Goal: Task Accomplishment & Management: Use online tool/utility

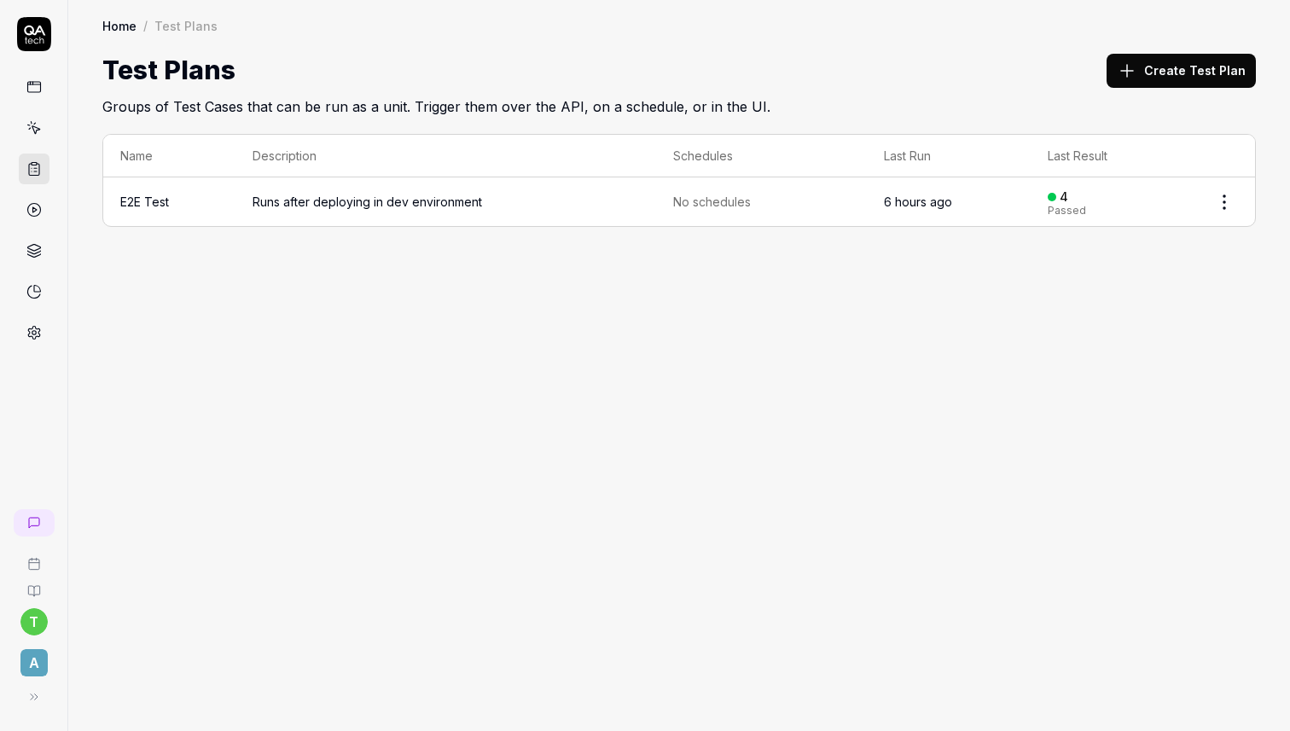
click at [44, 125] on link at bounding box center [34, 128] width 31 height 31
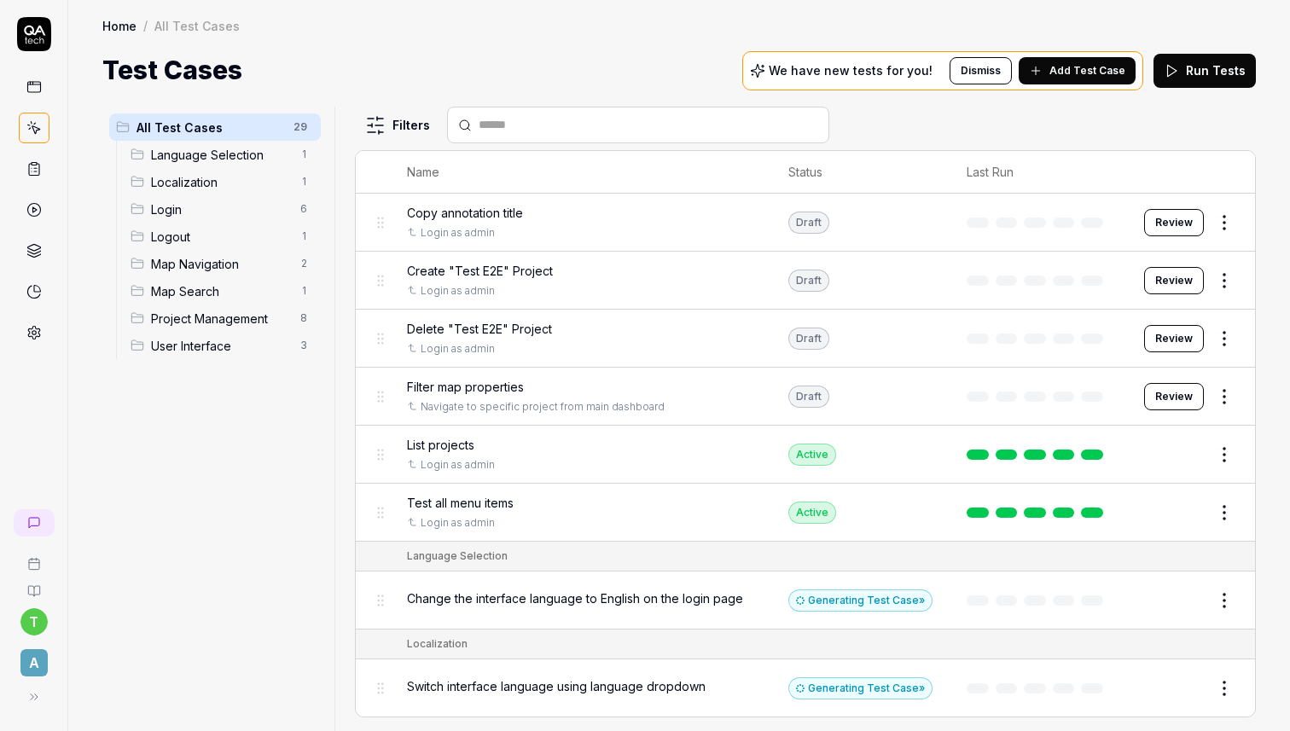
click at [216, 321] on span "Project Management" at bounding box center [220, 319] width 139 height 18
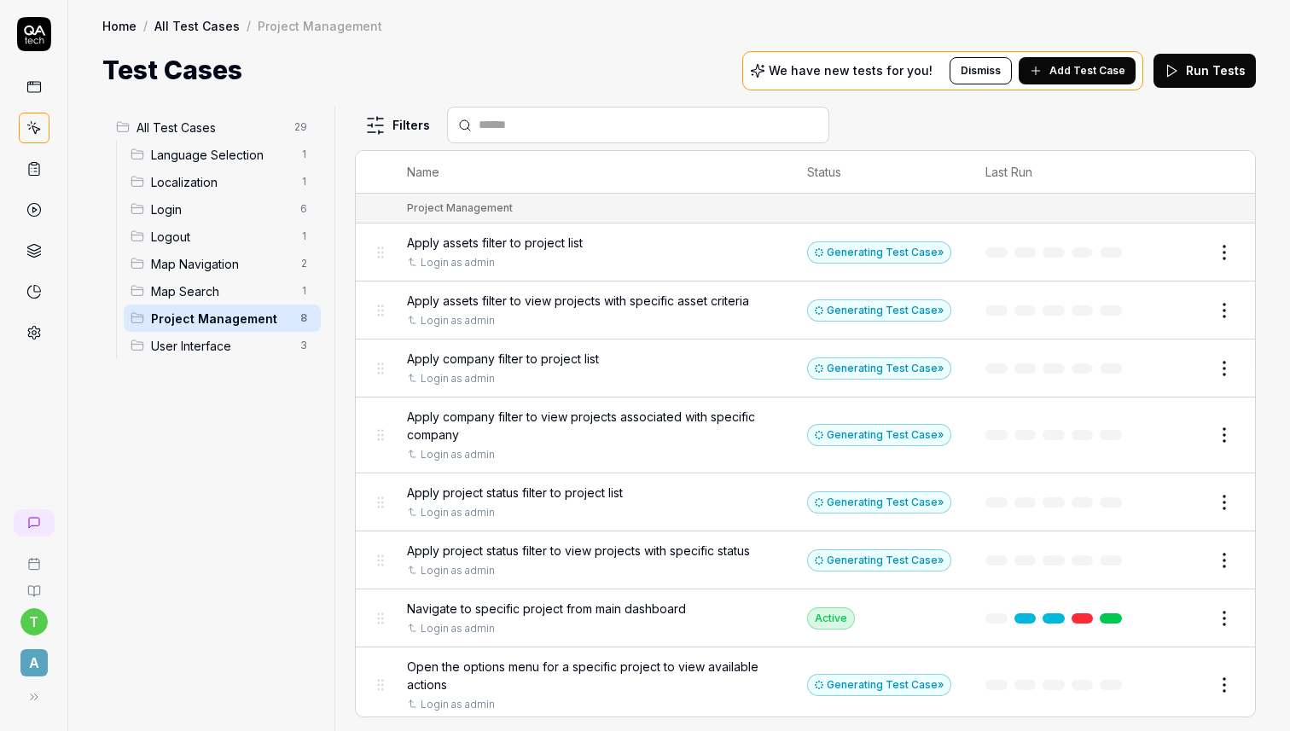
click at [1062, 66] on span "Add Test Case" at bounding box center [1087, 70] width 76 height 15
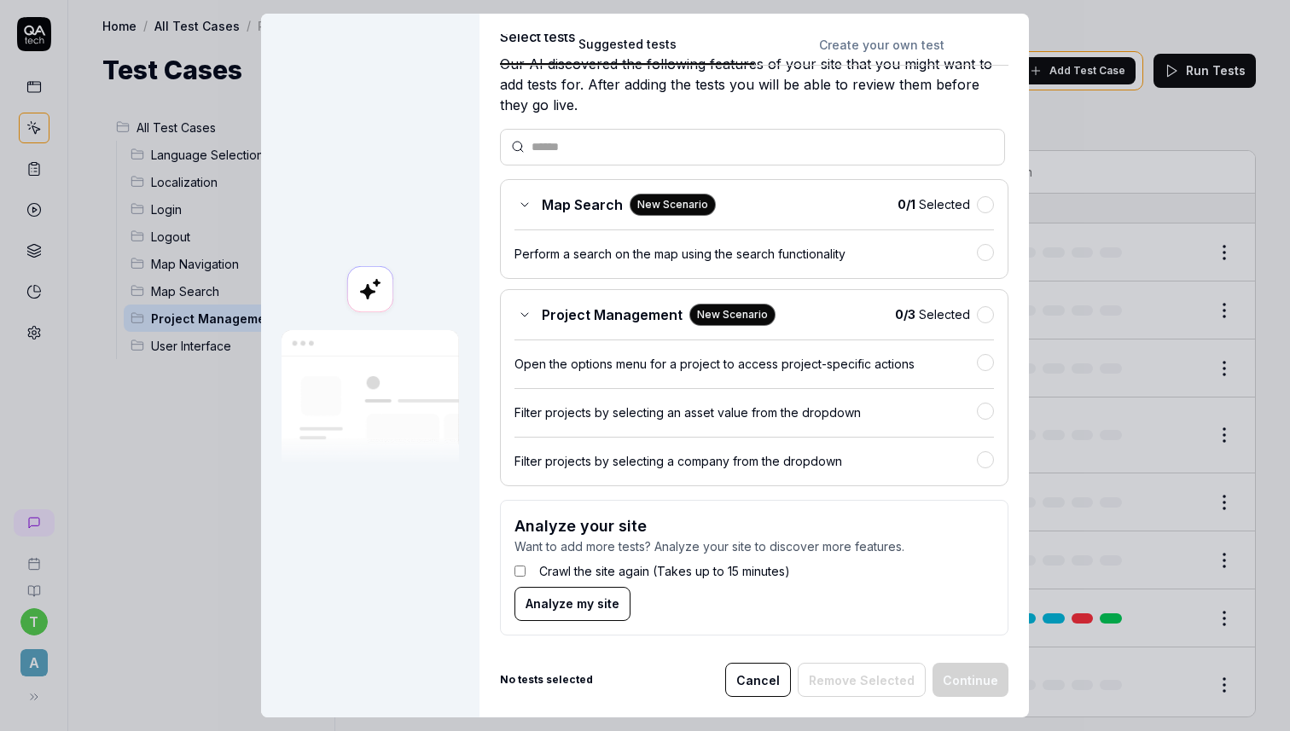
scroll to position [67, 0]
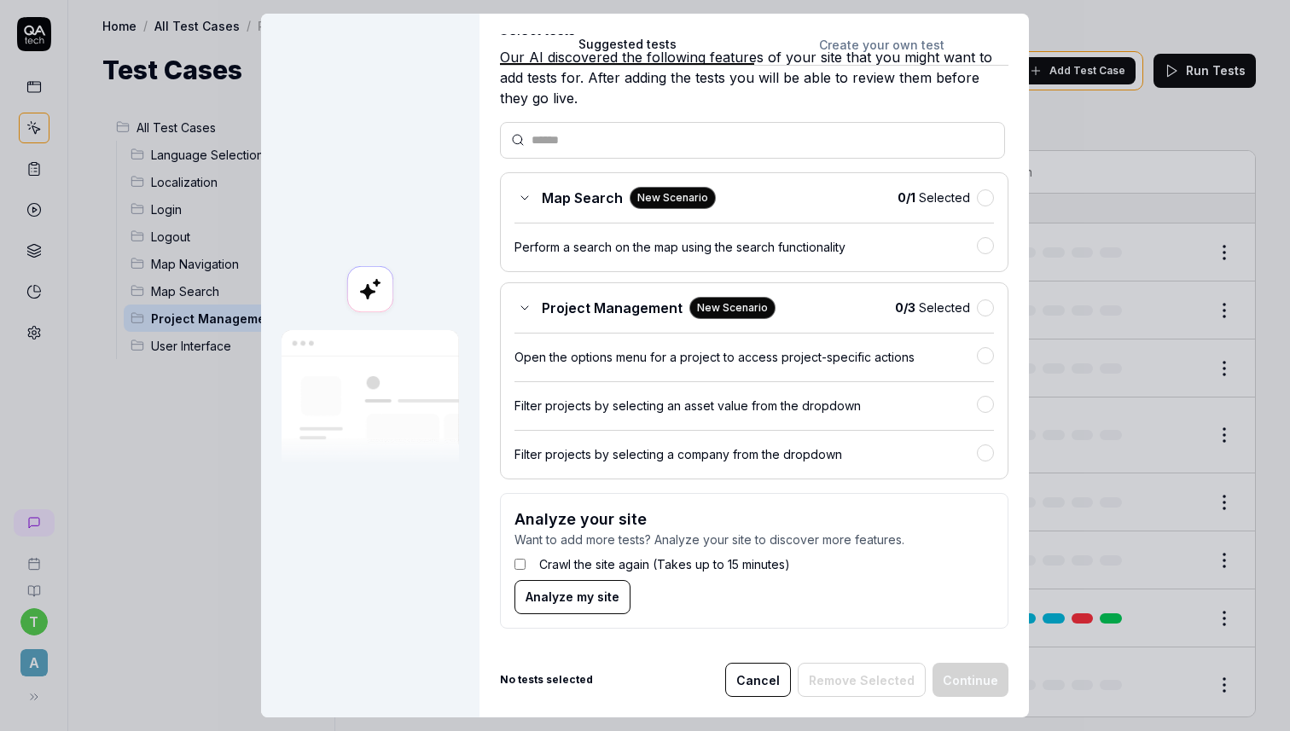
click at [776, 685] on button "Cancel" at bounding box center [758, 680] width 66 height 34
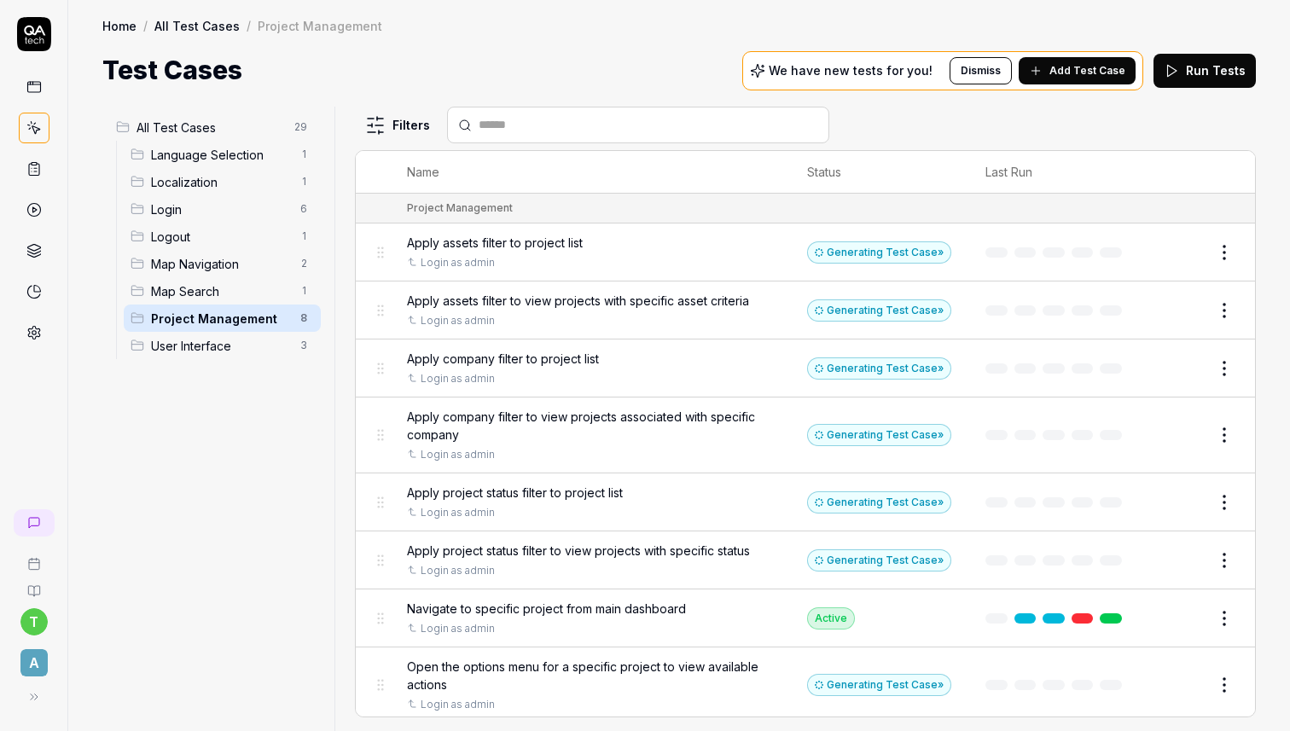
scroll to position [0, 0]
click at [198, 347] on span "User Interface" at bounding box center [220, 346] width 139 height 18
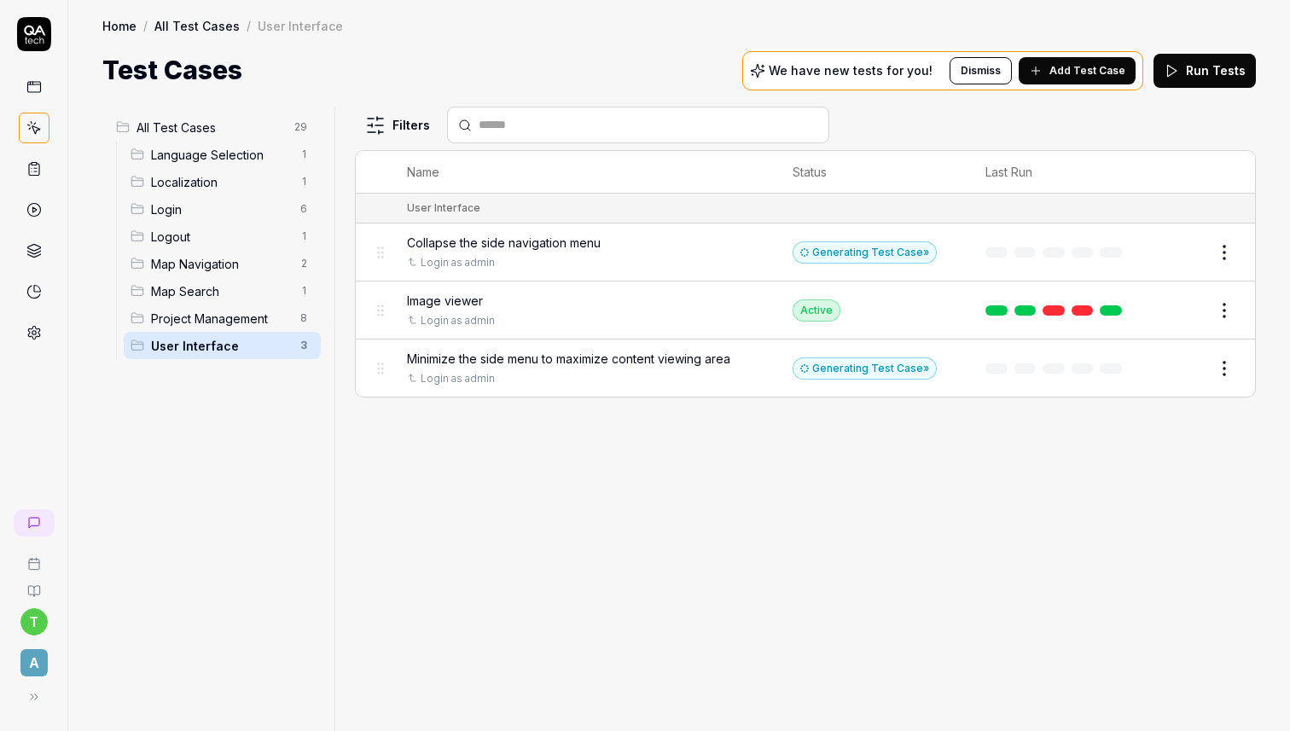
click at [206, 293] on span "Map Search" at bounding box center [220, 291] width 139 height 18
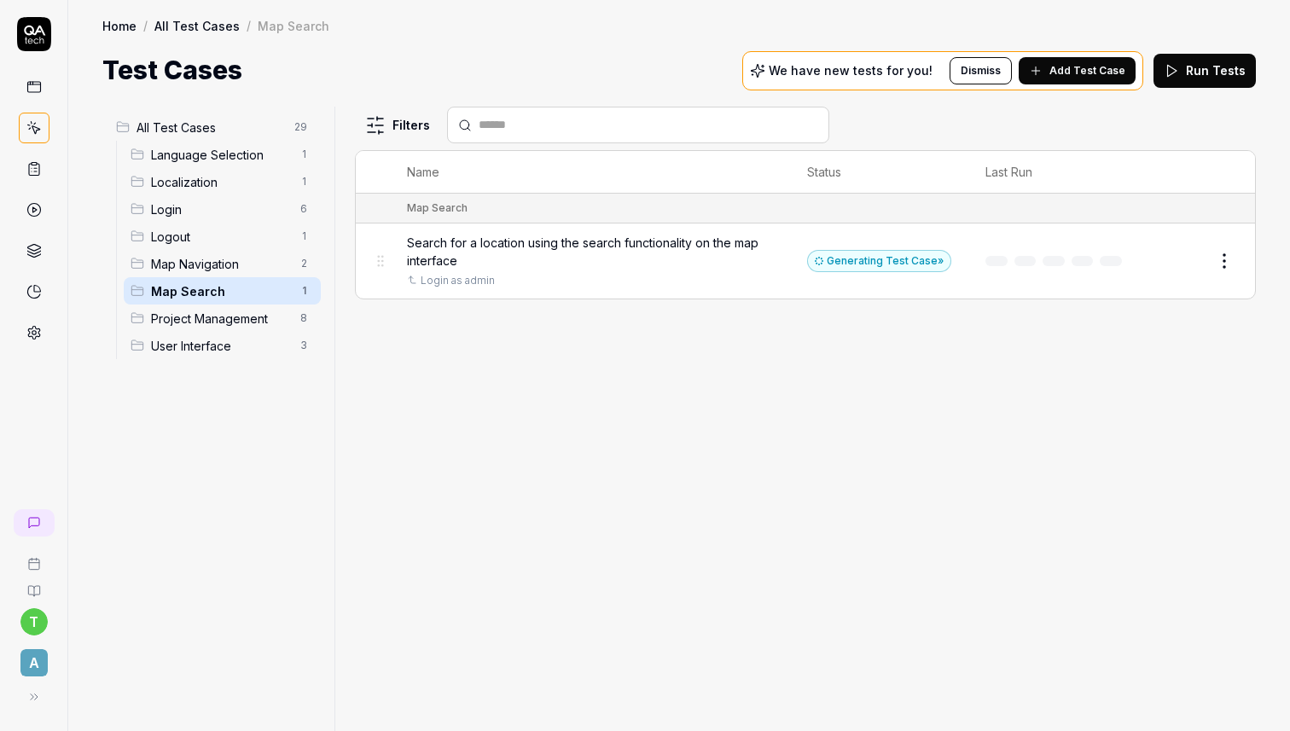
click at [183, 259] on span "Map Navigation" at bounding box center [220, 264] width 139 height 18
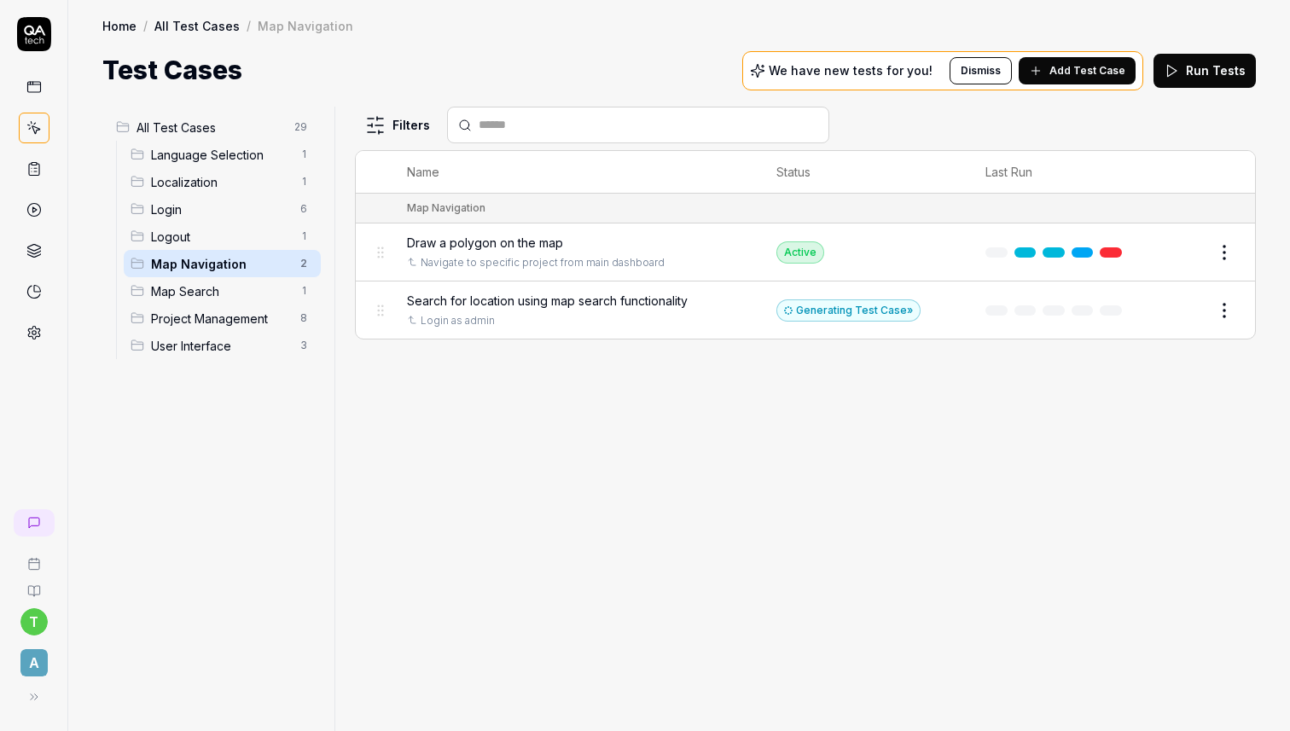
click at [191, 231] on span "Logout" at bounding box center [220, 237] width 139 height 18
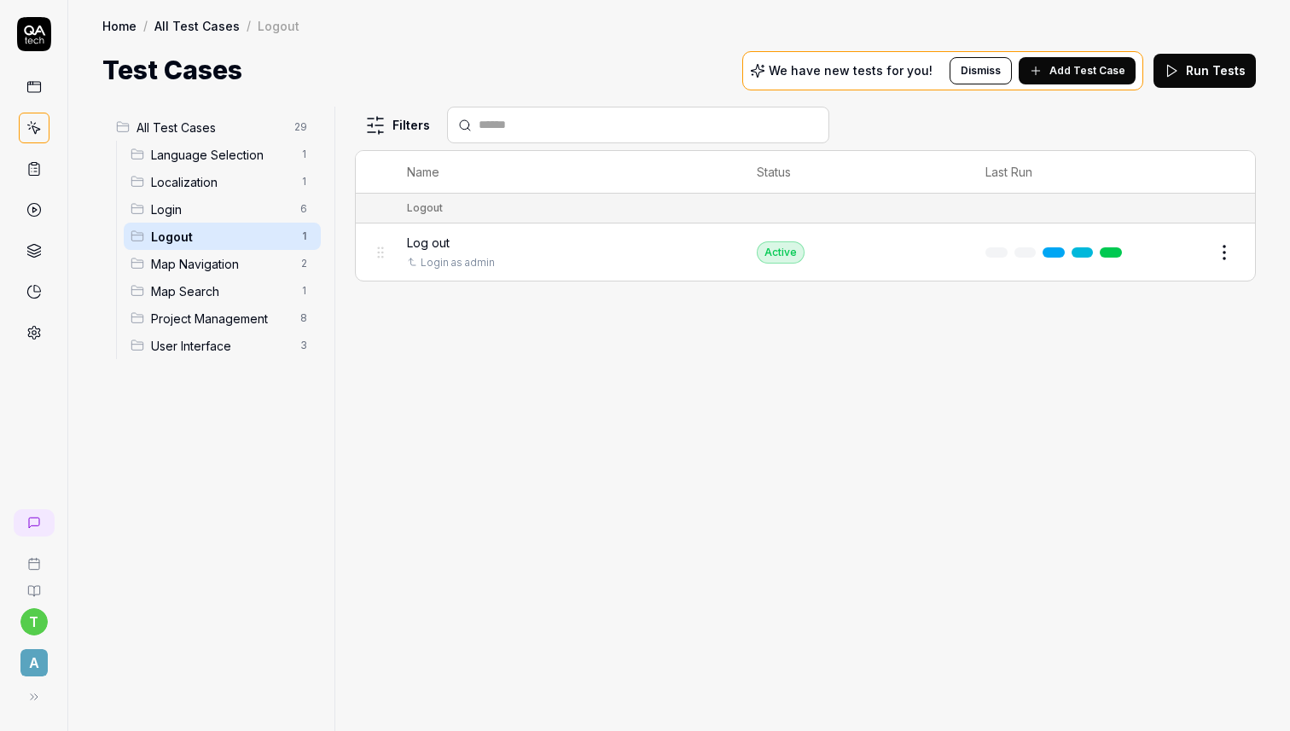
click at [176, 212] on span "Login" at bounding box center [220, 209] width 139 height 18
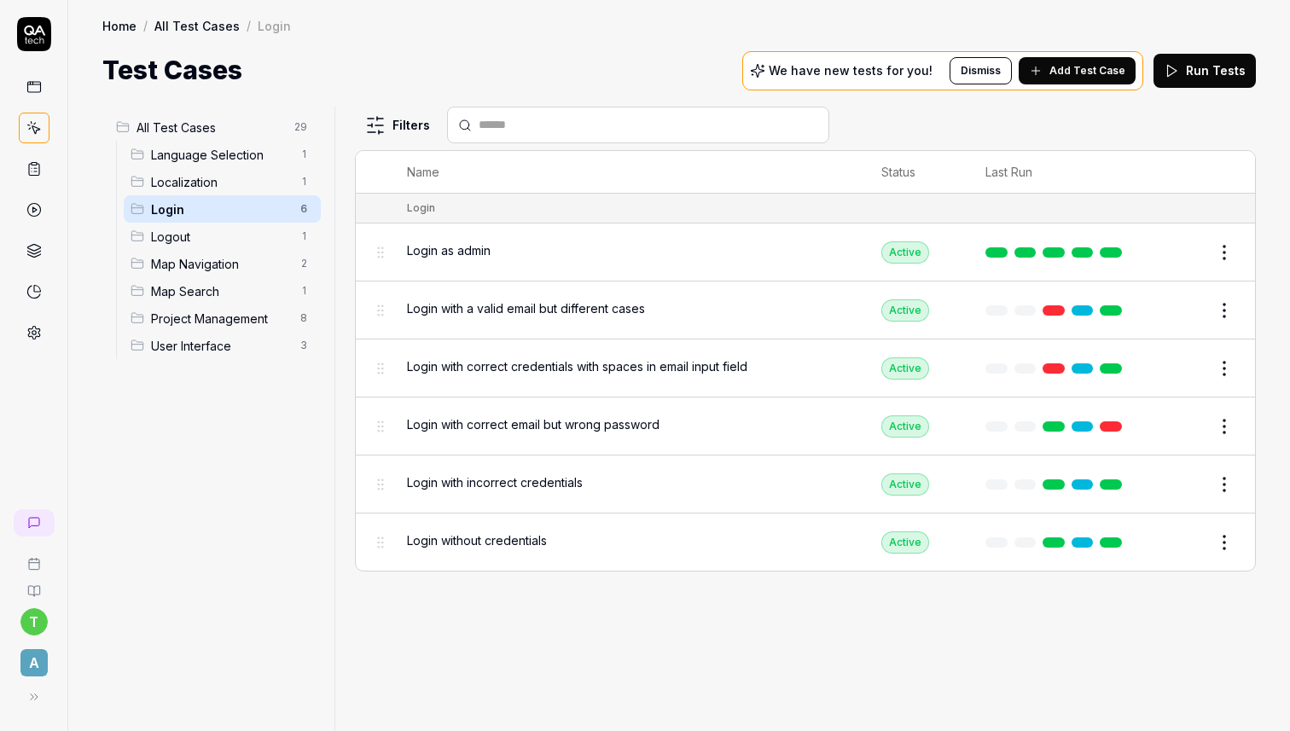
click at [185, 177] on span "Localization" at bounding box center [220, 182] width 139 height 18
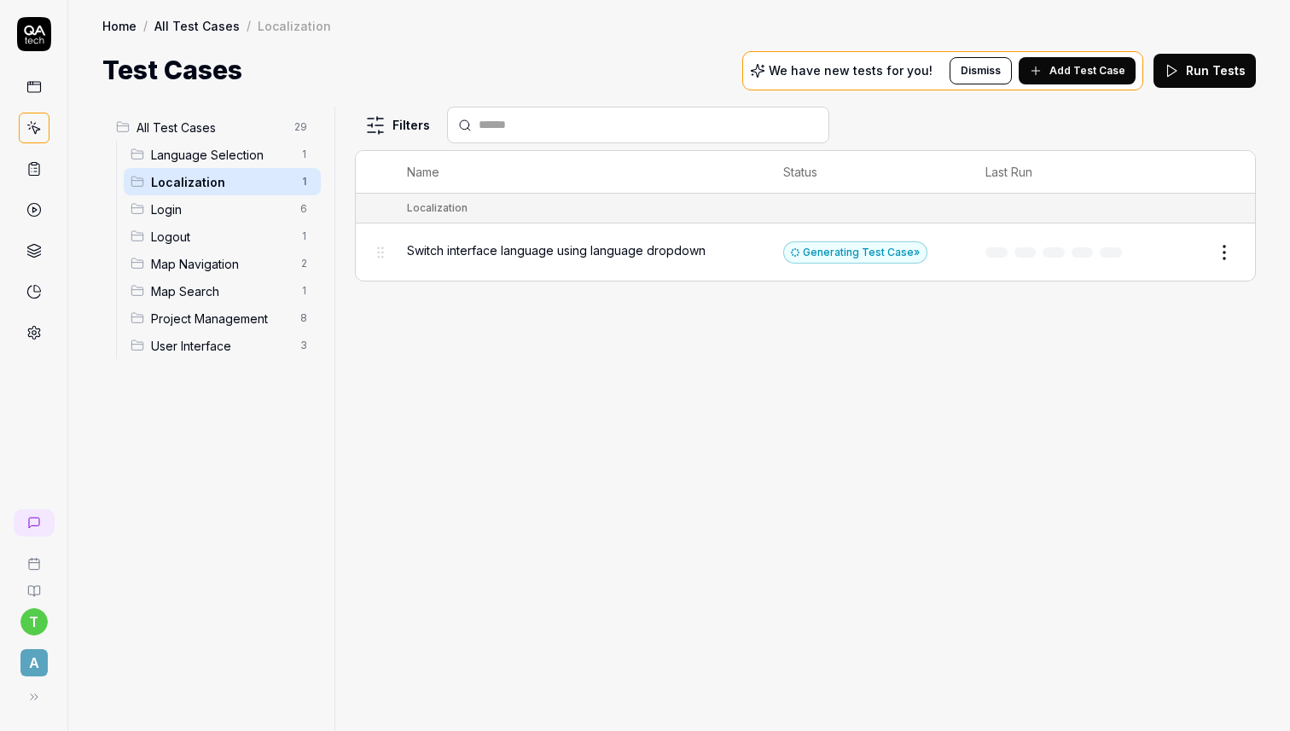
click at [201, 153] on span "Language Selection" at bounding box center [220, 155] width 139 height 18
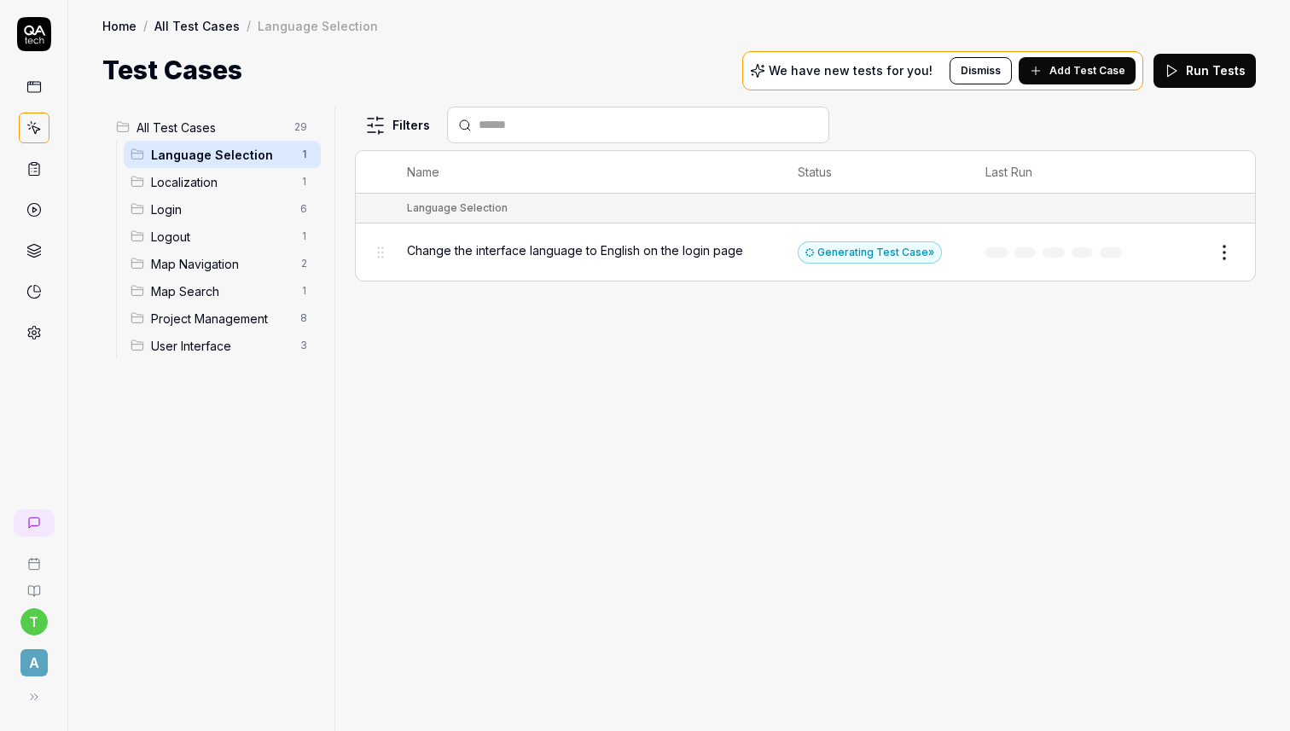
click at [182, 128] on span "All Test Cases" at bounding box center [211, 128] width 148 height 18
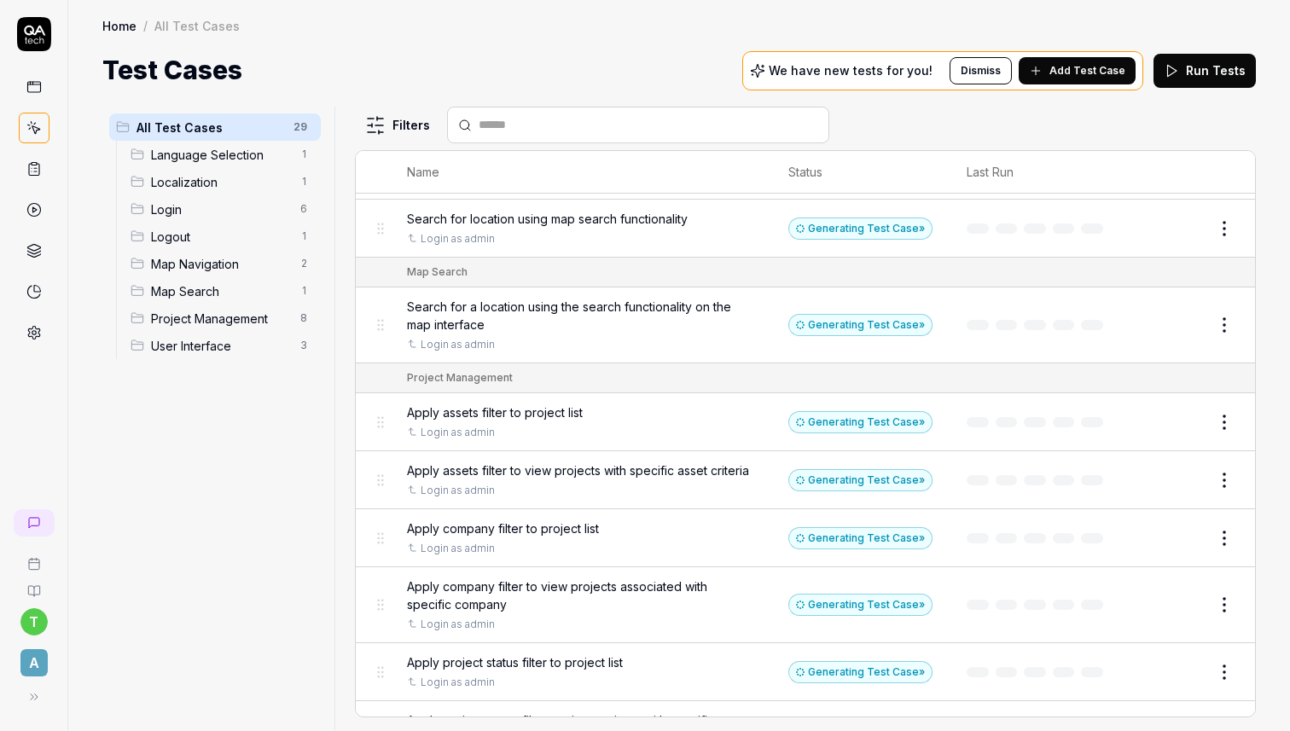
scroll to position [837, 0]
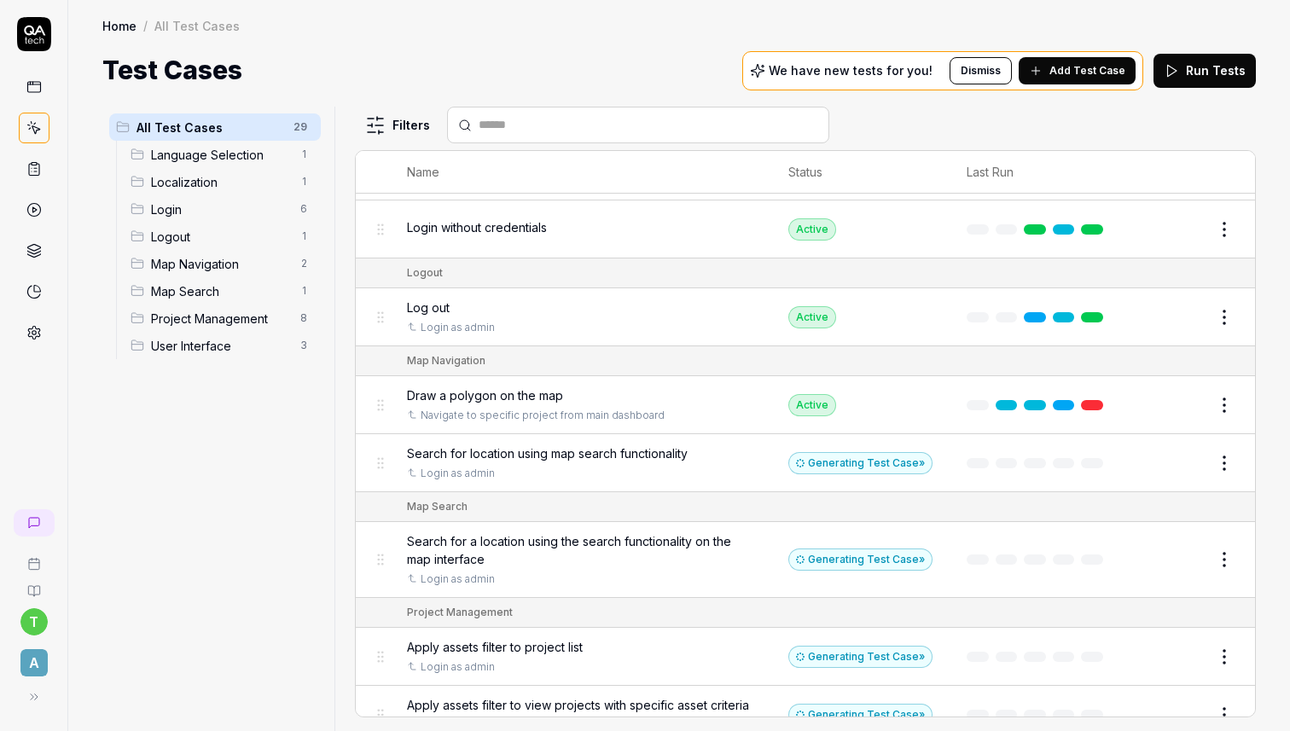
click at [256, 525] on div "All Test Cases 29 Language Selection 1 Localization 1 Login 6 Logout 1 Map Navi…" at bounding box center [214, 409] width 225 height 604
click at [33, 514] on link at bounding box center [34, 522] width 41 height 27
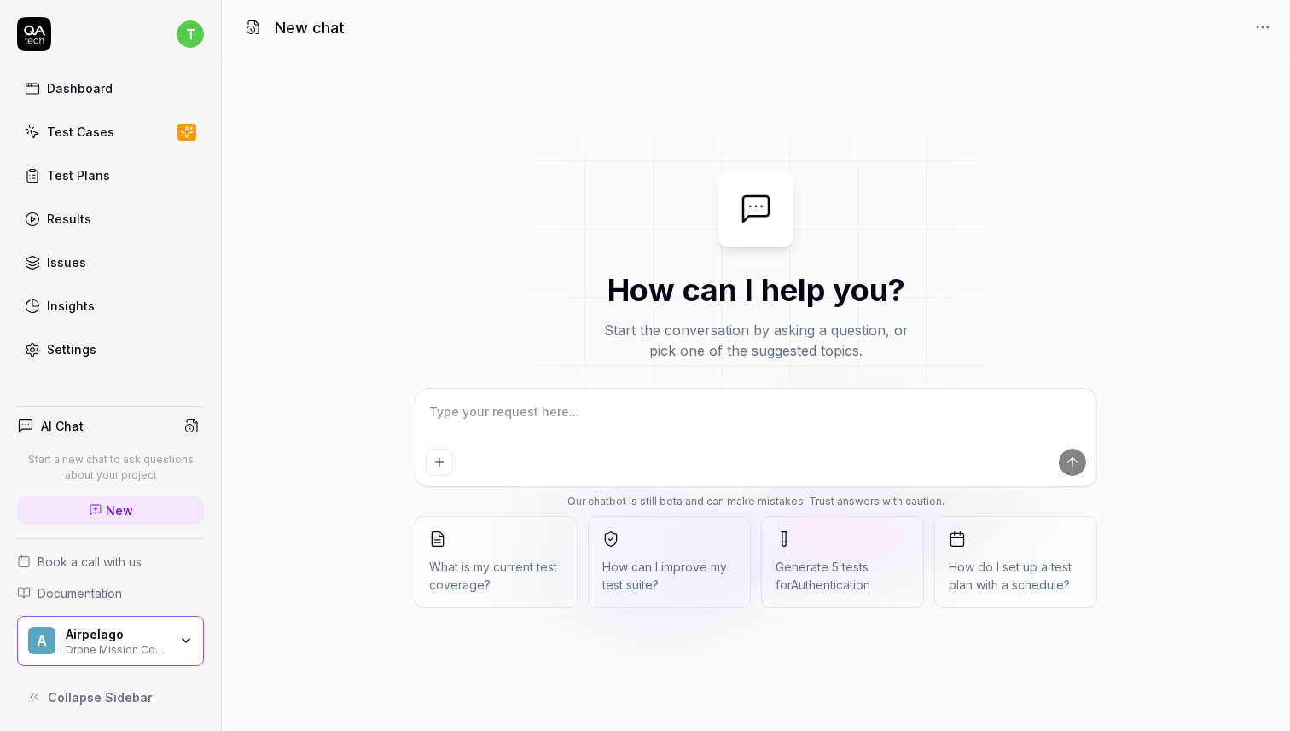
type textarea "*"
type textarea "G"
type textarea "*"
type textarea "Ge"
type textarea "*"
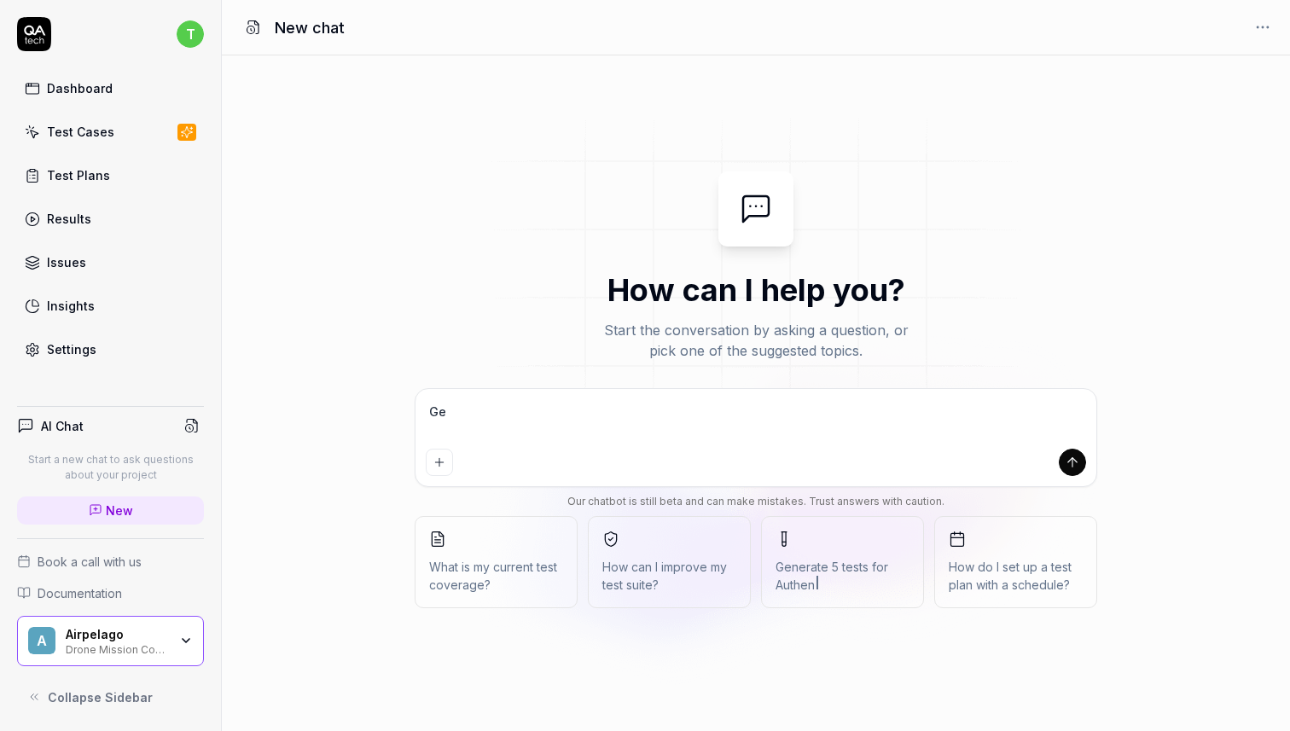
type textarea "Gen"
type textarea "*"
type textarea "Gene"
type textarea "*"
type textarea "Gener"
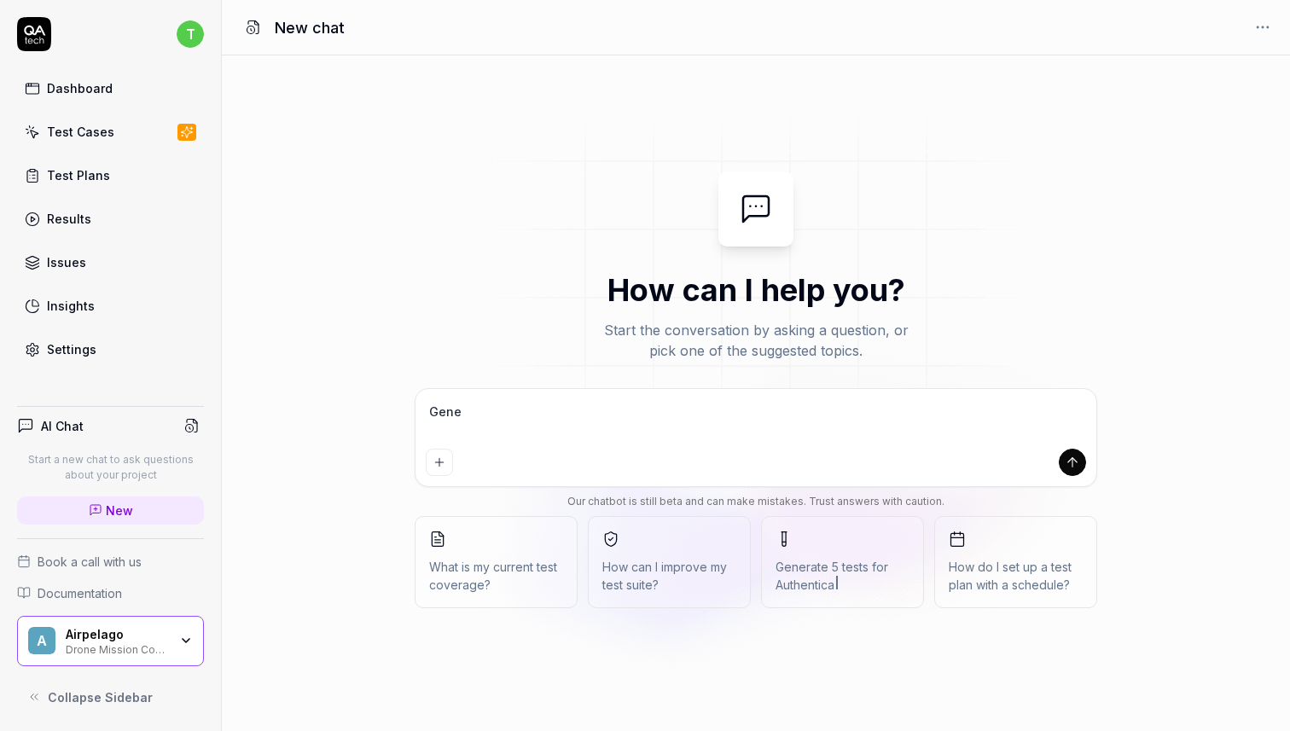
type textarea "*"
type textarea "Genera"
type textarea "*"
type textarea "Generat"
type textarea "*"
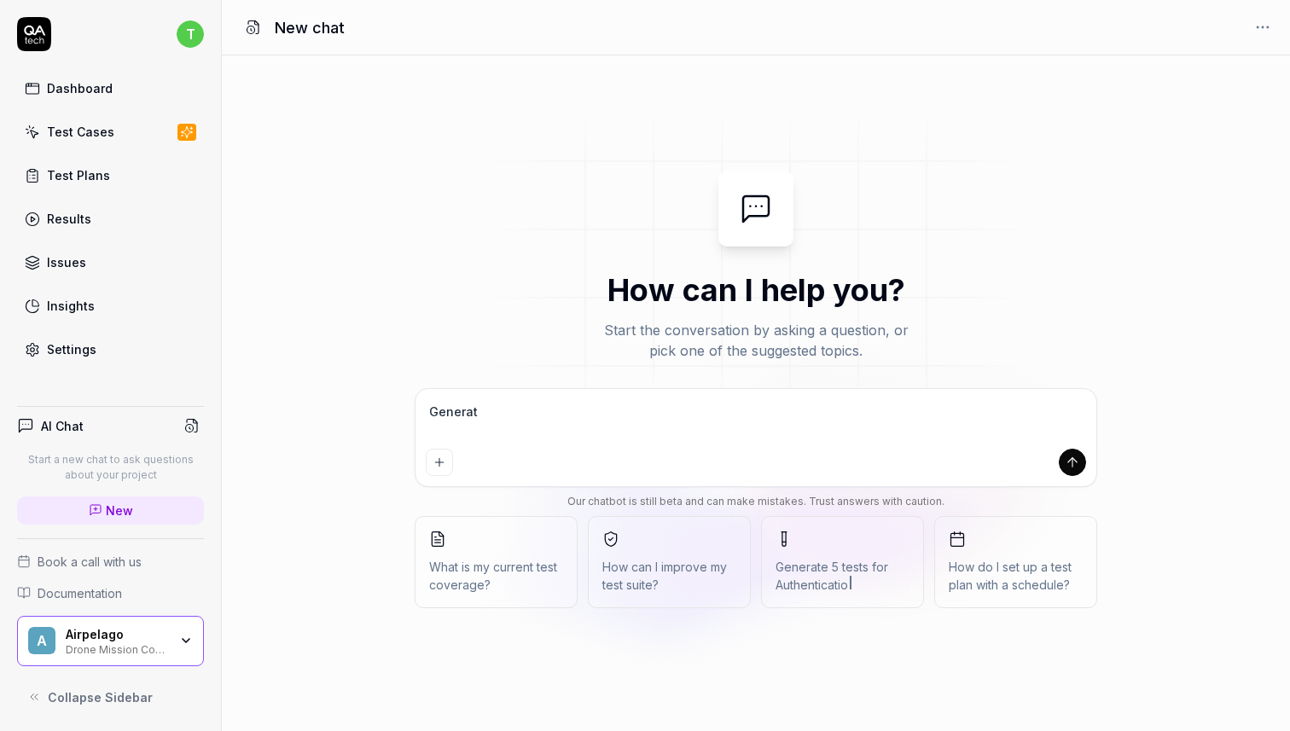
type textarea "Generate"
type textarea "*"
type textarea "Generate"
type textarea "*"
type textarea "Generate a"
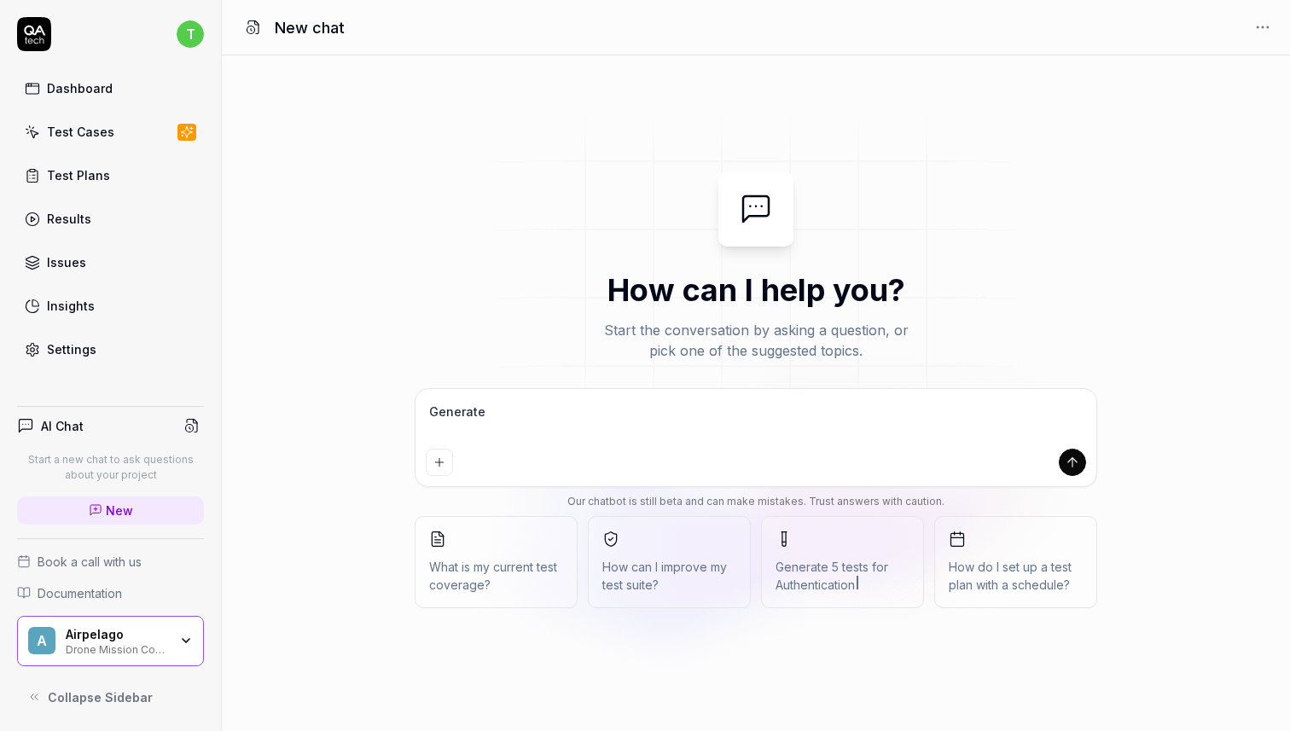
type textarea "*"
type textarea "Generate a"
type textarea "*"
type textarea "Generate a t"
type textarea "*"
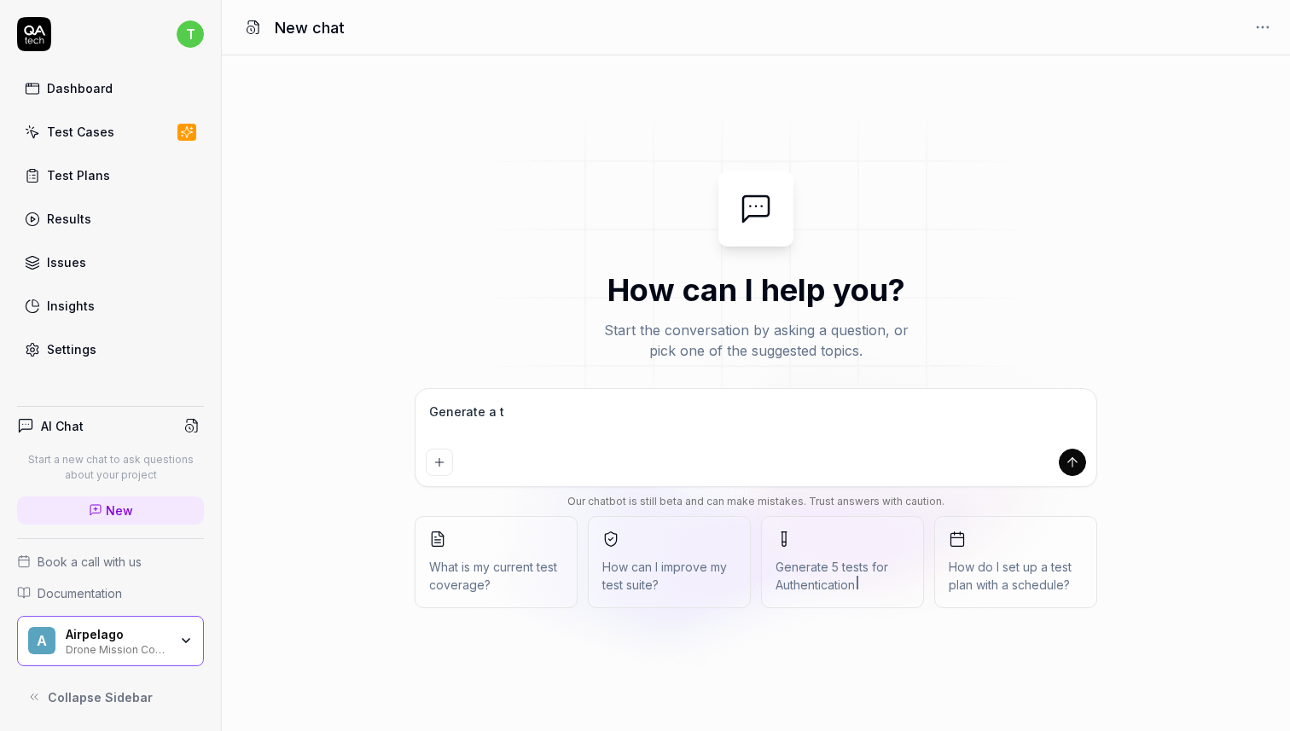
type textarea "Generate a te"
type textarea "*"
type textarea "Generate a tes"
type textarea "*"
type textarea "Generate a test"
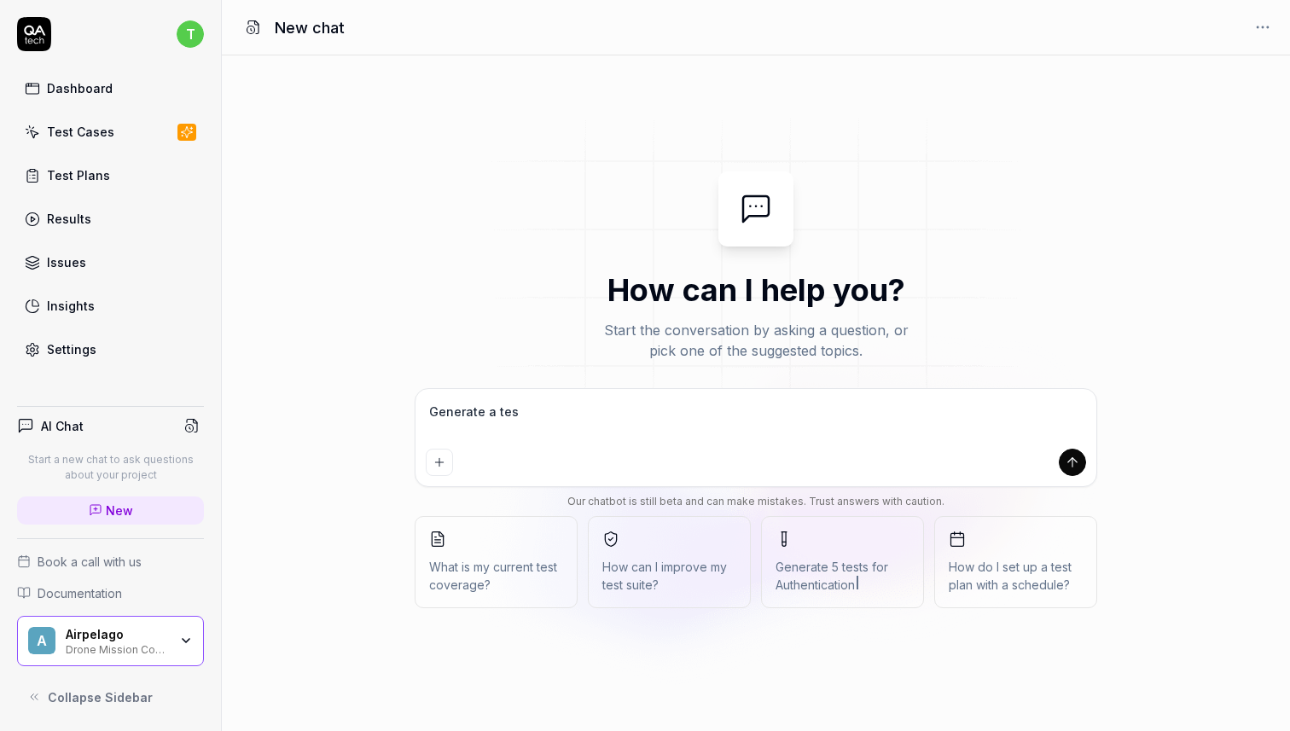
type textarea "*"
type textarea "Generate a test"
type textarea "*"
type textarea "Generate a test w"
type textarea "*"
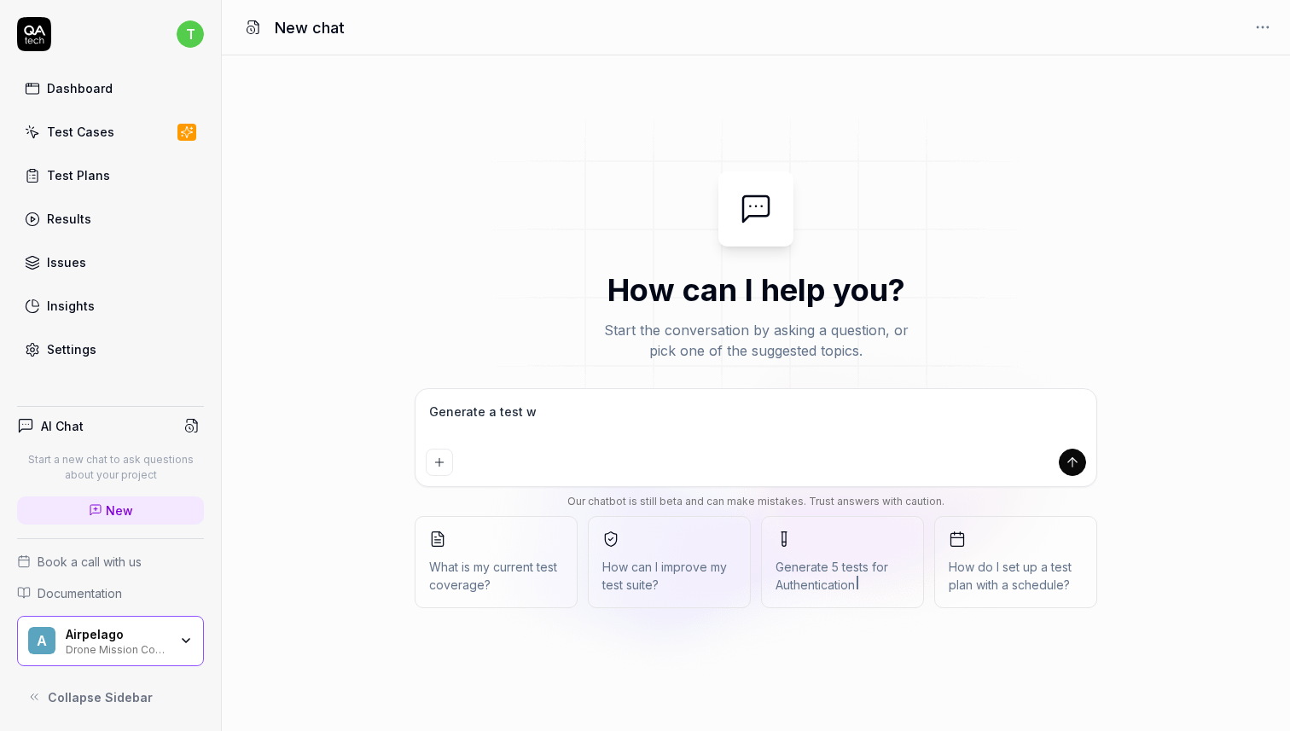
type textarea "Generate a test wh"
type textarea "*"
type textarea "Generate a test whc"
type textarea "*"
type textarea "Generate a test whci"
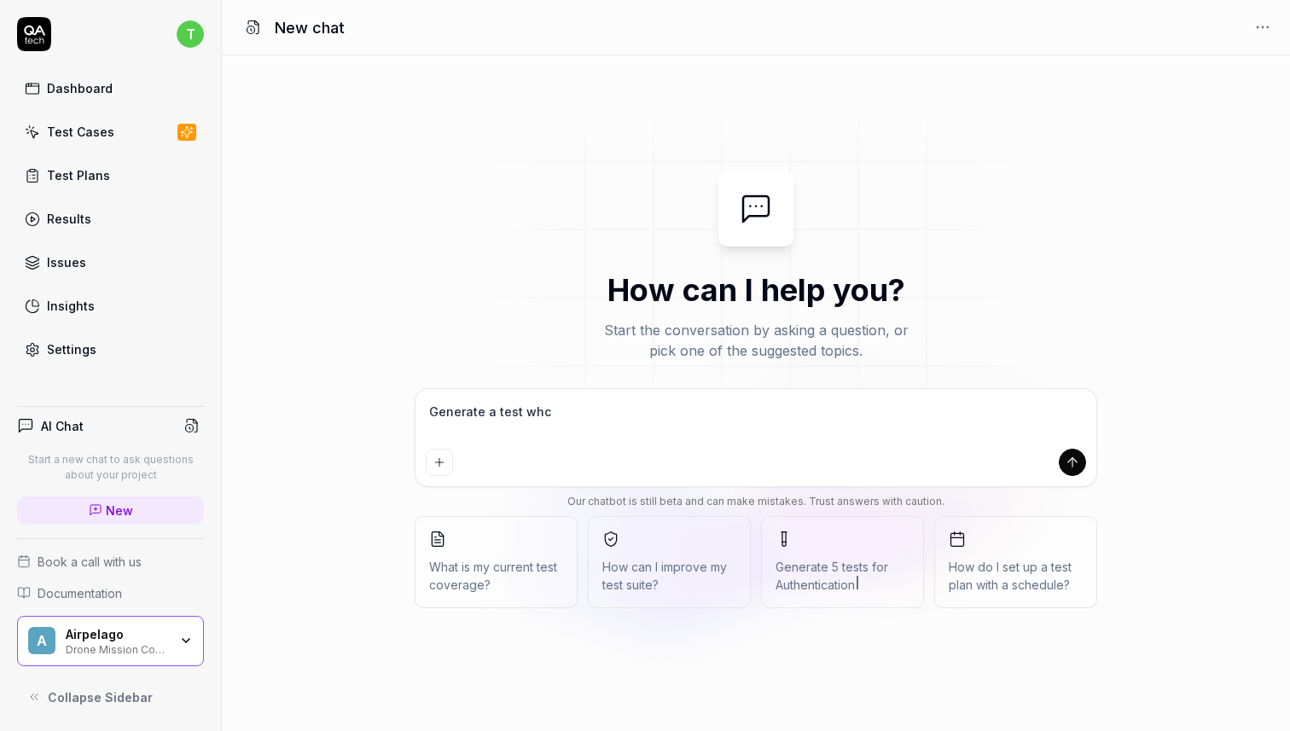
type textarea "*"
type textarea "Generate a test whcih"
type textarea "*"
type textarea "Generate a test whcih"
type textarea "*"
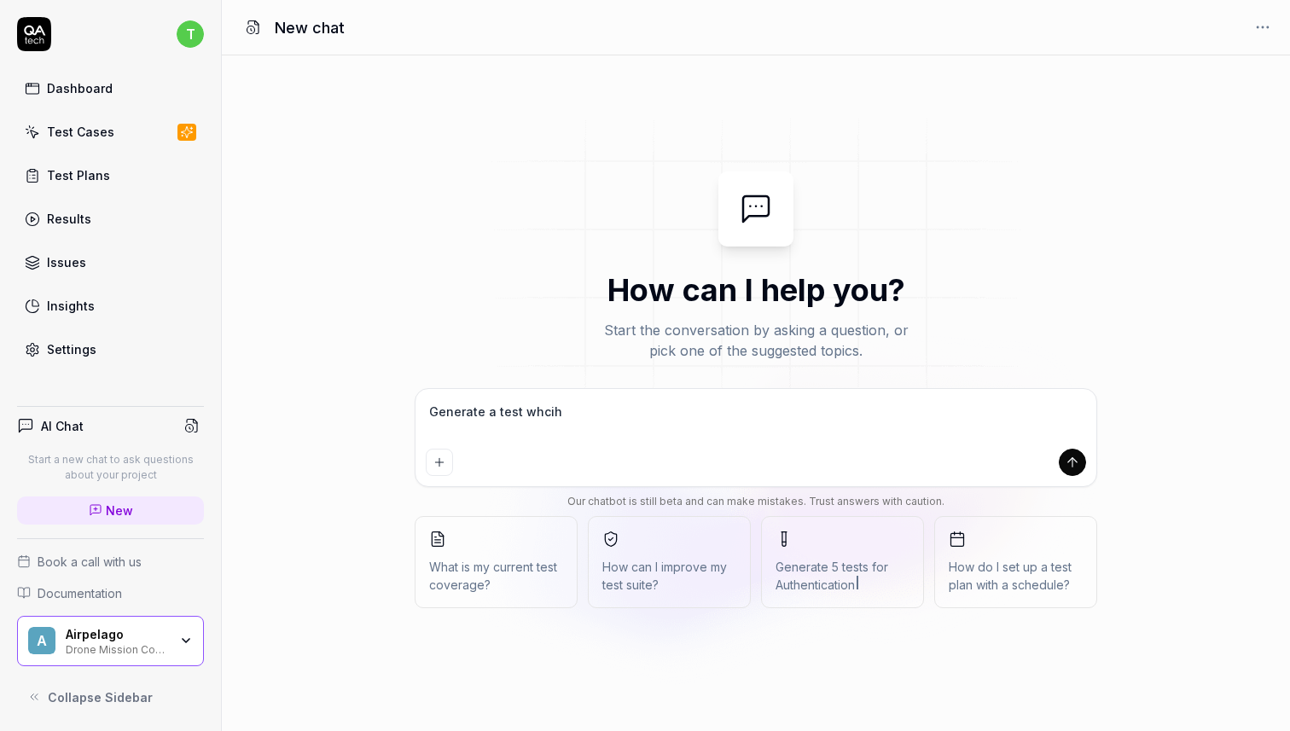
type textarea "Generate a test whcih c"
type textarea "*"
type textarea "Generate a test whcih cr"
type textarea "*"
type textarea "Generate a test whcih cre"
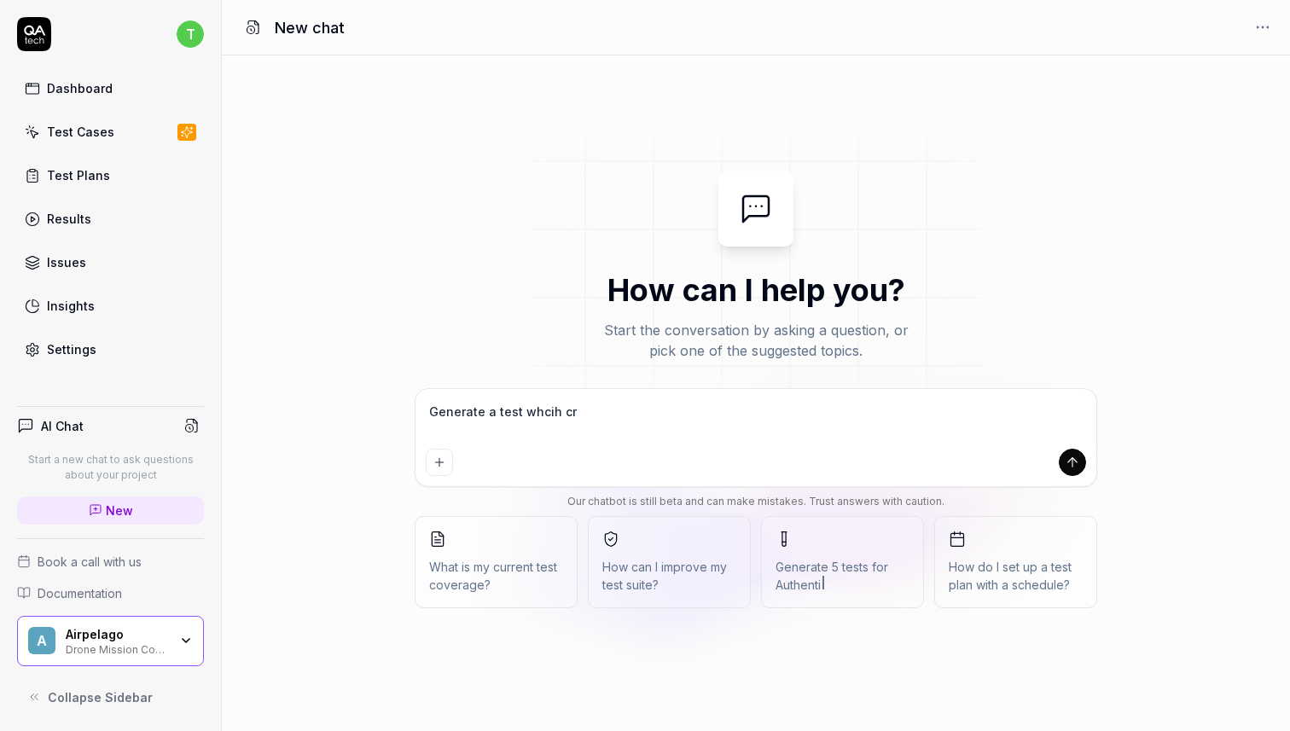
type textarea "*"
type textarea "Generate a test whcih crea"
type textarea "*"
type textarea "Generate a test whcih cre"
type textarea "*"
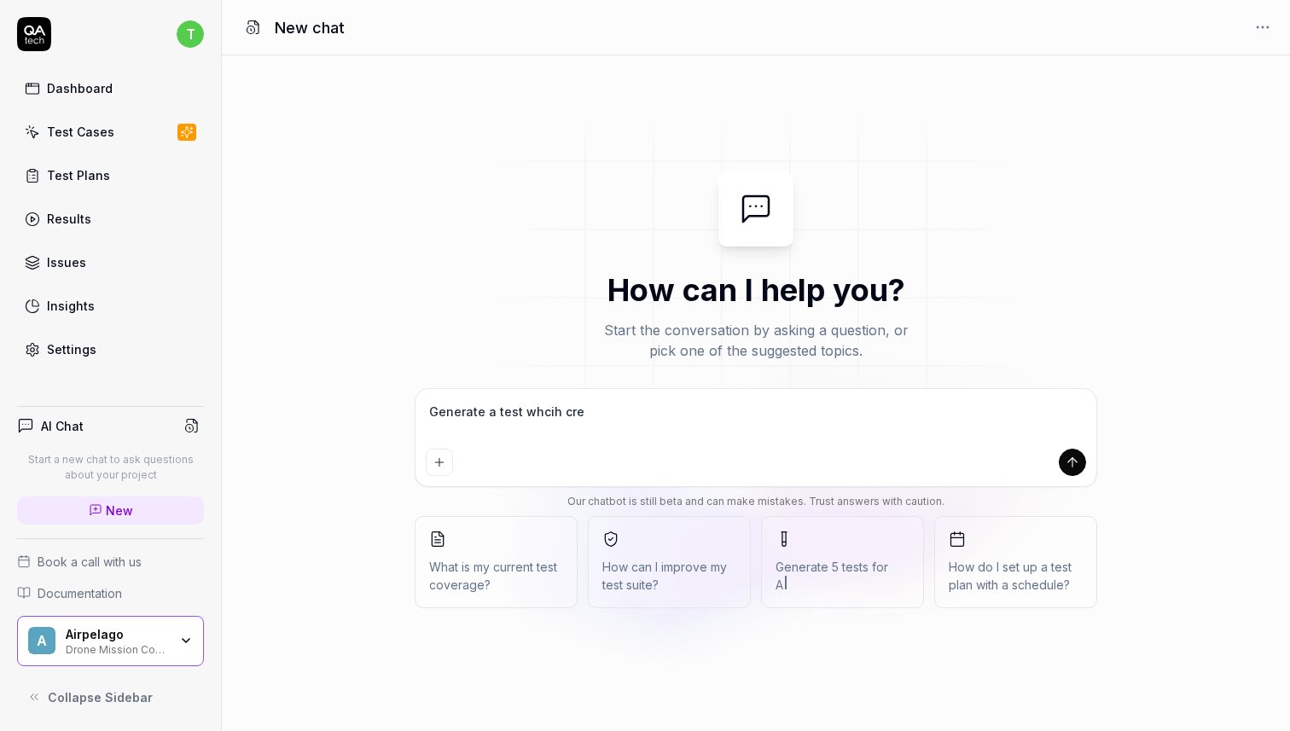
type textarea "Generate a test whcih cr"
type textarea "*"
type textarea "Generate a test whcih c"
type textarea "*"
type textarea "Generate a test whcih"
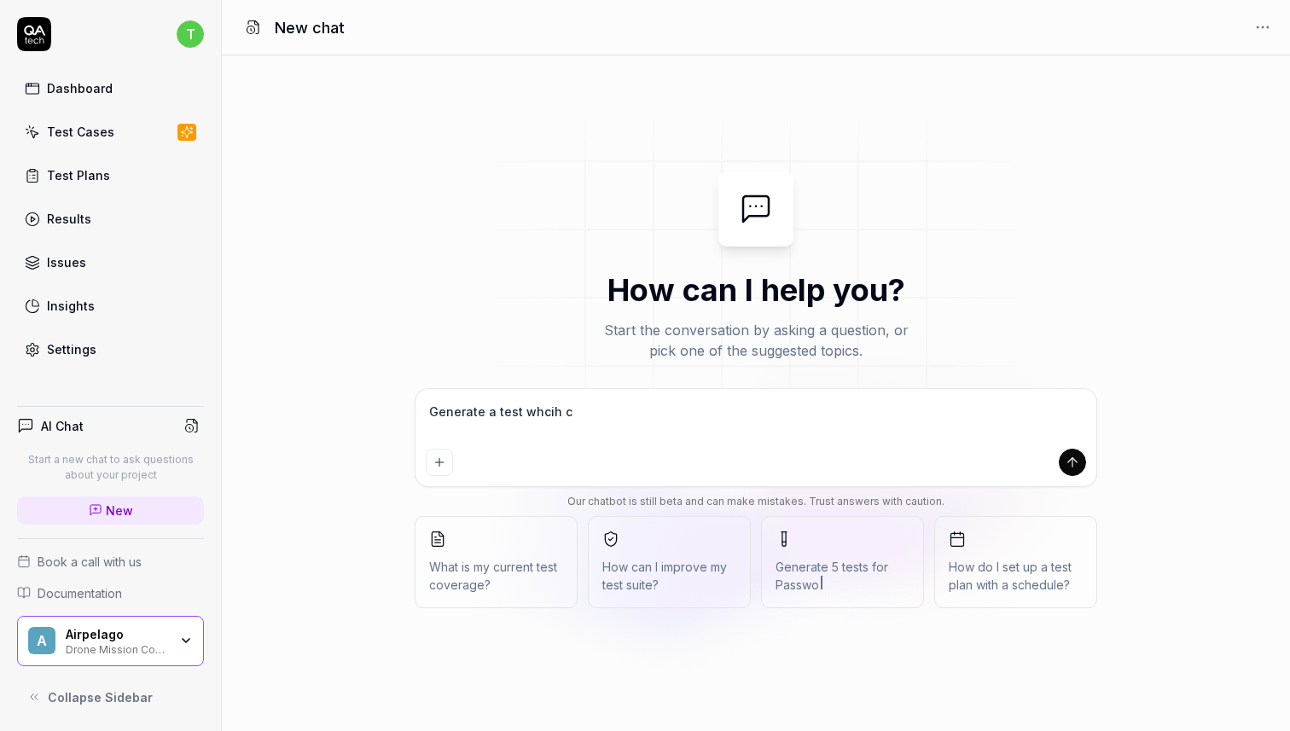
type textarea "*"
type textarea "Generate a test whcih"
type textarea "*"
type textarea "Generate a test whci"
type textarea "*"
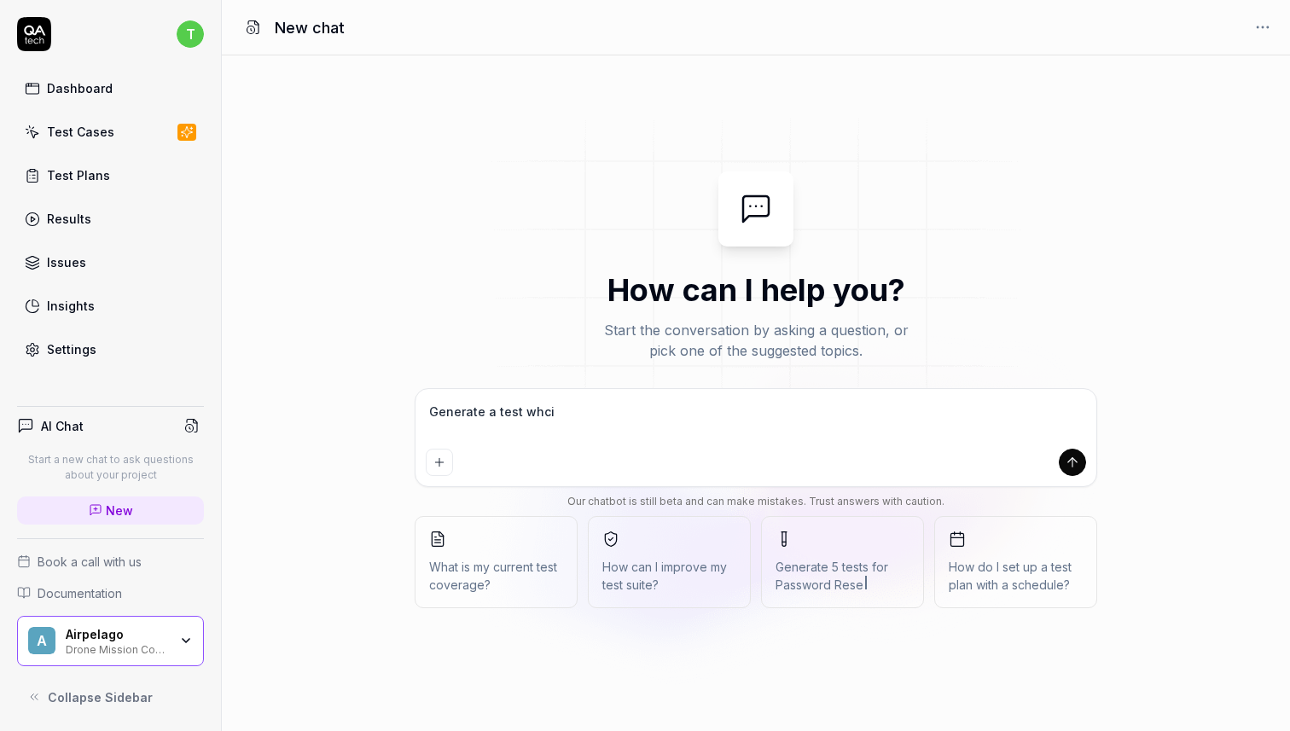
type textarea "Generate a test whc"
type textarea "*"
type textarea "Generate a test wh"
type textarea "*"
type textarea "Generate a test whi"
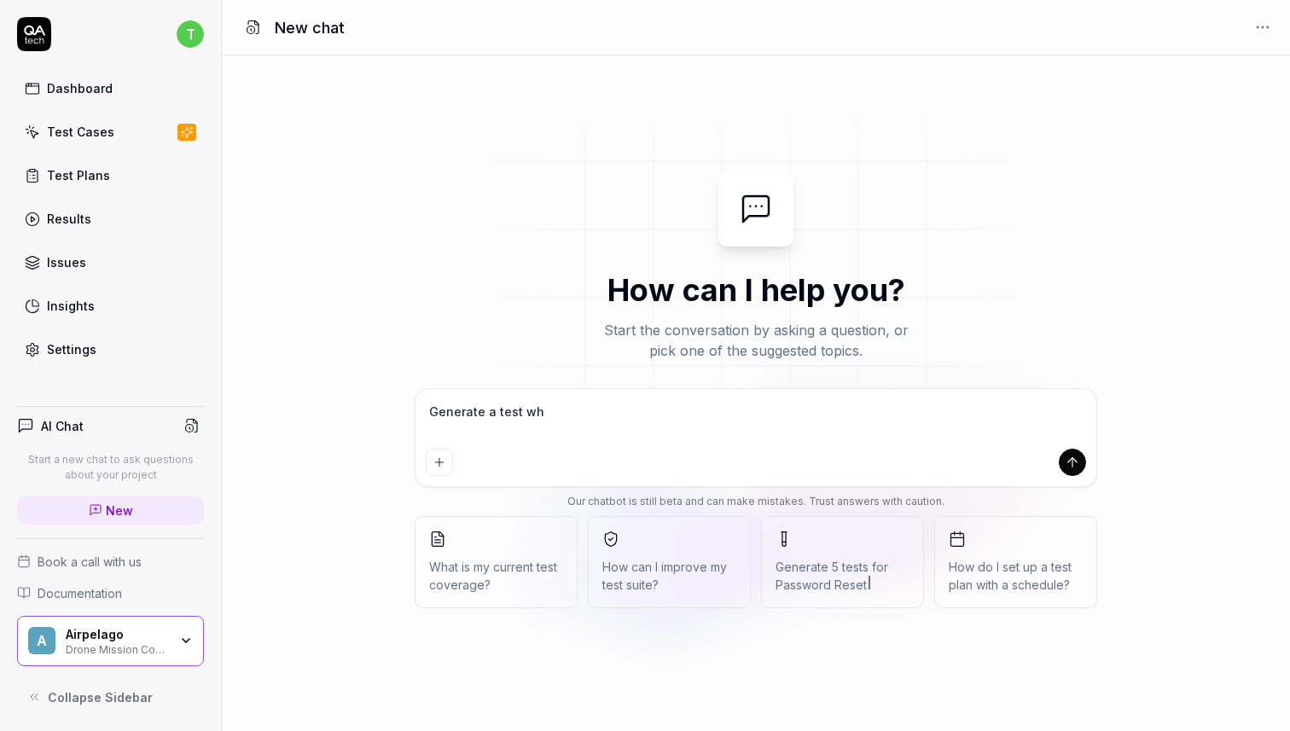
type textarea "*"
type textarea "Generate a test whic"
type textarea "*"
type textarea "Generate a test which"
type textarea "*"
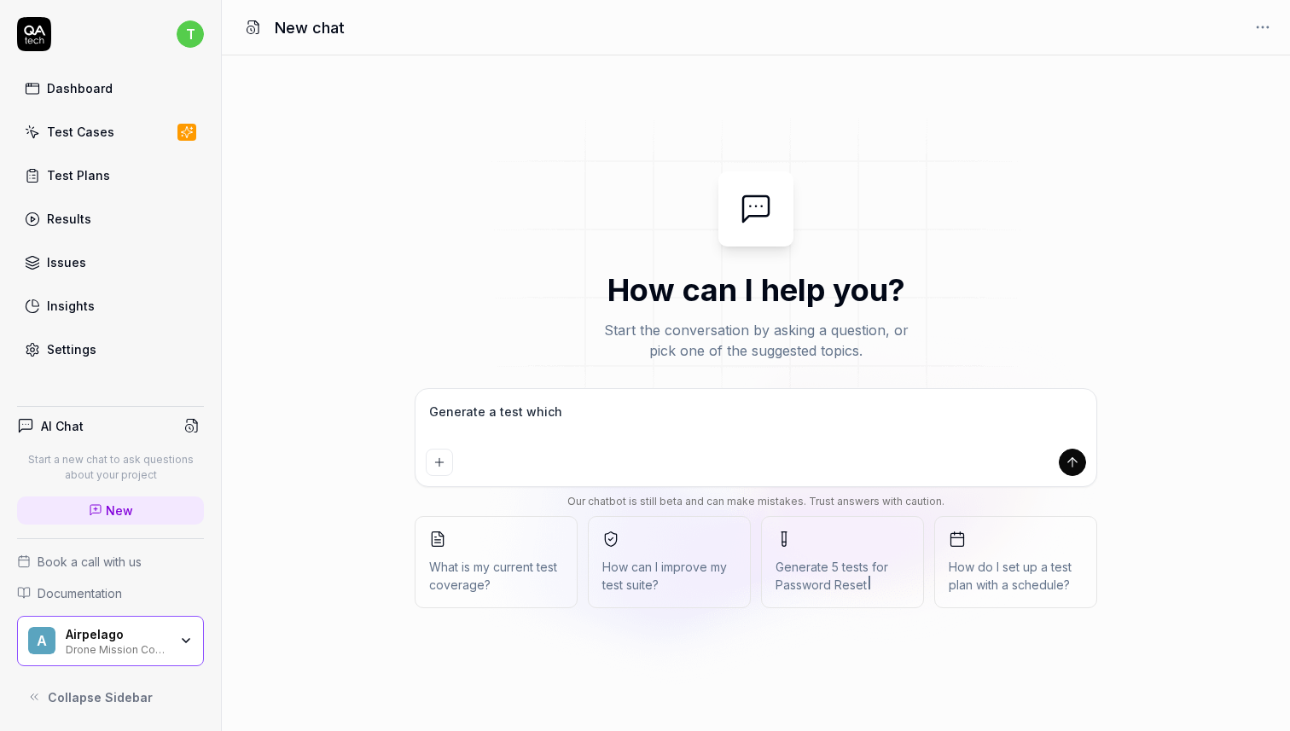
type textarea "Generate a test which"
type textarea "*"
type textarea "Generate a test which c"
type textarea "*"
type textarea "Generate a test which cr"
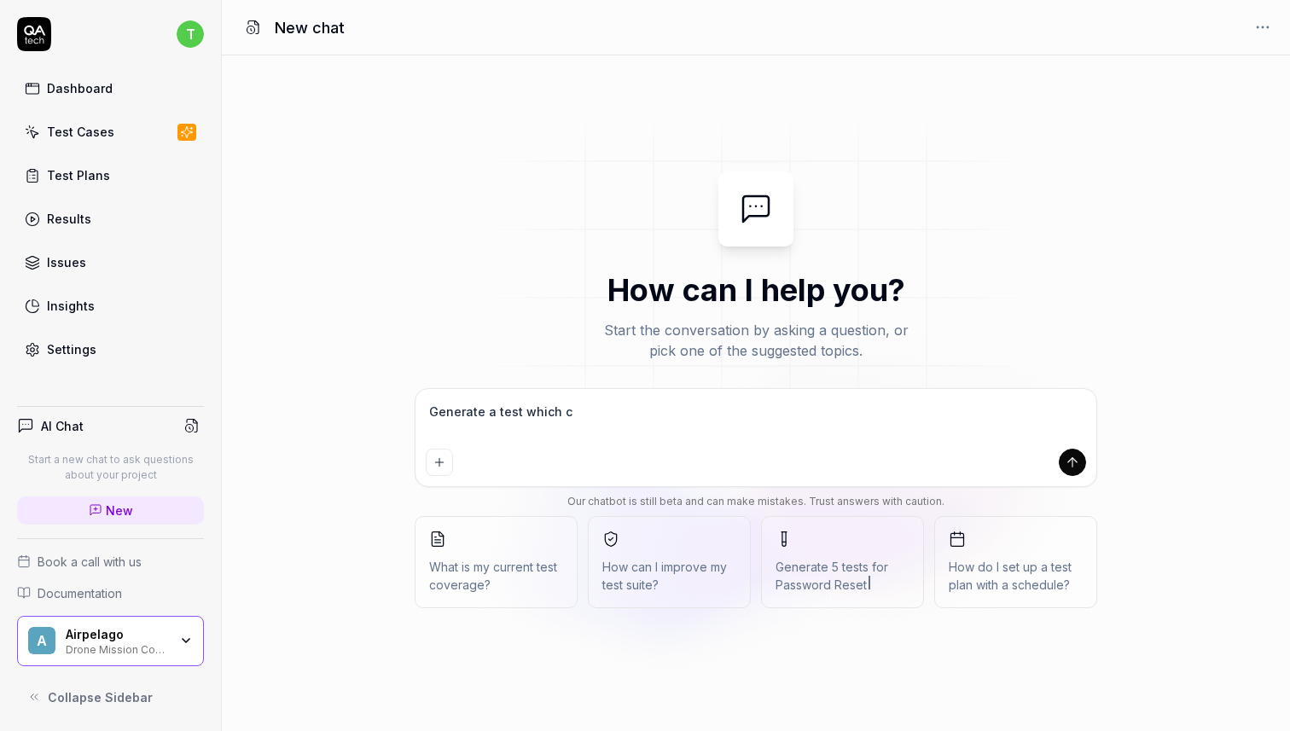
type textarea "*"
type textarea "Generate a test which cre"
type textarea "*"
type textarea "Generate a test which crea"
type textarea "*"
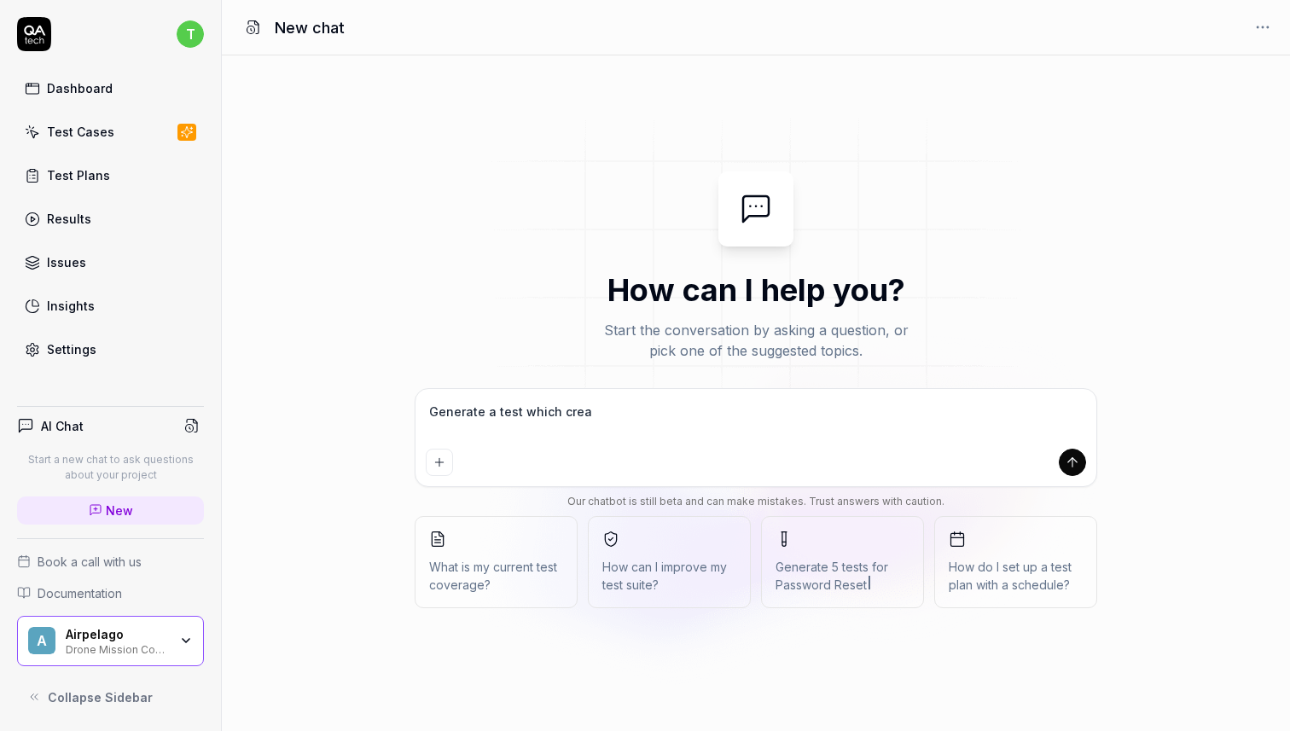
type textarea "Generate a test which creat"
type textarea "*"
type textarea "Generate a test which create"
type textarea "*"
type textarea "Generate a test which creates"
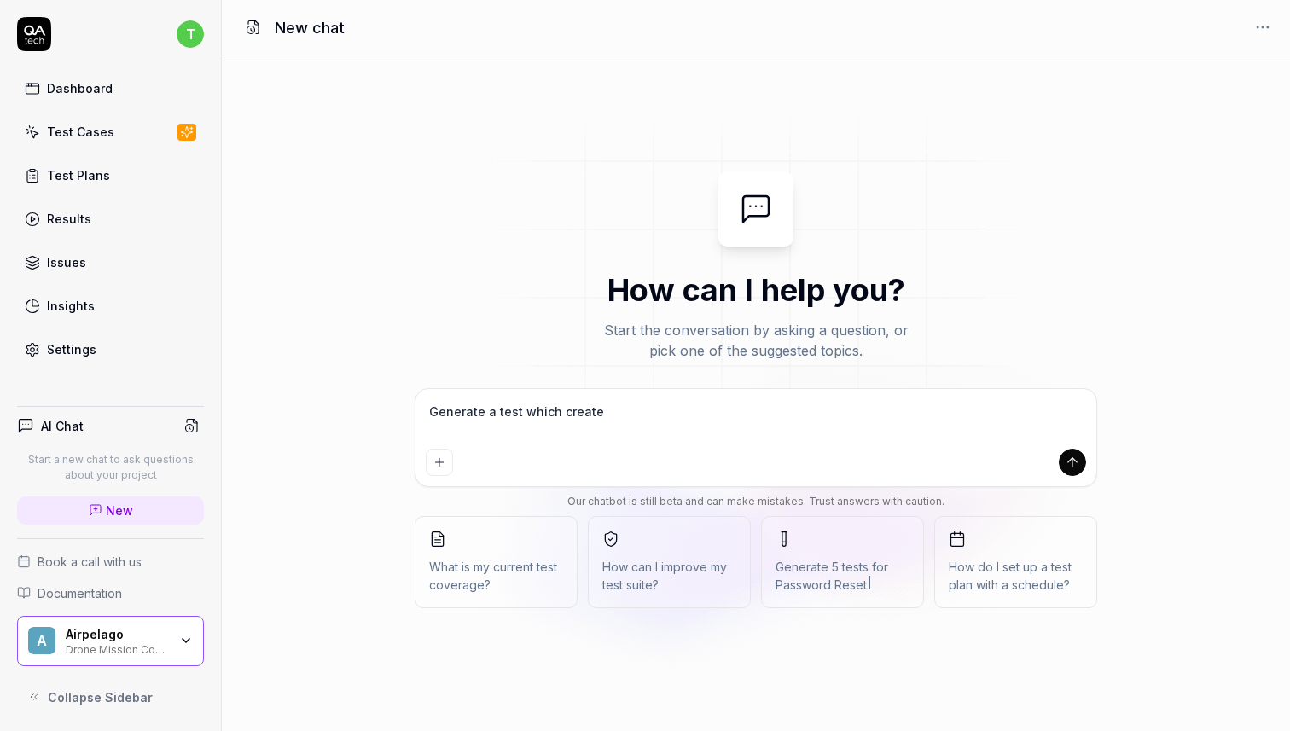
type textarea "*"
type textarea "Generate a test which creates"
type textarea "*"
type textarea "Generate a test which creates a"
type textarea "*"
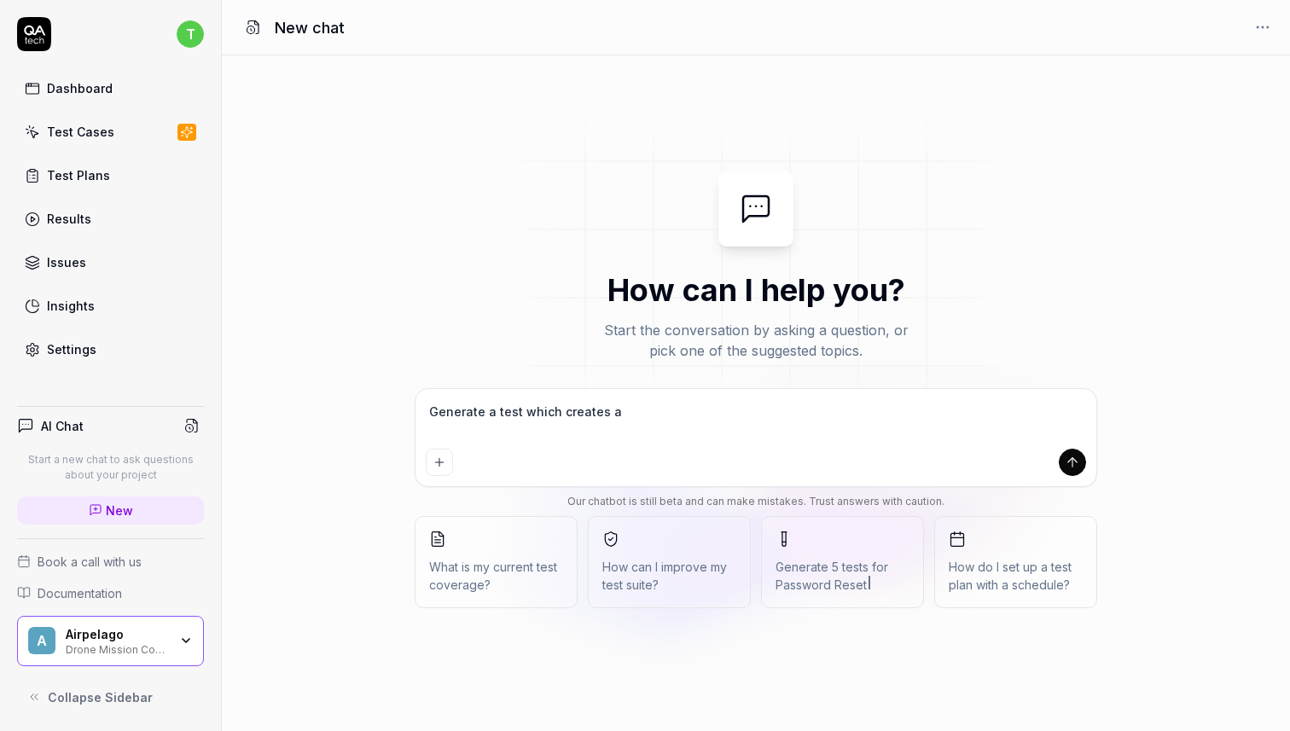
type textarea "Generate a test which creates a"
type textarea "*"
type textarea "Generate a test which creates a p"
type textarea "*"
type textarea "Generate a test which creates a pr"
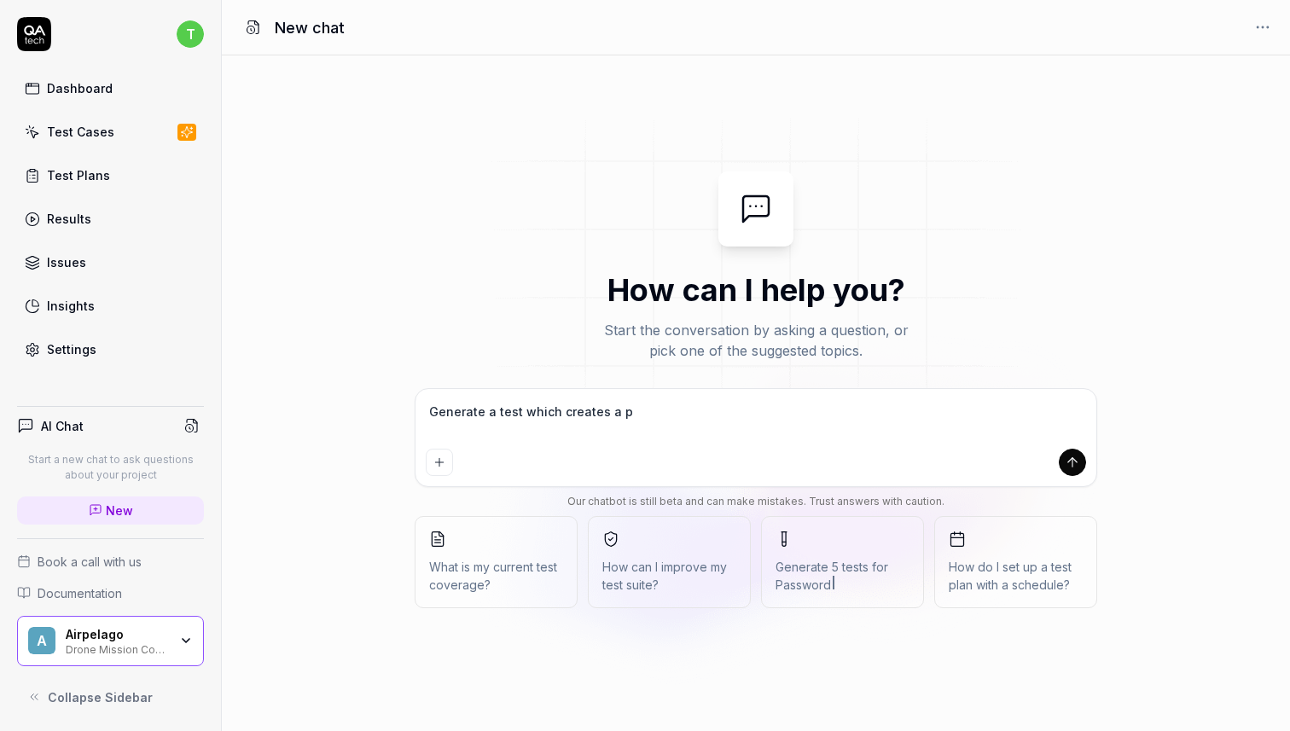
type textarea "*"
type textarea "Generate a test which creates a pro"
type textarea "*"
type textarea "Generate a test which creates a proj"
type textarea "*"
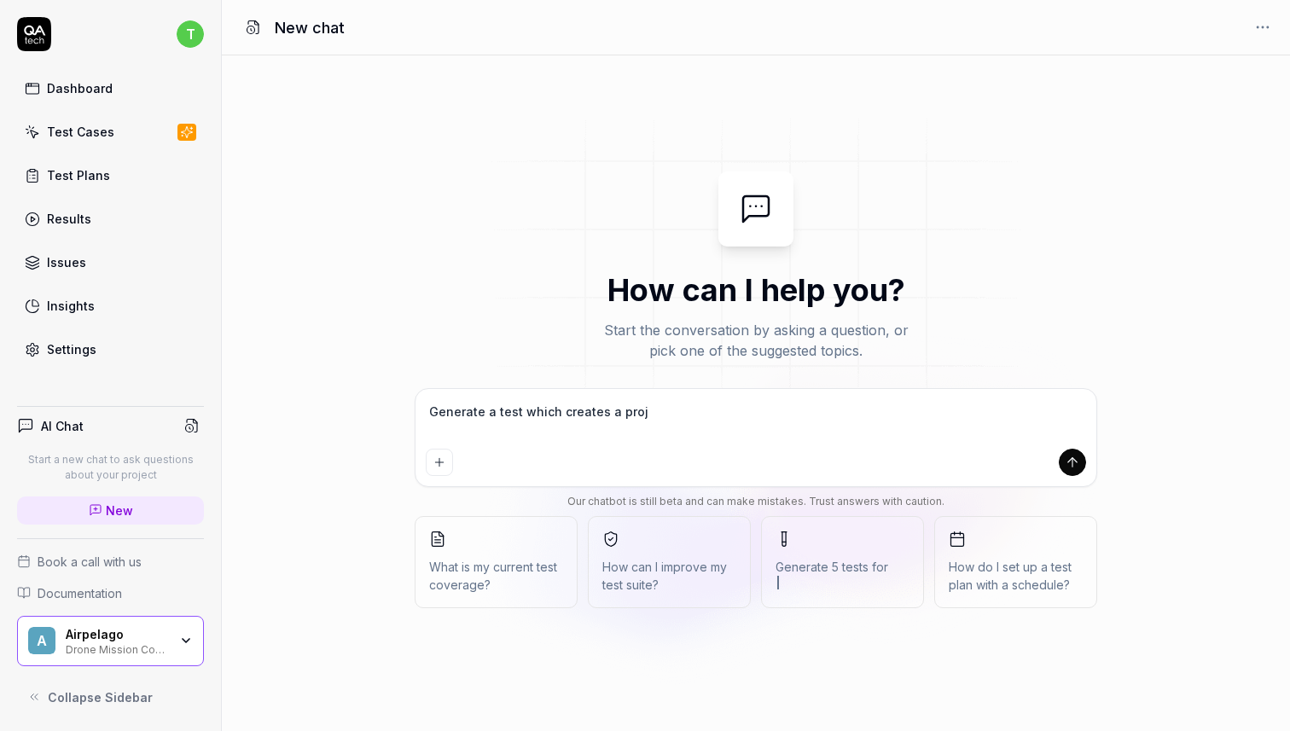
type textarea "Generate a test which creates a proje"
type textarea "*"
type textarea "Generate a test which creates a projec"
type textarea "*"
type textarea "Generate a test which creates a project"
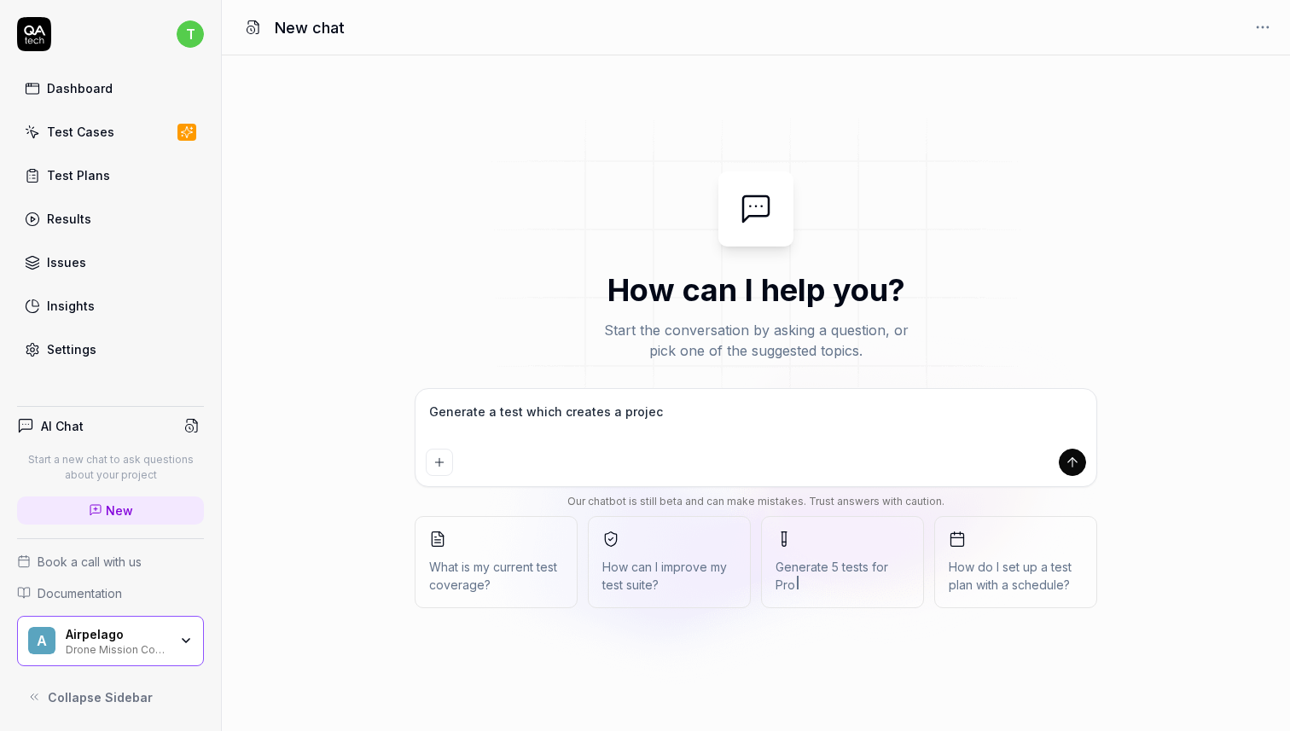
type textarea "*"
type textarea "Generate a test which creates a project"
type textarea "*"
type textarea "Generate a test which creates a project b"
type textarea "*"
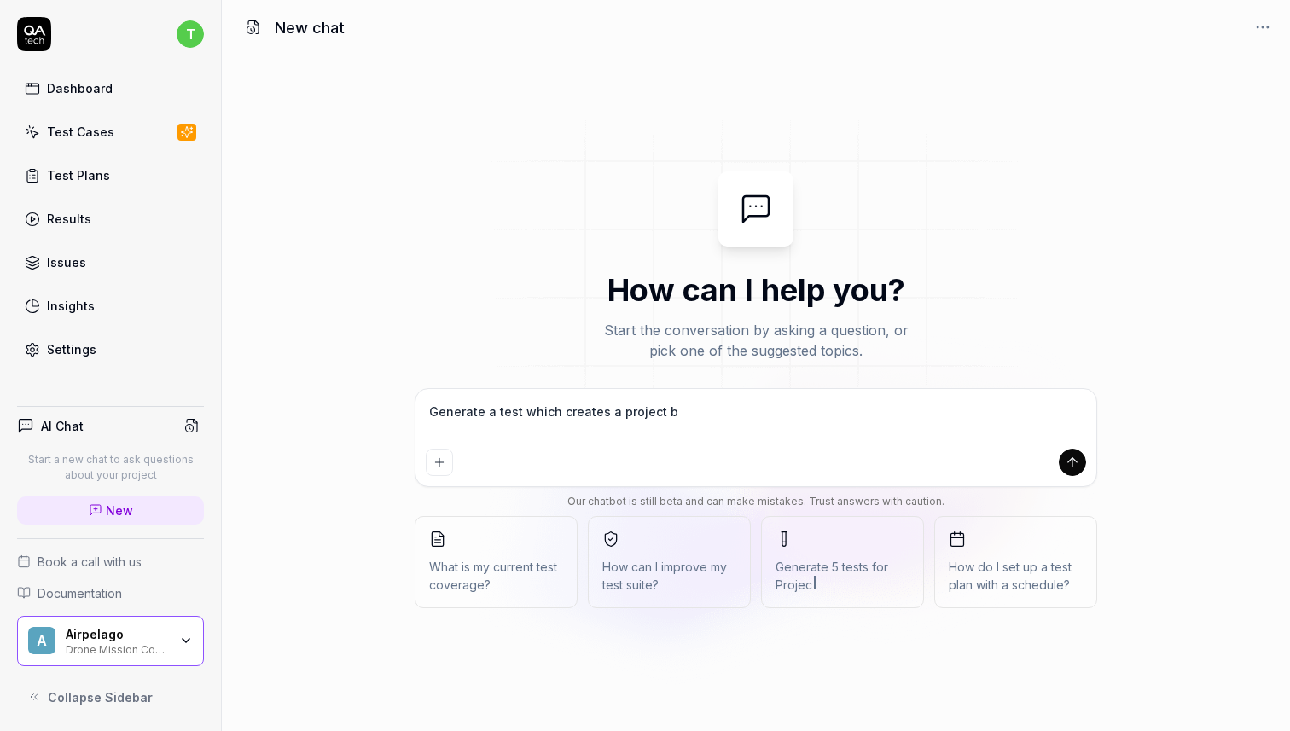
type textarea "Generate a test which creates a project by"
type textarea "*"
type textarea "Generate a test which creates a project by"
type textarea "*"
type textarea "Generate a test which creates a project by u"
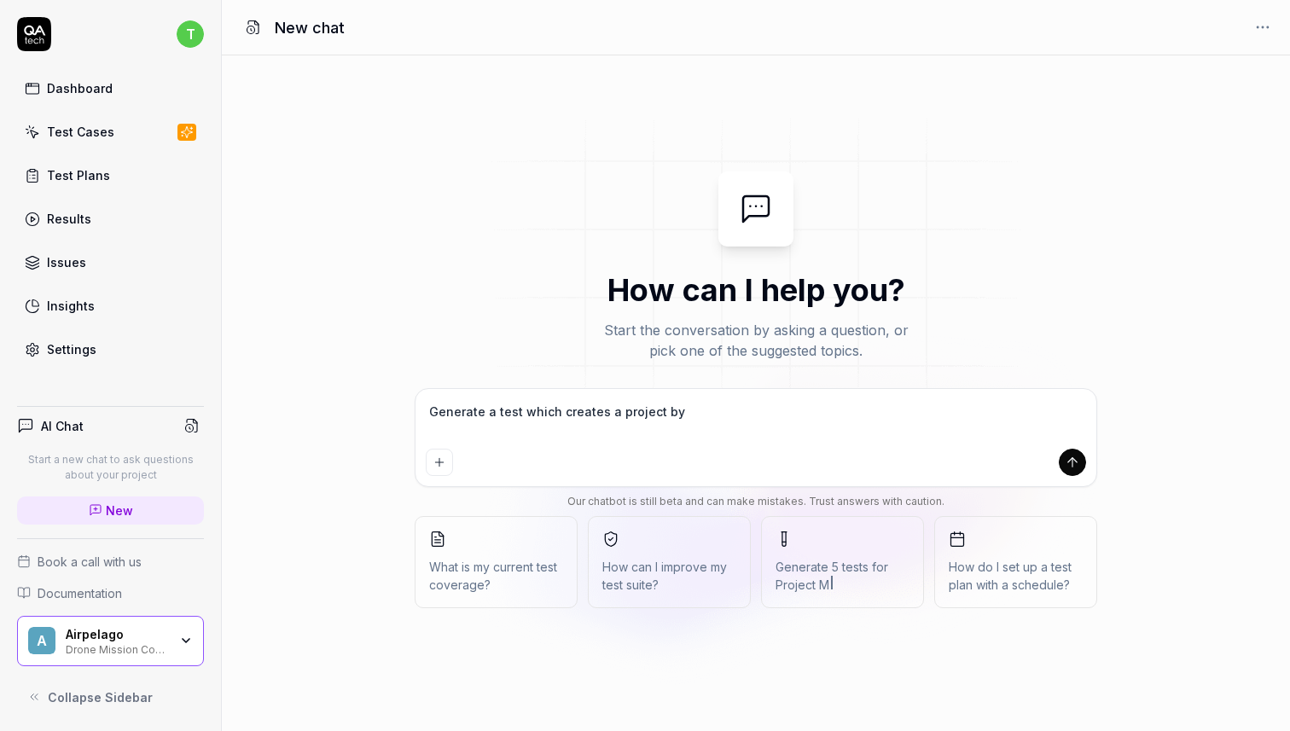
type textarea "*"
type textarea "Generate a test which creates a project by up"
type textarea "*"
type textarea "Generate a test which creates a project by upl"
type textarea "*"
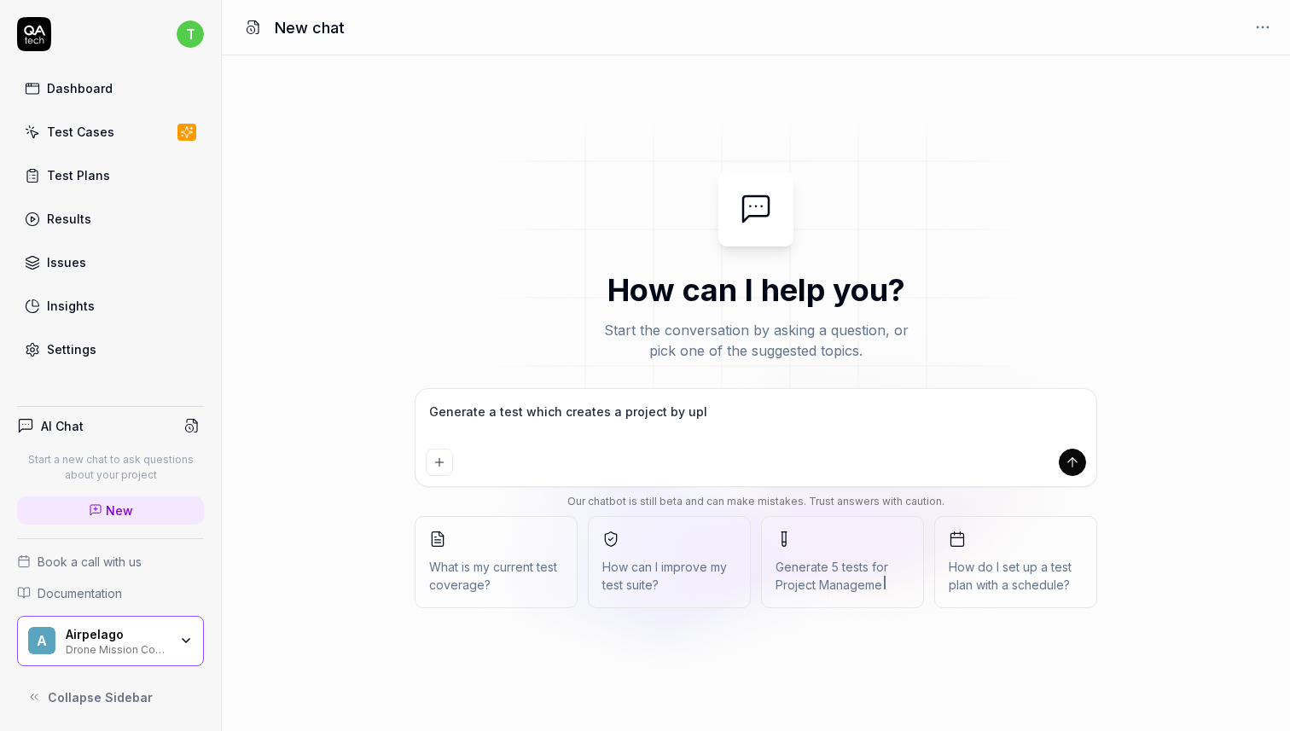
type textarea "Generate a test which creates a project by uplo"
type textarea "*"
type textarea "Generate a test which creates a project by uploa"
type textarea "*"
type textarea "Generate a test which creates a project by upload"
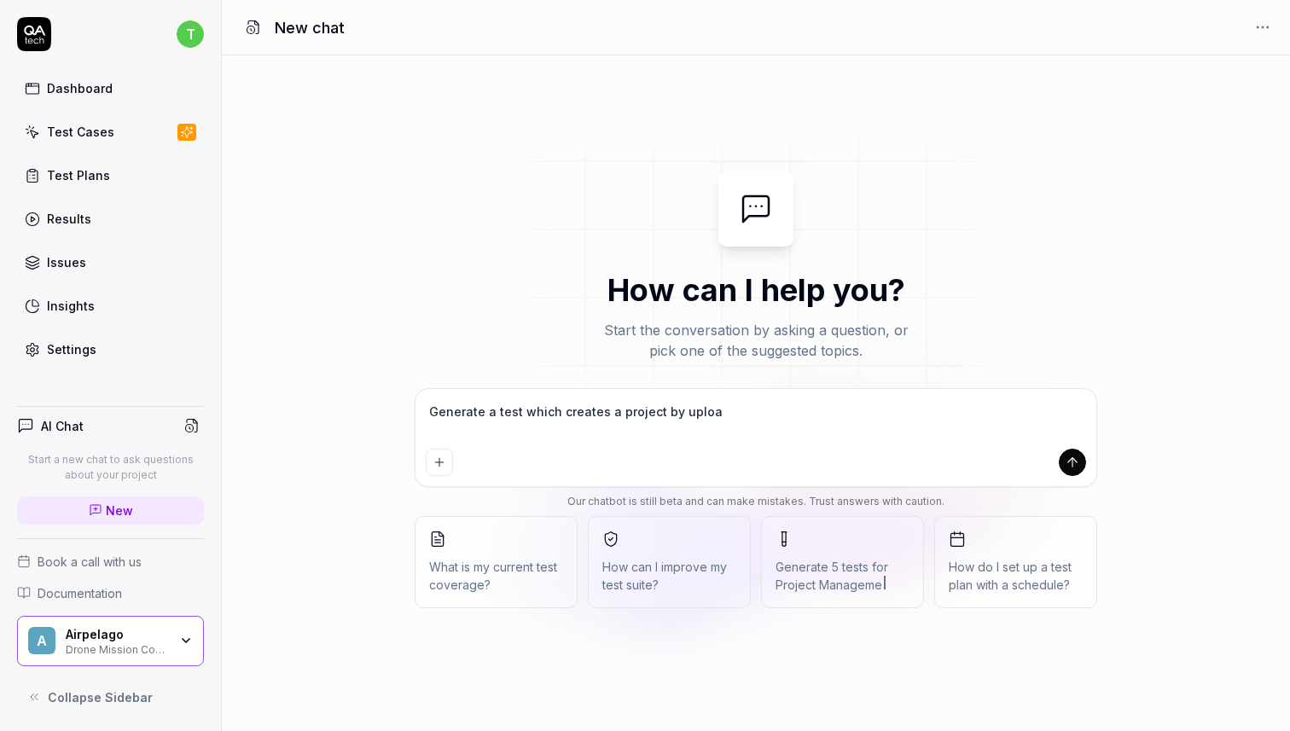
type textarea "*"
type textarea "Generate a test which creates a project by uploadi"
type textarea "*"
type textarea "Generate a test which creates a project by uploadin"
type textarea "*"
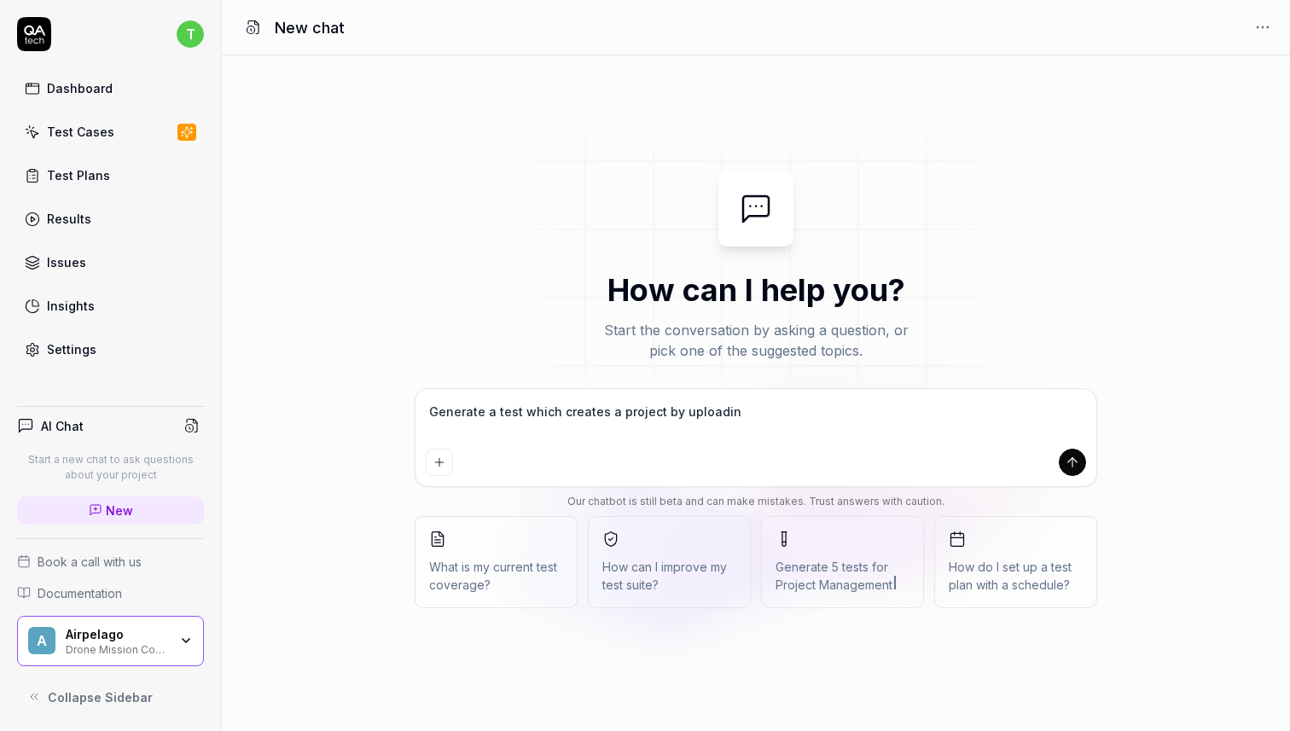
type textarea "Generate a test which creates a project by uploading"
type textarea "*"
type textarea "Generate a test which creates a project by uploading"
type textarea "*"
type textarea "Generate a test which creates a project by uploading a"
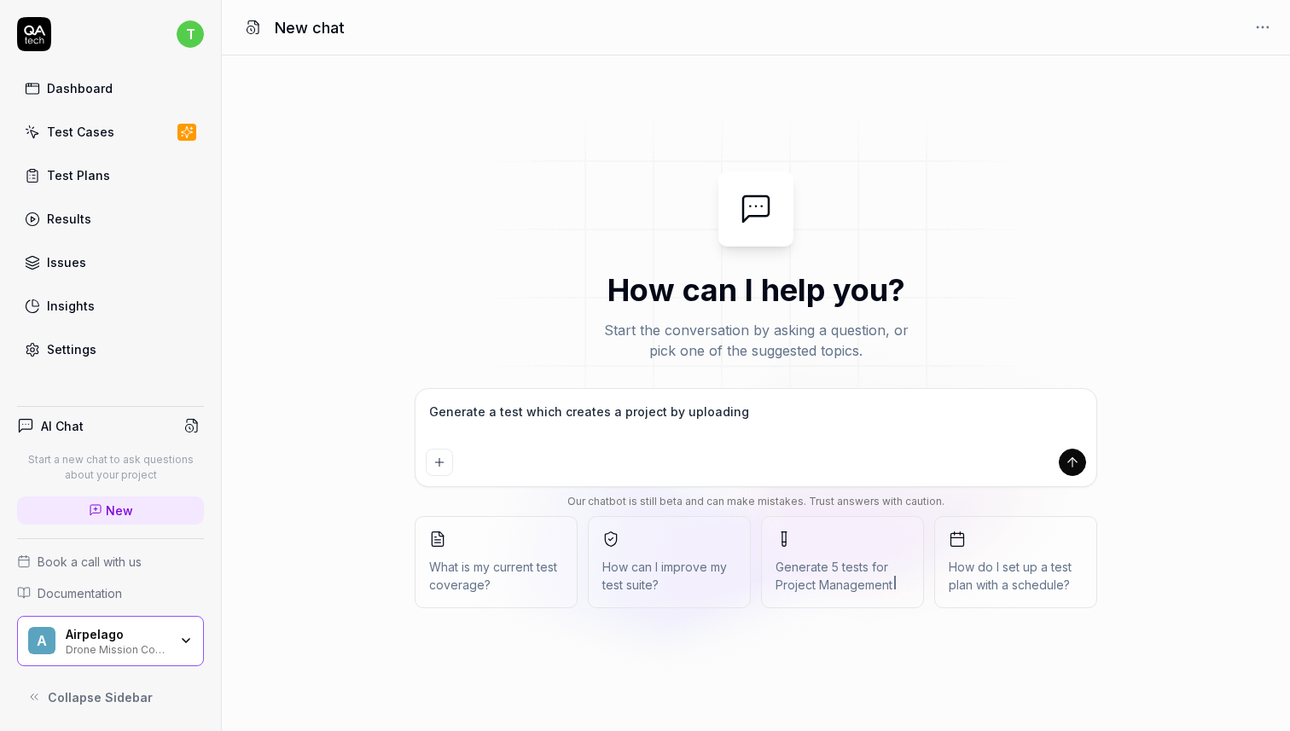
type textarea "*"
type textarea "Generate a test which creates a project by uploading a"
type textarea "*"
type textarea "Generate a test which creates a project by uploading a f"
type textarea "*"
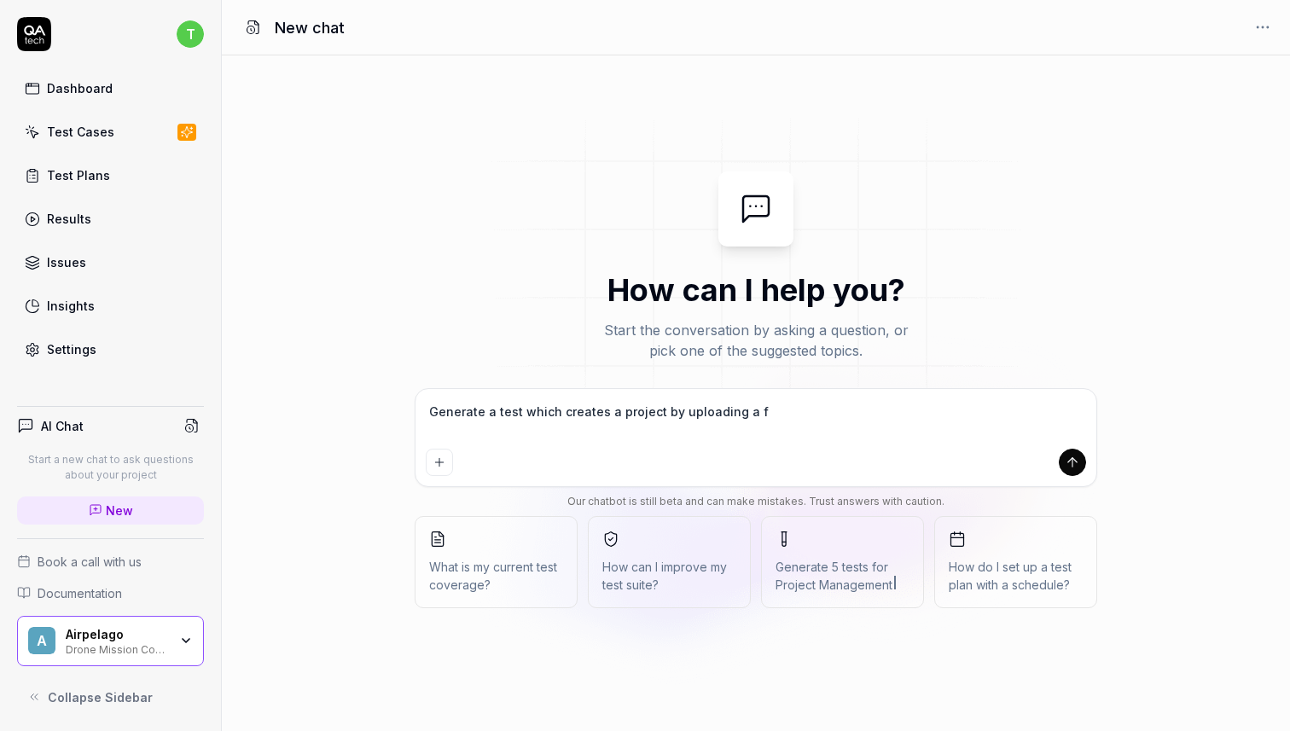
type textarea "Generate a test which creates a project by uploading a fi"
type textarea "*"
type textarea "Generate a test which creates a project by uploading a fil"
type textarea "*"
type textarea "Generate a test which creates a project by uploading a file"
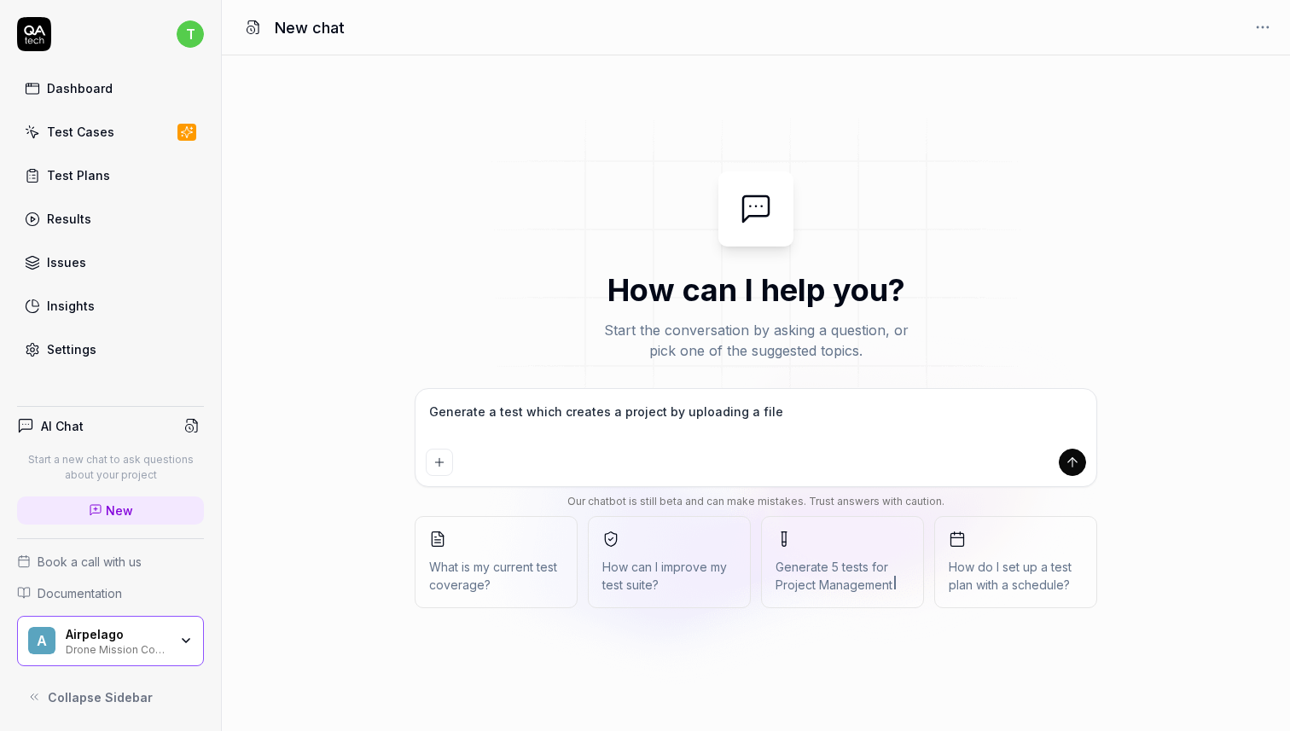
type textarea "*"
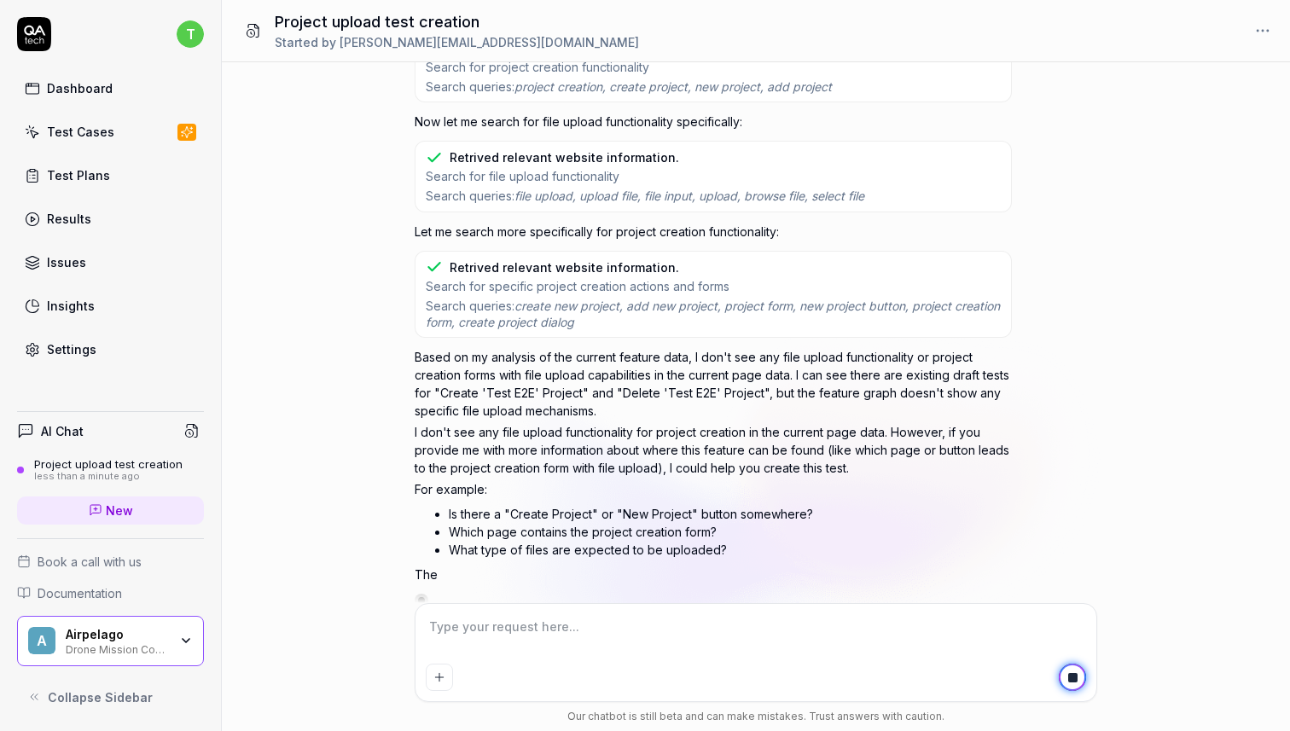
scroll to position [298, 0]
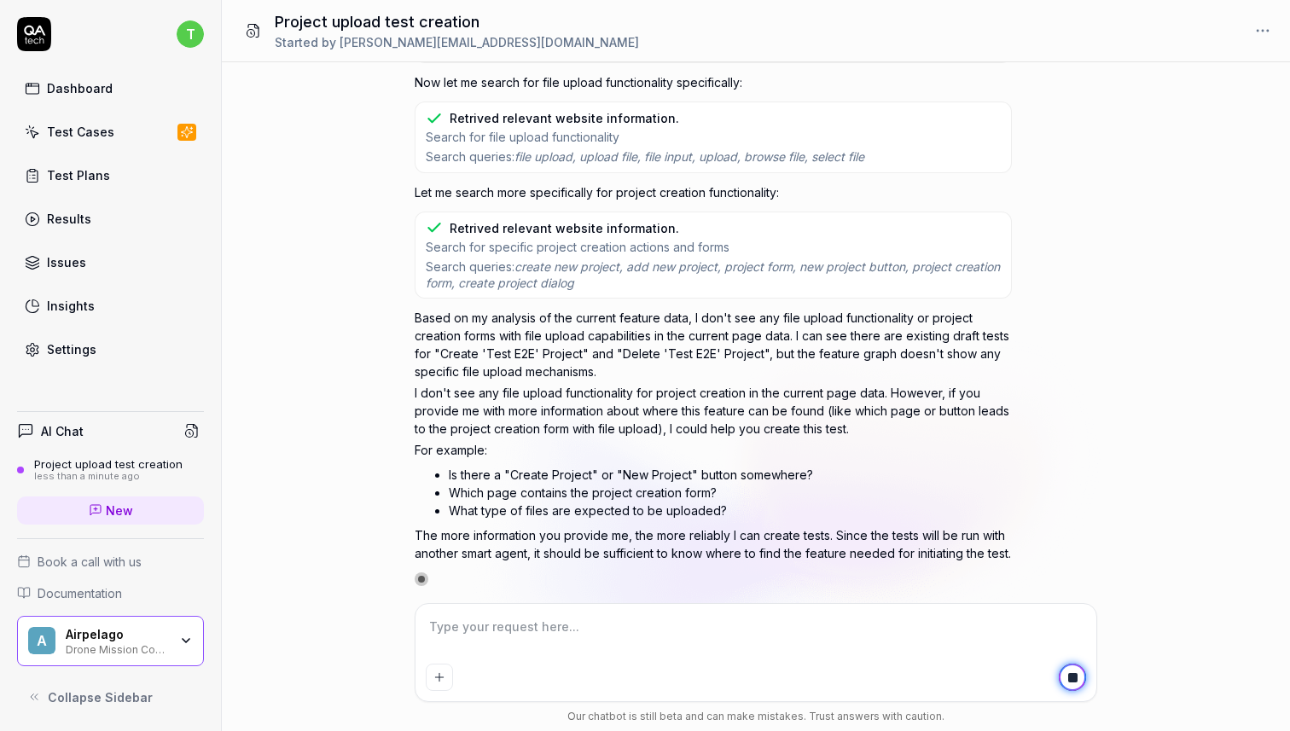
type textarea "*"
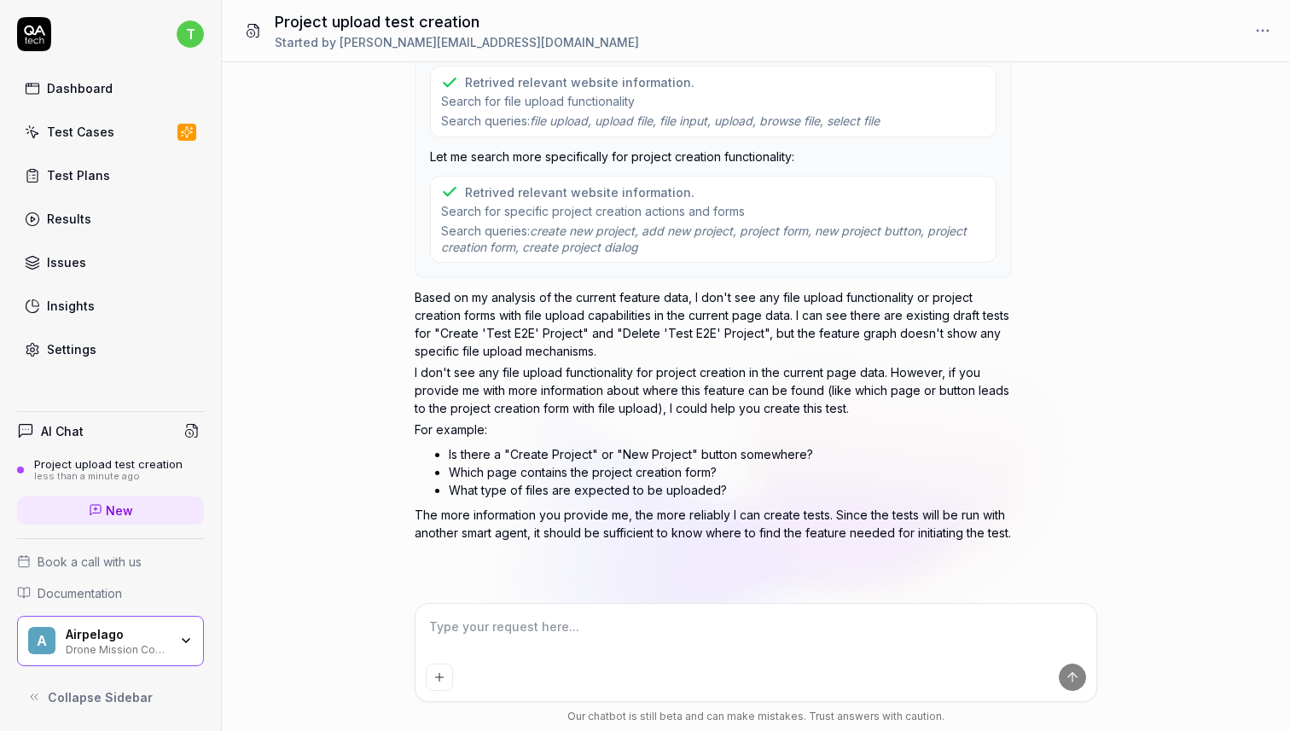
scroll to position [0, 0]
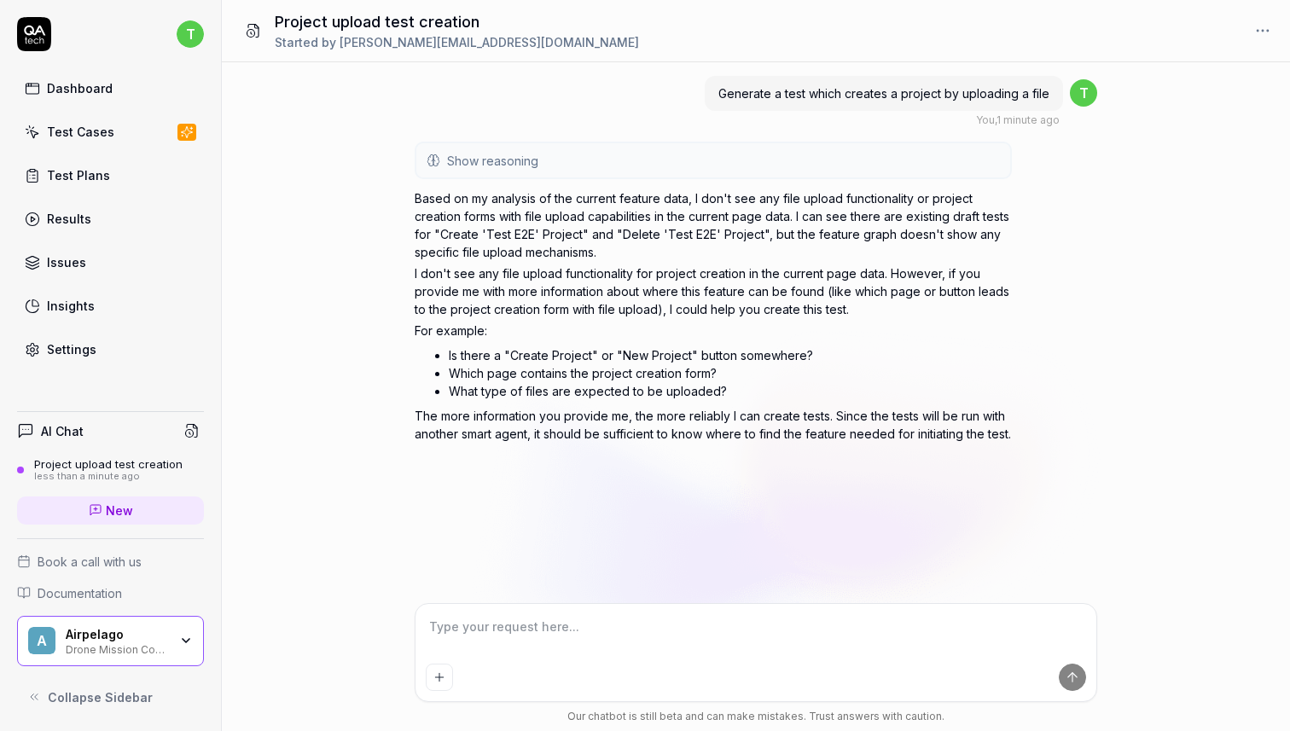
type textarea "b"
type textarea "*"
type textarea "by"
type textarea "*"
type textarea "by"
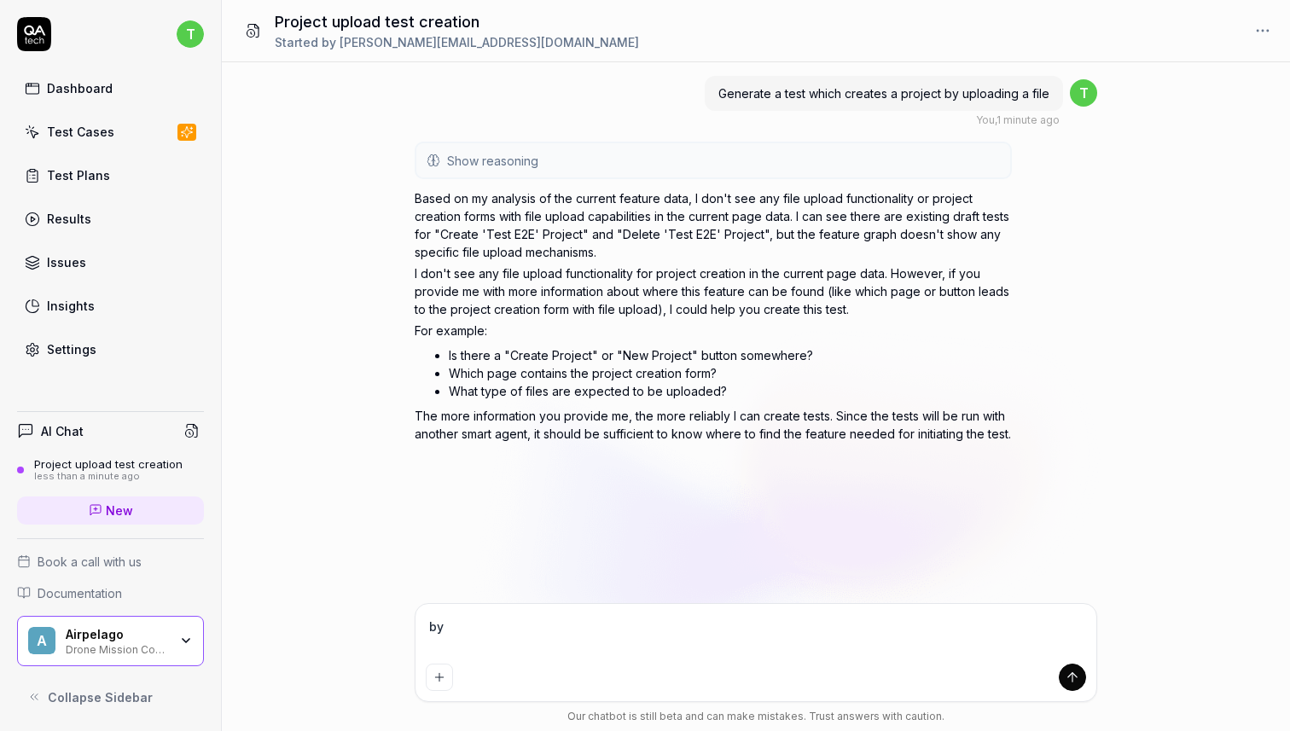
type textarea "*"
type textarea "by c"
type textarea "*"
type textarea "by cl"
type textarea "*"
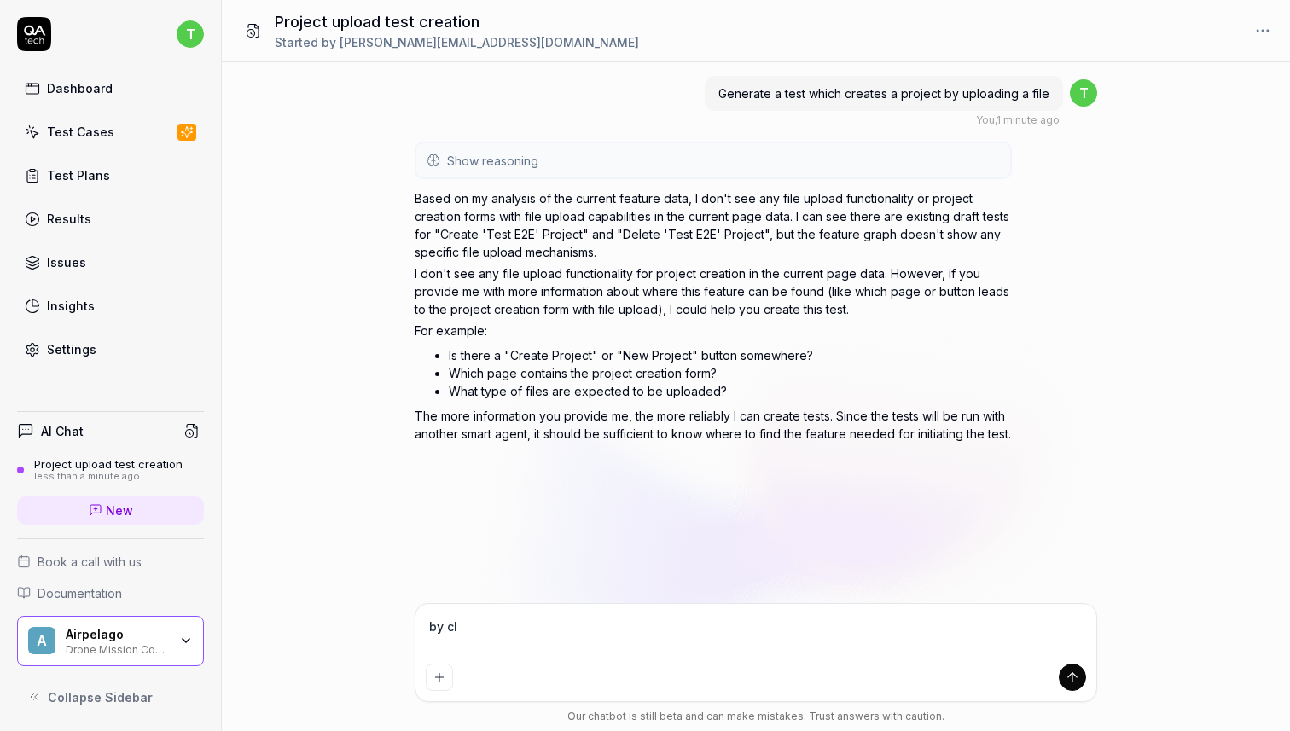
type textarea "by cli"
type textarea "*"
type textarea "by clic"
type textarea "*"
type textarea "by click"
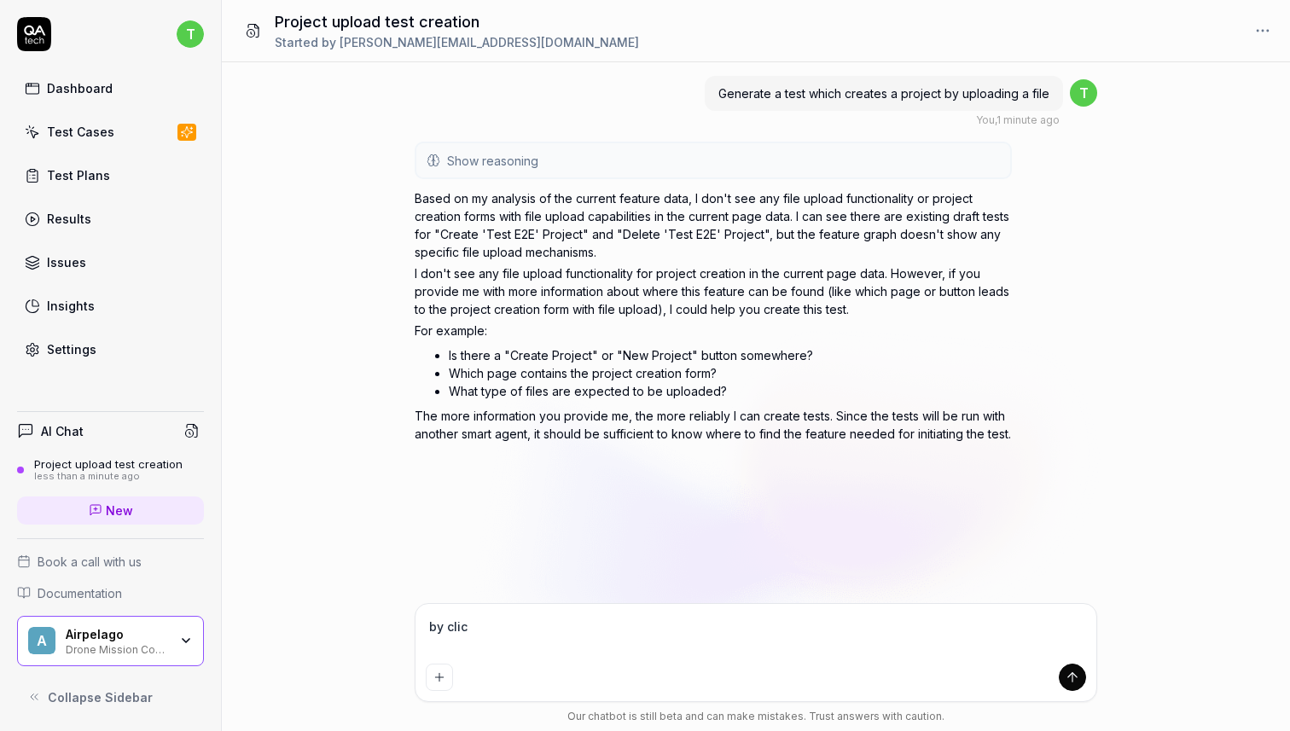
type textarea "*"
type textarea "by clicki"
type textarea "*"
type textarea "by clickin"
type textarea "*"
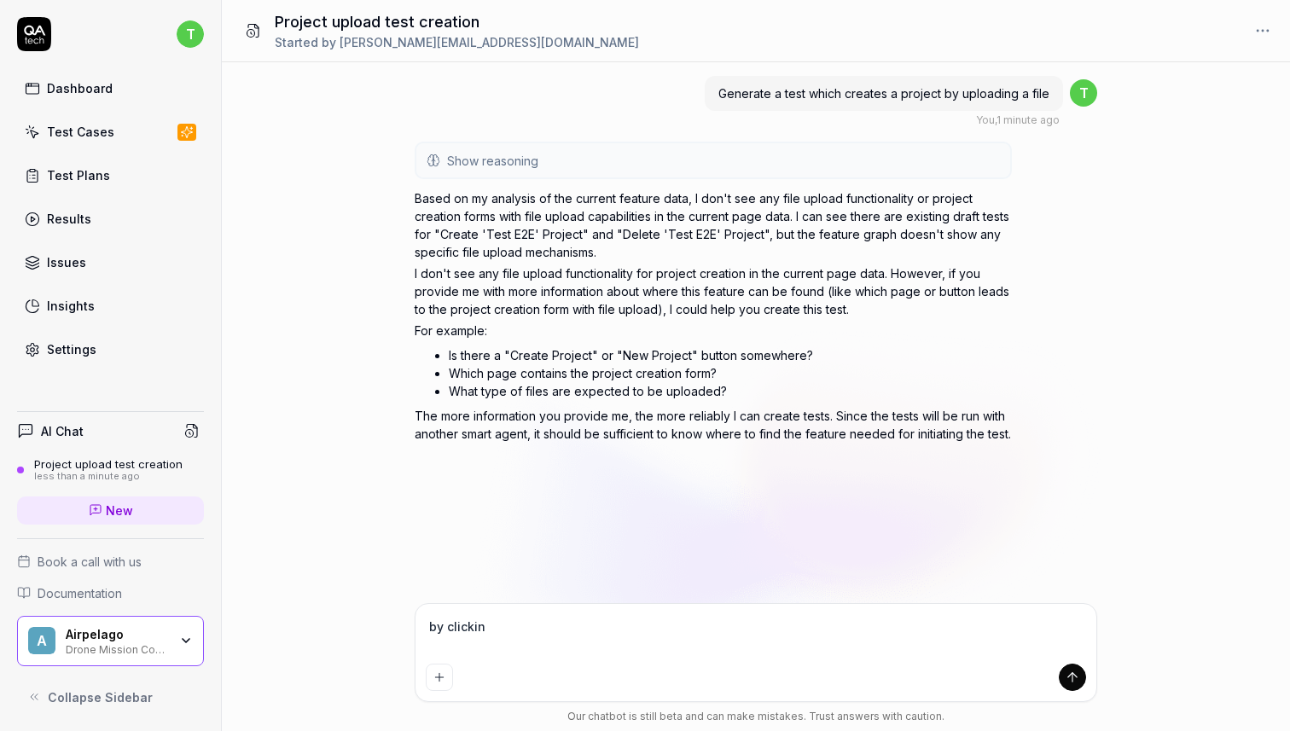
type textarea "by clicking"
type textarea "*"
type textarea "by clicking"
type textarea "*"
type textarea "by clicking t"
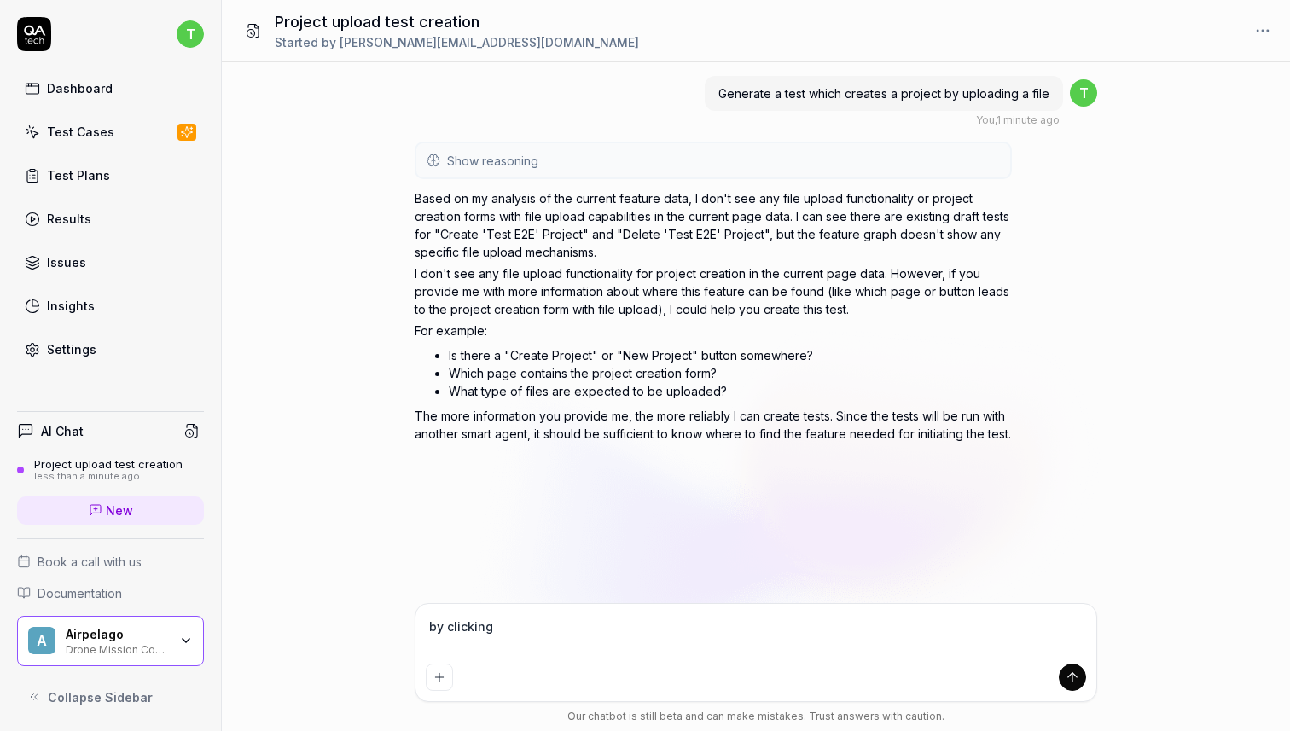
type textarea "*"
type textarea "by clicking th"
type textarea "*"
type textarea "by clicking the"
type textarea "*"
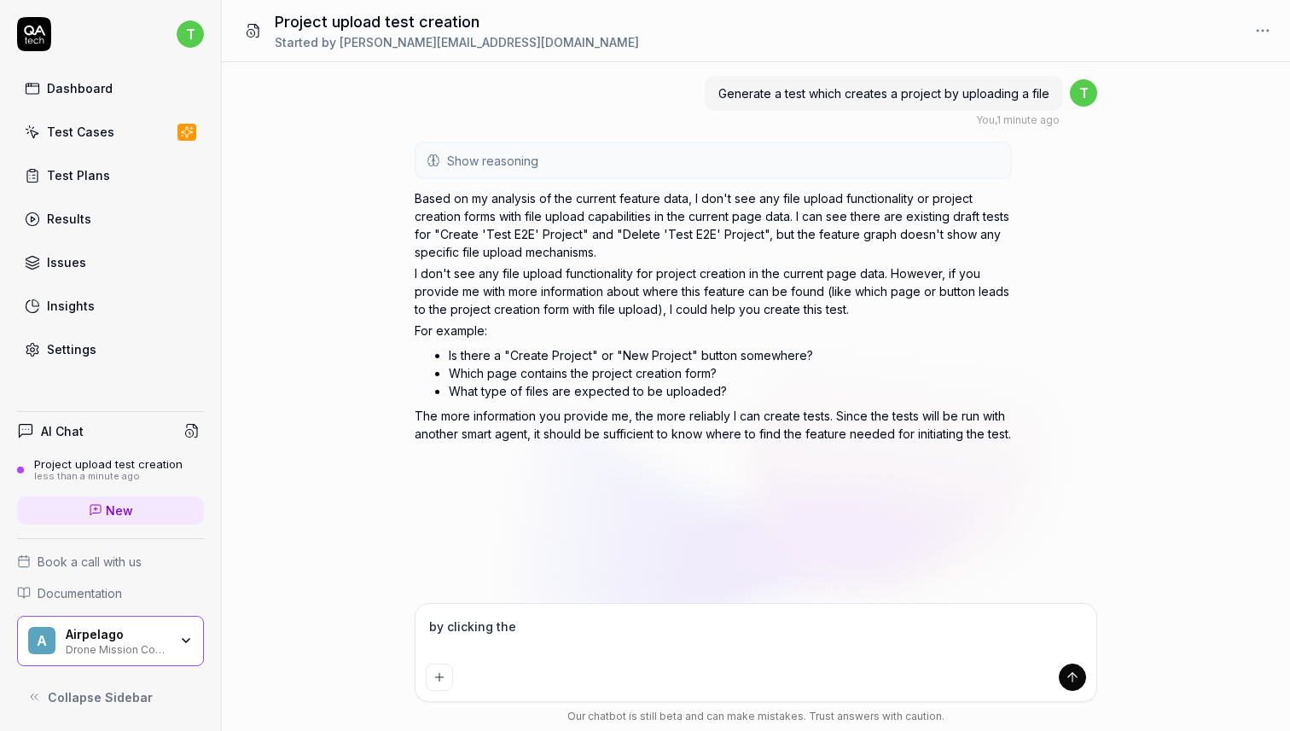
type textarea "by clicking the"
type textarea "*"
type textarea "by clicking the p"
type textarea "*"
type textarea "by clicking the pr"
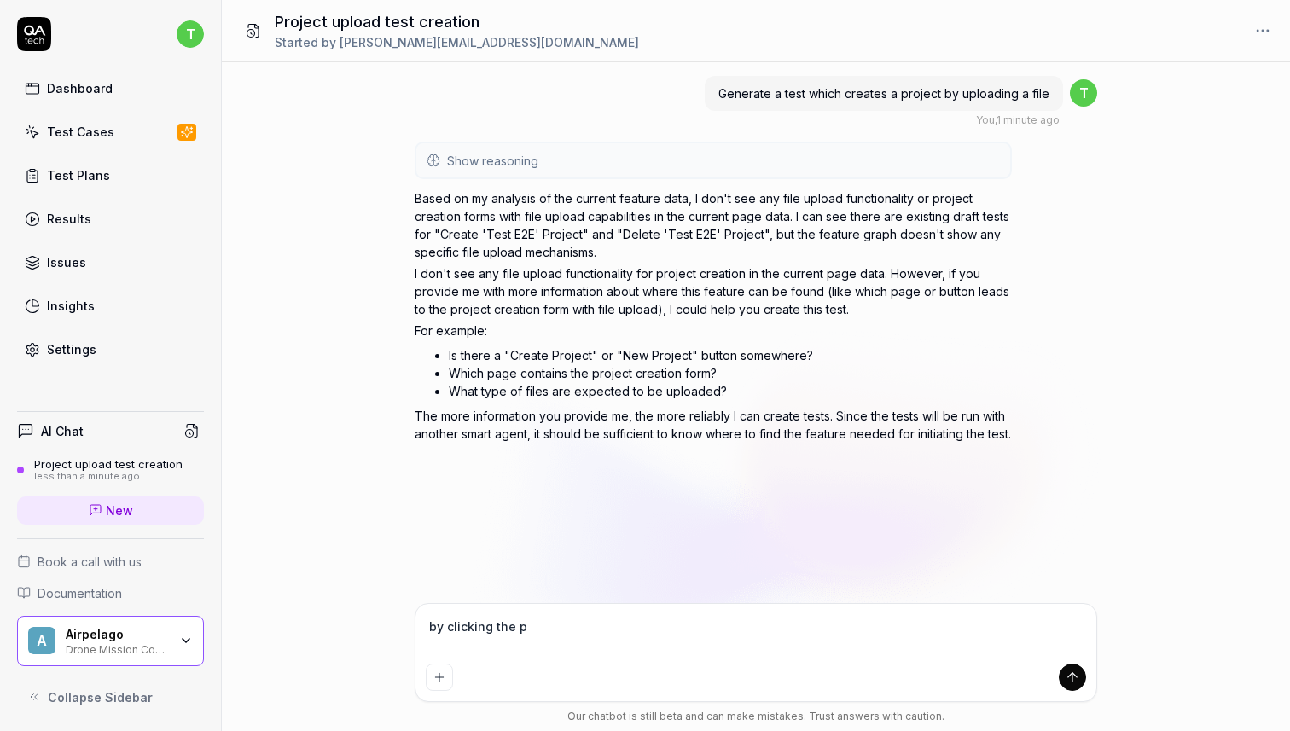
type textarea "*"
type textarea "by clicking the pro"
type textarea "*"
type textarea "by clicking the proj"
type textarea "*"
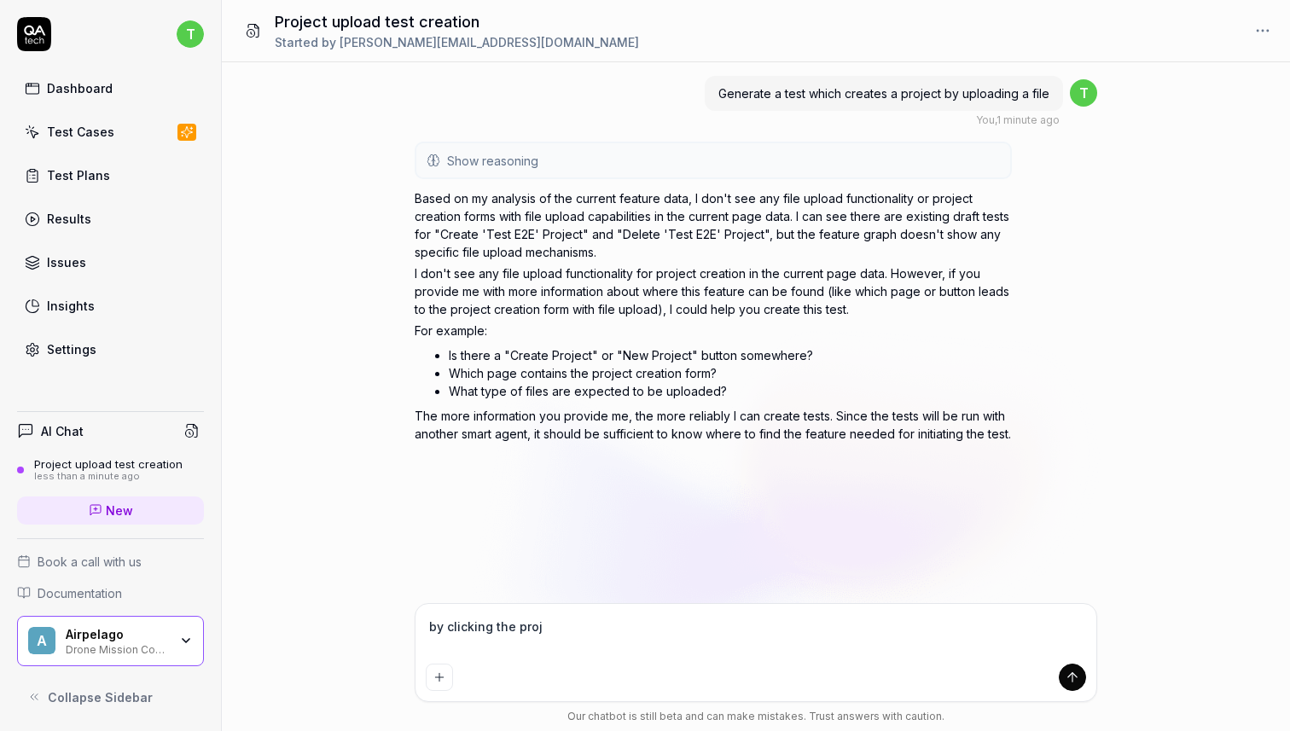
type textarea "by clicking the proje"
type textarea "*"
type textarea "by clicking the projec"
type textarea "*"
type textarea "by clicking the project"
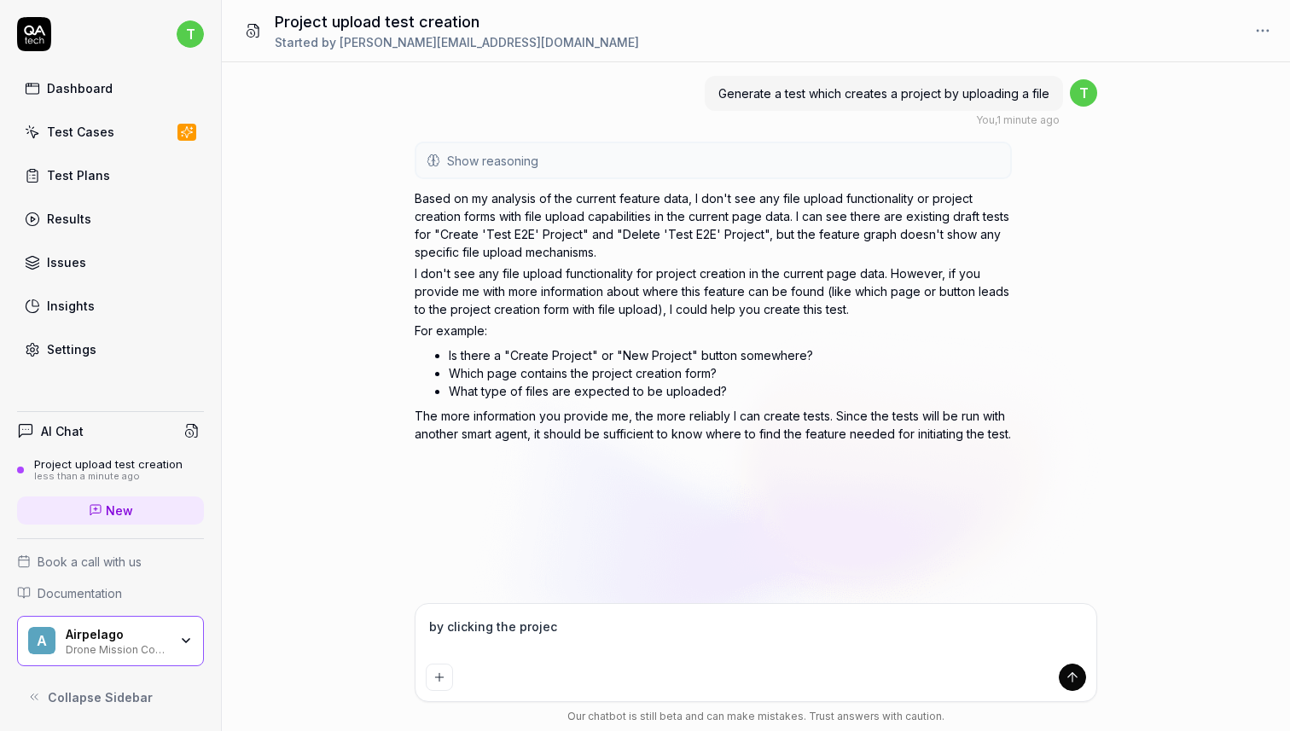
type textarea "*"
type textarea "by clicking the projects"
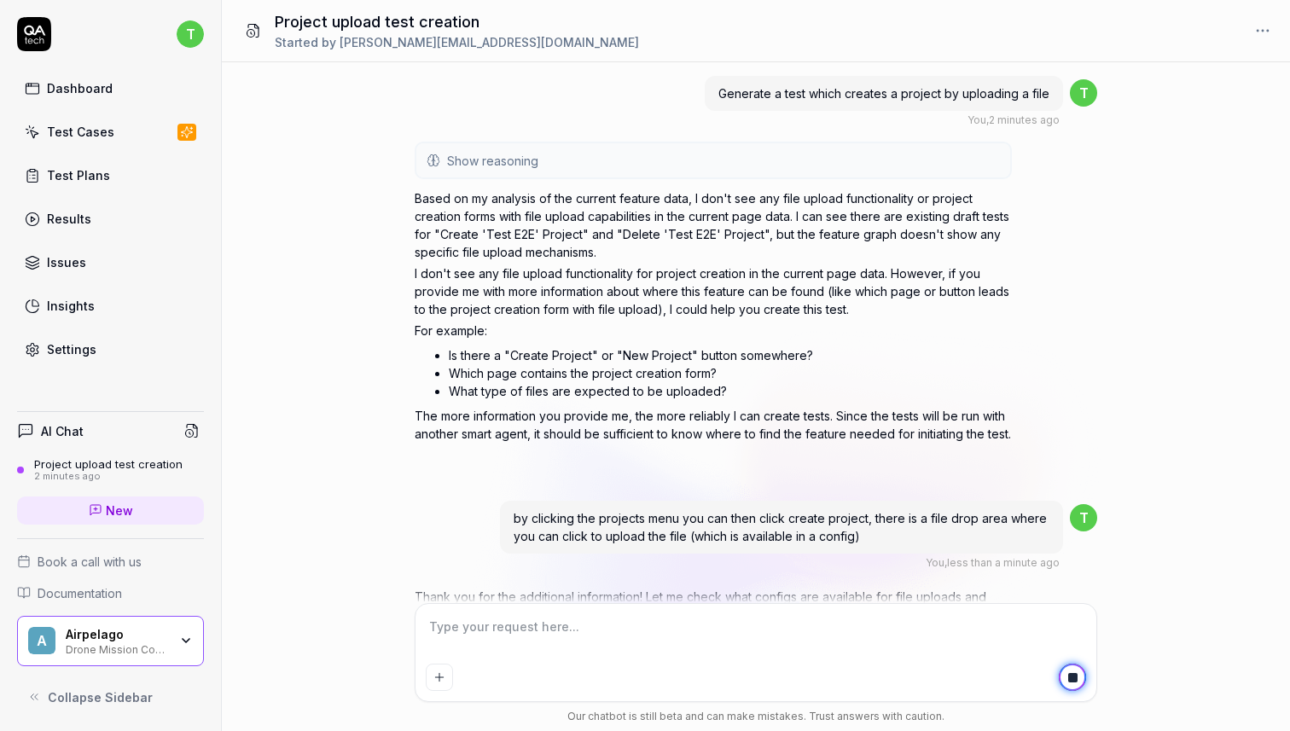
click at [70, 349] on div "Settings" at bounding box center [71, 349] width 49 height 18
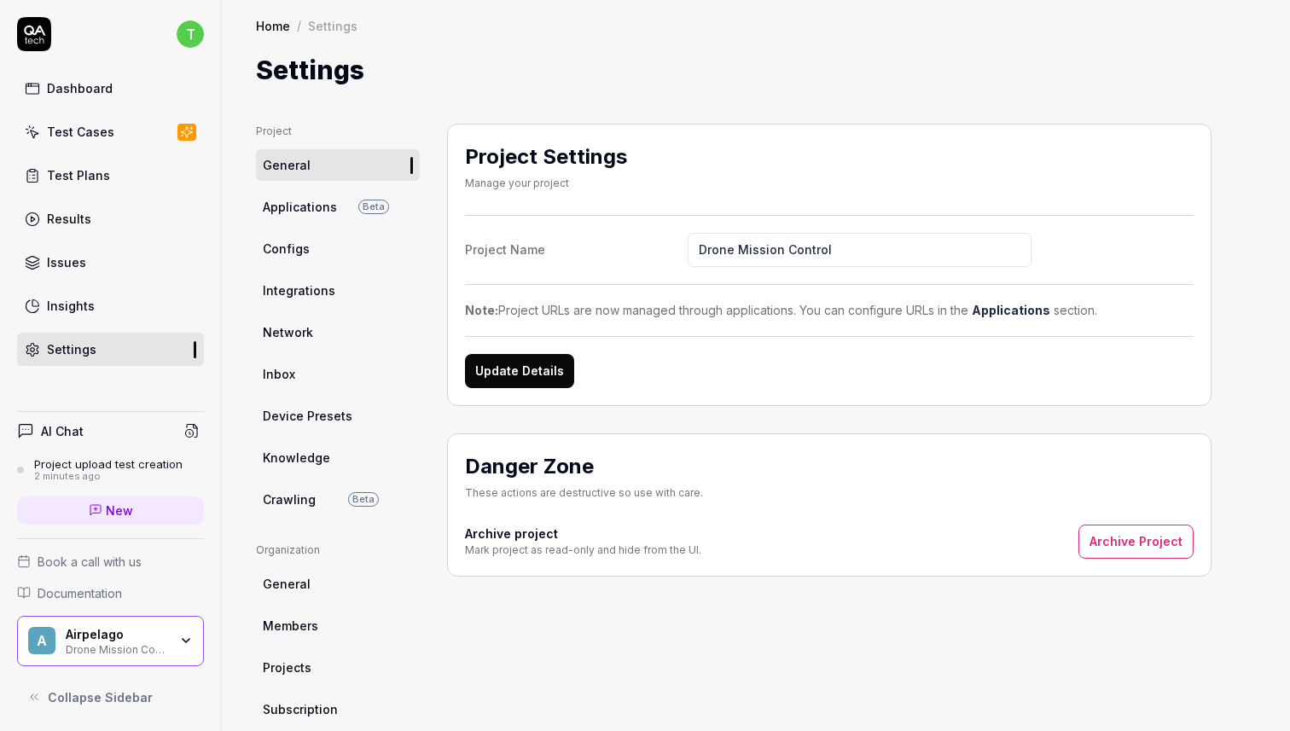
click at [309, 255] on link "Configs" at bounding box center [338, 249] width 164 height 32
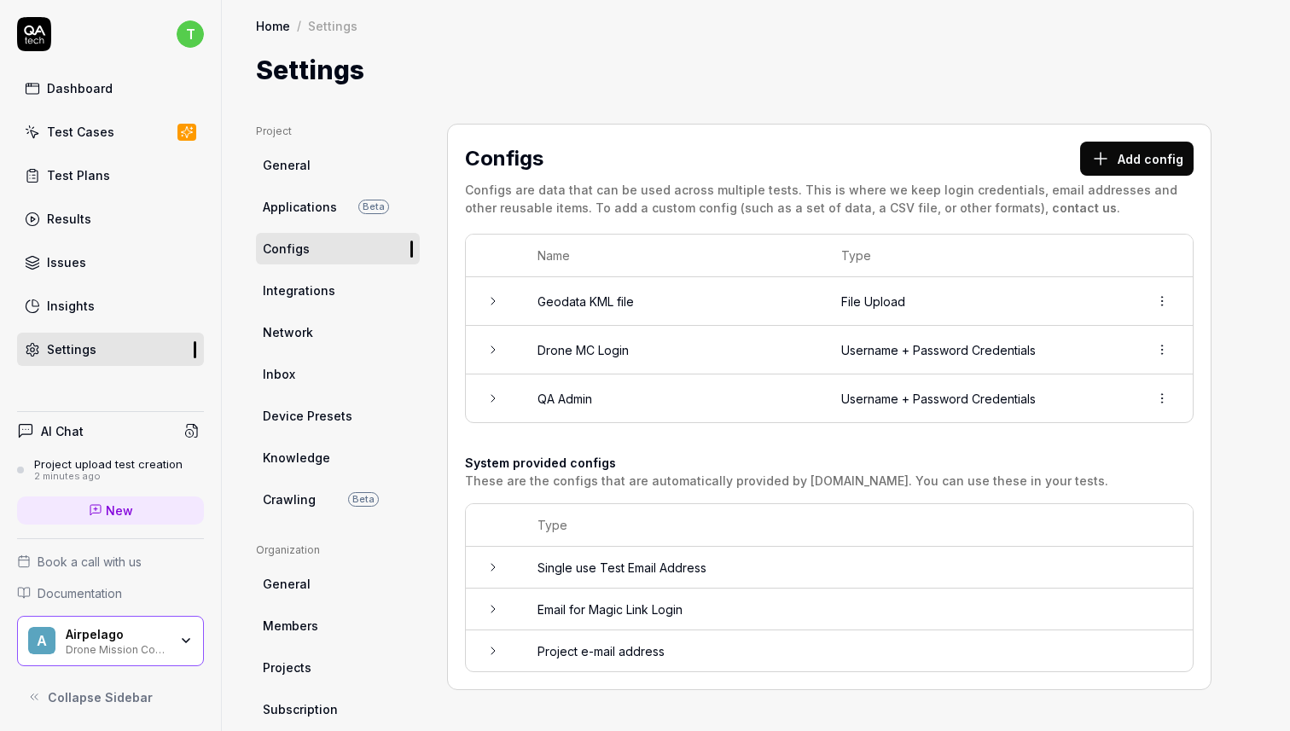
click at [493, 299] on icon at bounding box center [492, 301] width 3 height 7
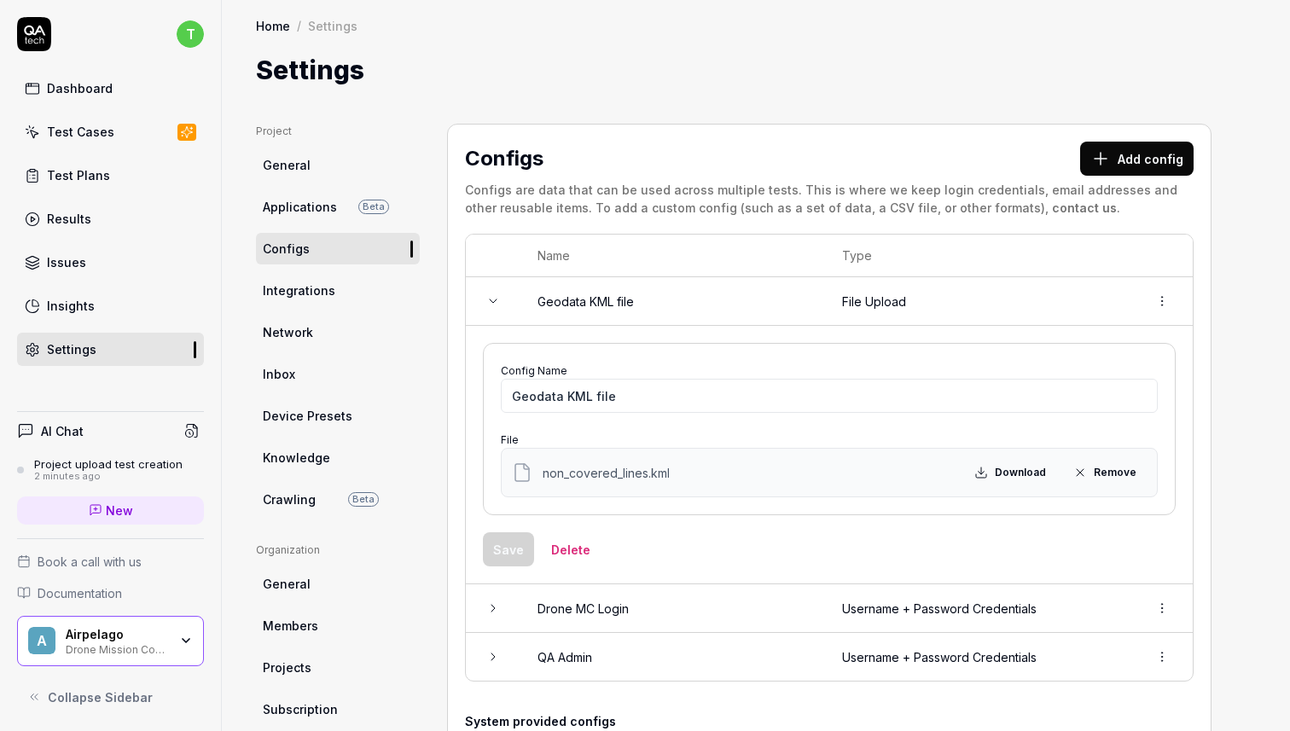
click at [81, 471] on div "2 minutes ago" at bounding box center [108, 477] width 148 height 12
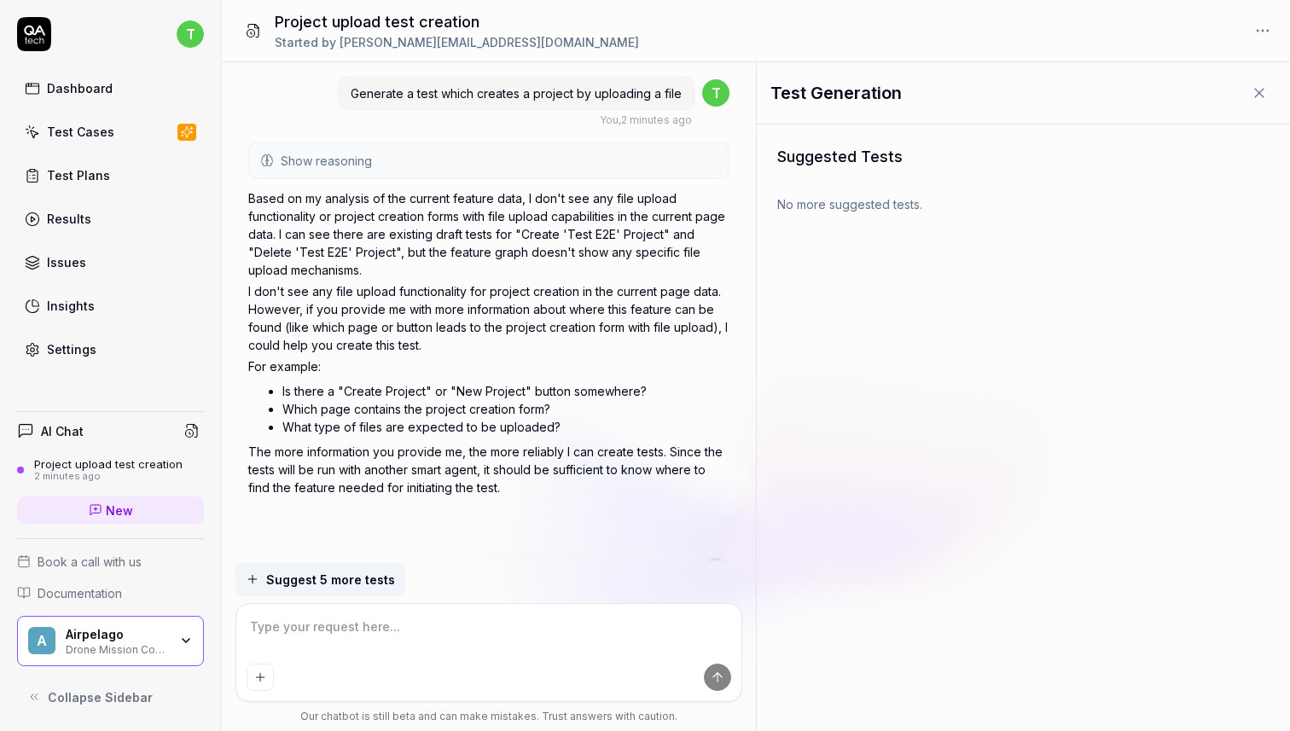
scroll to position [415, 0]
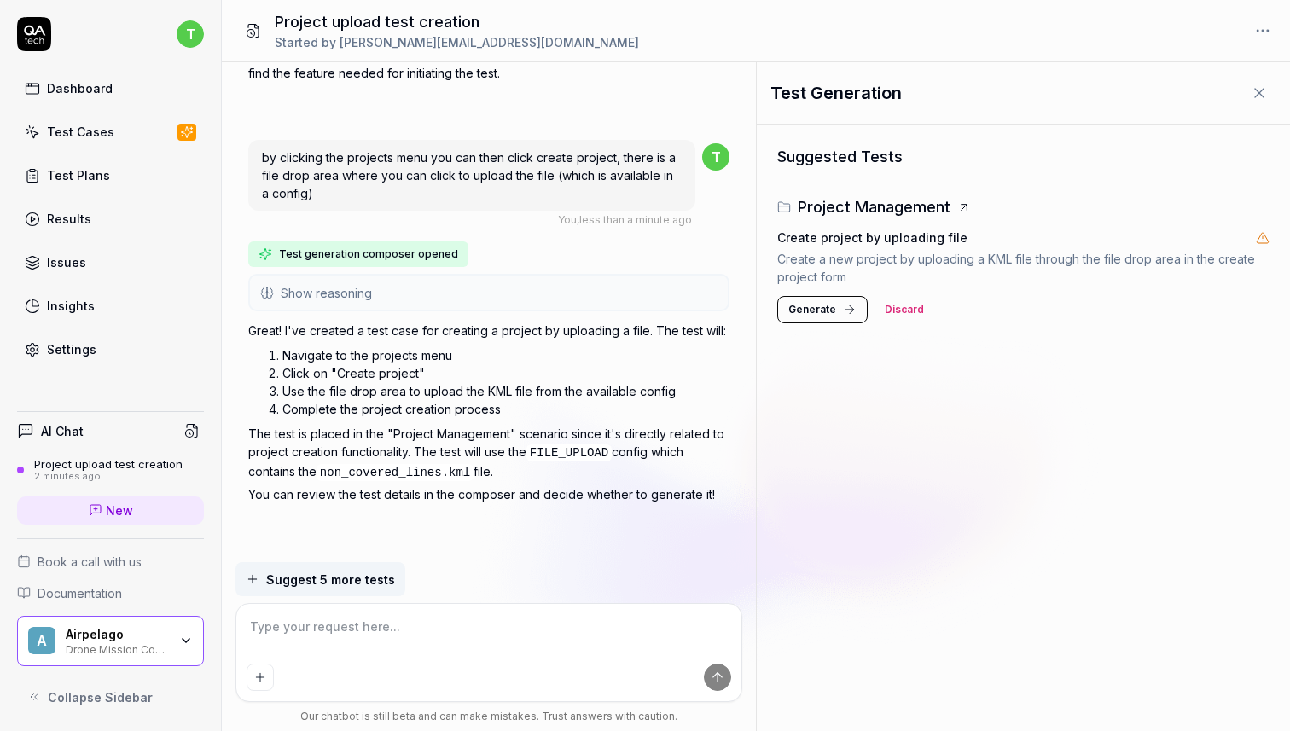
click at [834, 314] on button "Generate" at bounding box center [822, 309] width 90 height 27
click at [343, 289] on span "Show reasoning" at bounding box center [326, 293] width 91 height 18
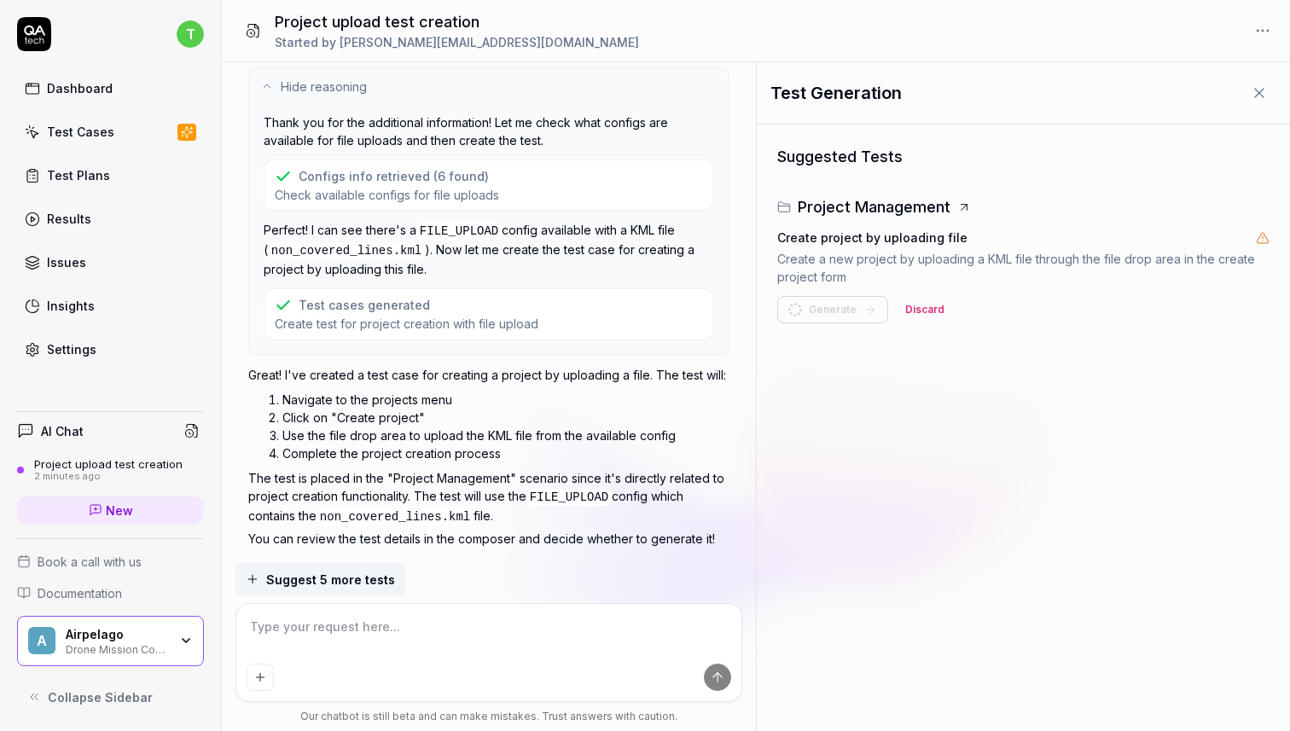
scroll to position [662, 0]
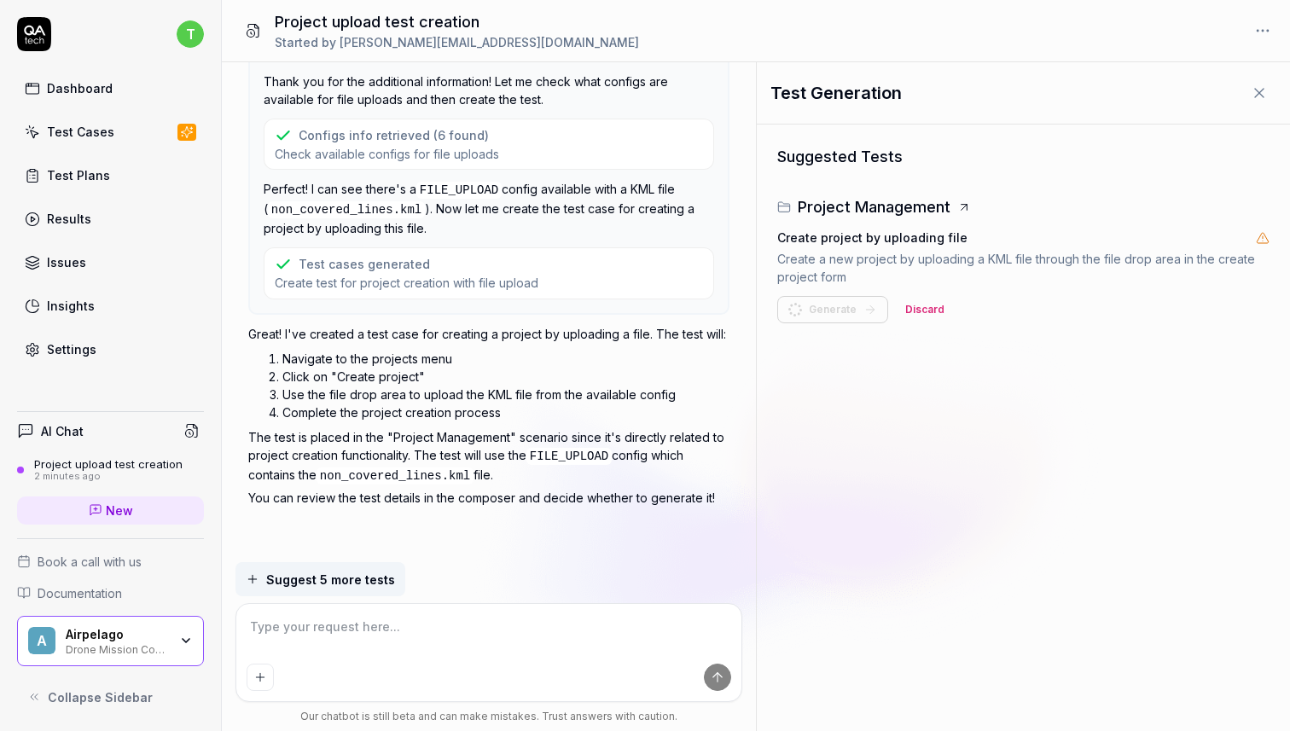
click at [335, 575] on span "Suggest 5 more tests" at bounding box center [330, 580] width 129 height 18
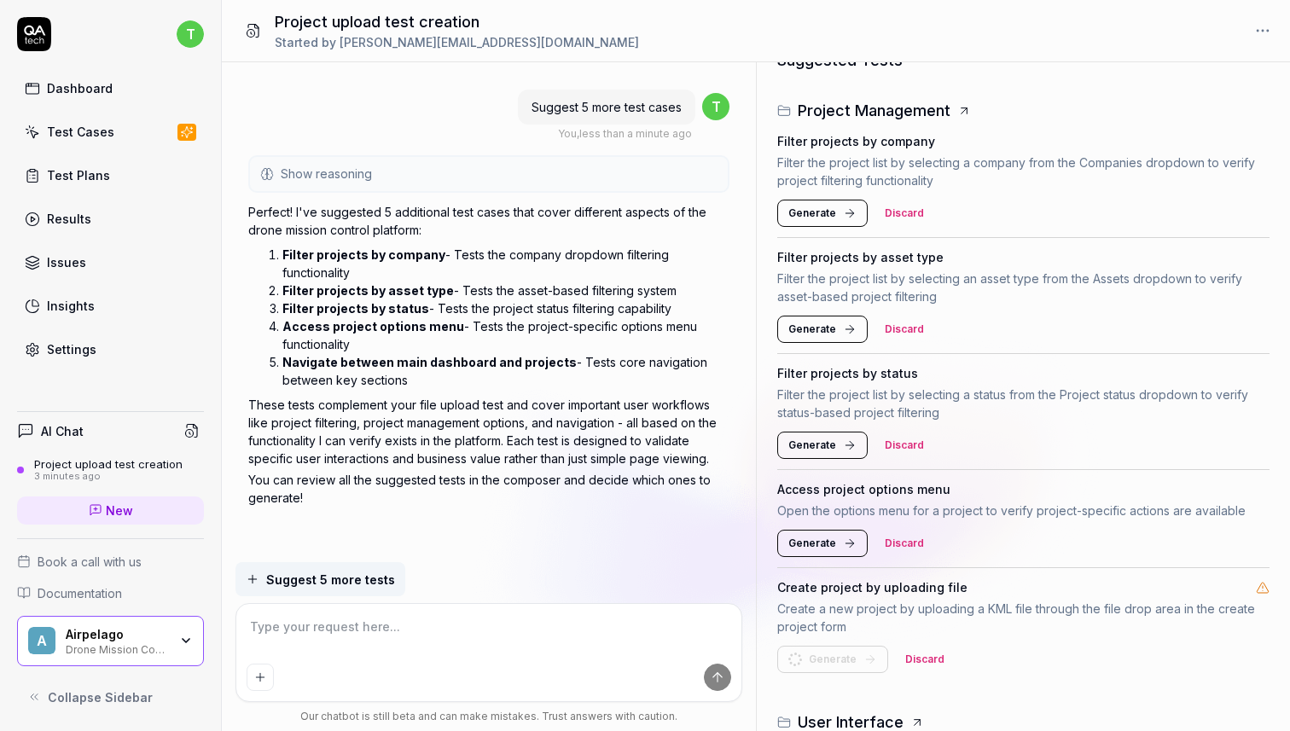
scroll to position [235, 0]
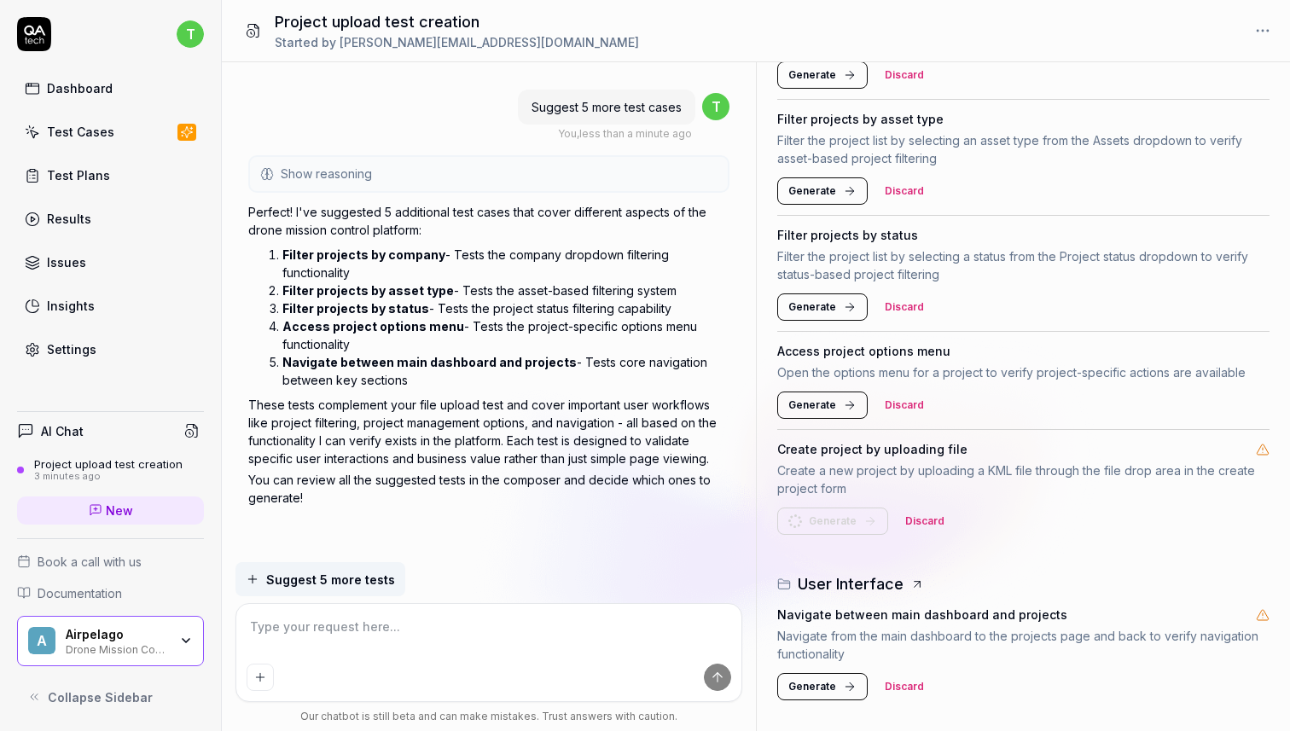
click at [888, 452] on h4 "Create project by uploading file" at bounding box center [872, 449] width 190 height 18
click at [91, 128] on div "Test Cases" at bounding box center [80, 132] width 67 height 18
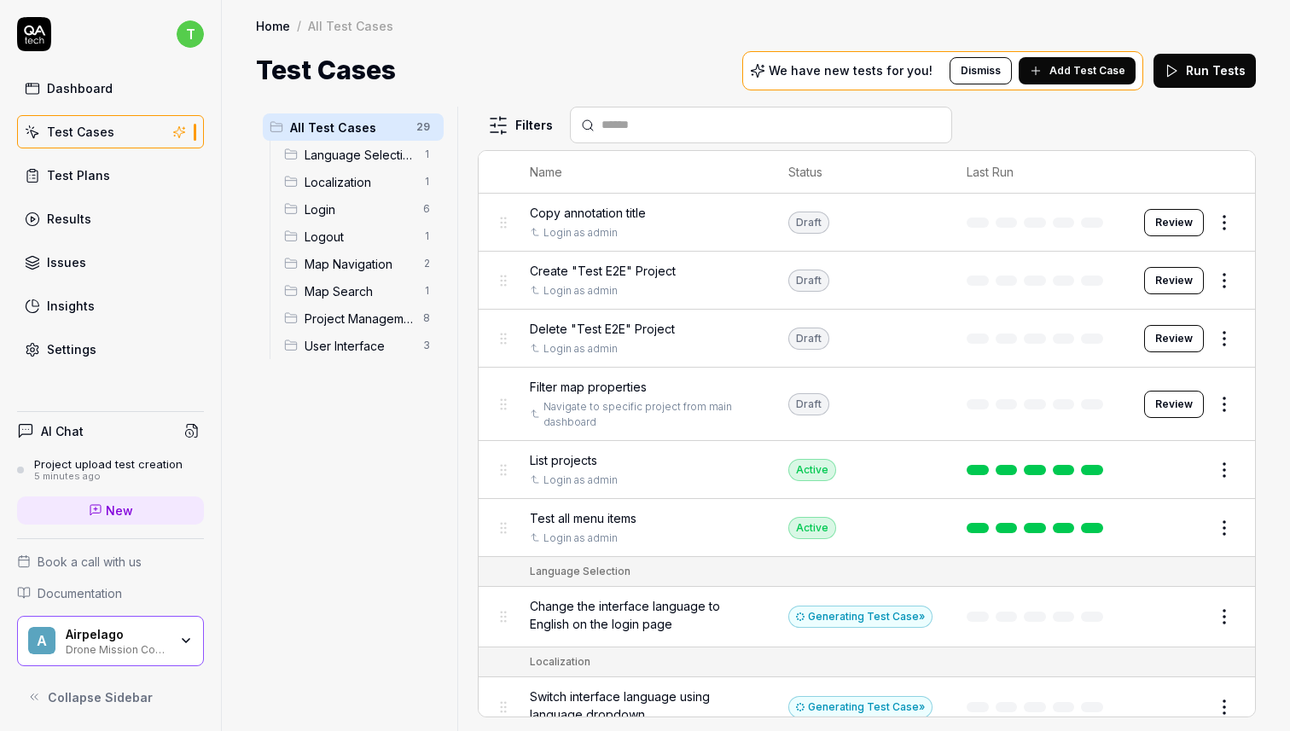
click at [335, 310] on span "Project Management" at bounding box center [359, 319] width 108 height 18
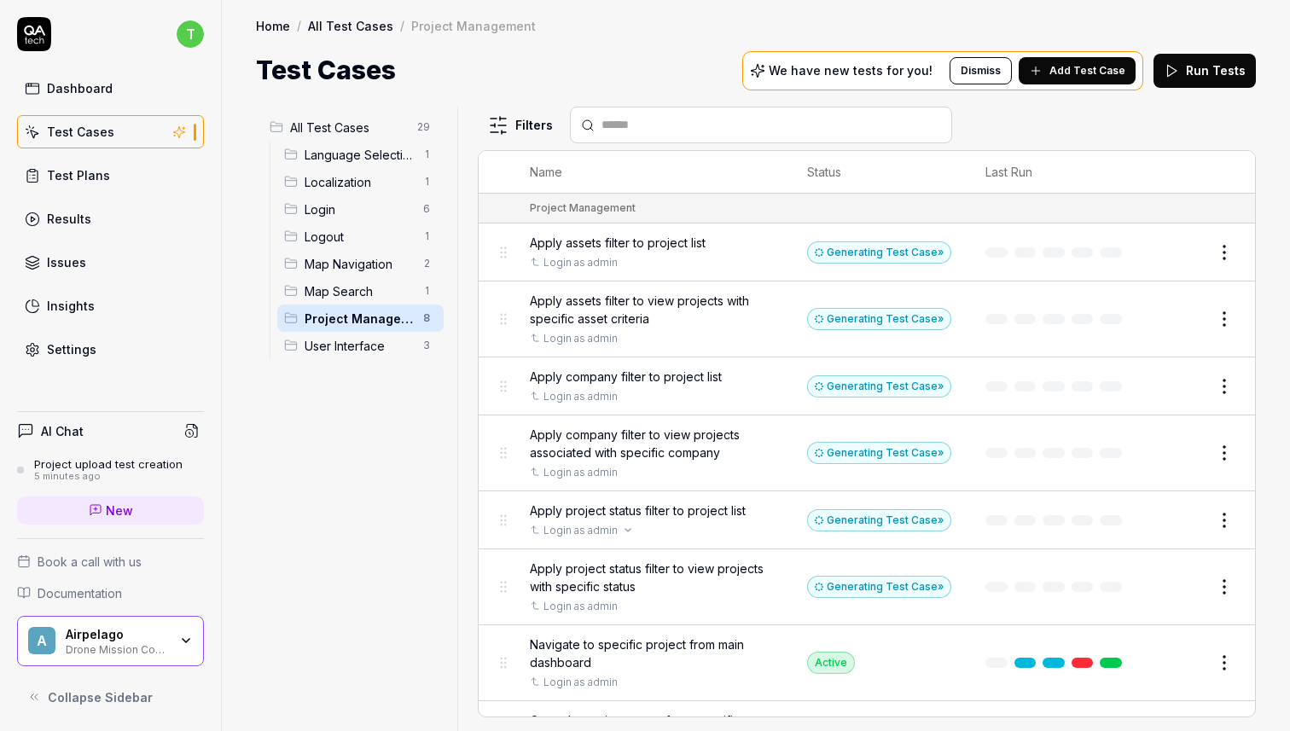
scroll to position [54, 0]
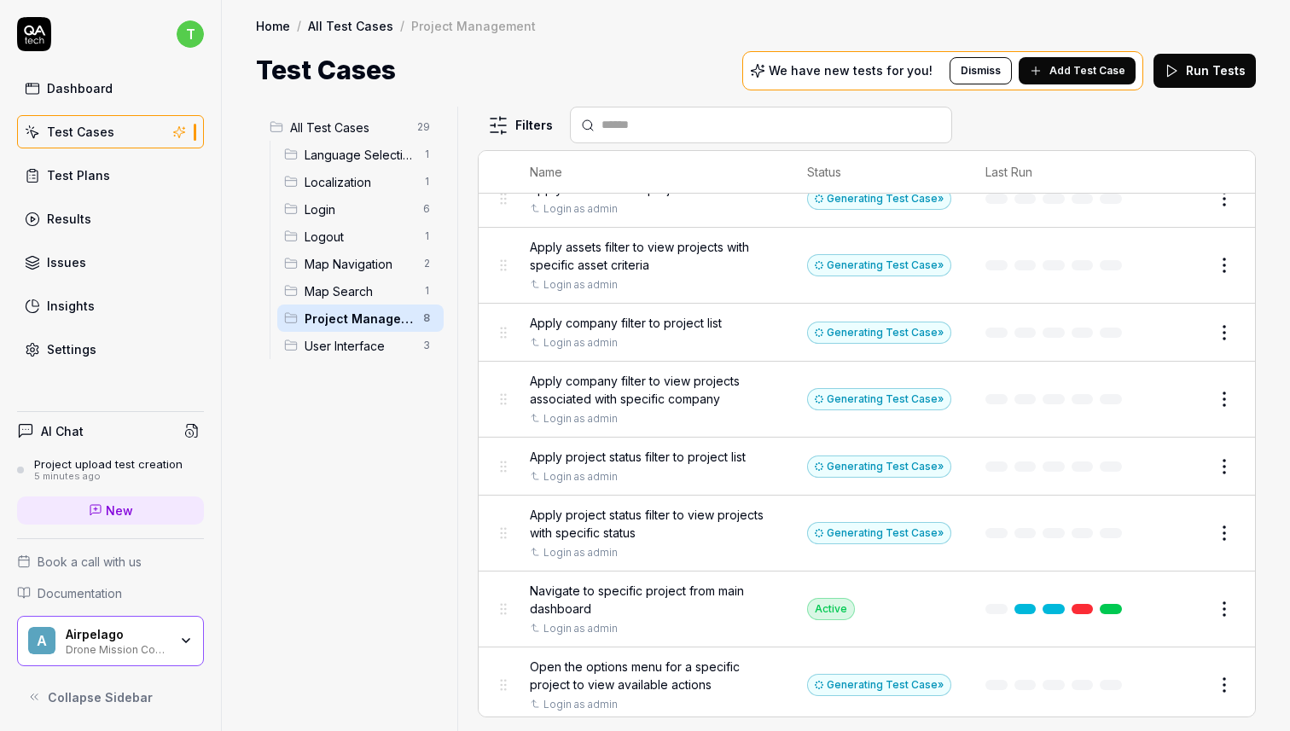
click at [94, 457] on div "Project upload test creation" at bounding box center [108, 464] width 148 height 14
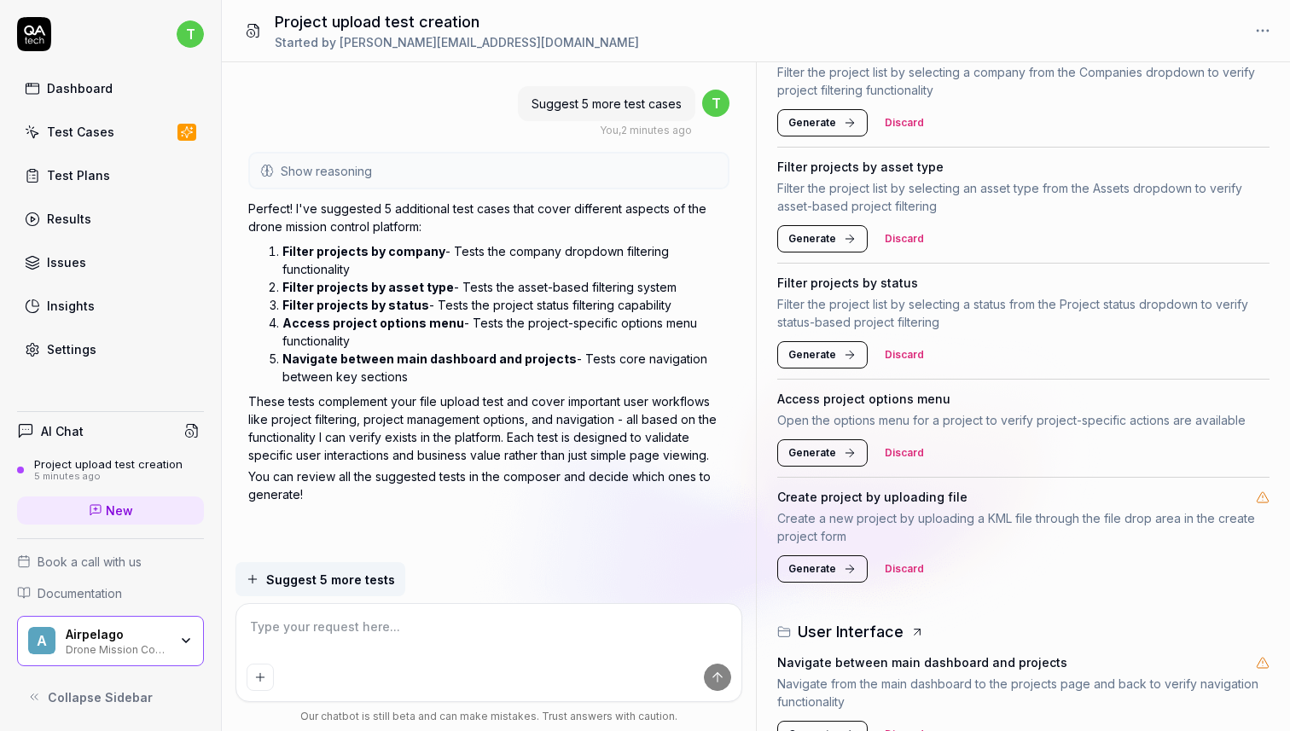
scroll to position [235, 0]
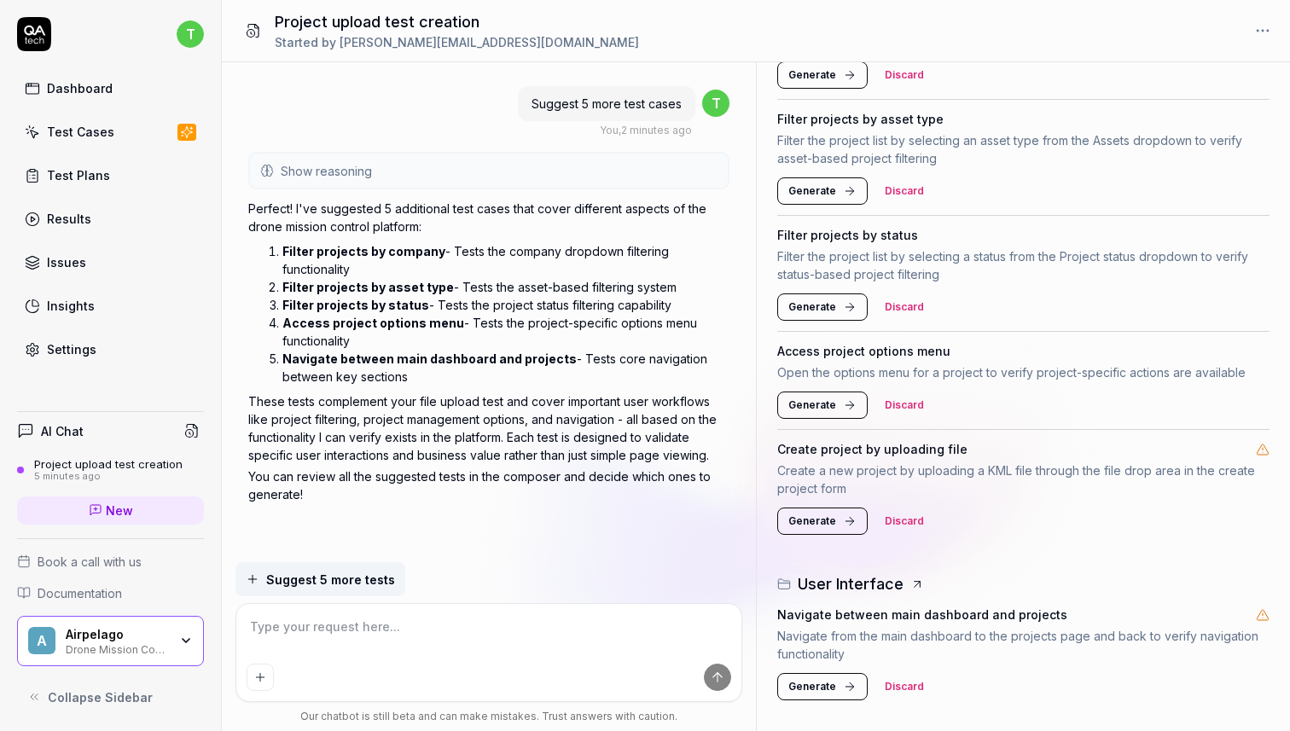
click at [908, 449] on h4 "Create project by uploading file" at bounding box center [872, 449] width 190 height 18
click at [1056, 503] on div "Create project by uploading file Create a new project by uploading a KML file t…" at bounding box center [1023, 487] width 492 height 115
click at [814, 517] on span "Generate" at bounding box center [812, 521] width 48 height 15
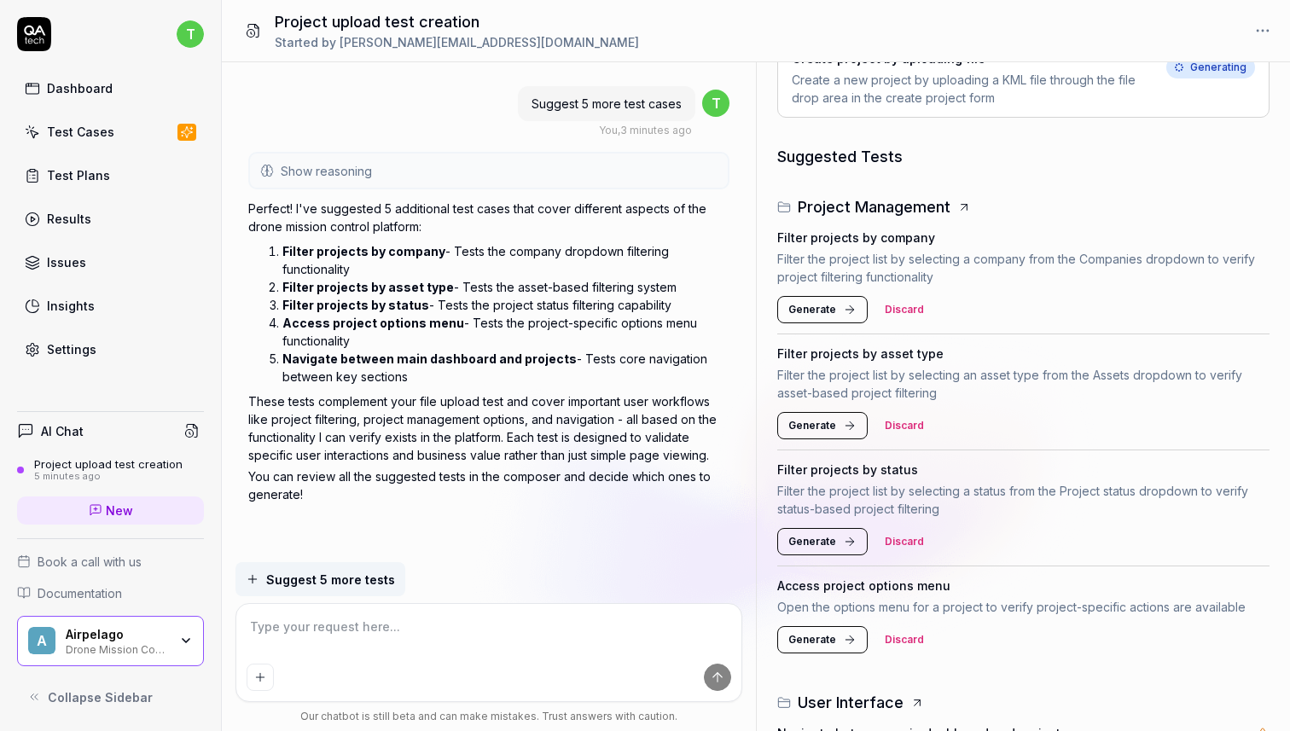
scroll to position [0, 0]
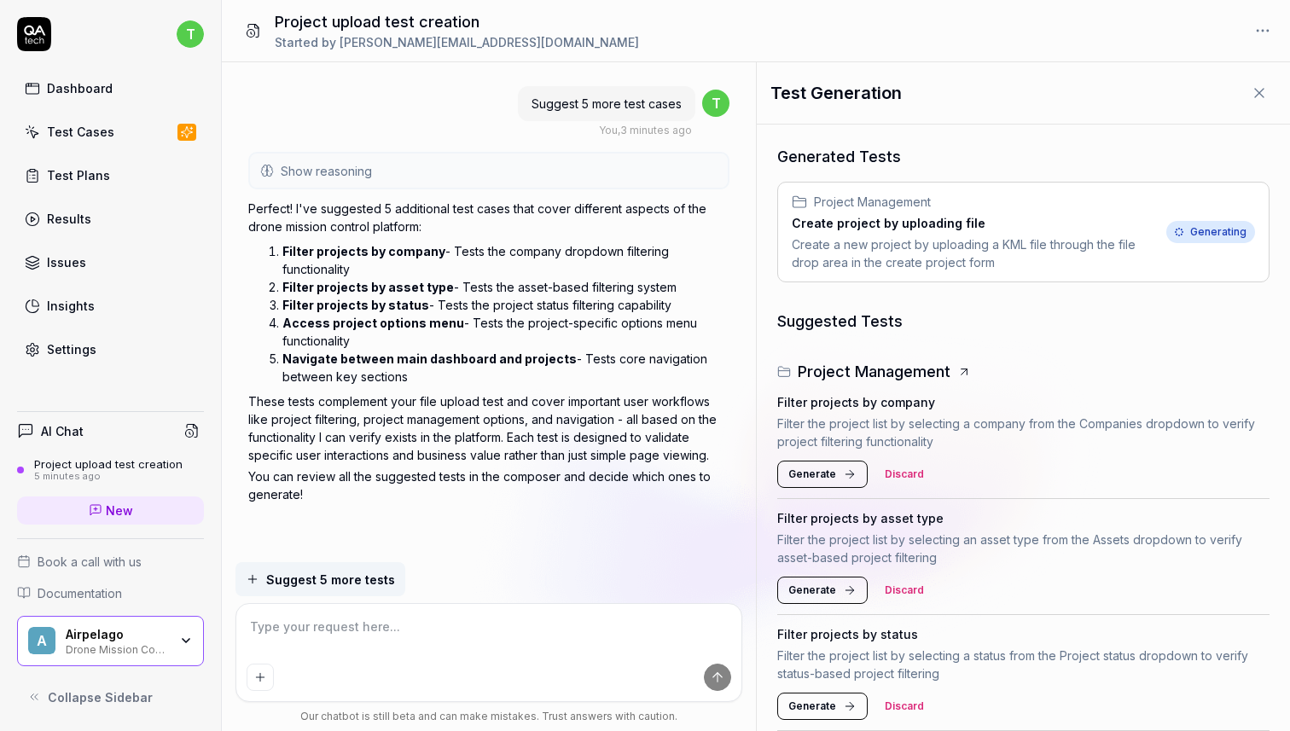
click at [896, 238] on div "Create a new project by uploading a KML file through the file drop area in the …" at bounding box center [976, 253] width 368 height 36
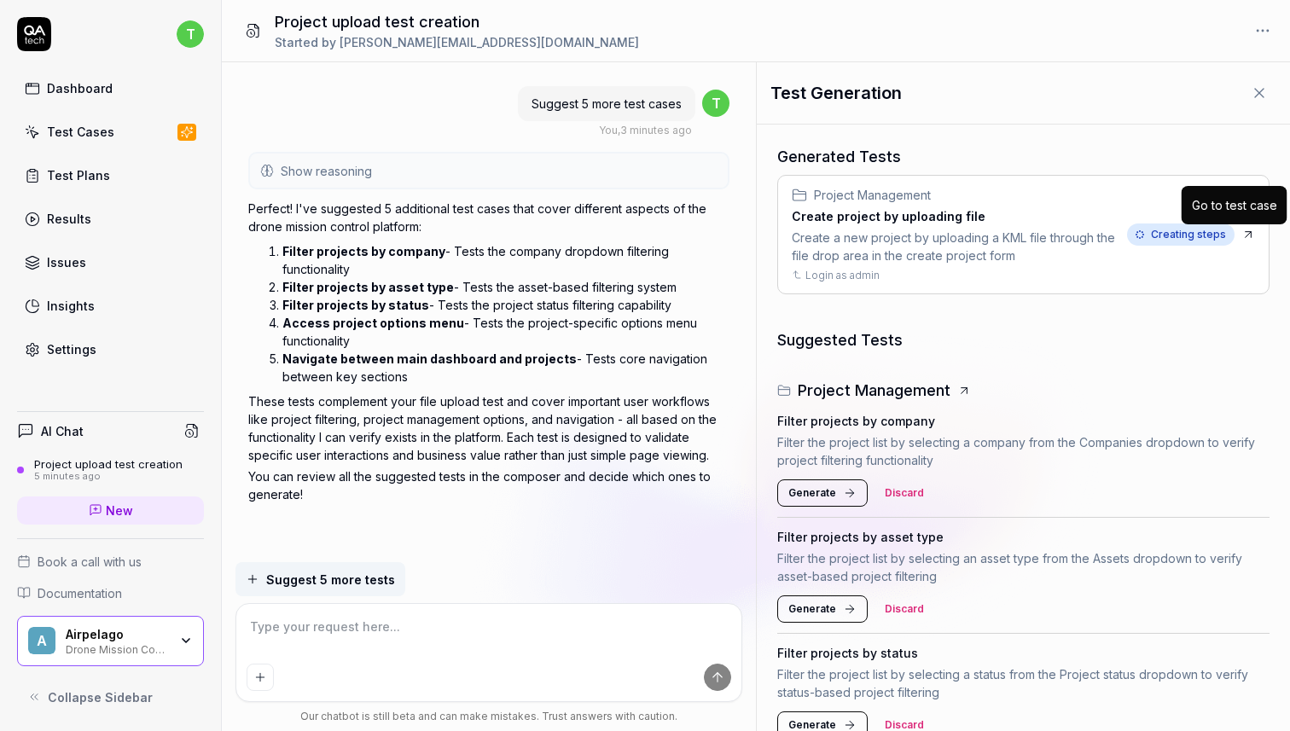
click at [1252, 235] on icon at bounding box center [1248, 235] width 14 height 14
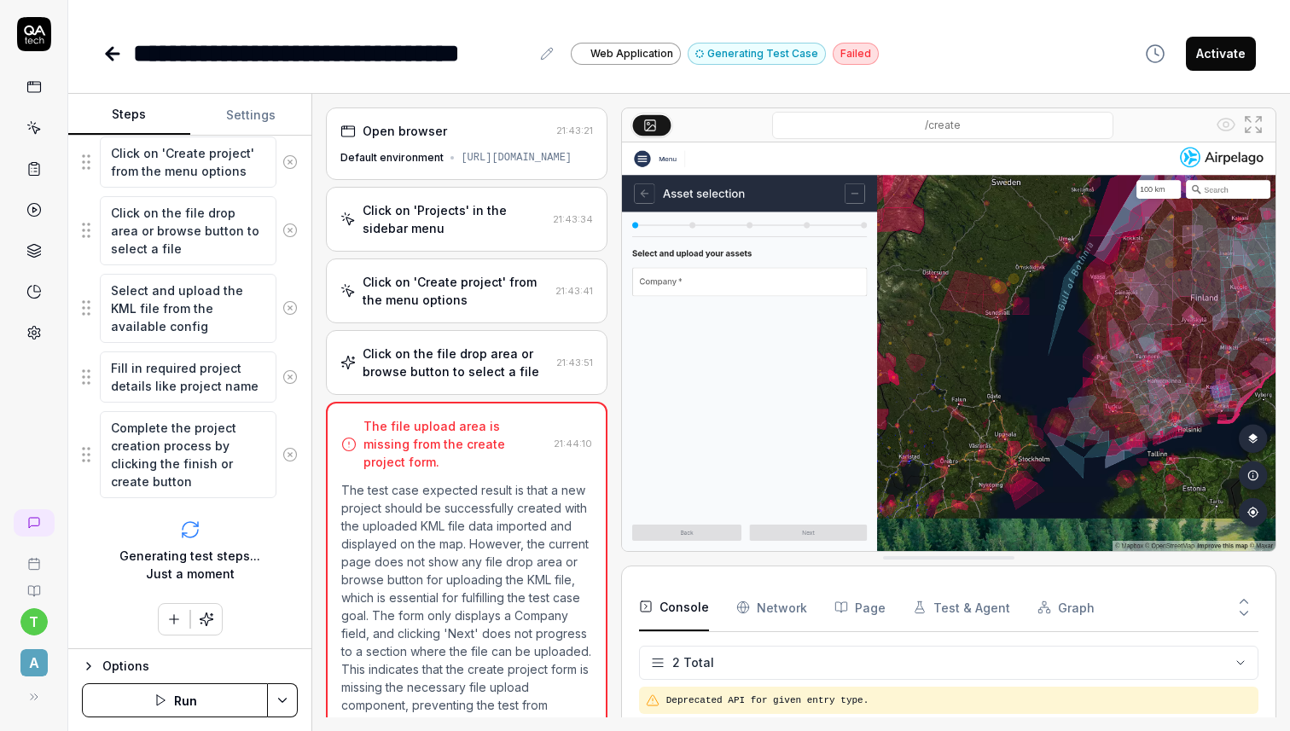
scroll to position [259, 0]
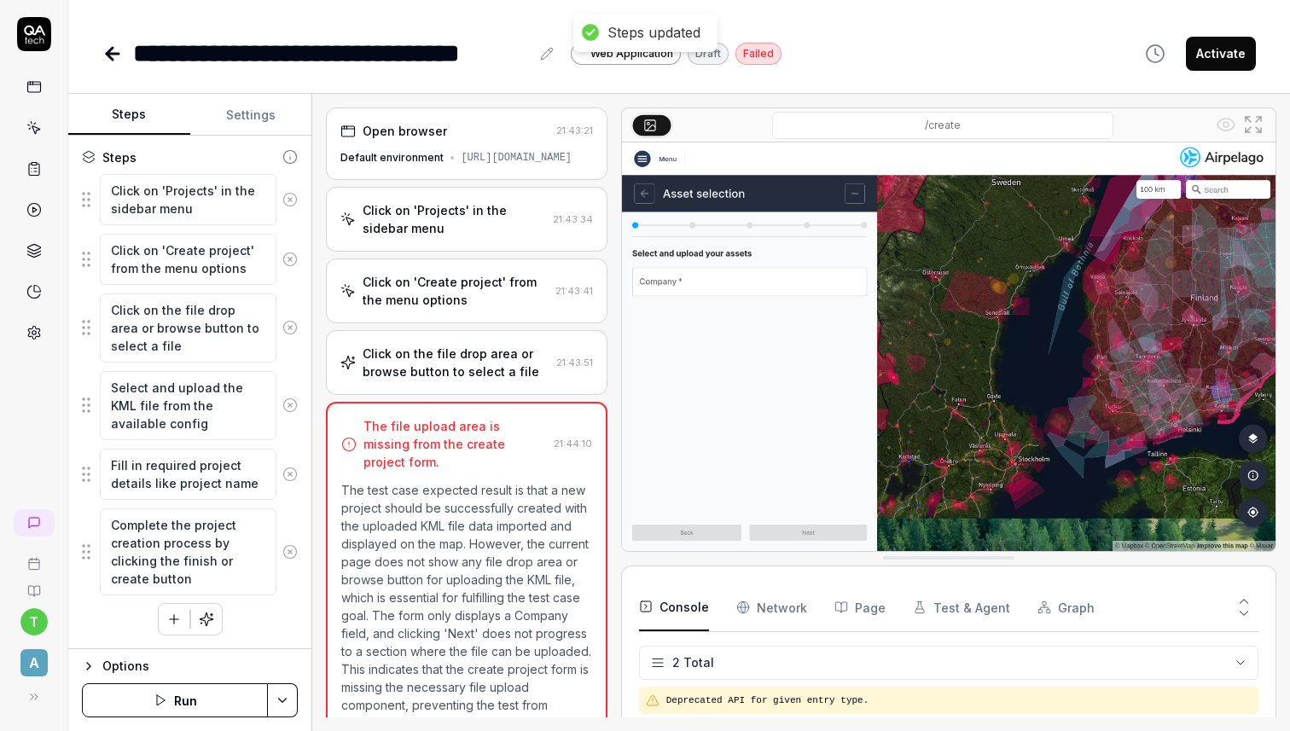
click at [171, 630] on button "button" at bounding box center [174, 619] width 31 height 31
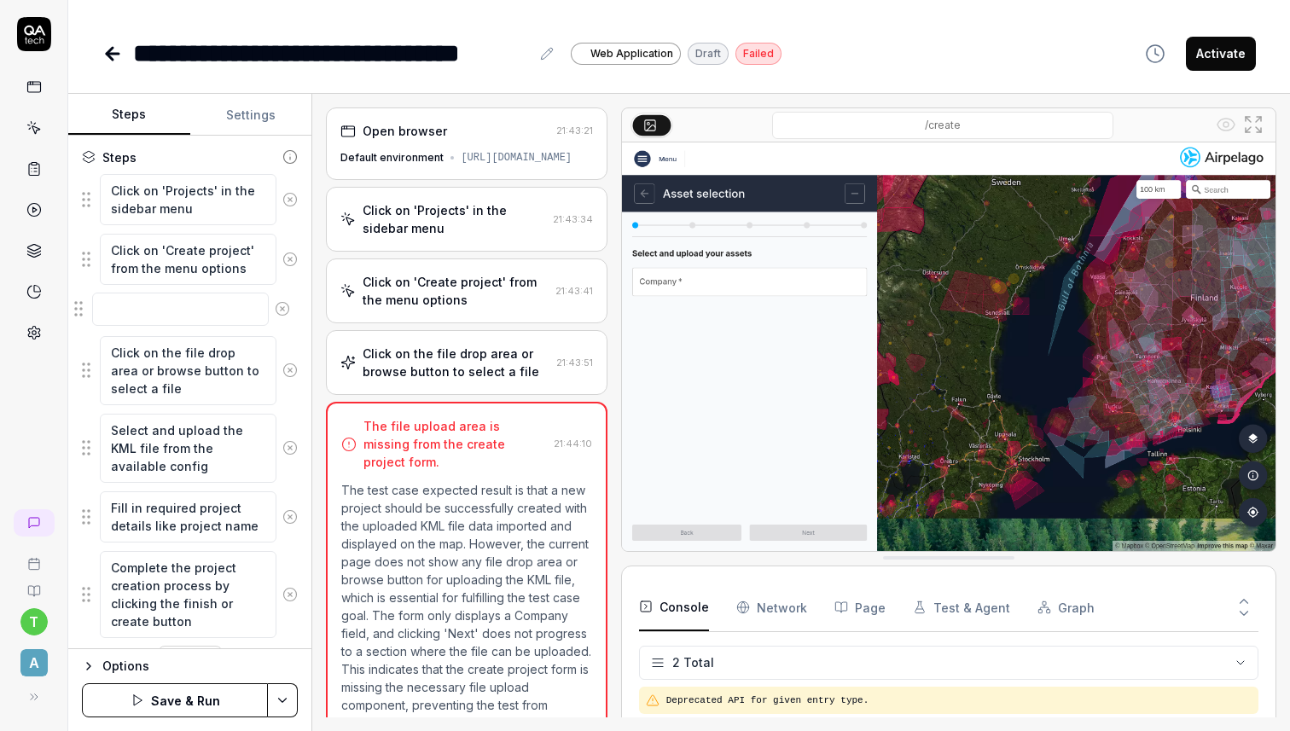
drag, startPoint x: 88, startPoint y: 621, endPoint x: 81, endPoint y: 307, distance: 314.0
click at [82, 307] on fieldset "Click on 'Projects' in the sidebar menu Click on 'Create project' from the menu…" at bounding box center [190, 406] width 216 height 466
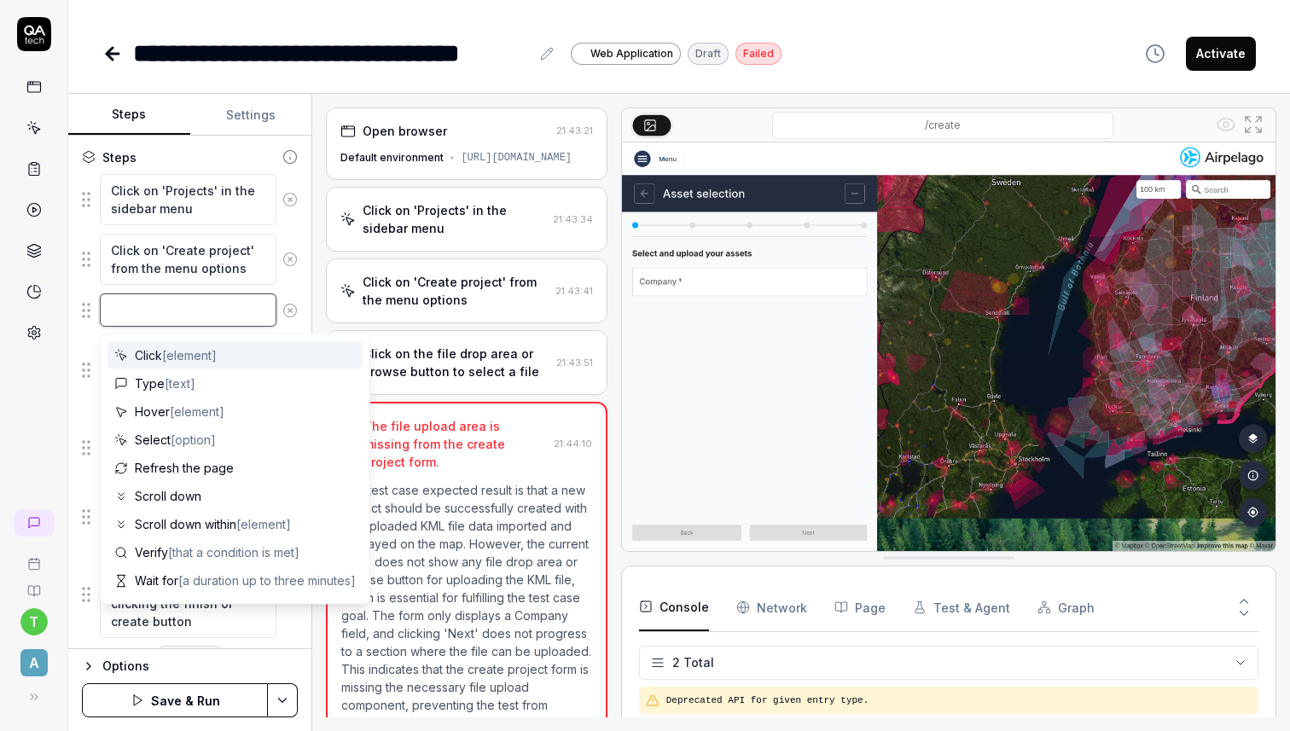
click at [136, 310] on textarea at bounding box center [188, 309] width 177 height 33
type textarea "*"
type textarea "S"
type textarea "*"
type textarea "Se"
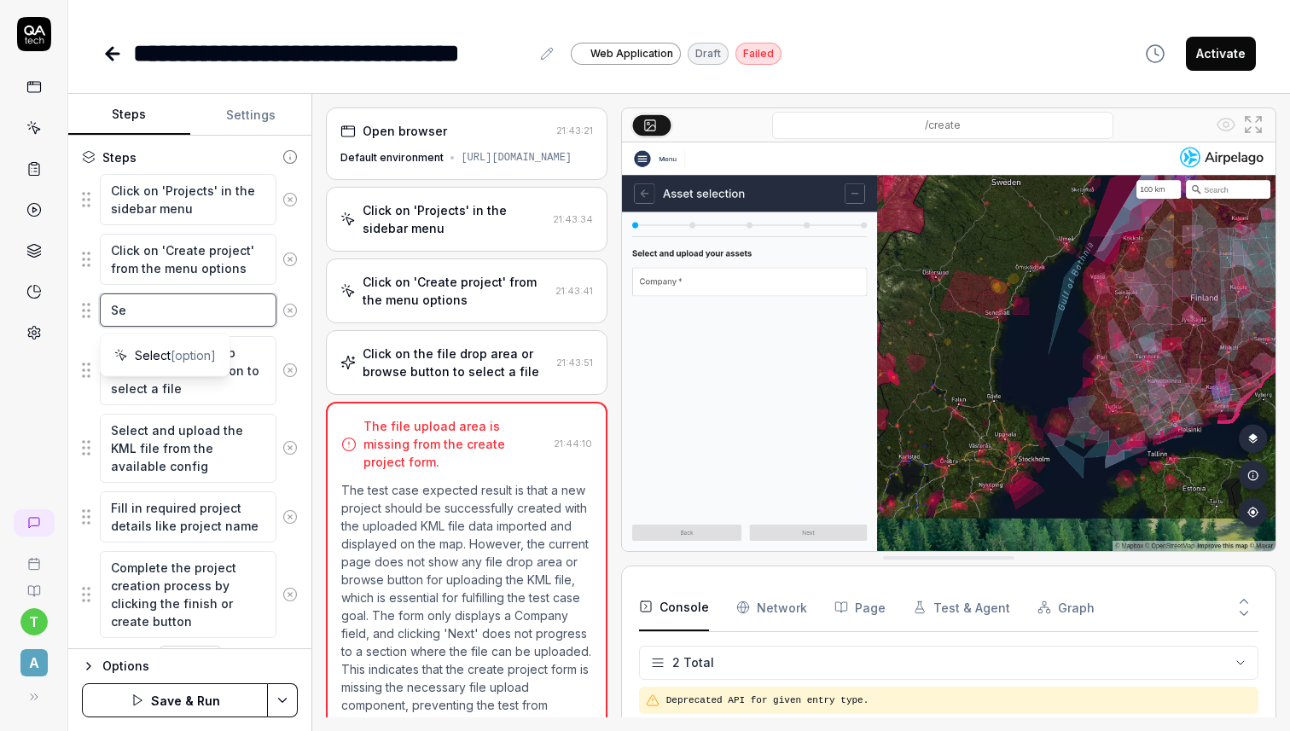
type textarea "*"
type textarea "Sel"
type textarea "*"
type textarea "Sele"
type textarea "*"
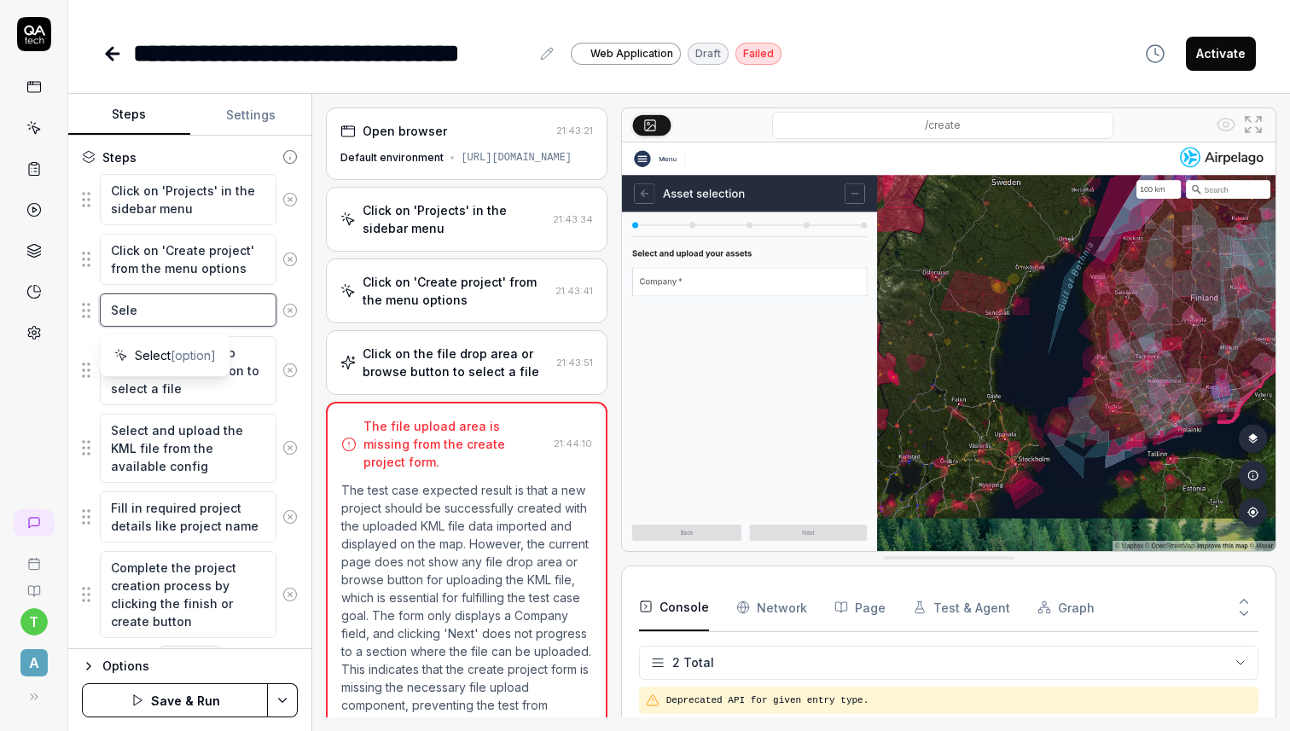
type textarea "Selec"
type textarea "*"
type textarea "Select"
type textarea "*"
type textarea "Select"
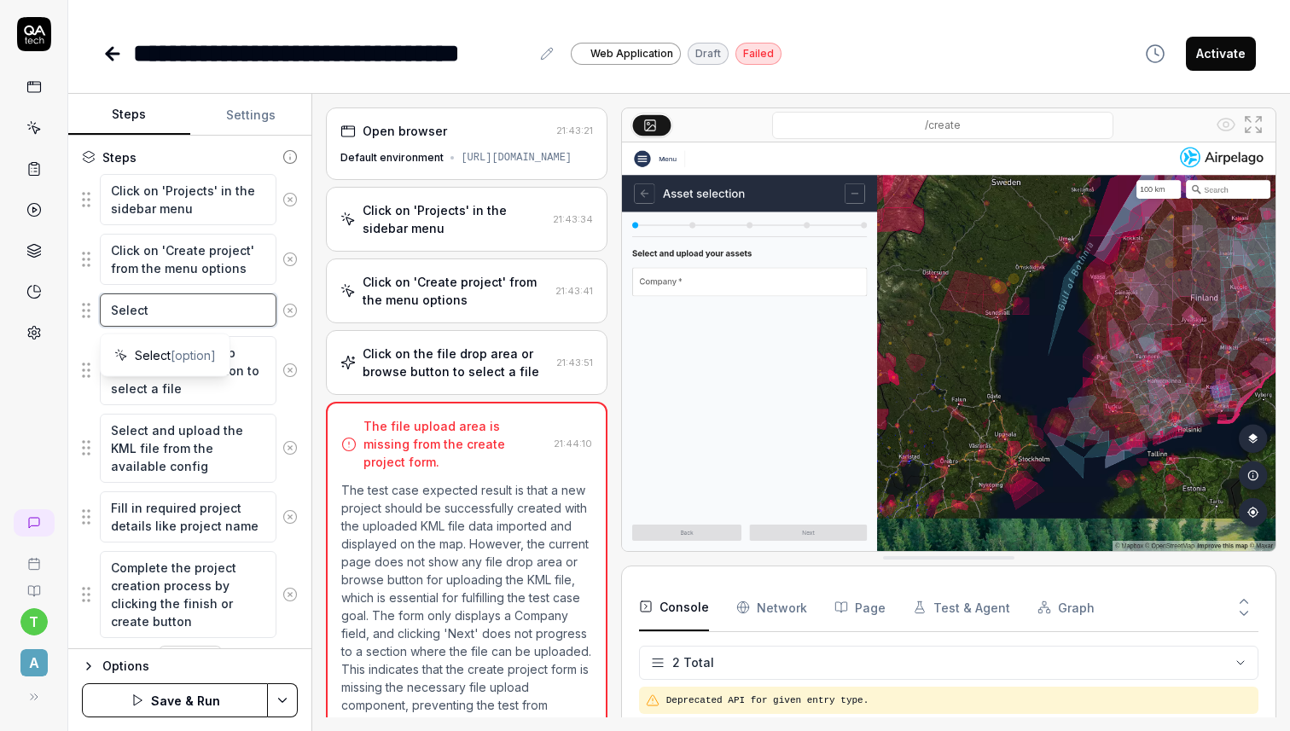
type textarea "*"
type textarea "Select a"
type textarea "*"
type textarea "Select a"
type textarea "*"
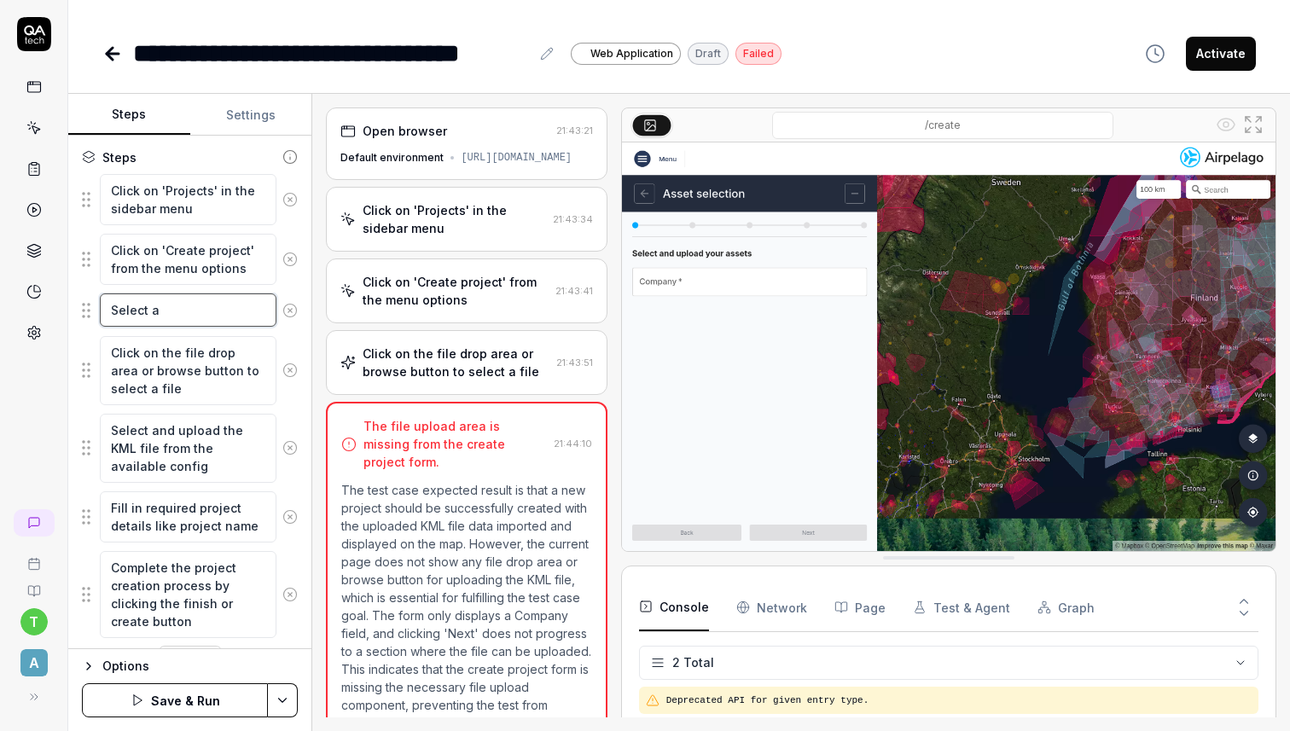
type textarea "Select a c"
type textarea "*"
type textarea "Select a co"
type textarea "*"
type textarea "Select a comp"
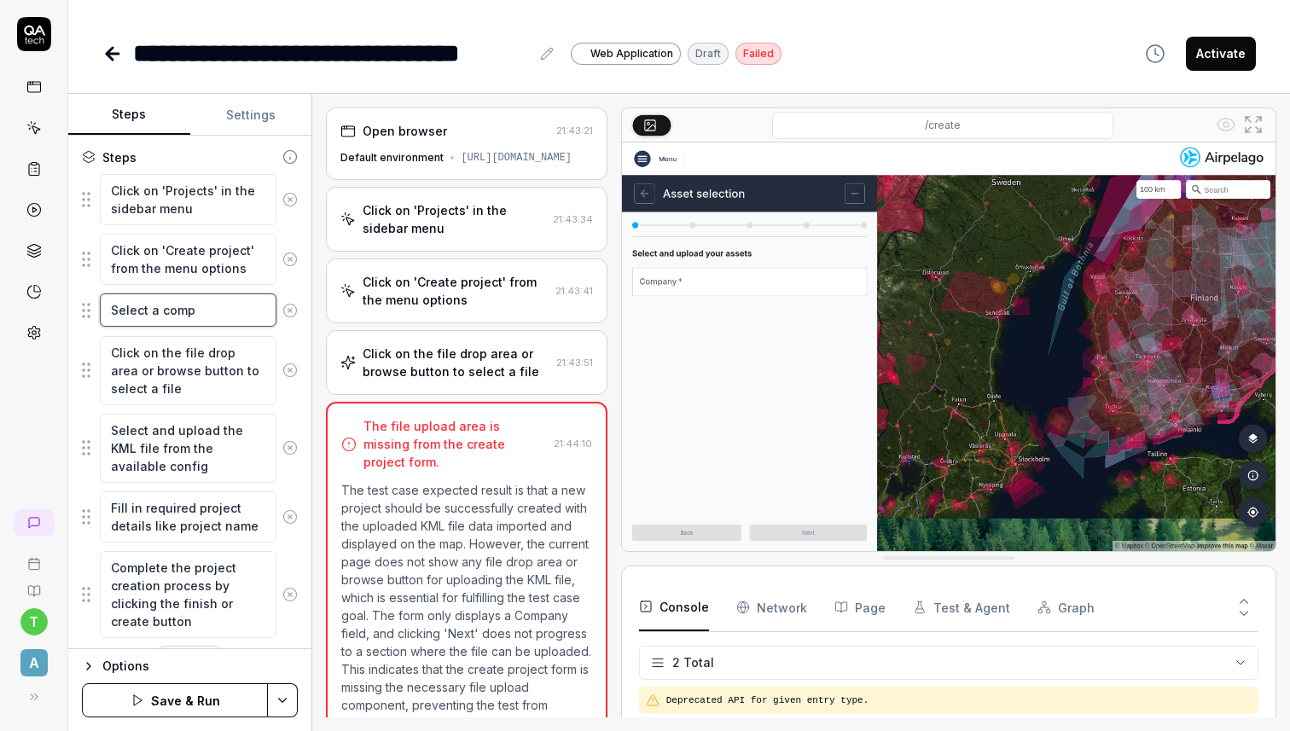
type textarea "*"
type textarea "Select a compa"
type textarea "*"
type textarea "Select a compan"
type textarea "*"
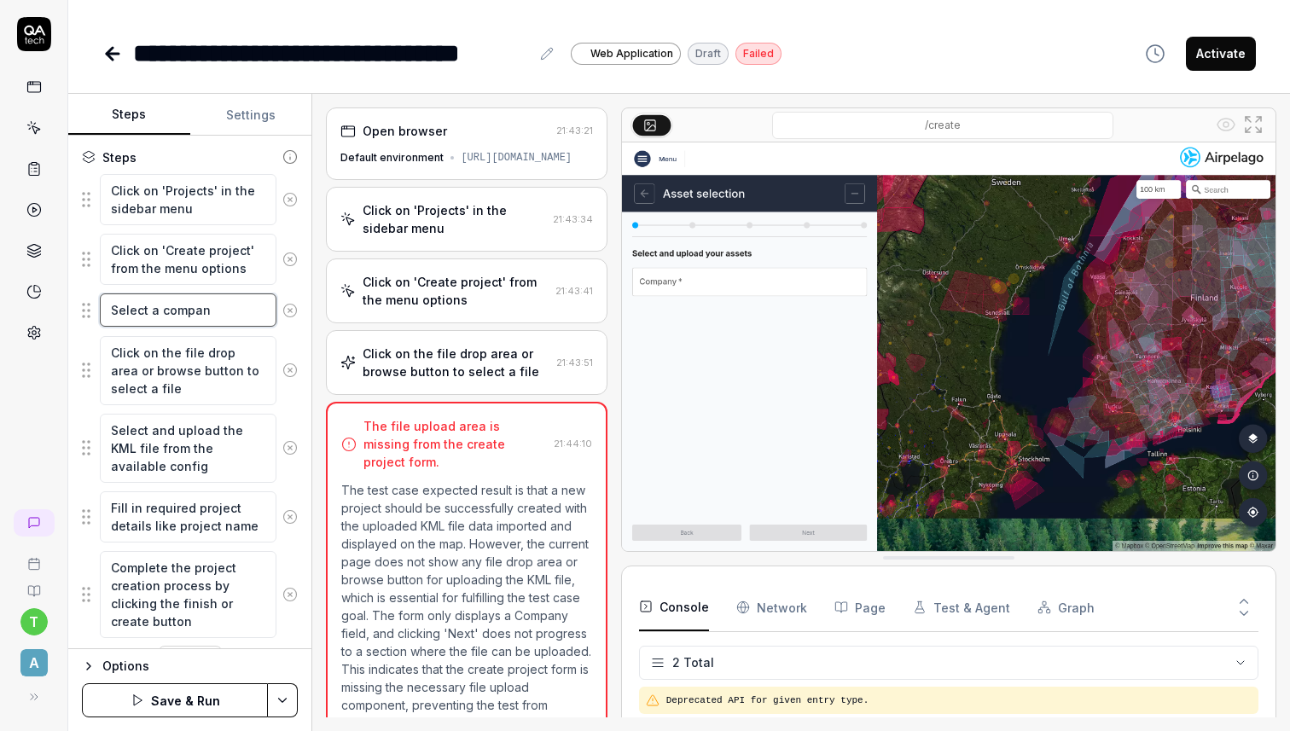
type textarea "Select a company"
type textarea "*"
type textarea "Select a company"
type textarea "*"
type textarea "Select a company a"
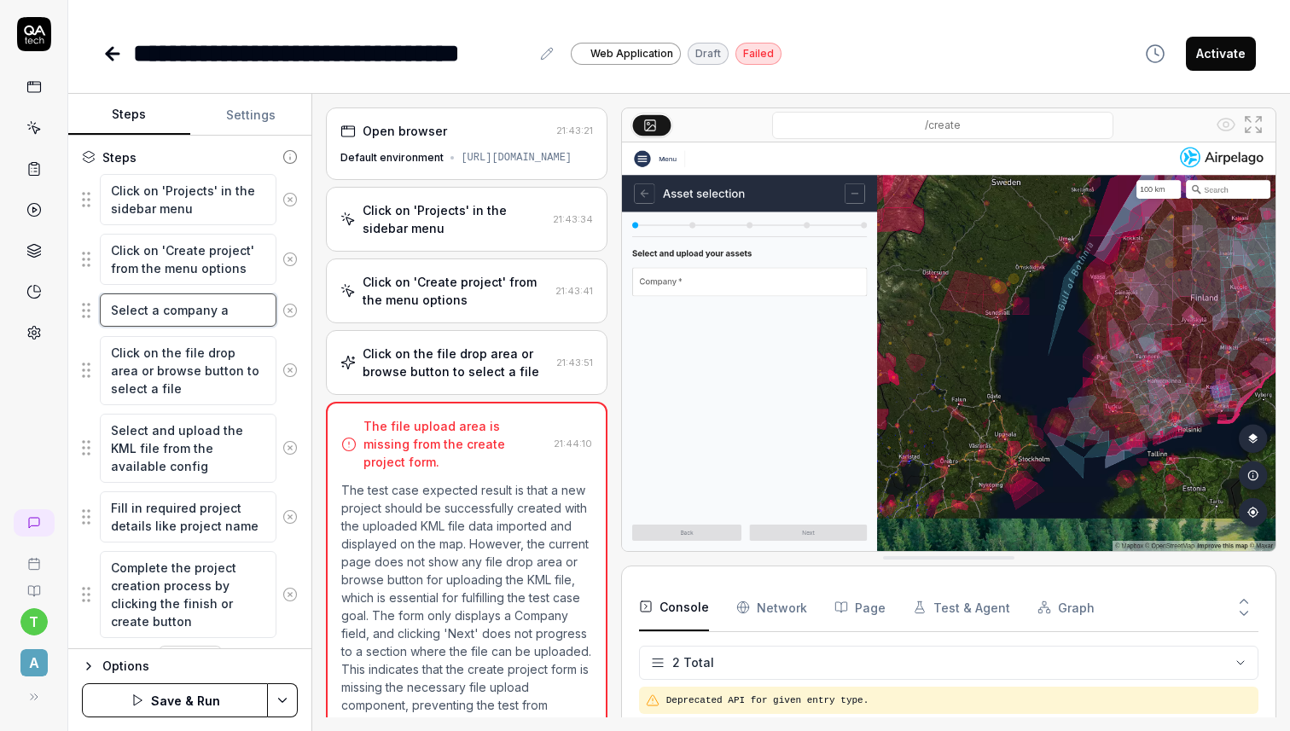
type textarea "*"
type textarea "Select a company an"
type textarea "*"
type textarea "Select a company and"
type textarea "*"
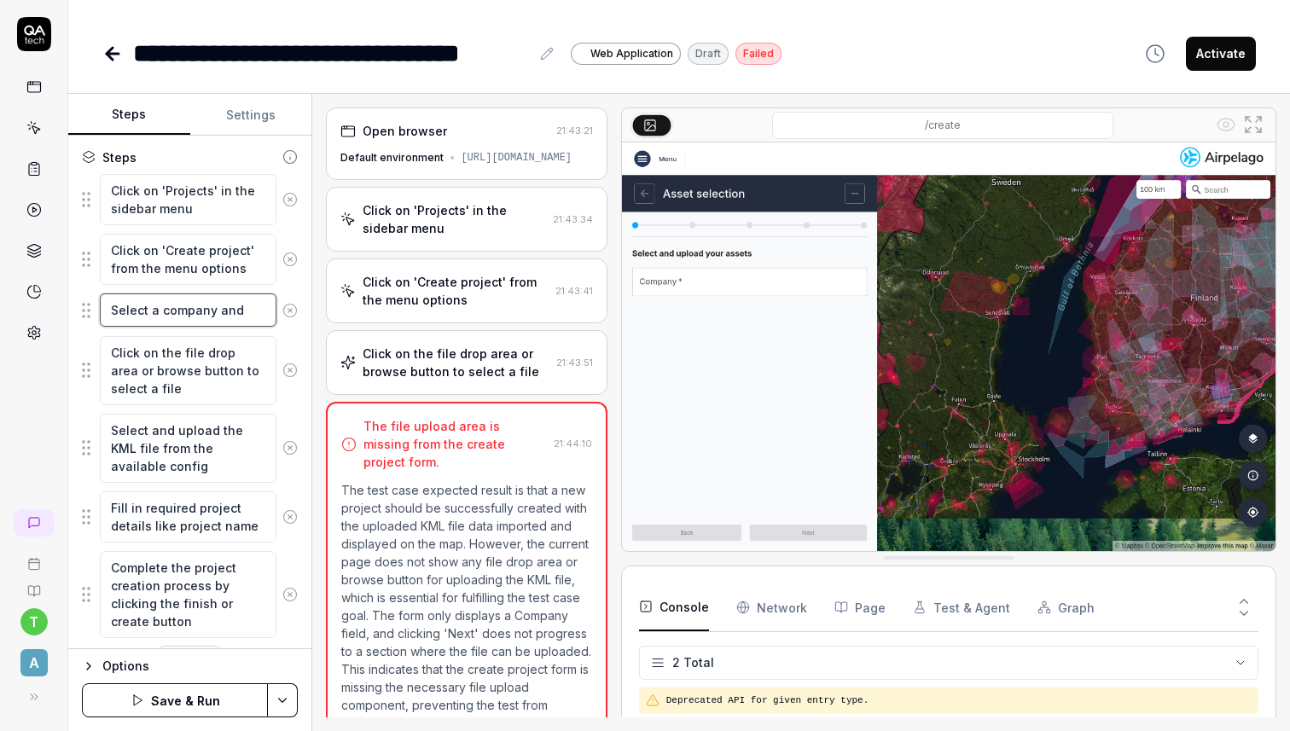
type textarea "Select a company and"
type textarea "*"
type textarea "Select a company and a"
type textarea "*"
type textarea "Select a company and an"
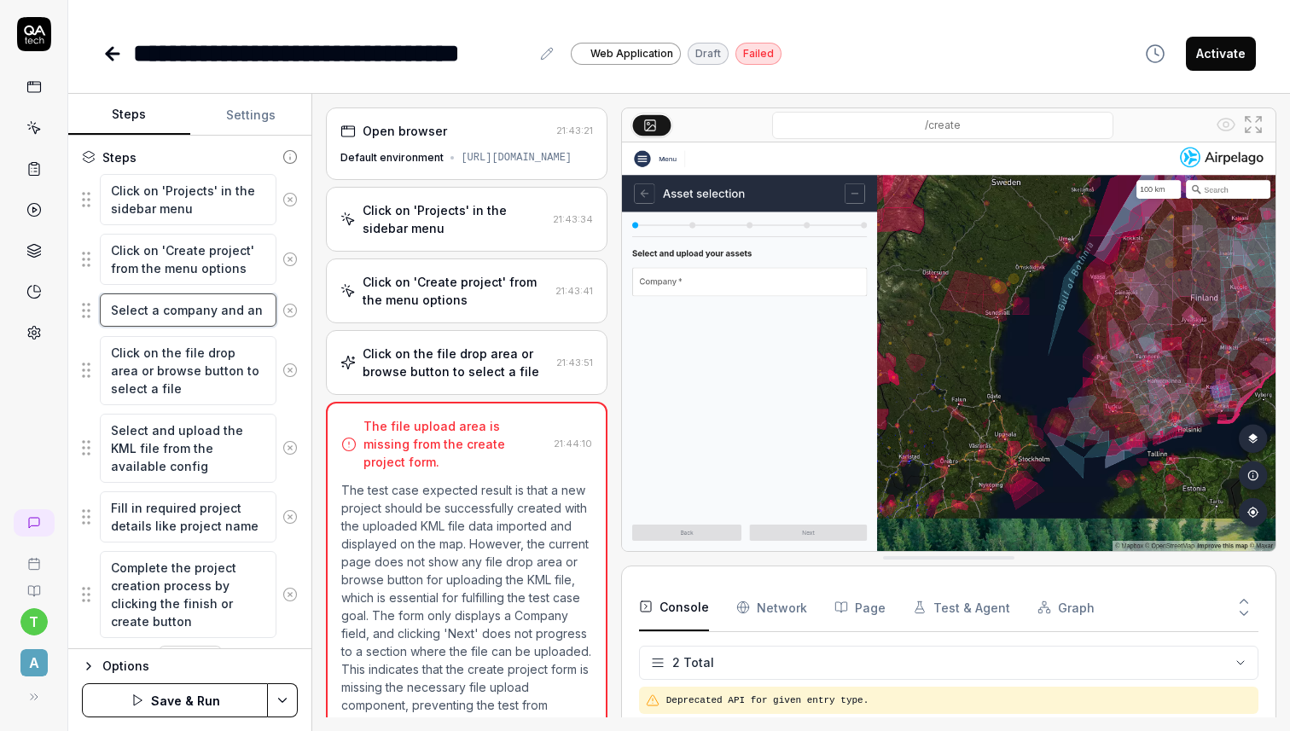
type textarea "*"
type textarea "Select a company and an"
type textarea "*"
type textarea "Select a company and an a"
type textarea "*"
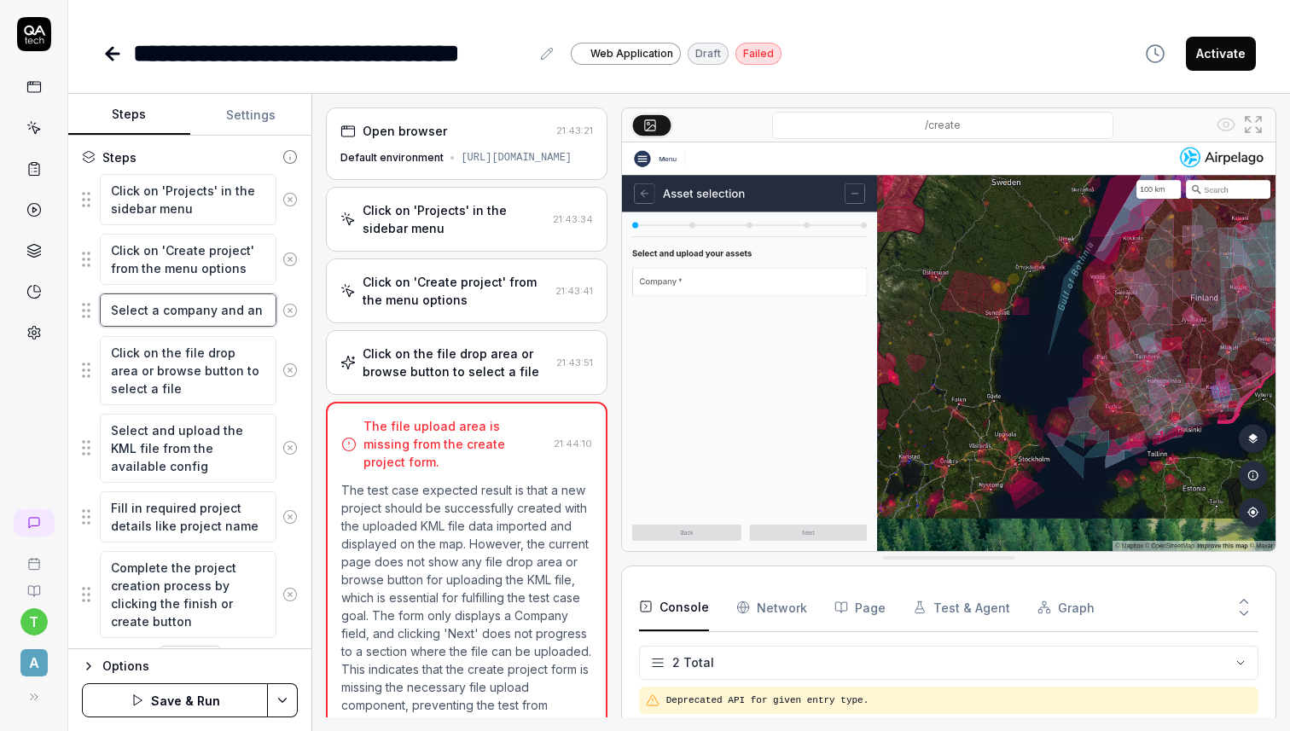
type textarea "Select a company and an as"
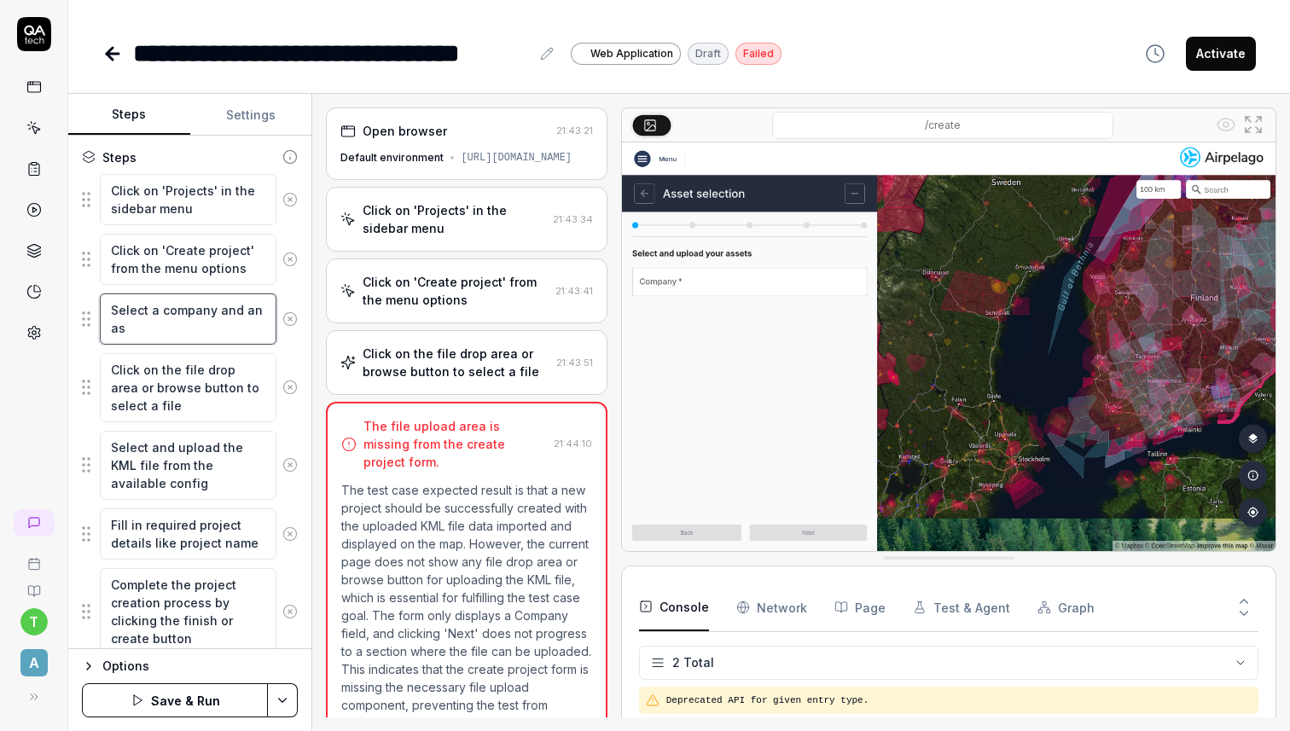
type textarea "*"
type textarea "Select a company and an ass"
type textarea "*"
type textarea "Select a company and an asse"
type textarea "*"
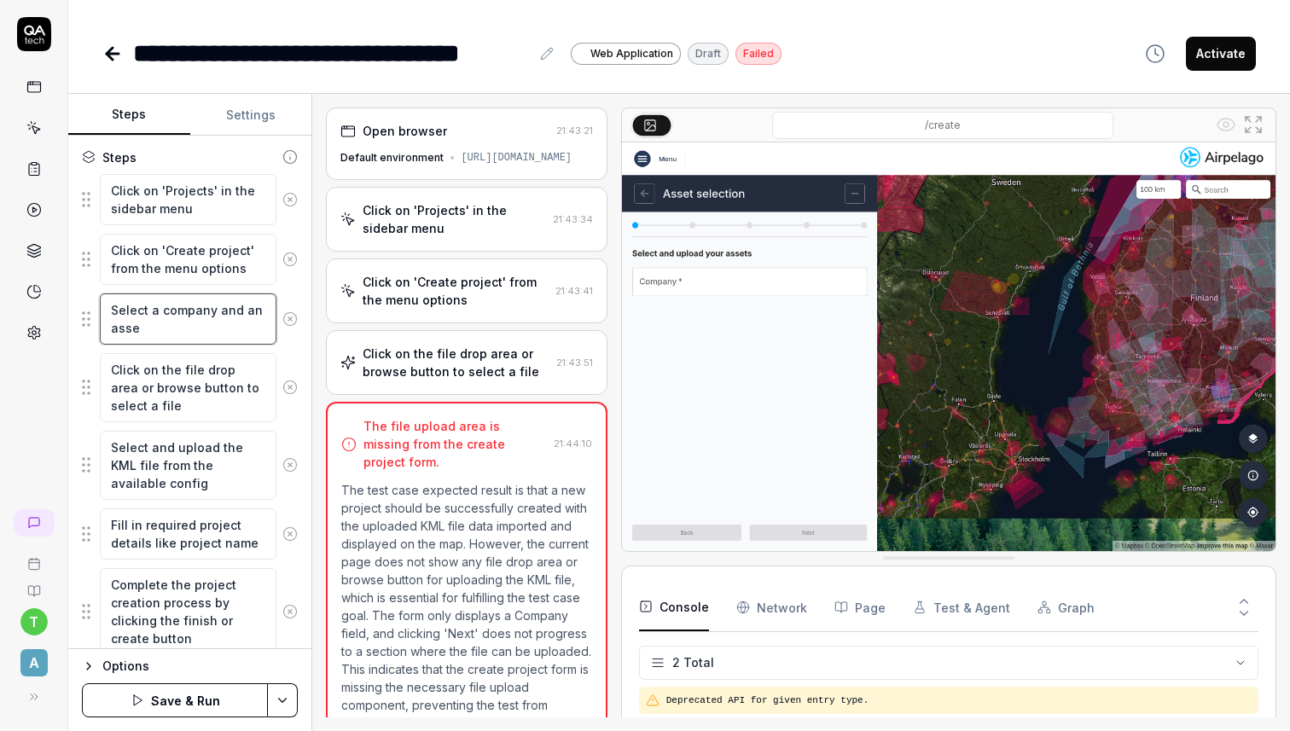
type textarea "Select a company and an asset"
type textarea "*"
type textarea "Select a company and an asset"
type textarea "*"
type textarea "Select a company and an asset f"
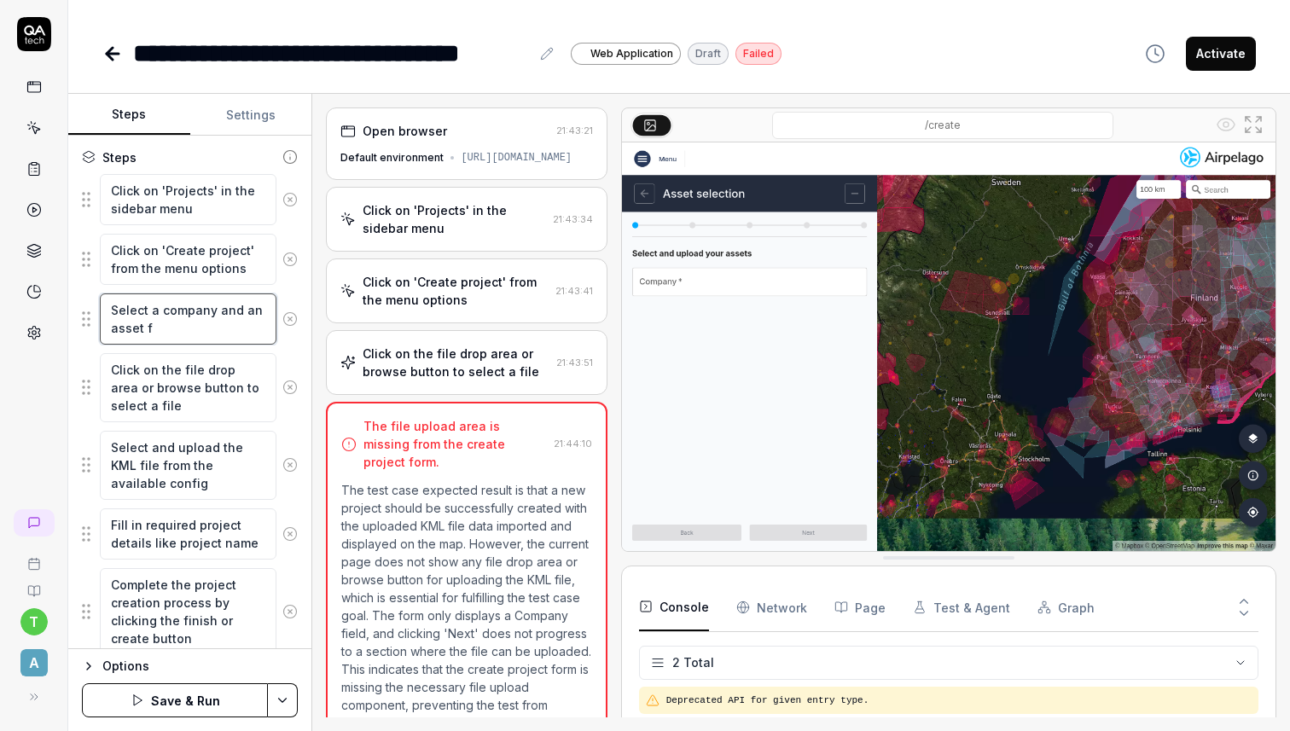
type textarea "*"
type textarea "Select a company and an asset fr"
type textarea "*"
type textarea "Select a company and an asset fro"
type textarea "*"
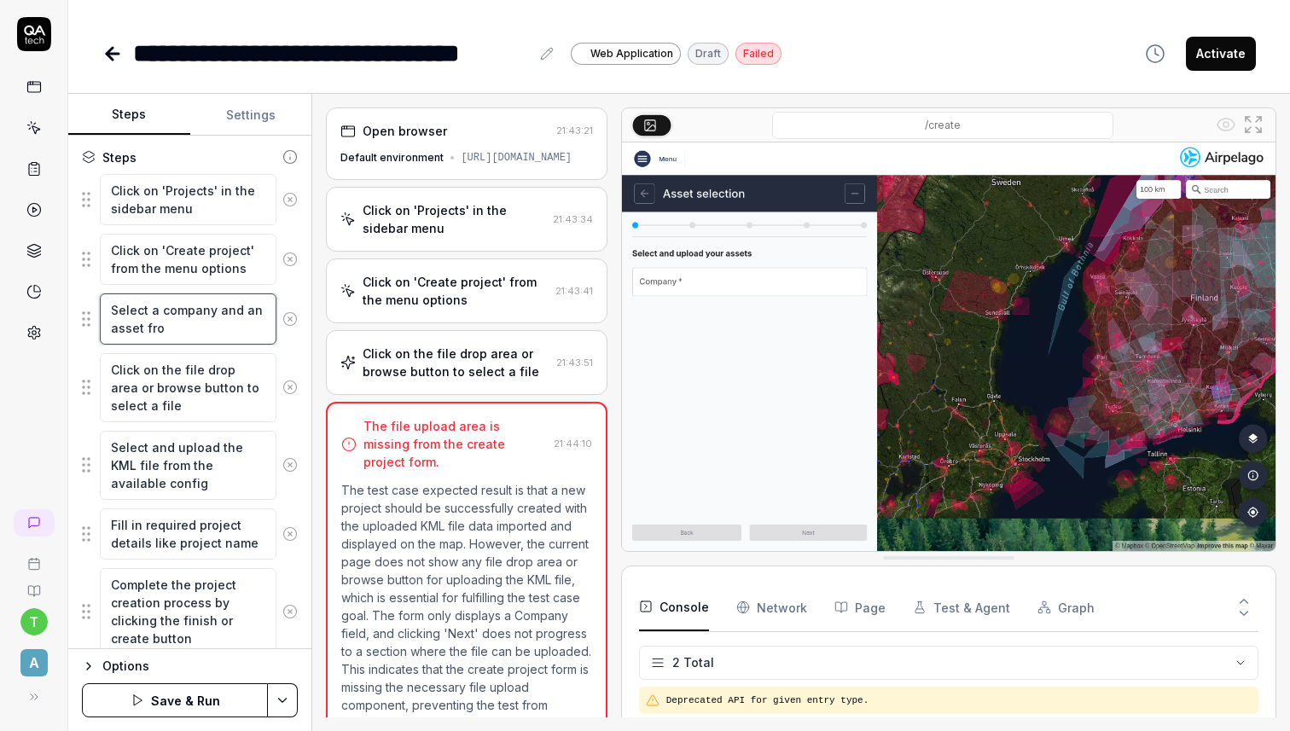
type textarea "Select a company and an asset from"
type textarea "*"
type textarea "Select a company and an asset from"
type textarea "*"
type textarea "Select a company and an asset from t"
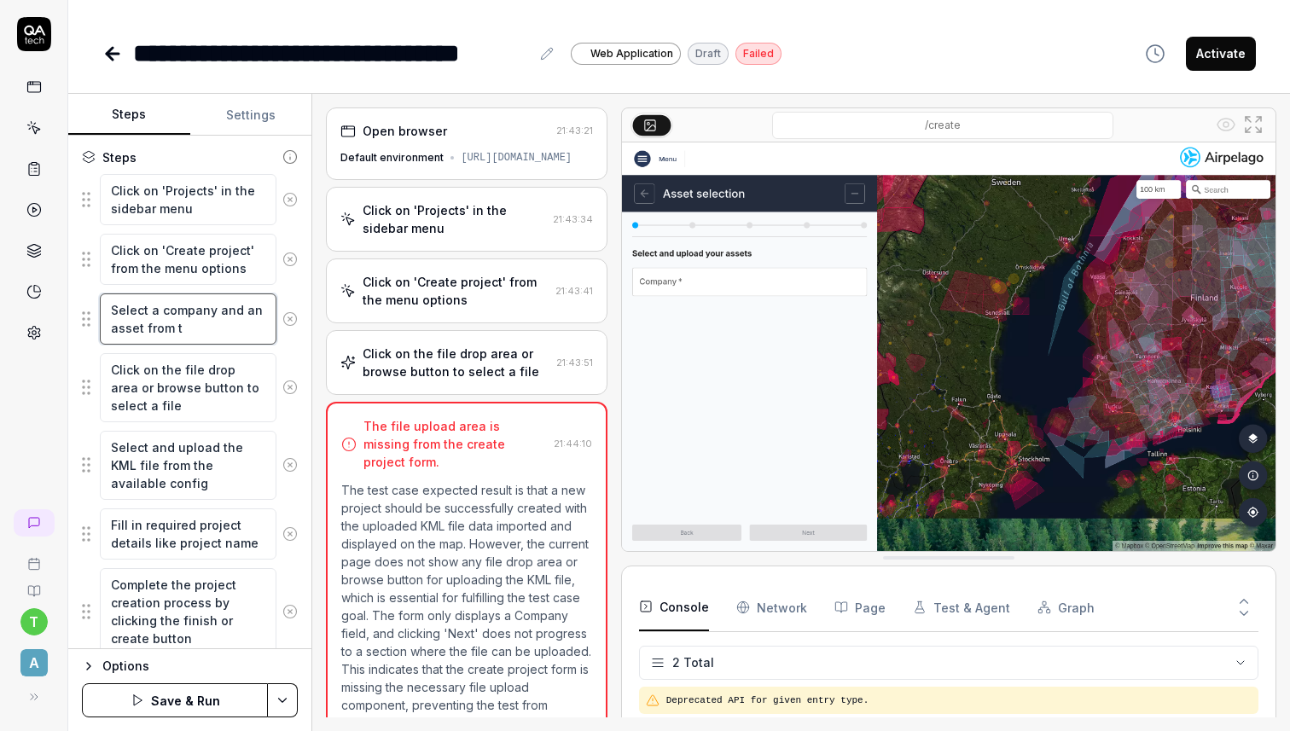
type textarea "*"
type textarea "Select a company and an asset from the"
type textarea "*"
type textarea "Select a company and an asset from the"
type textarea "*"
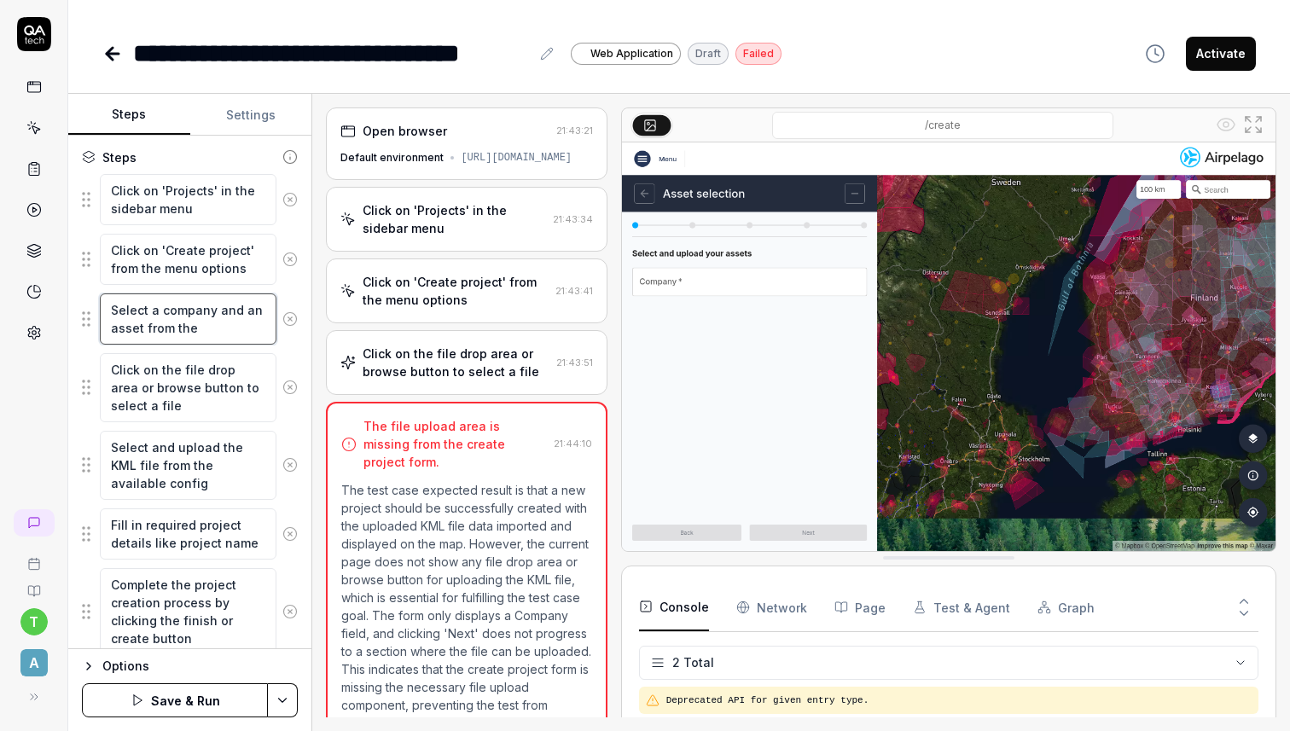
type textarea "Select a company and an asset from the l"
type textarea "*"
type textarea "Select a company and an asset from the li"
type textarea "*"
type textarea "Select a company and an asset from the list"
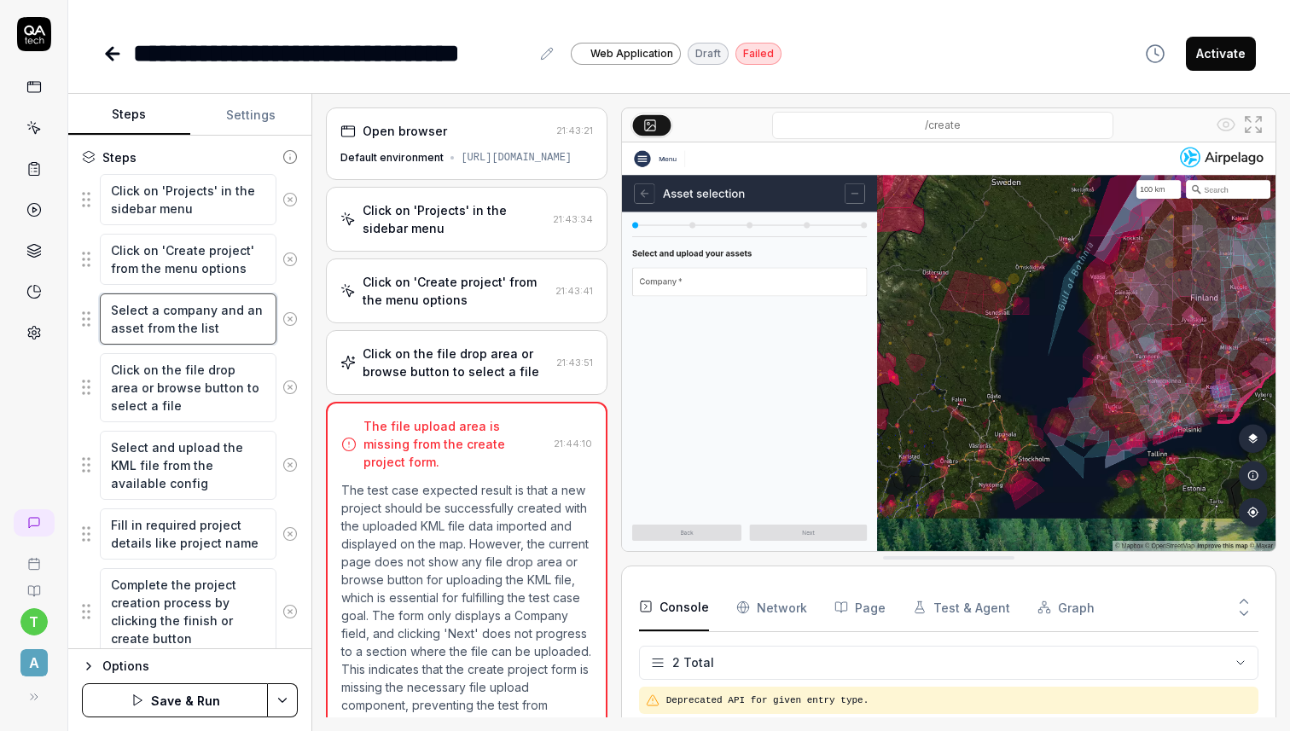
type textarea "*"
type textarea "Select a company and an asset from the list"
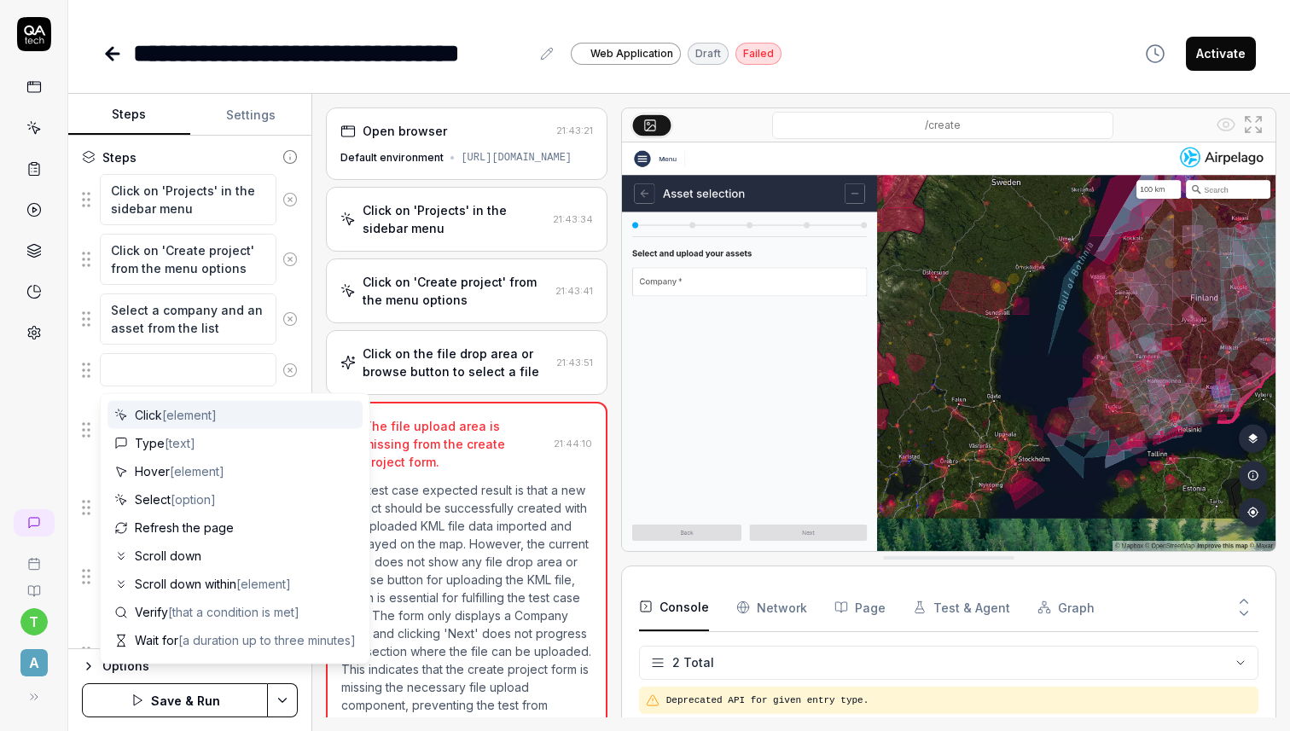
click at [289, 365] on icon at bounding box center [289, 370] width 15 height 15
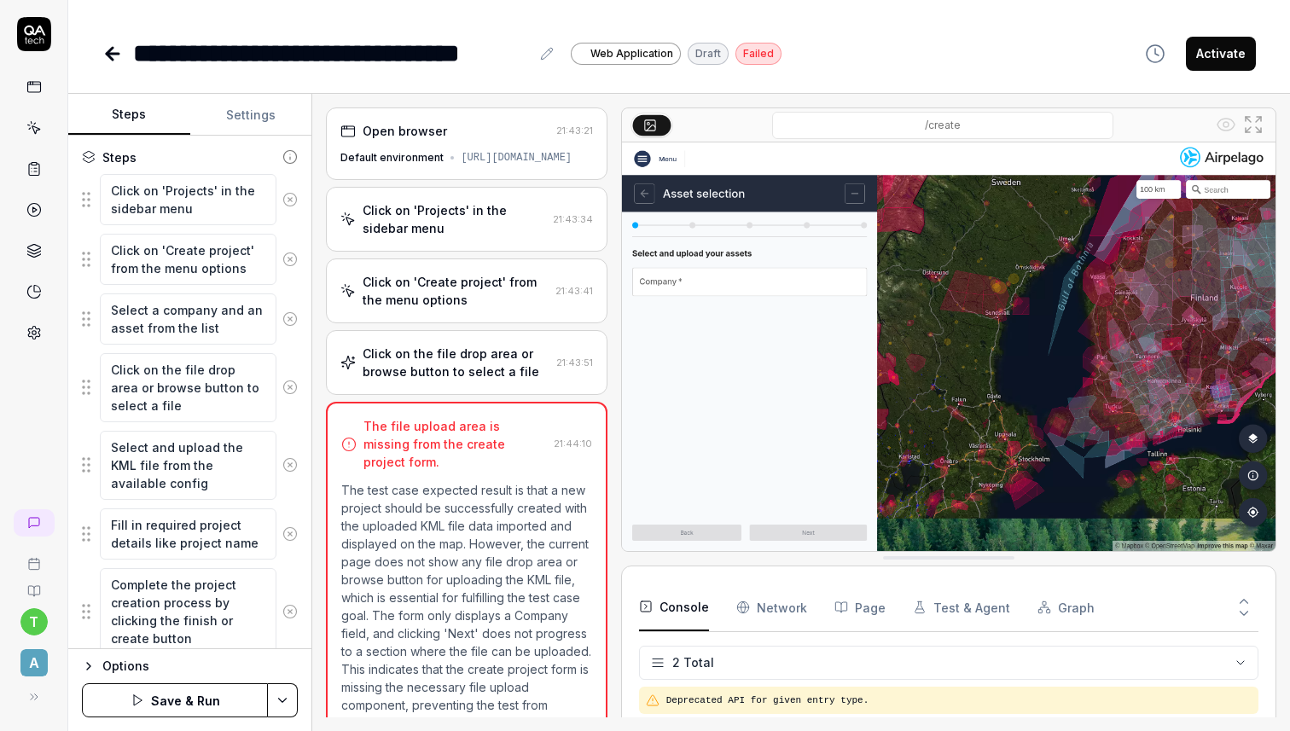
click at [180, 706] on button "Save & Run" at bounding box center [175, 700] width 186 height 34
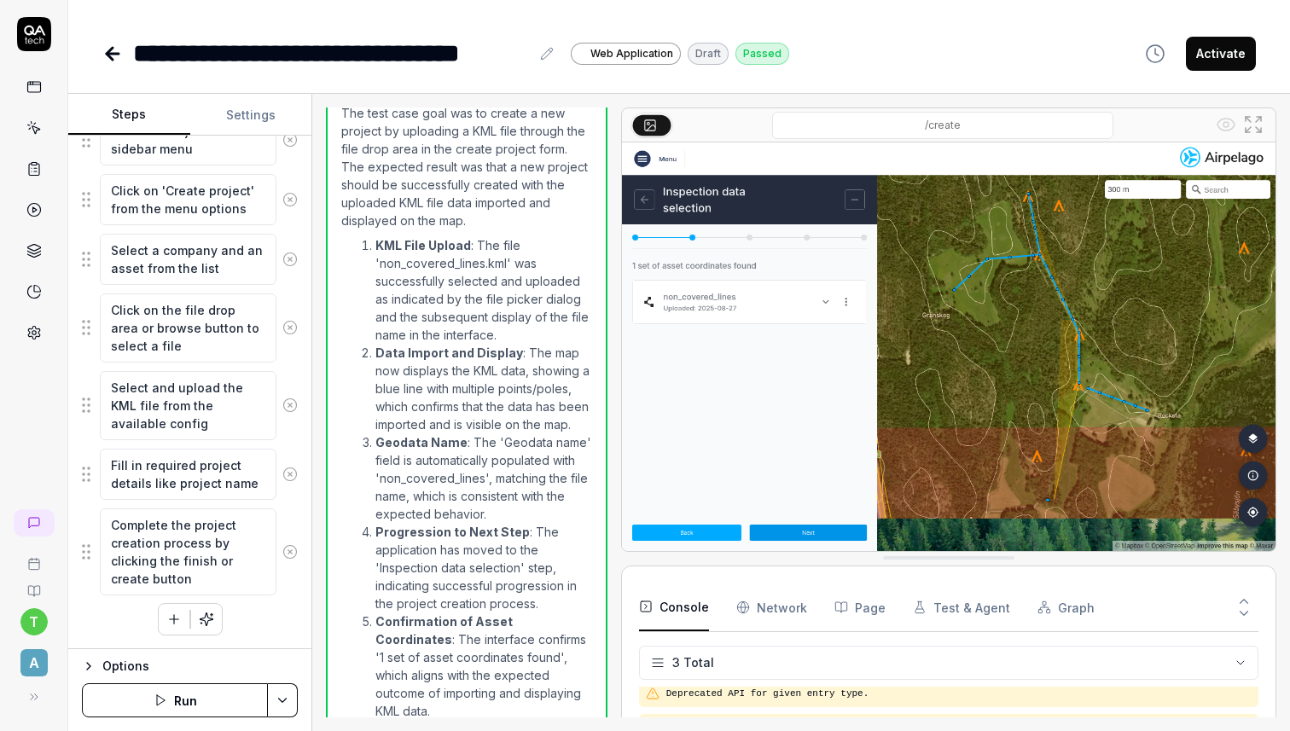
scroll to position [685, 0]
click at [177, 612] on icon "button" at bounding box center [173, 619] width 15 height 15
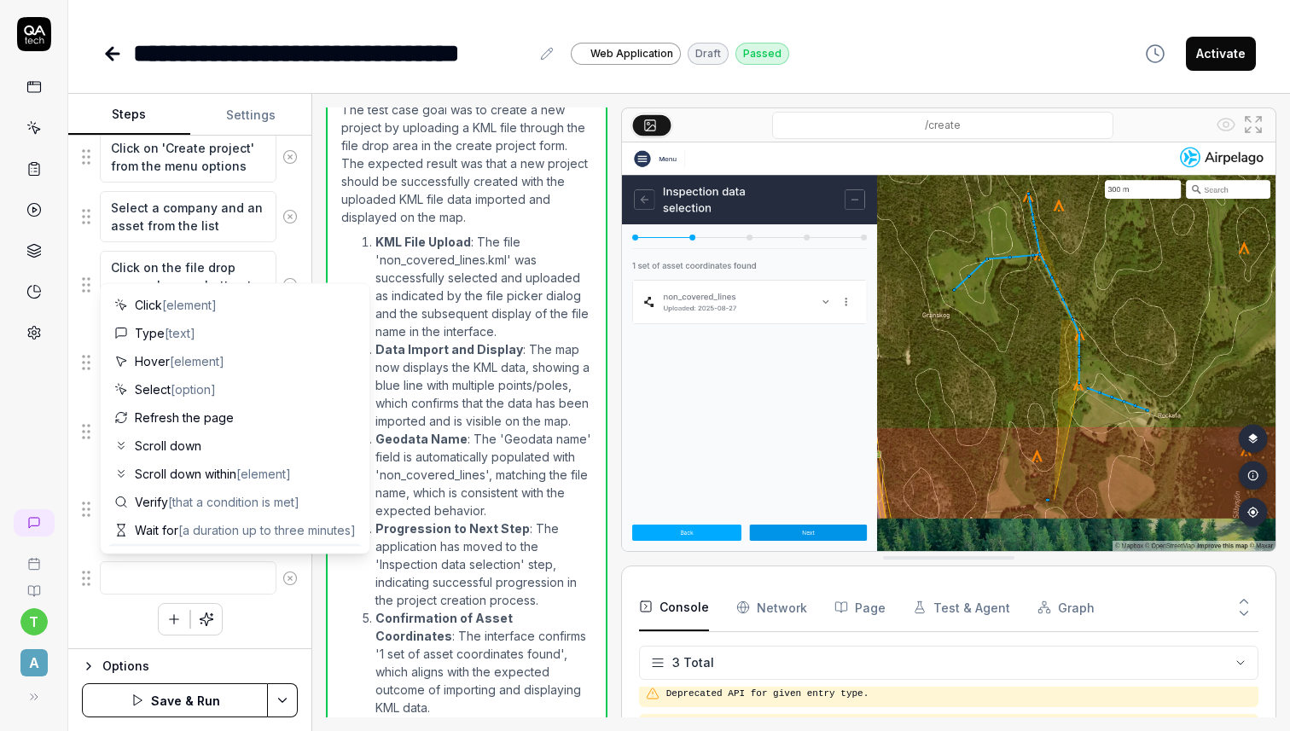
type textarea "*"
type textarea "S"
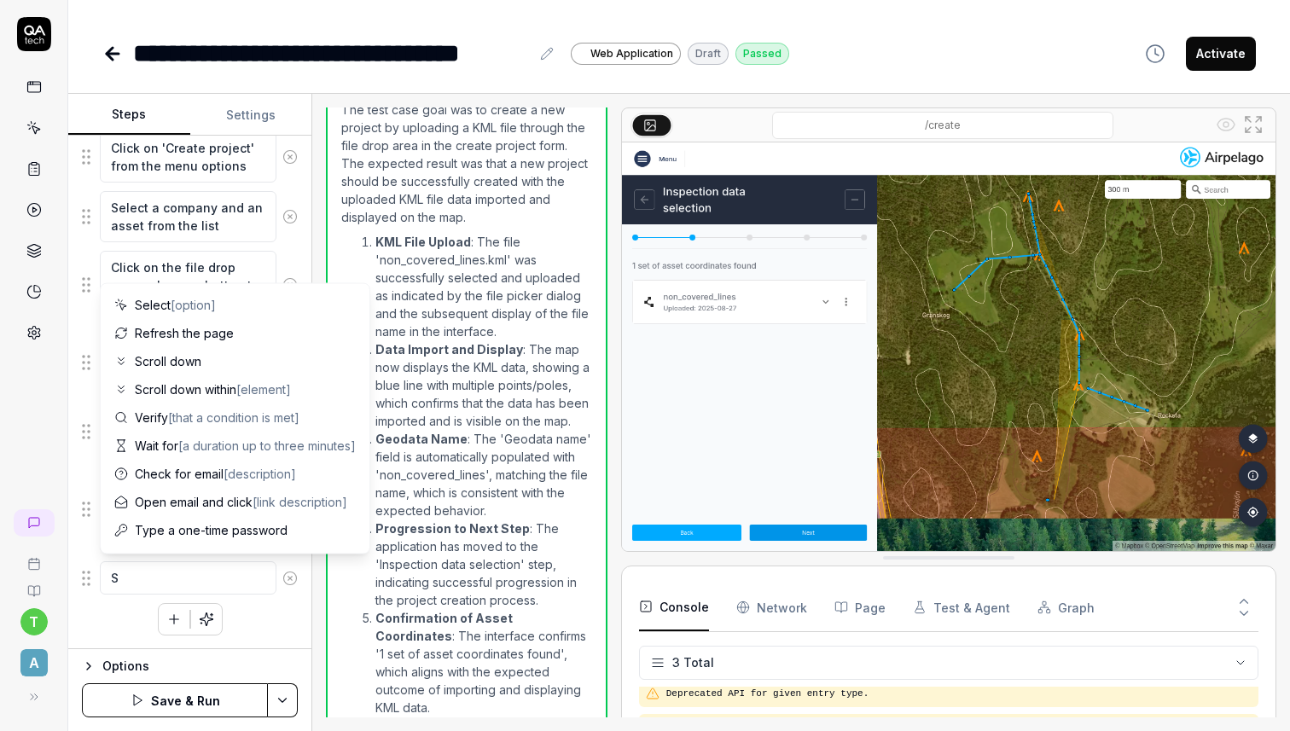
type textarea "*"
type textarea "Se"
type textarea "*"
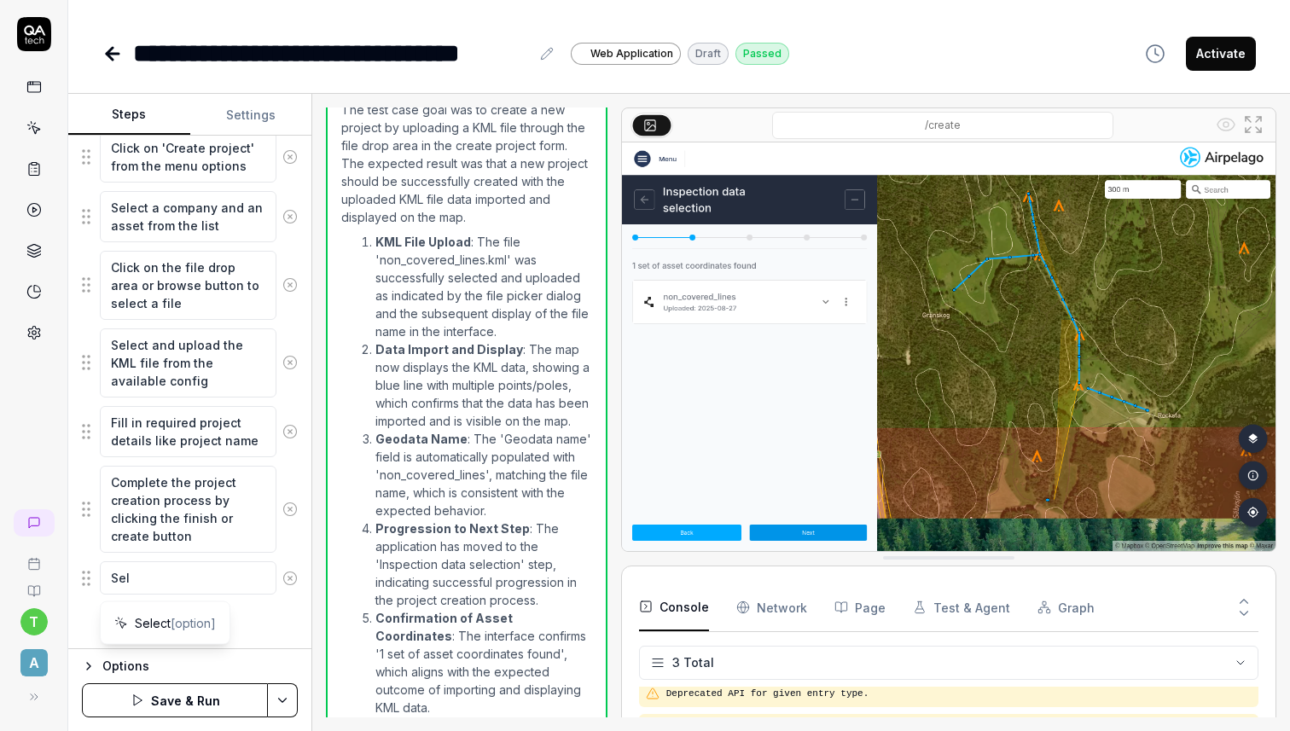
type textarea "Sele"
type textarea "*"
type textarea "Selec"
type textarea "*"
type textarea "Select"
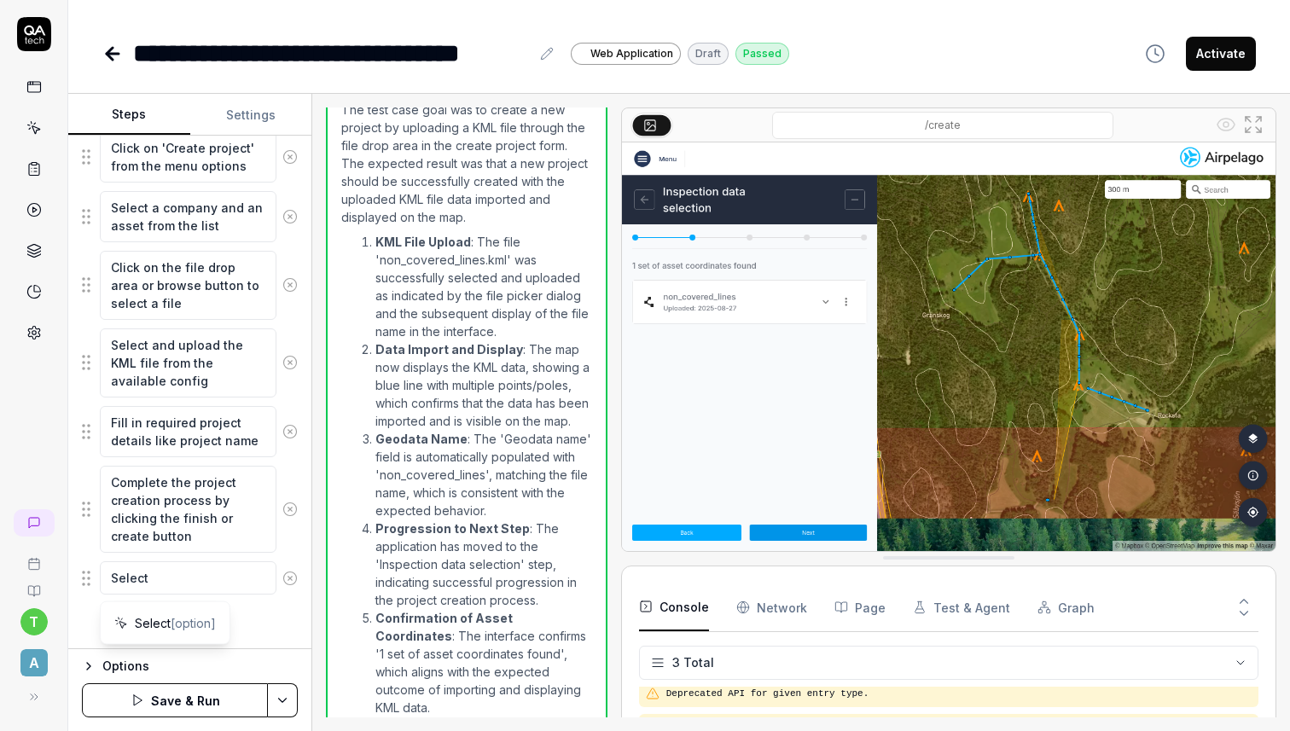
type textarea "*"
type textarea "Select"
type textarea "*"
type textarea "Select t"
type textarea "*"
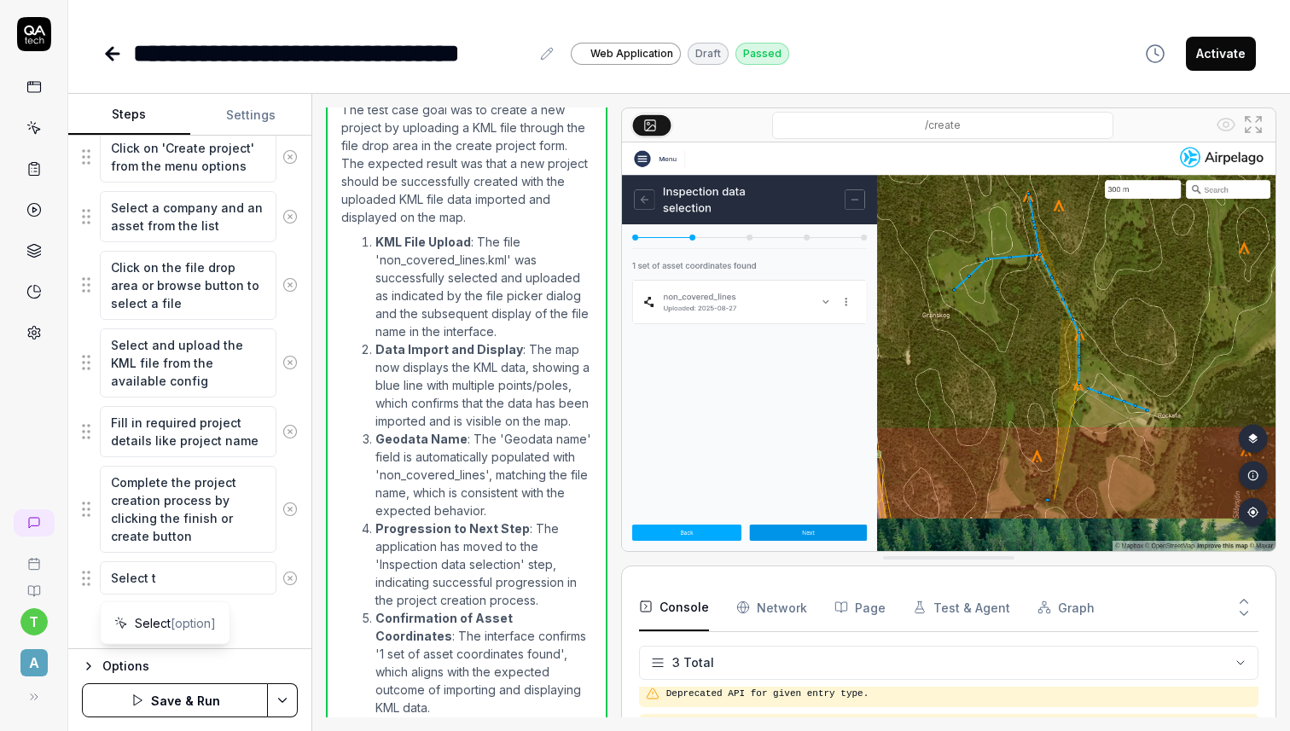
type textarea "Select th"
type textarea "*"
type textarea "Select the"
type textarea "*"
type textarea "Select the"
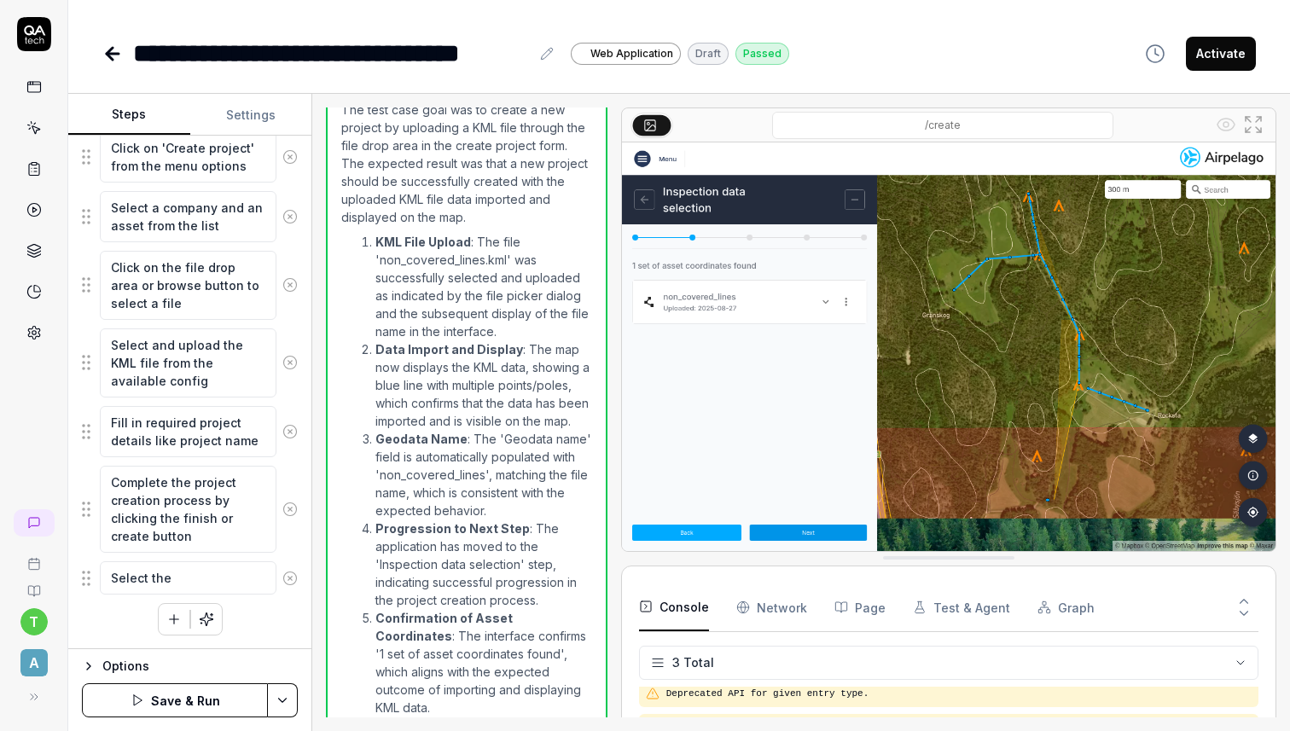
type textarea "*"
type textarea "Select the f"
type textarea "*"
type textarea "Select the fi"
type textarea "*"
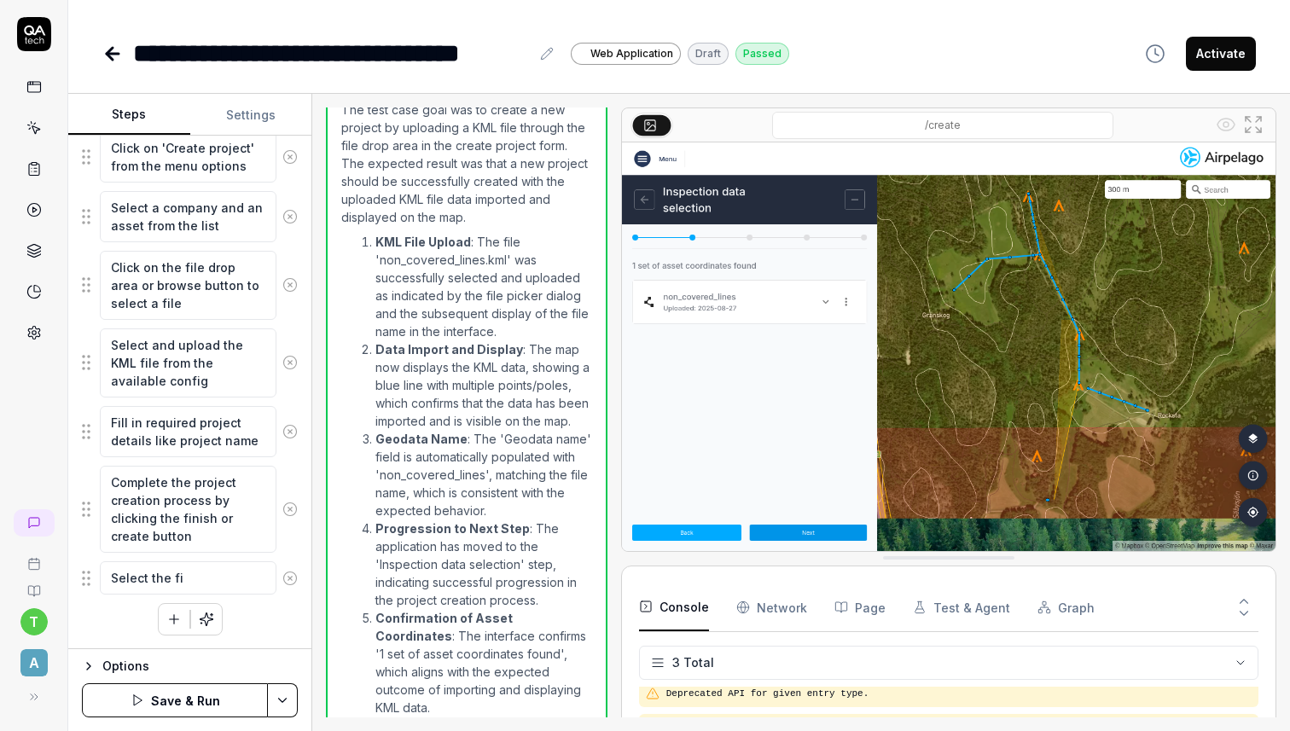
type textarea "Select the fir"
type textarea "*"
type textarea "Select the firs"
type textarea "*"
type textarea "Select the first"
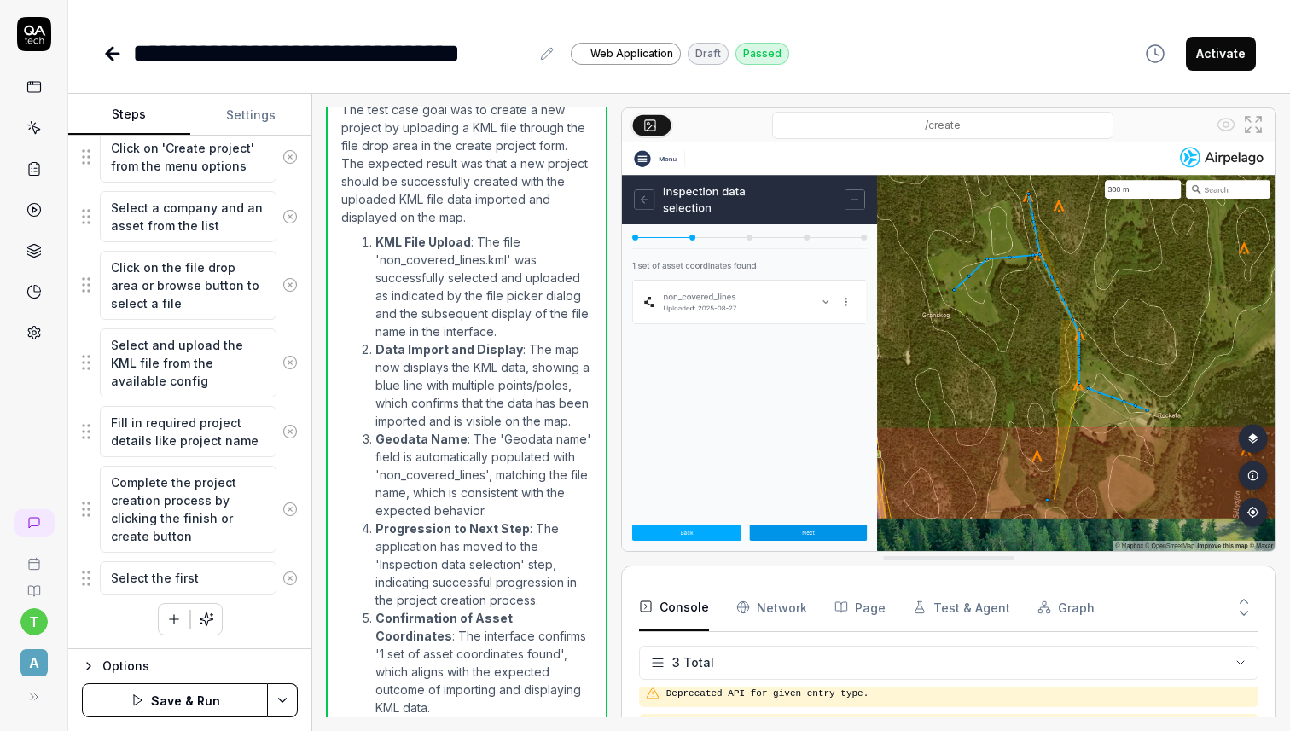
type textarea "*"
type textarea "Select the first"
type textarea "*"
type textarea "Select the first o"
type textarea "*"
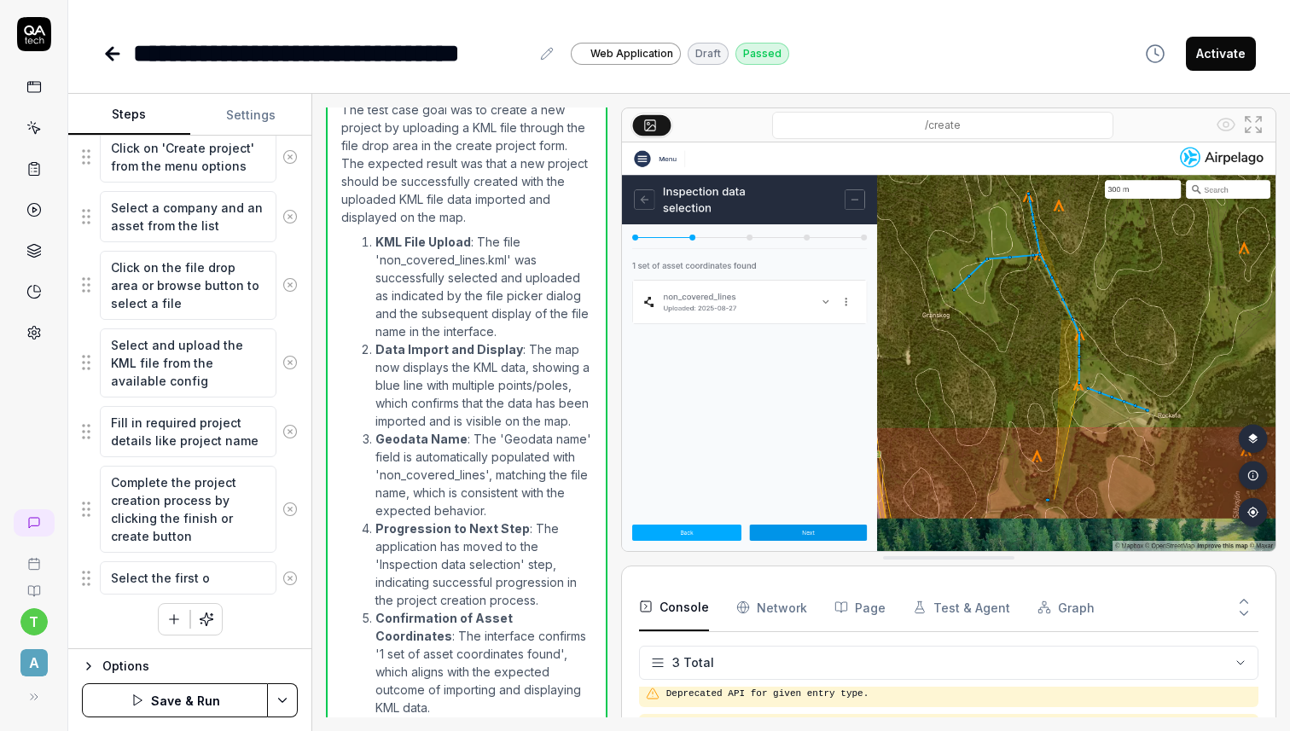
type textarea "Select the first op"
type textarea "*"
type textarea "Select the first opt"
type textarea "*"
type textarea "Select the first opti"
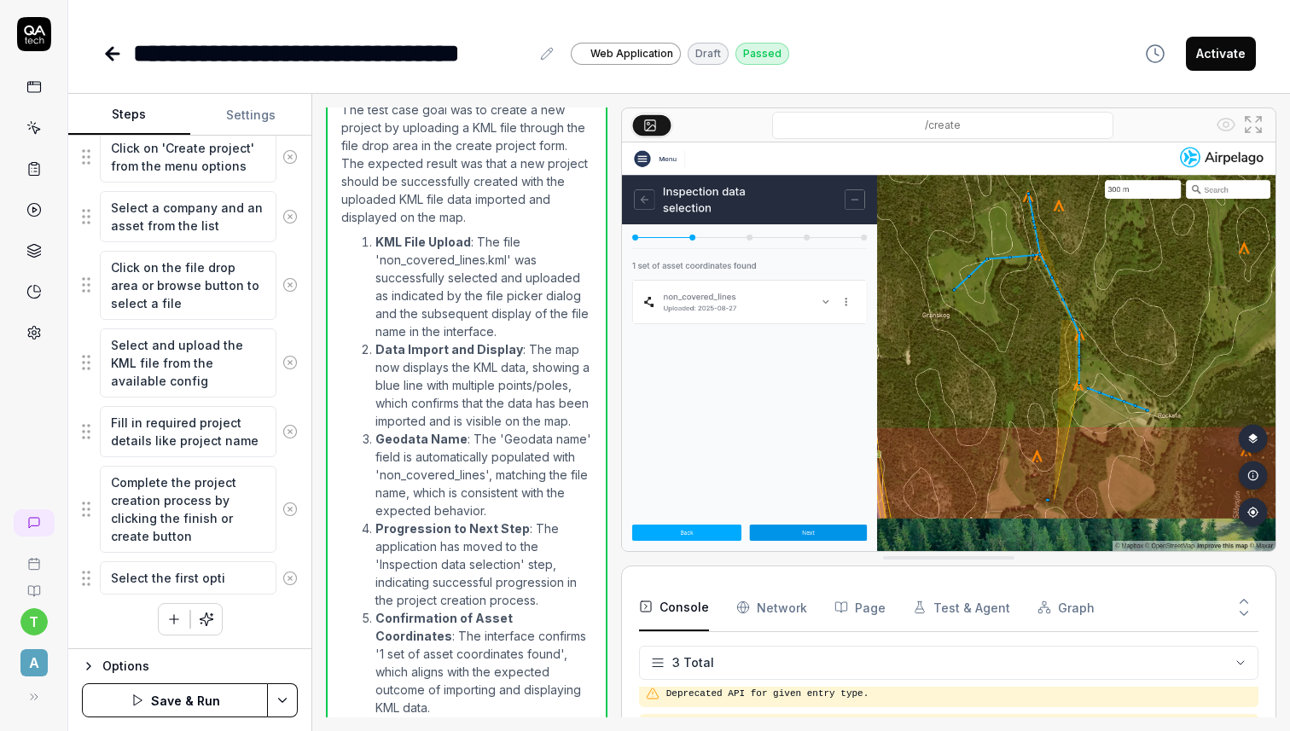
type textarea "*"
type textarea "Select the first optio"
type textarea "*"
type textarea "Select the first option"
type textarea "*"
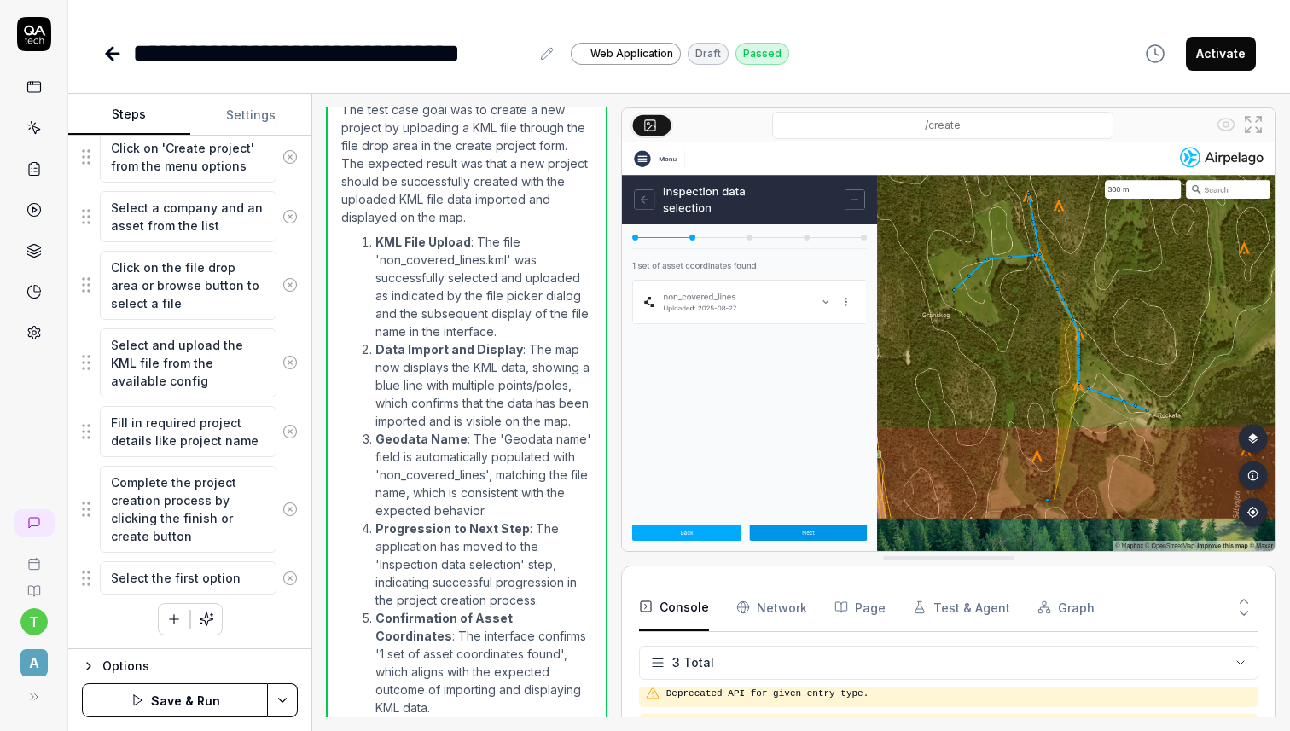
type textarea "Select the first option"
type textarea "*"
type textarea "Select the first option f"
type textarea "*"
type textarea "Select the first option fo"
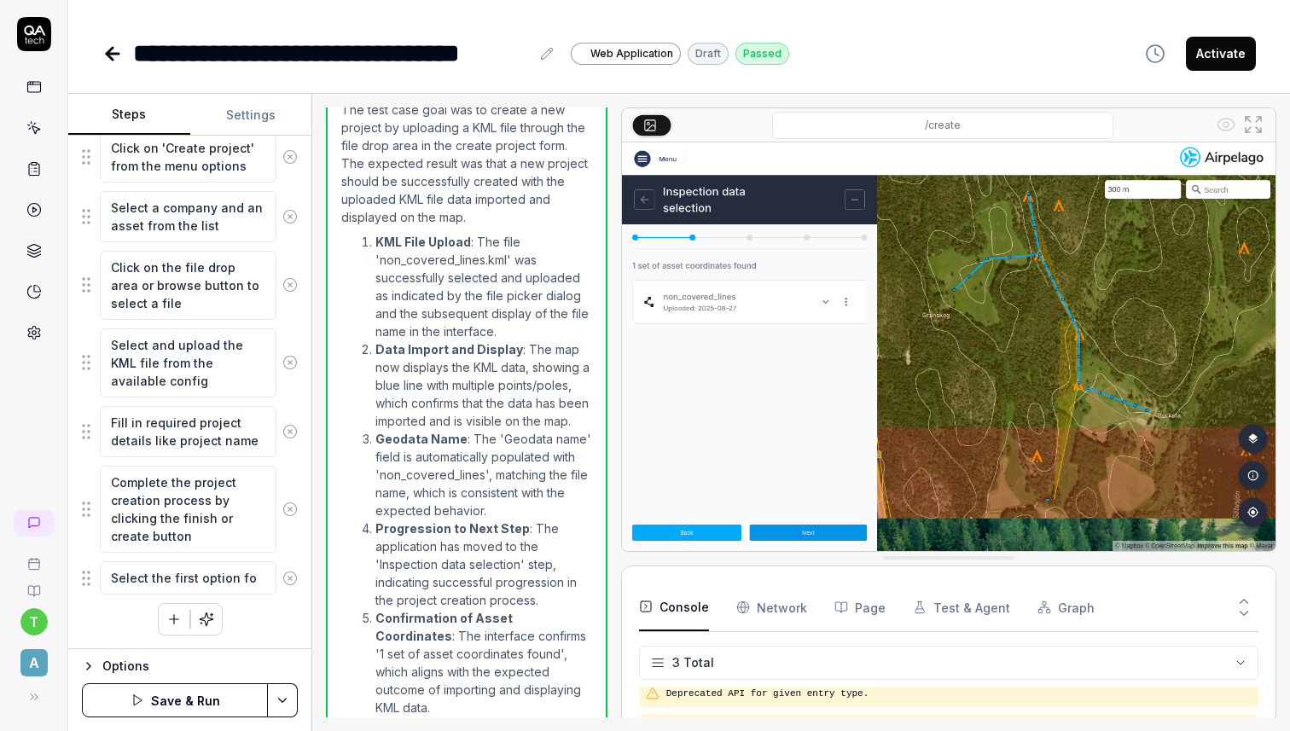
type textarea "*"
type textarea "Select the first option for"
type textarea "*"
type textarea "Select the first option for"
type textarea "*"
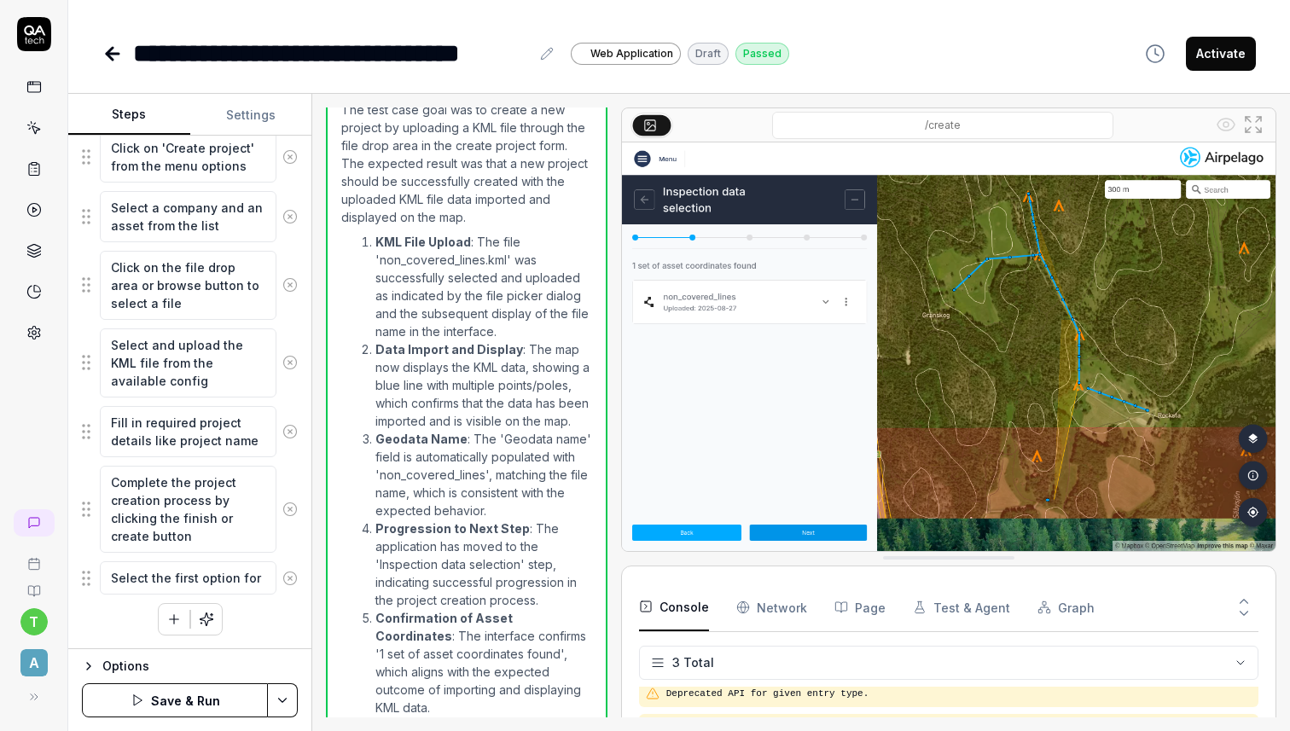
type textarea "Select the first option for a"
type textarea "*"
type textarea "Select the first option for as"
type textarea "*"
type textarea "Select the first option for ass"
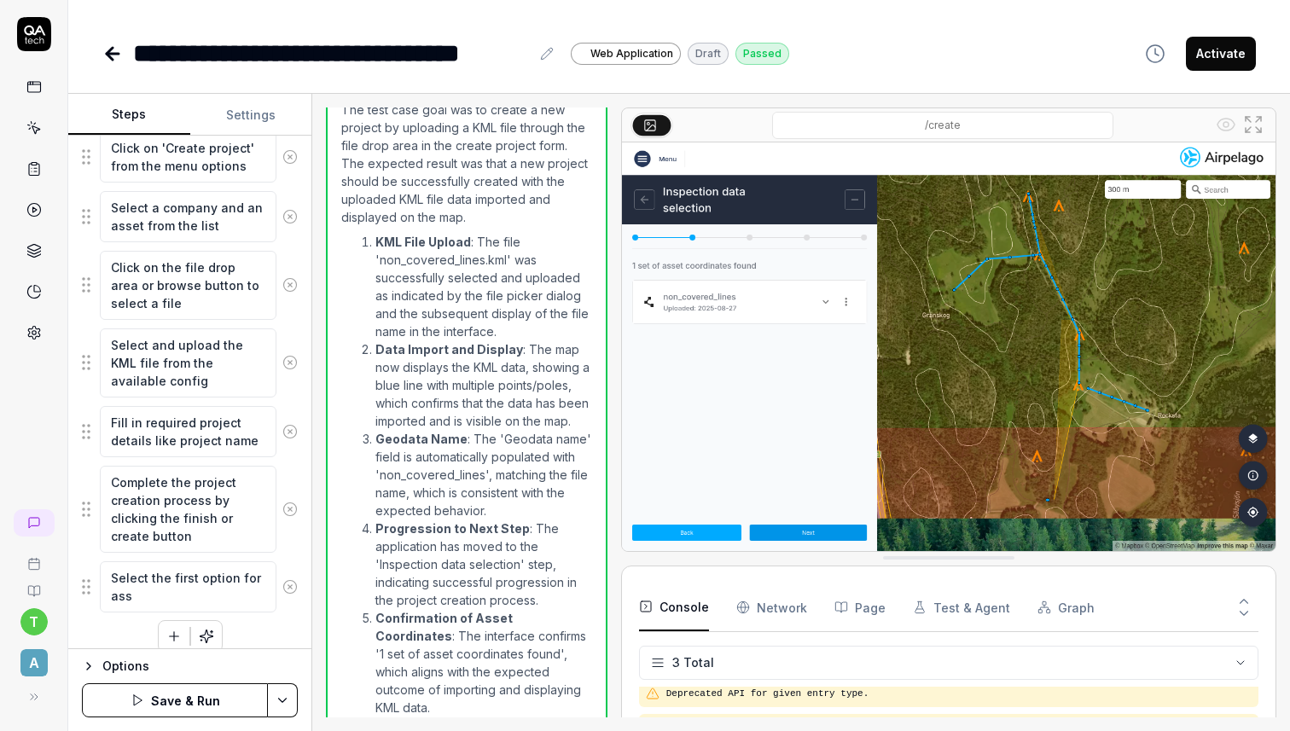
type textarea "*"
type textarea "Select the first option for asse"
type textarea "*"
type textarea "Select the first option for asset"
type textarea "*"
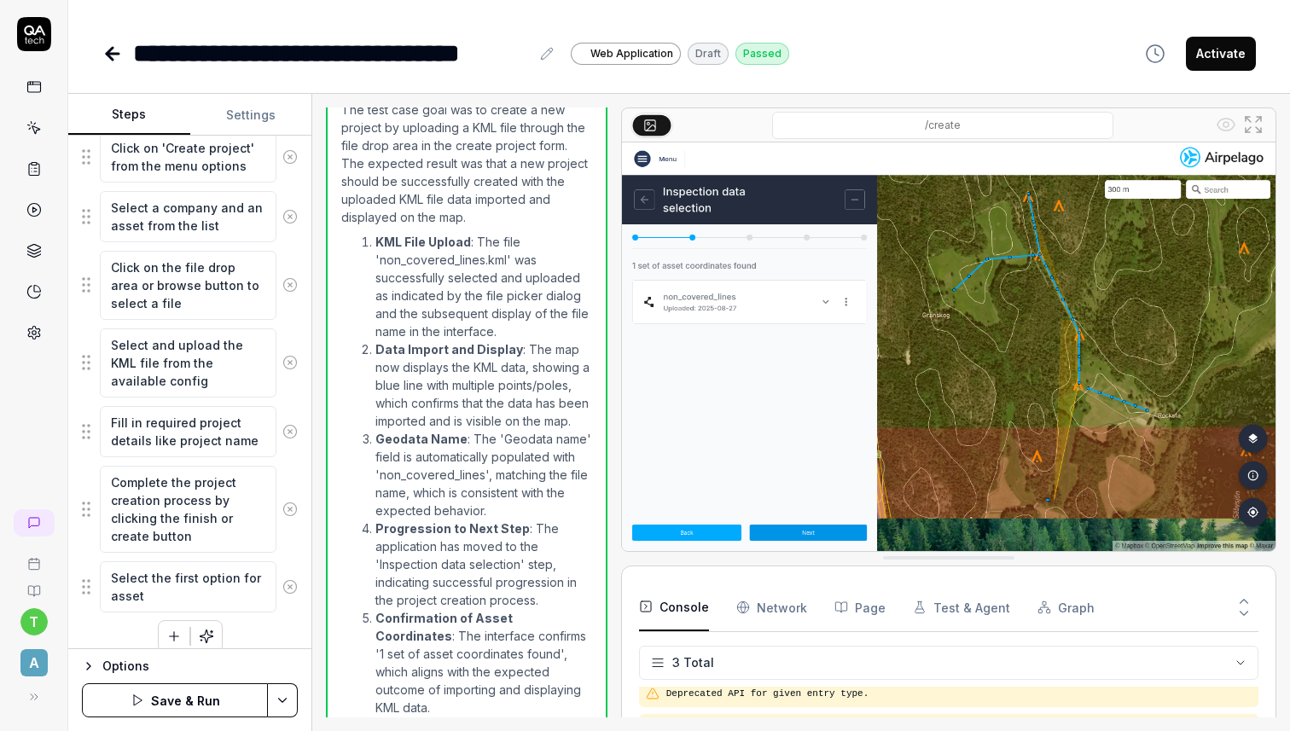
type textarea "Select the first option for asset"
type textarea "*"
type textarea "Select the first option for asset c"
type textarea "*"
type textarea "Select the first option for asset co"
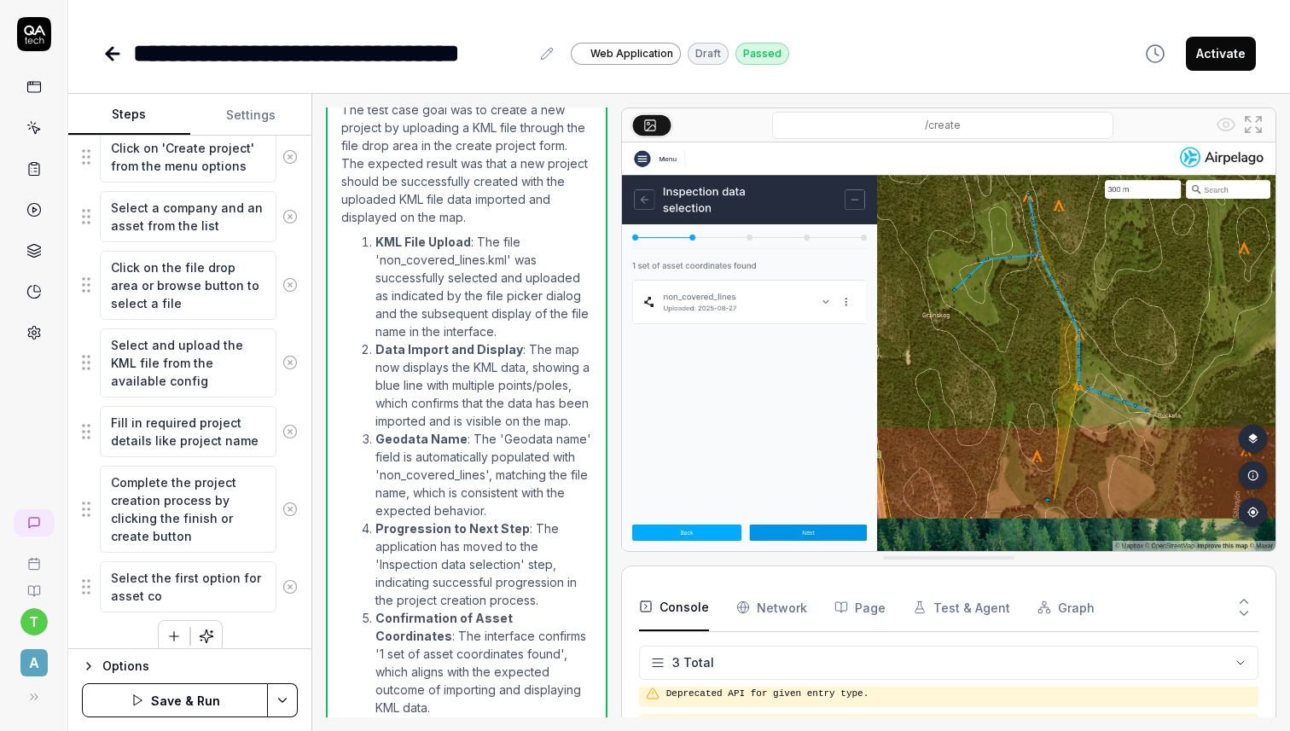
type textarea "*"
type textarea "Select the first option for asset coor"
type textarea "*"
type textarea "Select the first option for asset coord"
type textarea "*"
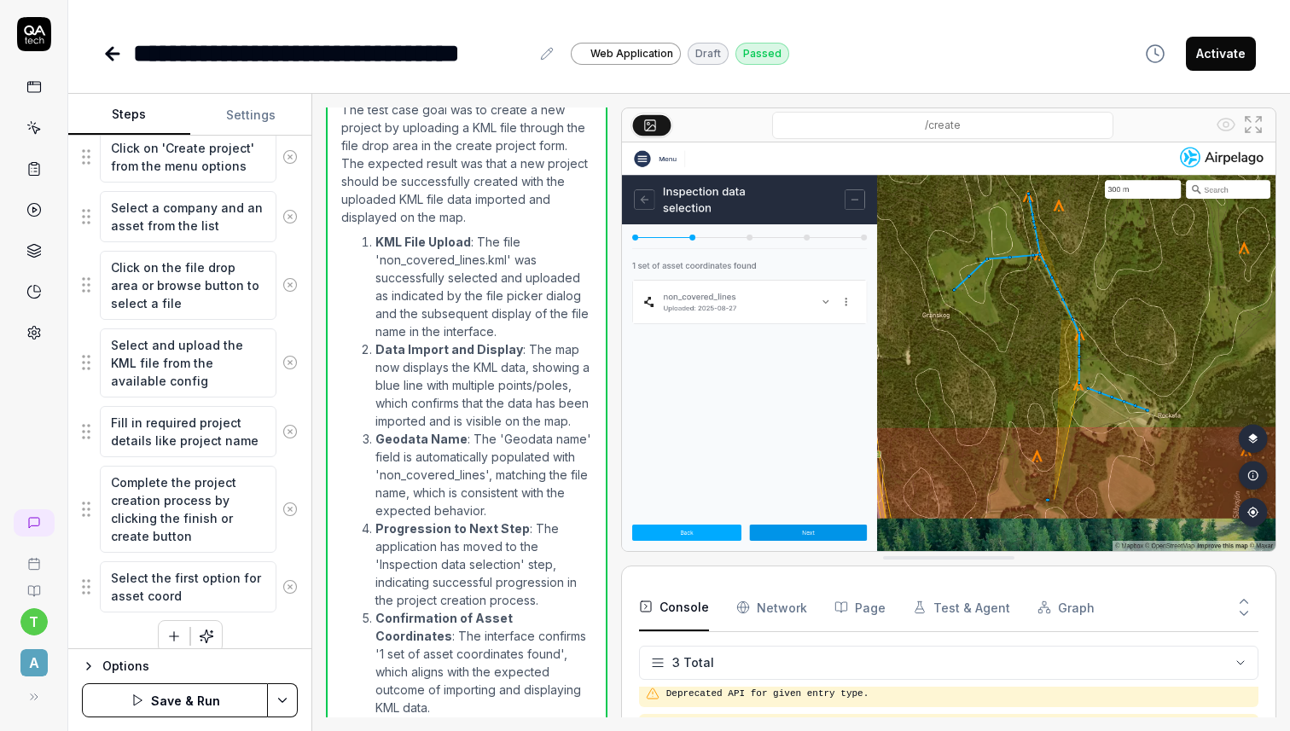
type textarea "Select the first option for asset coordi"
type textarea "*"
type textarea "Select the first option for asset coordina"
type textarea "*"
type textarea "Select the first option for asset coordinat"
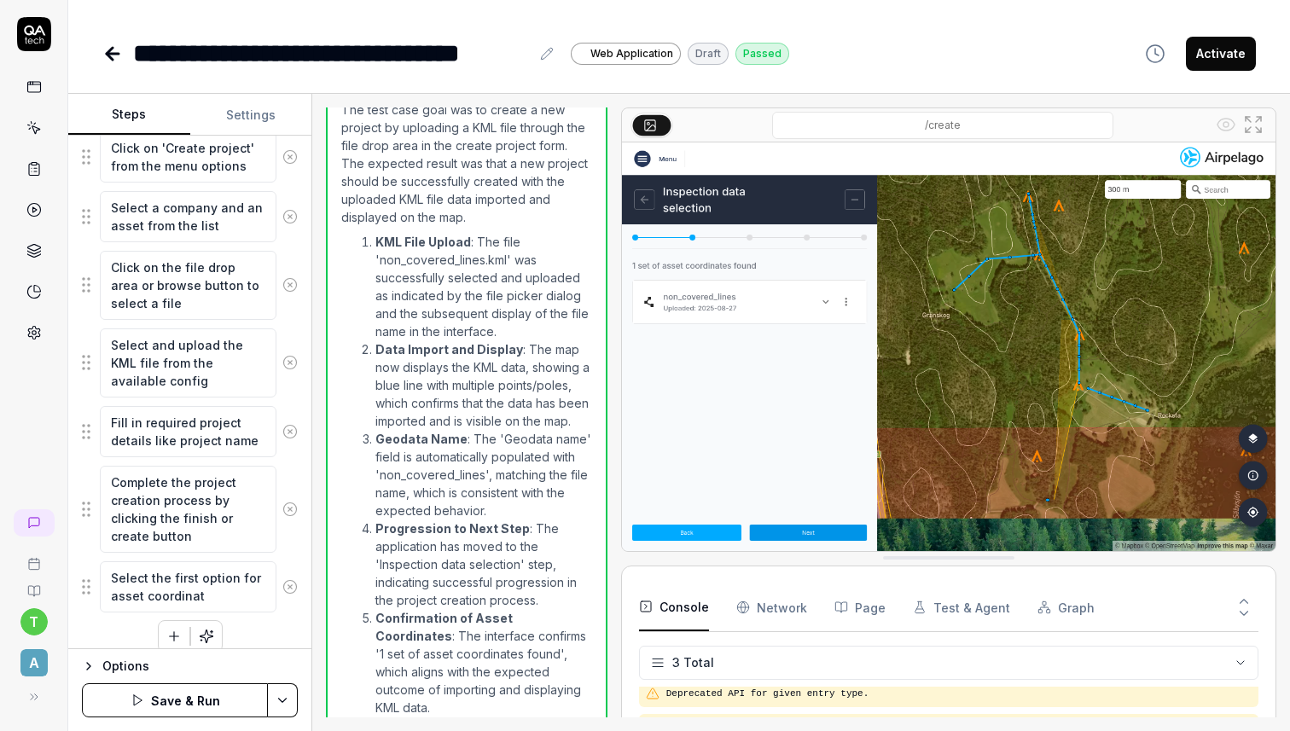
type textarea "*"
type textarea "Select the first option for asset coordinate"
type textarea "*"
type textarea "Select the first option for asset coordinates"
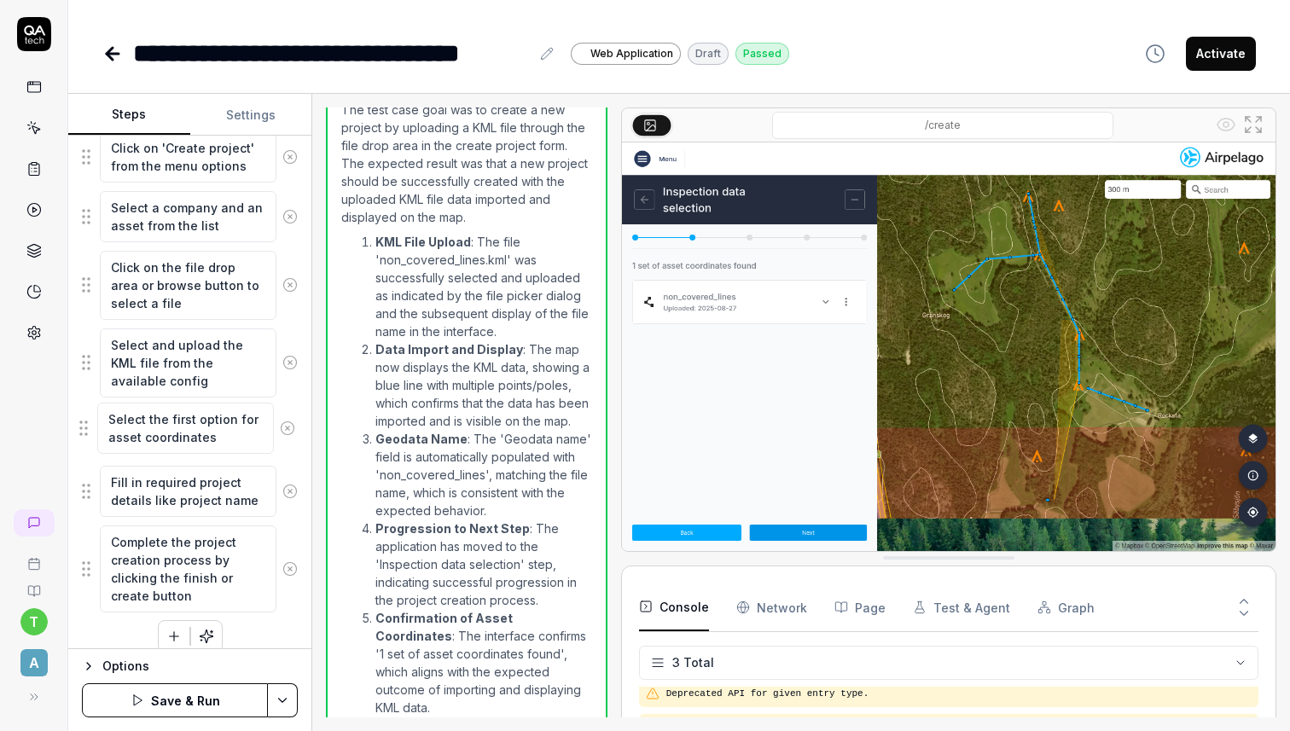
drag, startPoint x: 85, startPoint y: 590, endPoint x: 81, endPoint y: 437, distance: 152.8
click at [82, 437] on fieldset "Click on 'Projects' in the sidebar menu Click on 'Create project' from the menu…" at bounding box center [190, 342] width 216 height 543
click at [176, 632] on icon "button" at bounding box center [173, 636] width 15 height 15
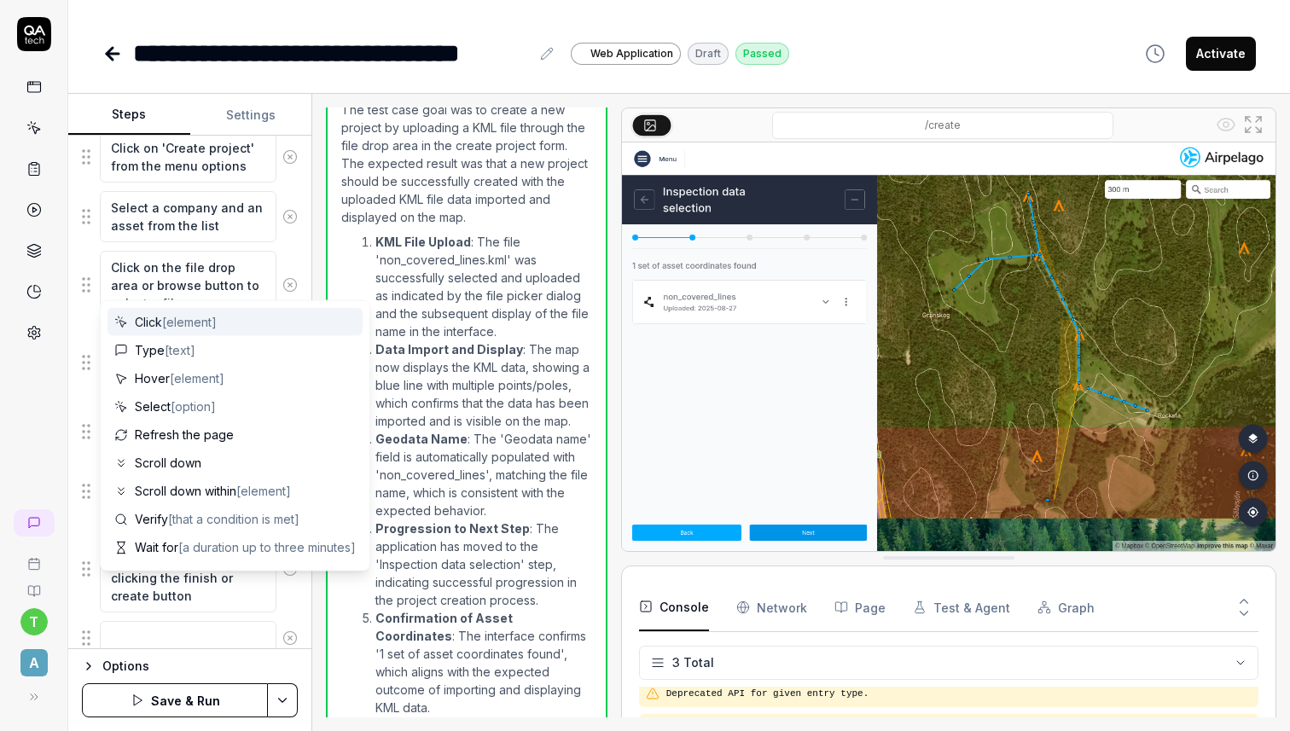
scroll to position [404, 0]
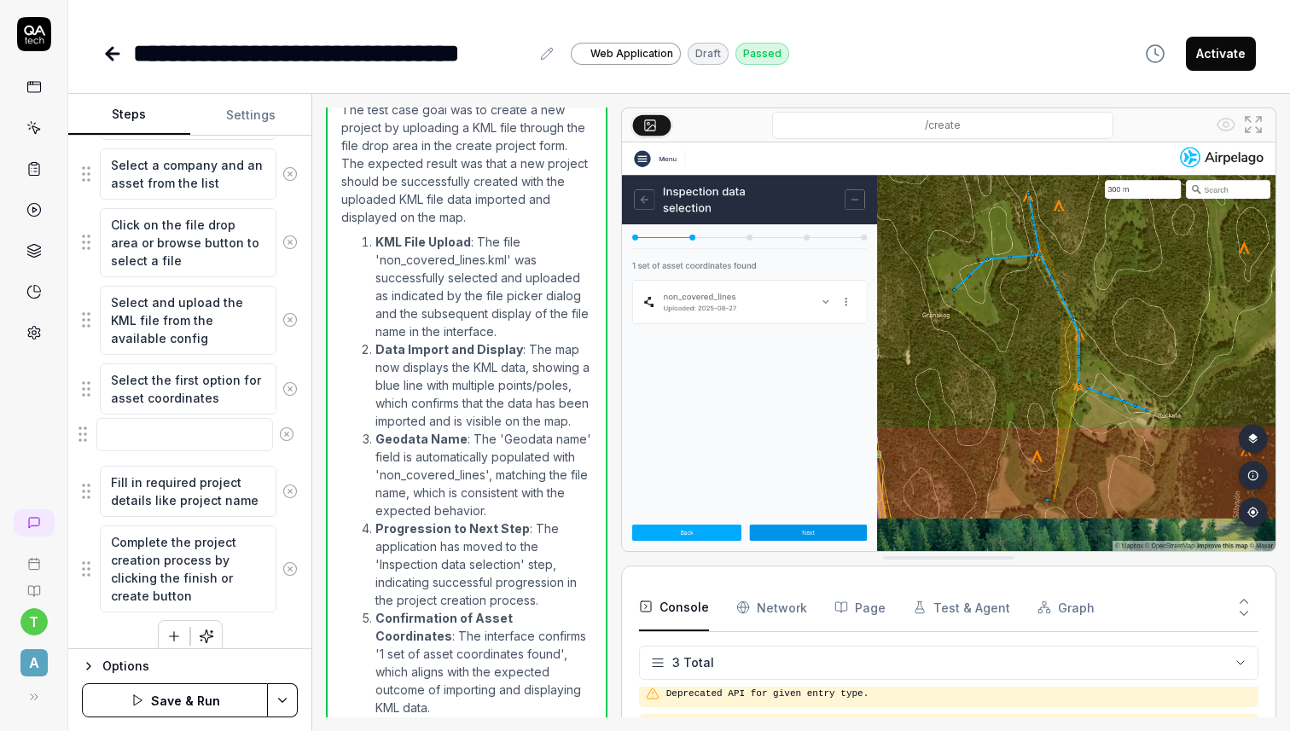
drag, startPoint x: 89, startPoint y: 597, endPoint x: 86, endPoint y: 437, distance: 160.4
click at [86, 437] on fieldset "Click on 'Projects' in the sidebar menu Click on 'Create project' from the menu…" at bounding box center [190, 320] width 216 height 585
click at [141, 444] on textarea at bounding box center [188, 439] width 177 height 33
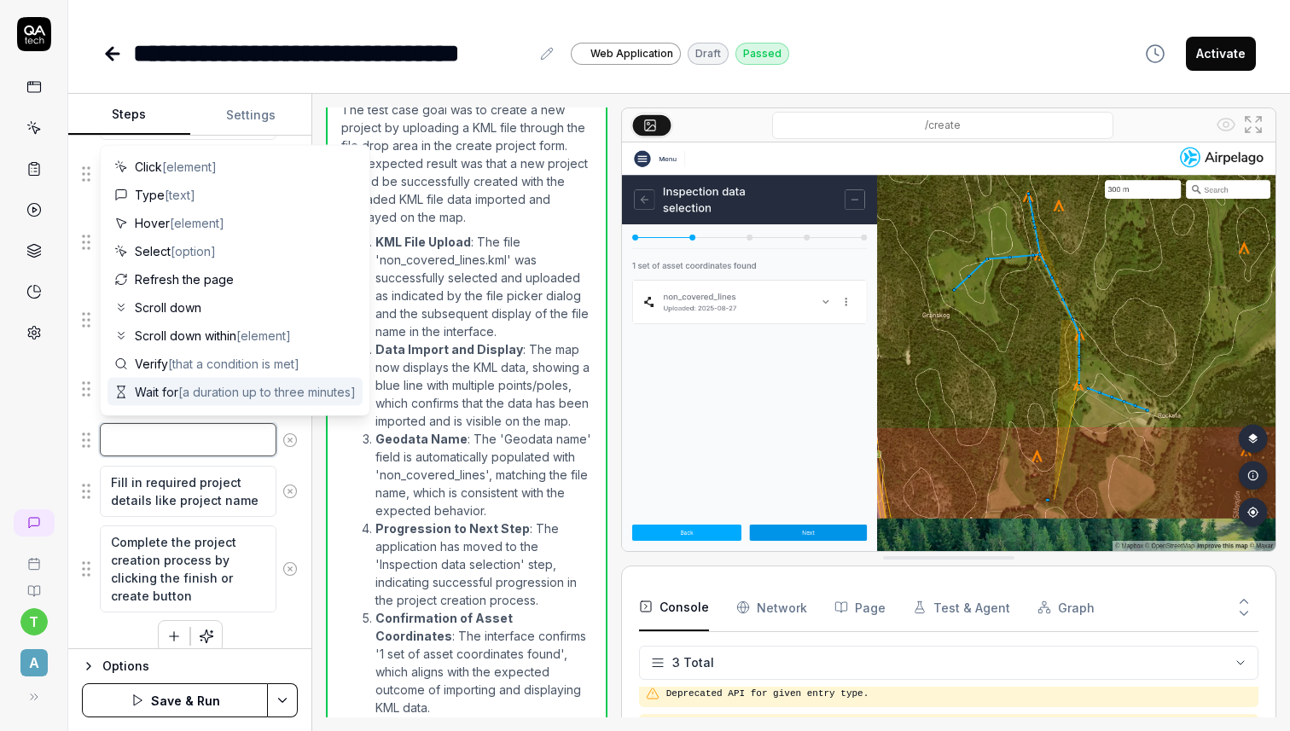
type textarea "*"
type textarea "D"
type textarea "*"
type textarea "Do"
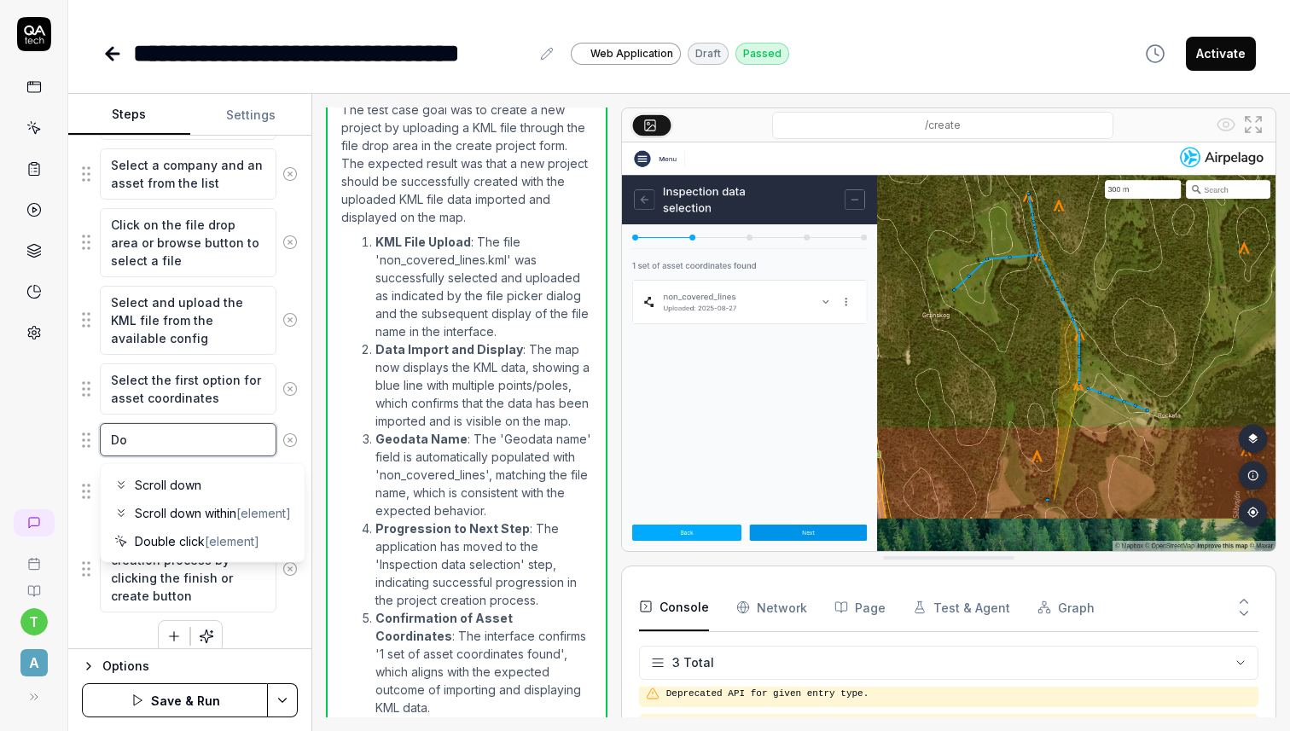
type textarea "*"
type textarea "Do"
type textarea "*"
type textarea "Do n"
type textarea "*"
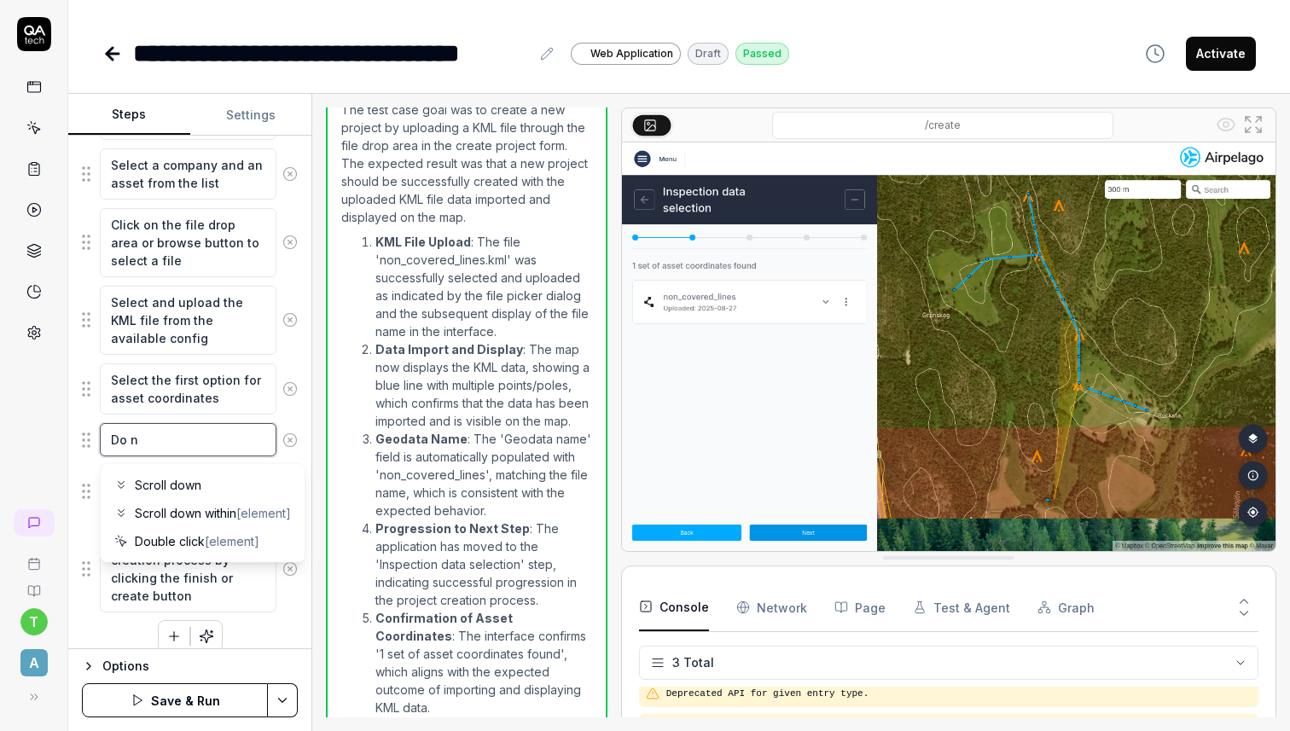
type textarea "Do no"
type textarea "*"
type textarea "Do not"
type textarea "*"
type textarea "Do not"
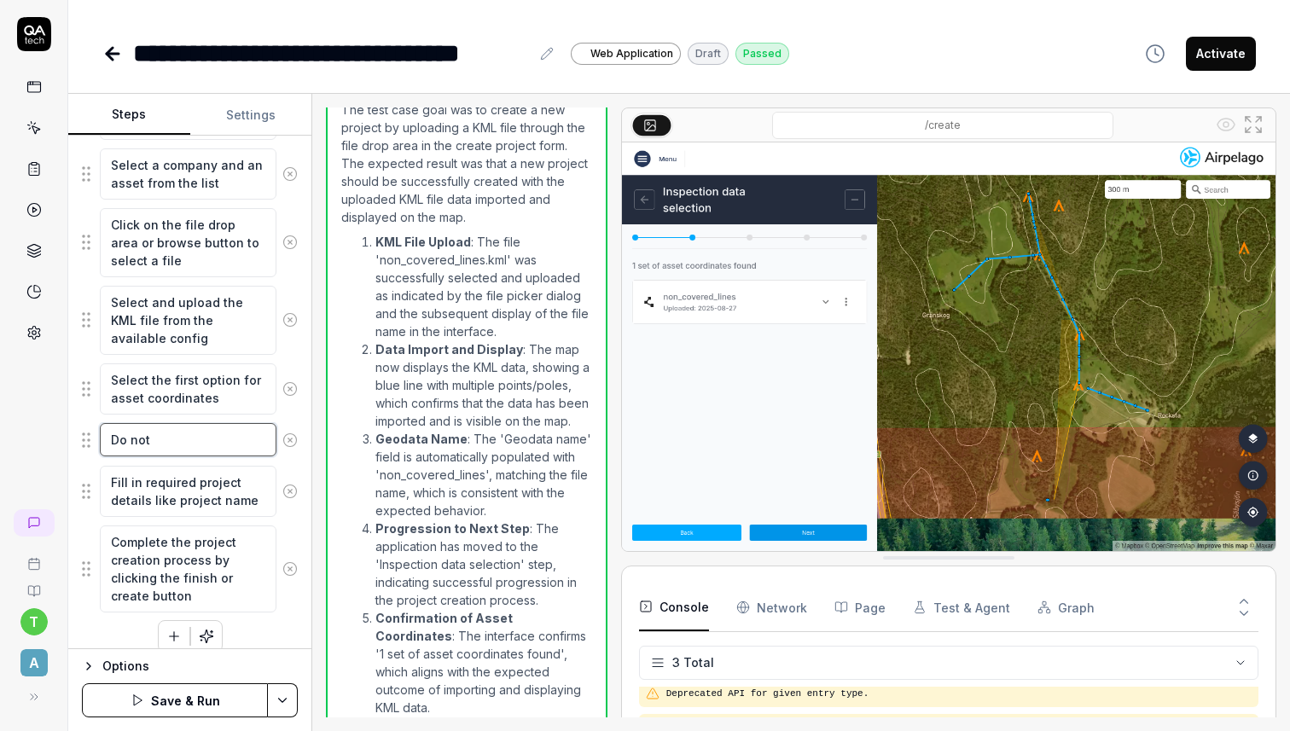
type textarea "*"
type textarea "Do not s"
type textarea "*"
type textarea "Do not se"
type textarea "*"
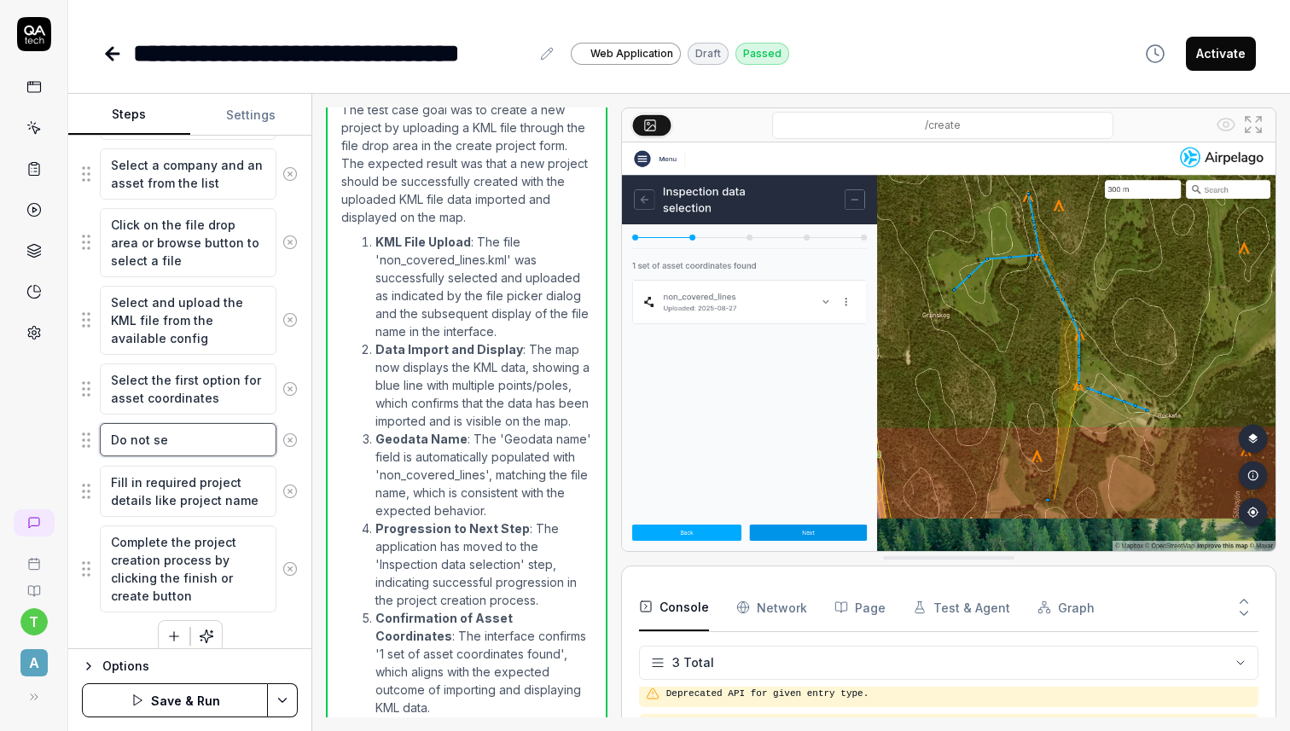
type textarea "Do not sel"
type textarea "*"
type textarea "Do not sele"
type textarea "*"
type textarea "Do not selec"
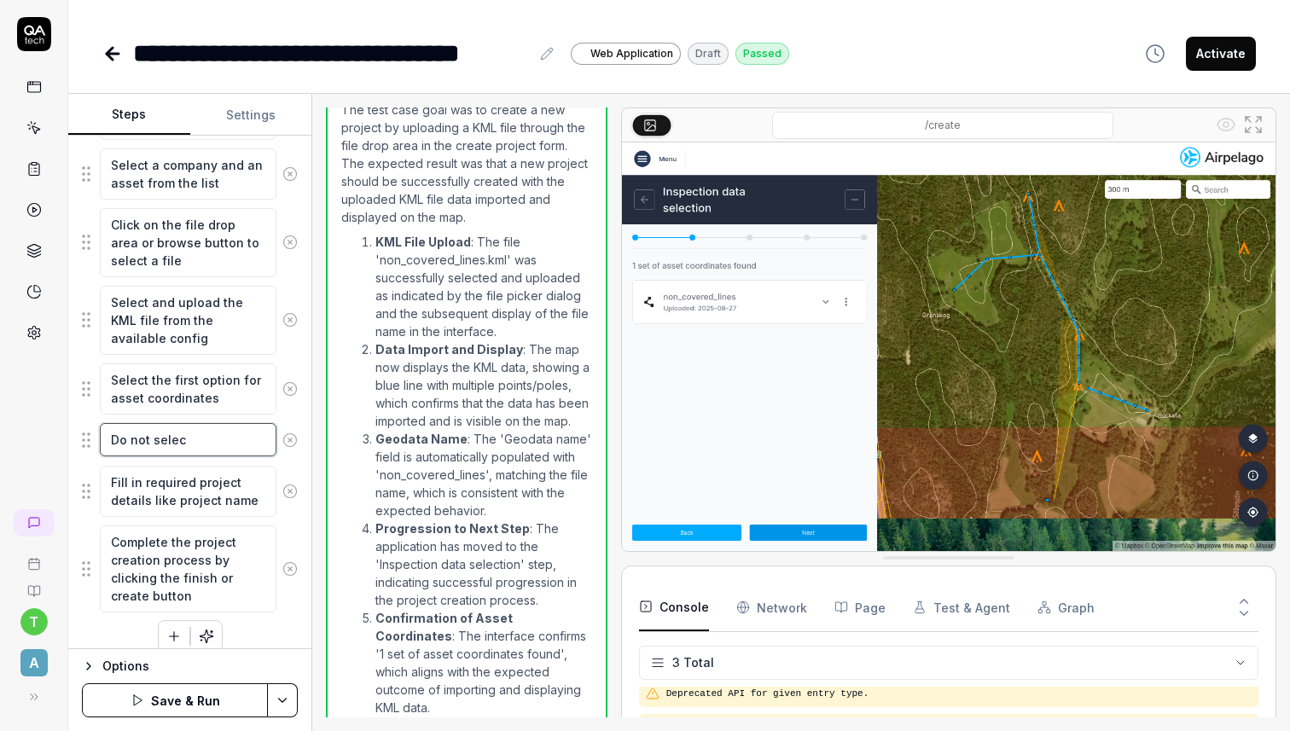
type textarea "*"
type textarea "Do not select"
type textarea "*"
type textarea "Do not select"
type textarea "*"
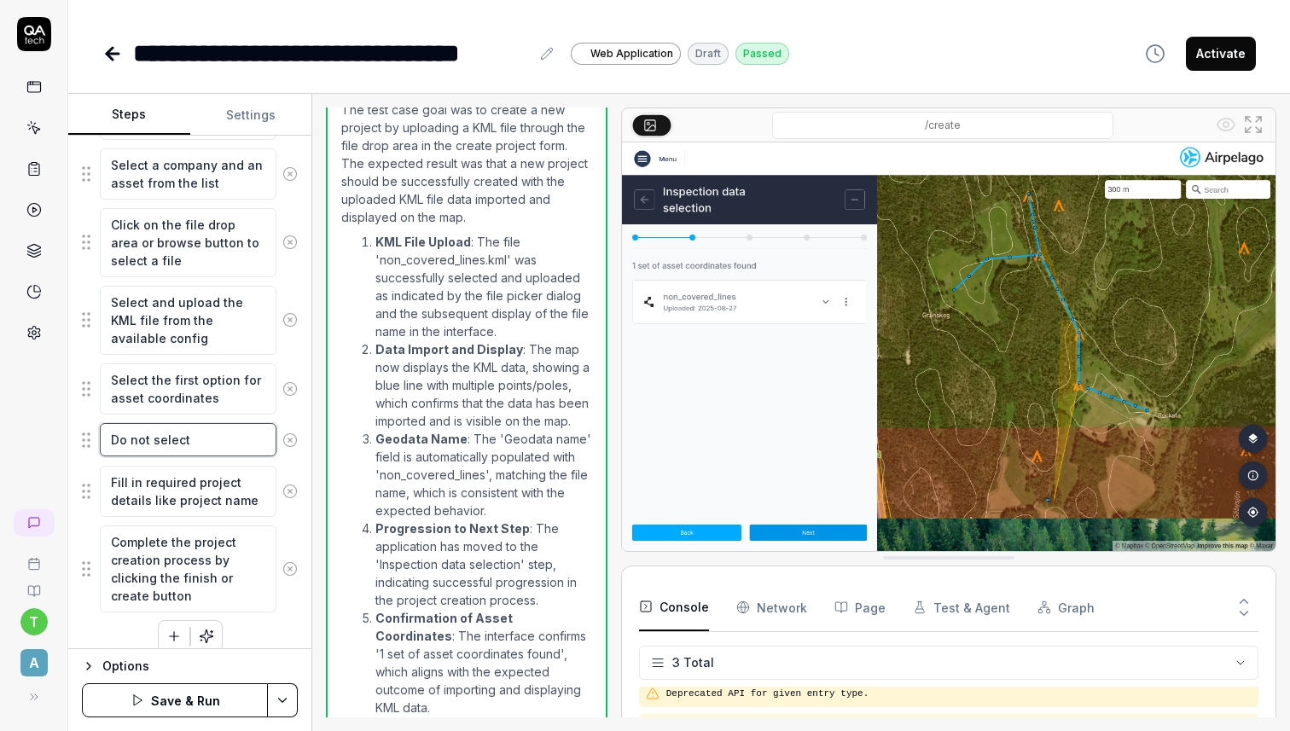
type textarea "Do not select a"
type textarea "*"
type textarea "Do not select an"
type textarea "*"
type textarea "Do not select any"
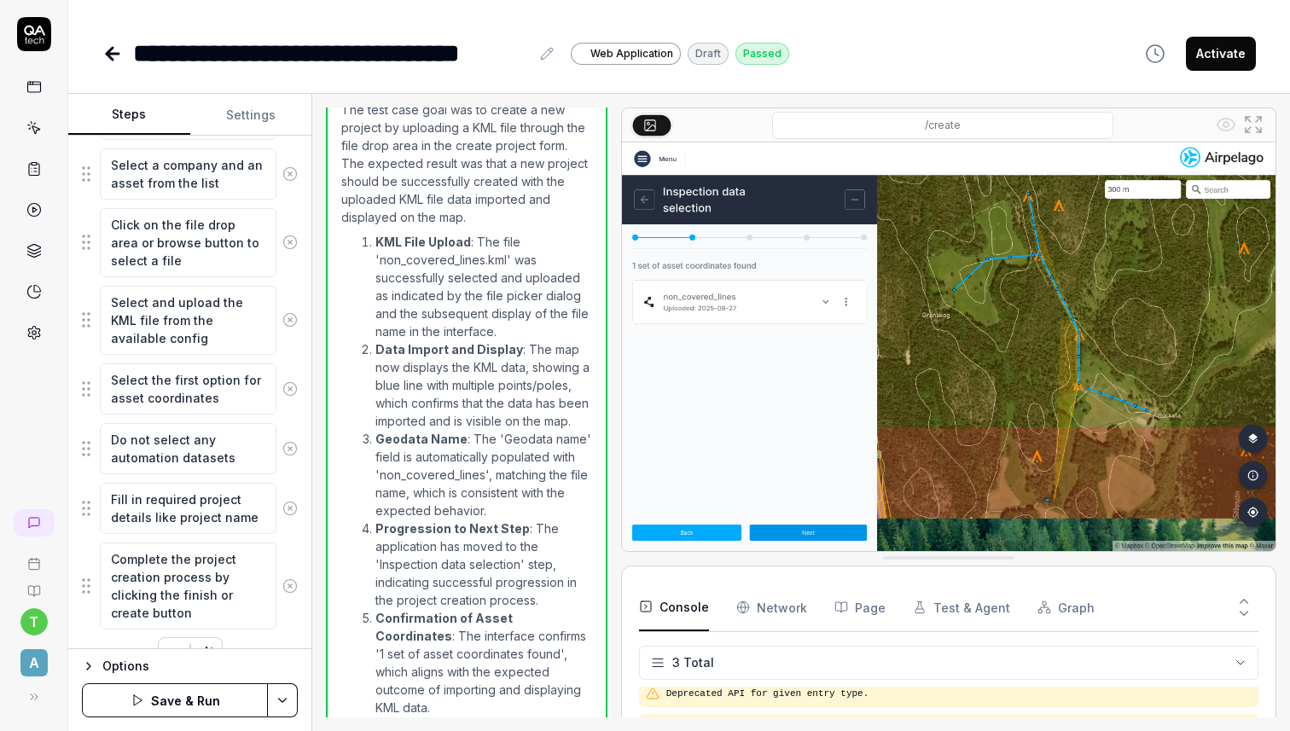
click at [320, 545] on div "Open browser 21:44:52 Default environment https://dev--dronemissioncontrol.netl…" at bounding box center [801, 412] width 978 height 637
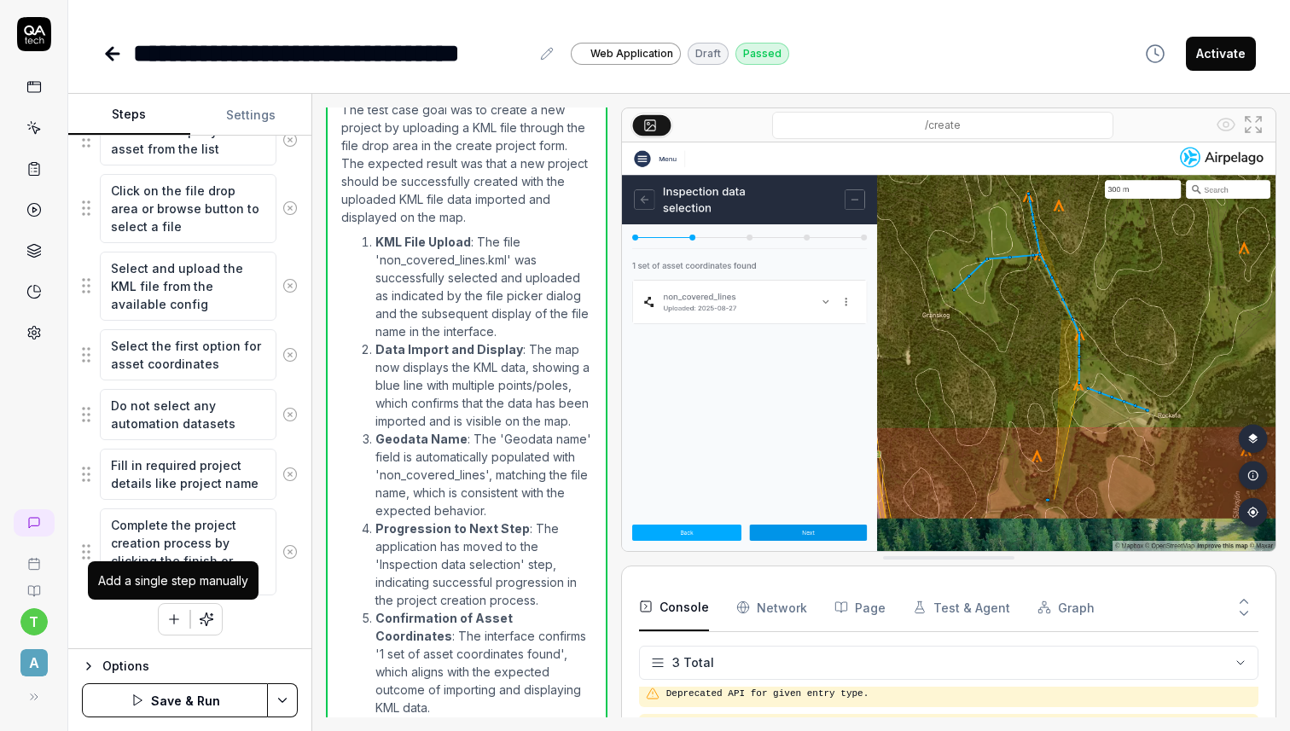
click at [166, 615] on icon "button" at bounding box center [173, 619] width 15 height 15
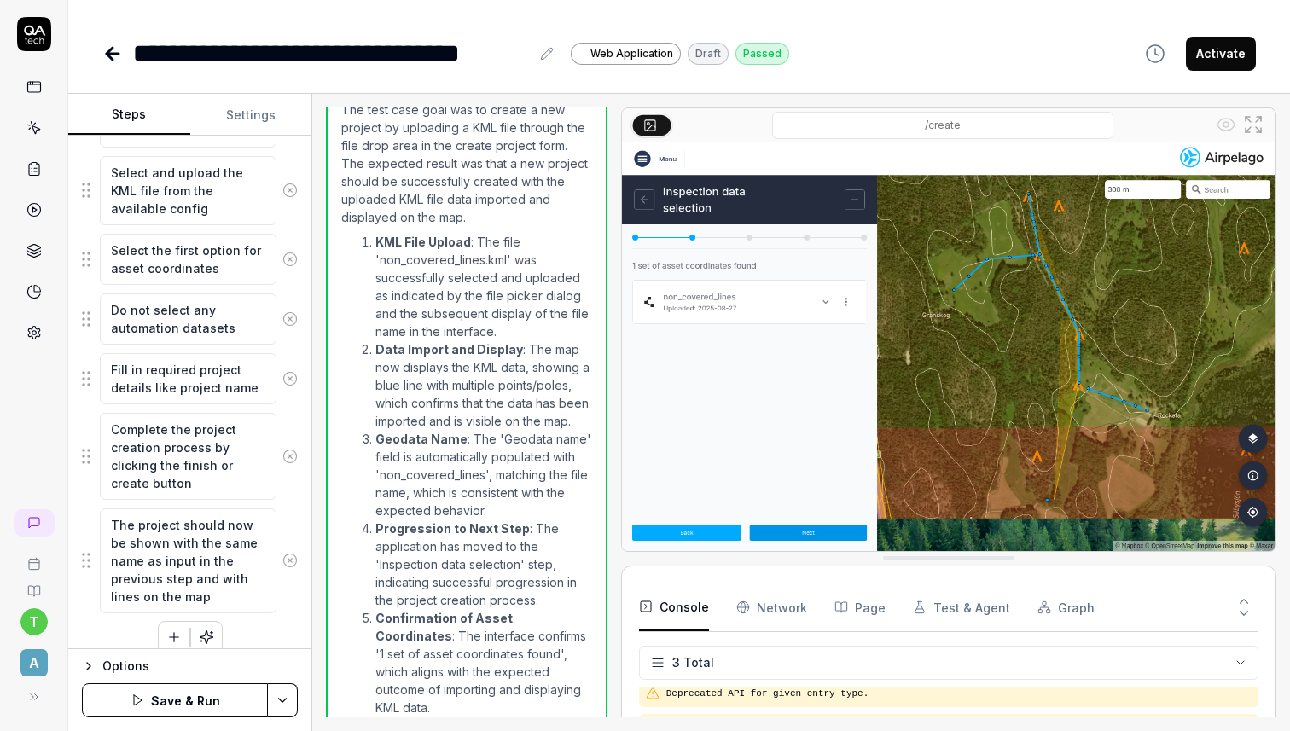
scroll to position [551, 0]
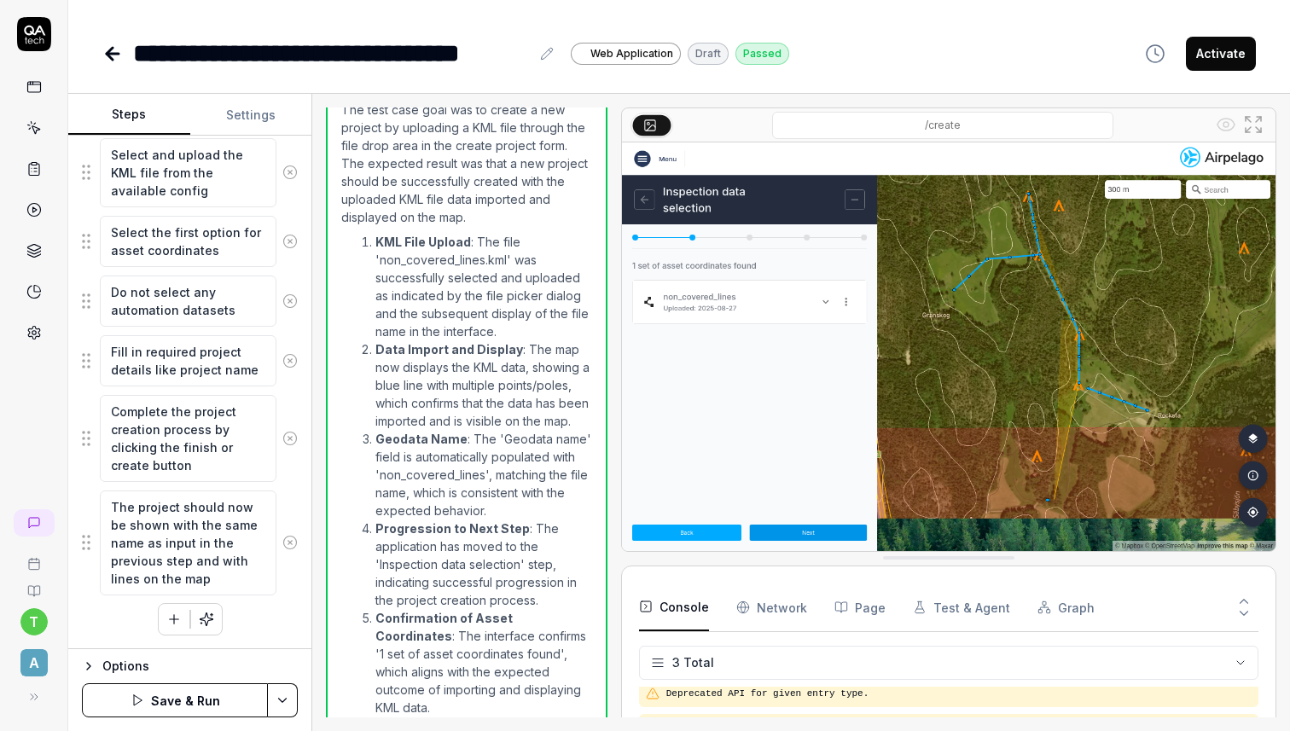
click at [198, 705] on button "Save & Run" at bounding box center [175, 700] width 186 height 34
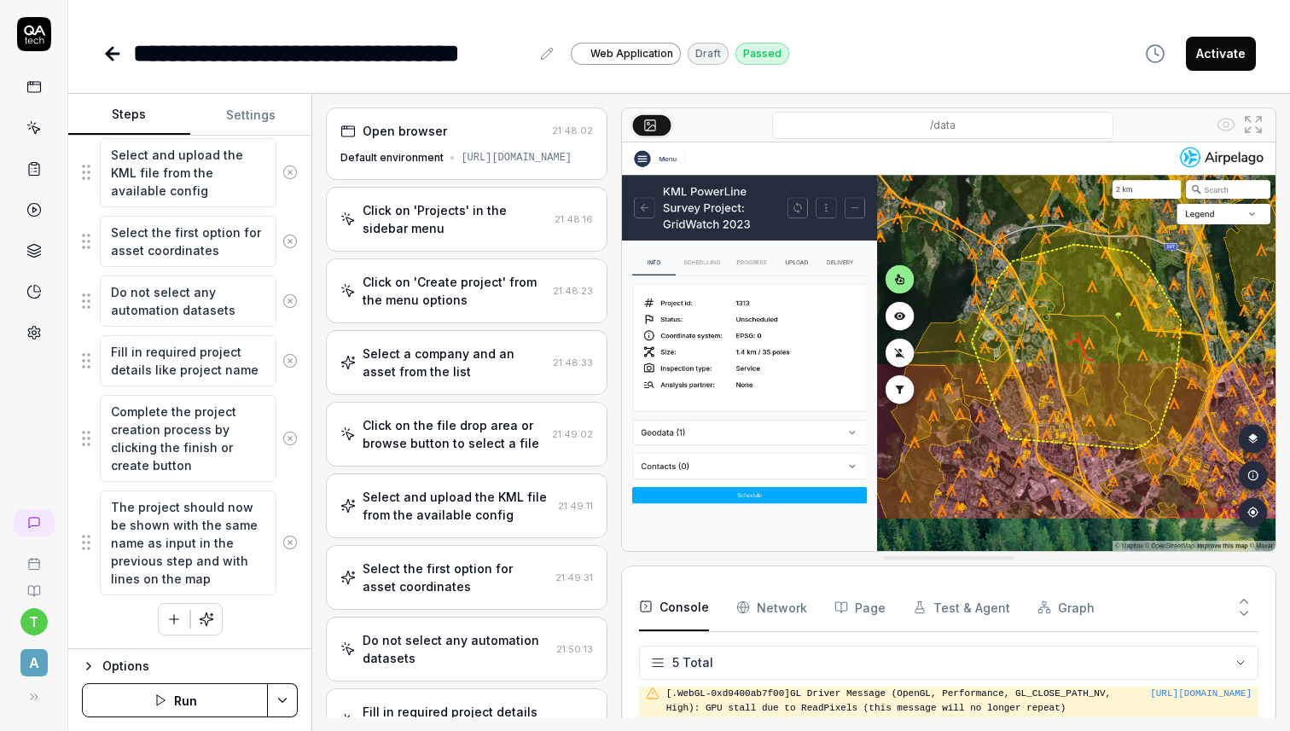
click at [1233, 54] on button "Activate" at bounding box center [1221, 54] width 70 height 34
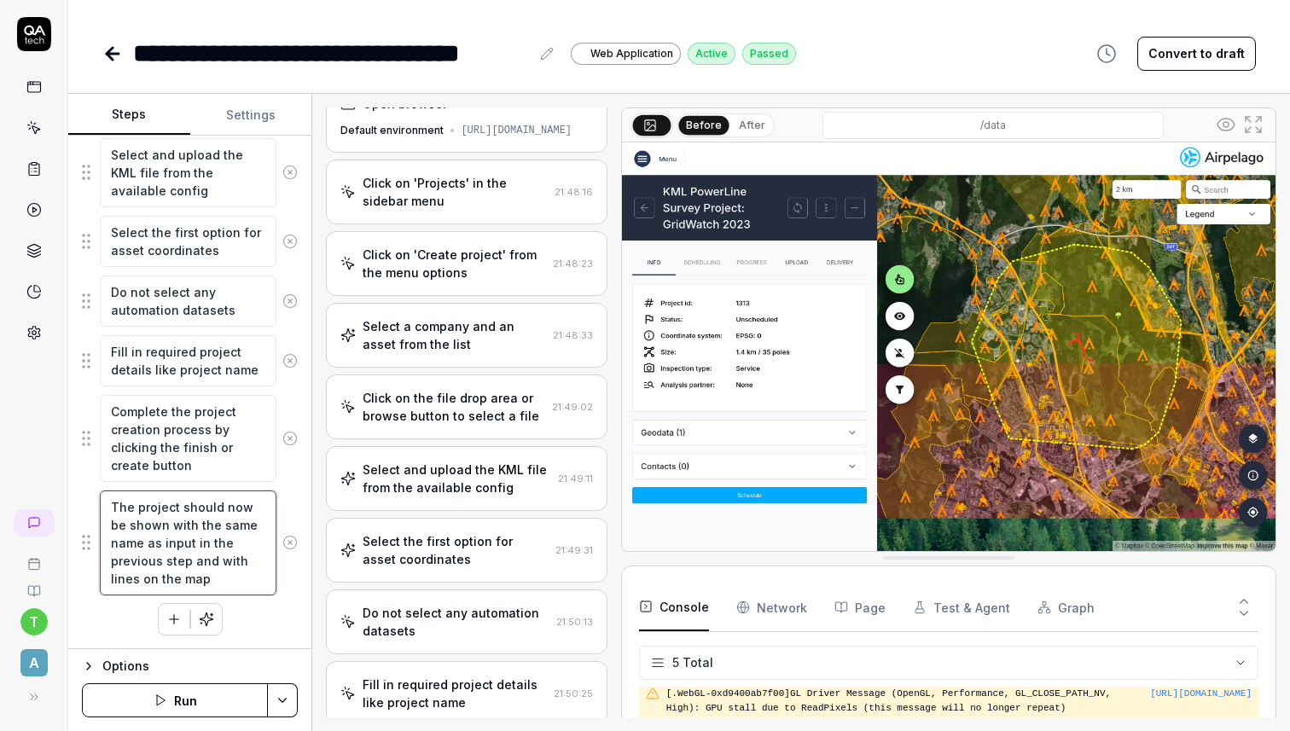
click at [230, 580] on textarea "The project should now be shown with the same name as input in the previous ste…" at bounding box center [188, 543] width 177 height 105
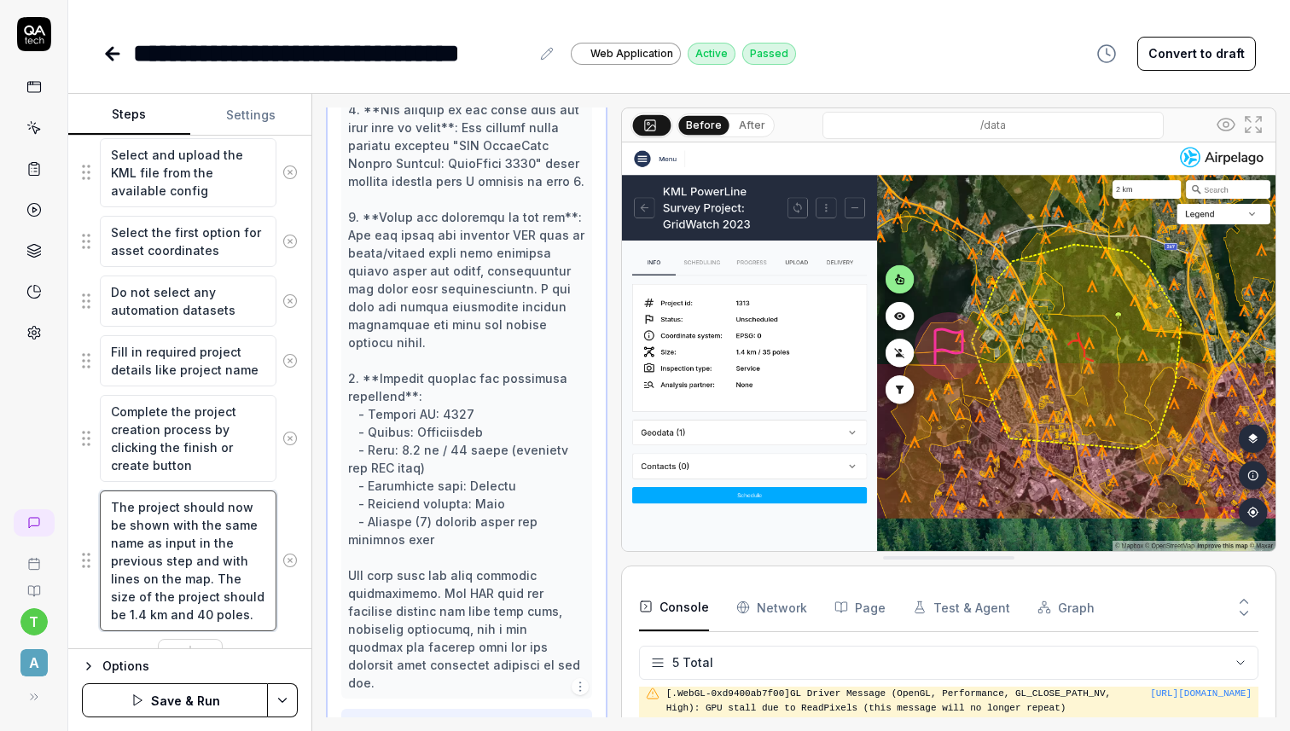
scroll to position [587, 0]
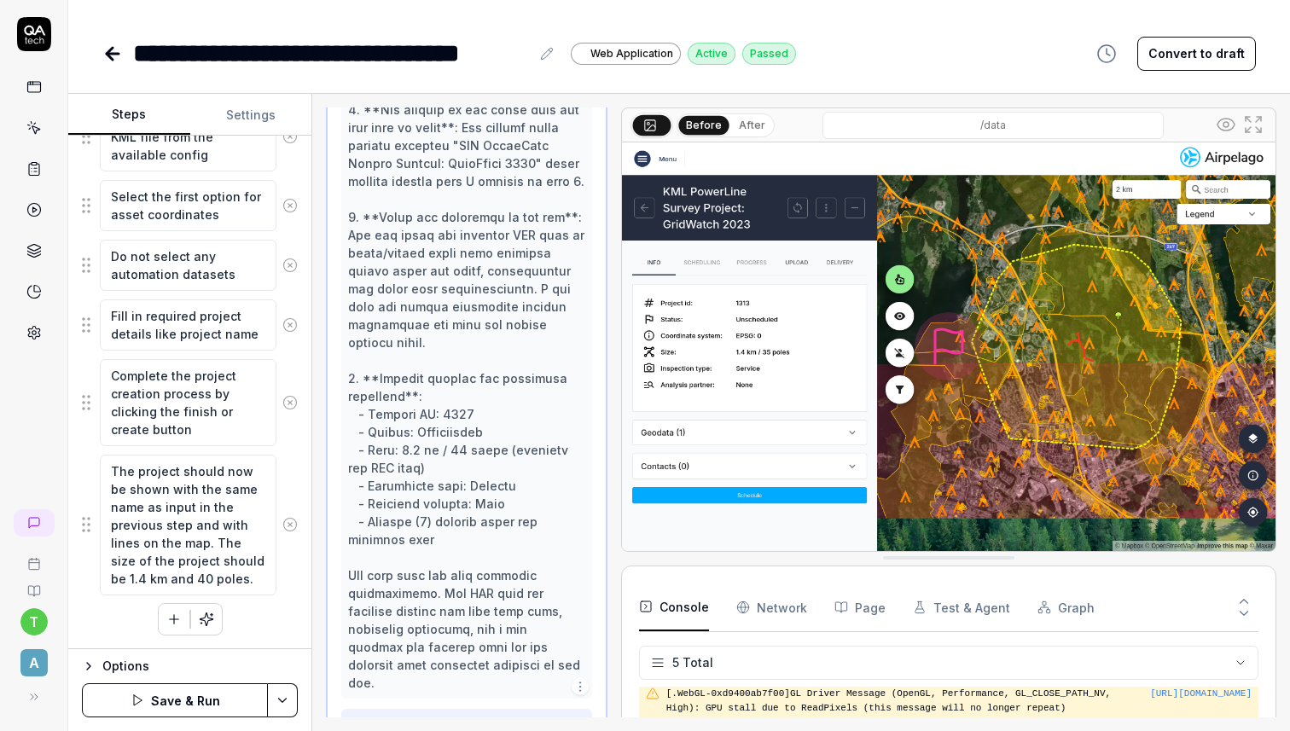
click at [101, 615] on div "Click on 'Projects' in the sidebar menu Click on 'Create project' from the menu…" at bounding box center [190, 240] width 216 height 791
click at [182, 695] on button "Save & Run" at bounding box center [175, 700] width 186 height 34
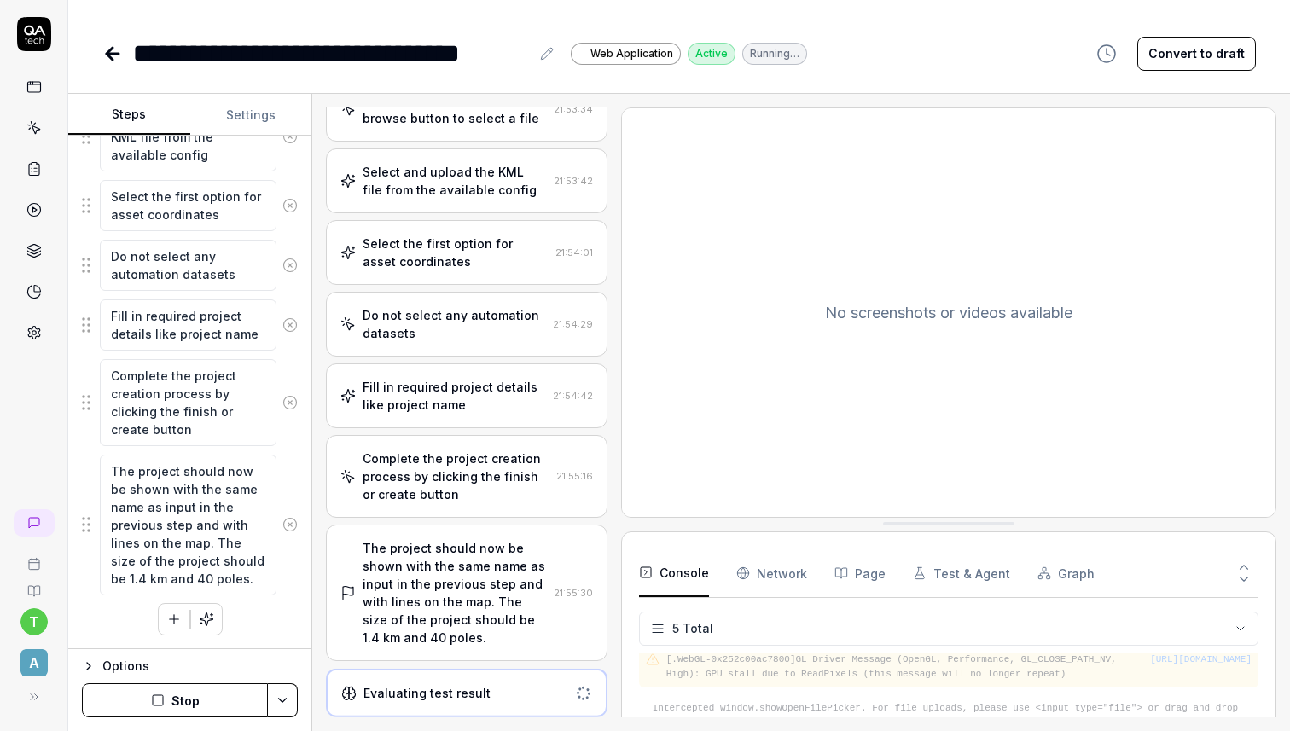
scroll to position [340, 0]
click at [578, 694] on div at bounding box center [583, 693] width 17 height 17
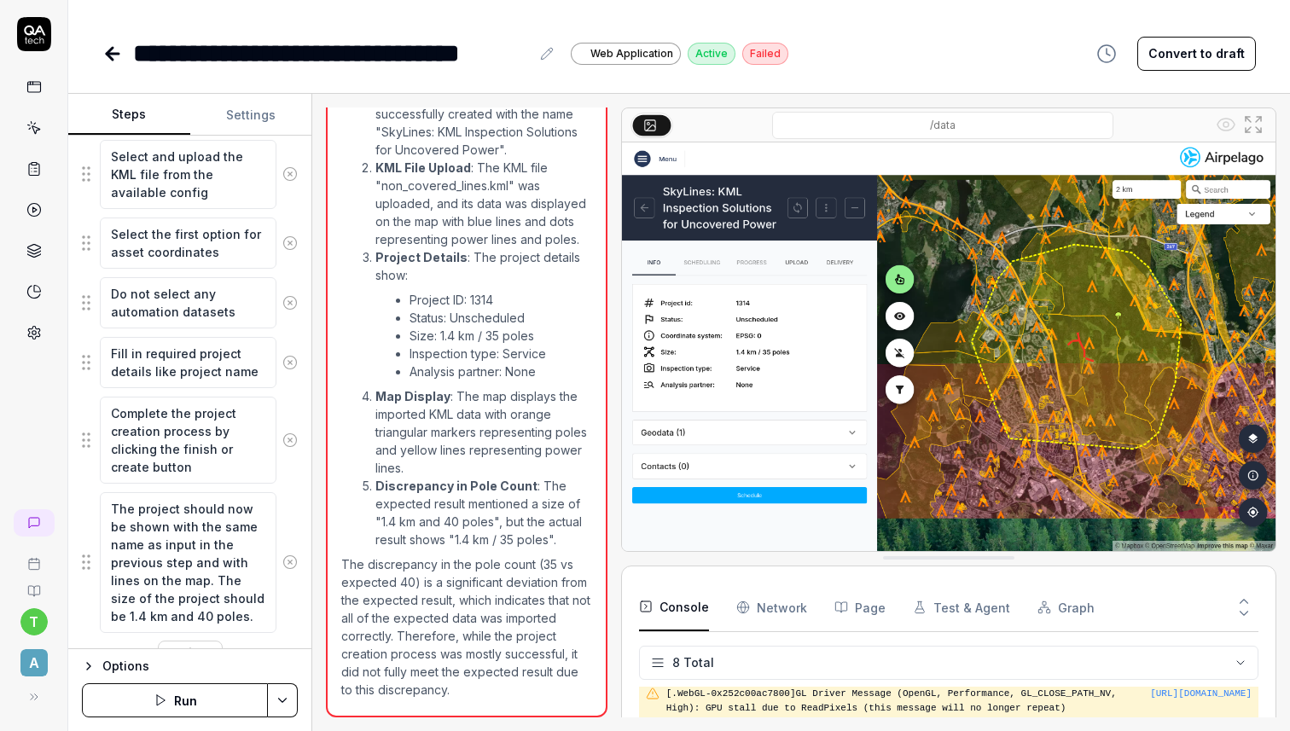
scroll to position [587, 0]
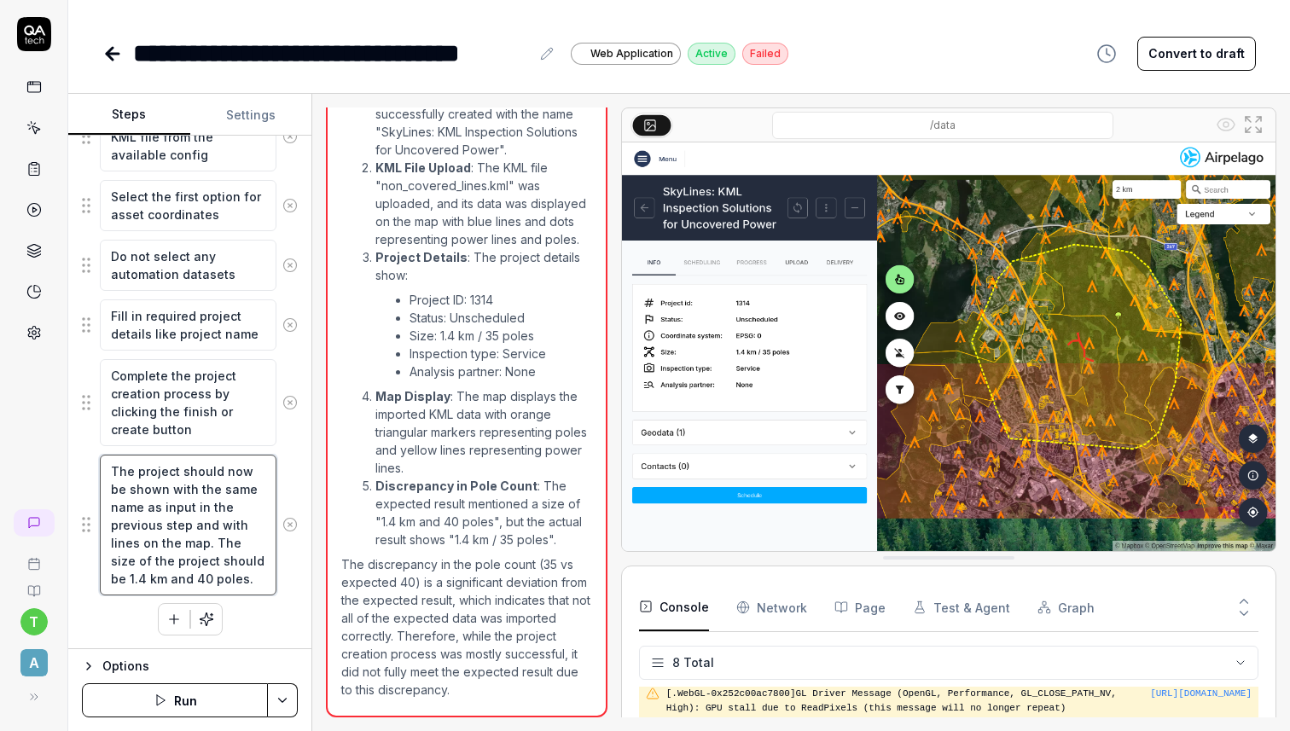
click at [180, 581] on textarea "The project should now be shown with the same name as input in the previous ste…" at bounding box center [188, 525] width 177 height 141
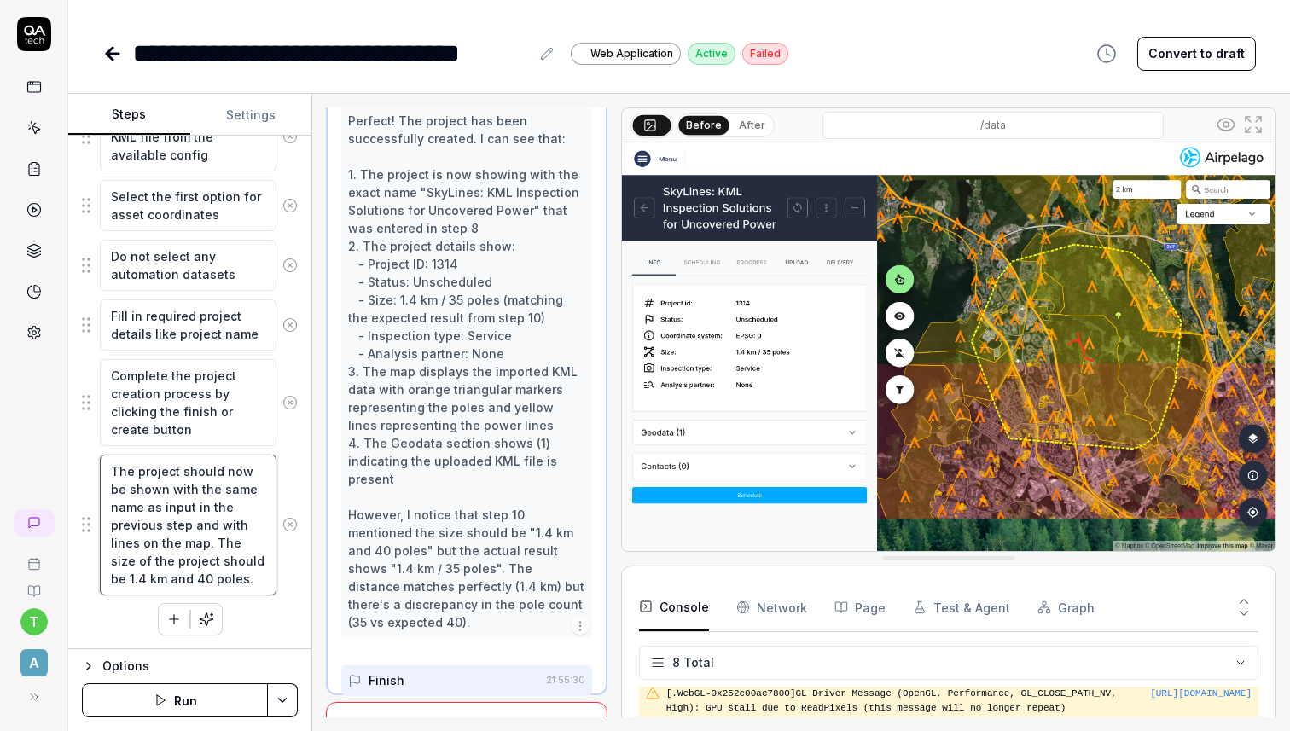
click at [180, 581] on textarea "The project should now be shown with the same name as input in the previous ste…" at bounding box center [188, 525] width 177 height 141
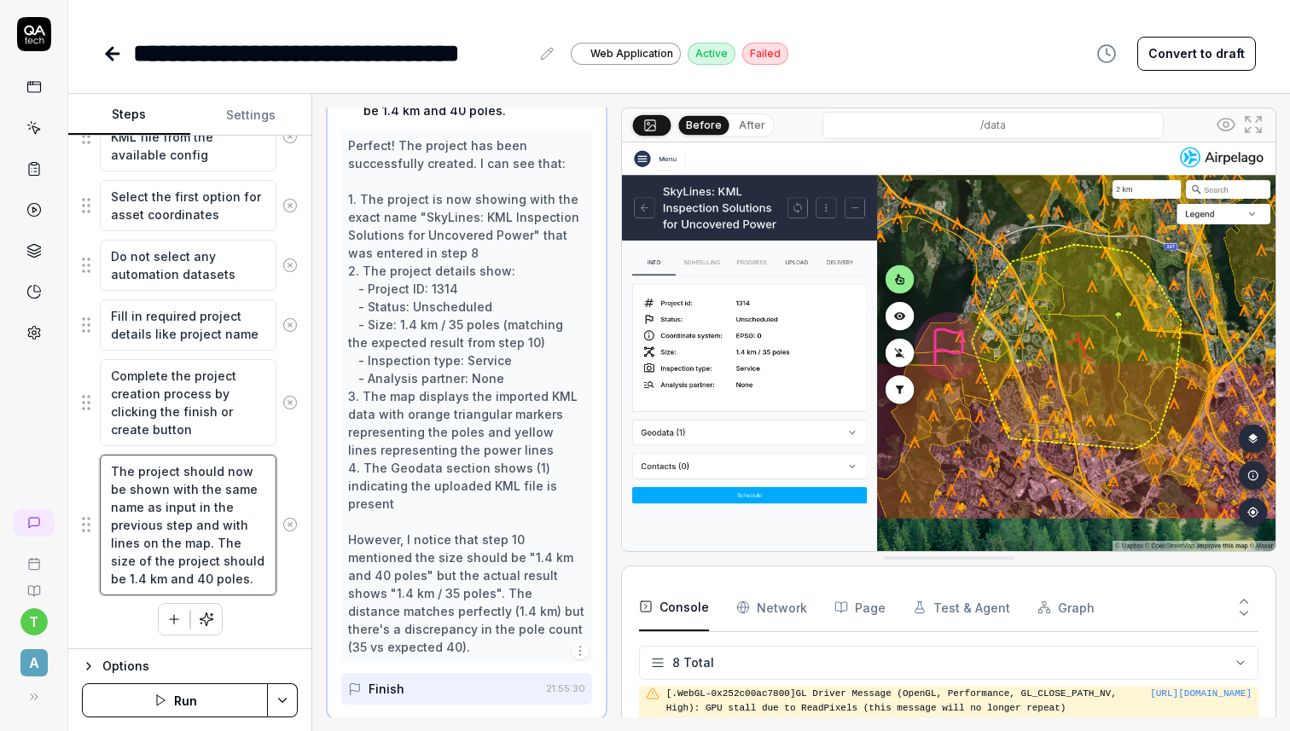
type textarea "*"
type textarea "The project should now be shown with the same name as input in the previous ste…"
type textarea "*"
type textarea "The project should now be shown with the same name as input in the previous ste…"
click at [322, 616] on div "Open browser 21:52:36 Default environment https://dev--dronemissioncontrol.netl…" at bounding box center [801, 412] width 978 height 637
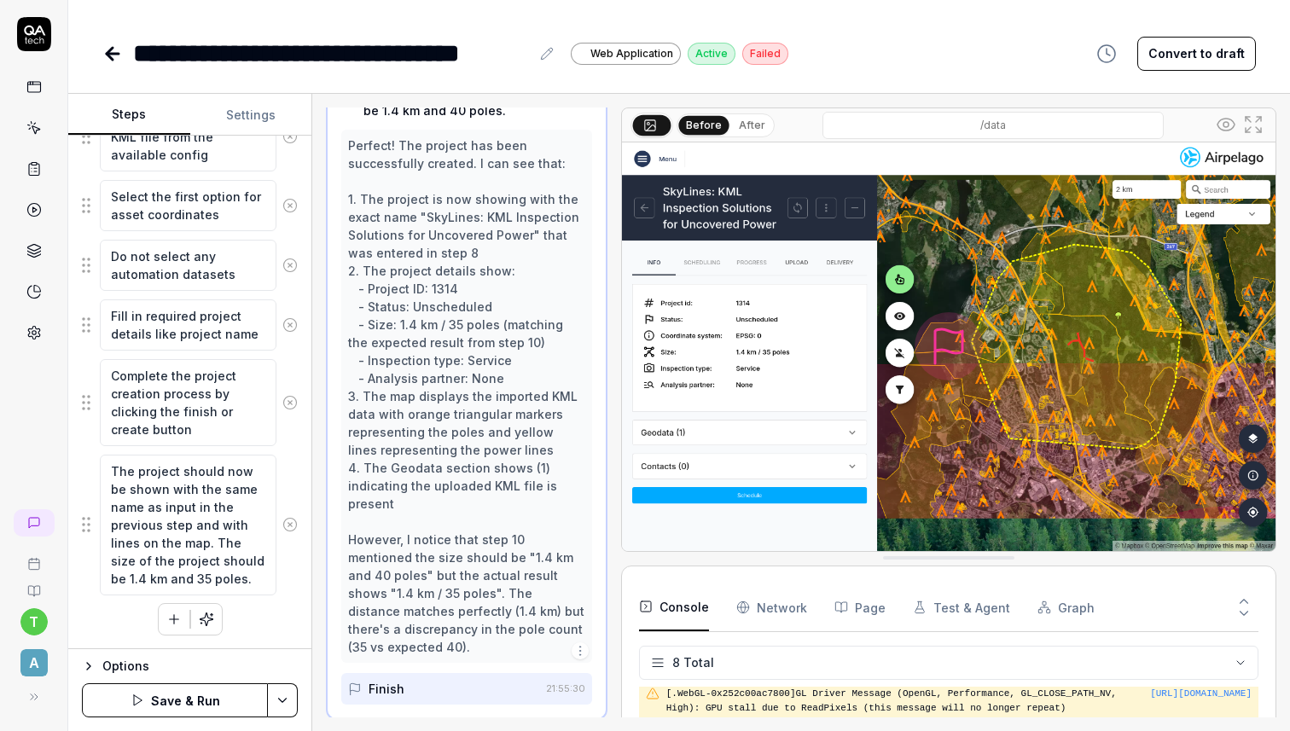
click at [169, 698] on button "Save & Run" at bounding box center [175, 700] width 186 height 34
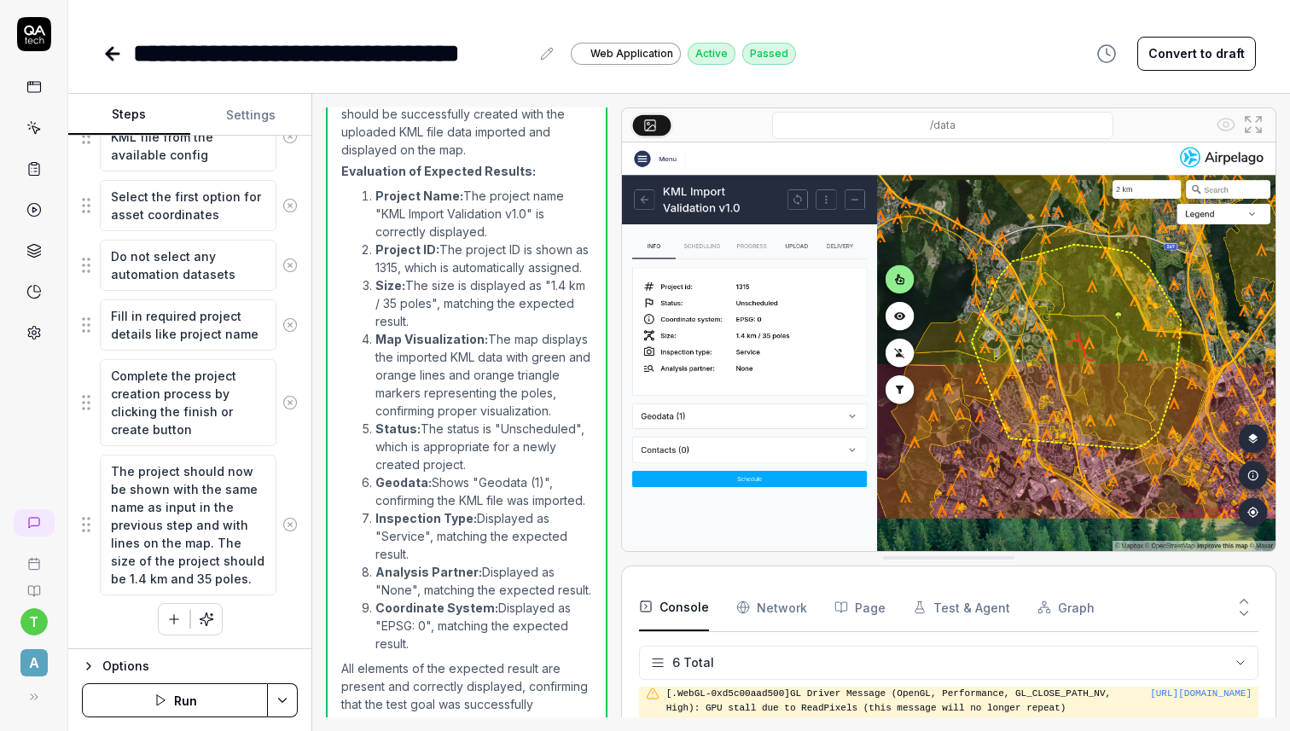
scroll to position [1033, 0]
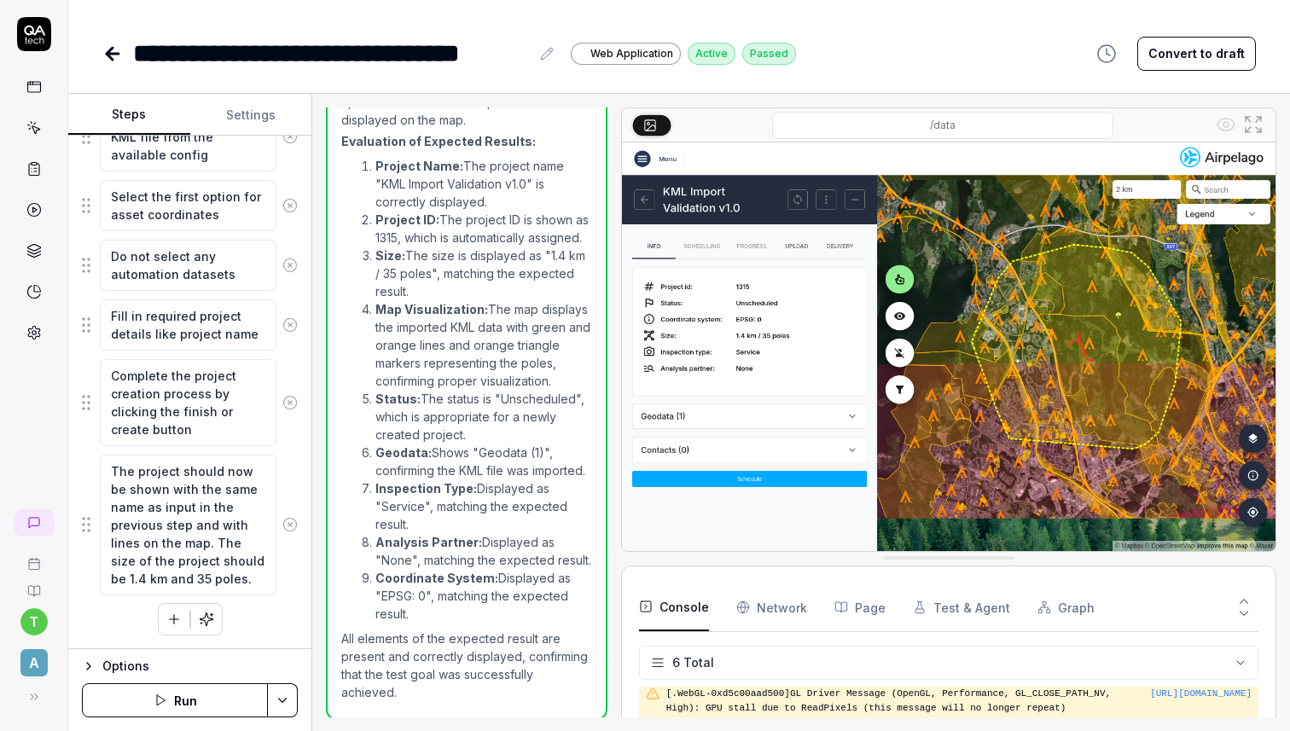
type textarea "*"
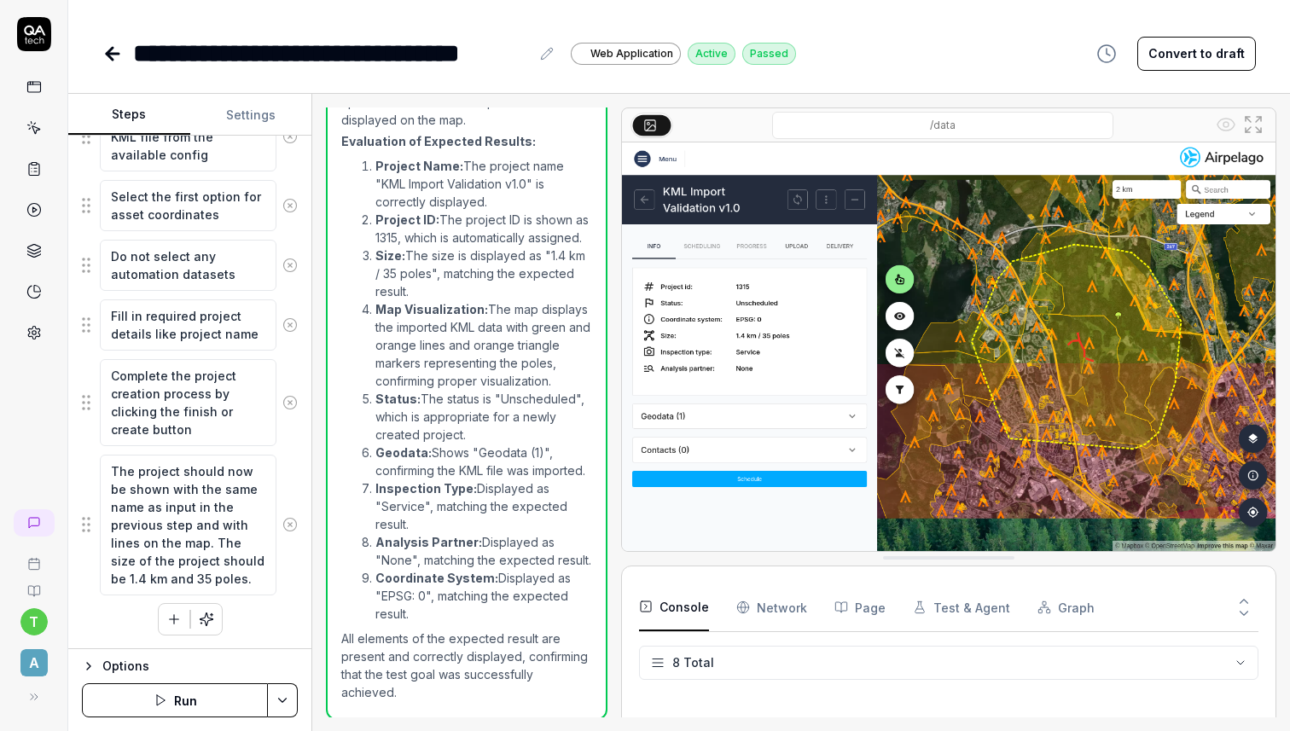
scroll to position [235, 0]
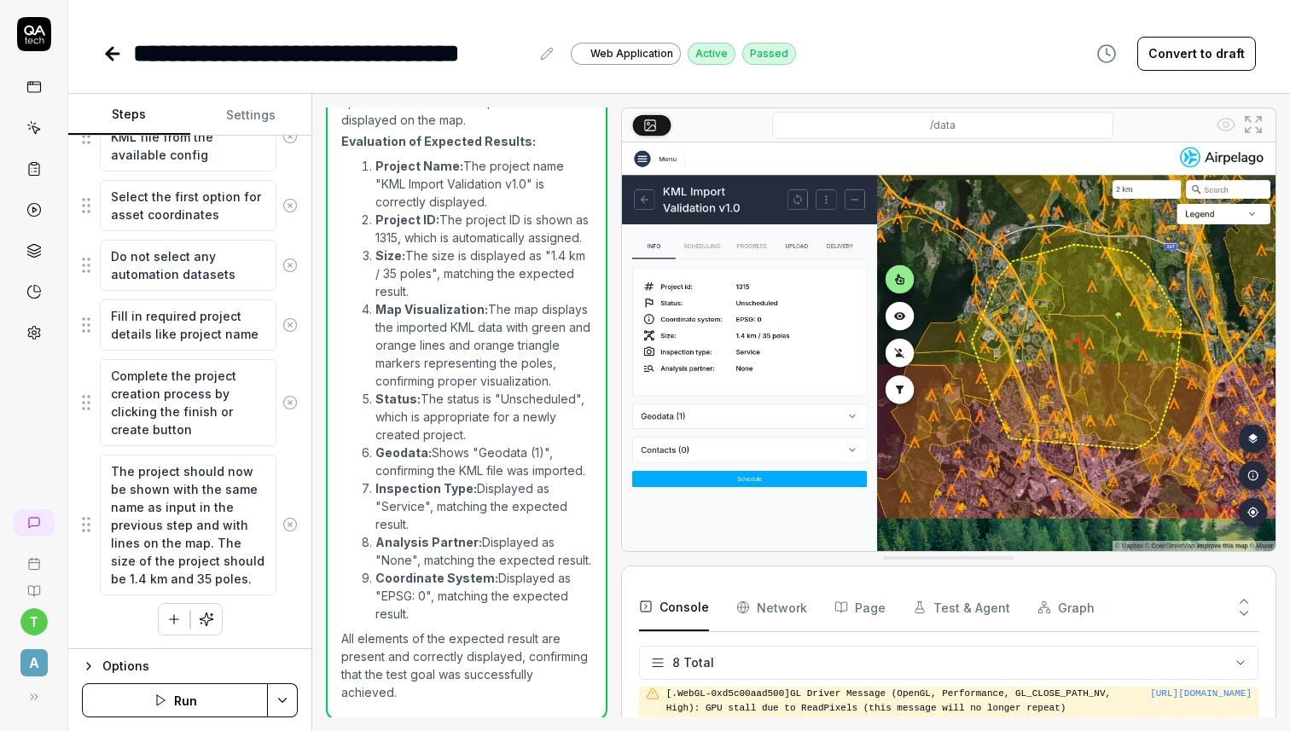
click at [112, 54] on icon at bounding box center [113, 54] width 12 height 0
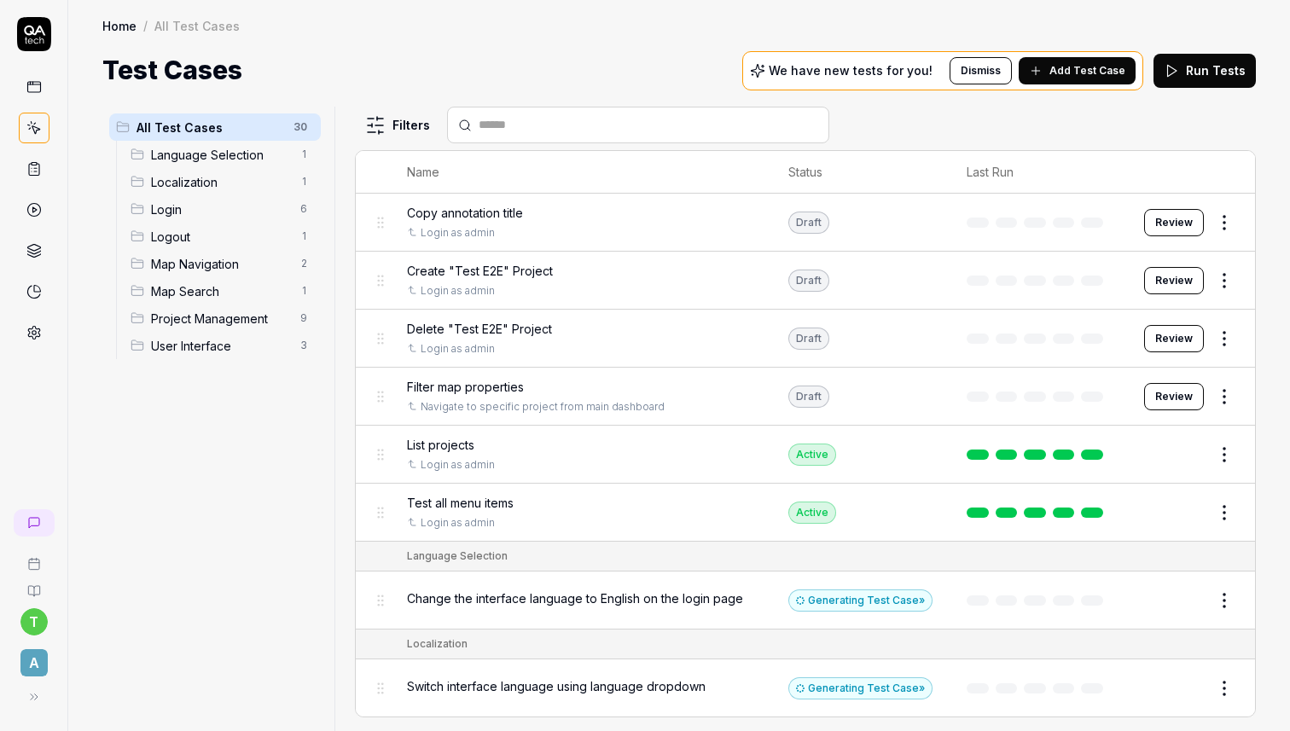
click at [1079, 67] on span "Add Test Case" at bounding box center [1087, 70] width 76 height 15
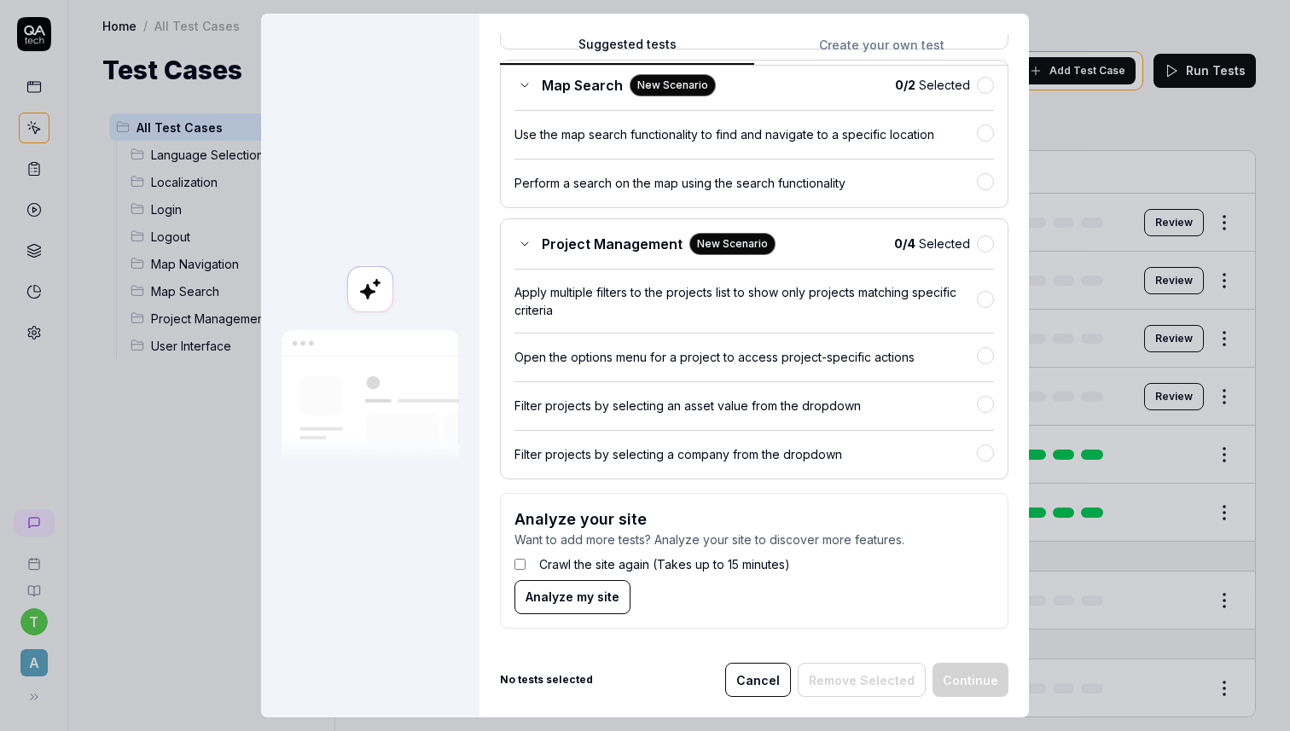
scroll to position [707, 0]
click at [770, 678] on button "Cancel" at bounding box center [758, 680] width 66 height 34
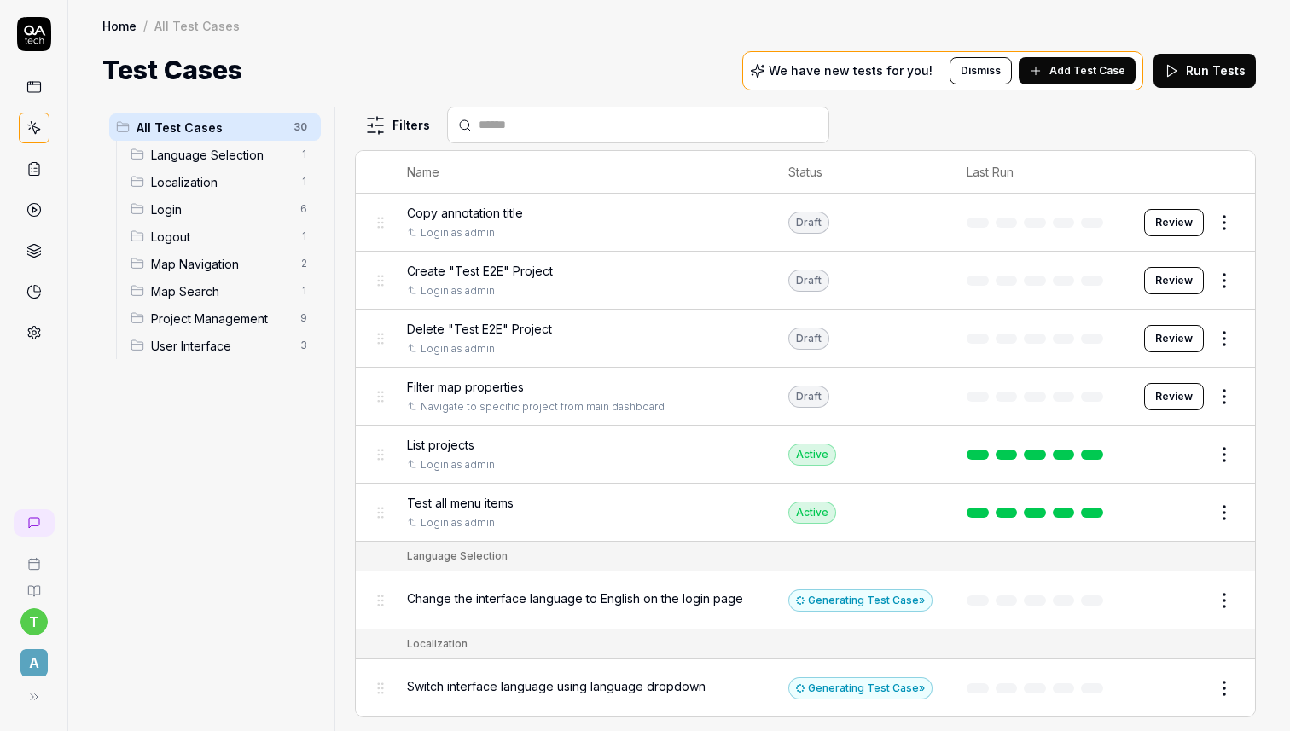
click at [317, 532] on div "All Test Cases 30 Language Selection 1 Localization 1 Login 6 Logout 1 Map Navi…" at bounding box center [214, 409] width 225 height 604
click at [195, 322] on span "Project Management" at bounding box center [220, 319] width 139 height 18
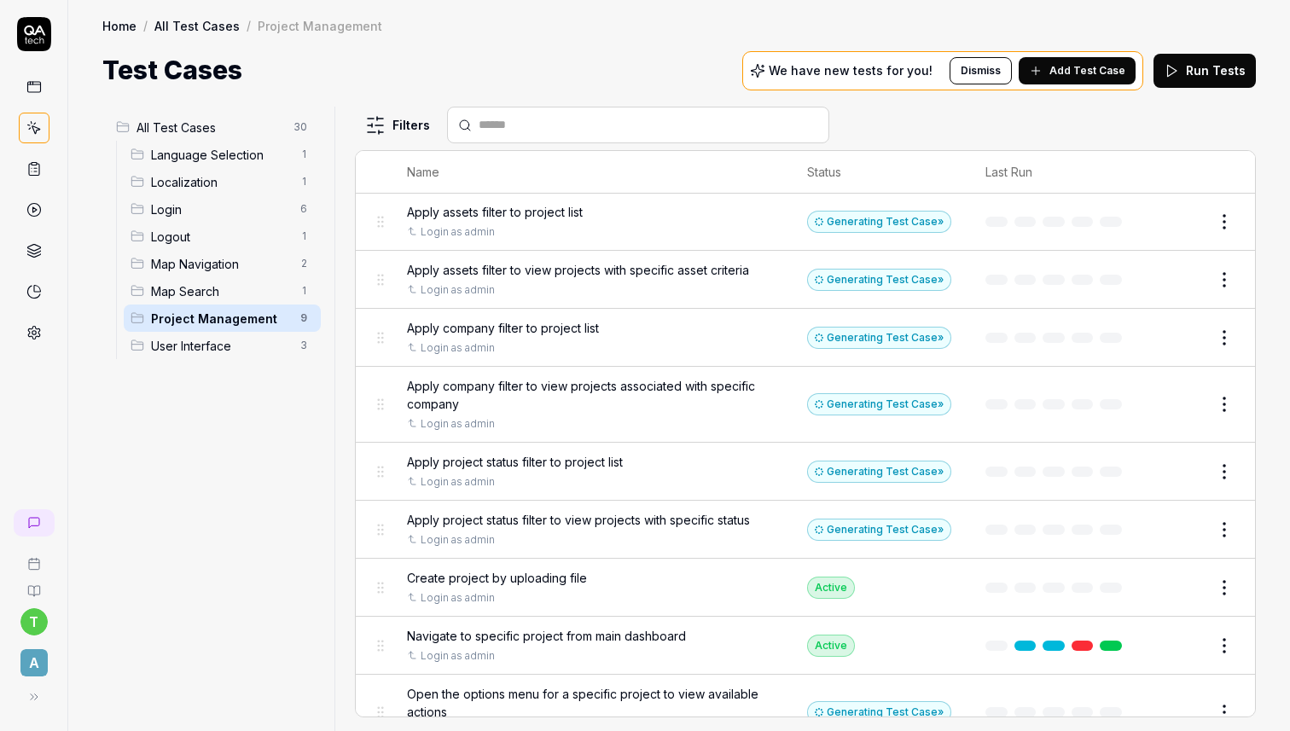
scroll to position [58, 0]
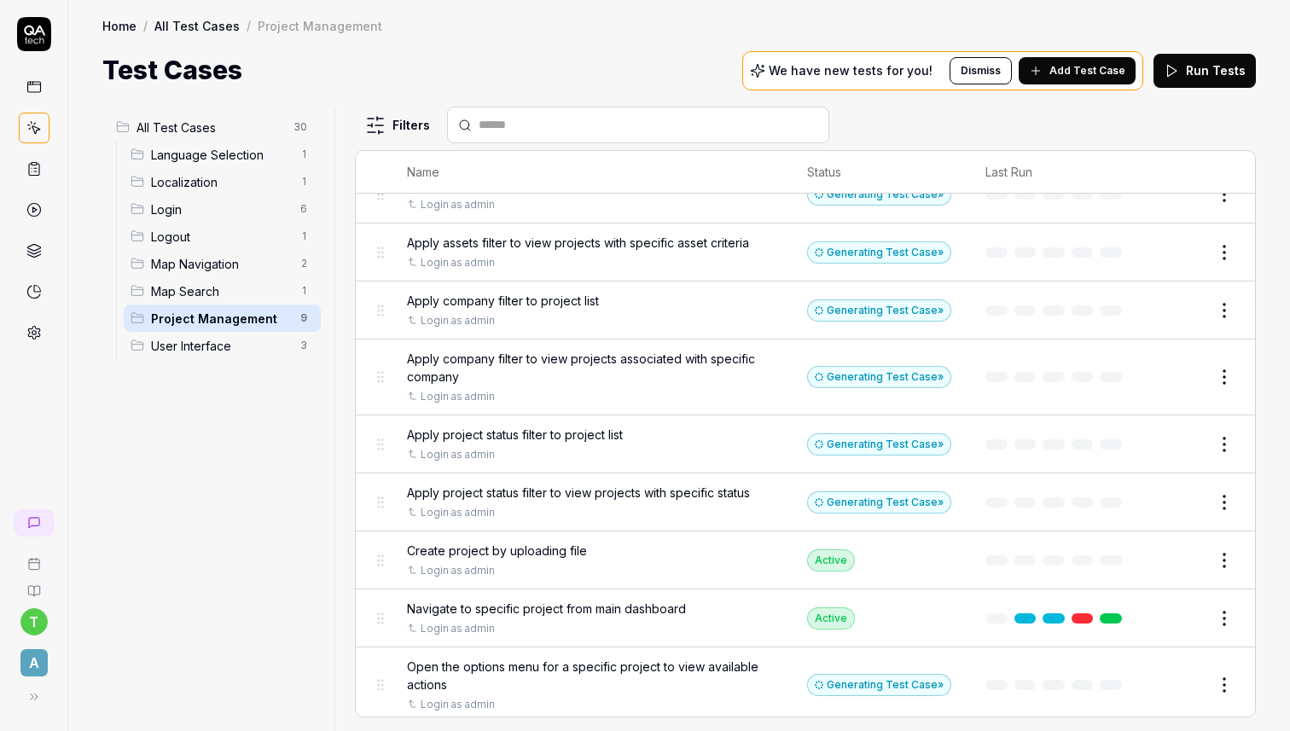
click at [225, 520] on div "All Test Cases 30 Language Selection 1 Localization 1 Login 6 Logout 1 Map Navi…" at bounding box center [214, 409] width 225 height 604
click at [35, 172] on icon at bounding box center [33, 168] width 15 height 15
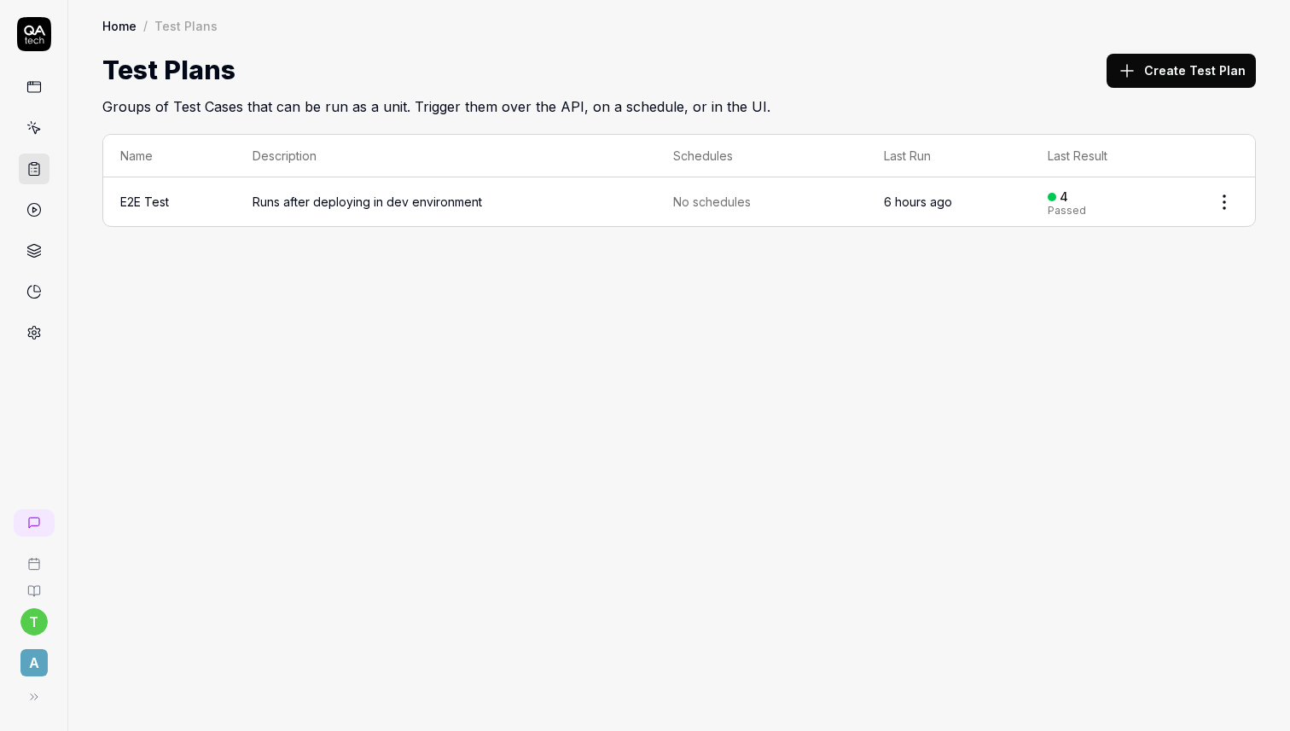
click at [636, 200] on span "Runs after deploying in dev environment" at bounding box center [446, 202] width 386 height 18
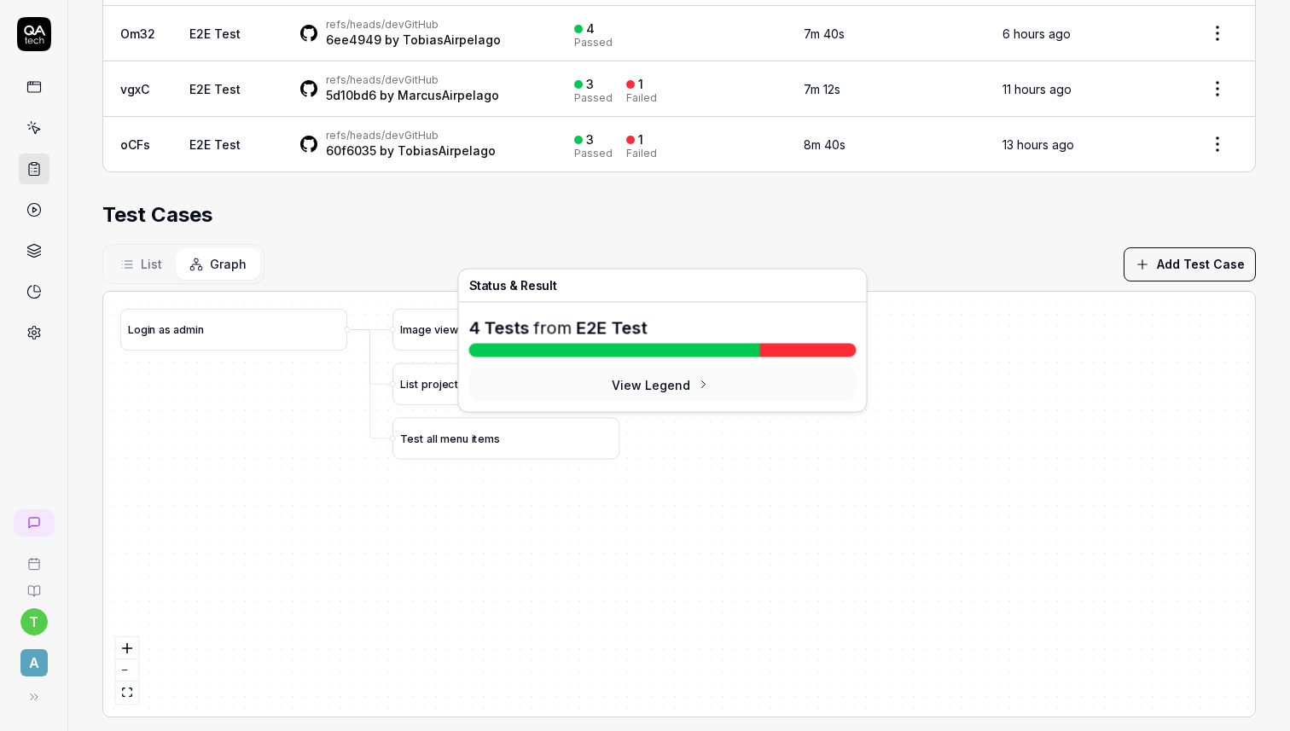
scroll to position [438, 0]
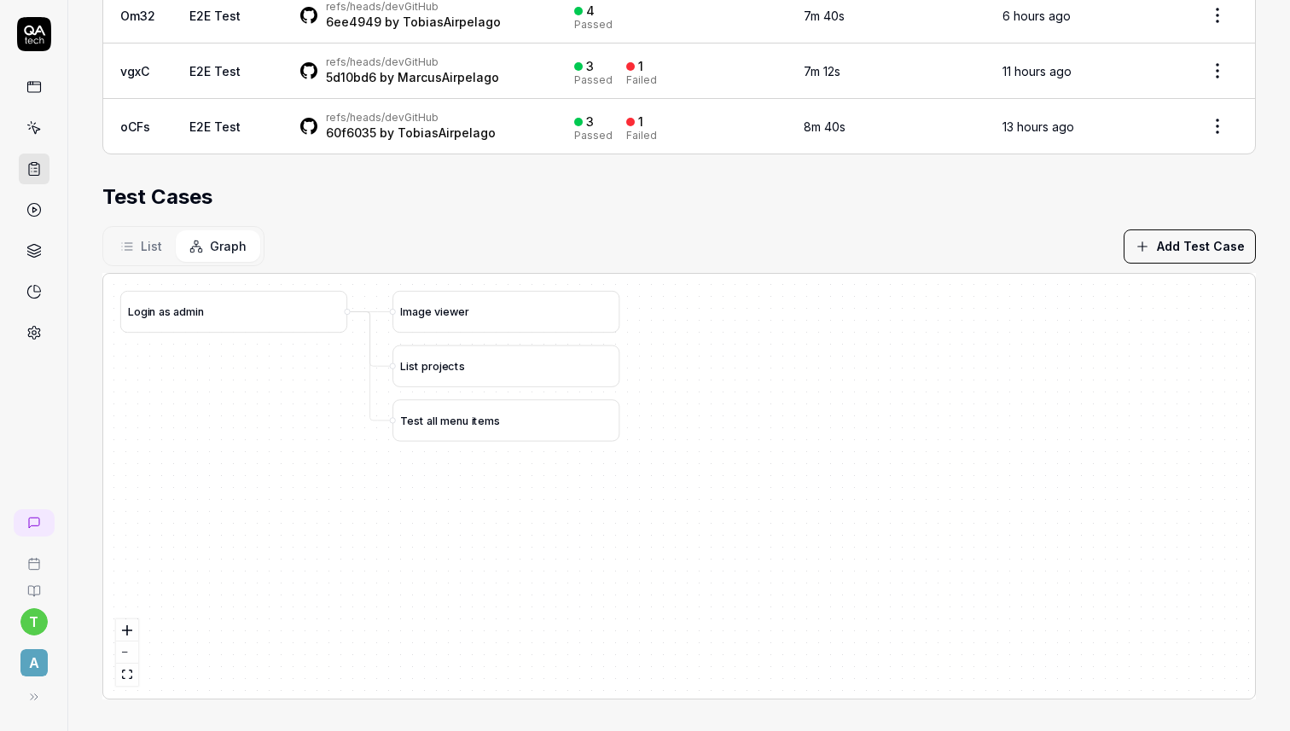
click at [135, 244] on button "List" at bounding box center [141, 246] width 69 height 32
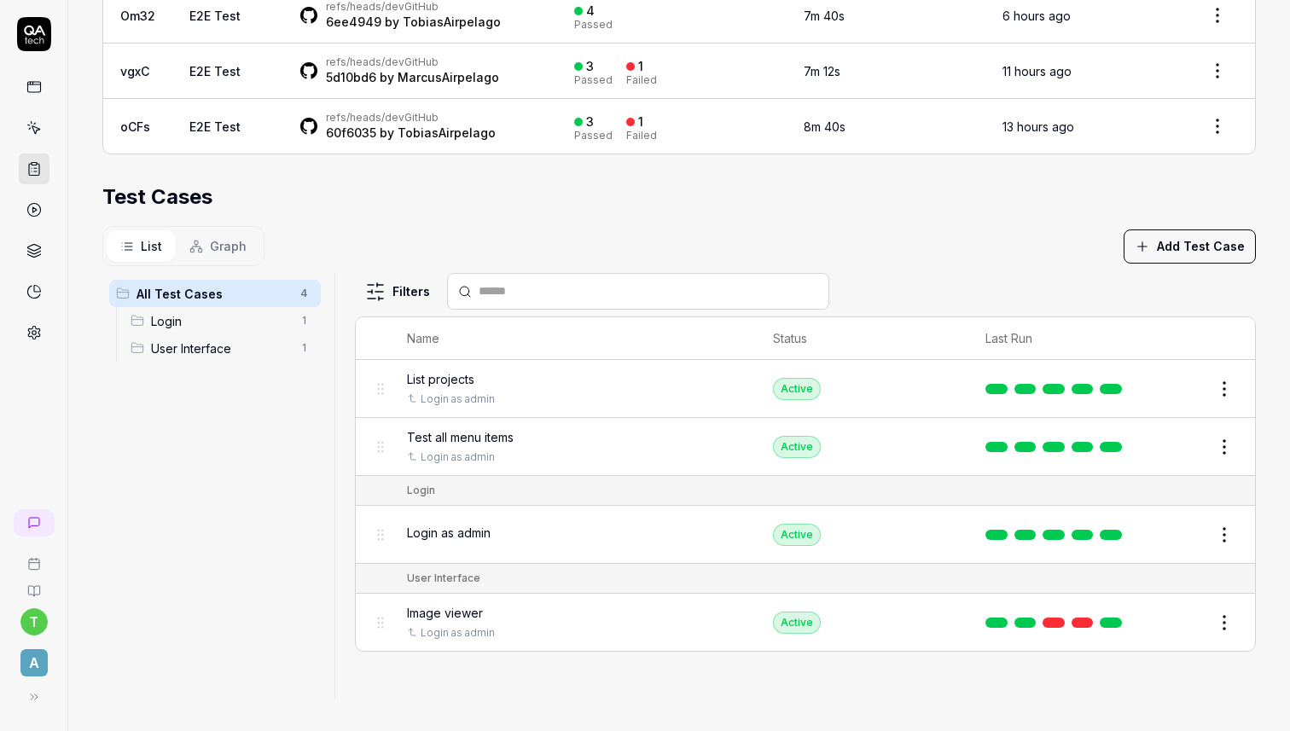
click at [1214, 240] on button "Add Test Case" at bounding box center [1190, 246] width 132 height 34
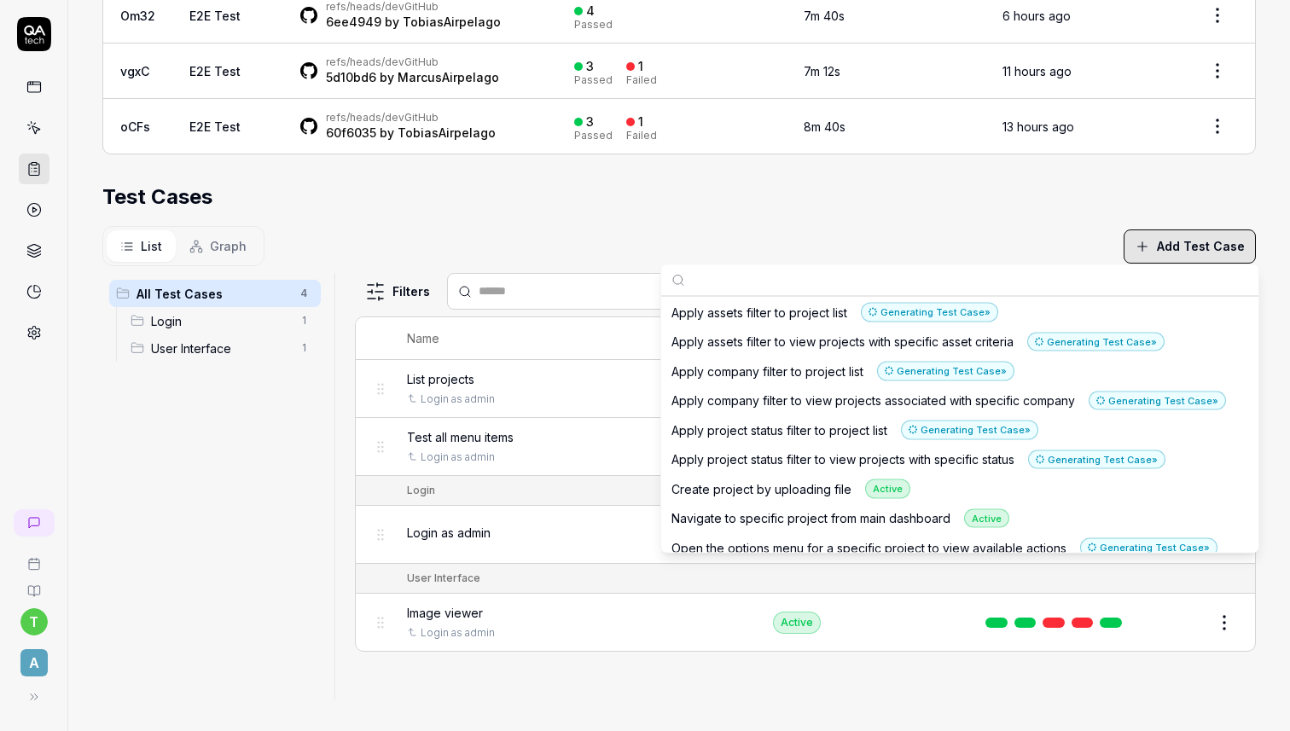
scroll to position [838, 0]
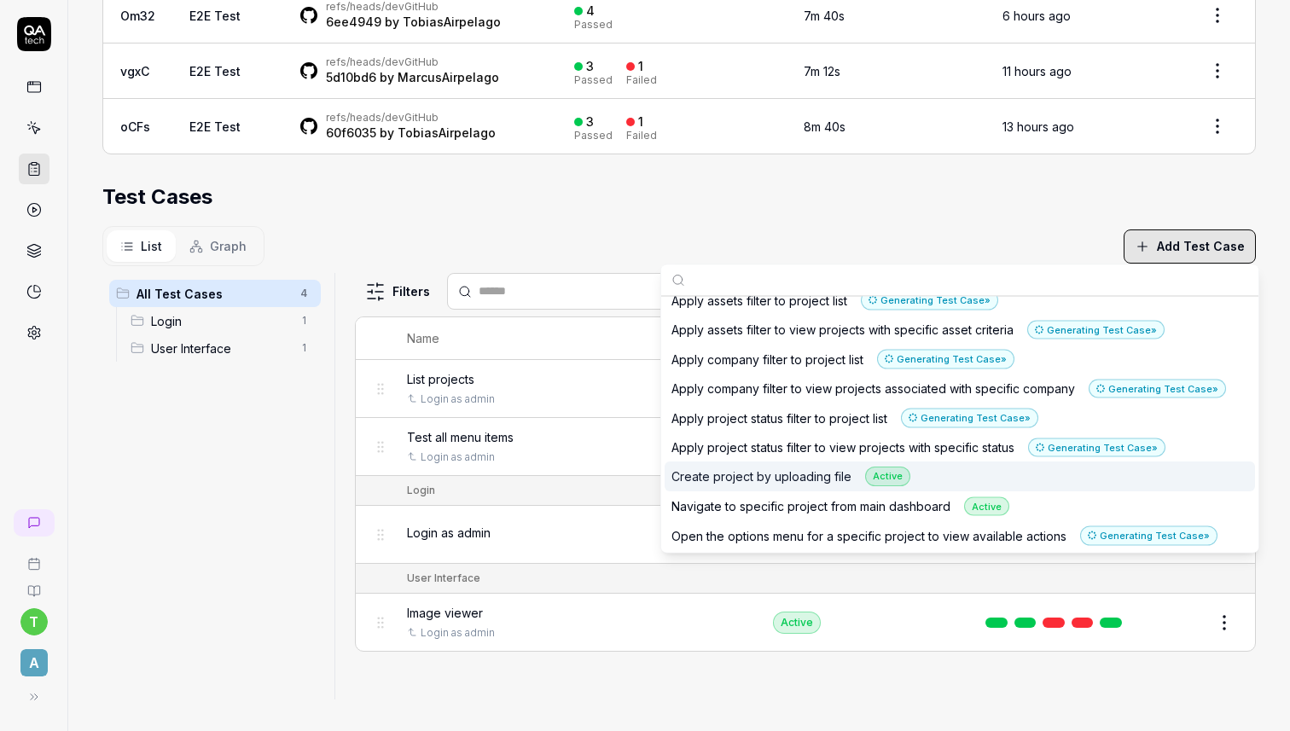
click at [804, 473] on div "Create project by uploading file Active" at bounding box center [790, 478] width 239 height 20
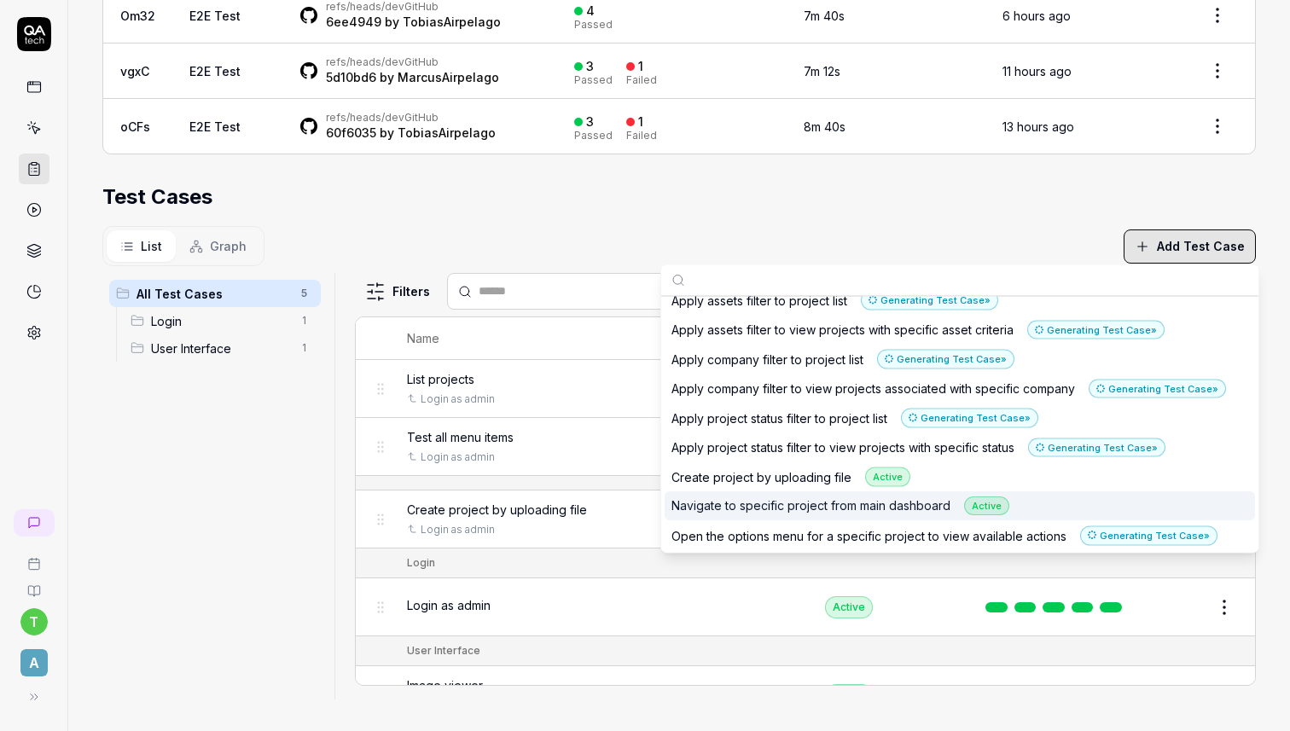
click at [799, 504] on div "Navigate to specific project from main dashboard Active" at bounding box center [840, 507] width 338 height 20
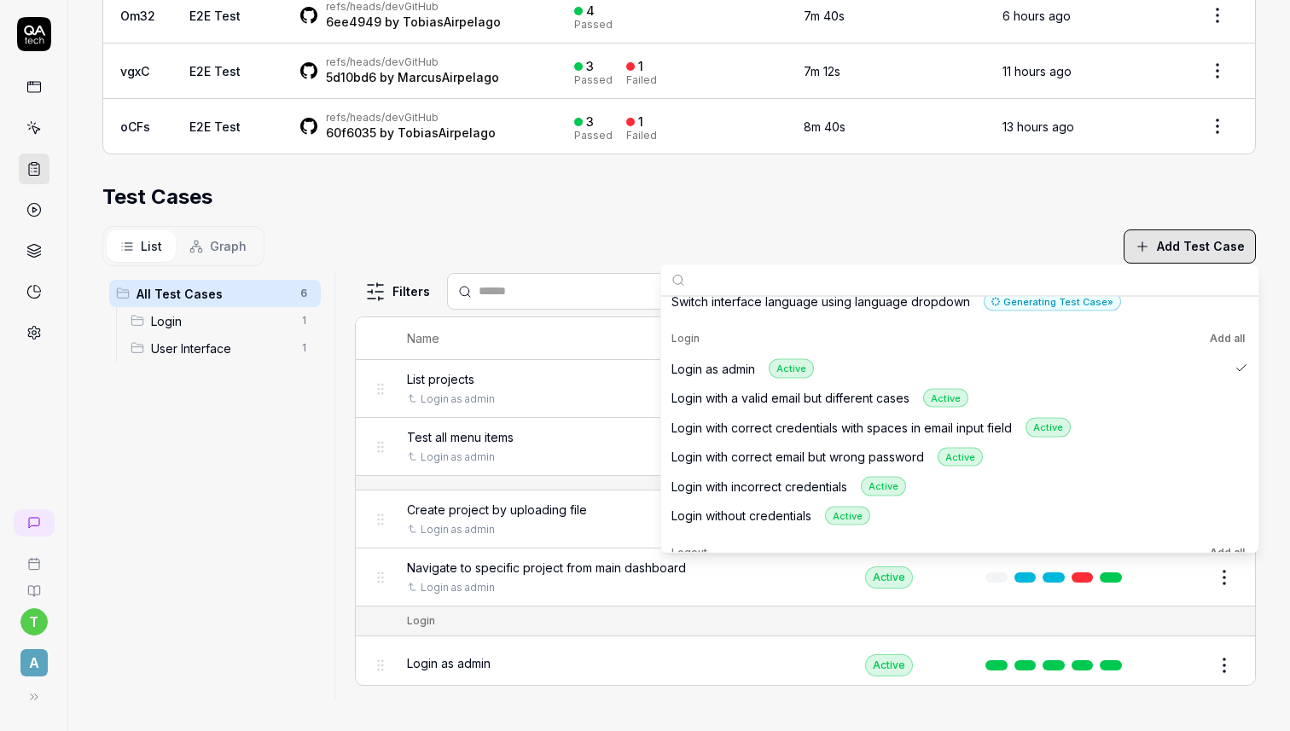
scroll to position [119, 0]
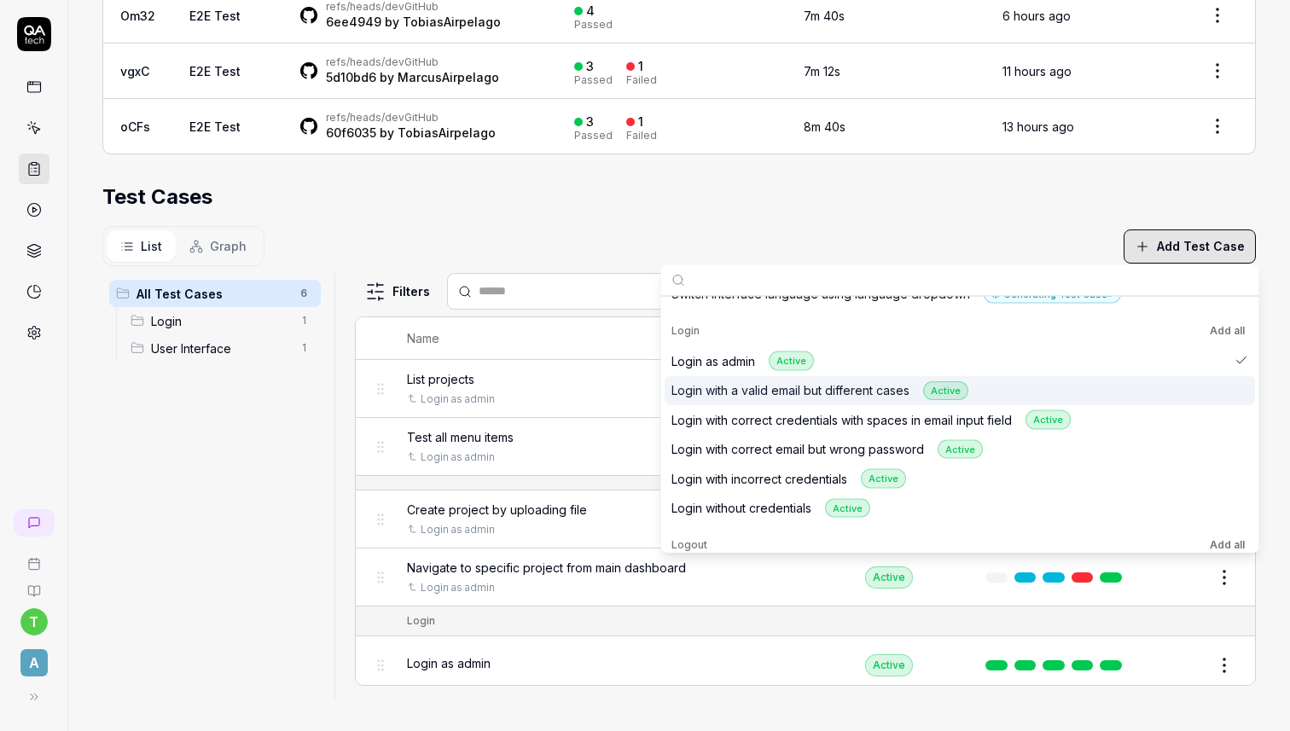
click at [721, 386] on div "Login with a valid email but different cases Active" at bounding box center [819, 391] width 297 height 20
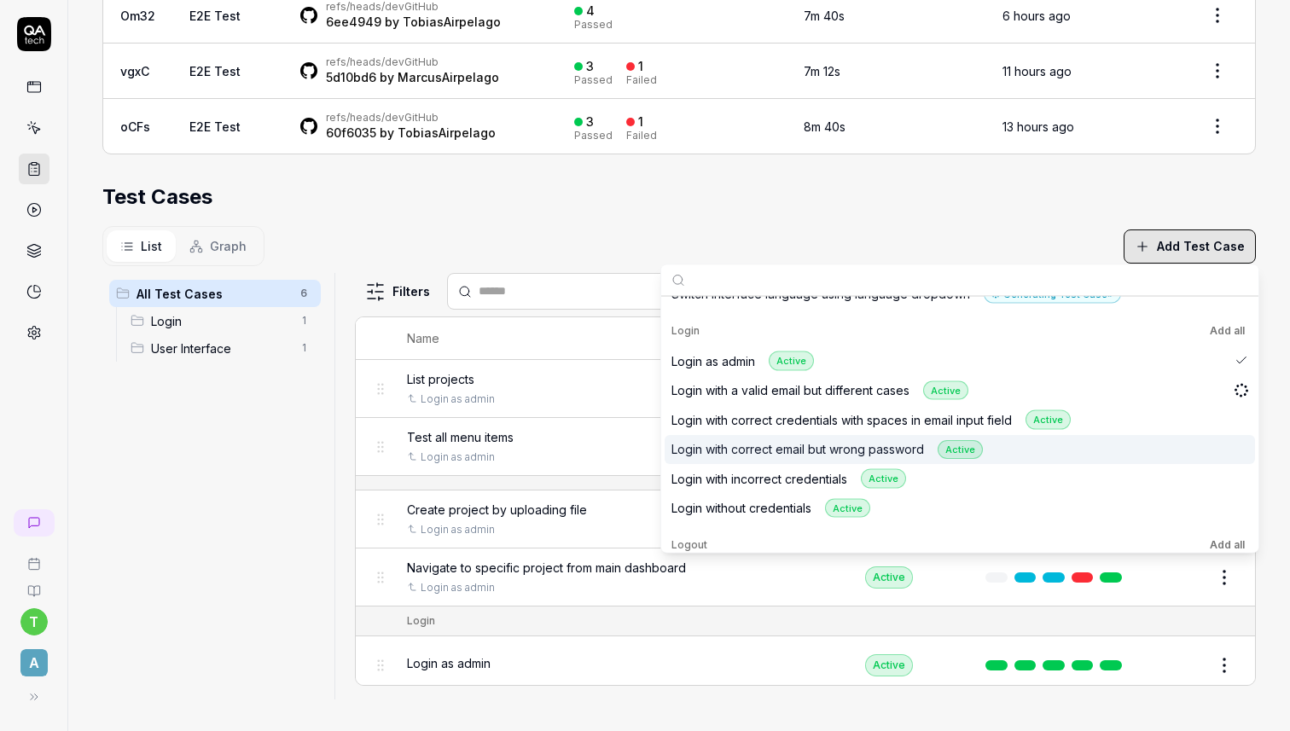
click at [737, 442] on div "Login with correct email but wrong password Active" at bounding box center [826, 449] width 311 height 20
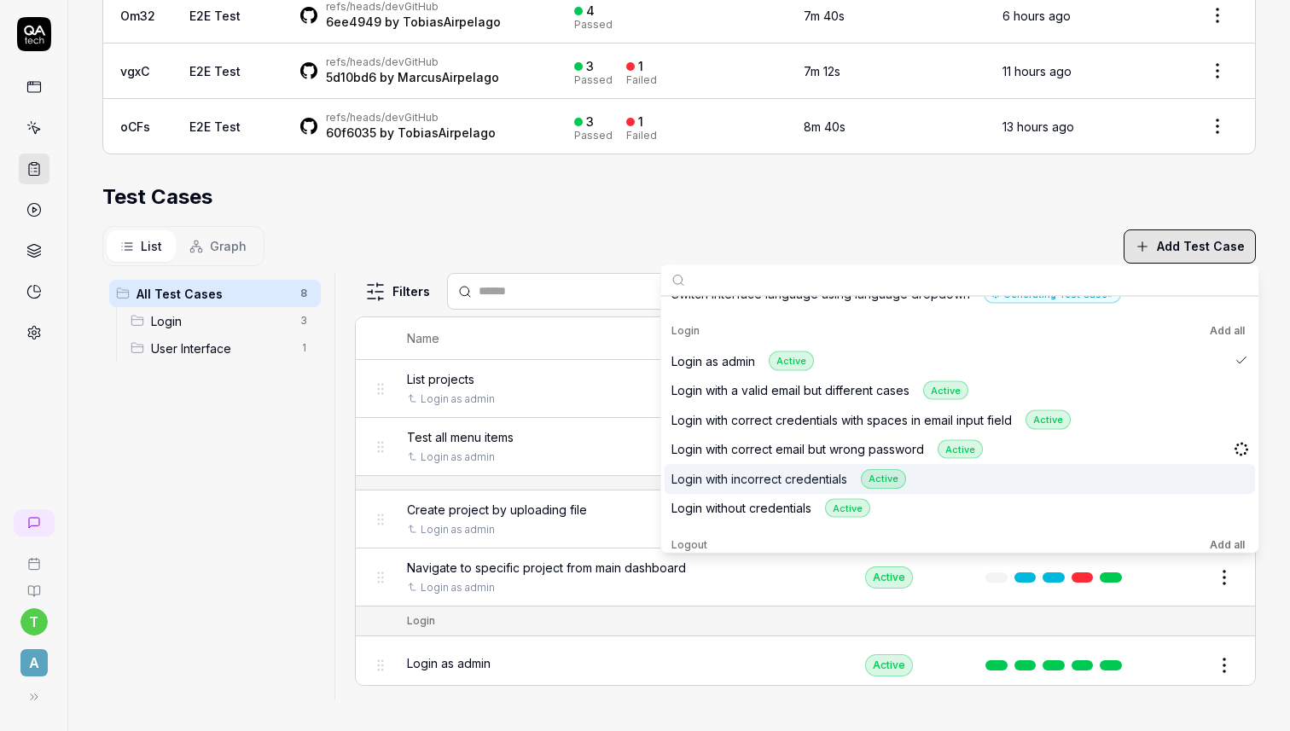
click at [733, 474] on div "Login with incorrect credentials Active" at bounding box center [788, 479] width 235 height 20
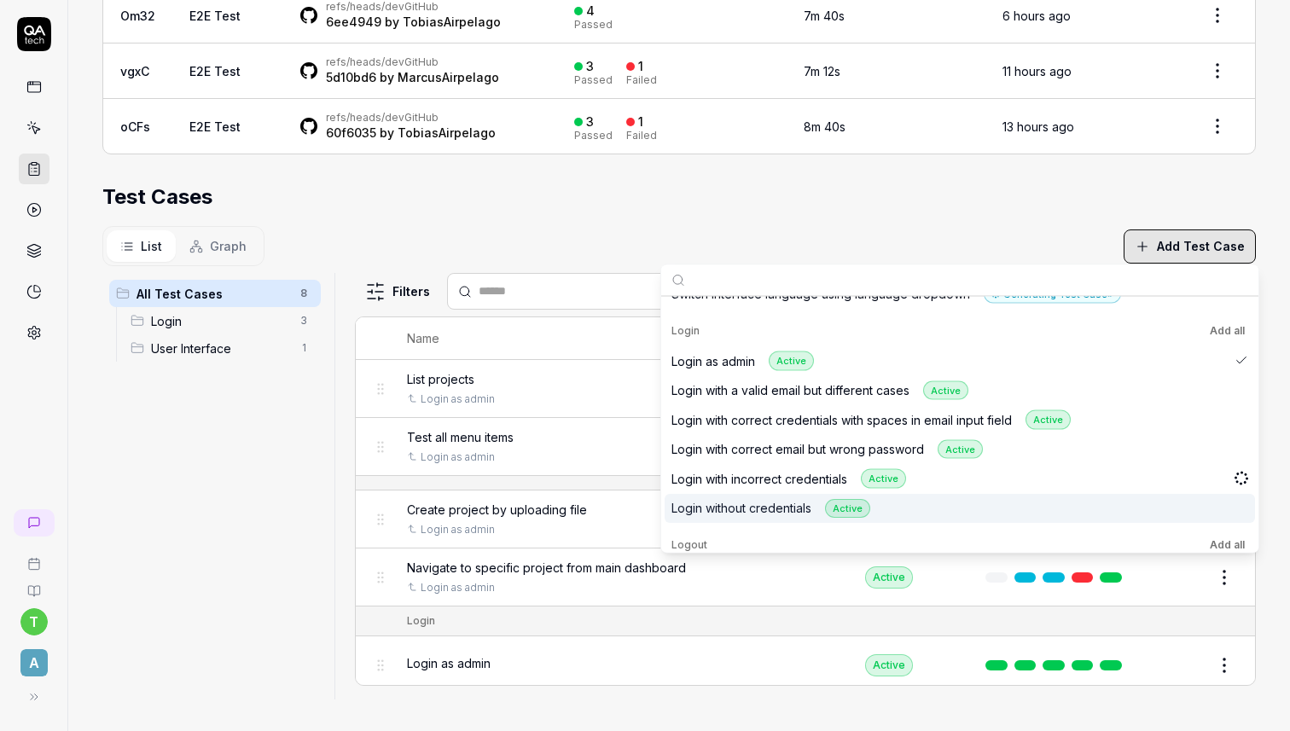
click at [738, 506] on div "Login without credentials Active" at bounding box center [770, 508] width 199 height 20
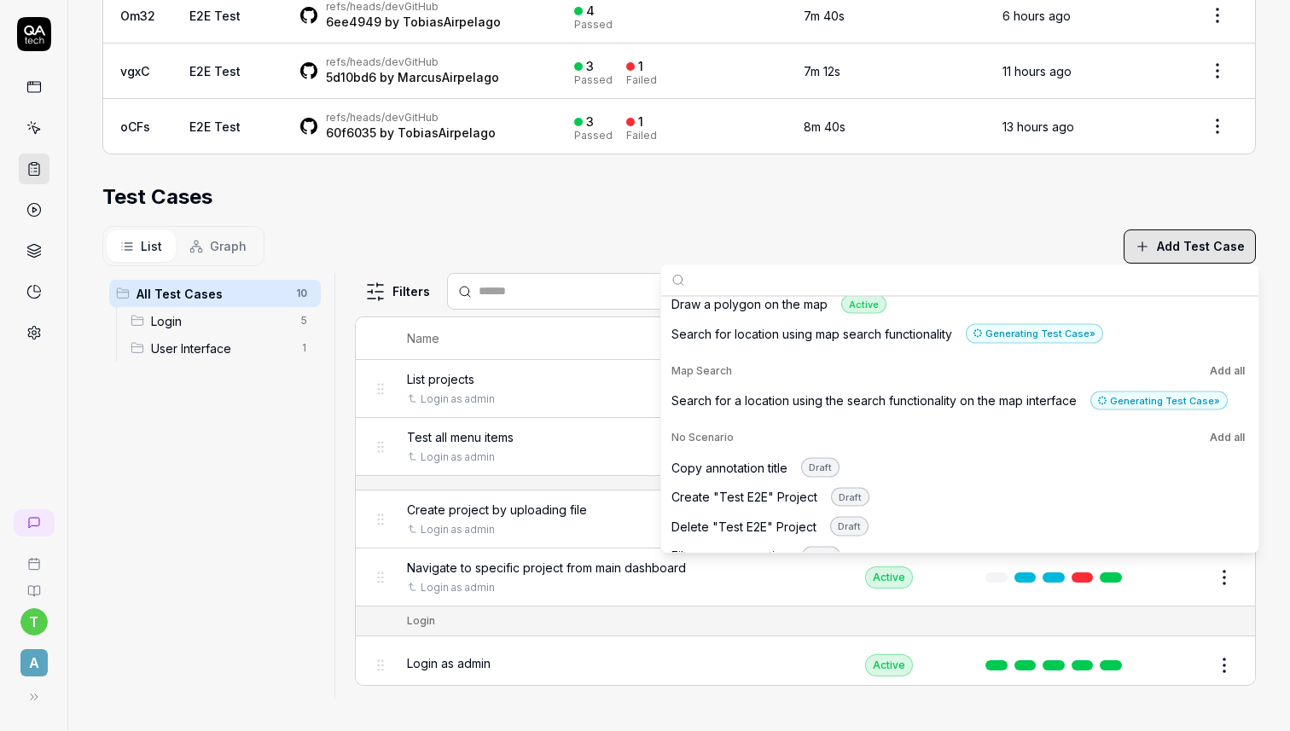
scroll to position [471, 0]
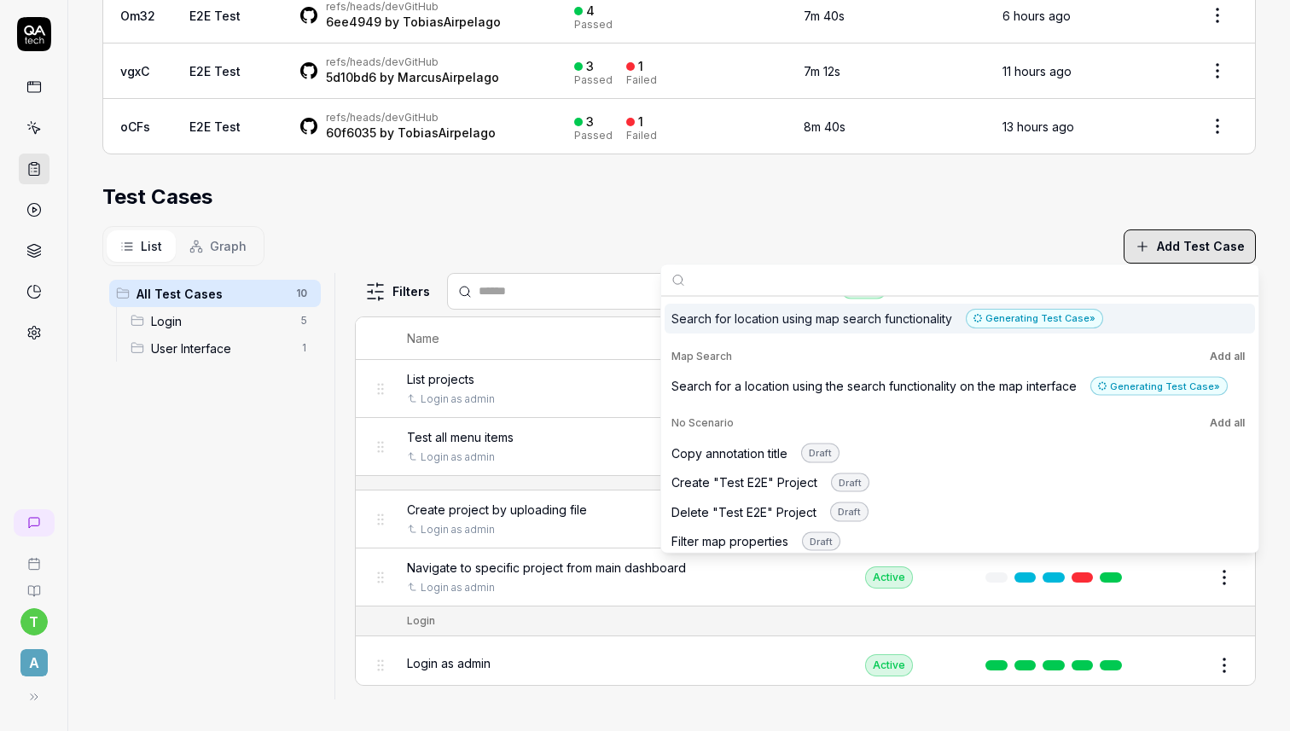
click at [711, 214] on section "Test Cases List Graph Add Test Case All Test Cases 10 Login 5 User Interface 1 …" at bounding box center [678, 441] width 1153 height 518
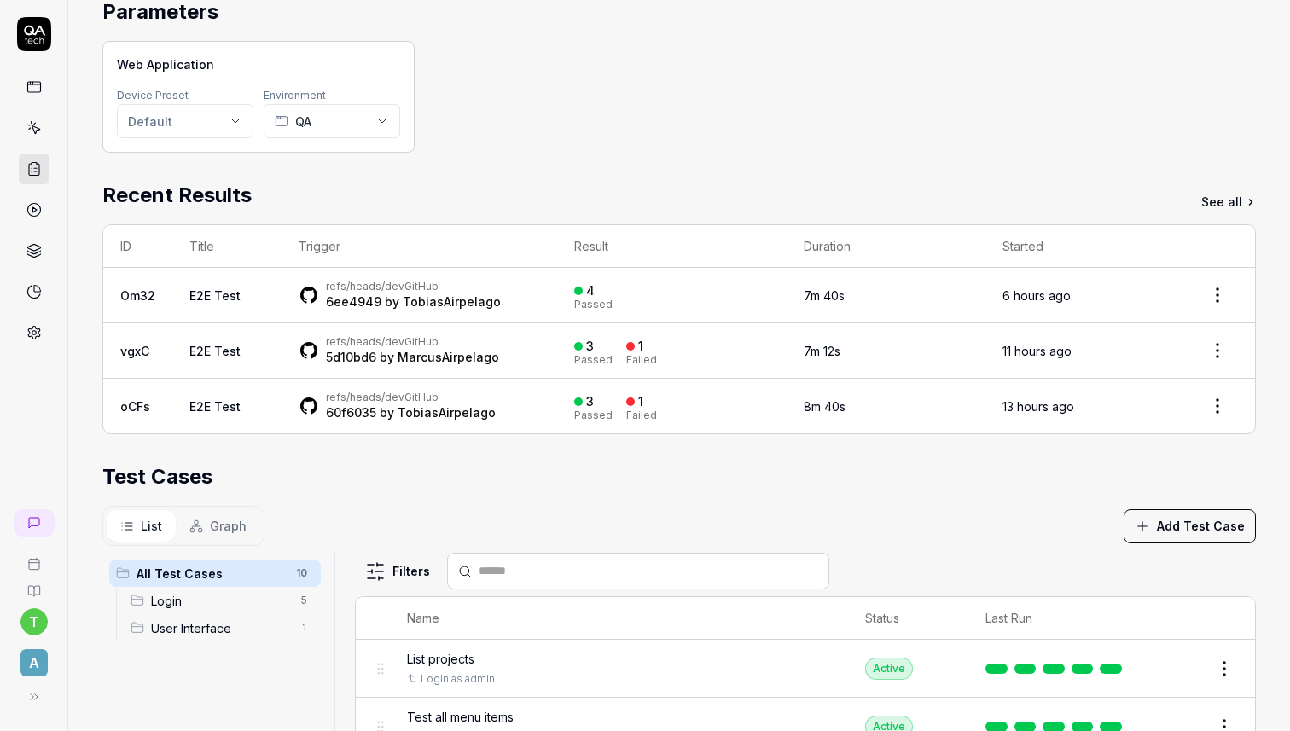
scroll to position [155, 0]
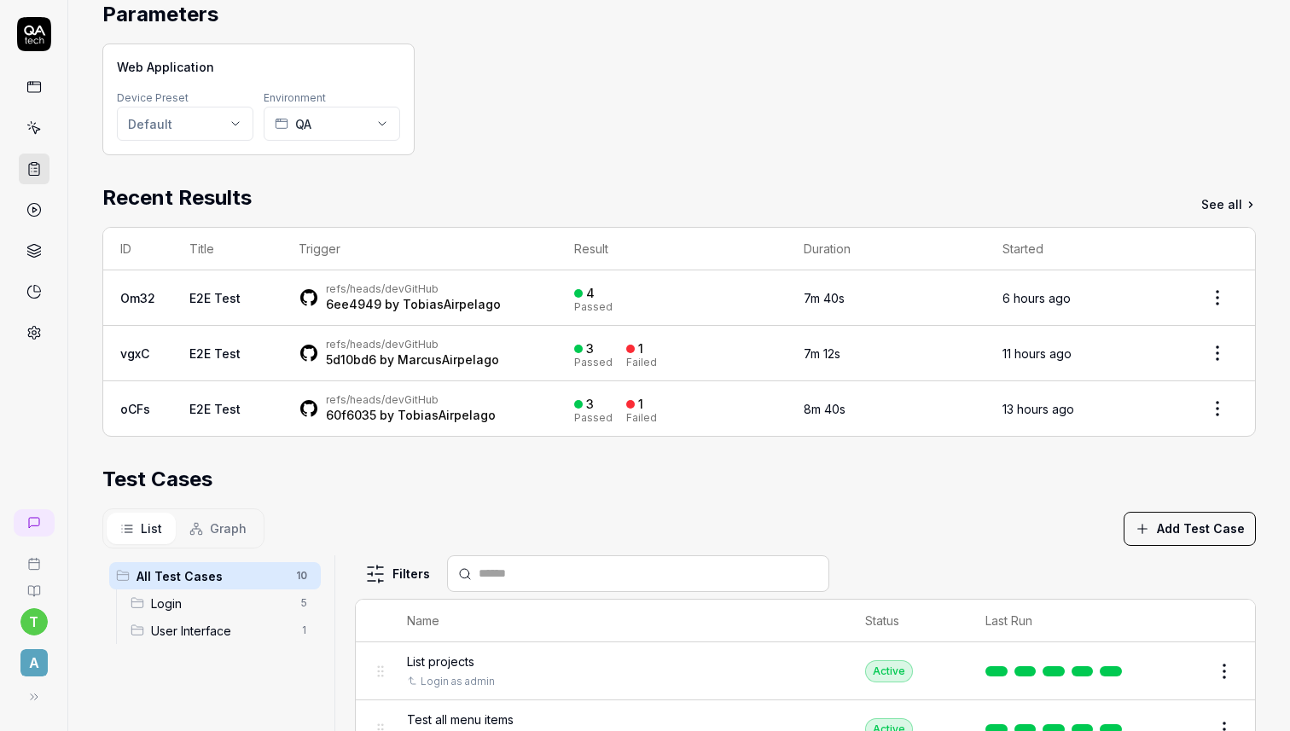
click at [217, 526] on span "Graph" at bounding box center [228, 529] width 37 height 18
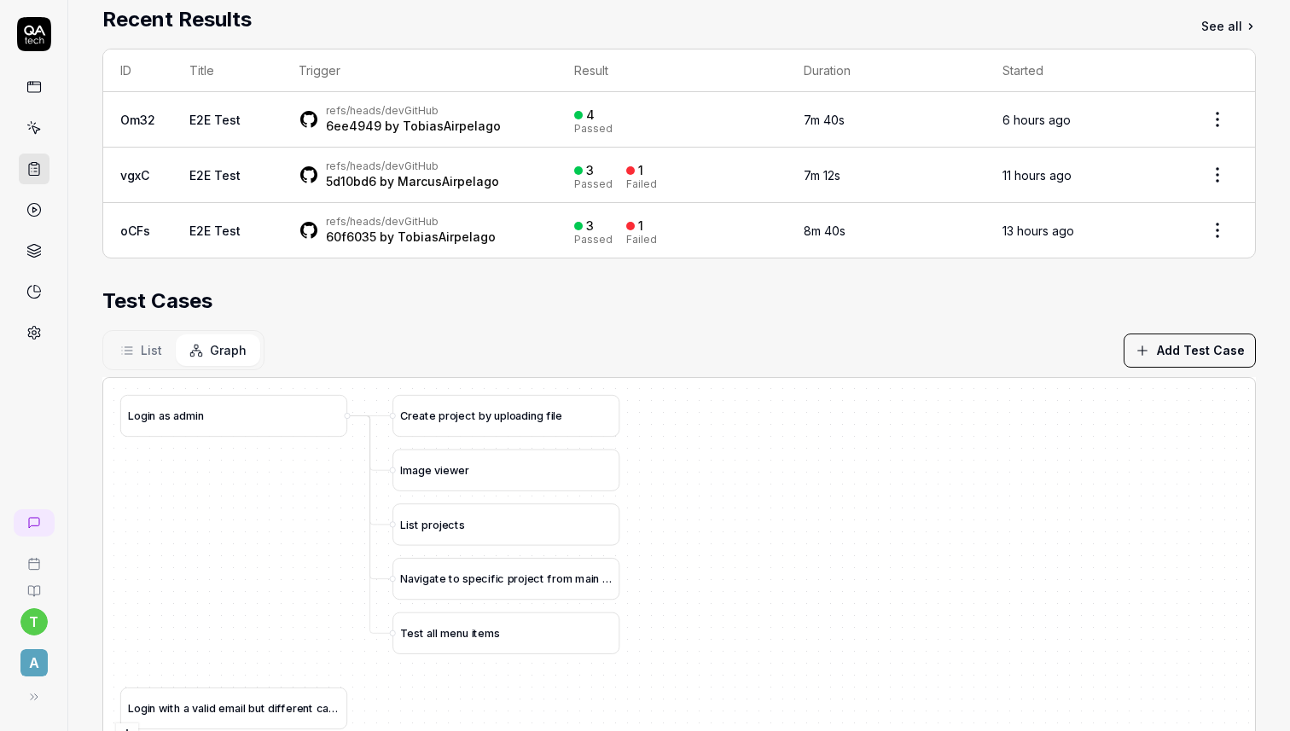
scroll to position [438, 0]
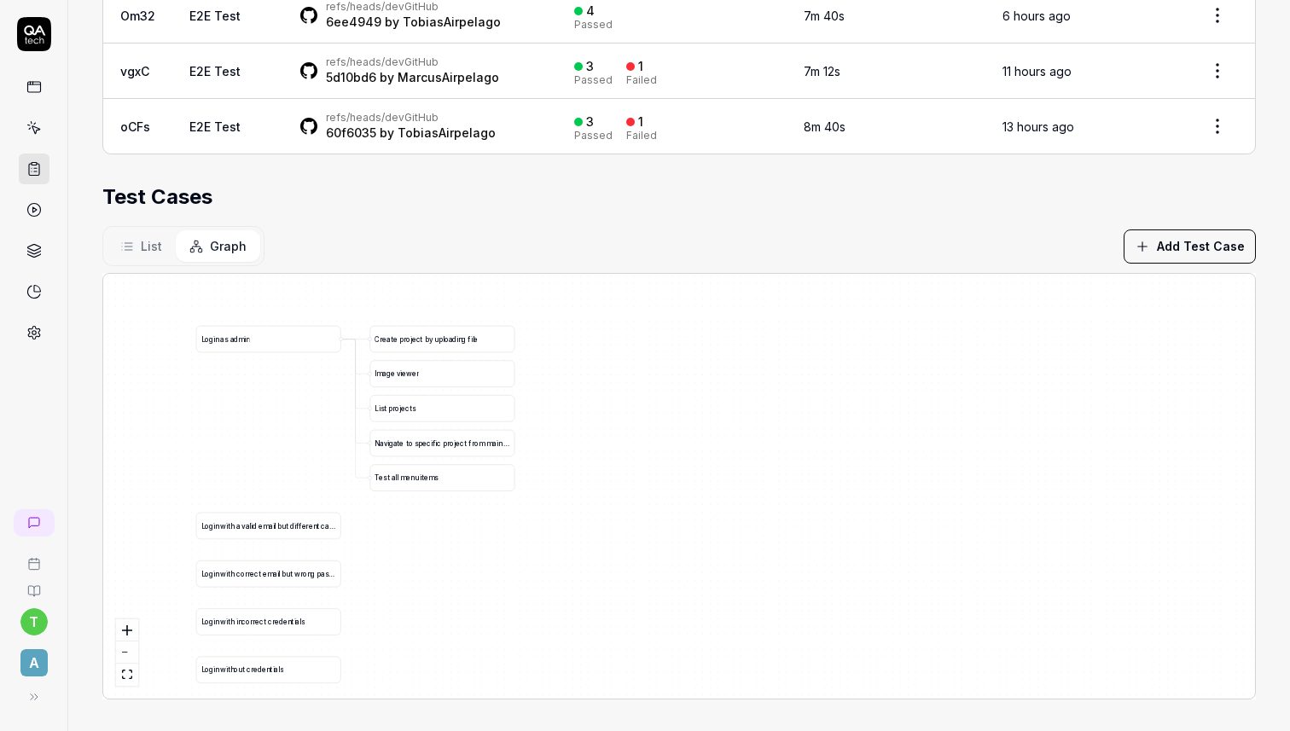
drag, startPoint x: 422, startPoint y: 610, endPoint x: 421, endPoint y: 563, distance: 47.0
click at [421, 563] on div "L o g i n a s a d m i n C r e a t e p r o j e c t b y u p l o a d i n g f i l e…" at bounding box center [679, 486] width 1152 height 425
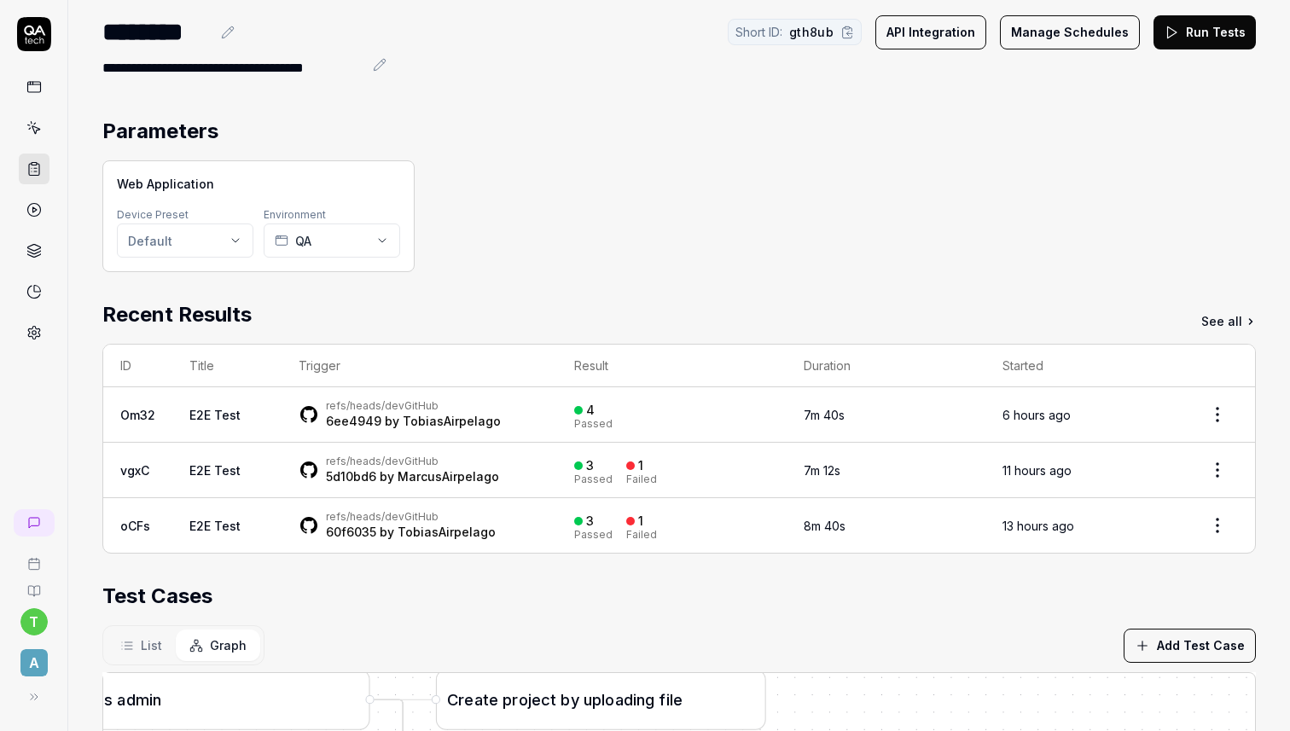
scroll to position [0, 0]
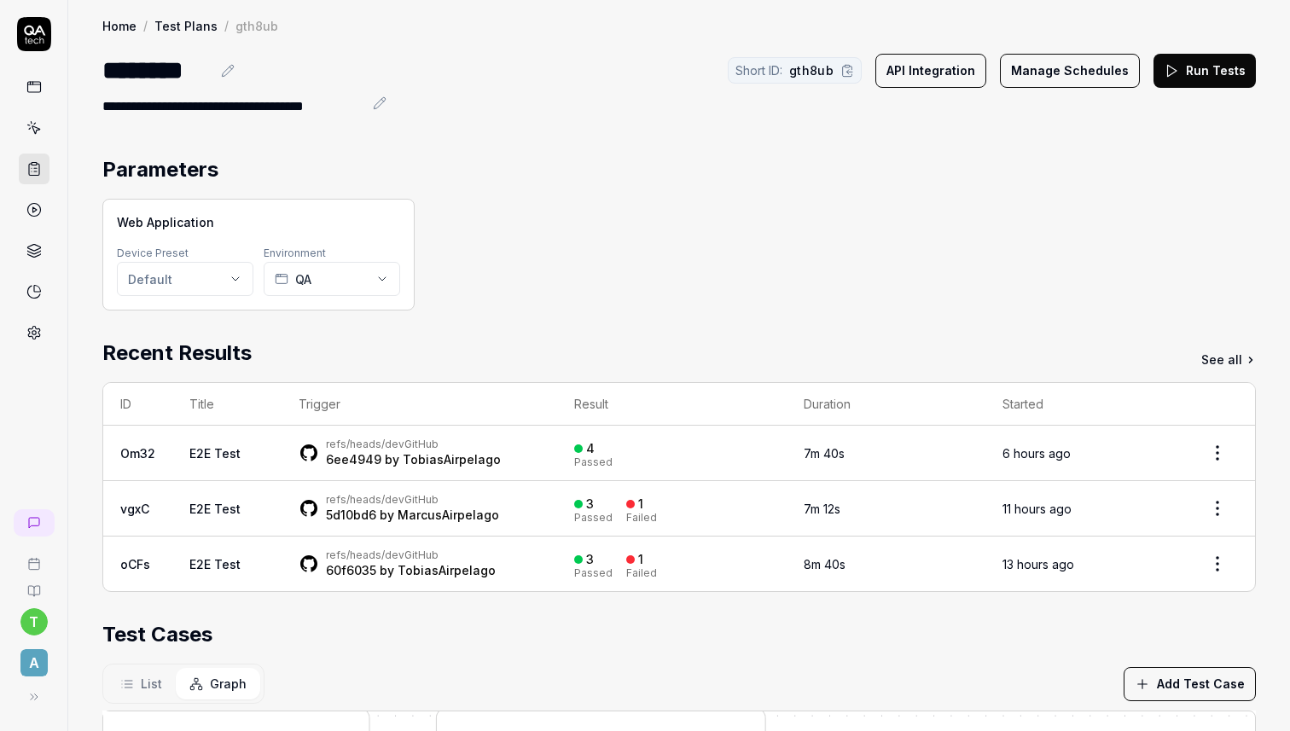
click at [1066, 67] on button "Manage Schedules" at bounding box center [1070, 71] width 140 height 34
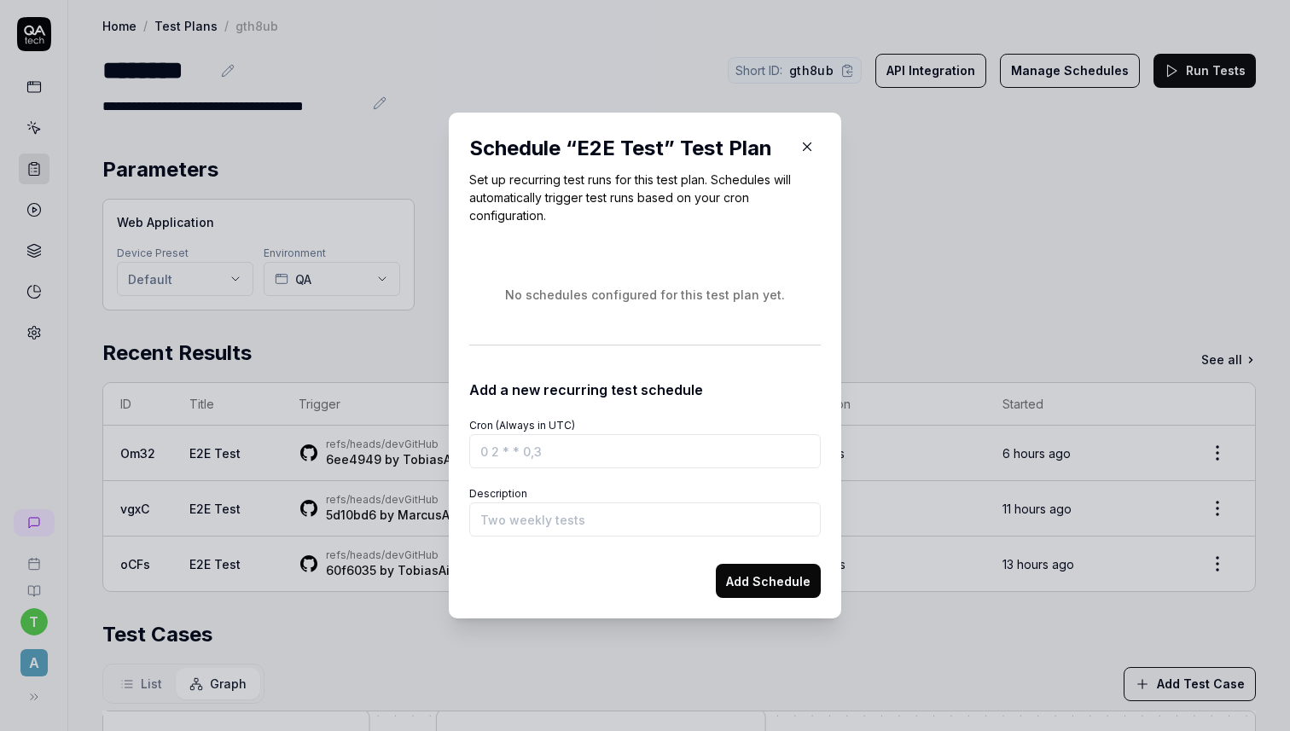
click at [810, 145] on icon "button" at bounding box center [806, 146] width 15 height 15
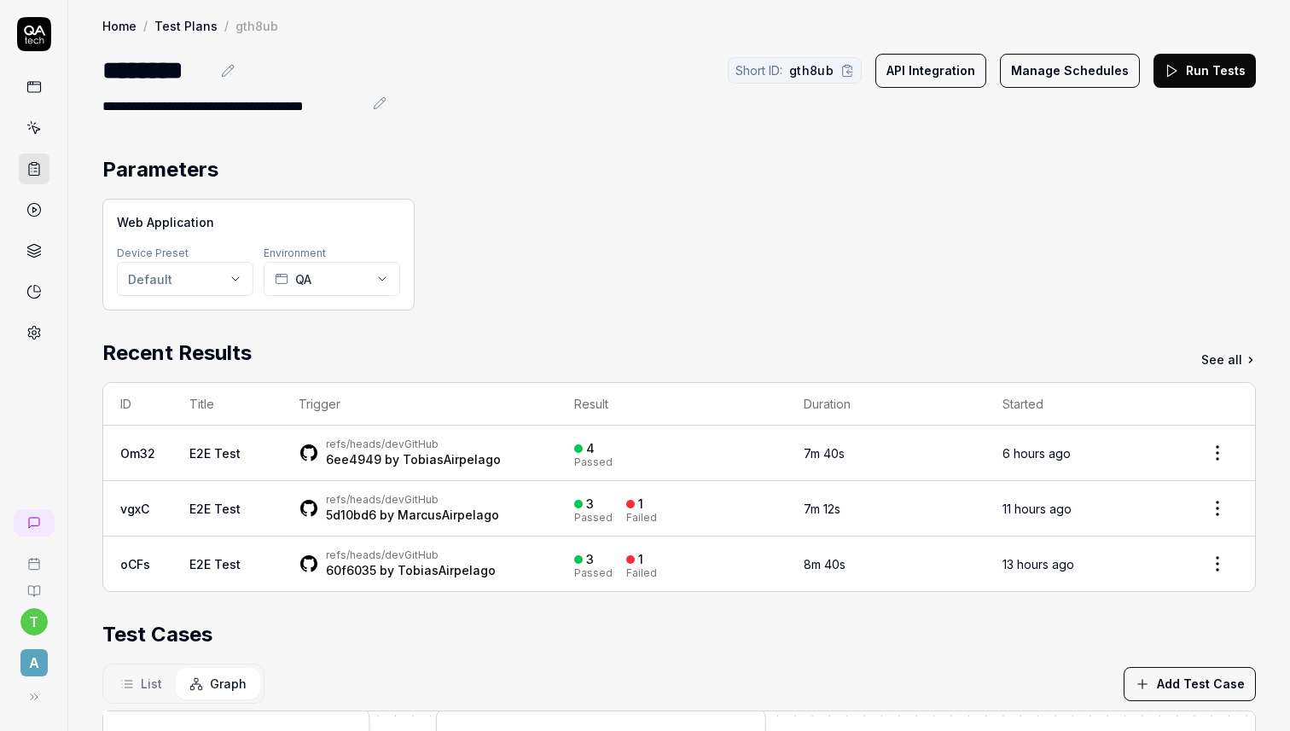
click at [1209, 65] on button "Run Tests" at bounding box center [1204, 71] width 102 height 34
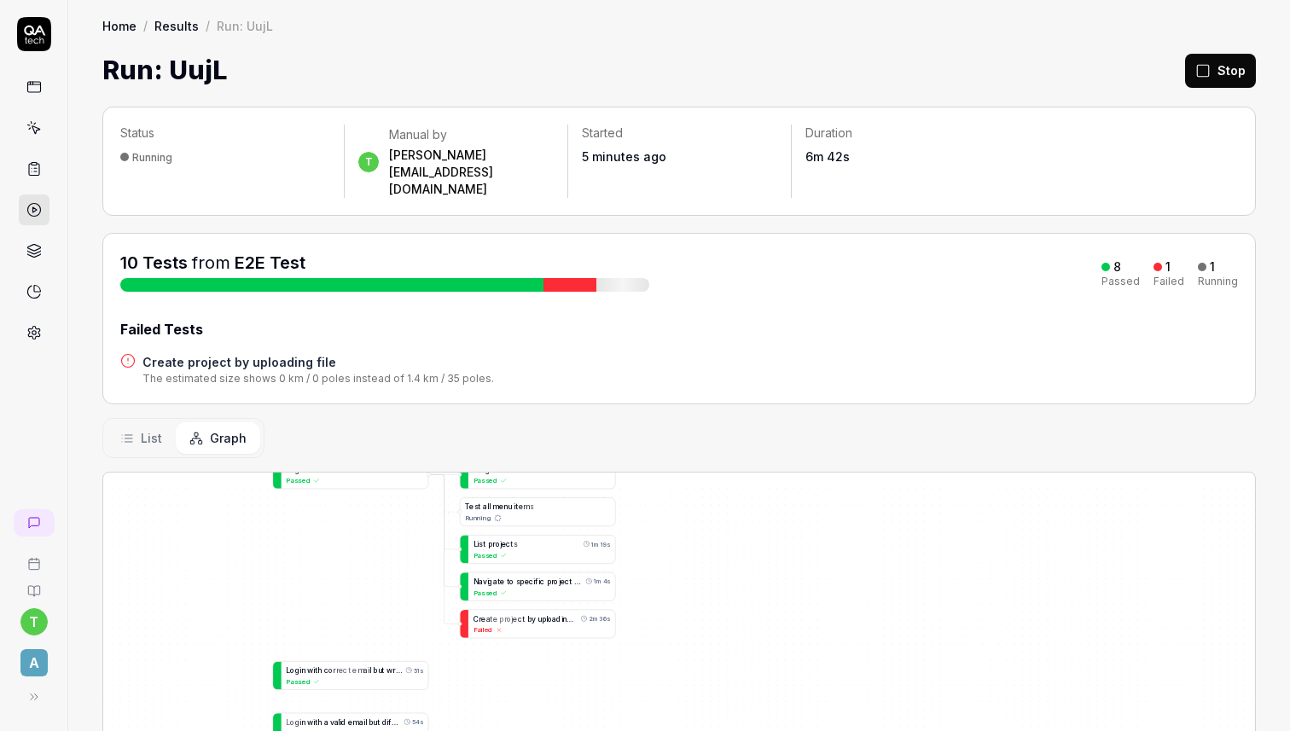
drag, startPoint x: 752, startPoint y: 695, endPoint x: 710, endPoint y: 618, distance: 88.6
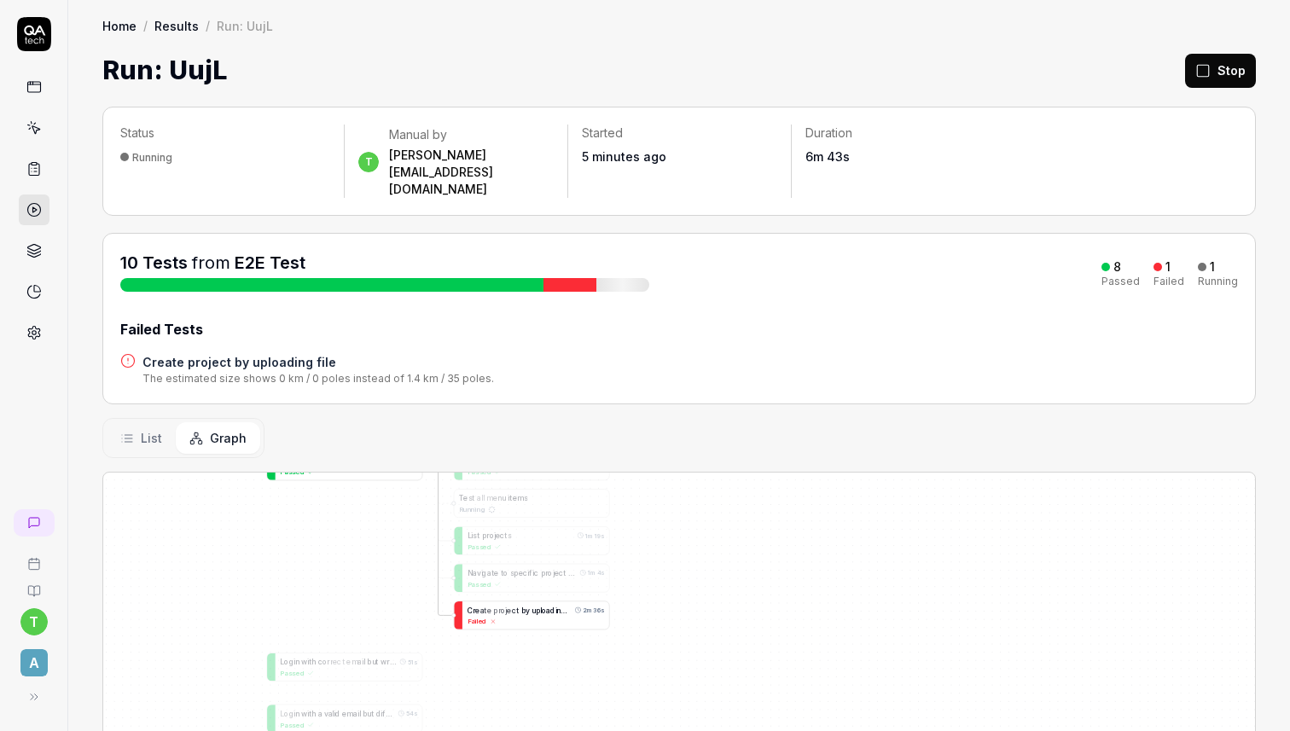
click at [532, 606] on span "u" at bounding box center [534, 610] width 4 height 9
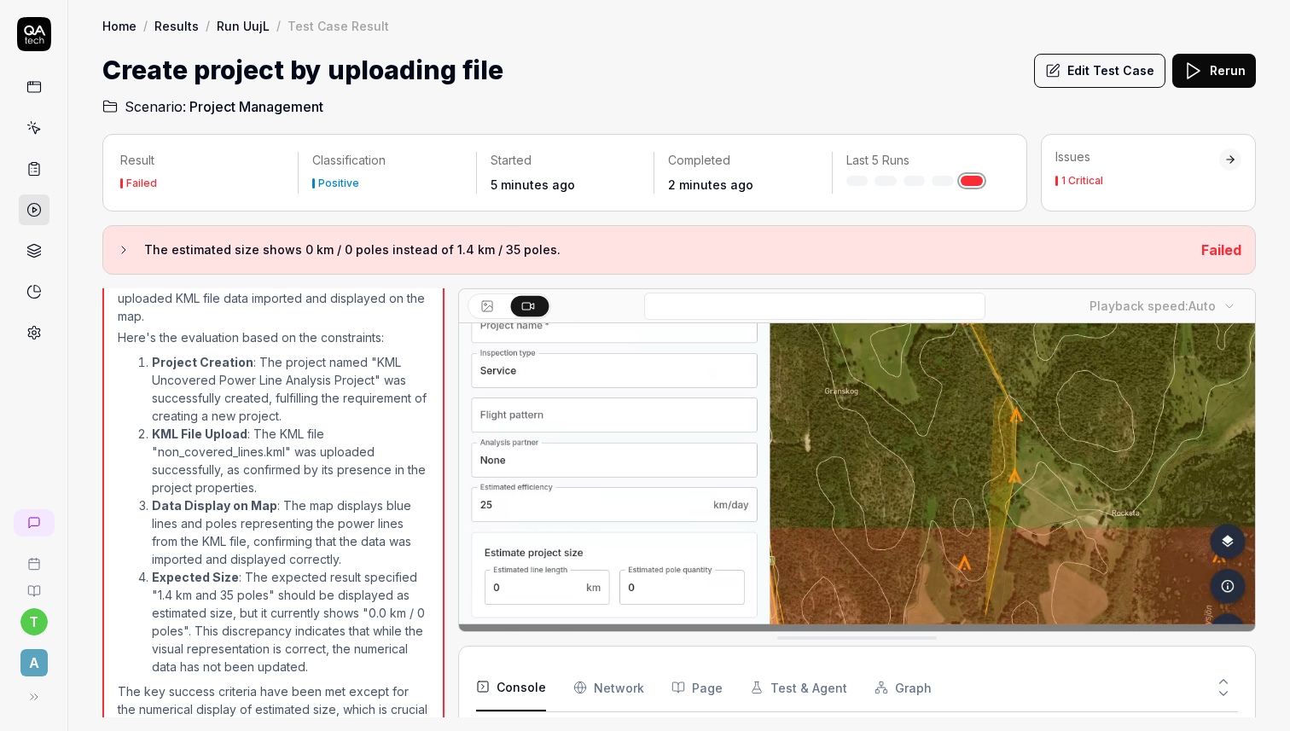
scroll to position [143, 0]
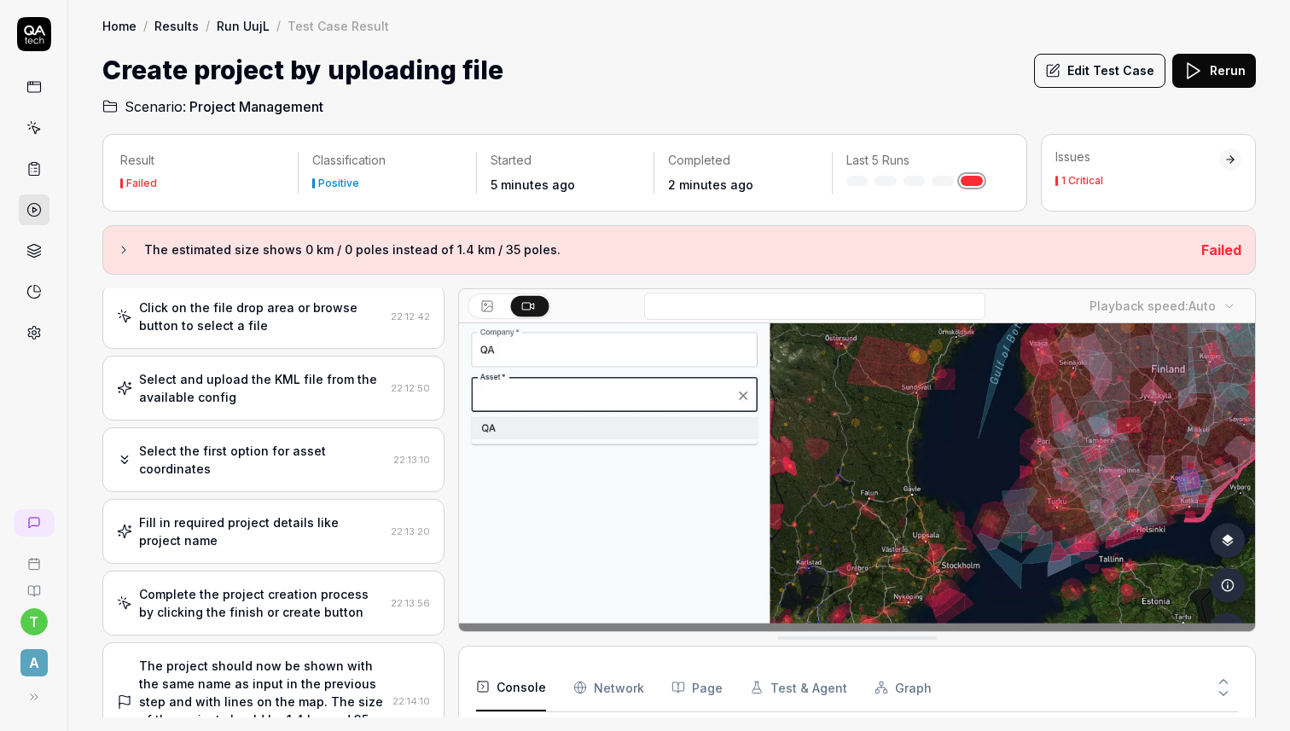
click at [297, 453] on div "Select the first option for asset coordinates" at bounding box center [262, 460] width 247 height 36
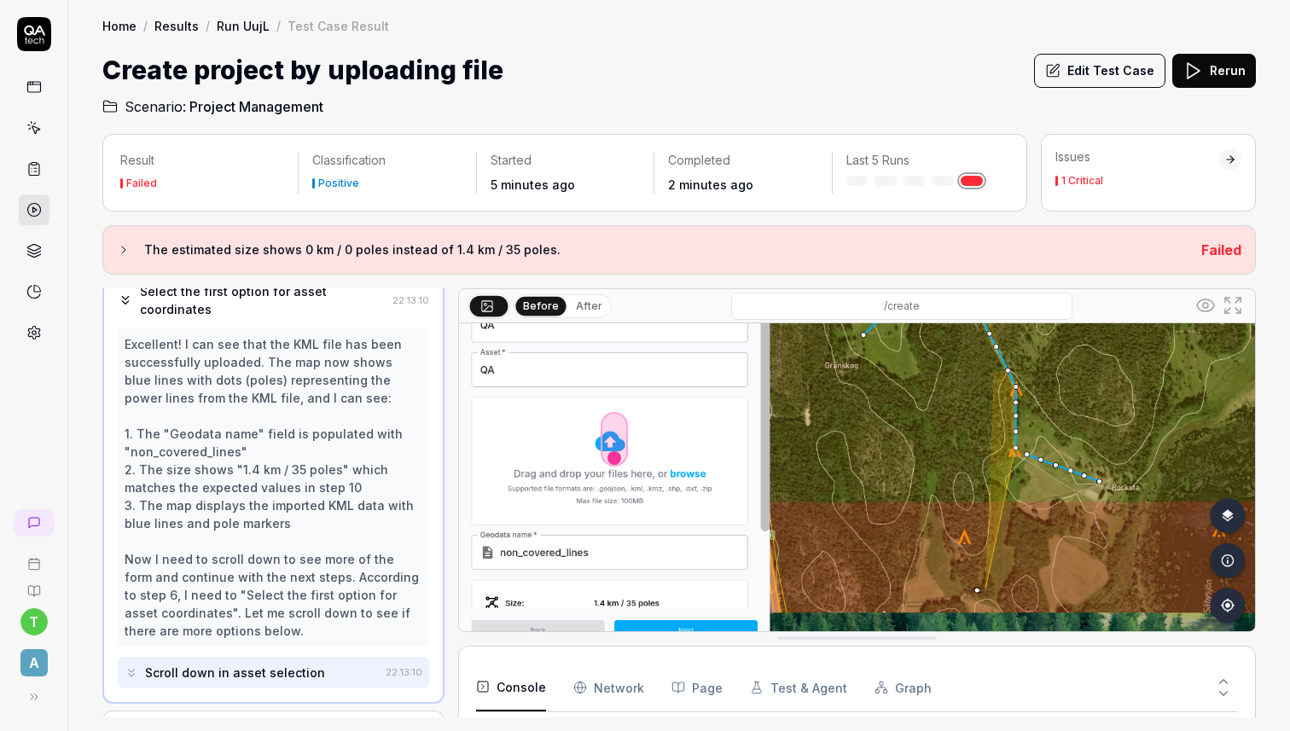
scroll to position [451, 0]
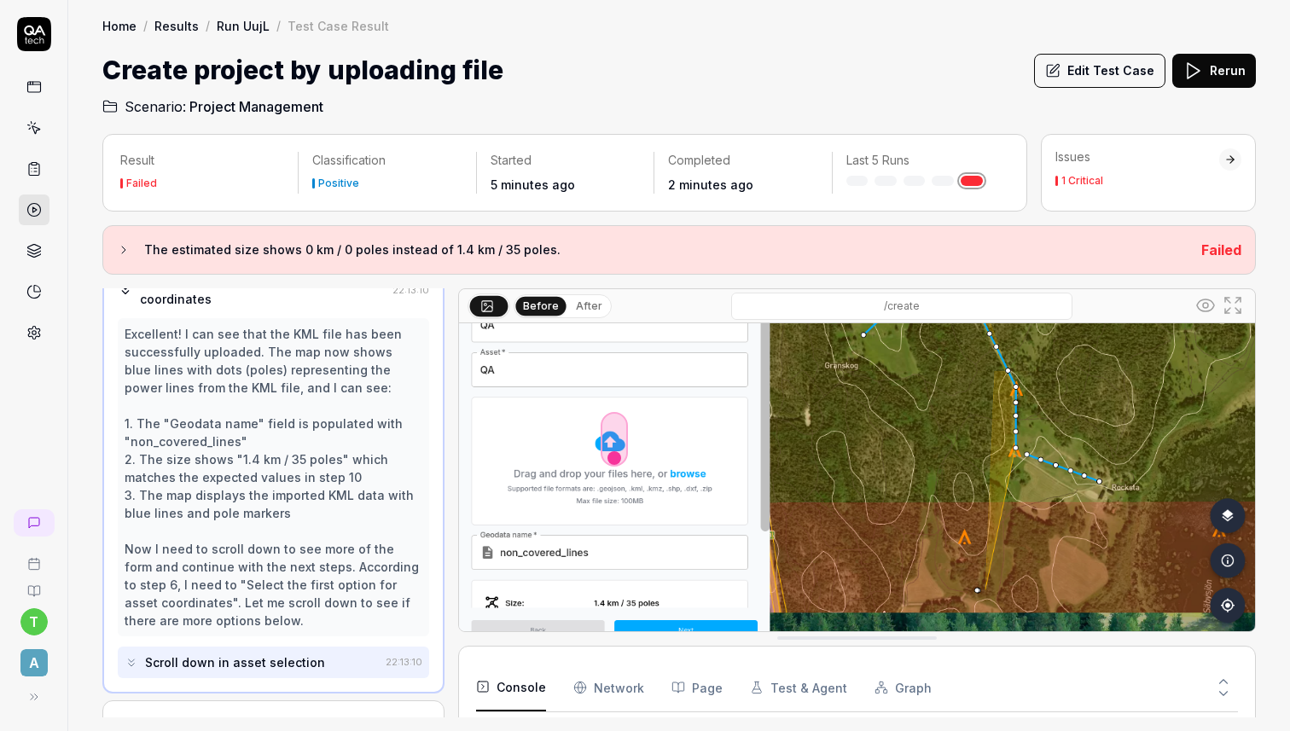
click at [195, 662] on div "Scroll down in asset selection" at bounding box center [235, 663] width 180 height 18
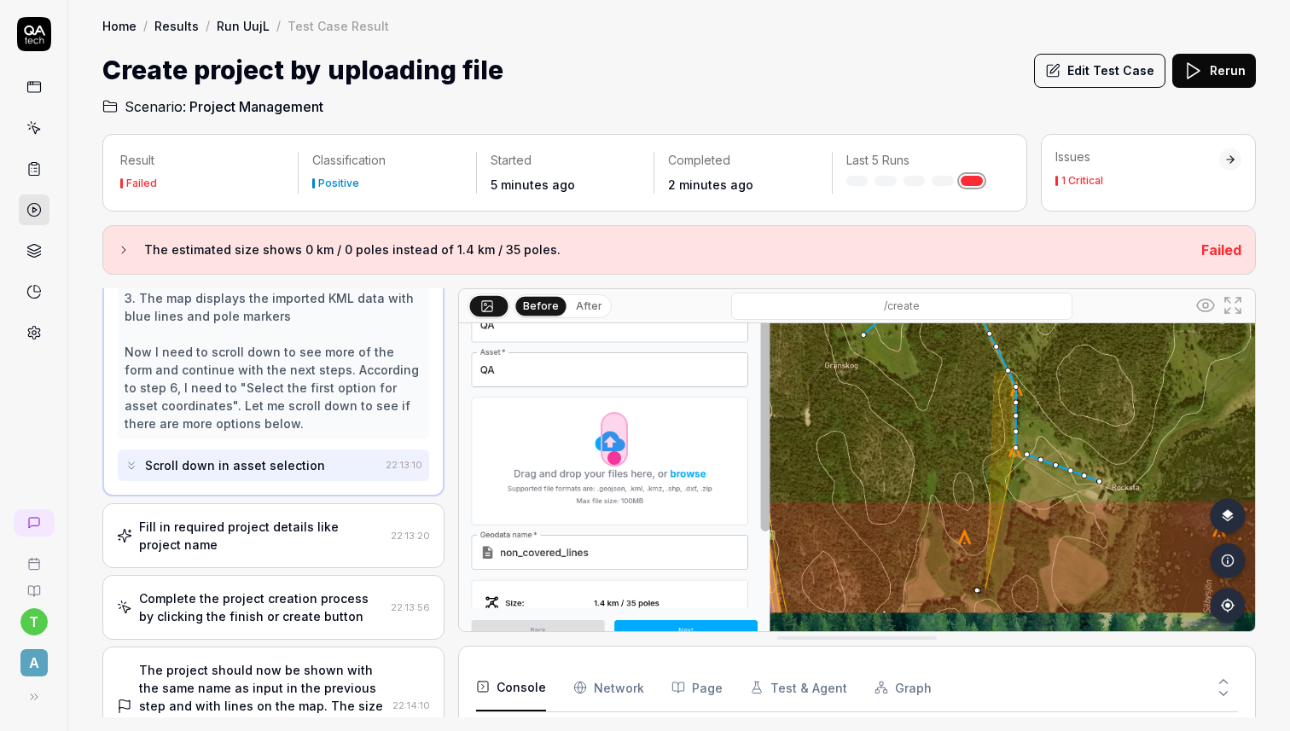
click at [234, 549] on div "Fill in required project details like project name" at bounding box center [261, 536] width 245 height 36
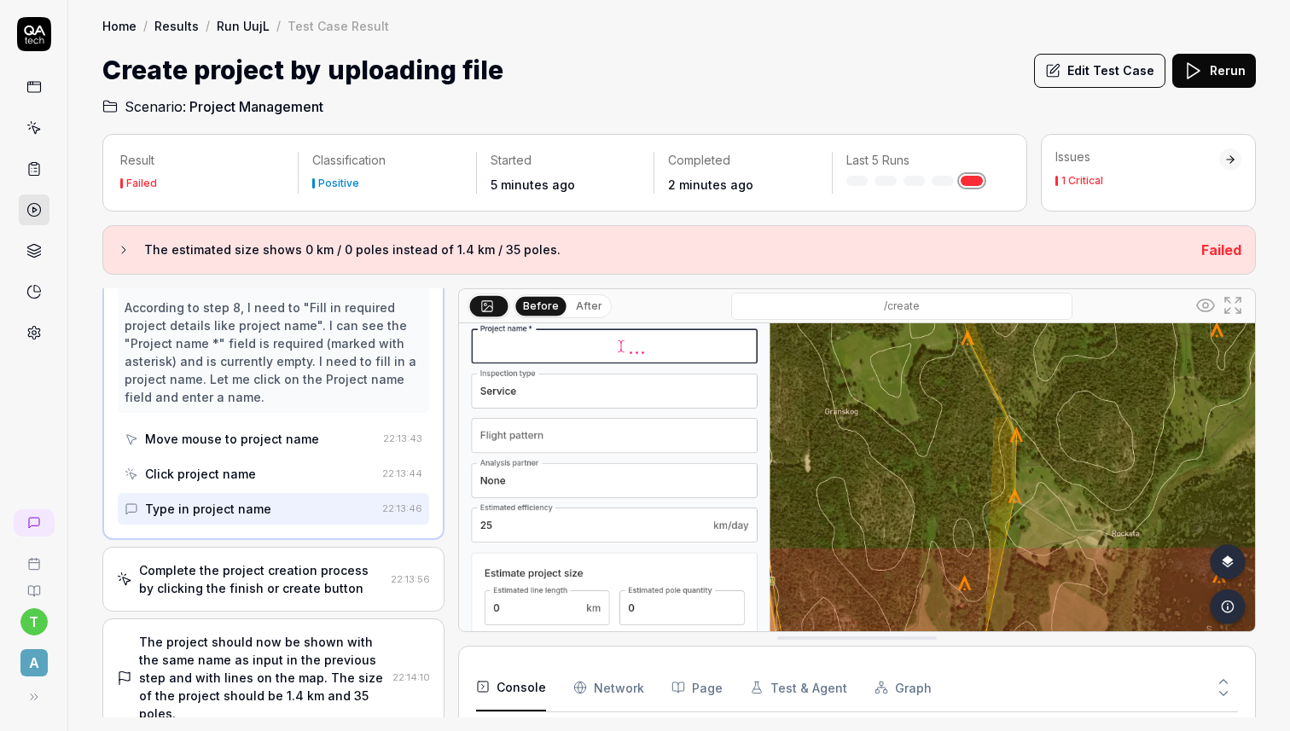
scroll to position [188, 0]
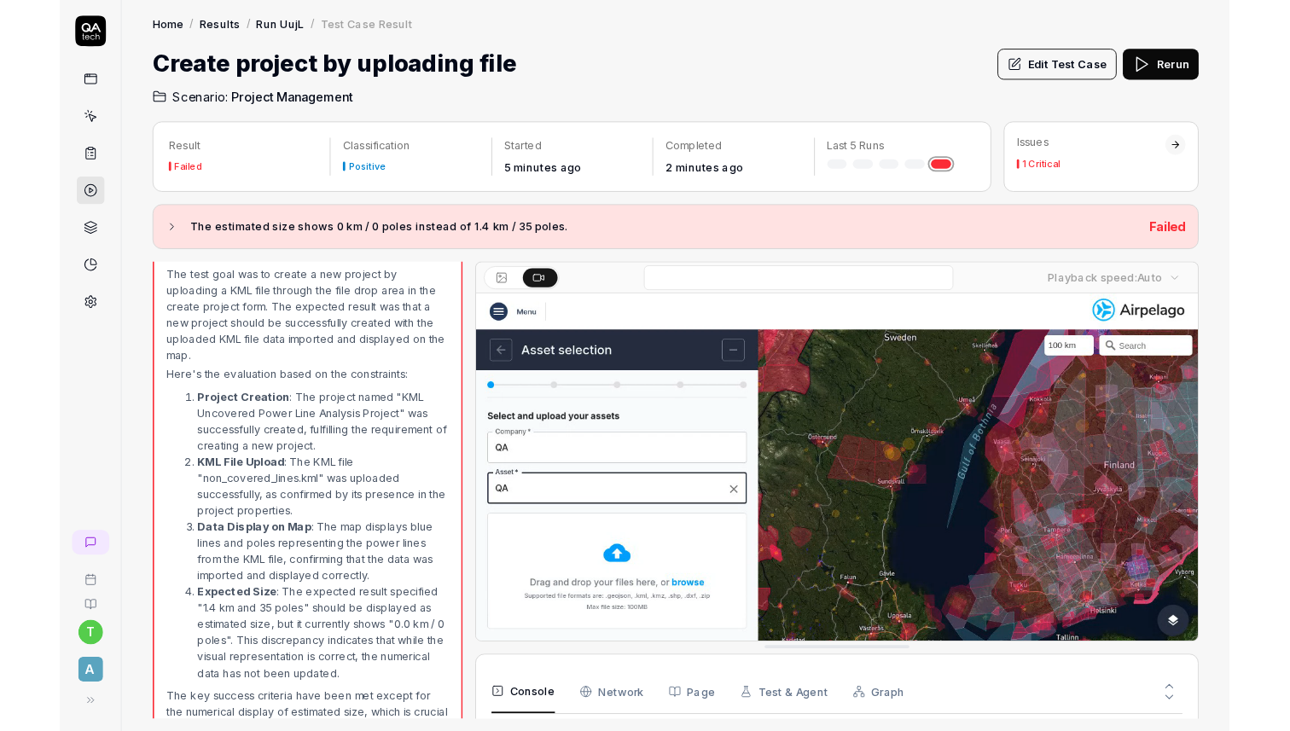
scroll to position [892, 0]
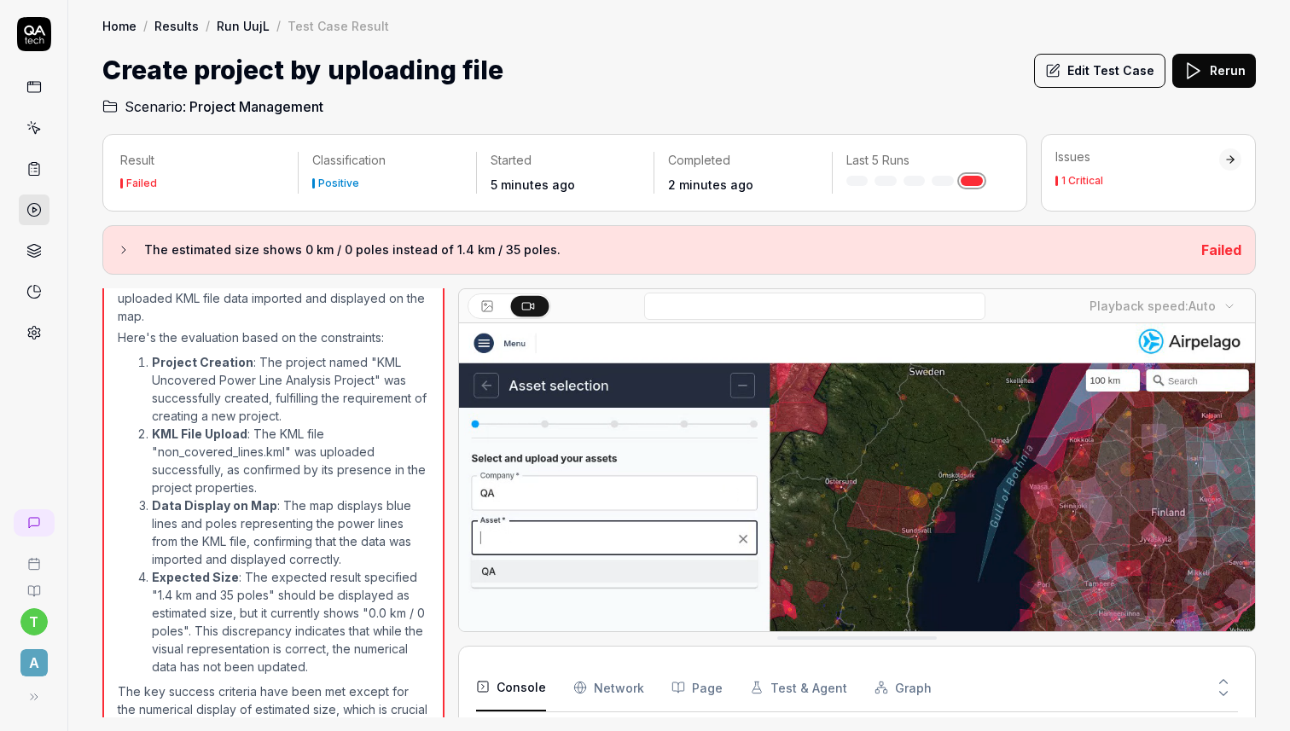
click at [1103, 64] on button "Edit Test Case" at bounding box center [1099, 71] width 131 height 34
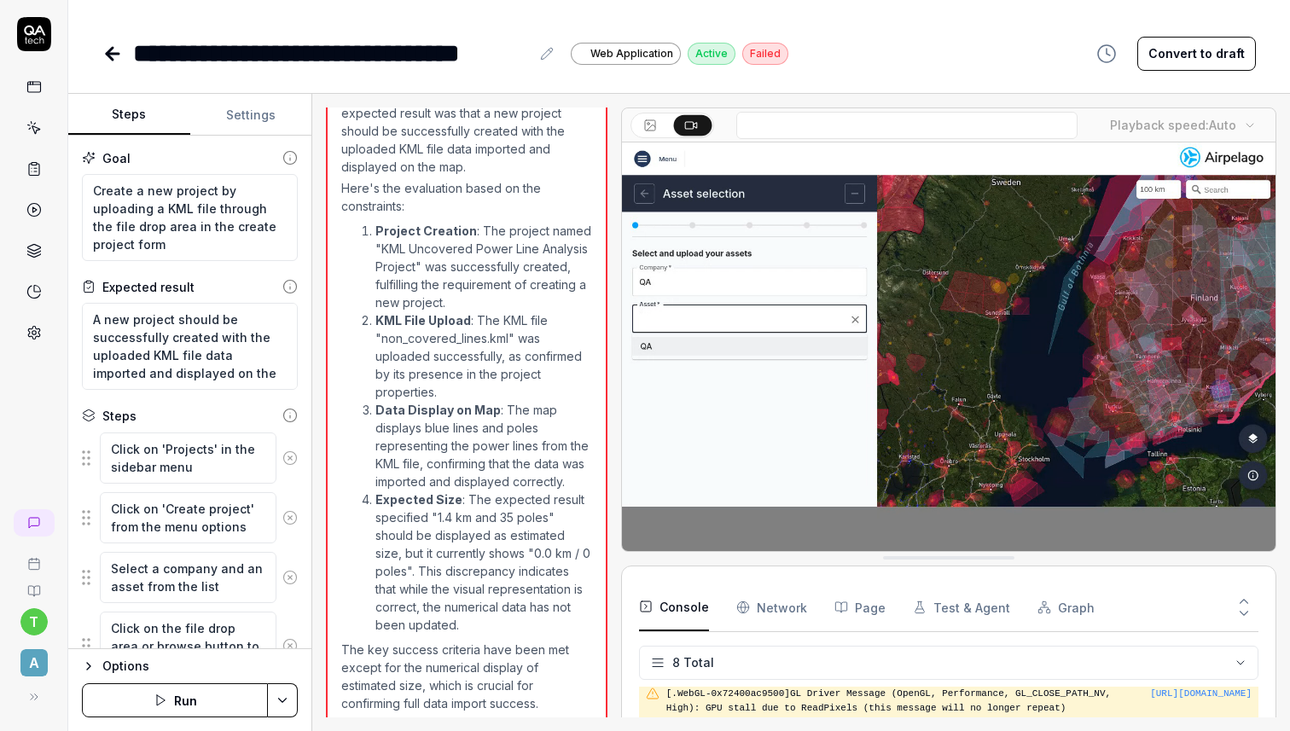
scroll to position [964, 0]
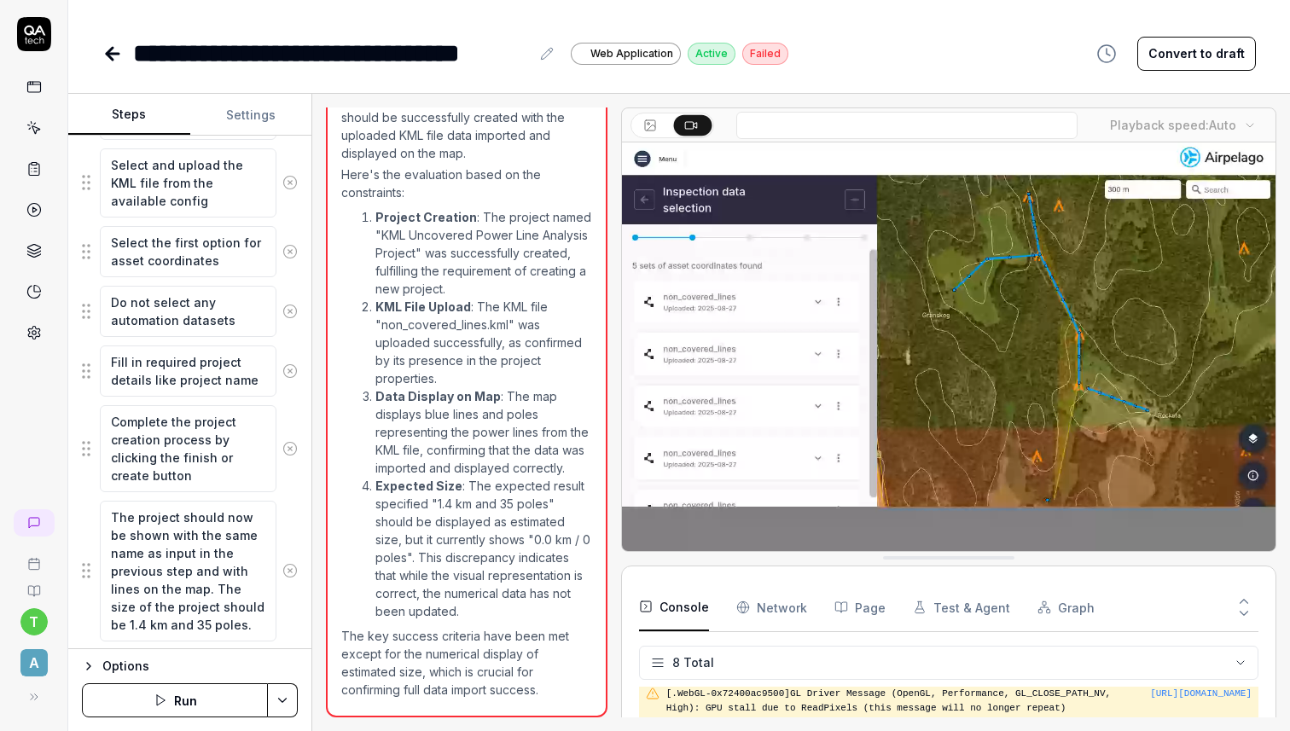
scroll to position [587, 0]
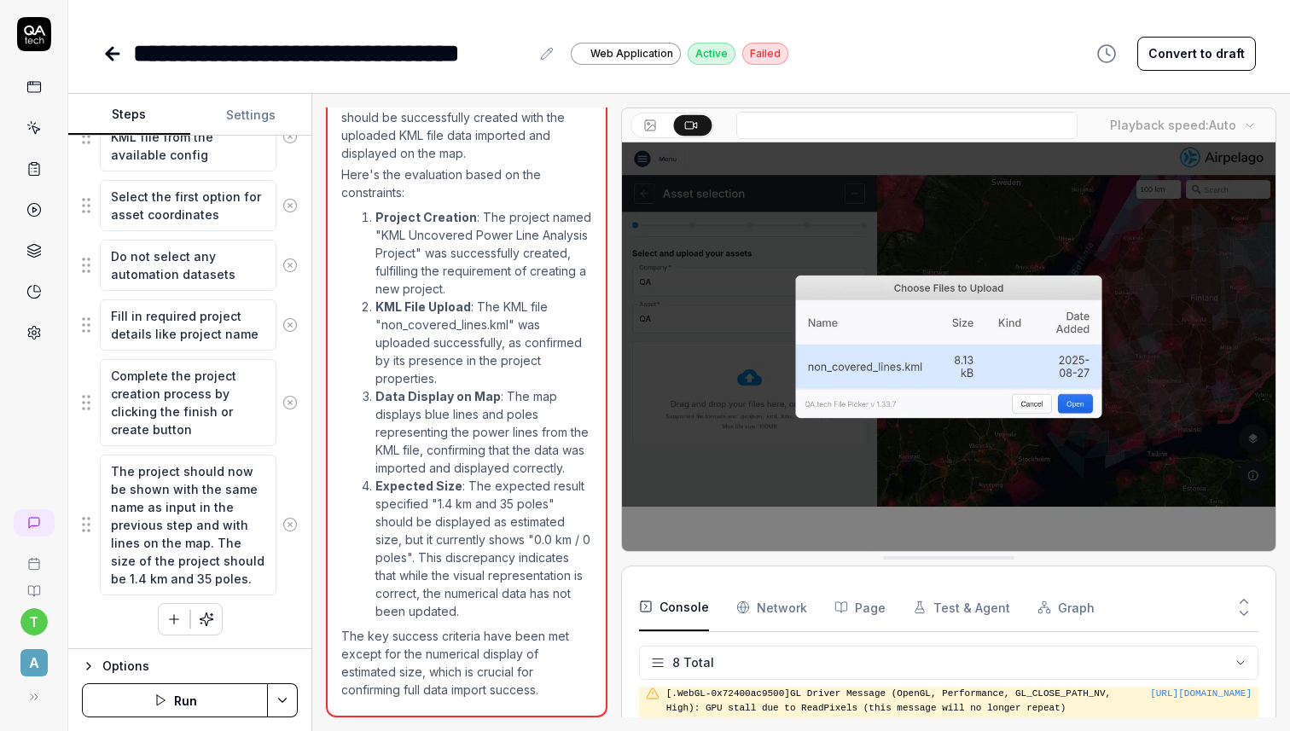
click at [167, 626] on button "button" at bounding box center [174, 619] width 31 height 31
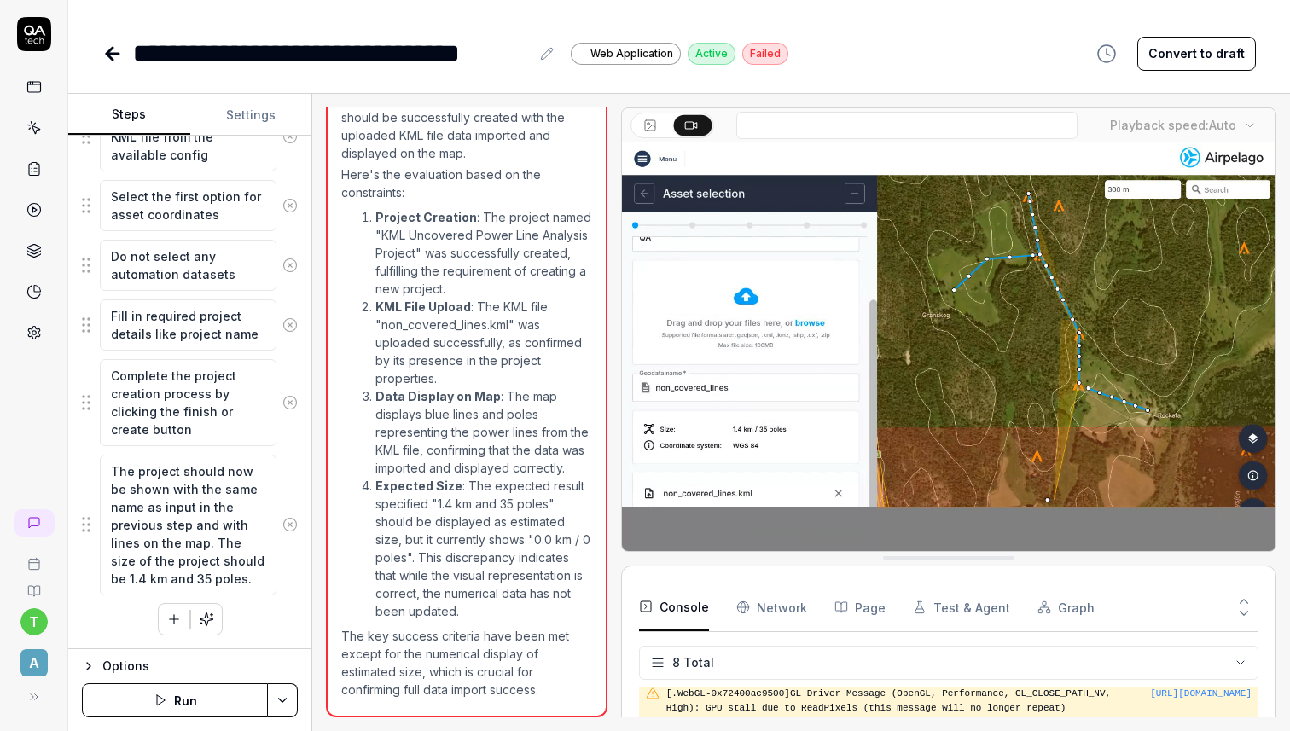
scroll to position [630, 0]
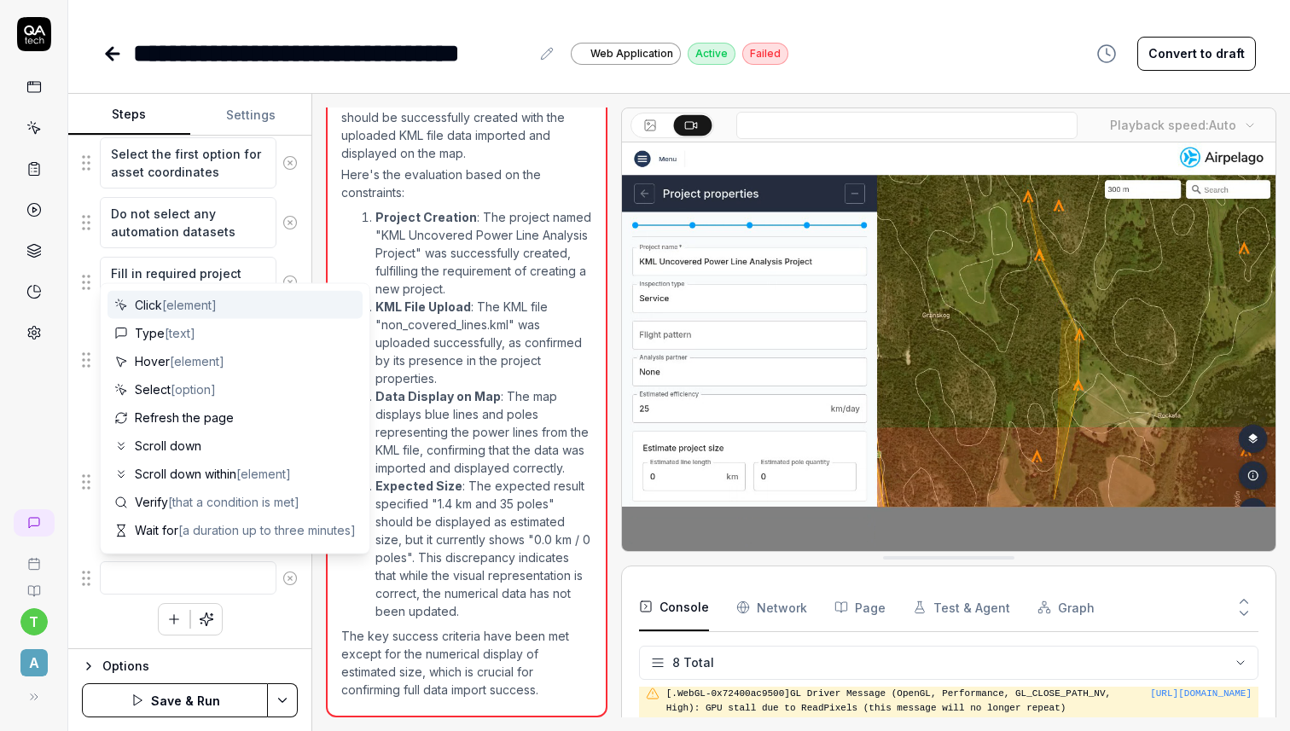
type textarea "*"
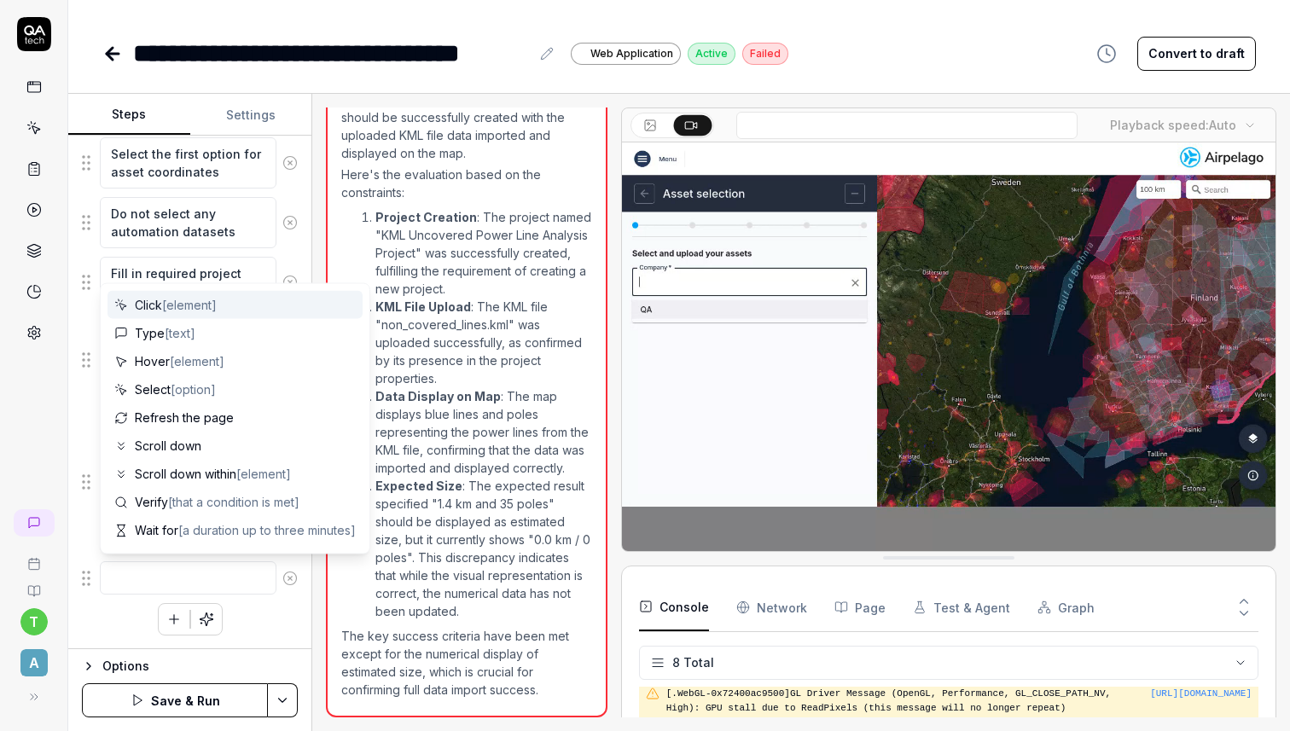
type textarea "C"
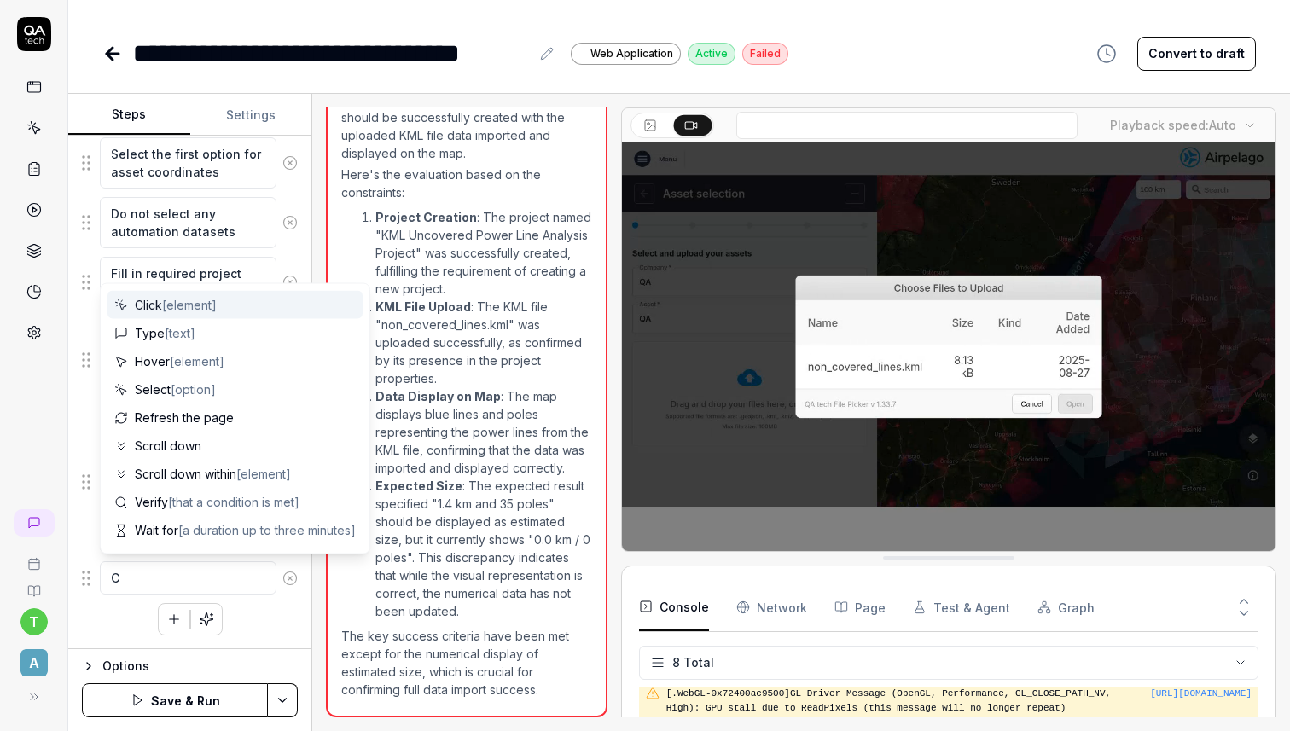
type textarea "*"
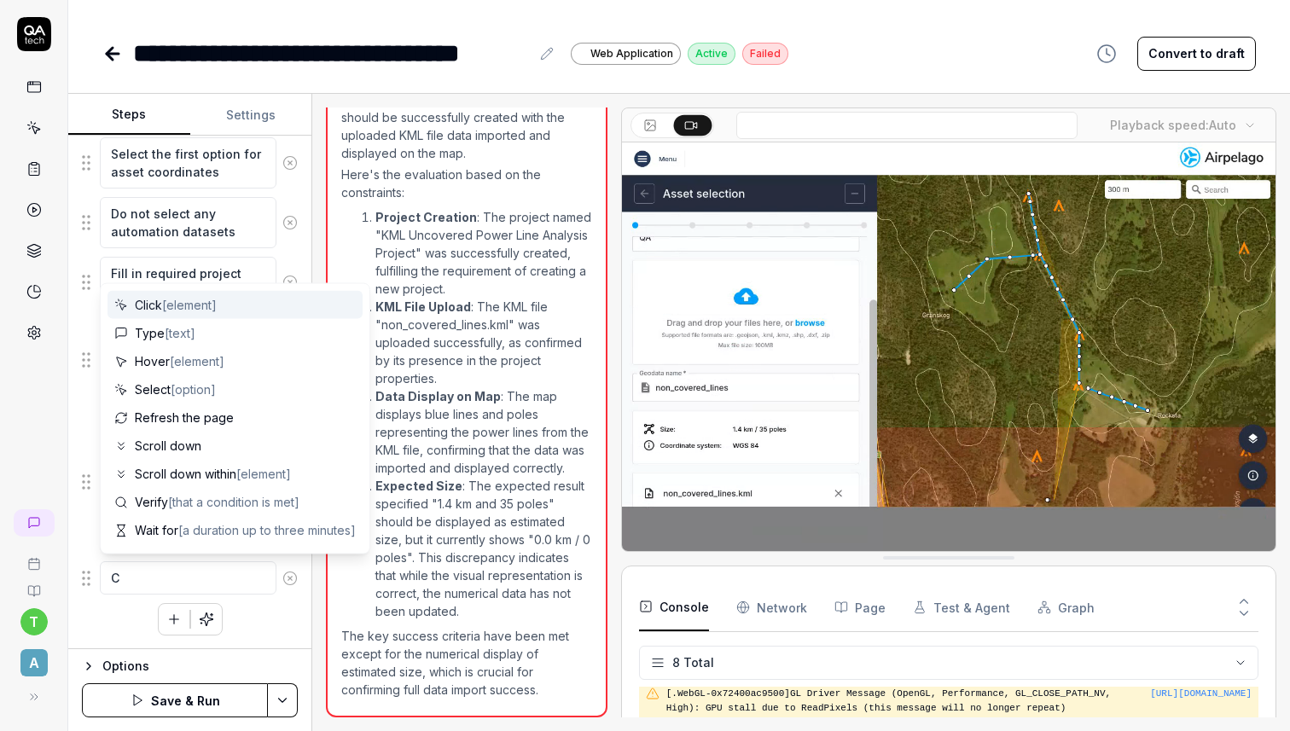
type textarea "Cl"
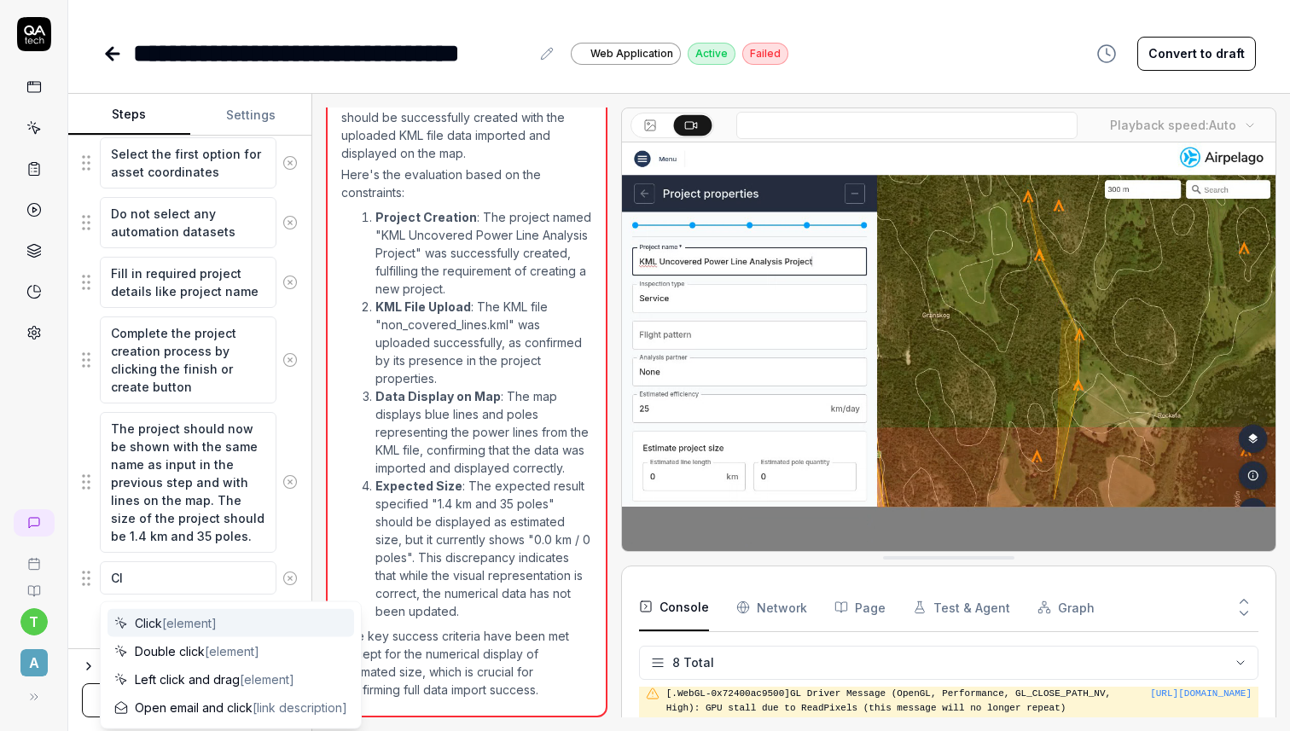
type textarea "*"
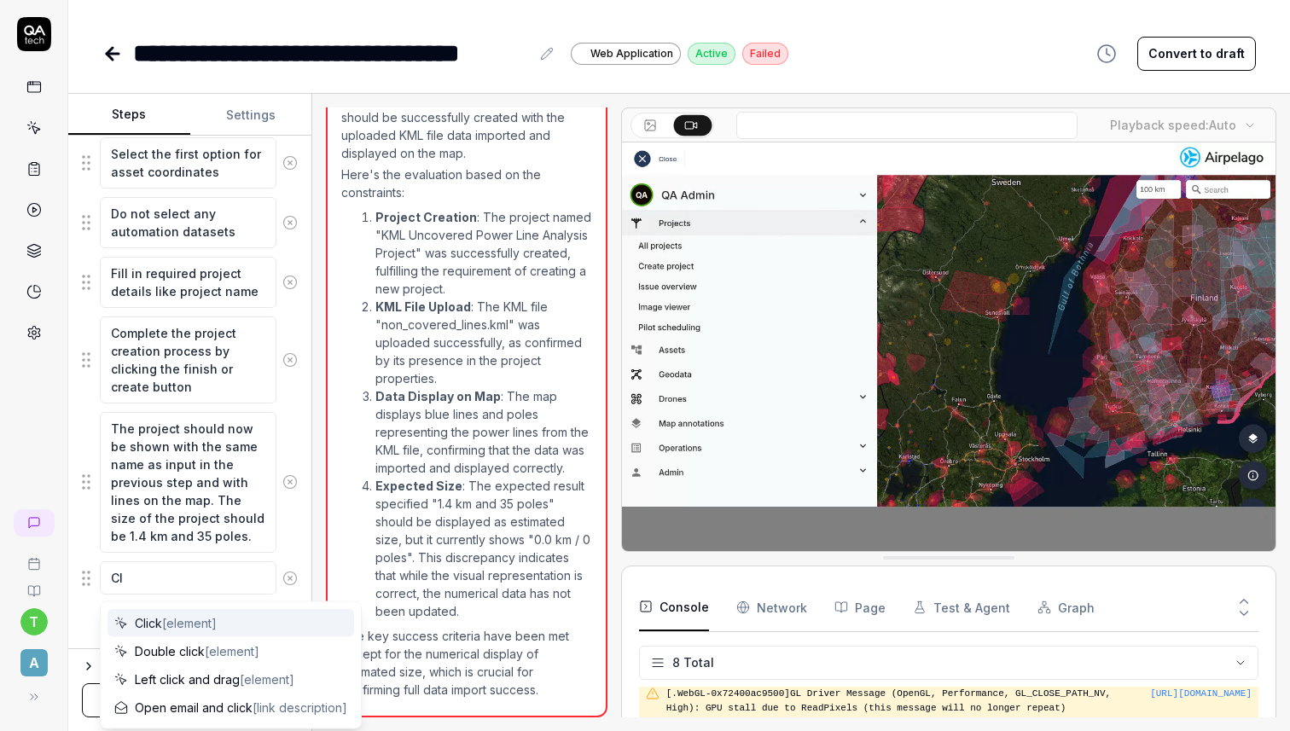
type textarea "Cli"
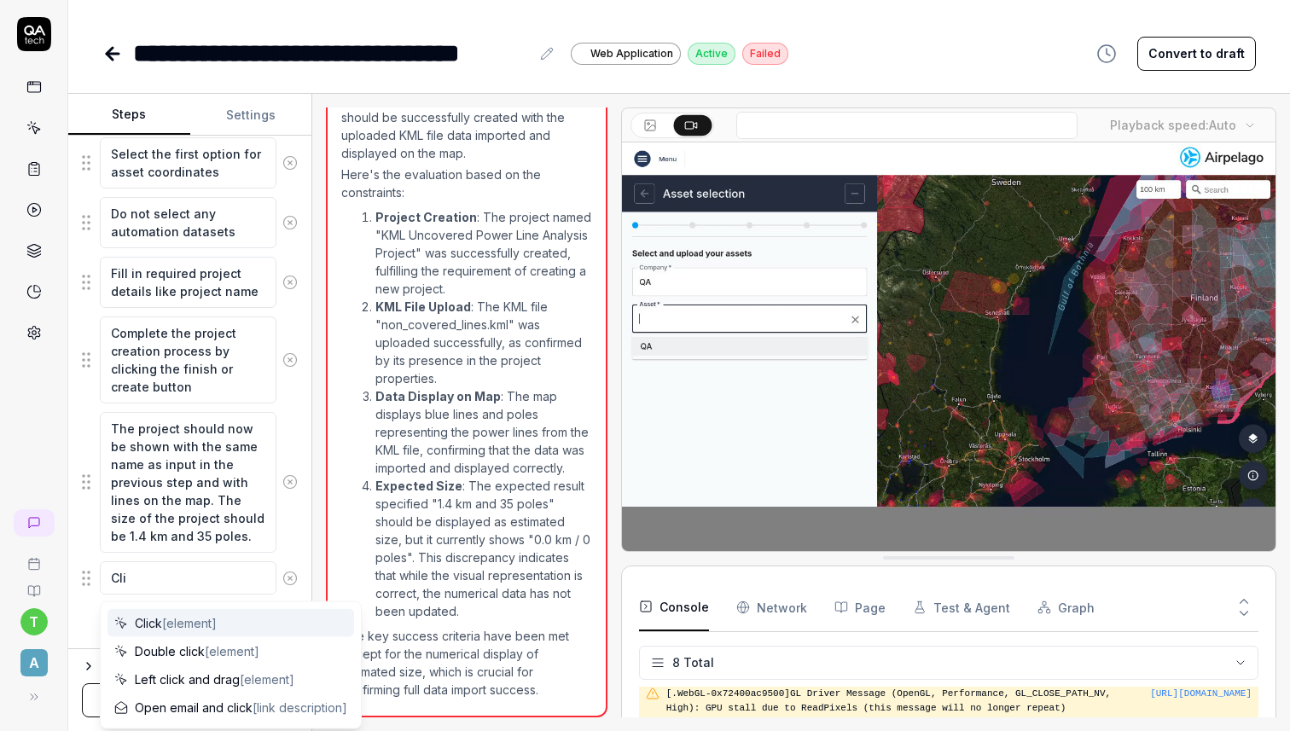
type textarea "*"
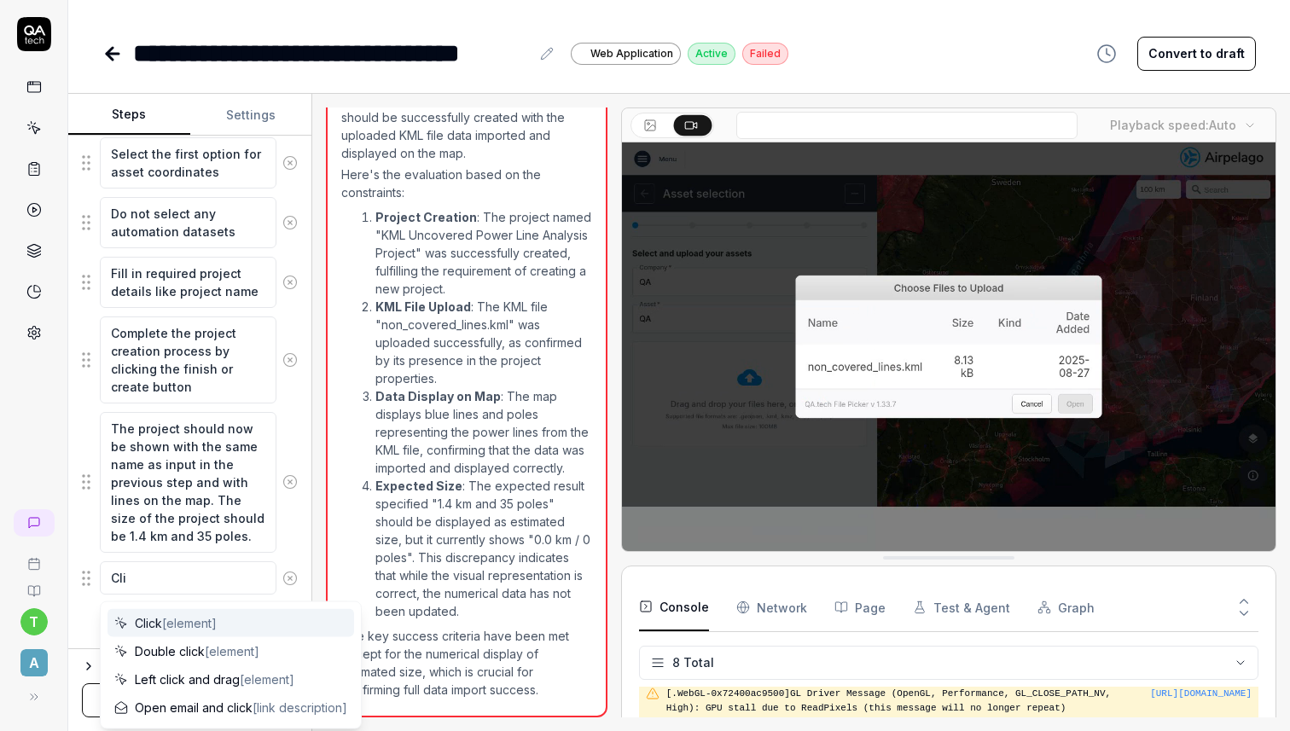
type textarea "Clic"
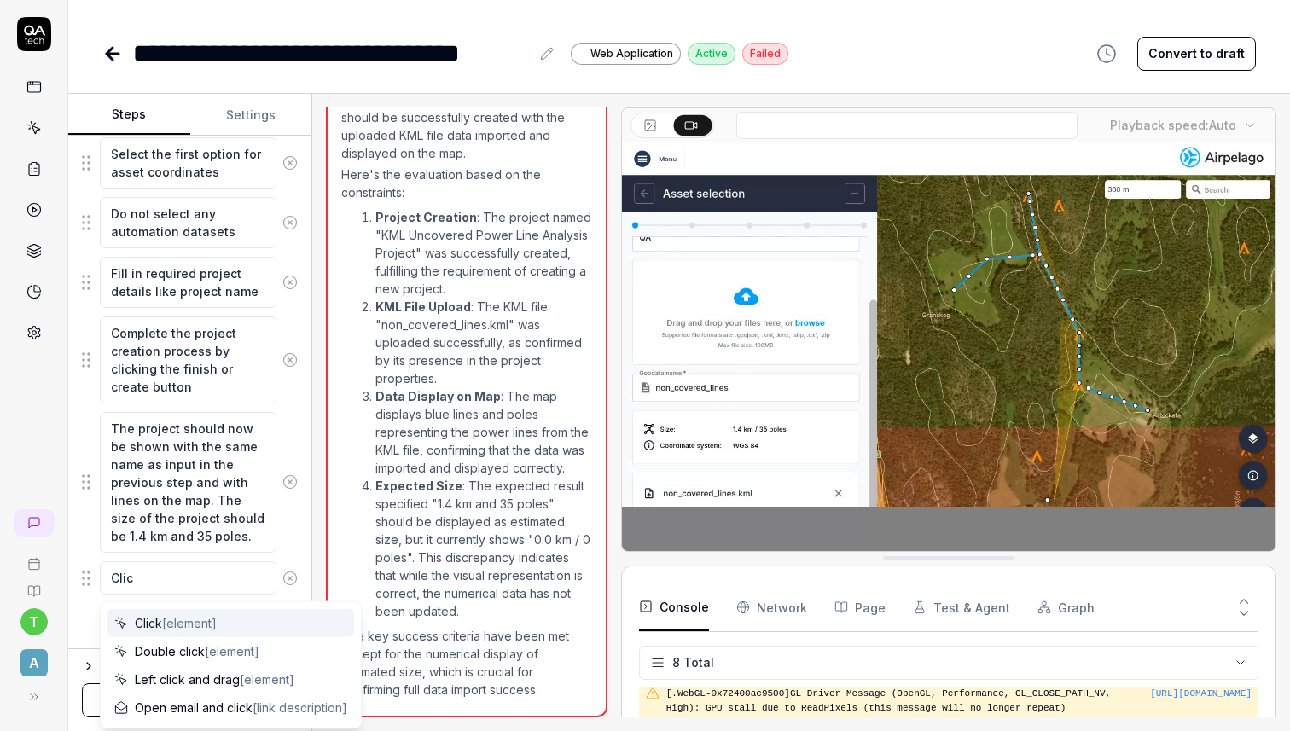
type textarea "*"
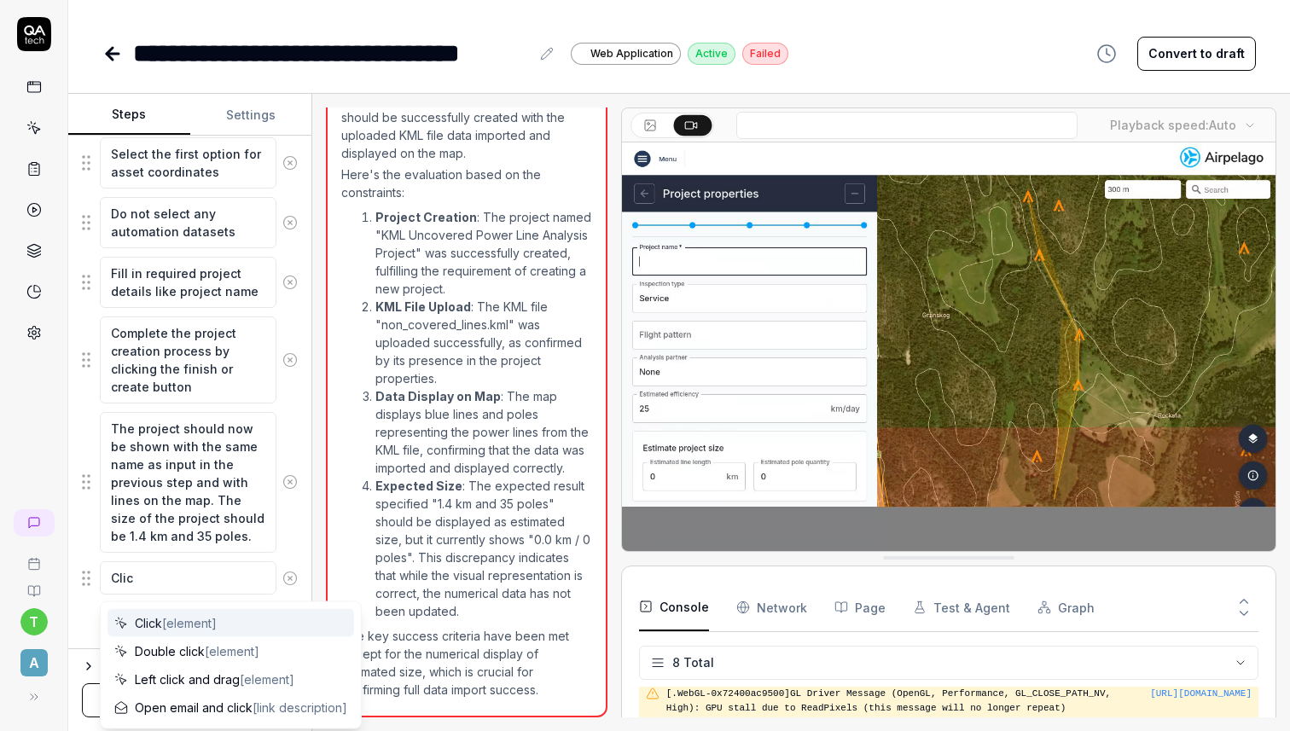
type textarea "Click"
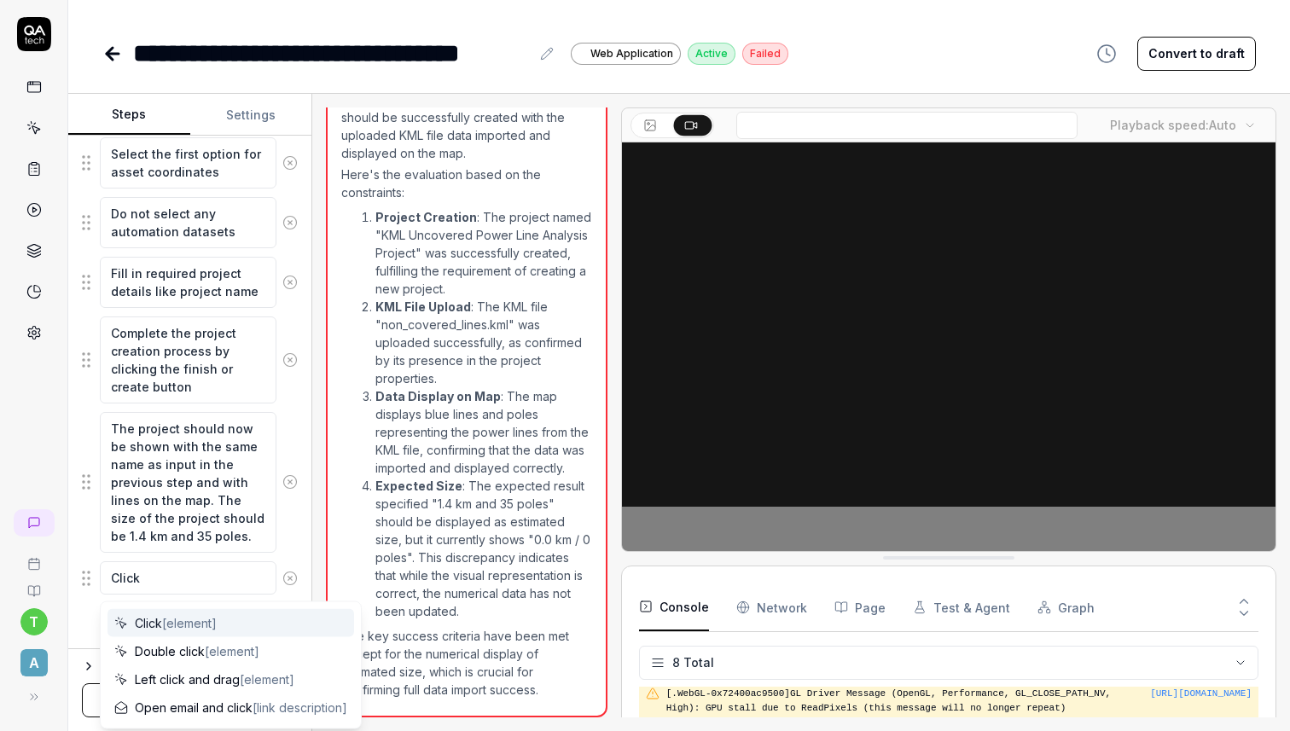
type textarea "*"
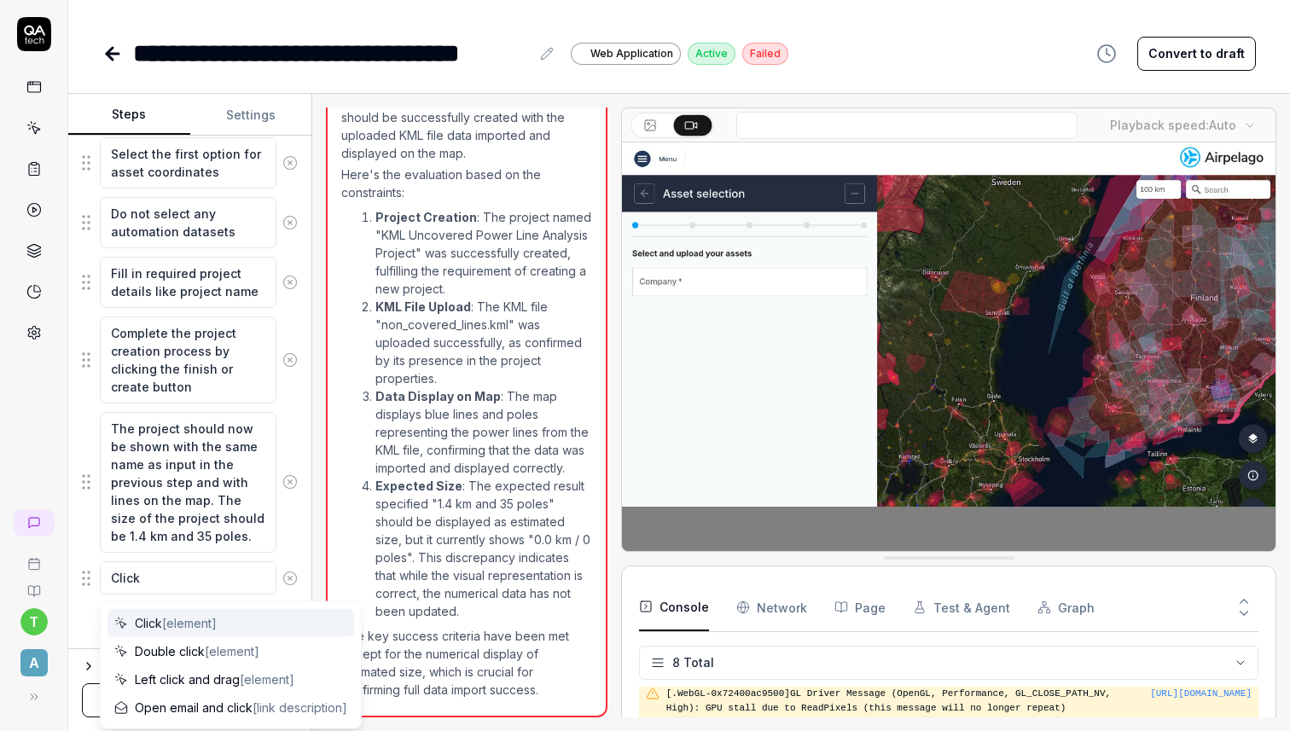
type textarea "Click"
type textarea "*"
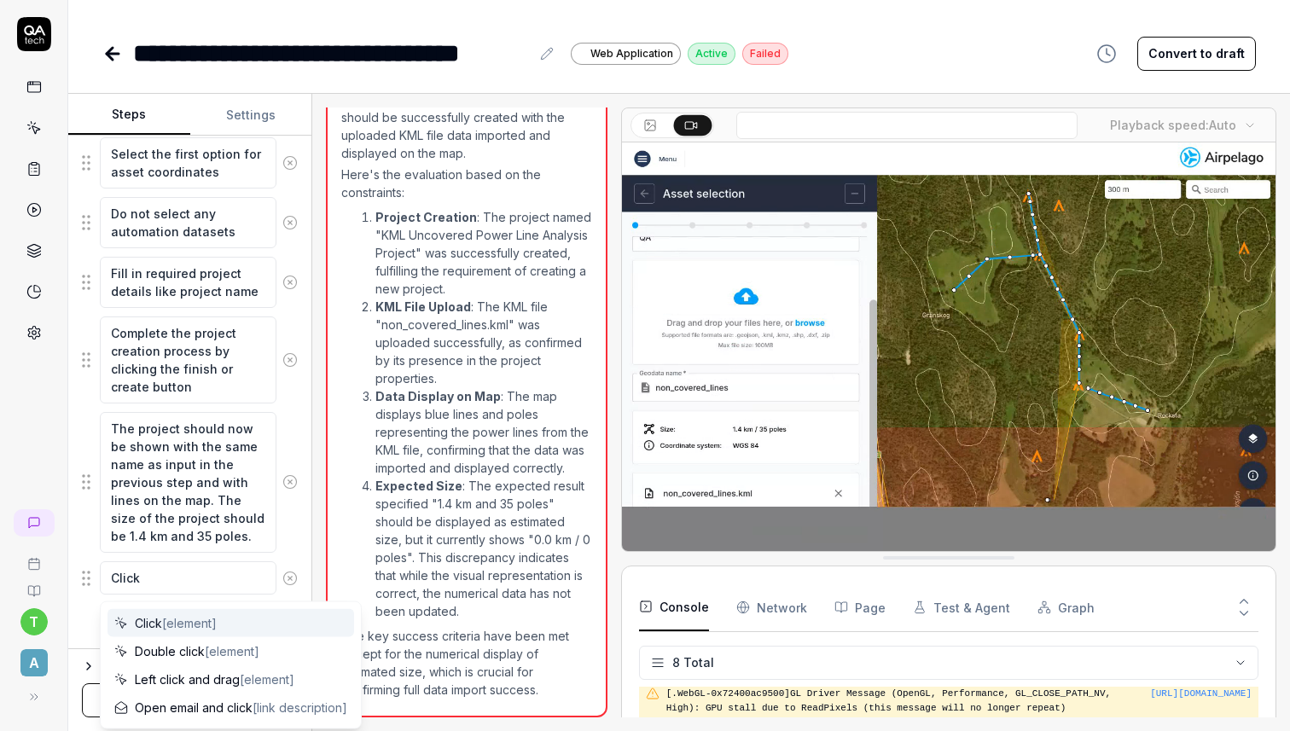
type textarea "Click t"
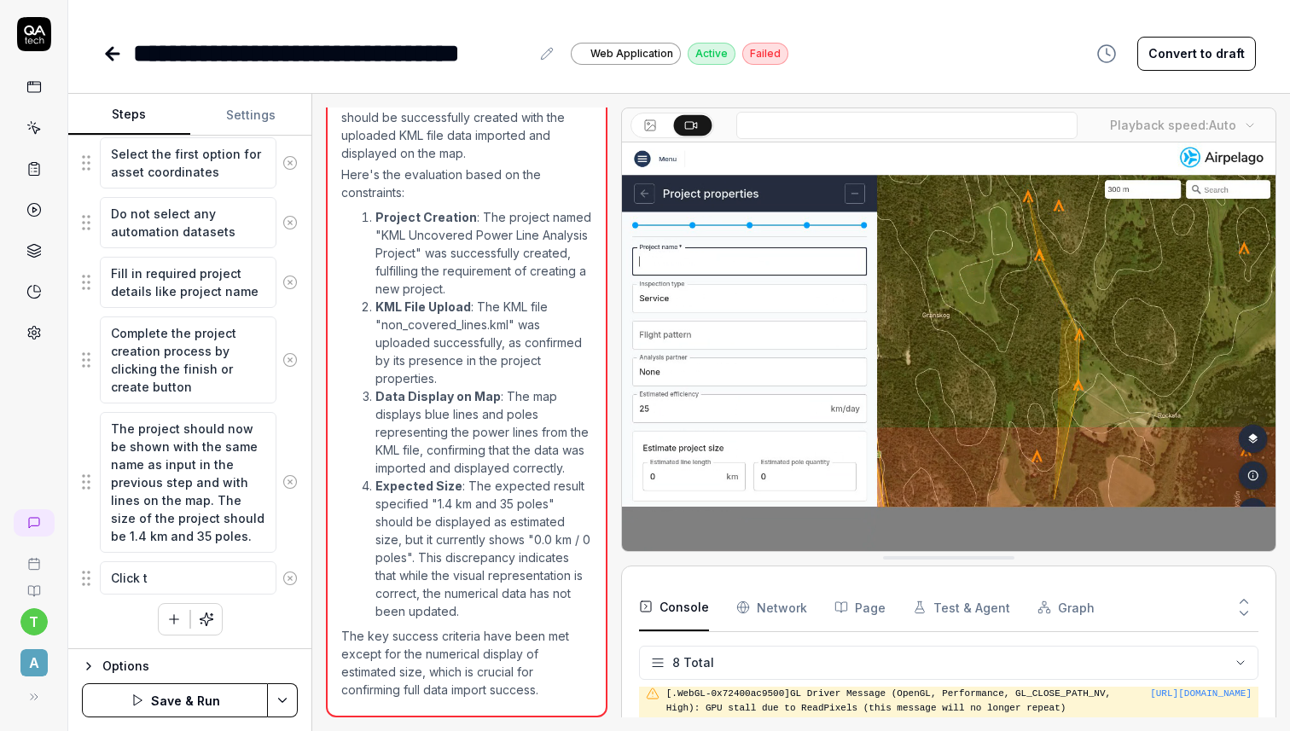
type textarea "*"
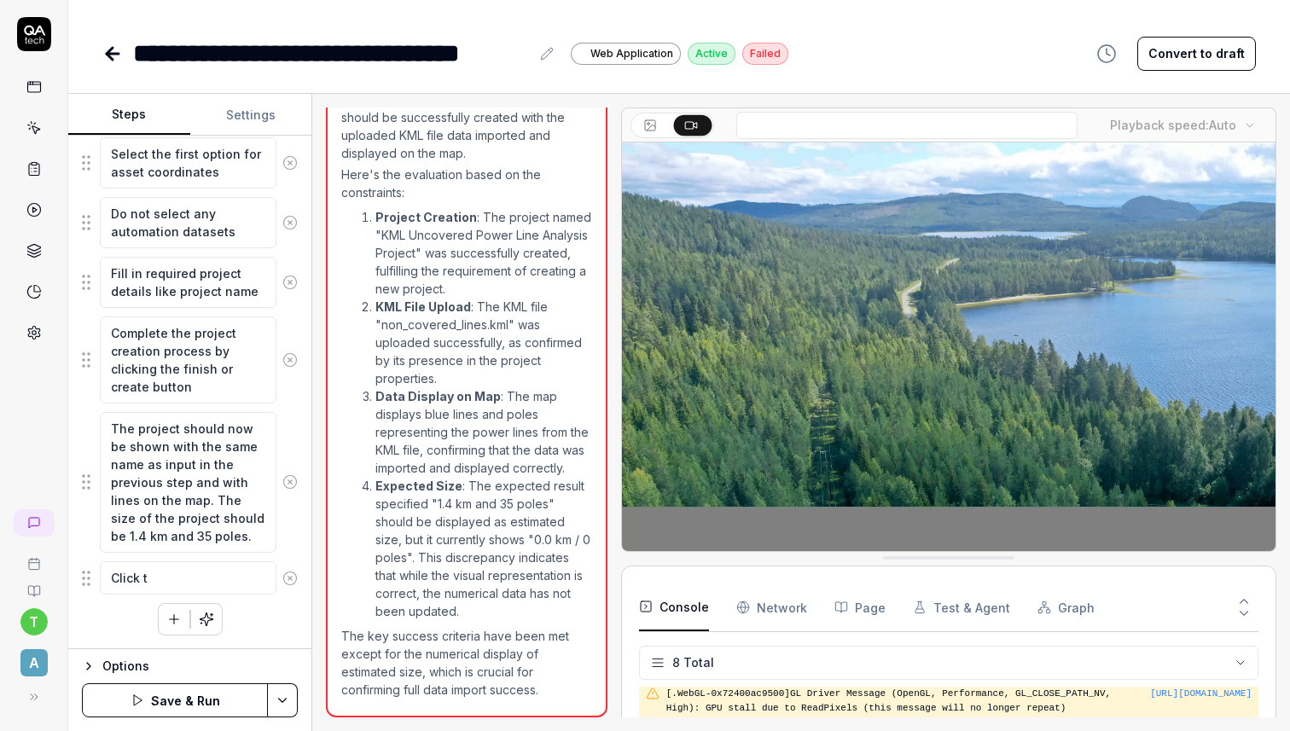
type textarea "Click th"
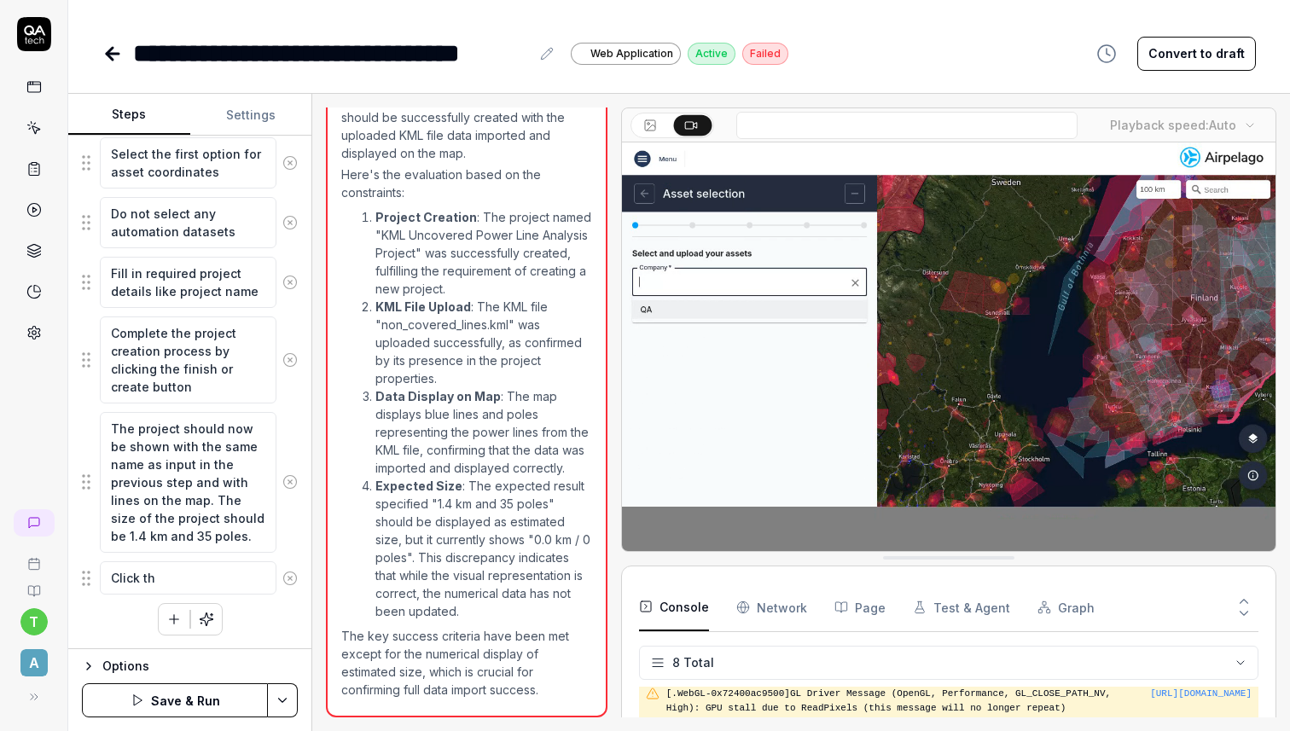
type textarea "*"
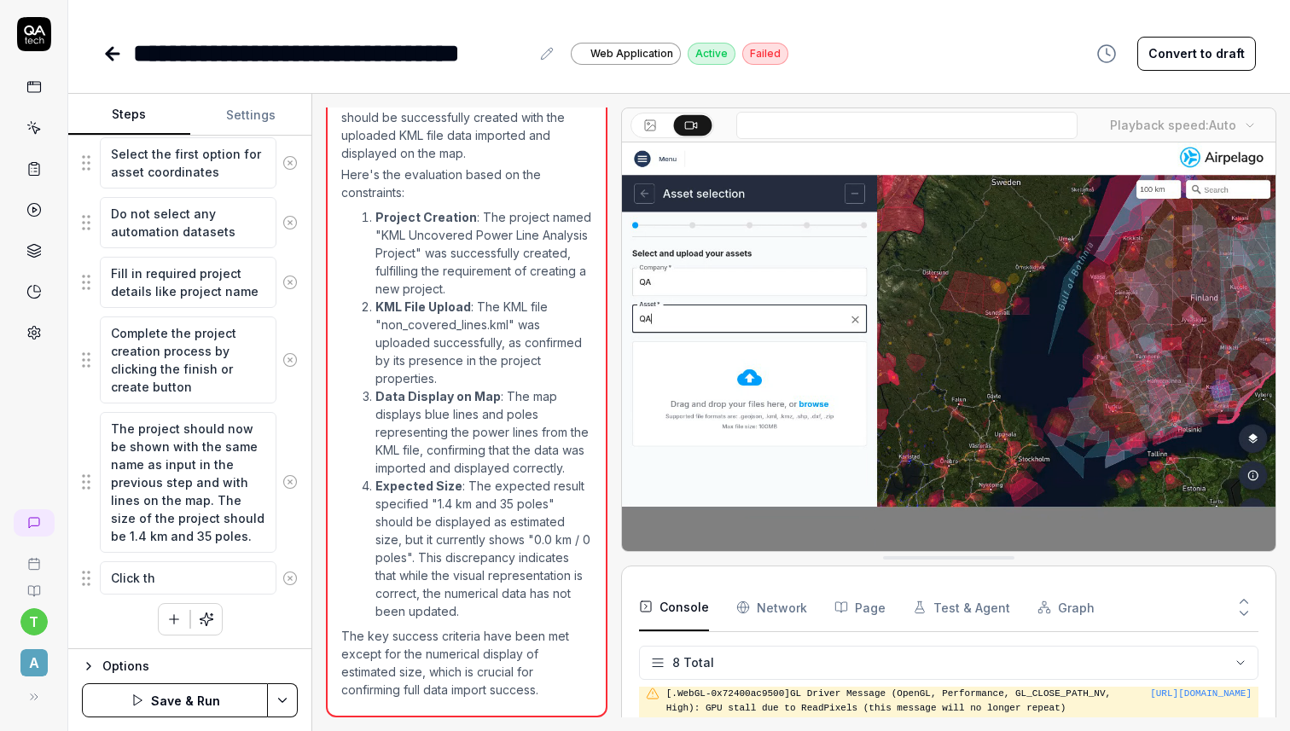
type textarea "Click the"
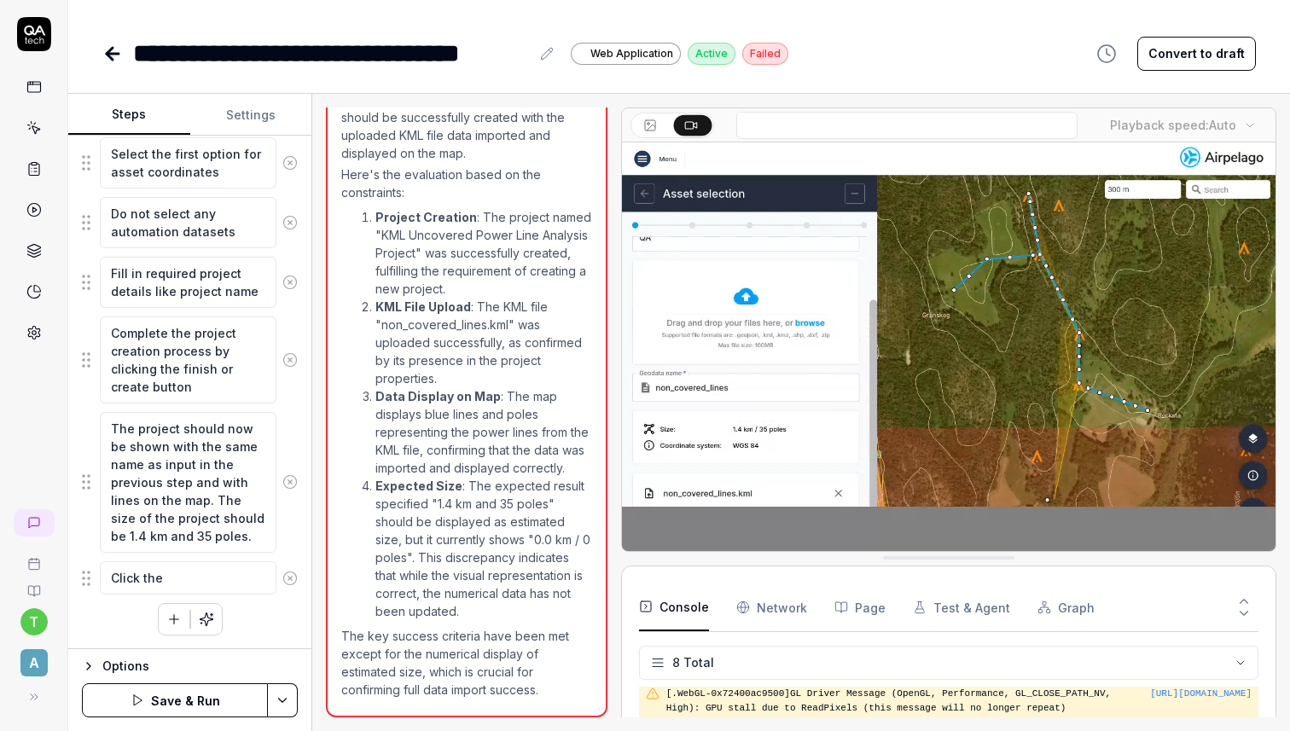
type textarea "*"
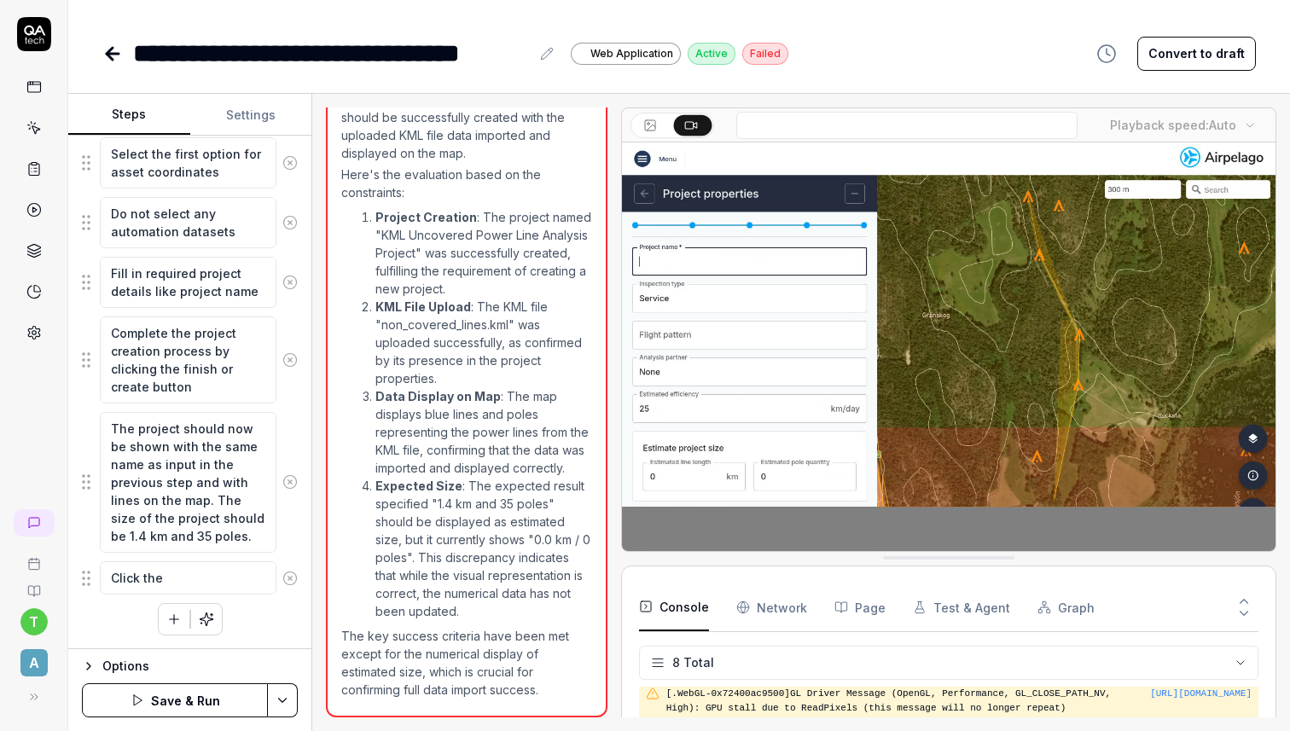
type textarea "Click the"
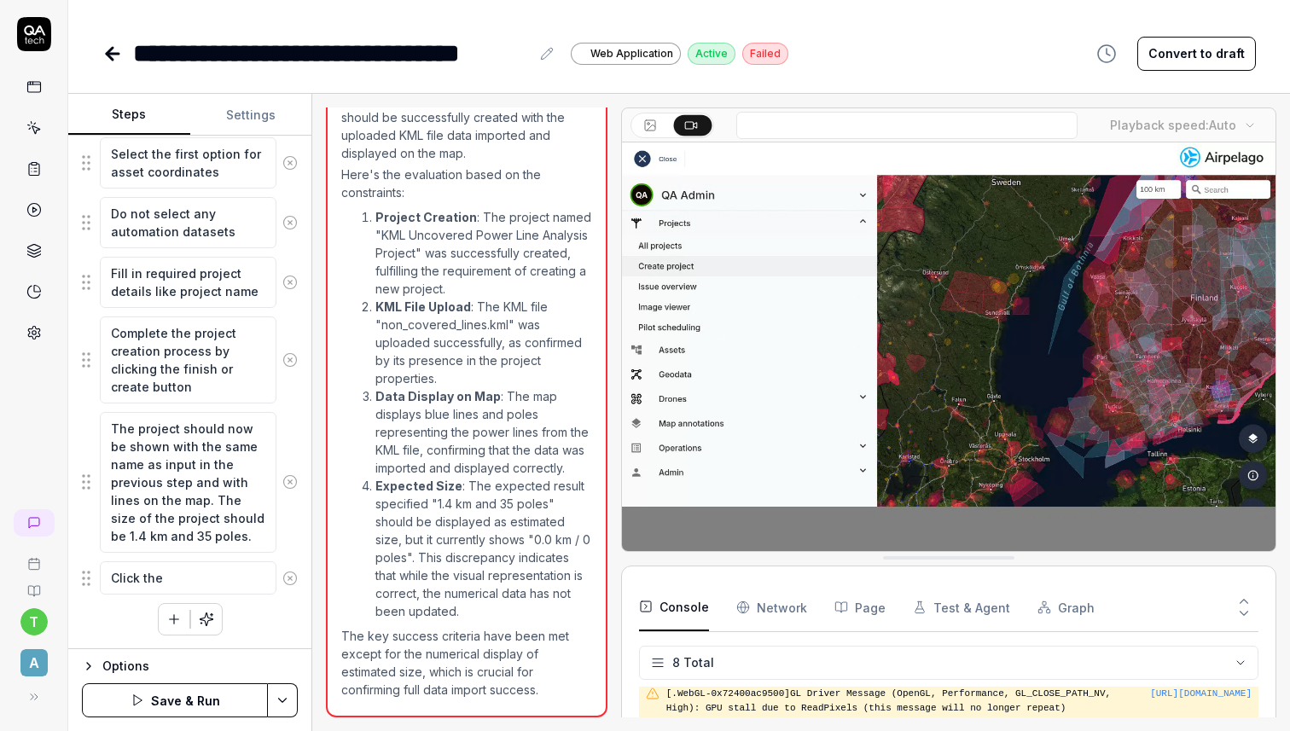
type textarea "*"
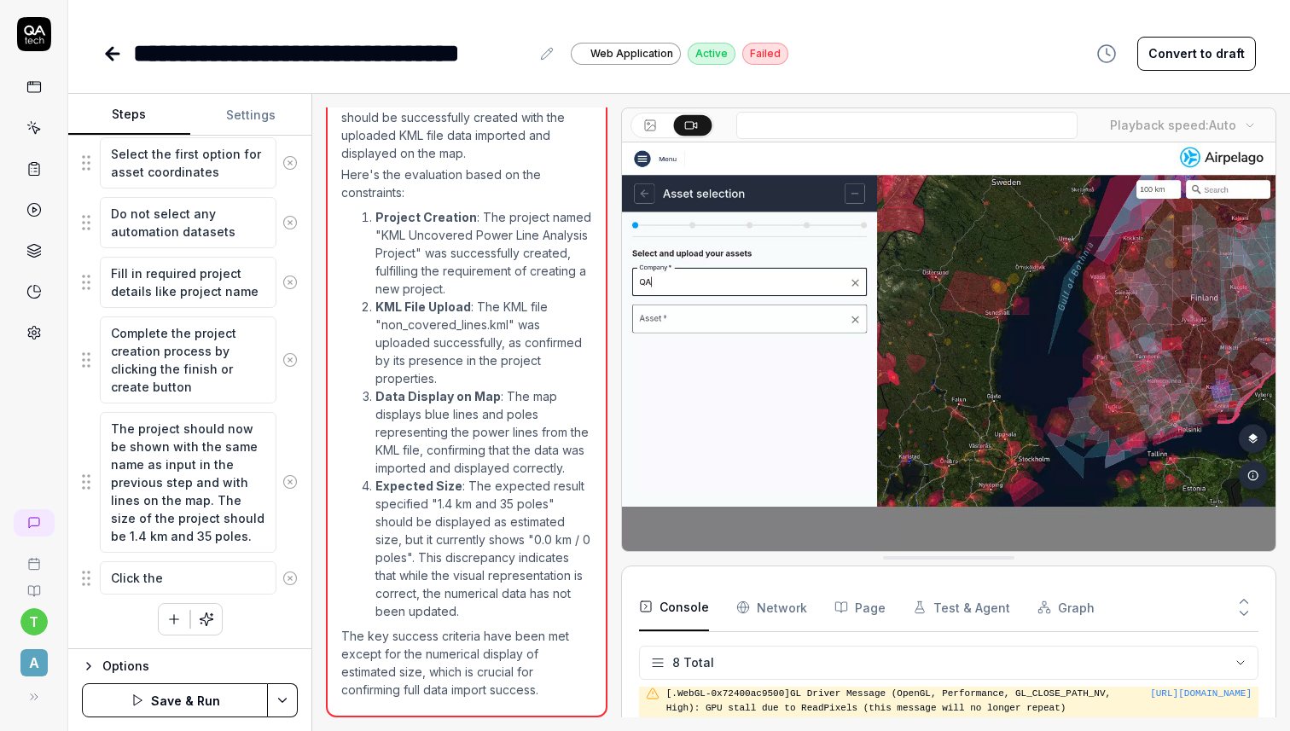
type textarea "Click the n"
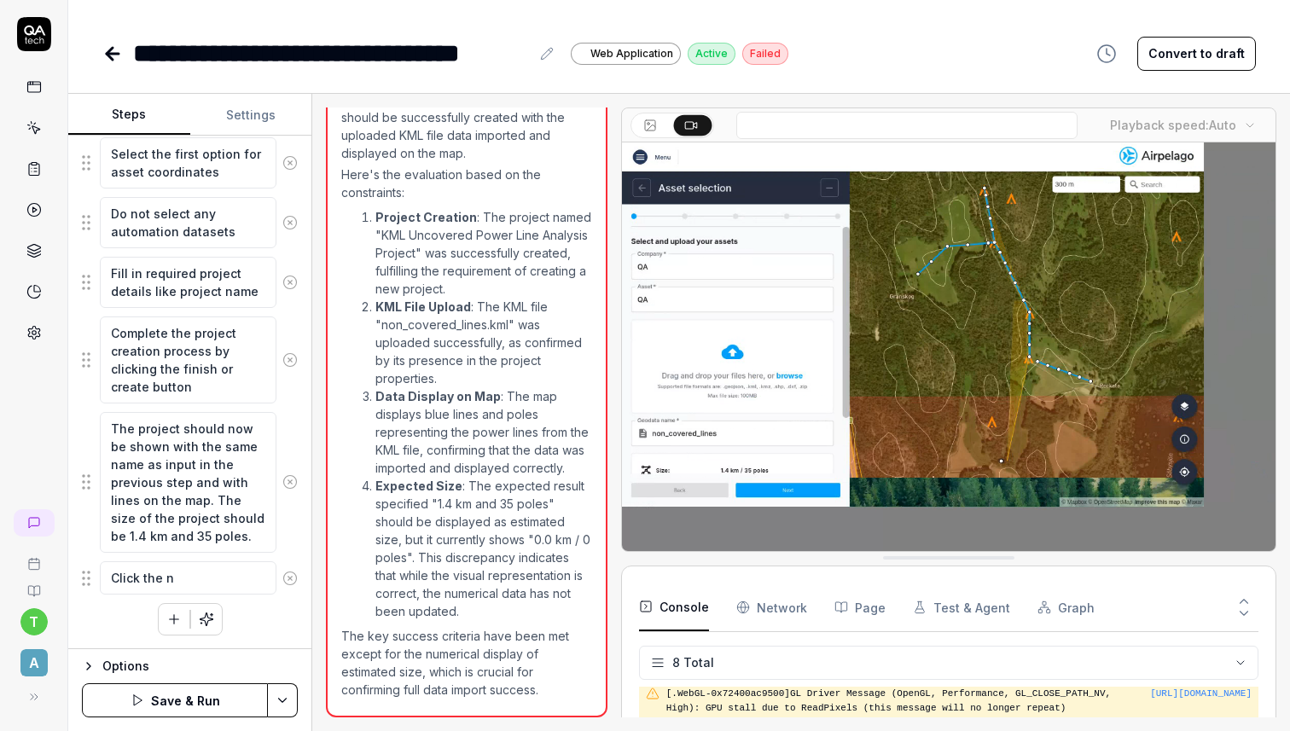
type textarea "*"
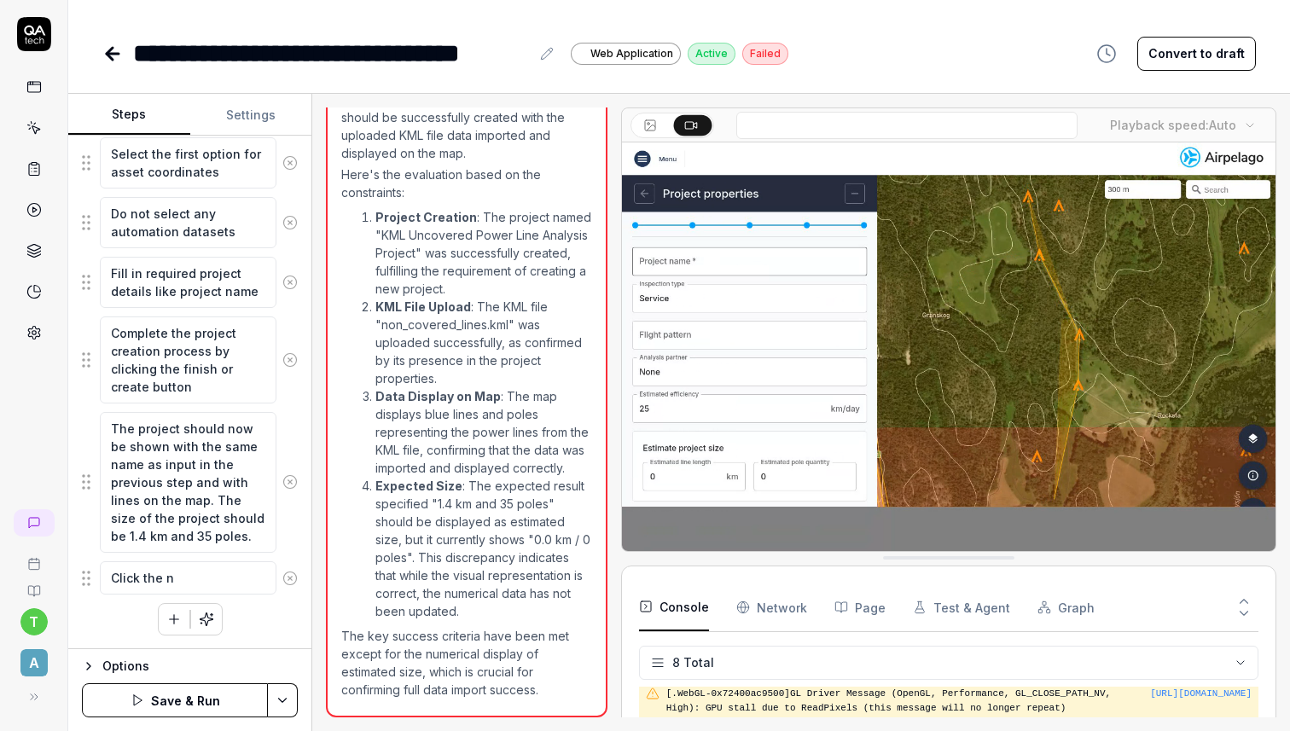
type textarea "Click the ne"
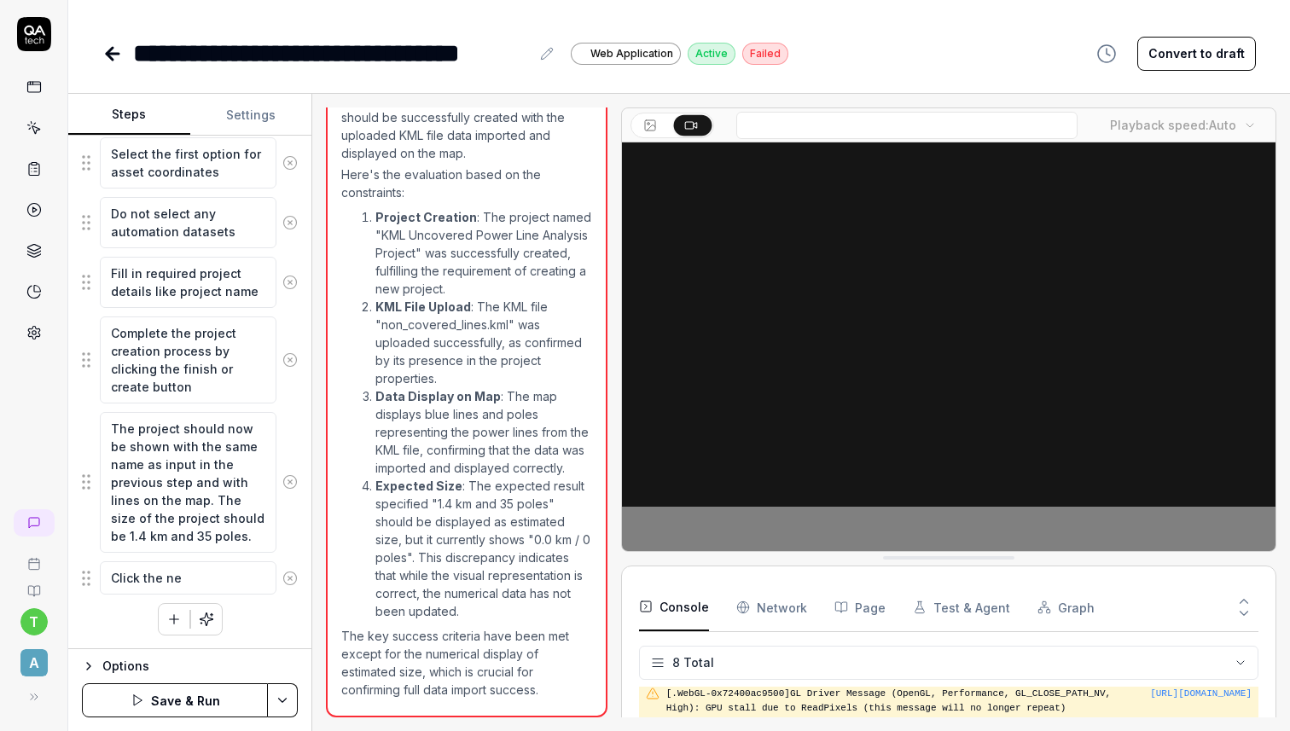
type textarea "*"
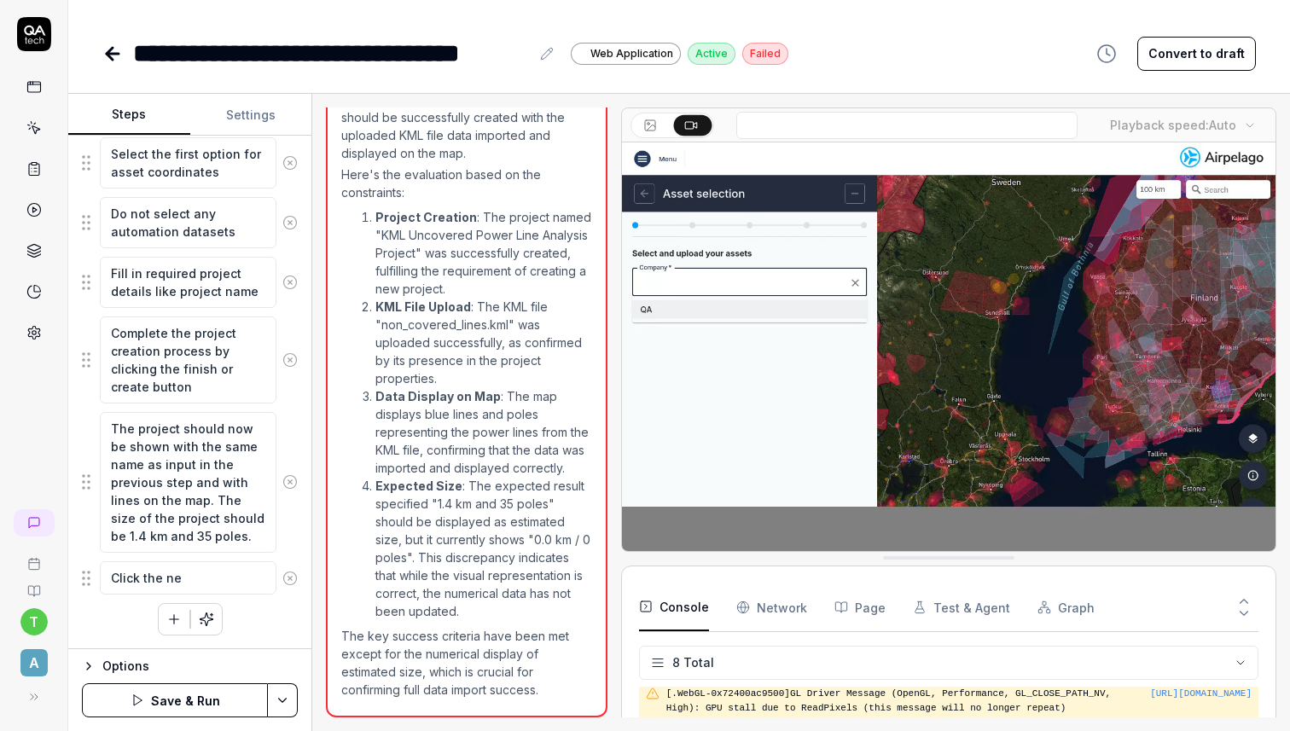
type textarea "Click the nex"
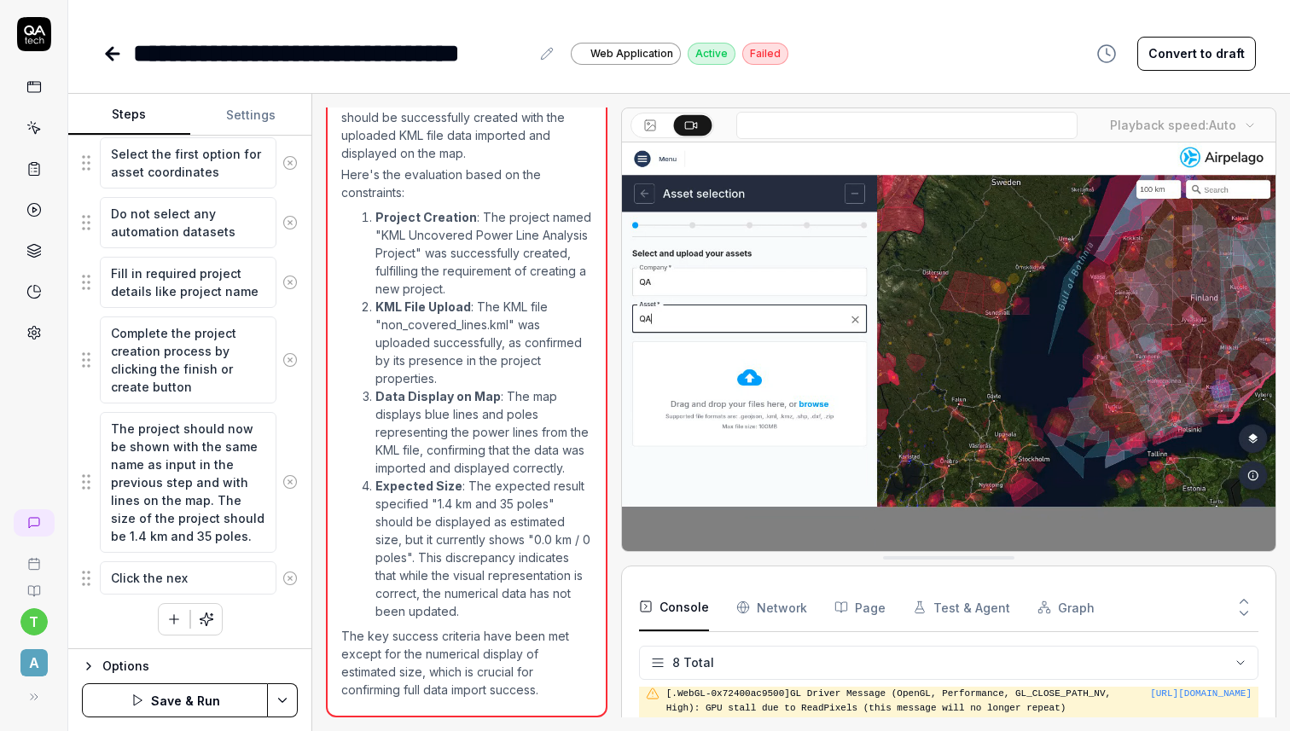
type textarea "*"
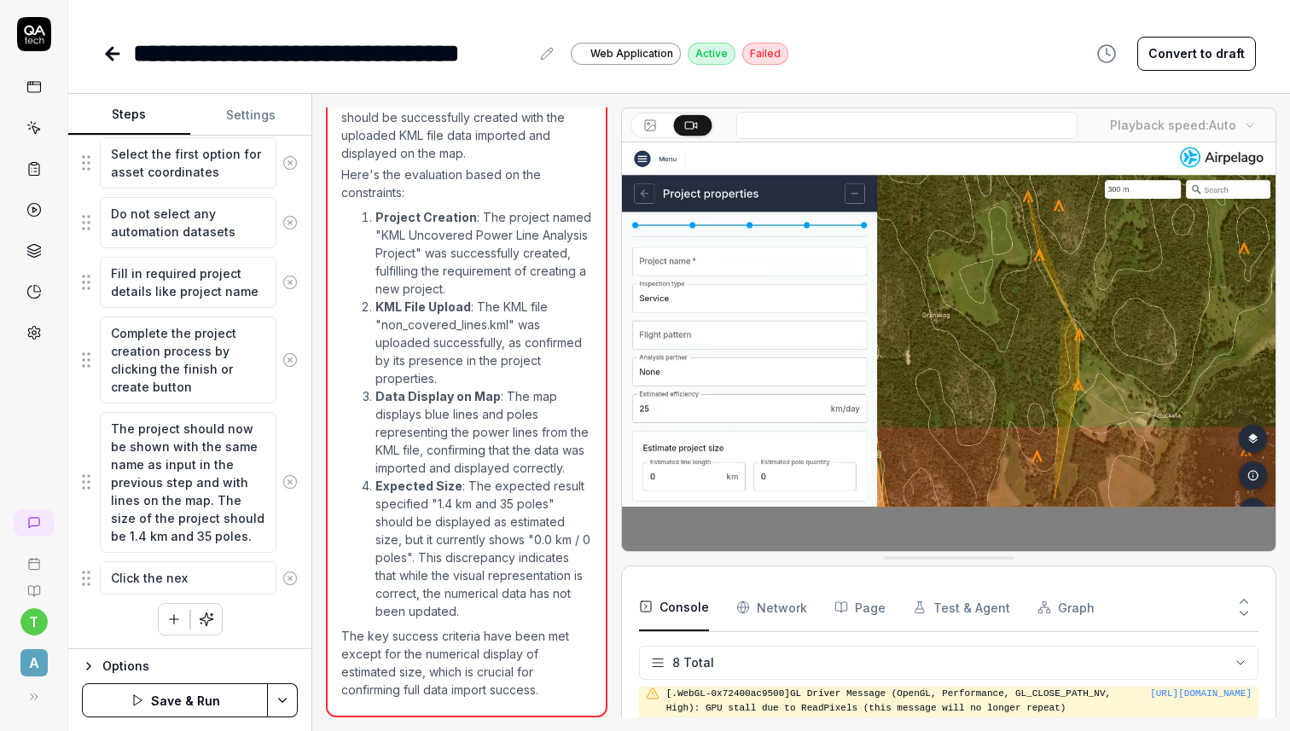
type textarea "Click the next"
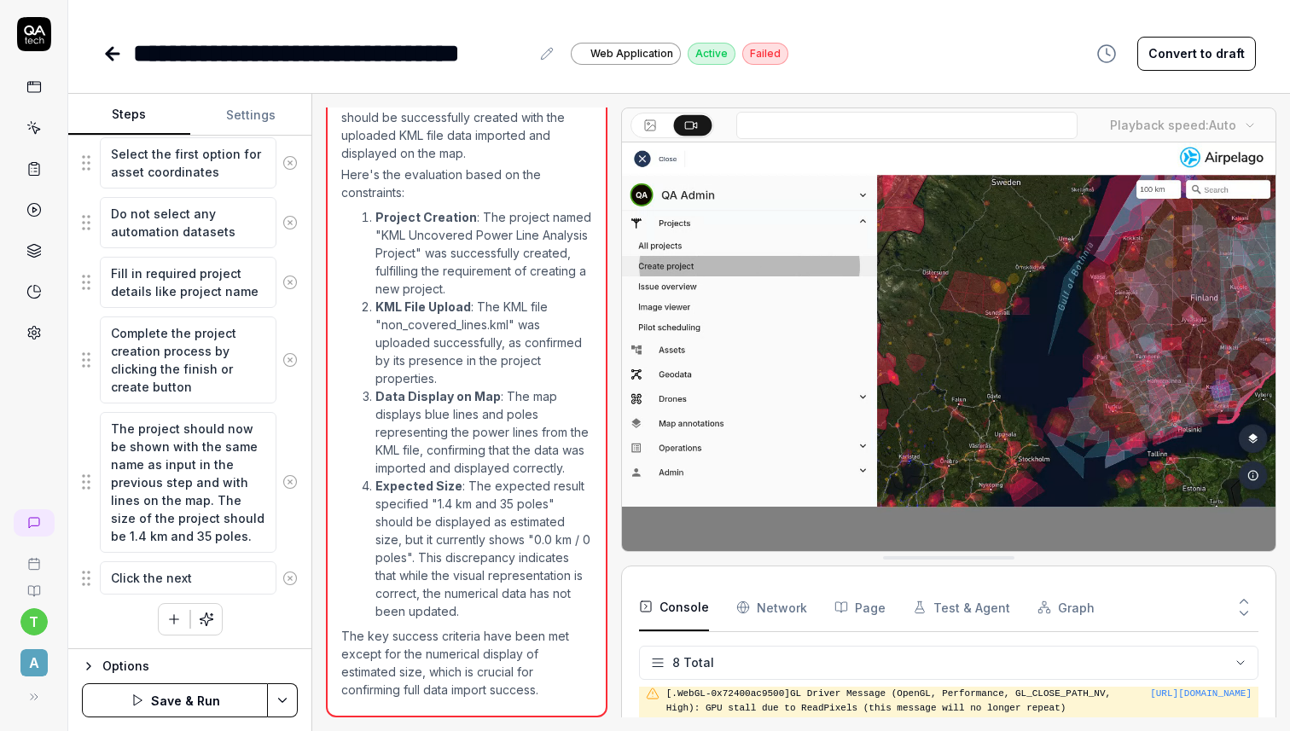
type textarea "*"
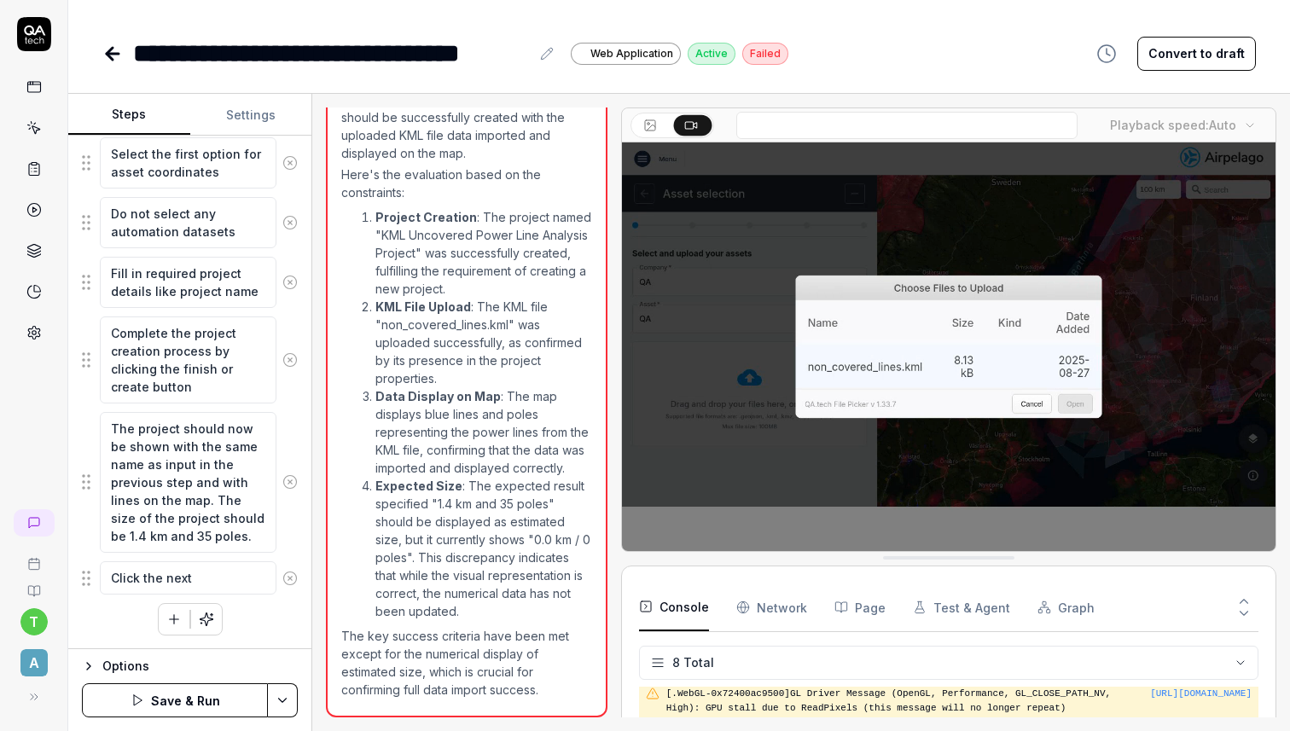
type textarea "Click the next"
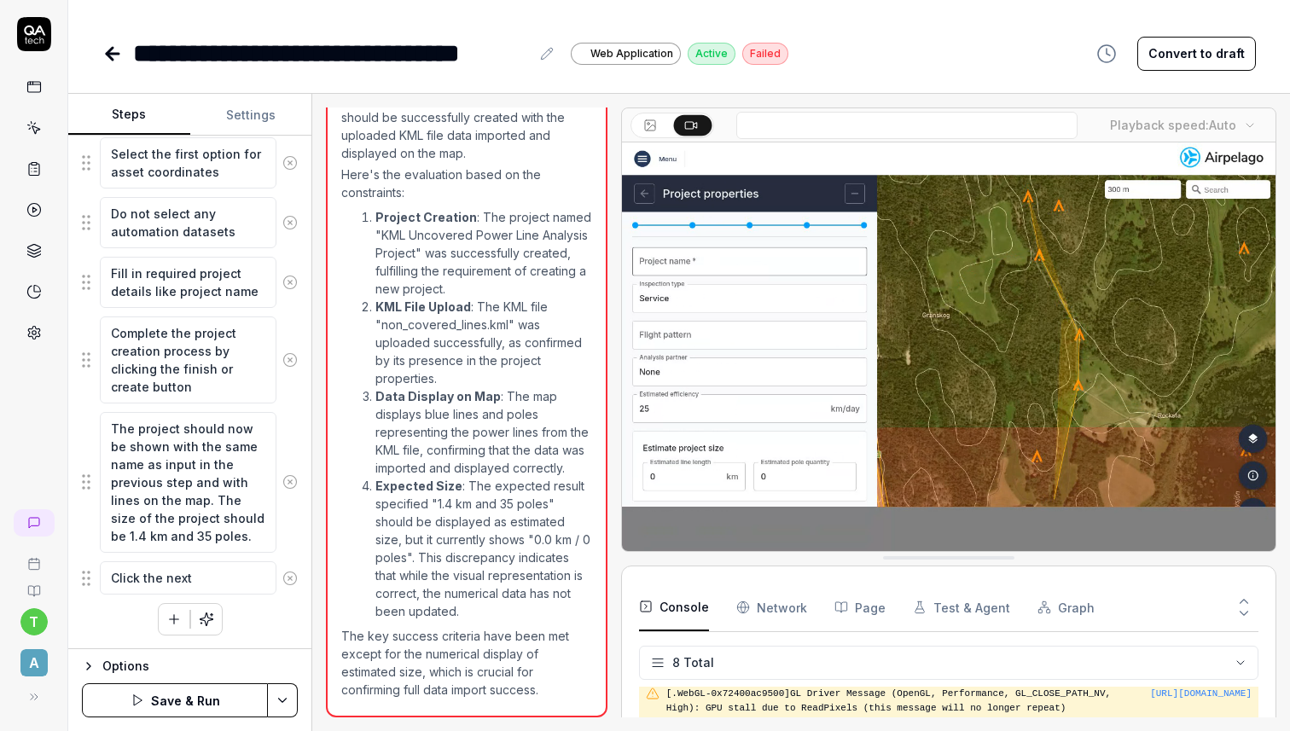
type textarea "*"
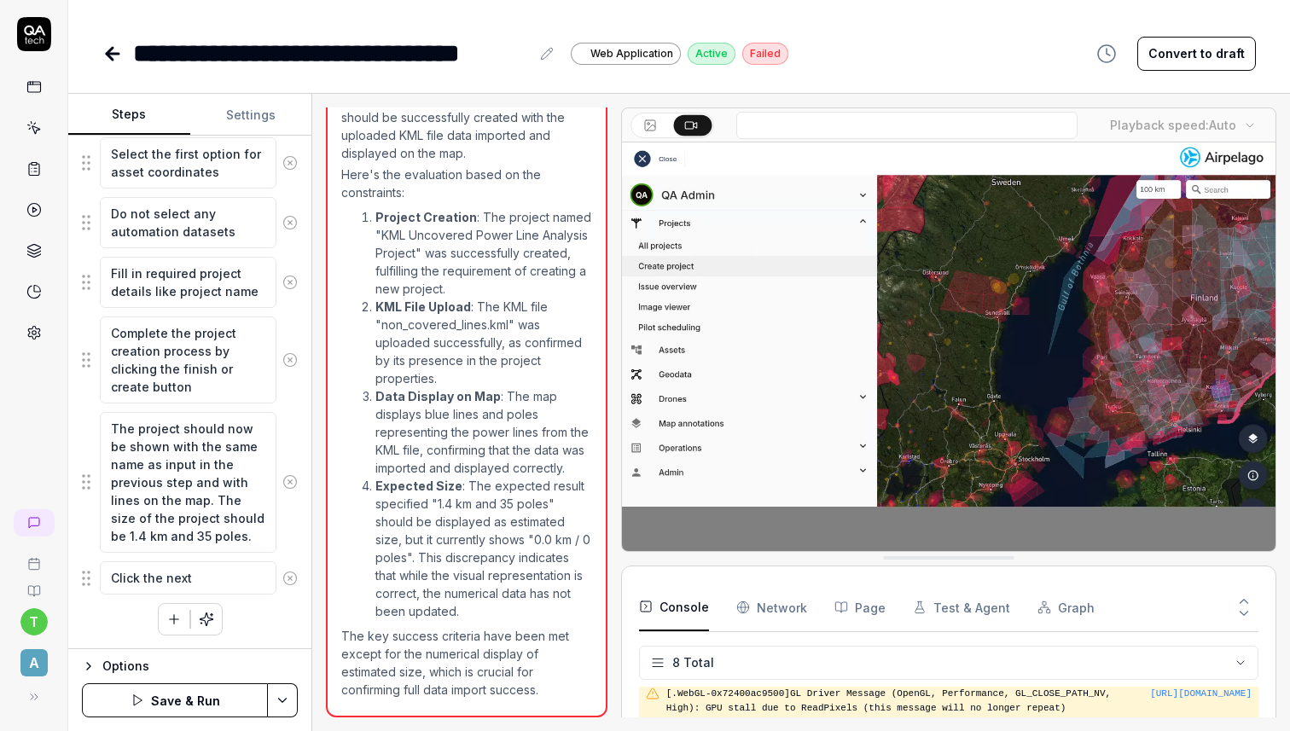
type textarea "Click the next b"
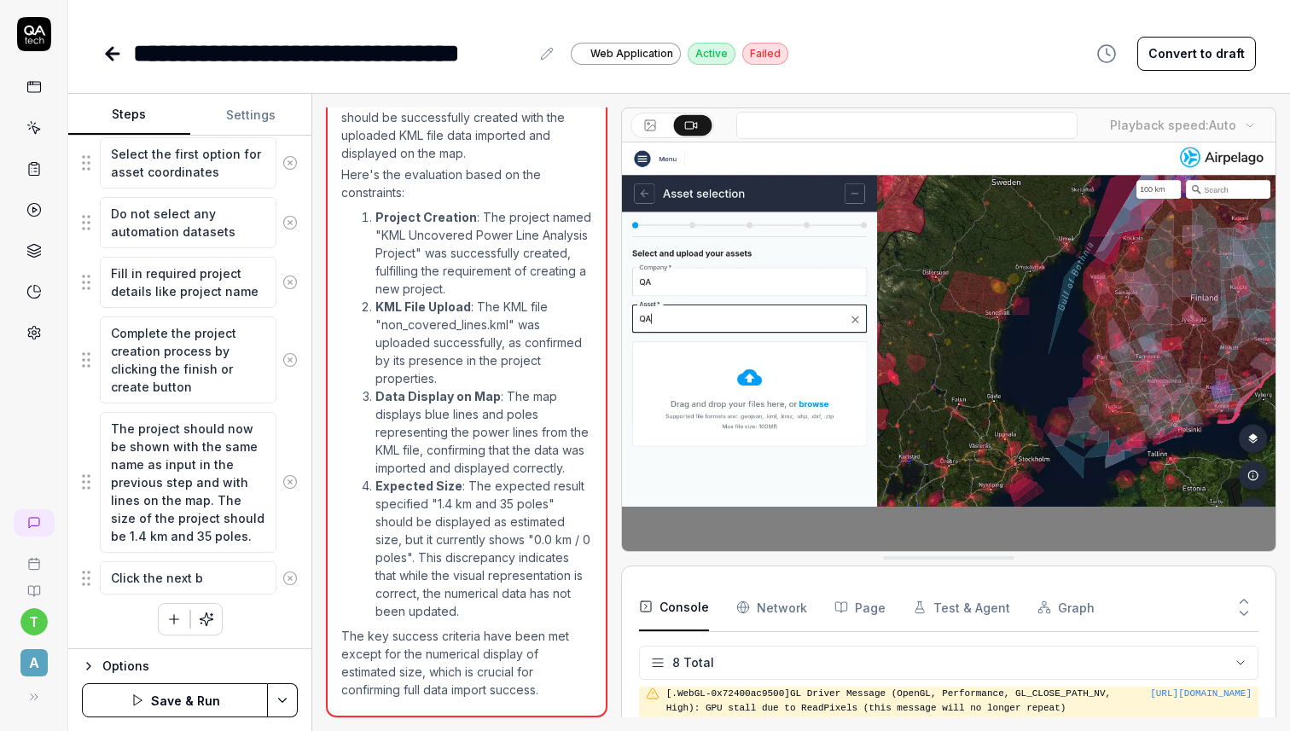
type textarea "*"
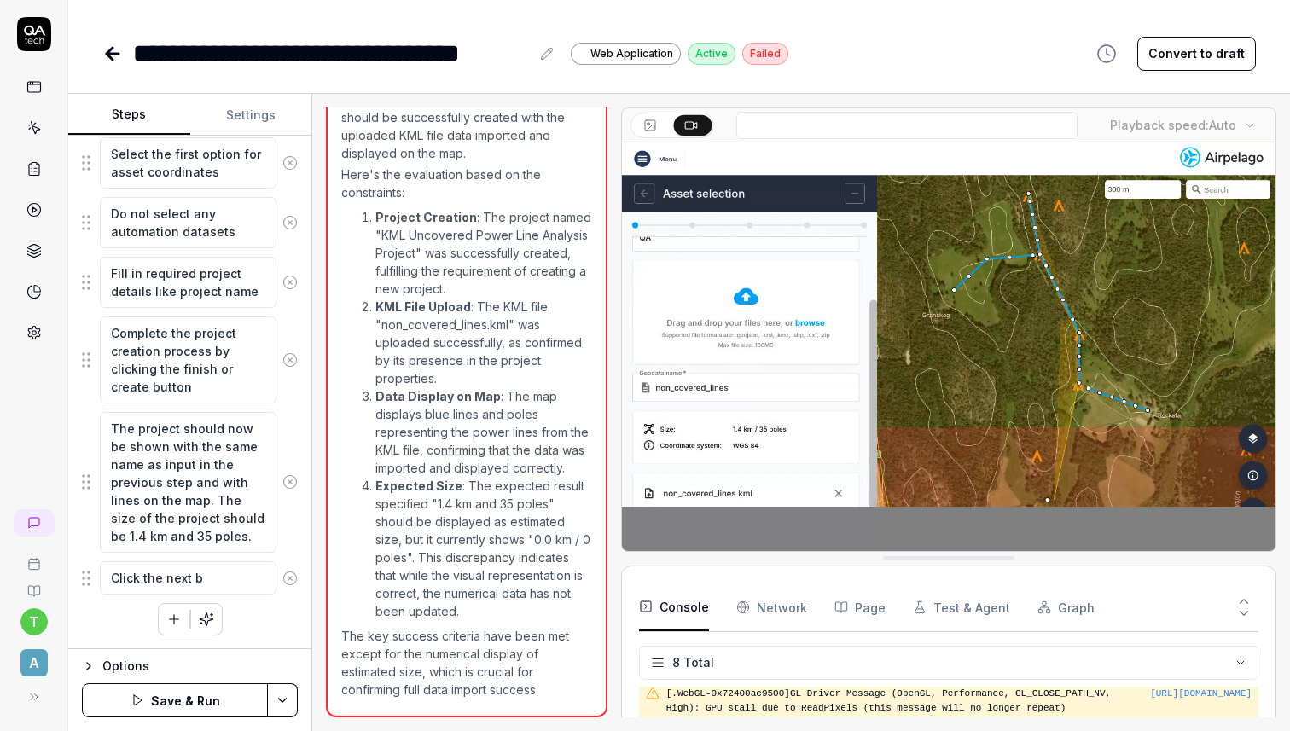
type textarea "Click the next bu"
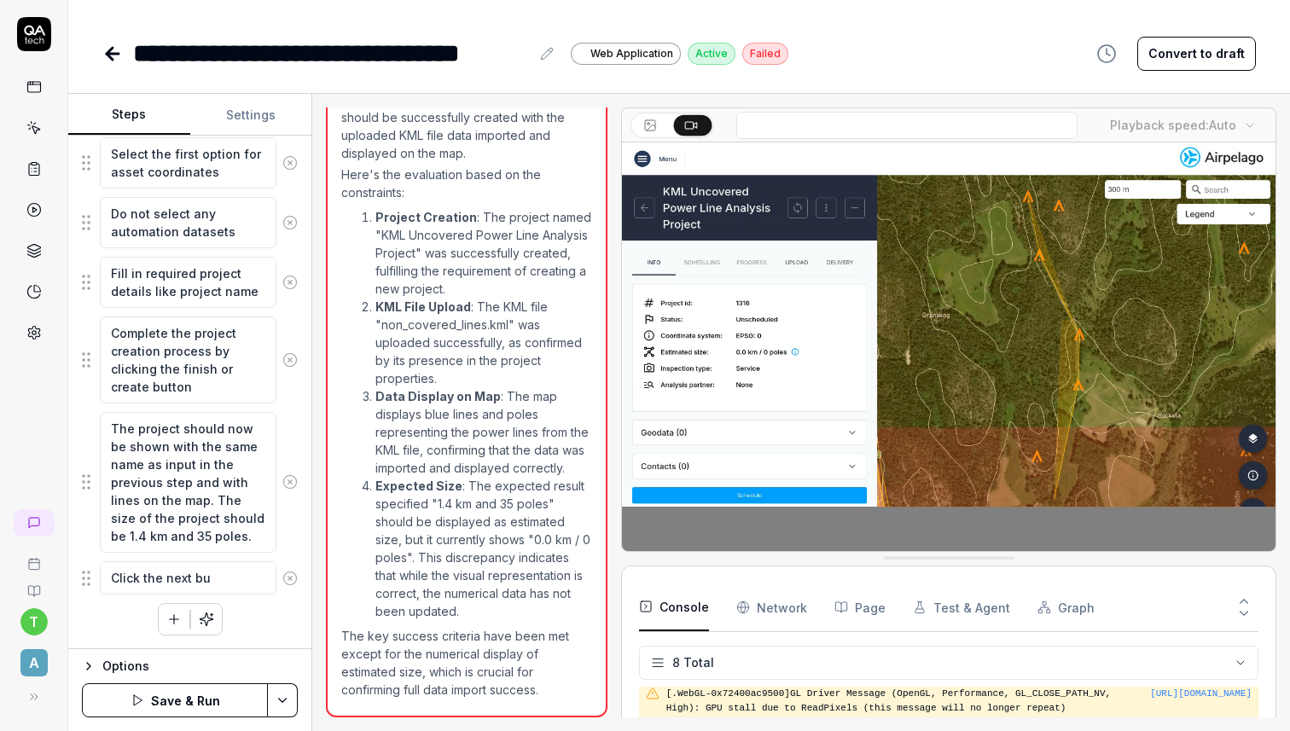
type textarea "*"
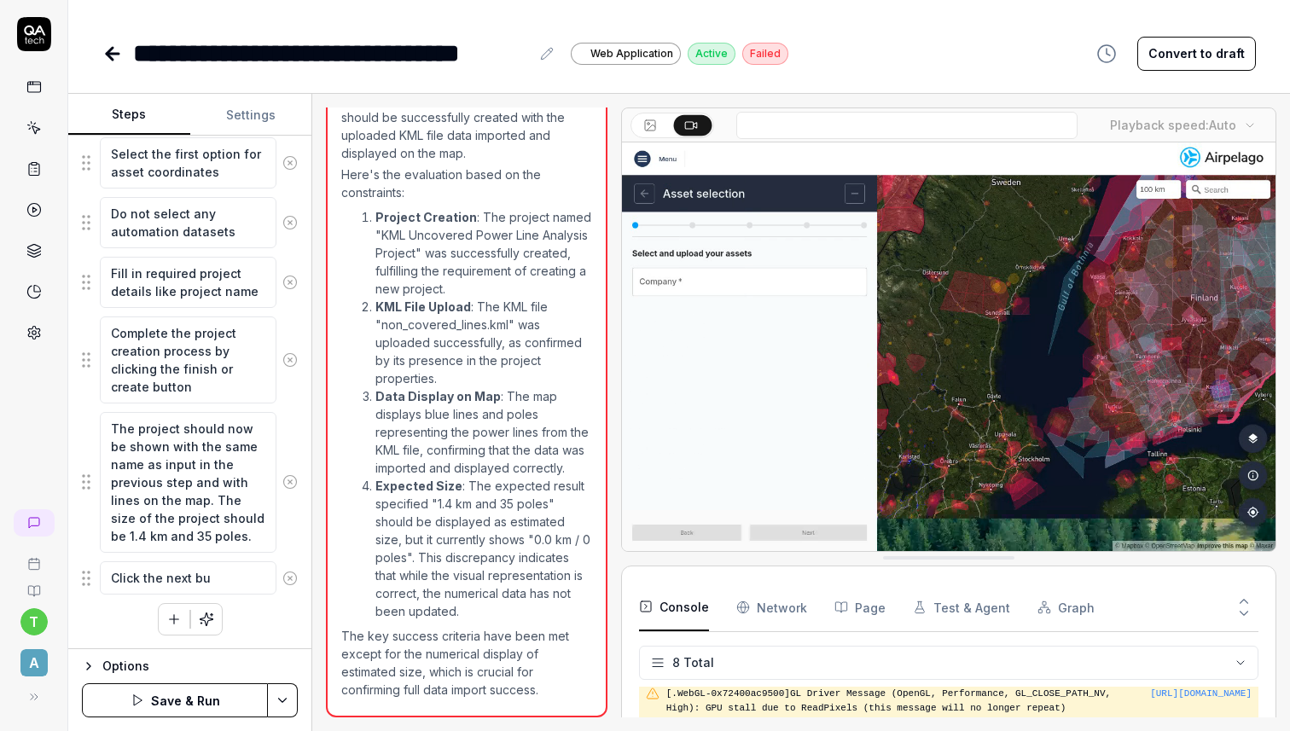
type textarea "Click the next but"
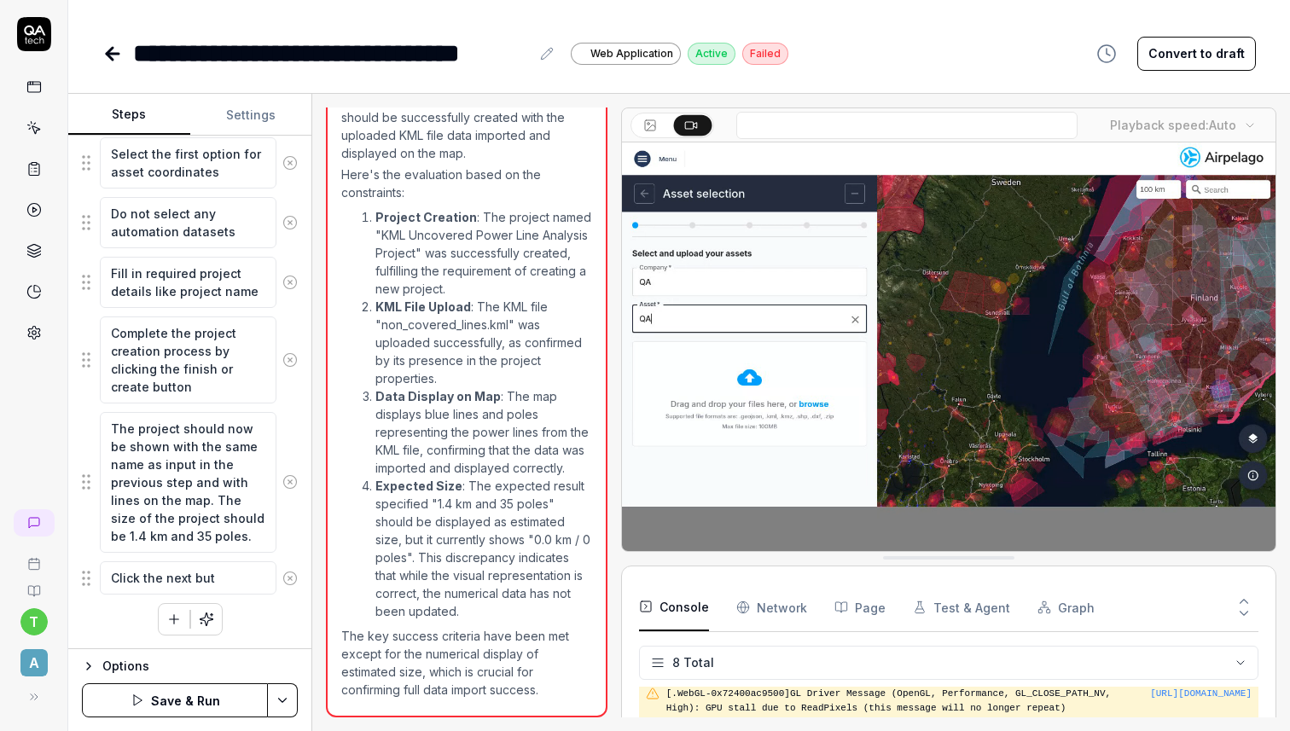
type textarea "*"
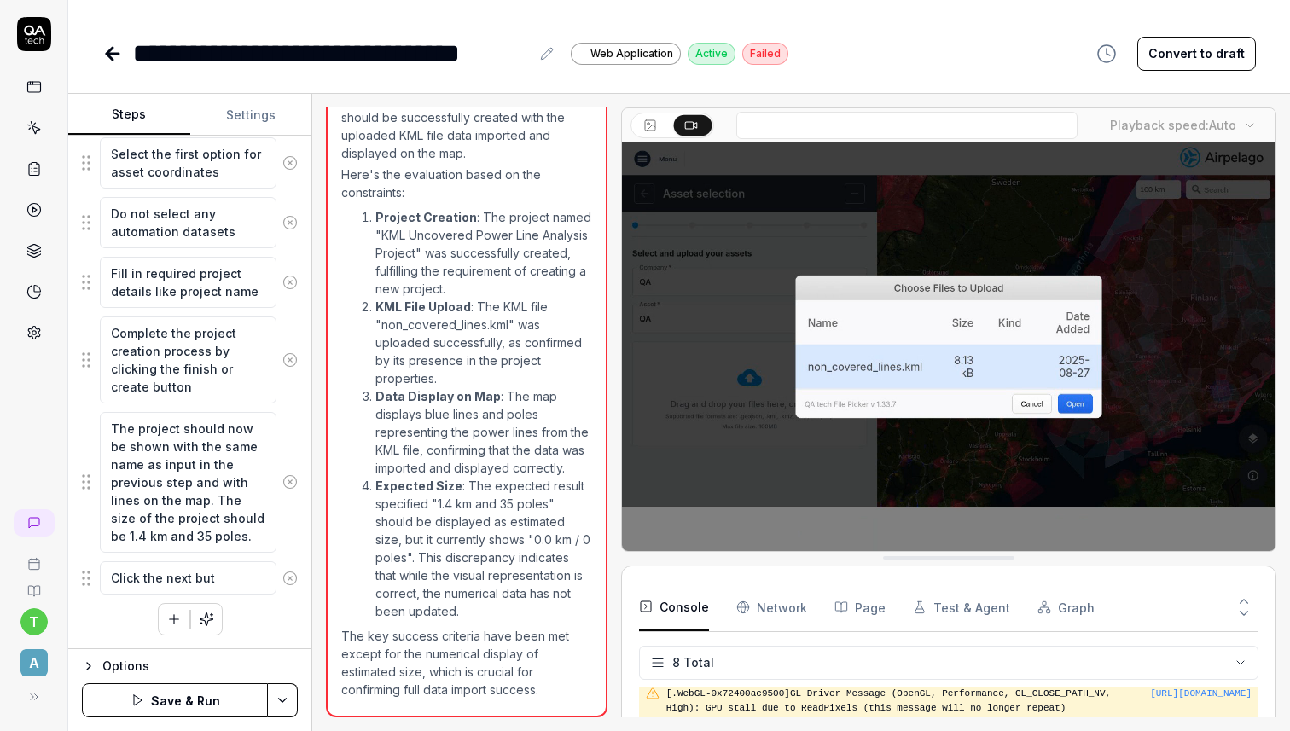
type textarea "Click the next butt"
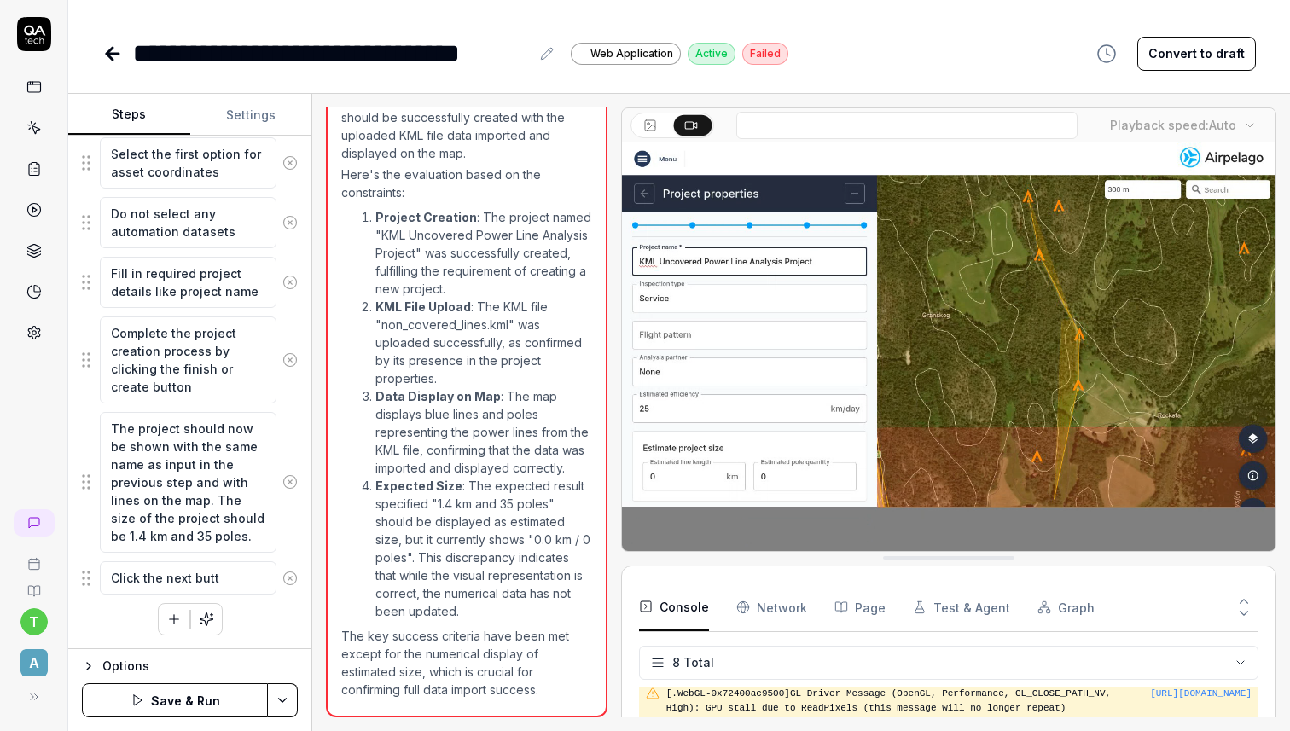
type textarea "*"
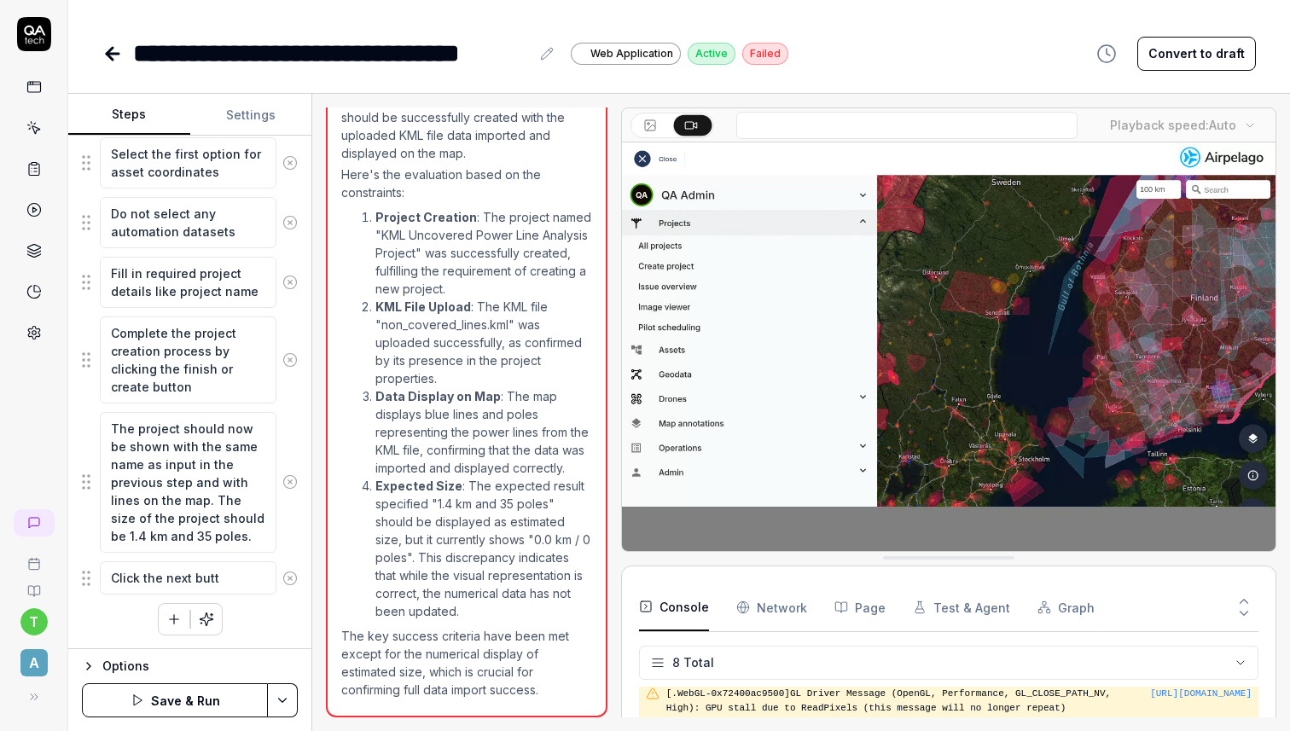
type textarea "Click the next butto"
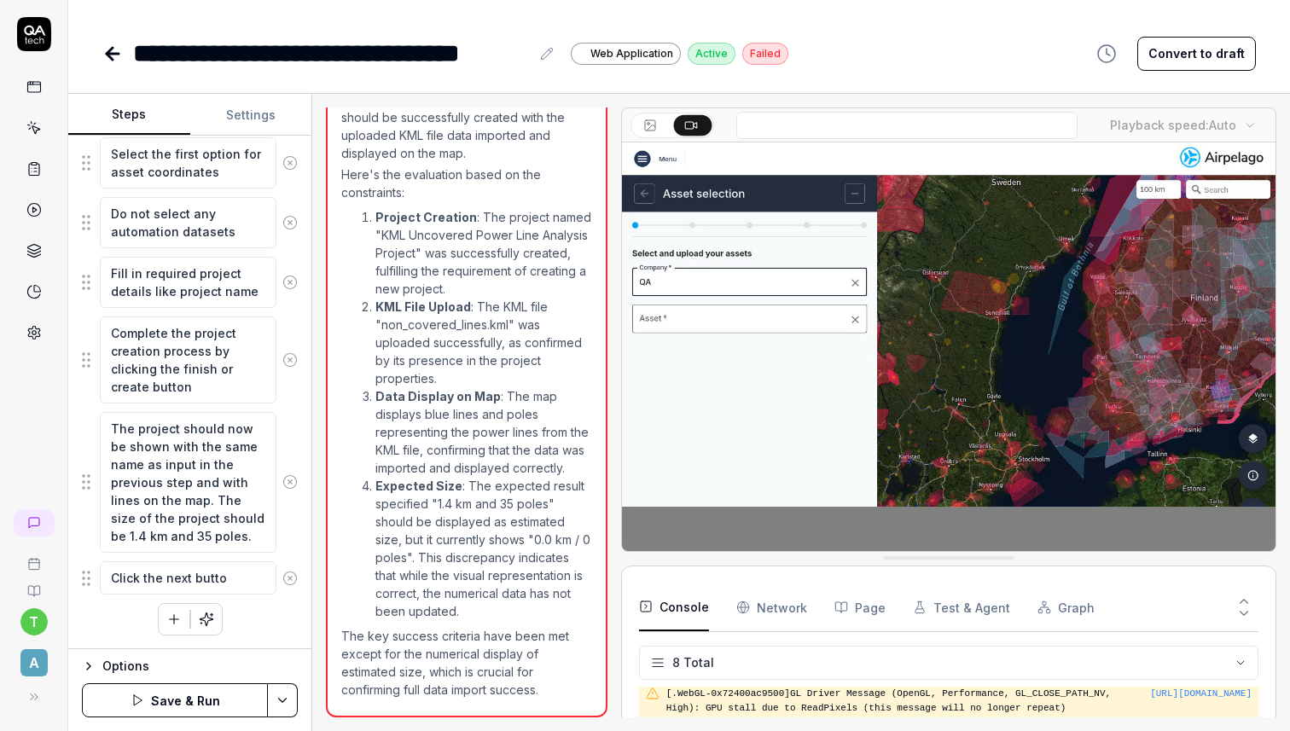
type textarea "*"
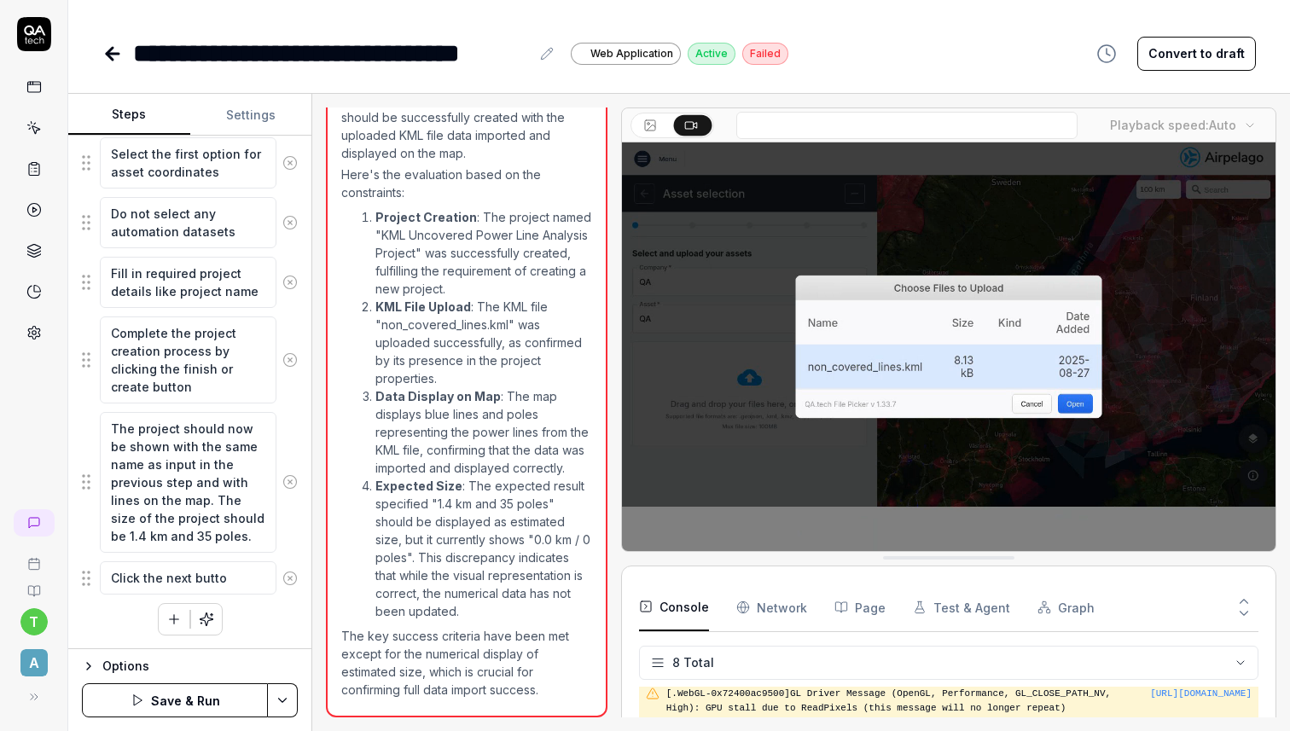
type textarea "Click the next button"
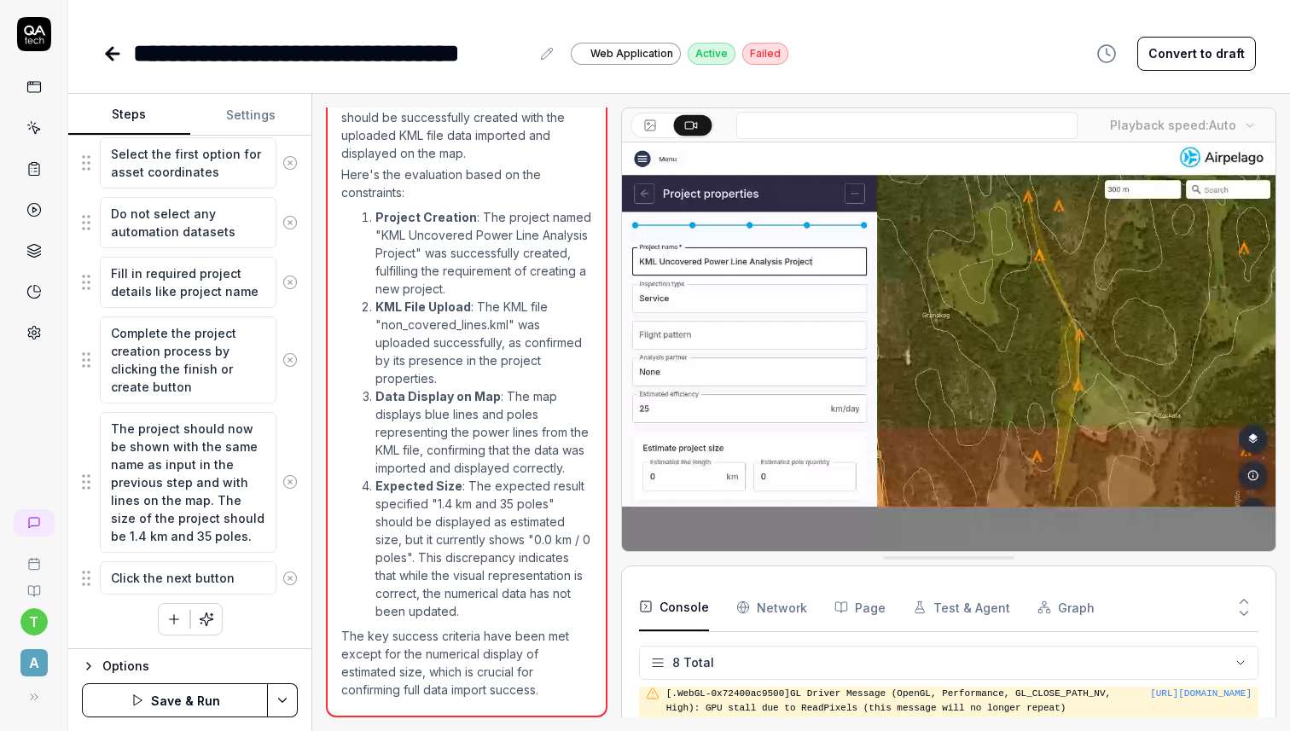
type textarea "*"
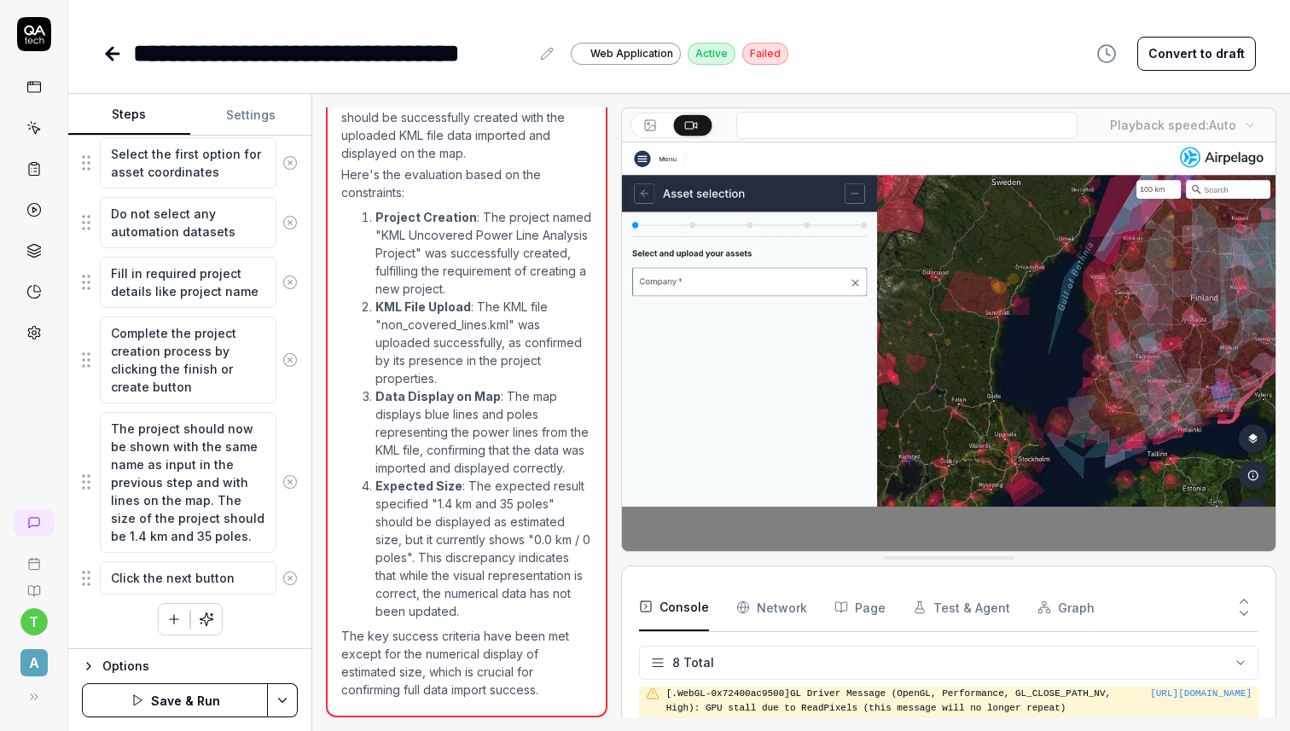
type textarea "Click the next button"
type textarea "*"
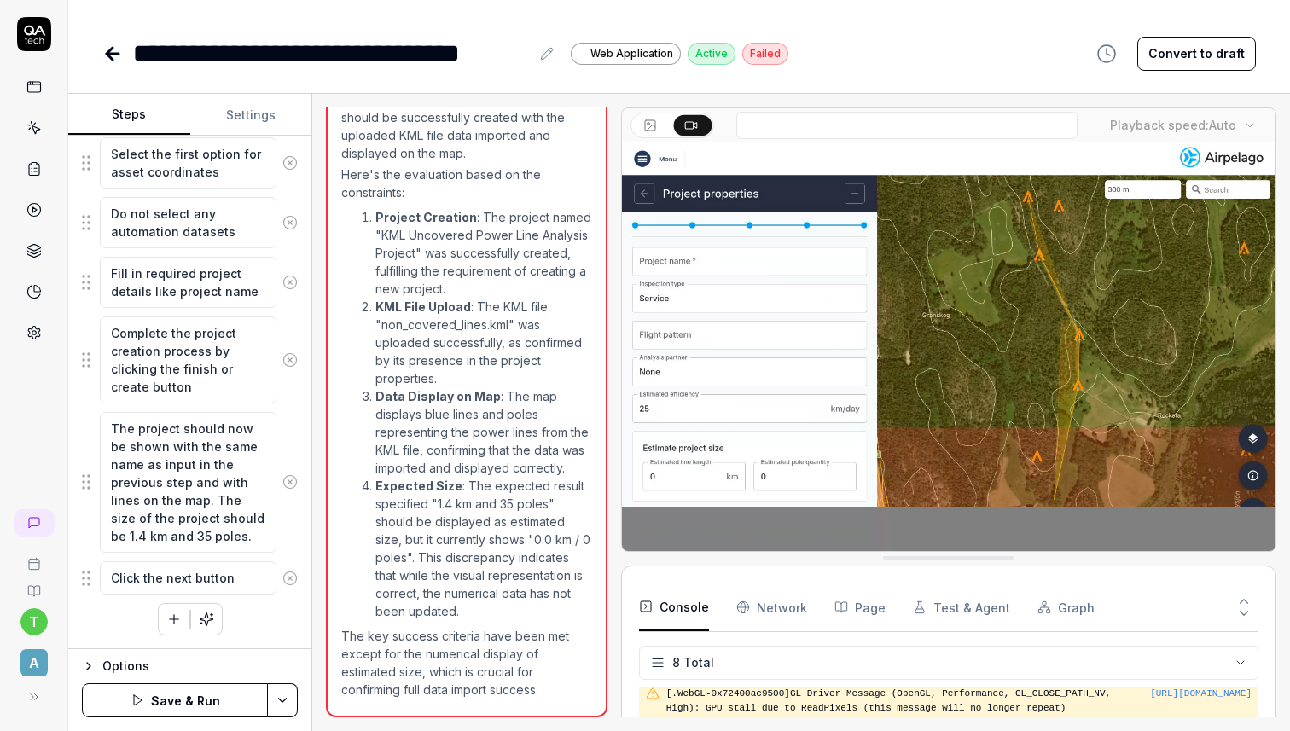
type textarea "Click the next button a"
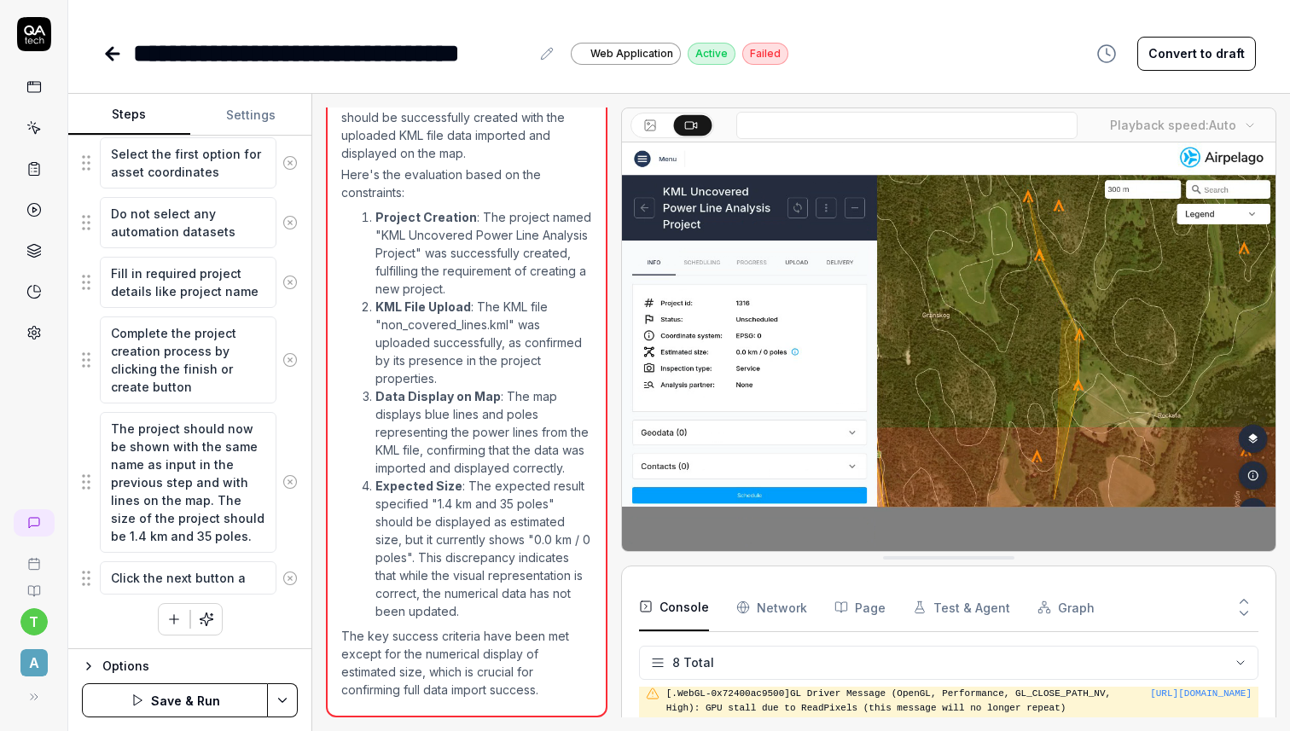
type textarea "*"
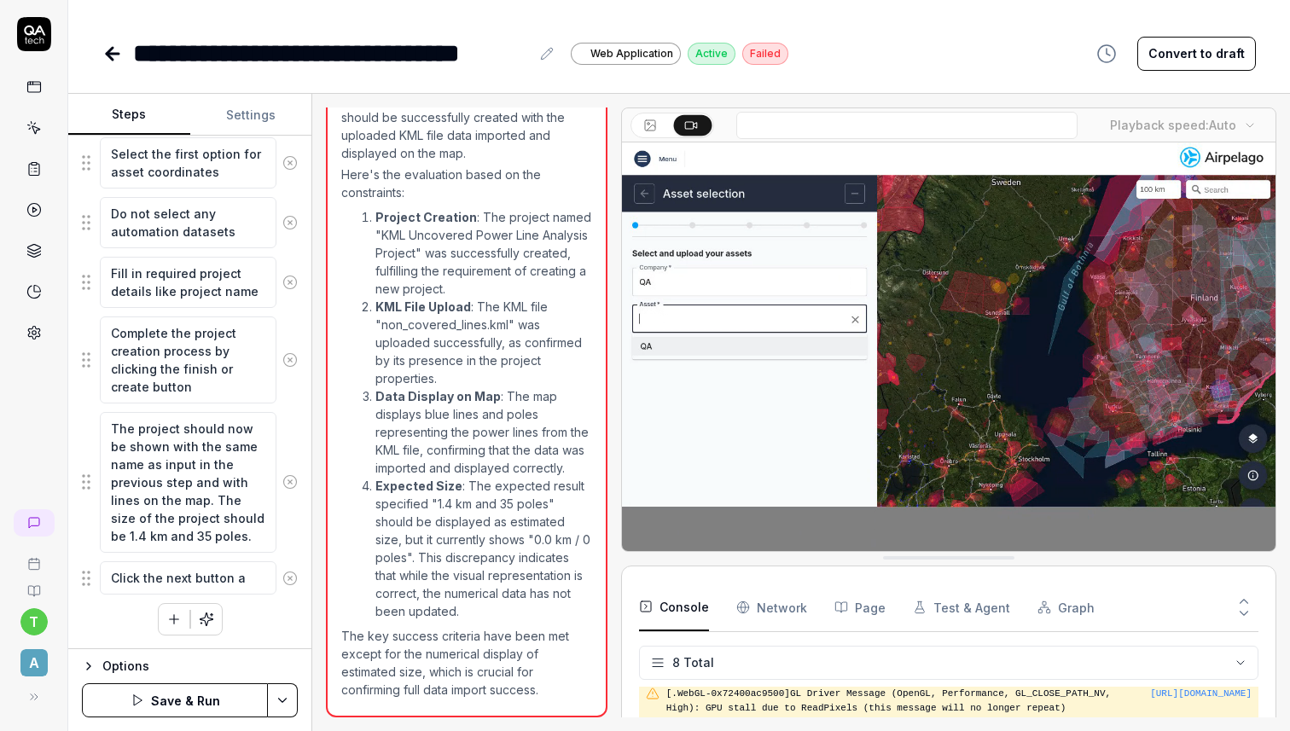
type textarea "Click the next button af"
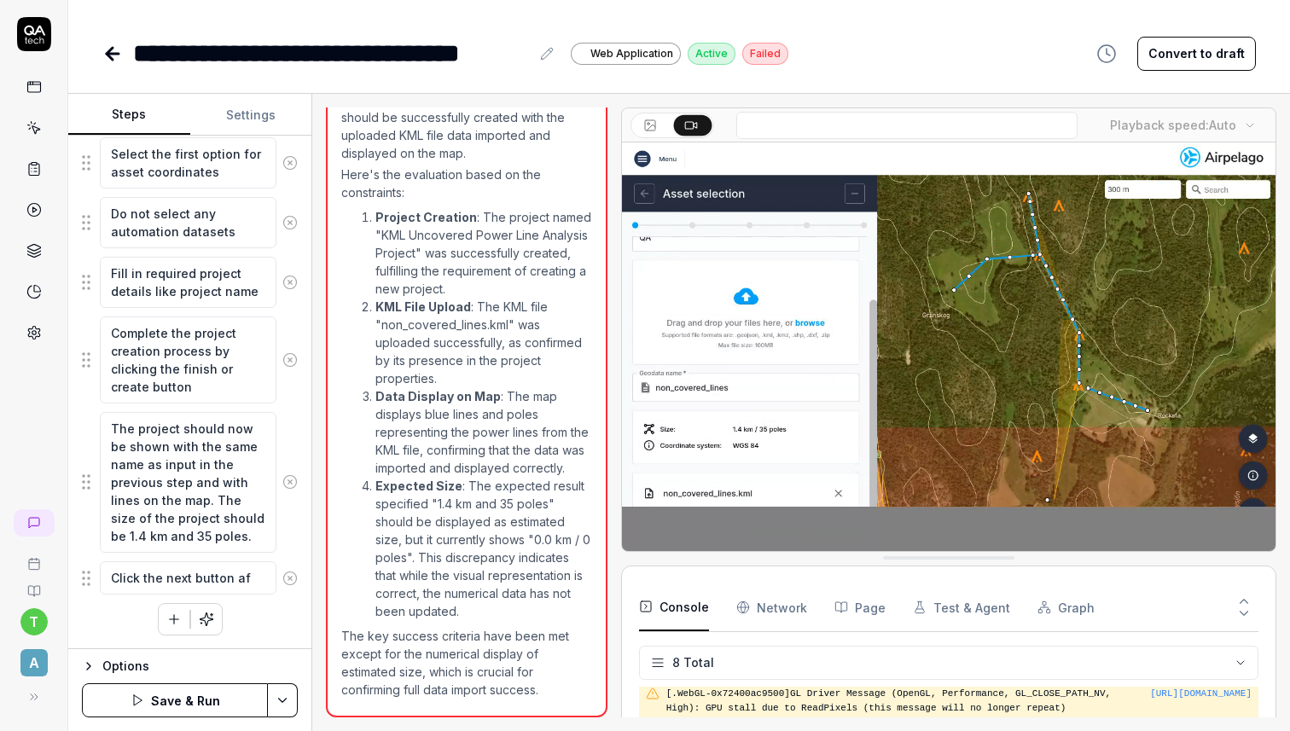
type textarea "*"
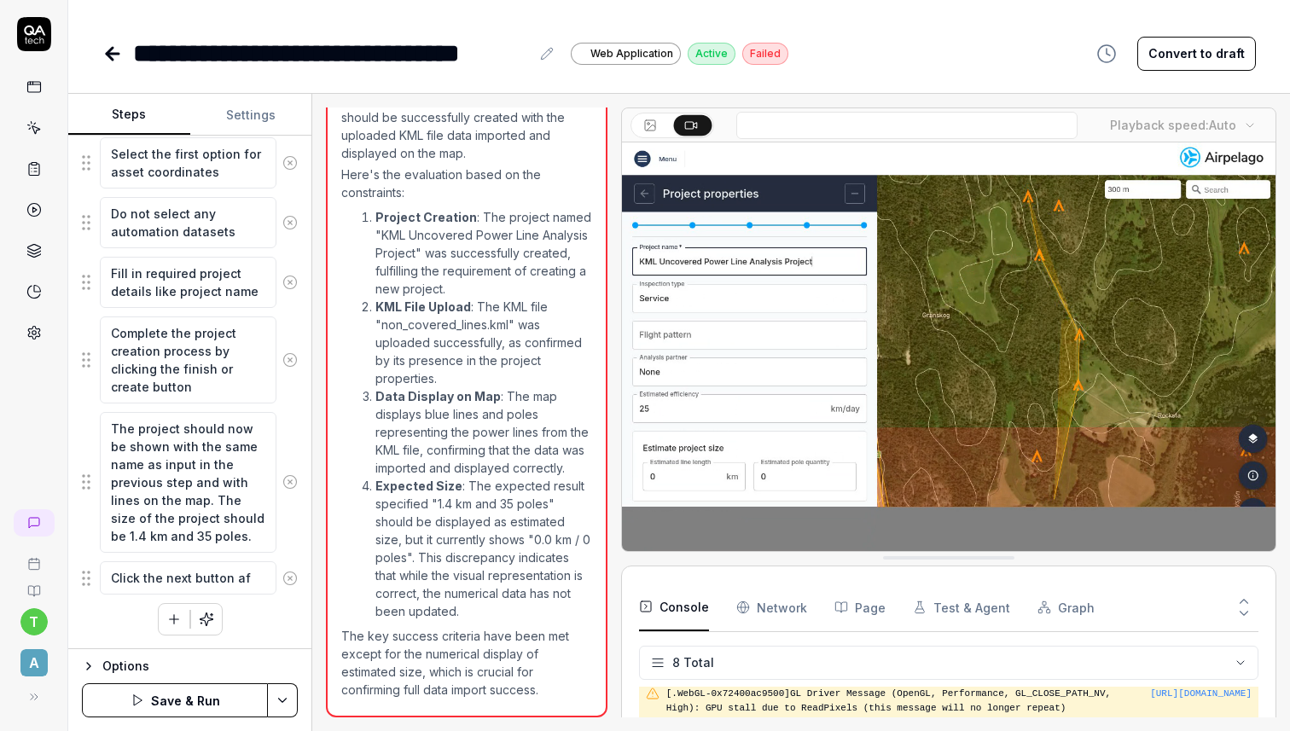
type textarea "Click the next button aft"
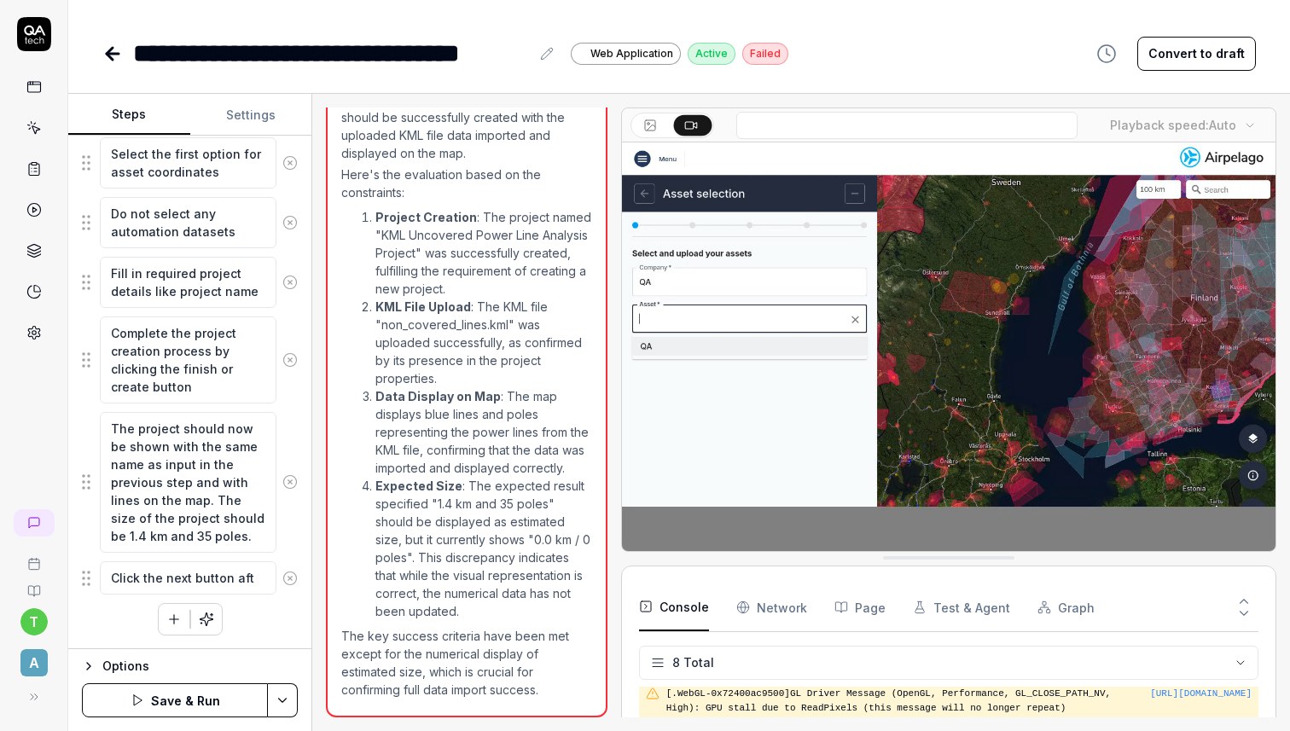
type textarea "*"
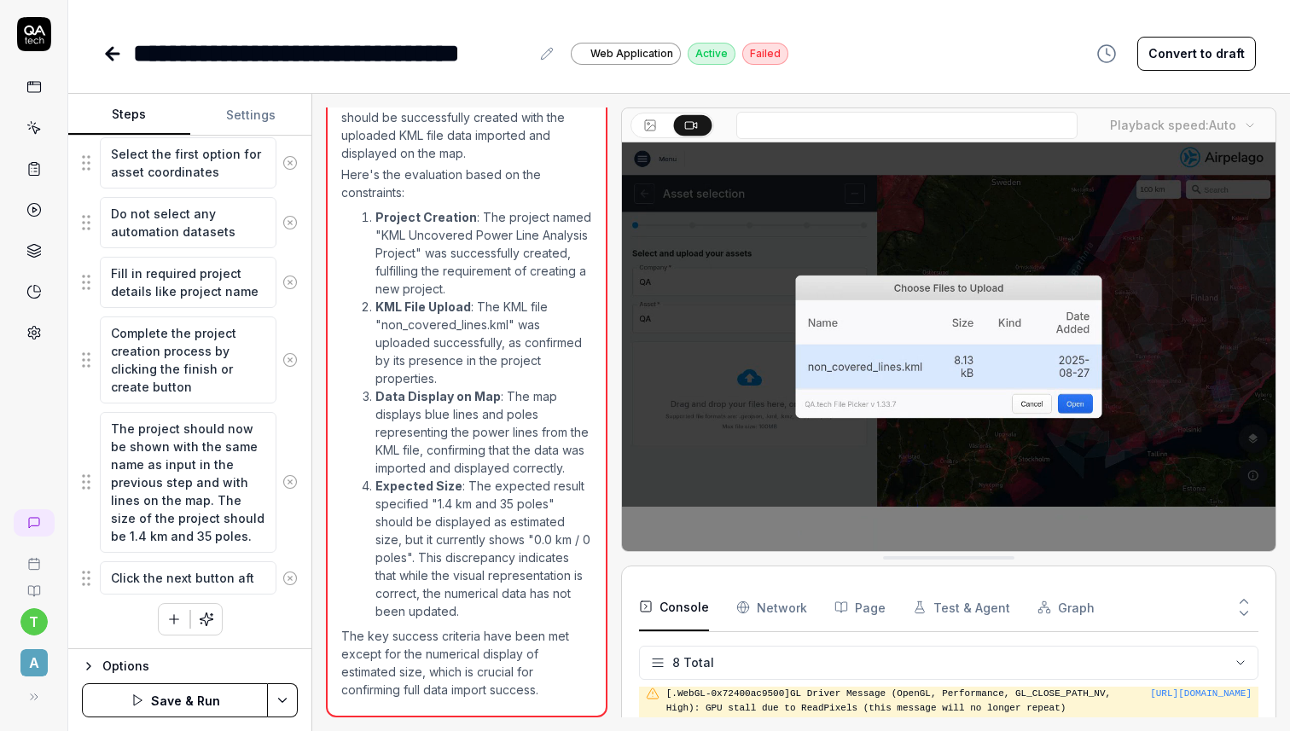
type textarea "Click the next button afte"
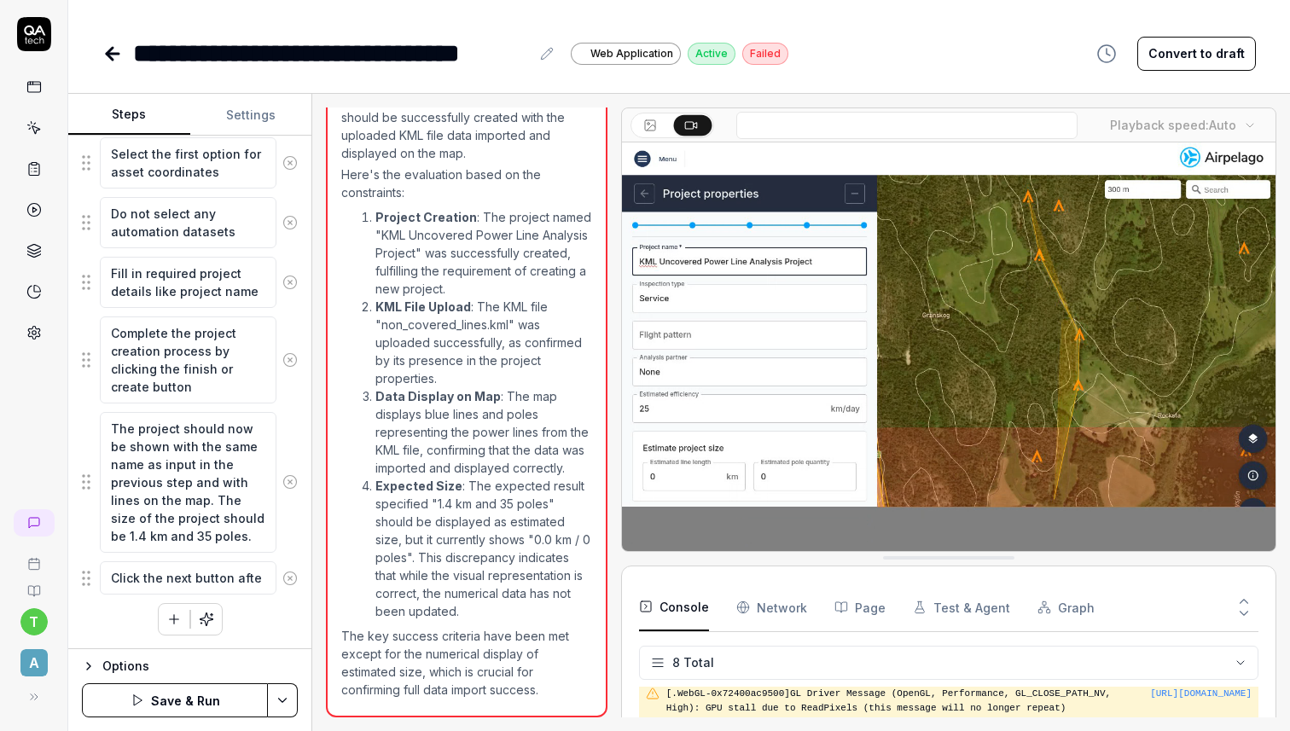
type textarea "*"
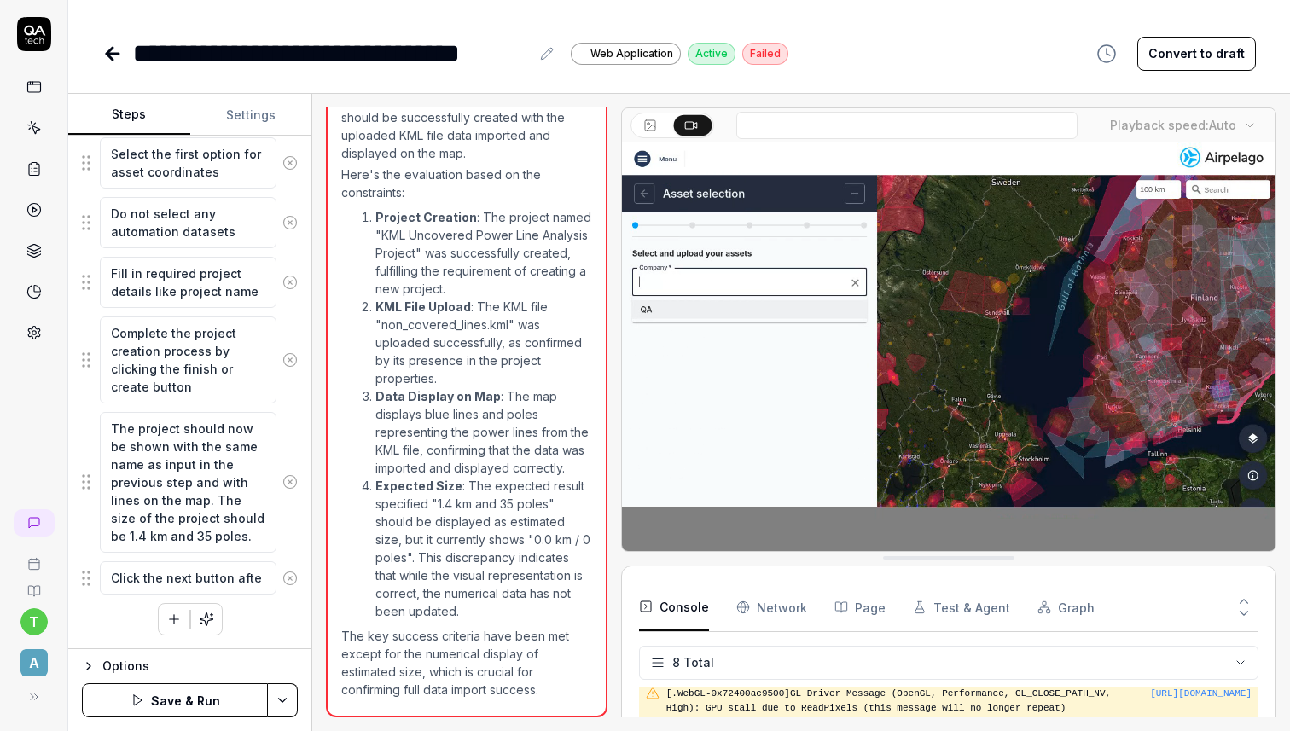
type textarea "Click the next button after"
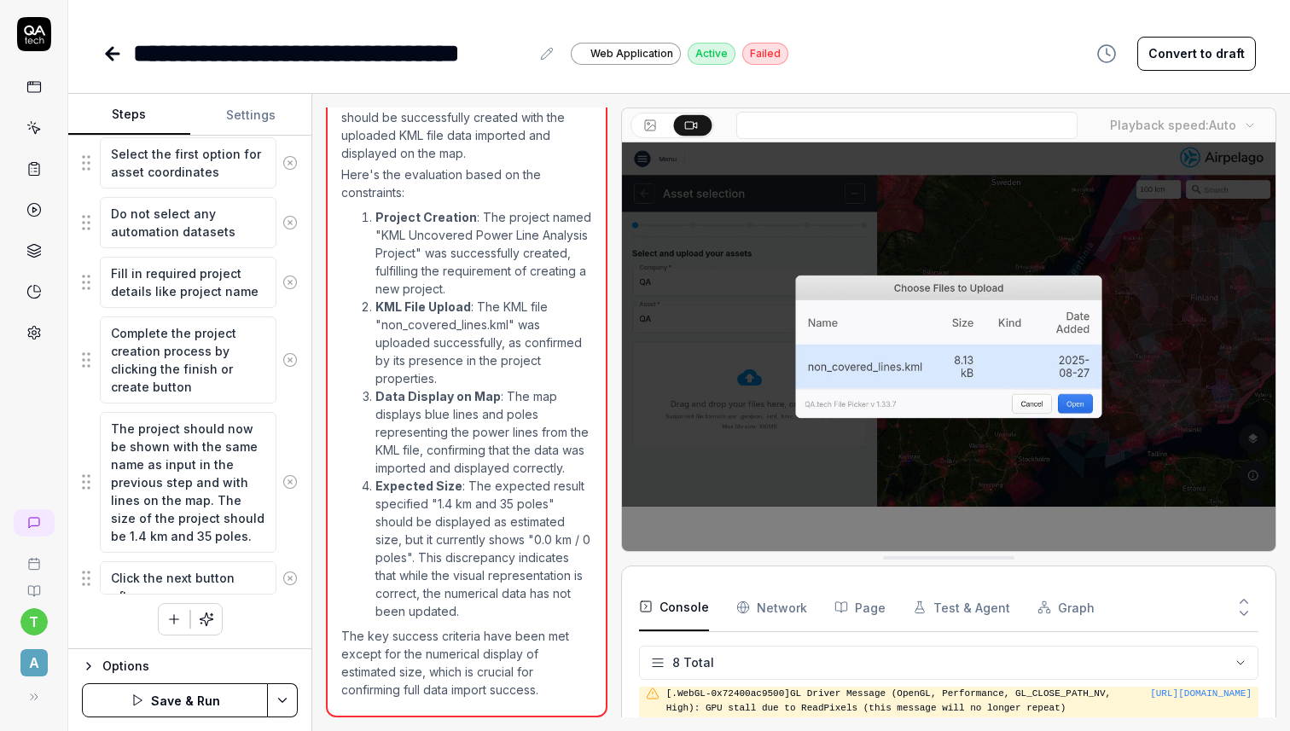
type textarea "*"
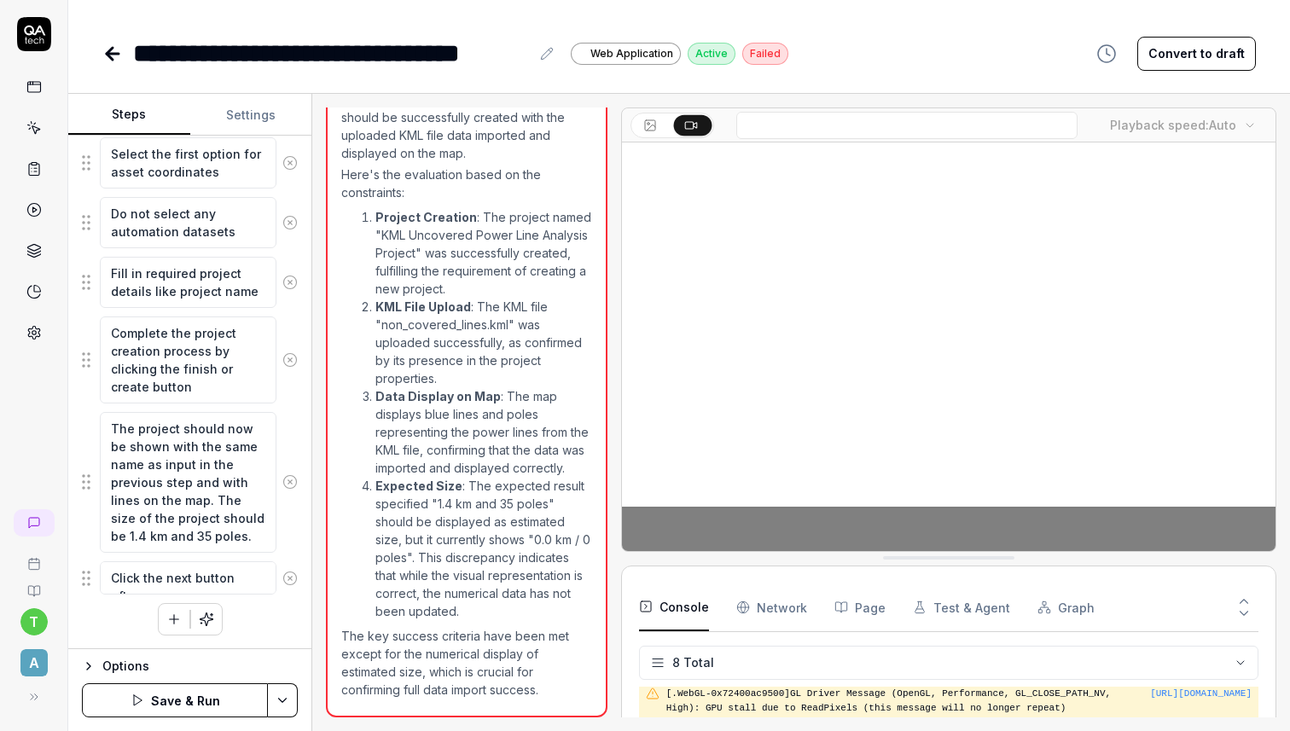
type textarea "Click the next button after"
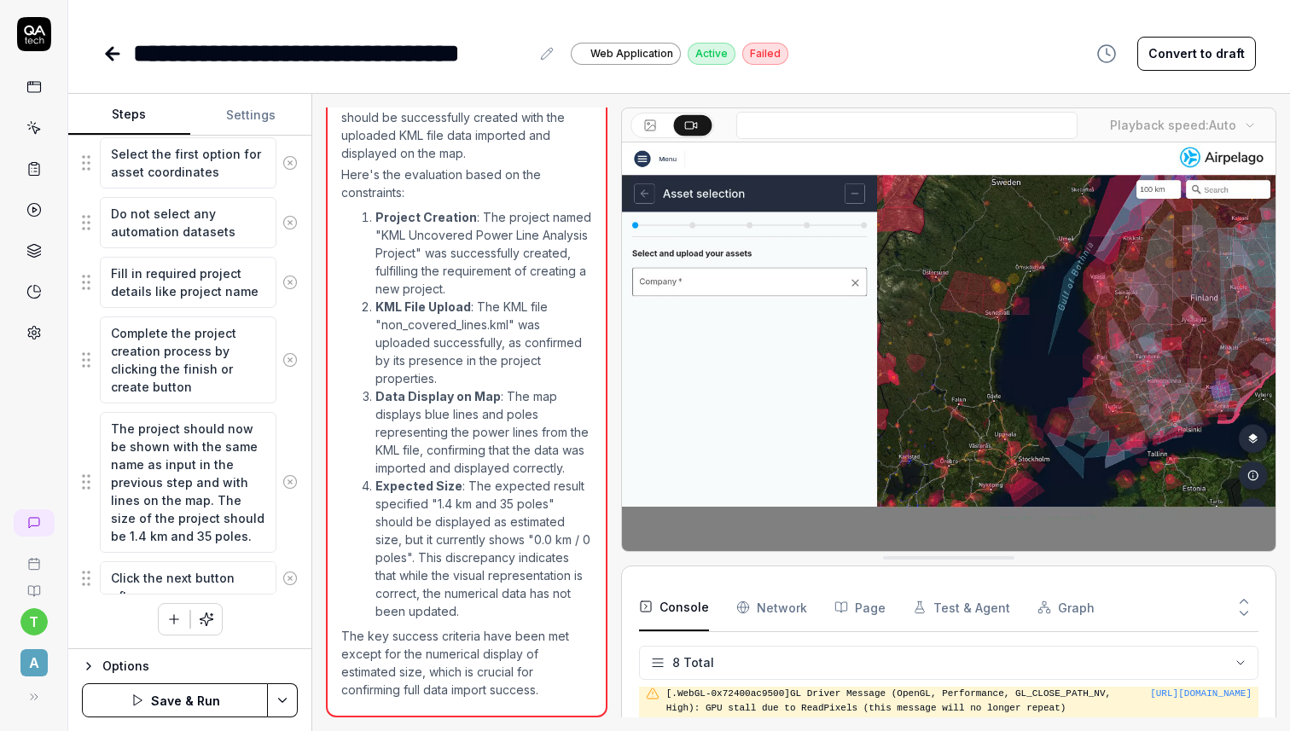
type textarea "*"
type textarea "Click the next button after t"
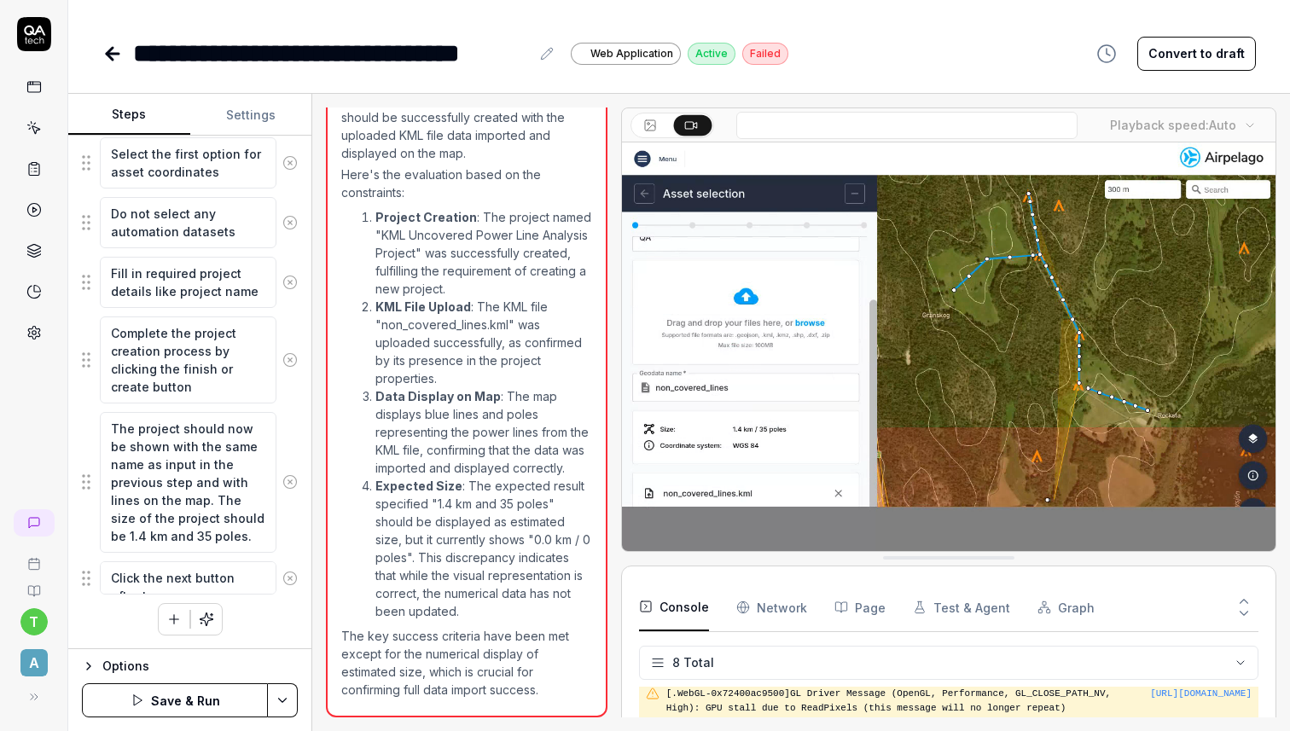
type textarea "*"
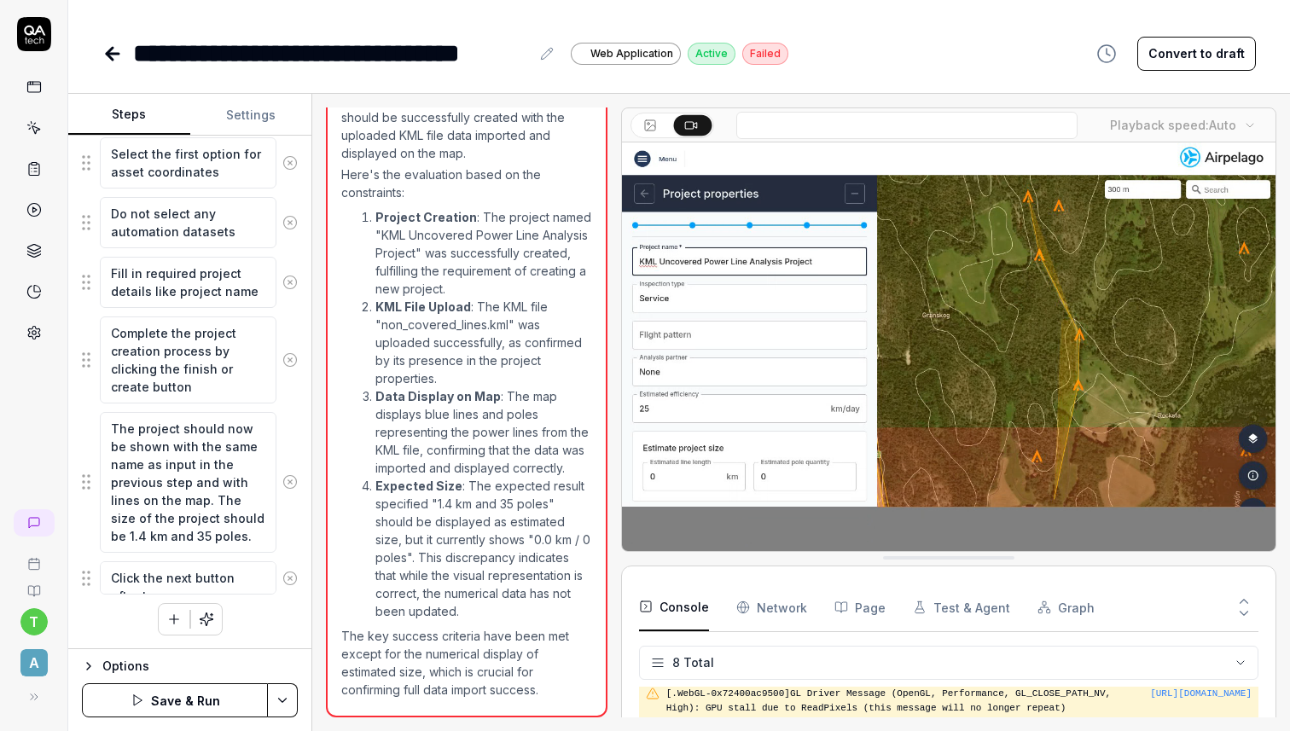
type textarea "Click the next button after th"
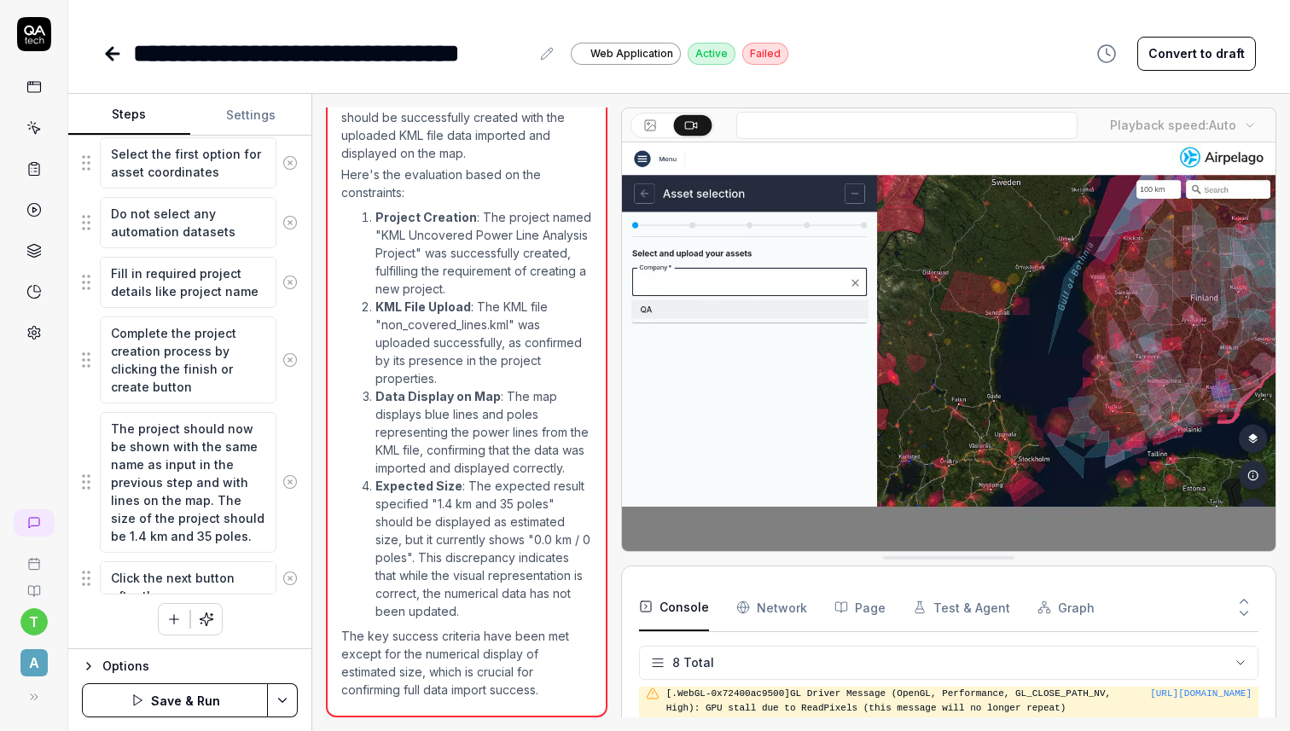
type textarea "*"
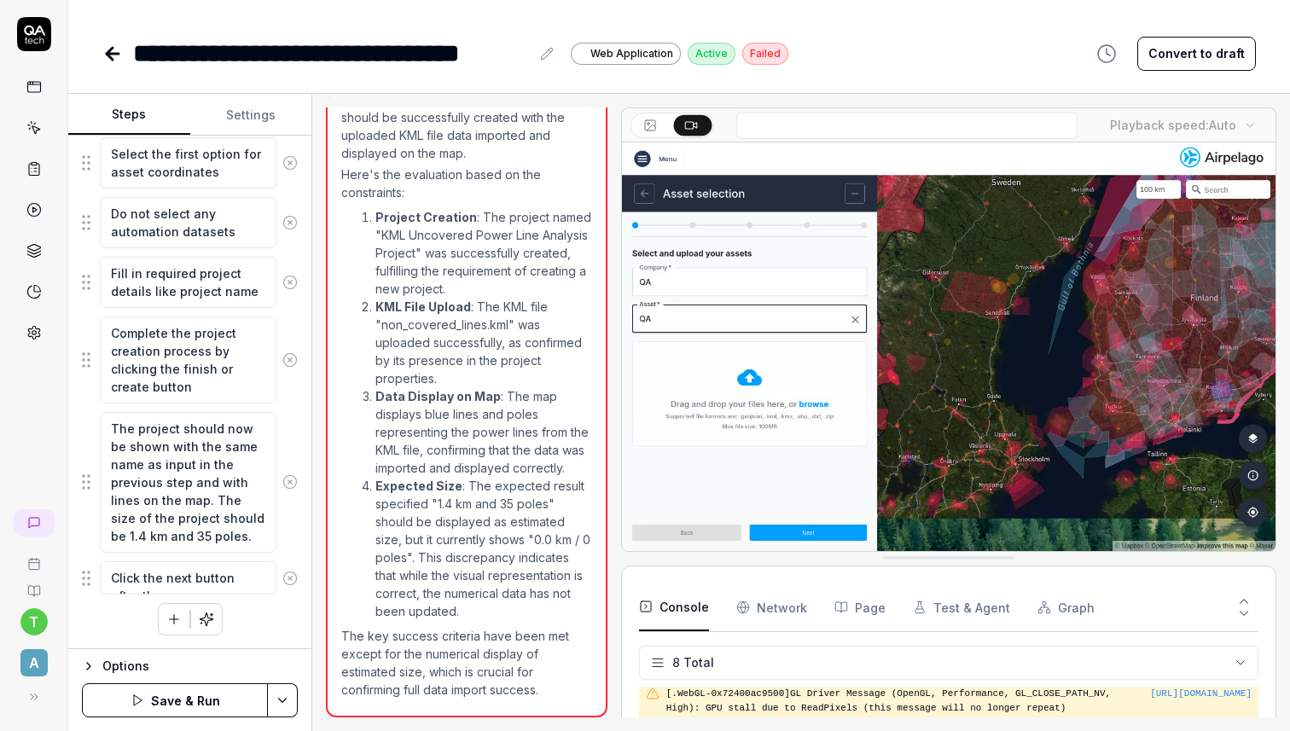
type textarea "Click the next button after the"
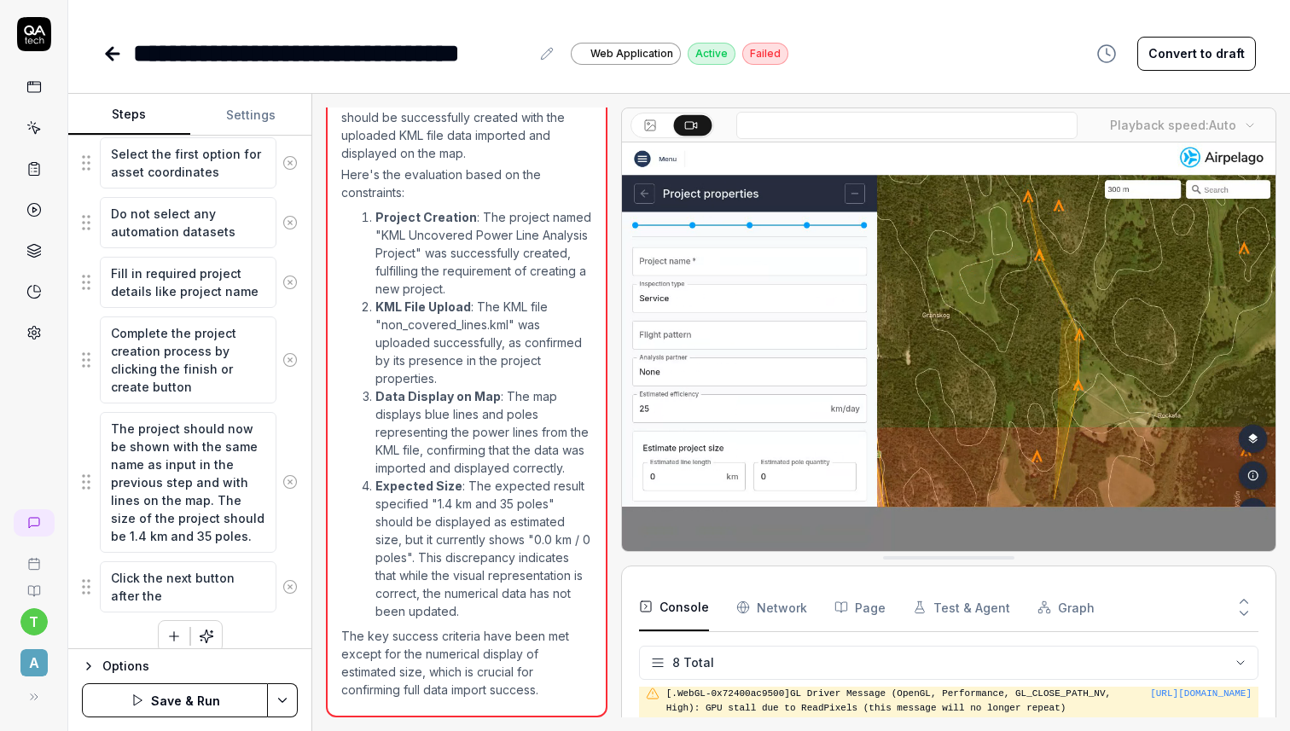
type textarea "*"
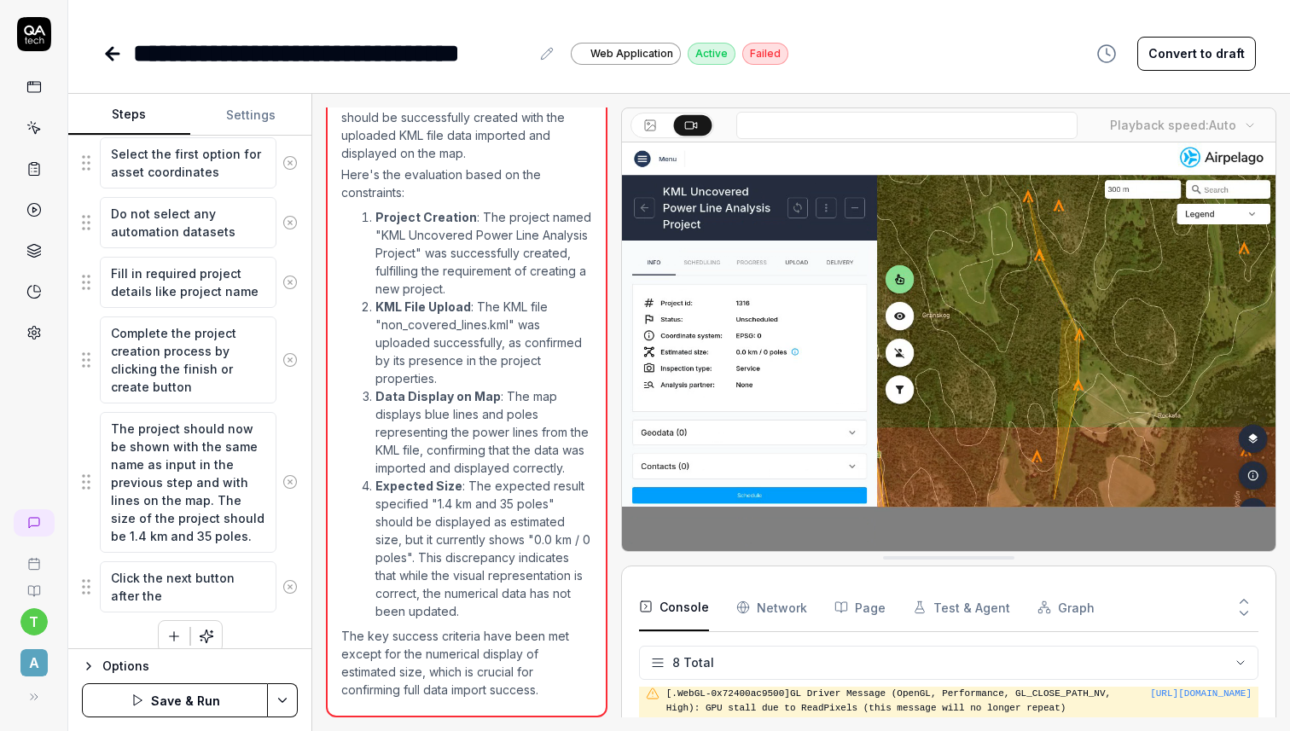
type textarea "Click the next button after the"
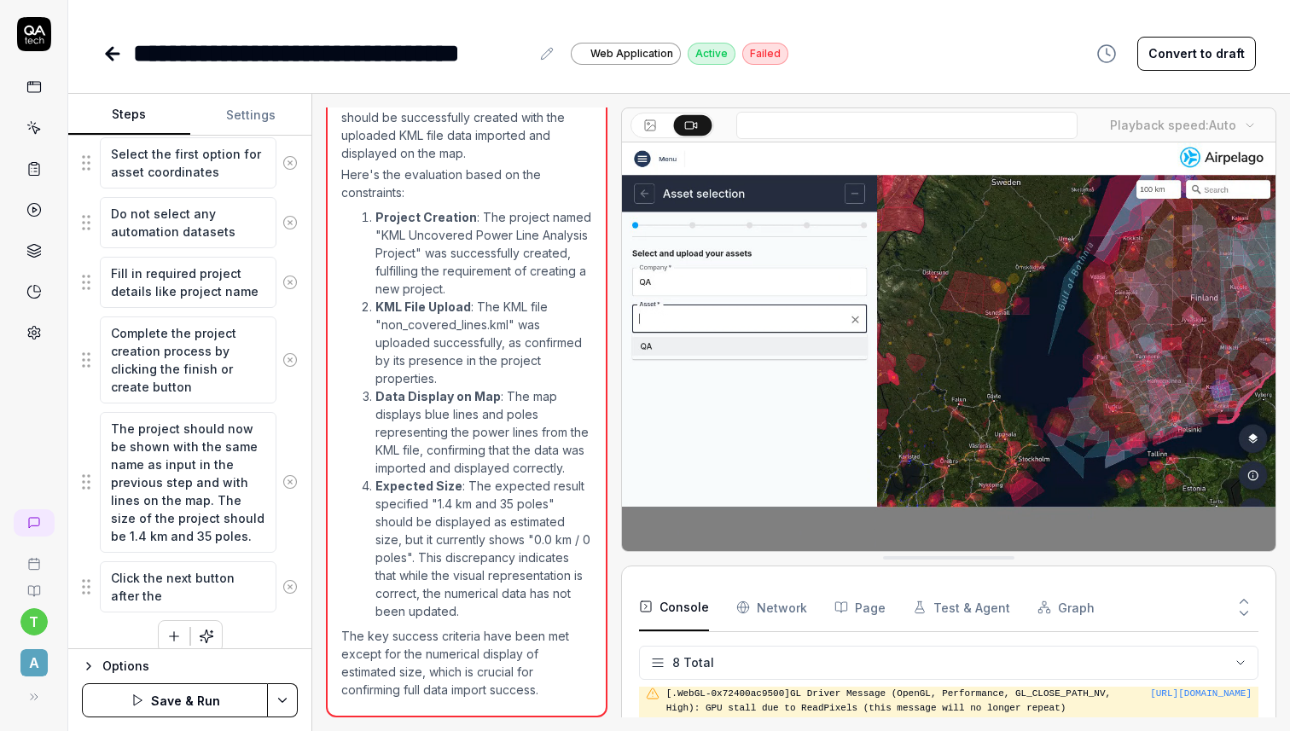
type textarea "*"
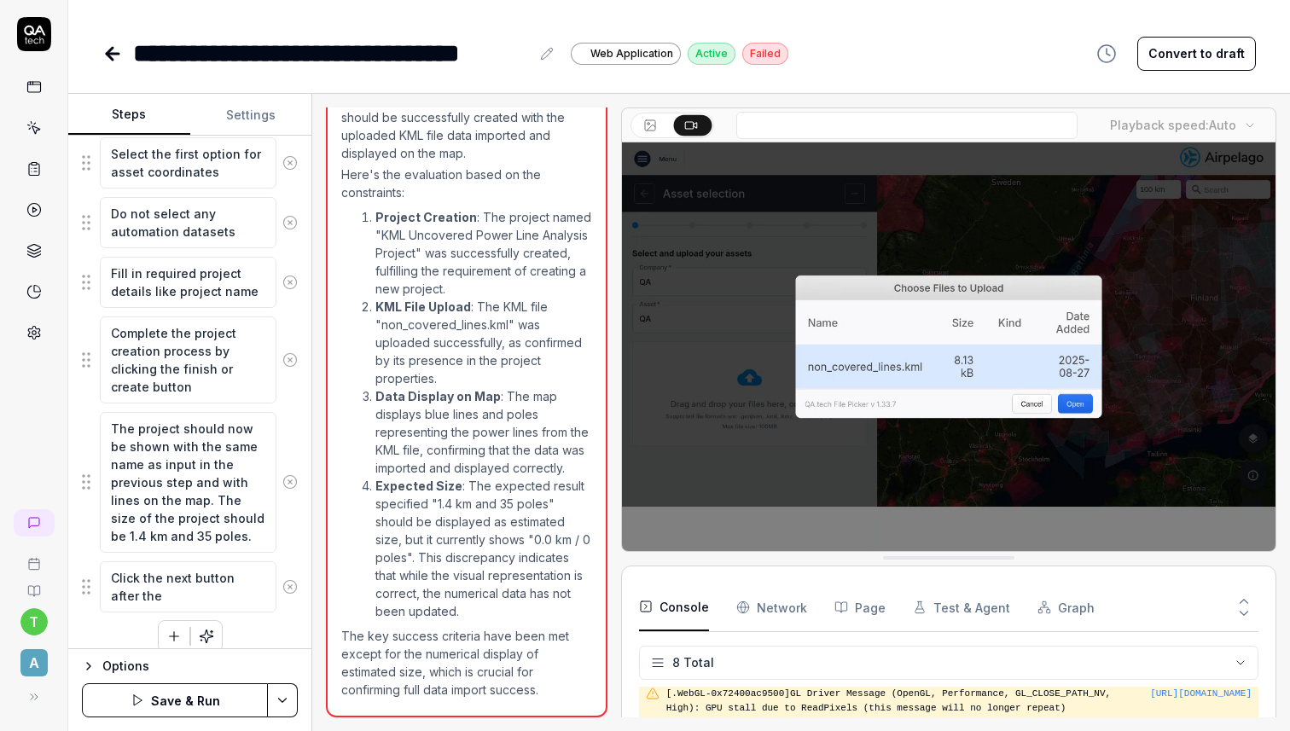
type textarea "Click the next button after the f"
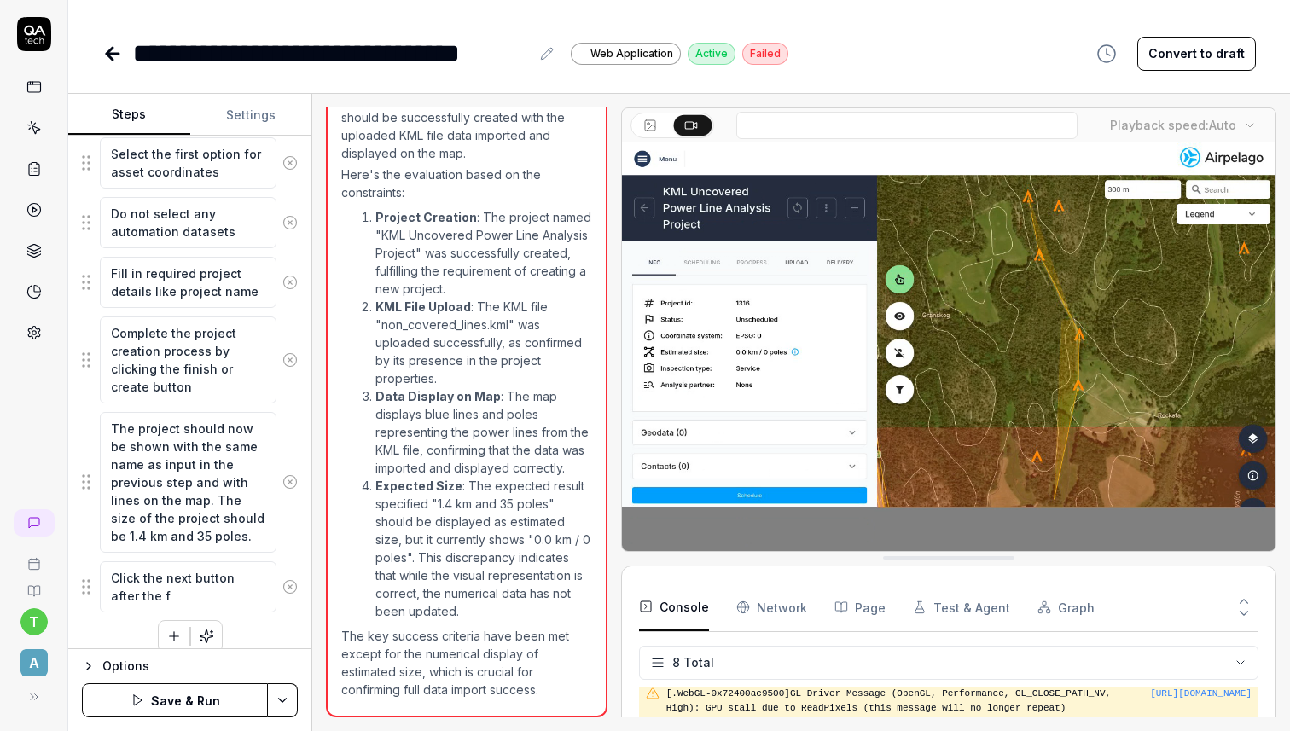
type textarea "*"
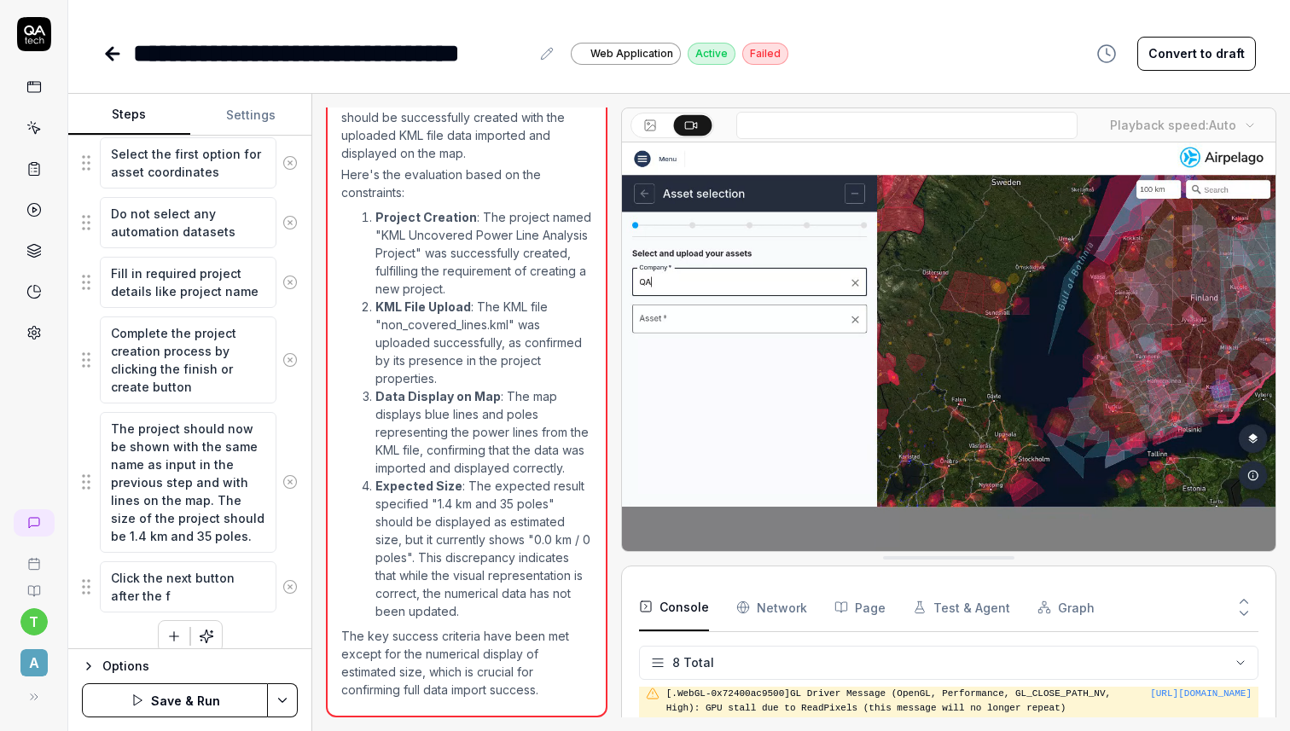
type textarea "Click the next button after the fi"
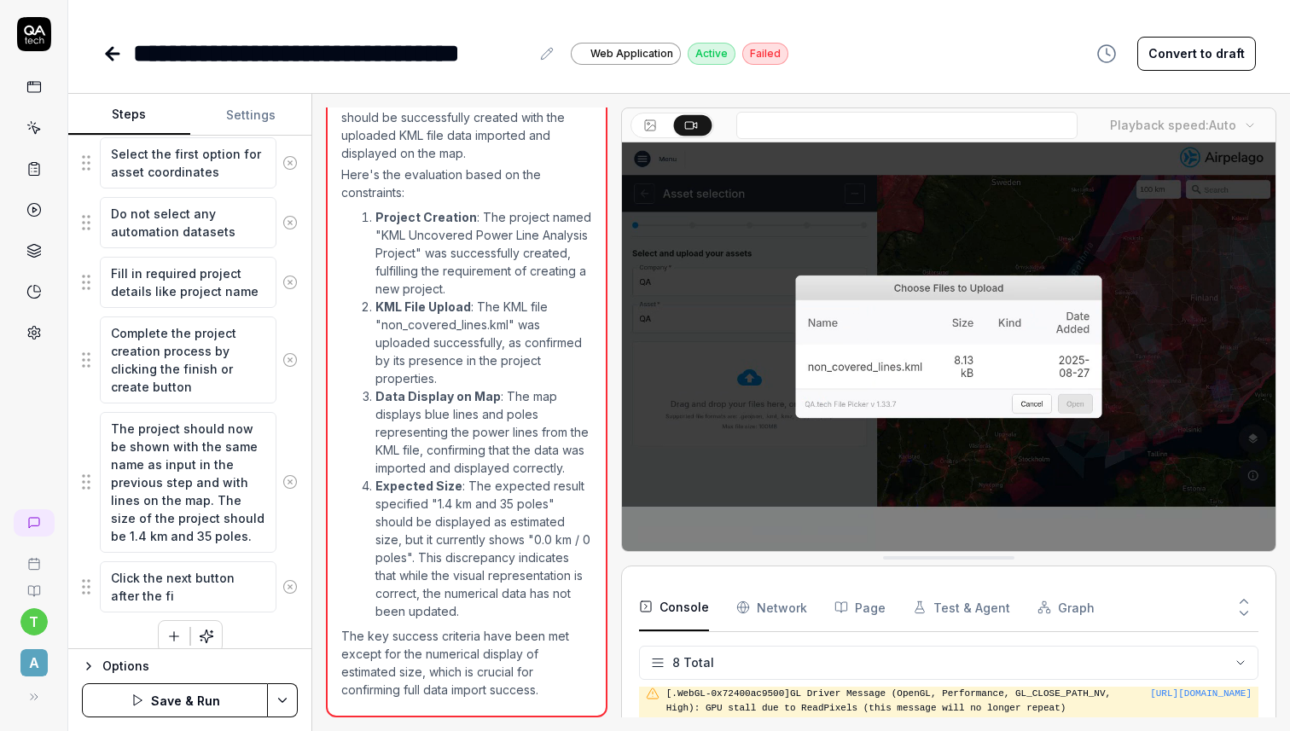
type textarea "*"
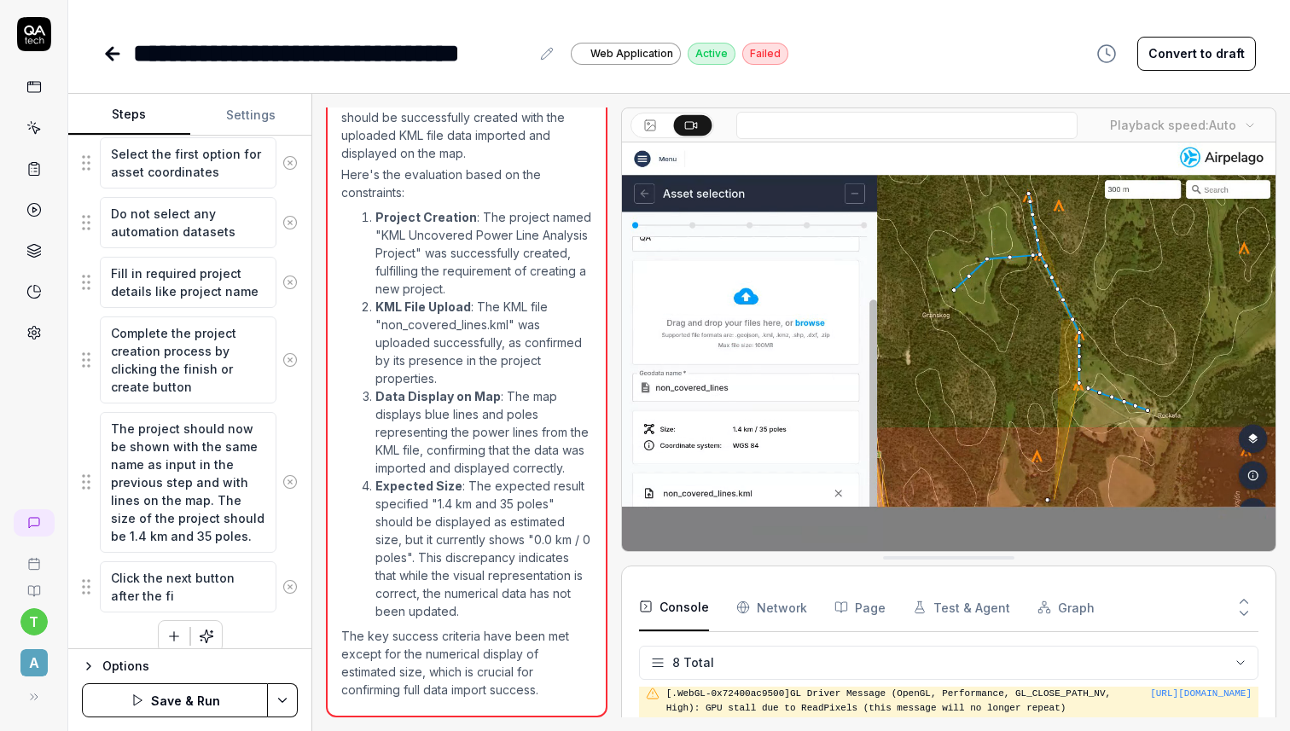
type textarea "Click the next button after the fil"
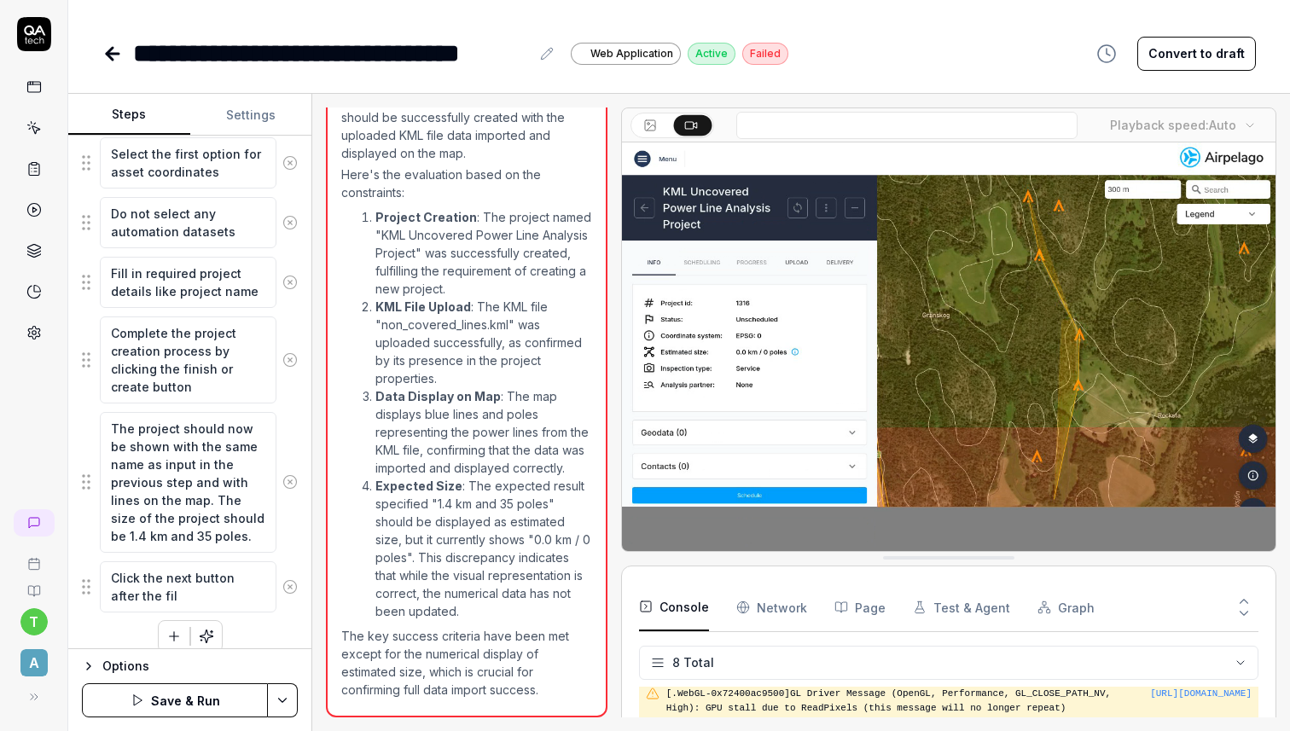
type textarea "*"
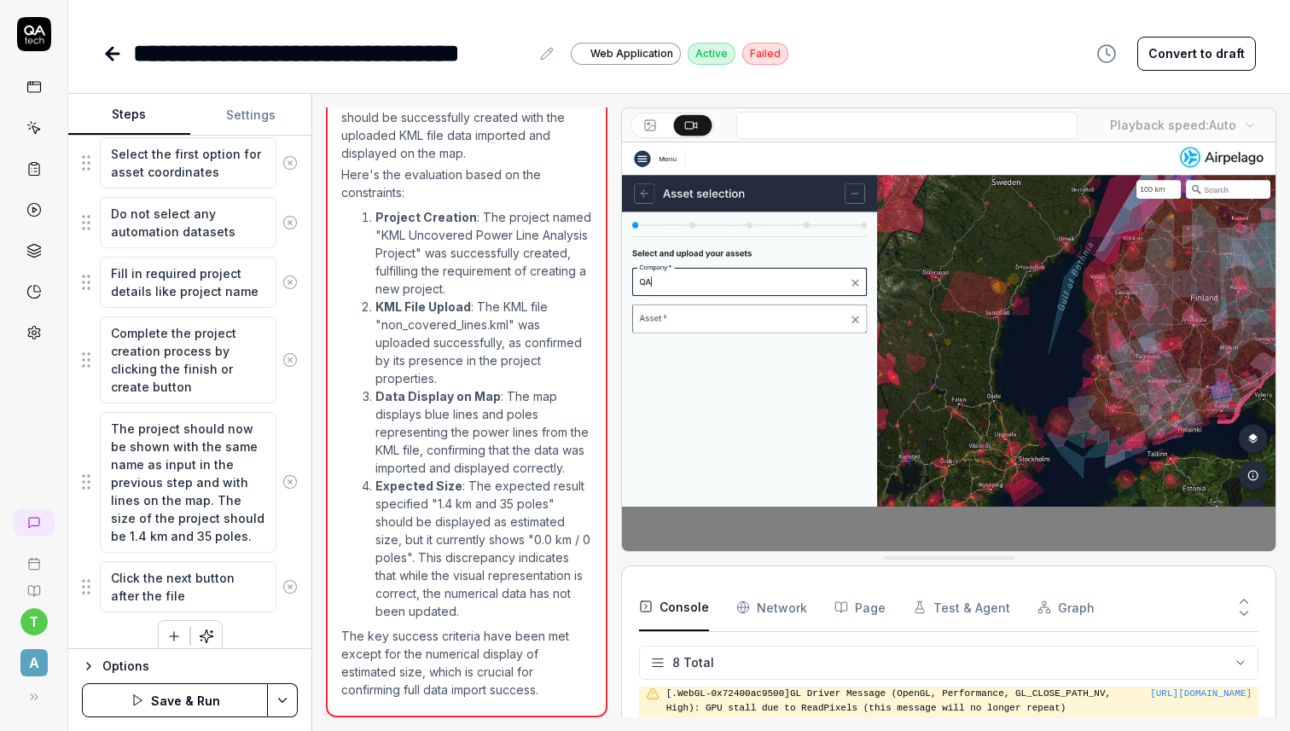
type textarea "Click the next button after the file"
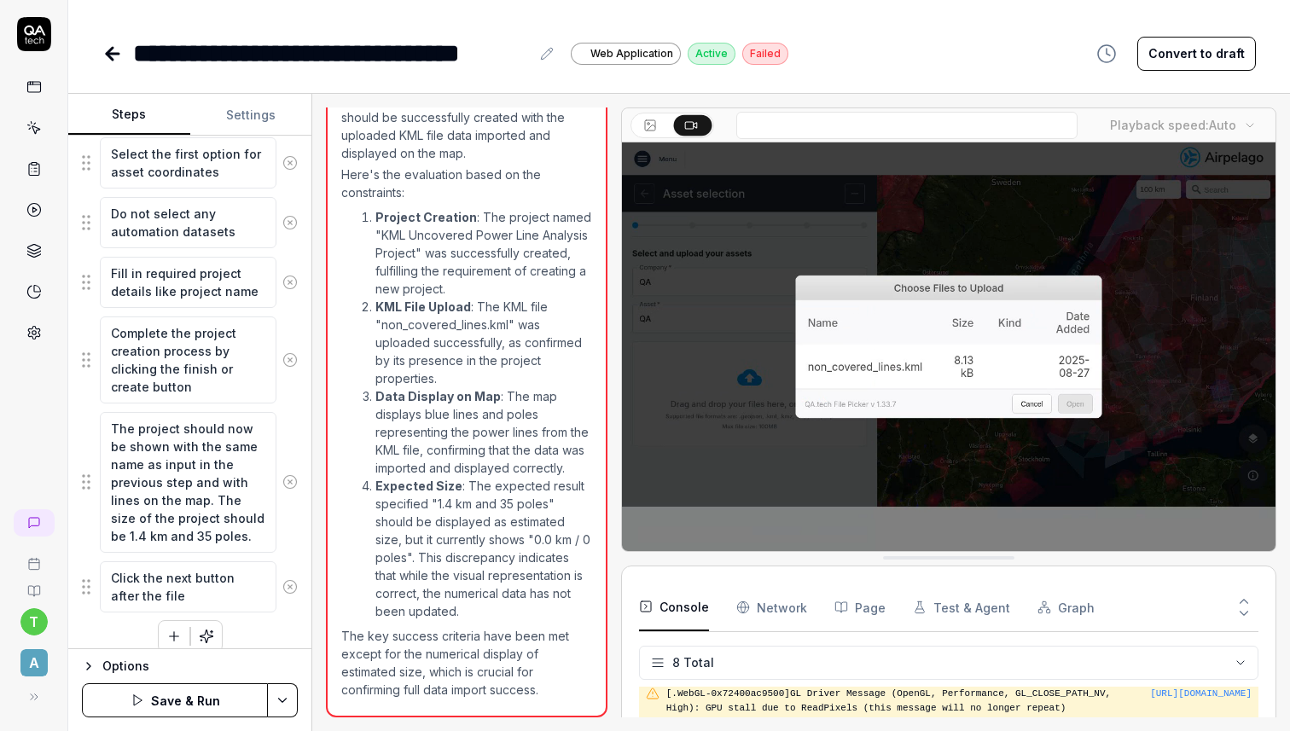
type textarea "*"
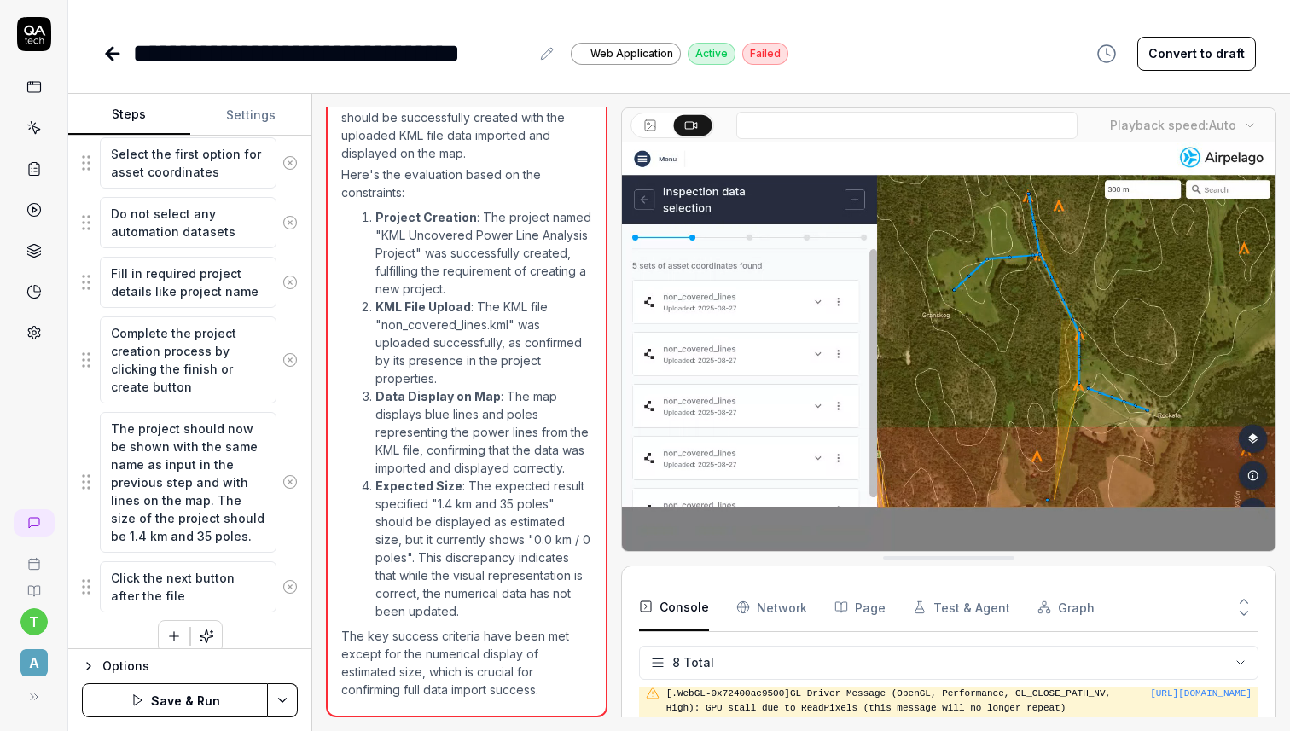
type textarea "Click the next button after the file i"
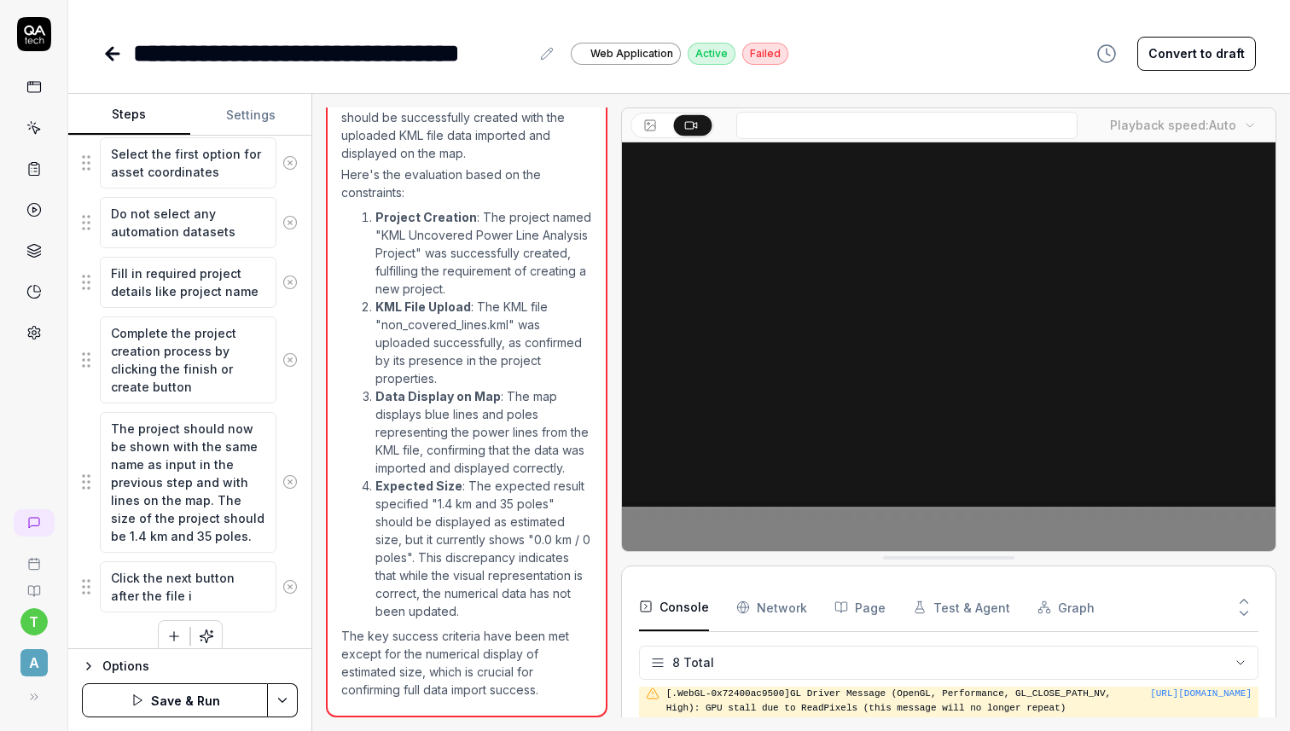
type textarea "*"
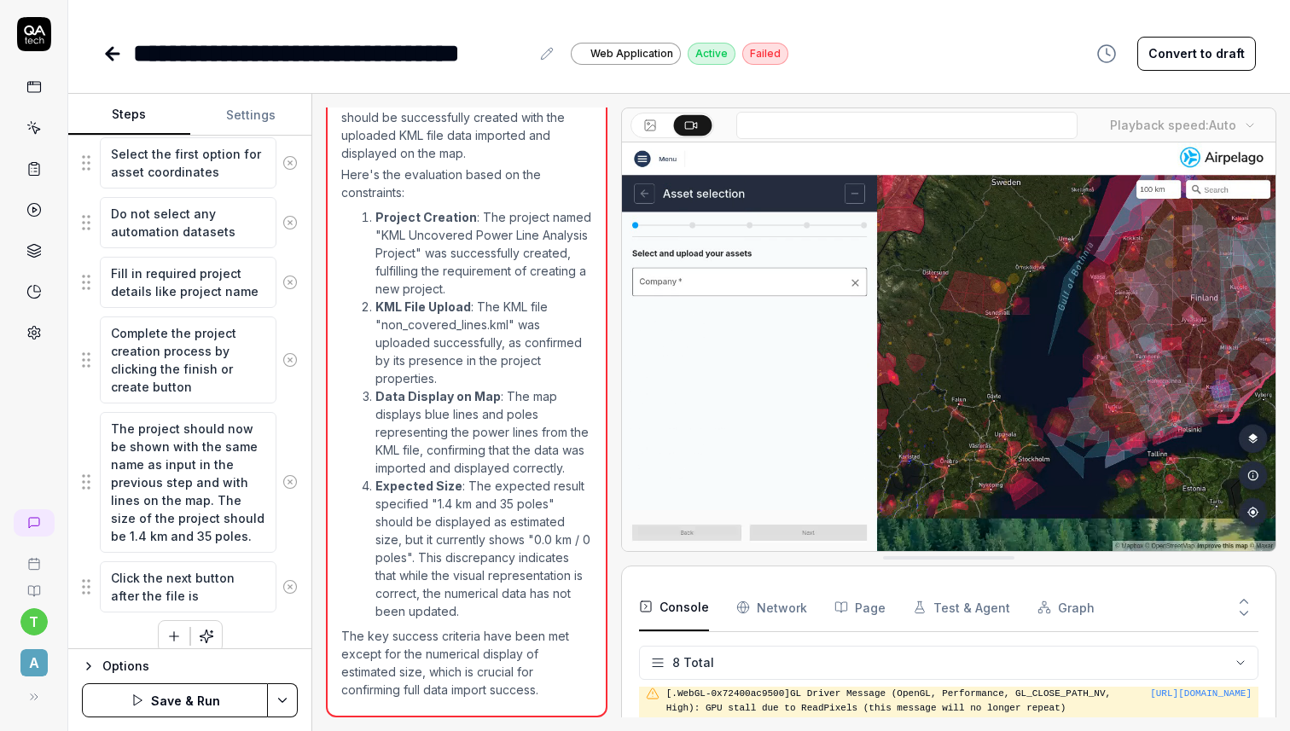
type textarea "Click the next button after the file is"
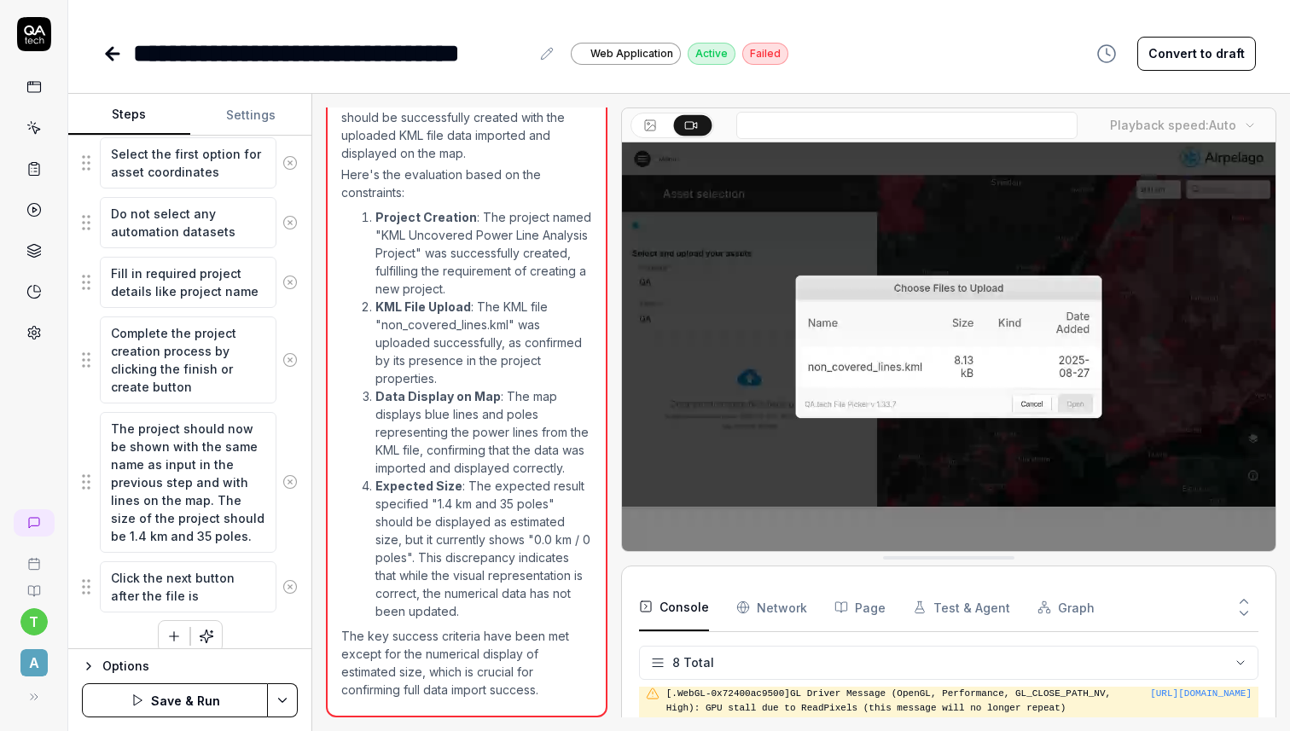
type textarea "*"
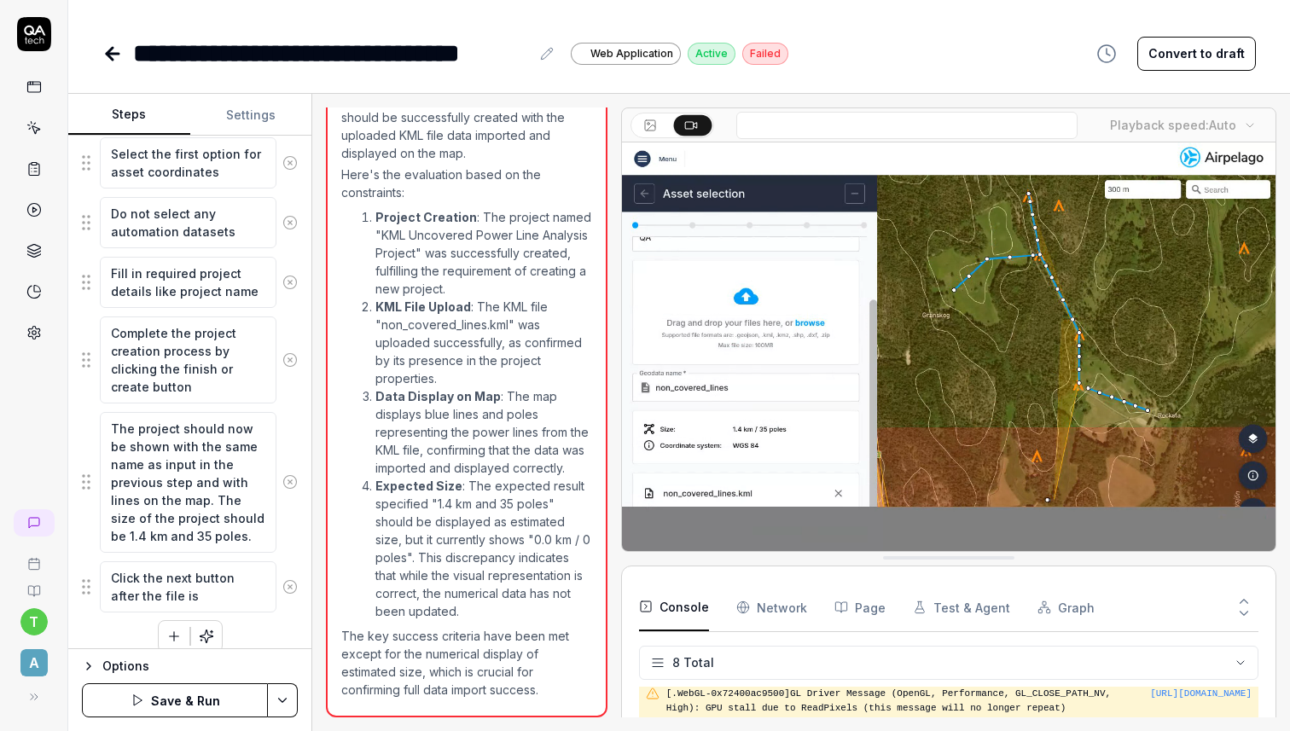
type textarea "Click the next button after the file is u"
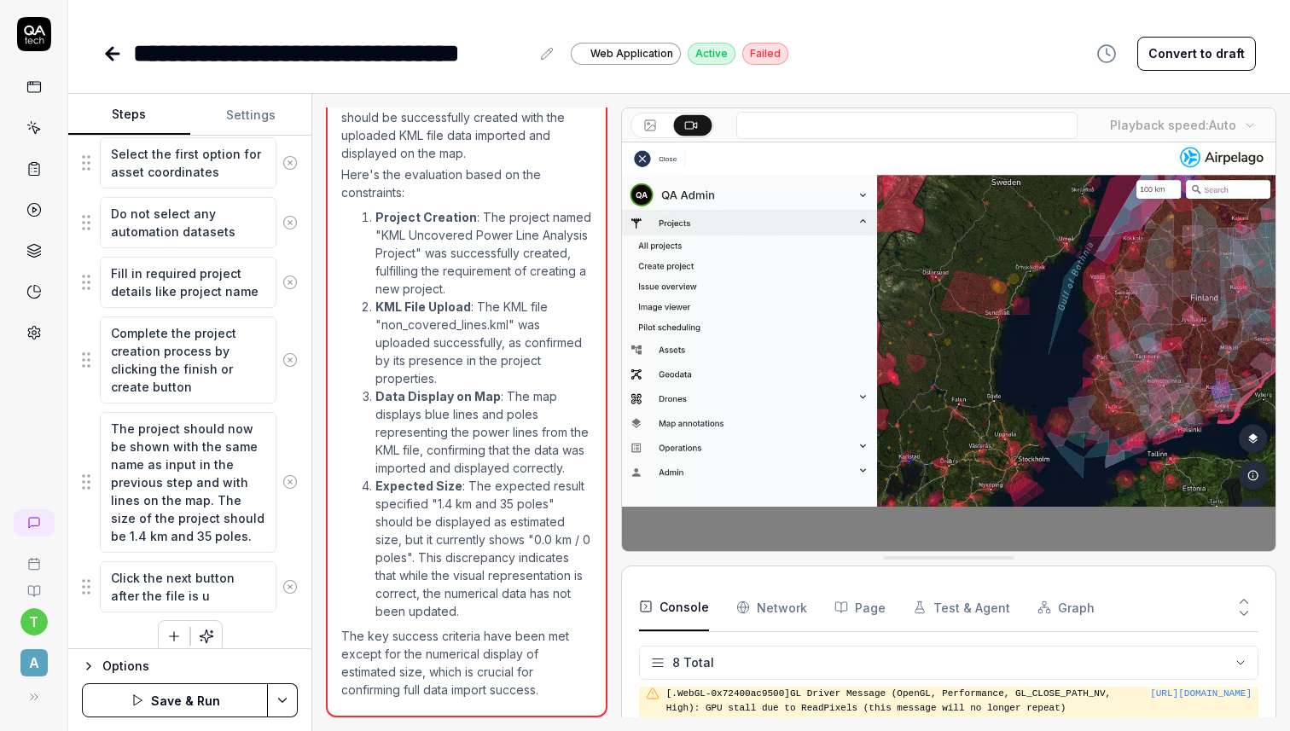
type textarea "*"
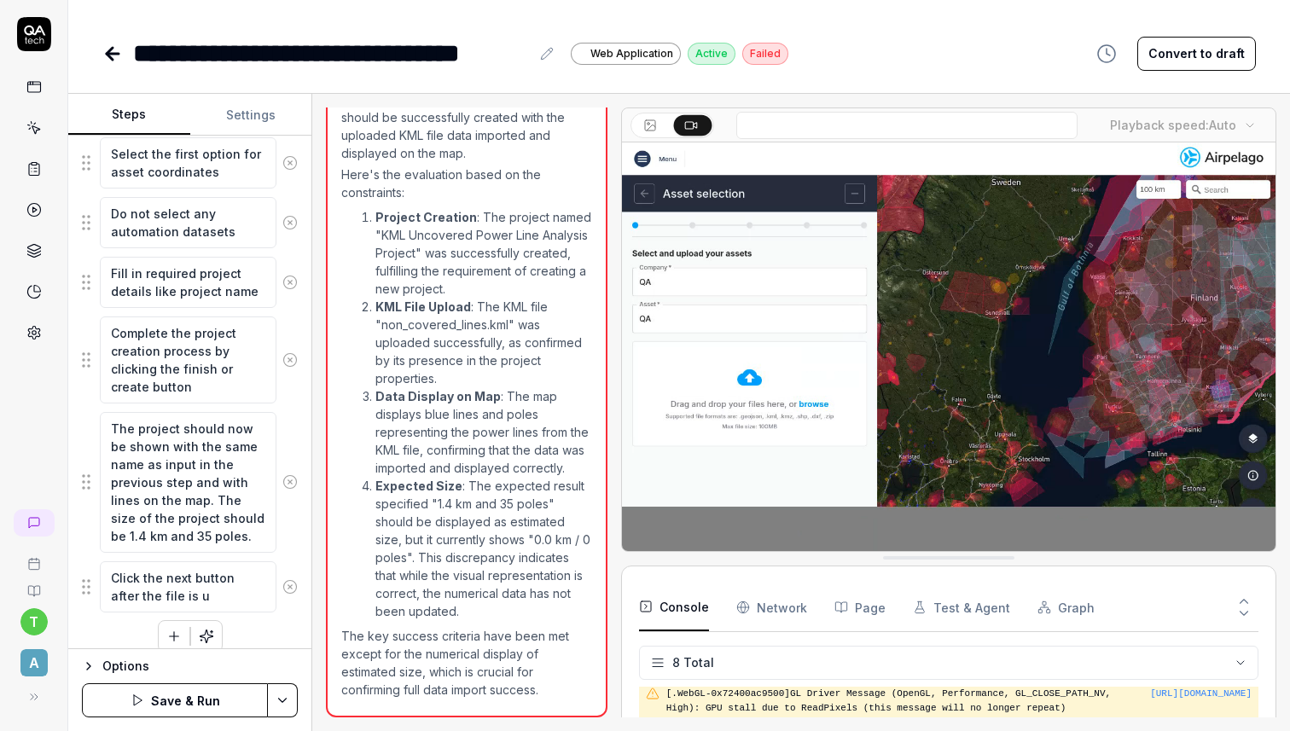
type textarea "Click the next button after the file is up"
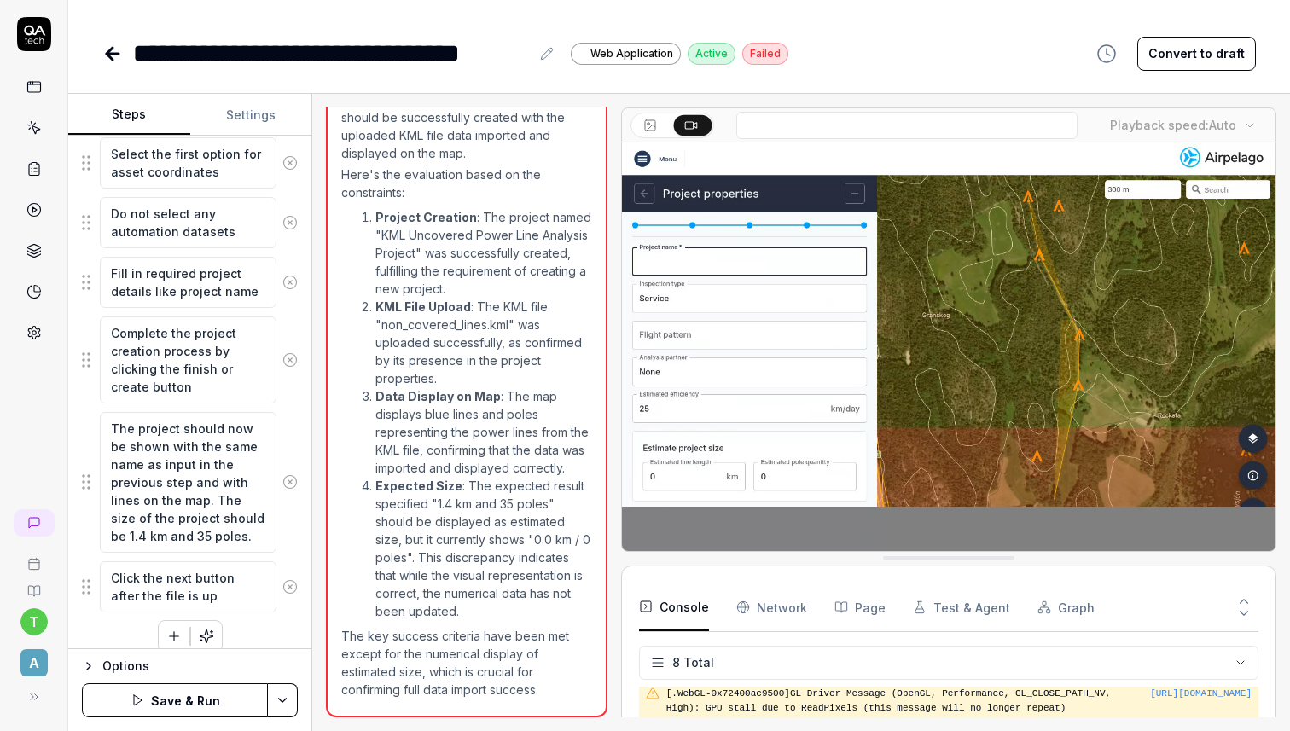
type textarea "*"
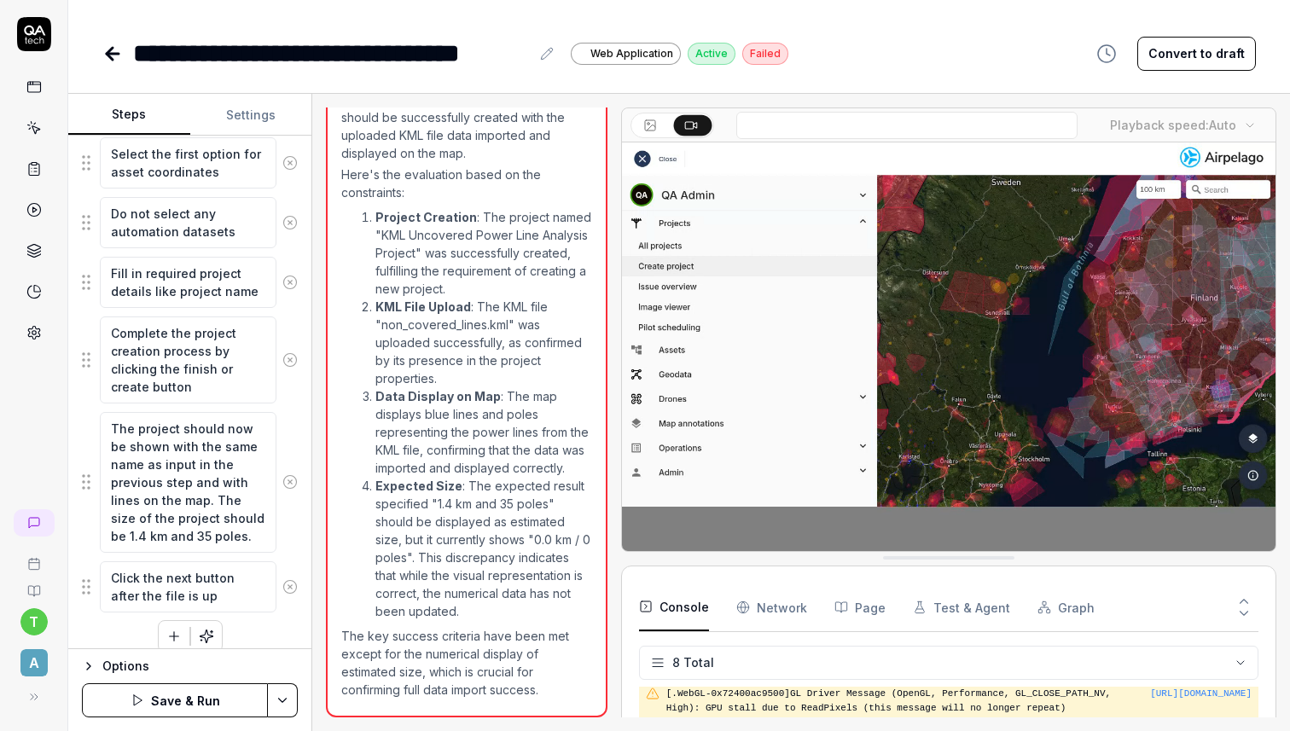
type textarea "Click the next button after the file is upl"
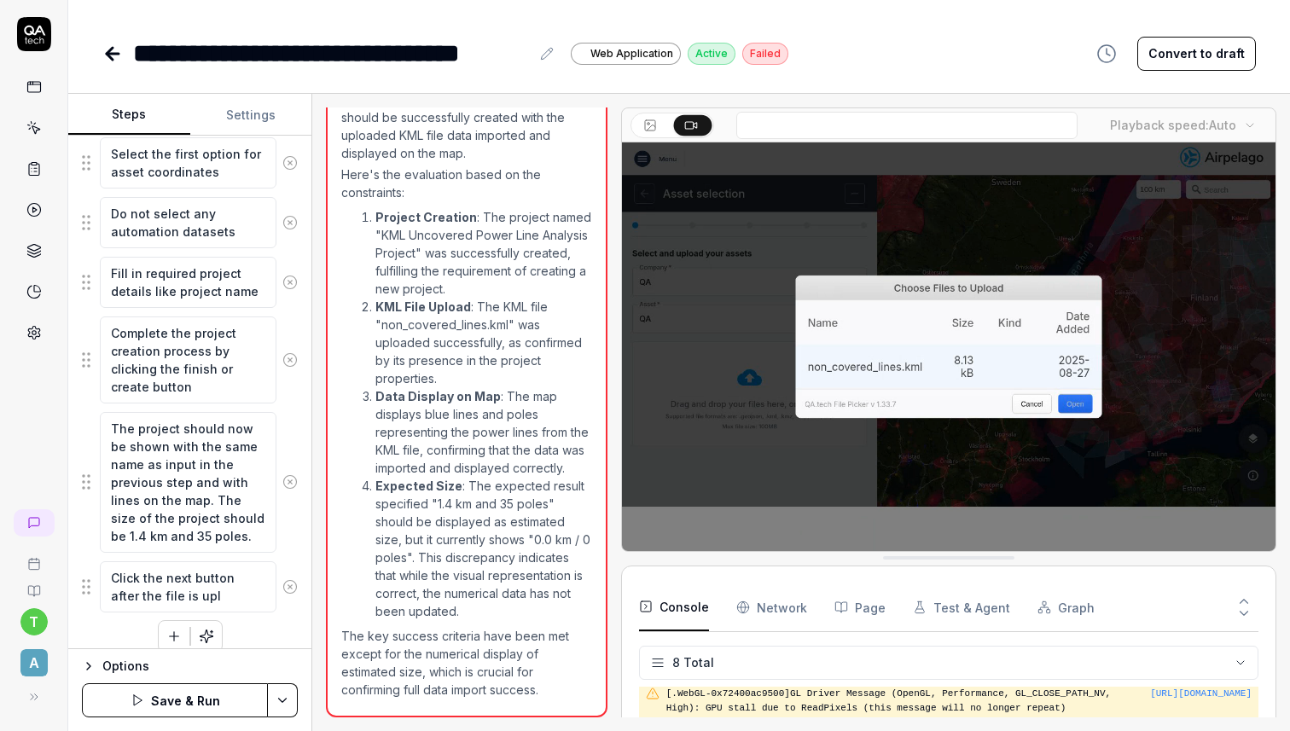
type textarea "*"
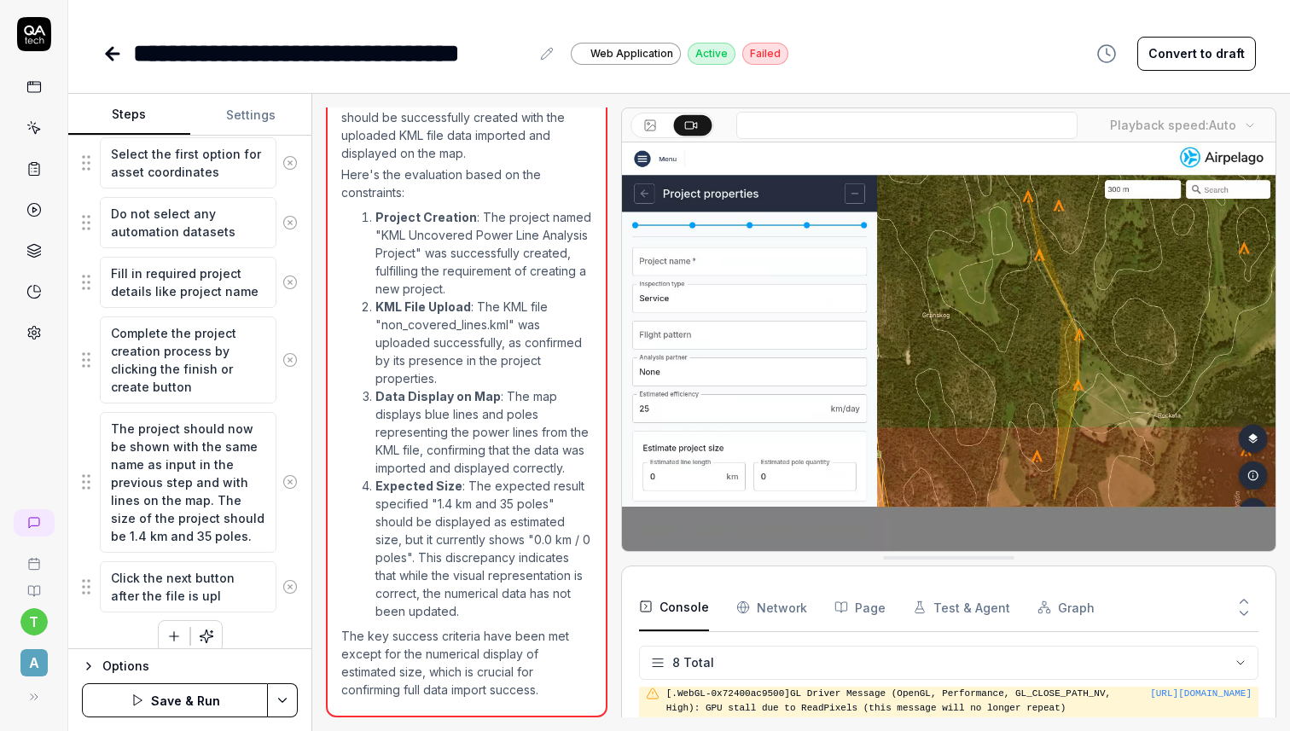
type textarea "Click the next button after the file is uplo"
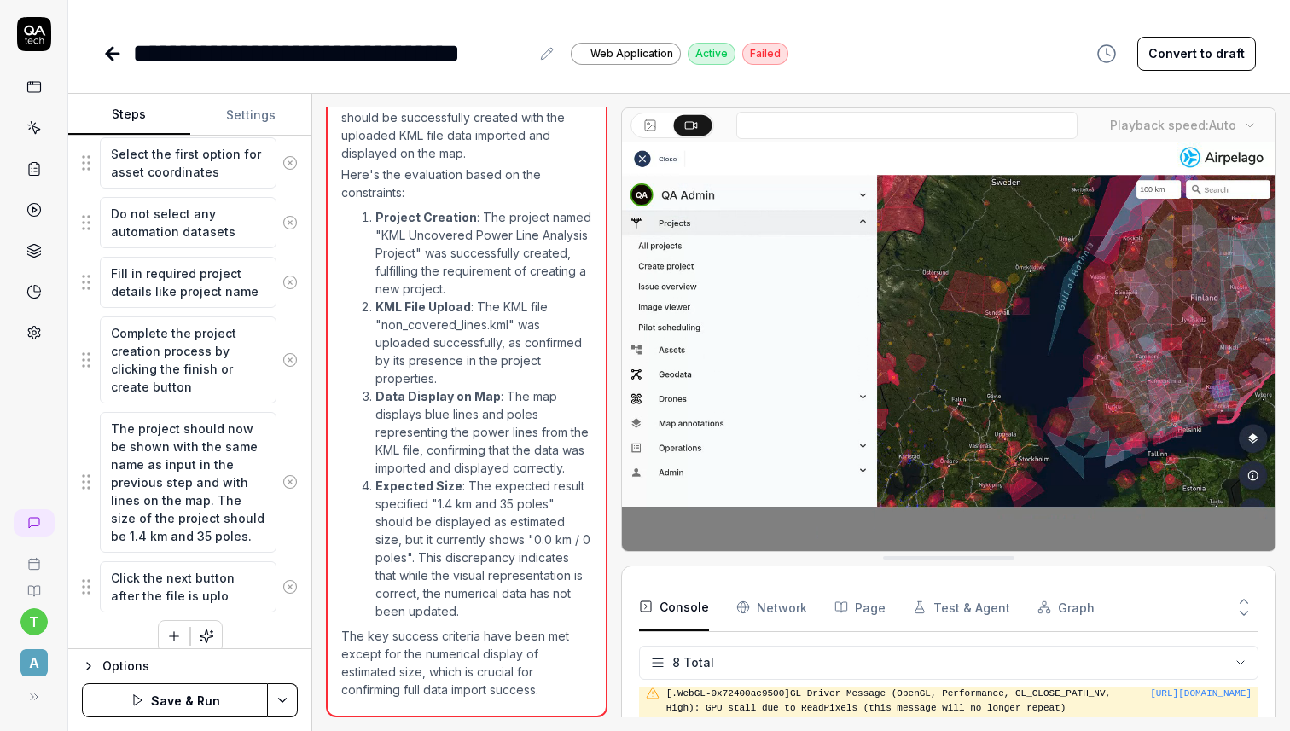
type textarea "*"
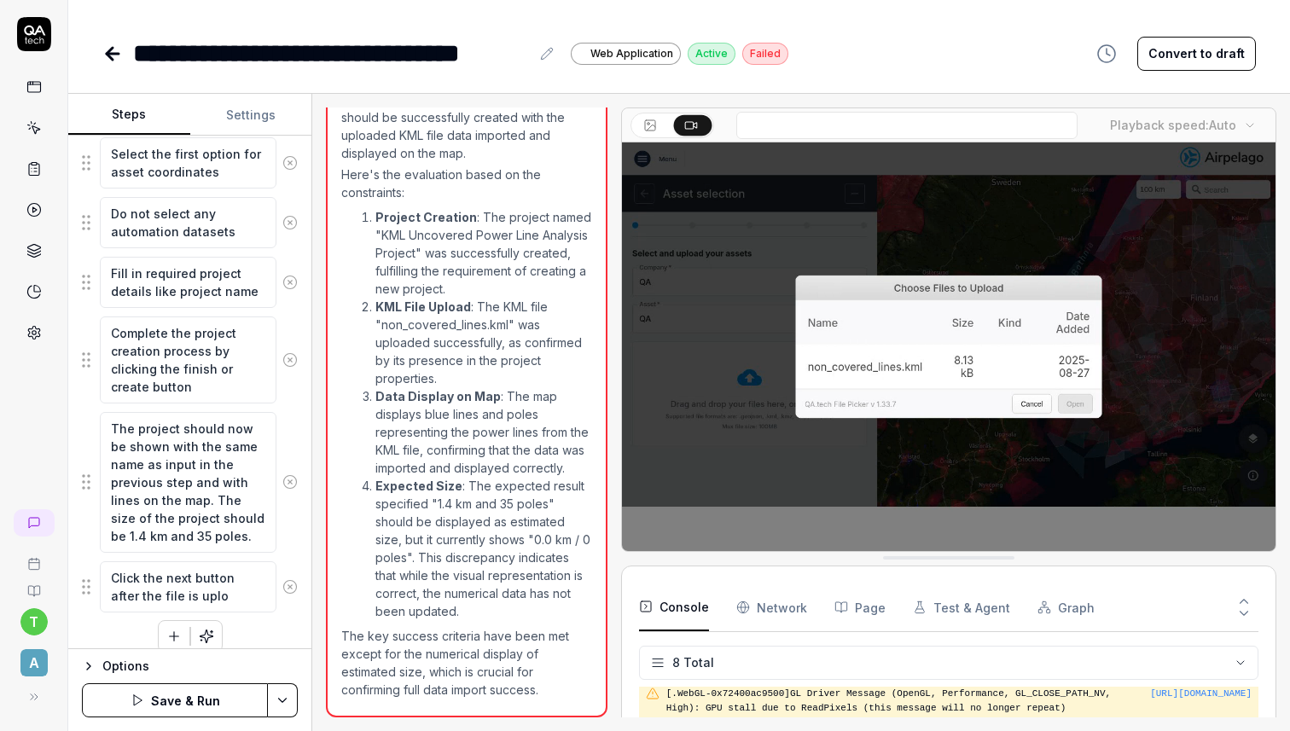
type textarea "Click the next button after the file is uploa"
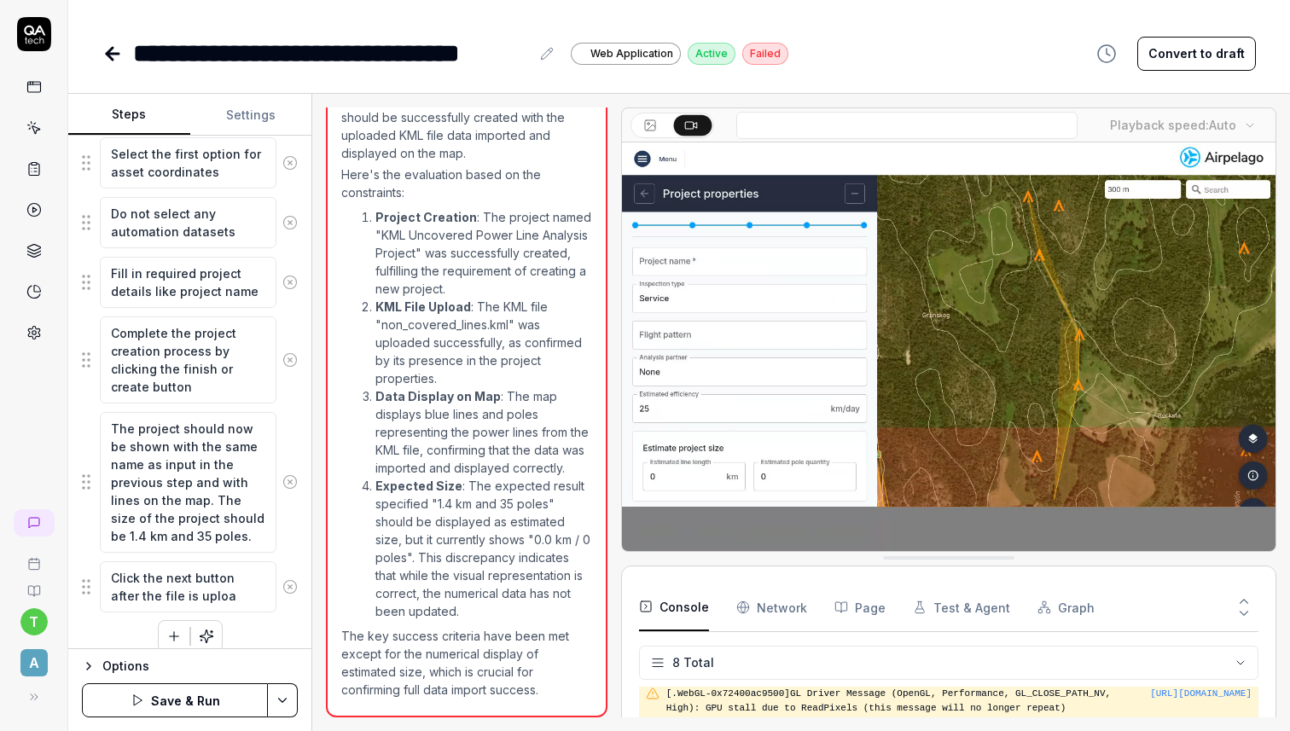
type textarea "*"
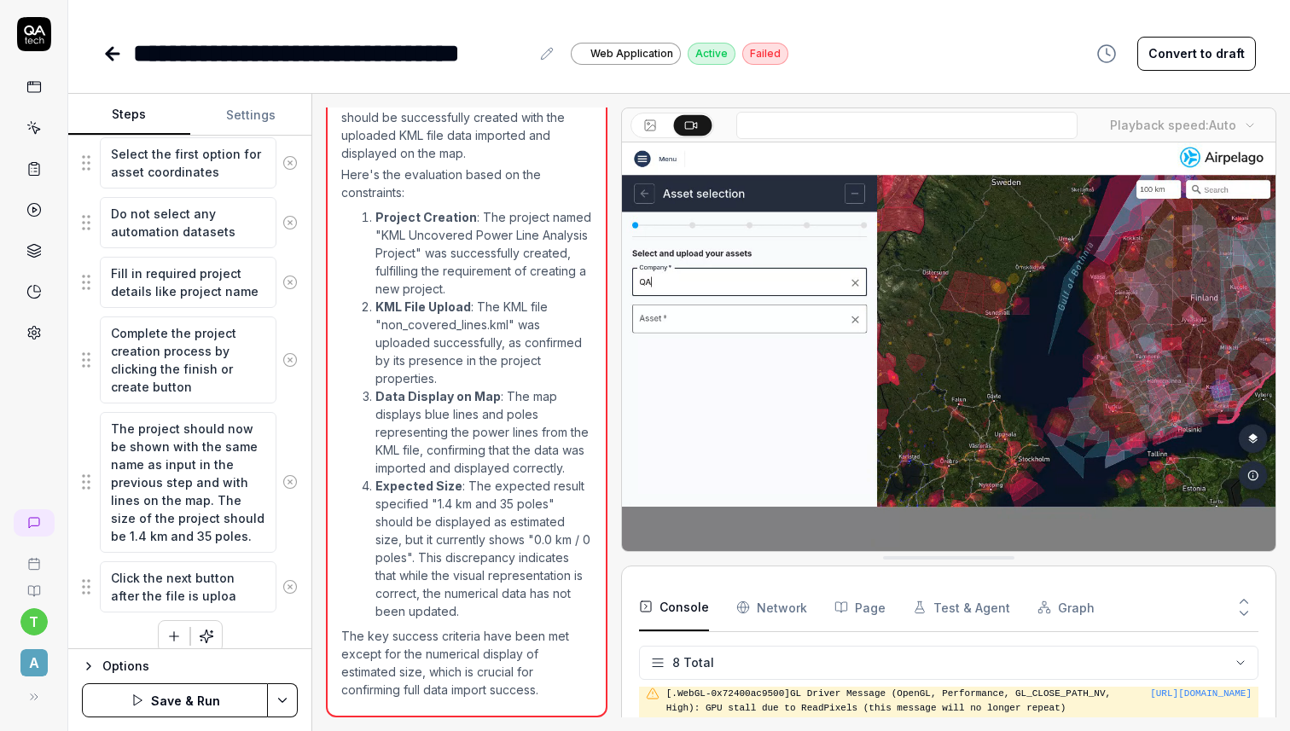
type textarea "Click the next button after the file is upload"
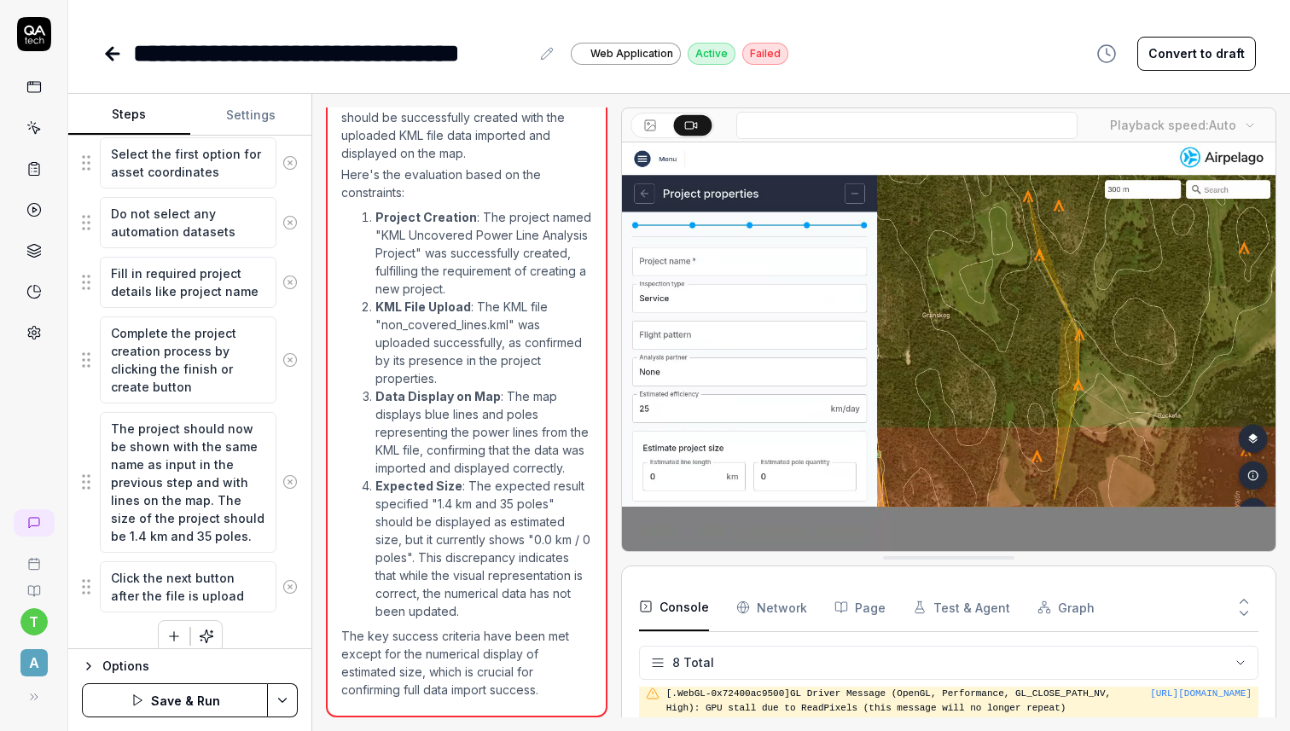
type textarea "*"
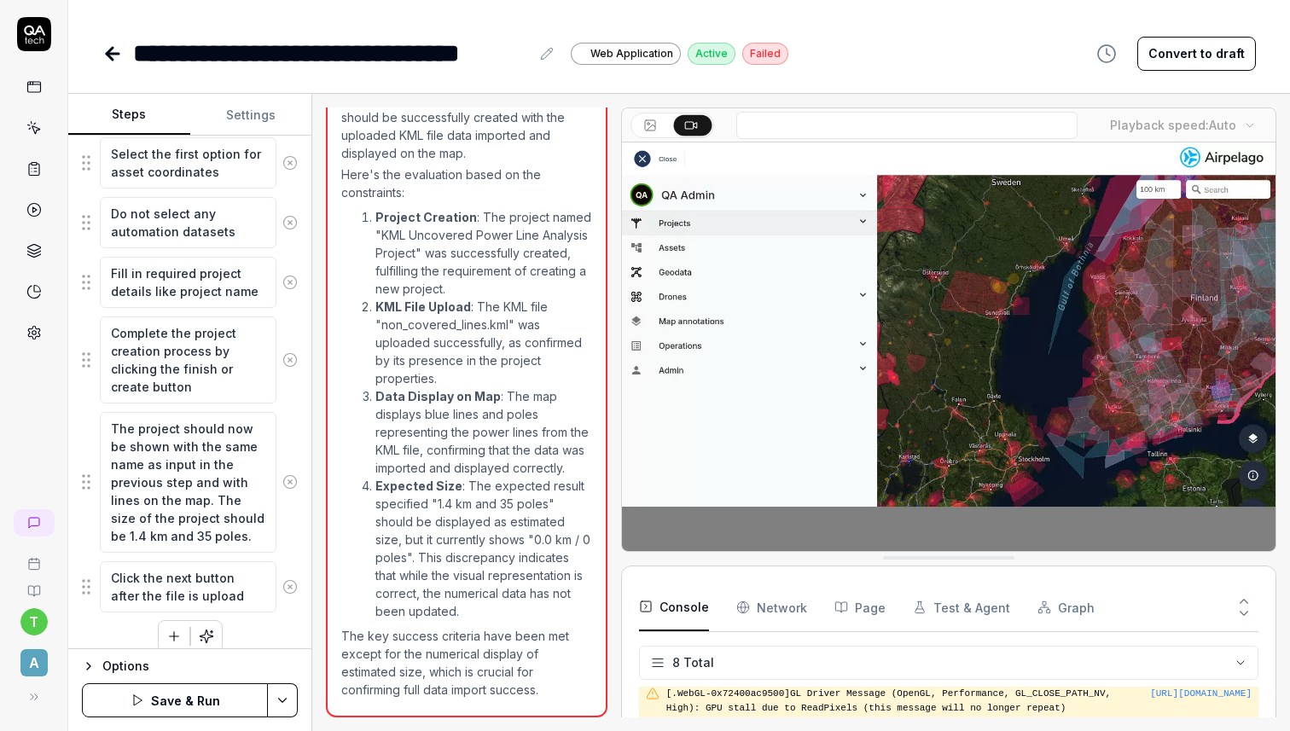
type textarea "Click the next button after the file is uploade"
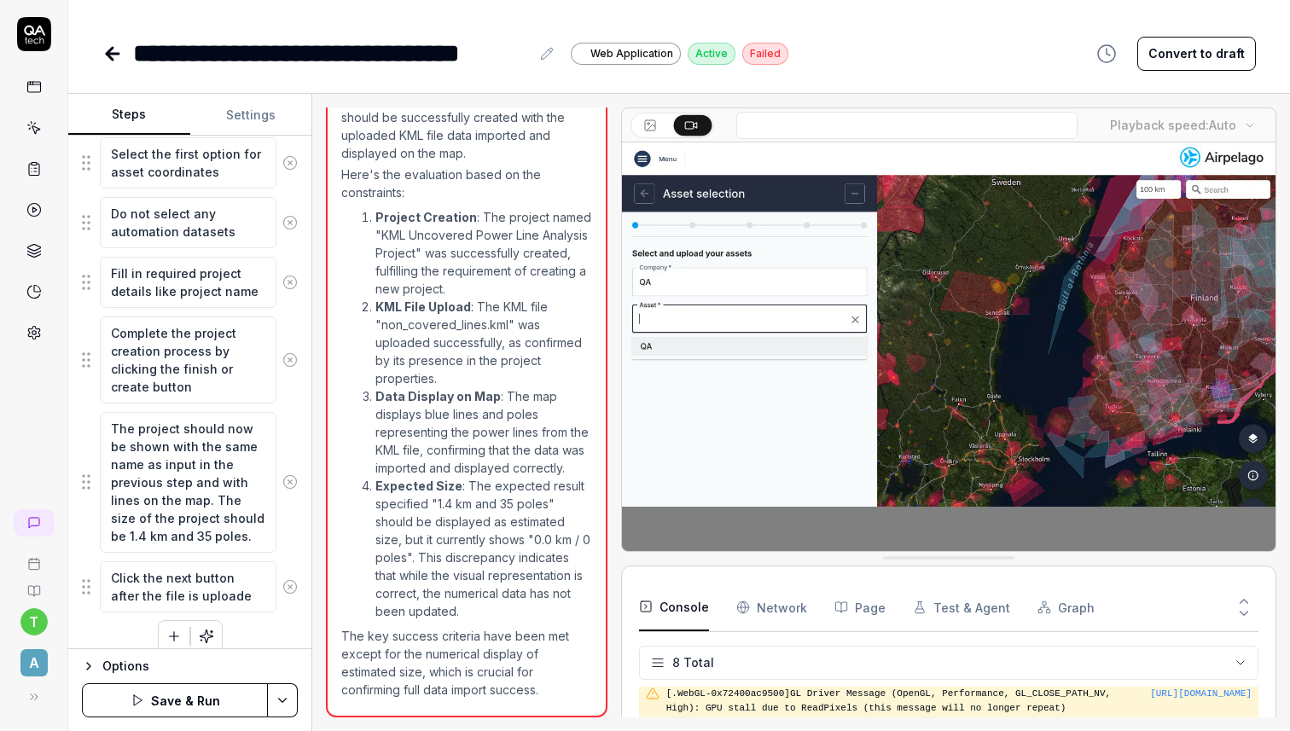
type textarea "*"
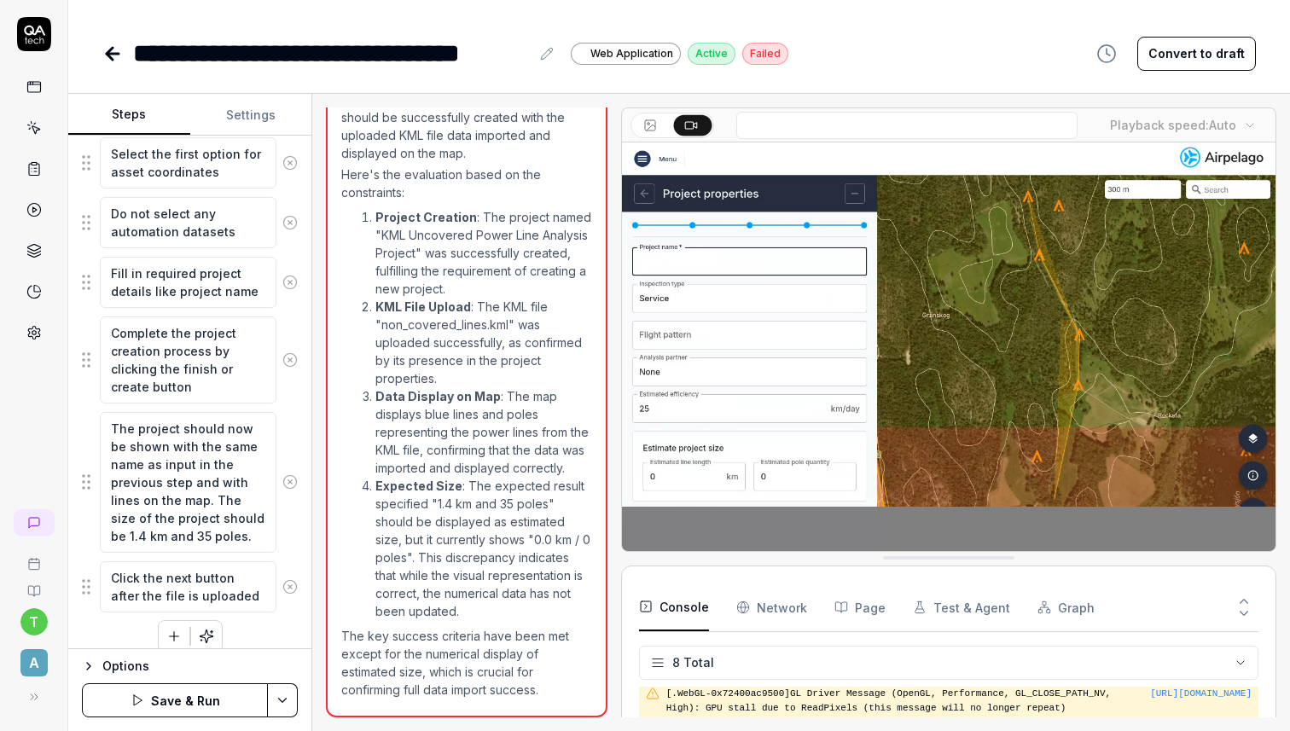
type textarea "Click the next button after the file is uploaded"
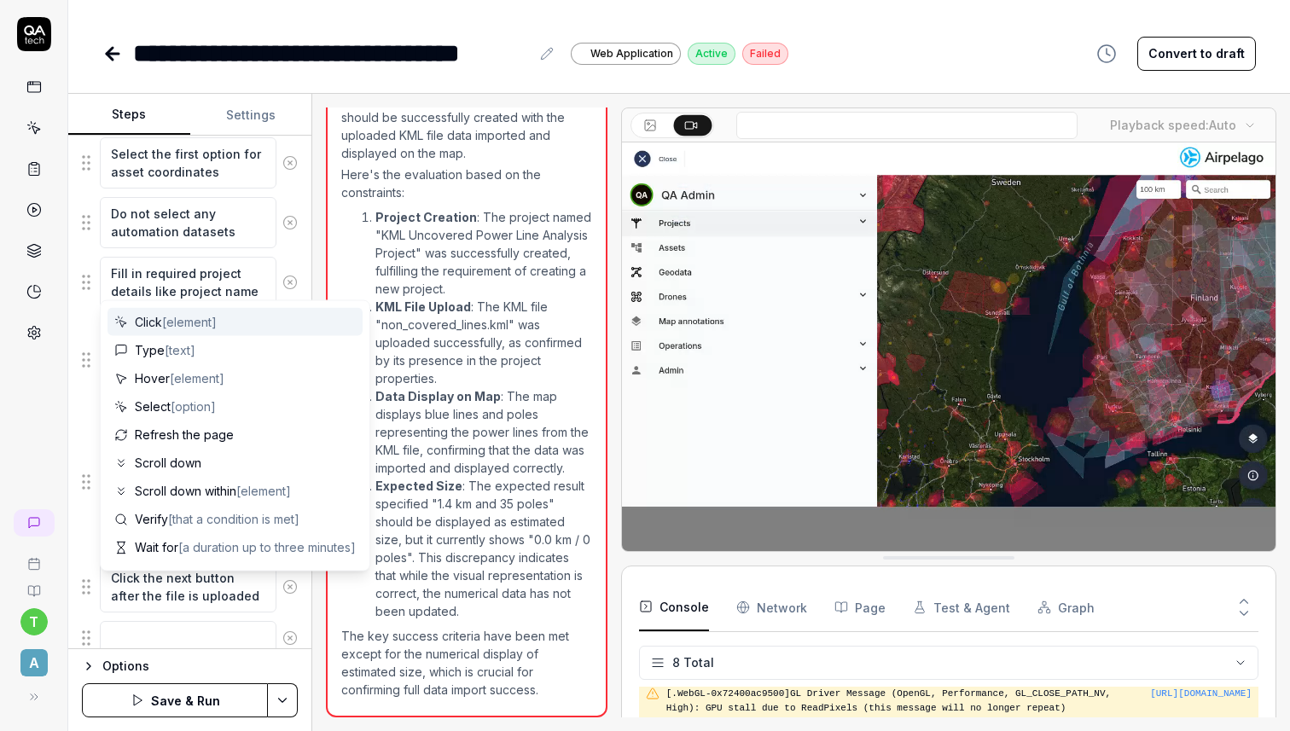
scroll to position [672, 0]
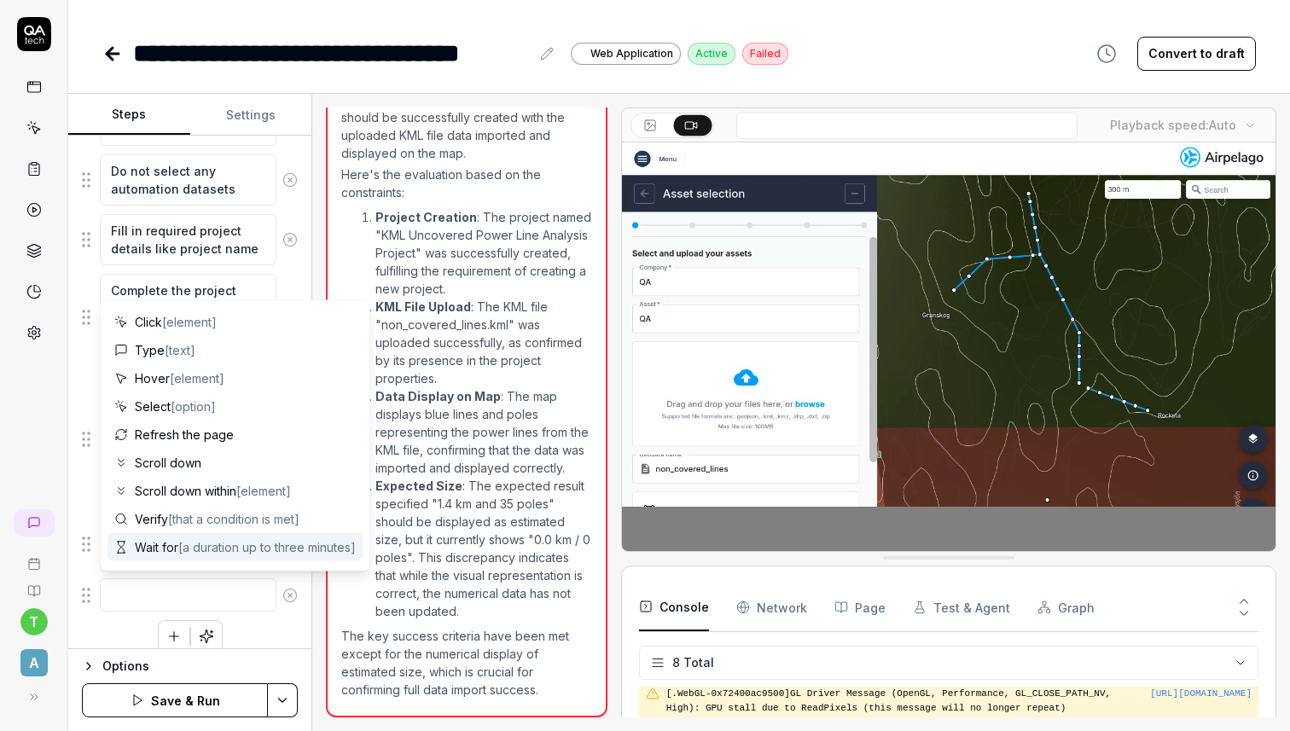
click at [78, 555] on div "Goal Create a new project by uploading a KML file through the file drop area in…" at bounding box center [189, 393] width 243 height 514
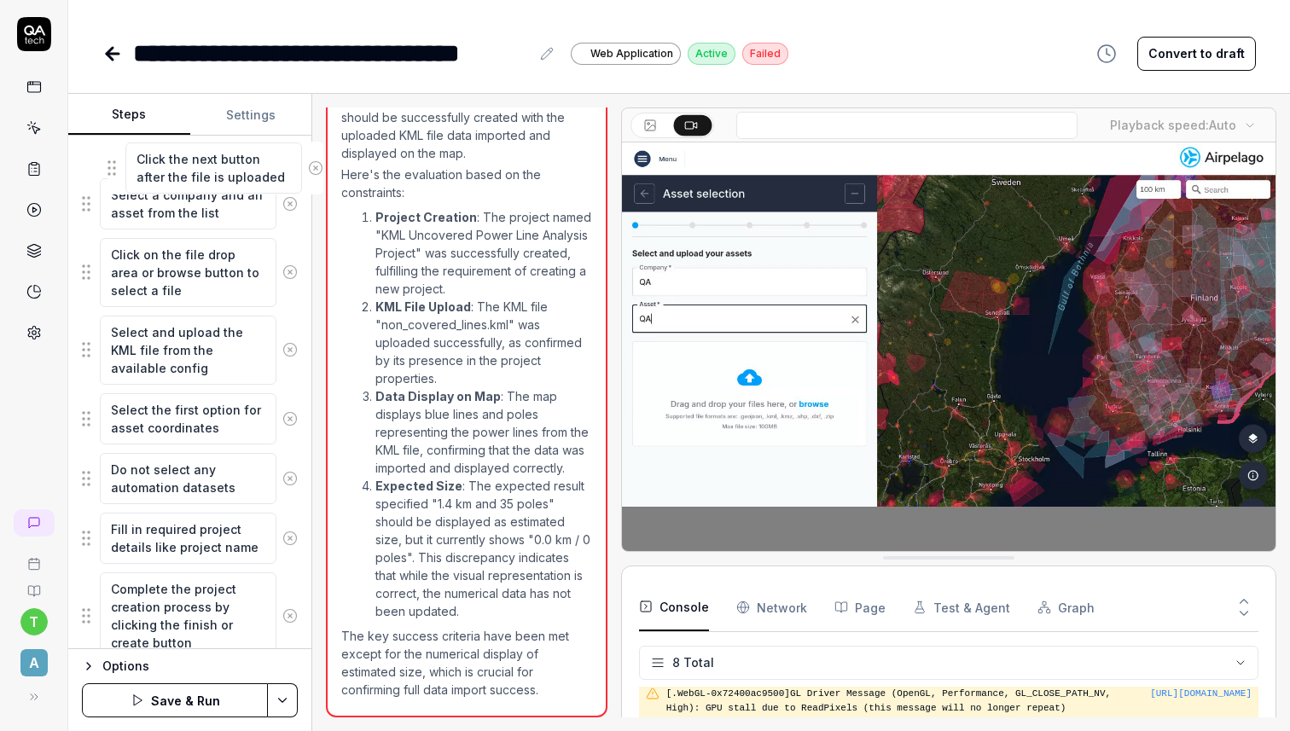
scroll to position [334, 0]
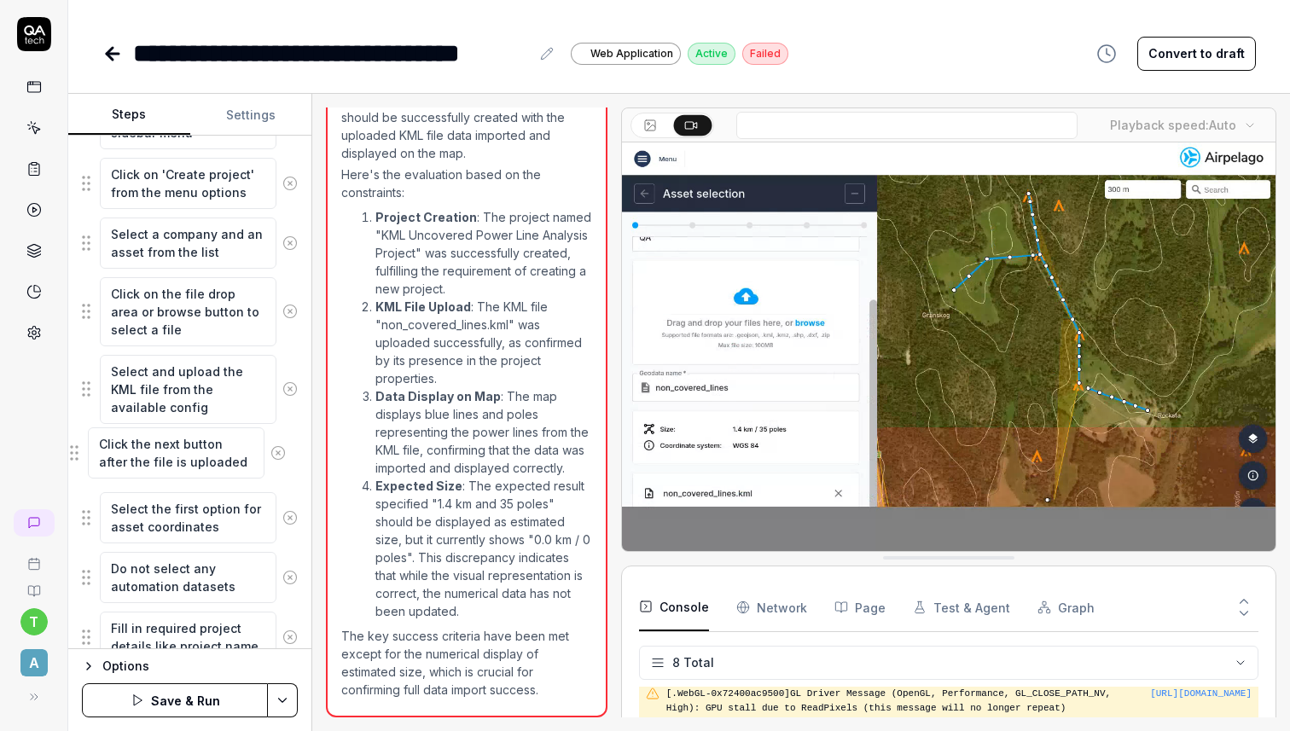
drag, startPoint x: 87, startPoint y: 543, endPoint x: 76, endPoint y: 453, distance: 91.1
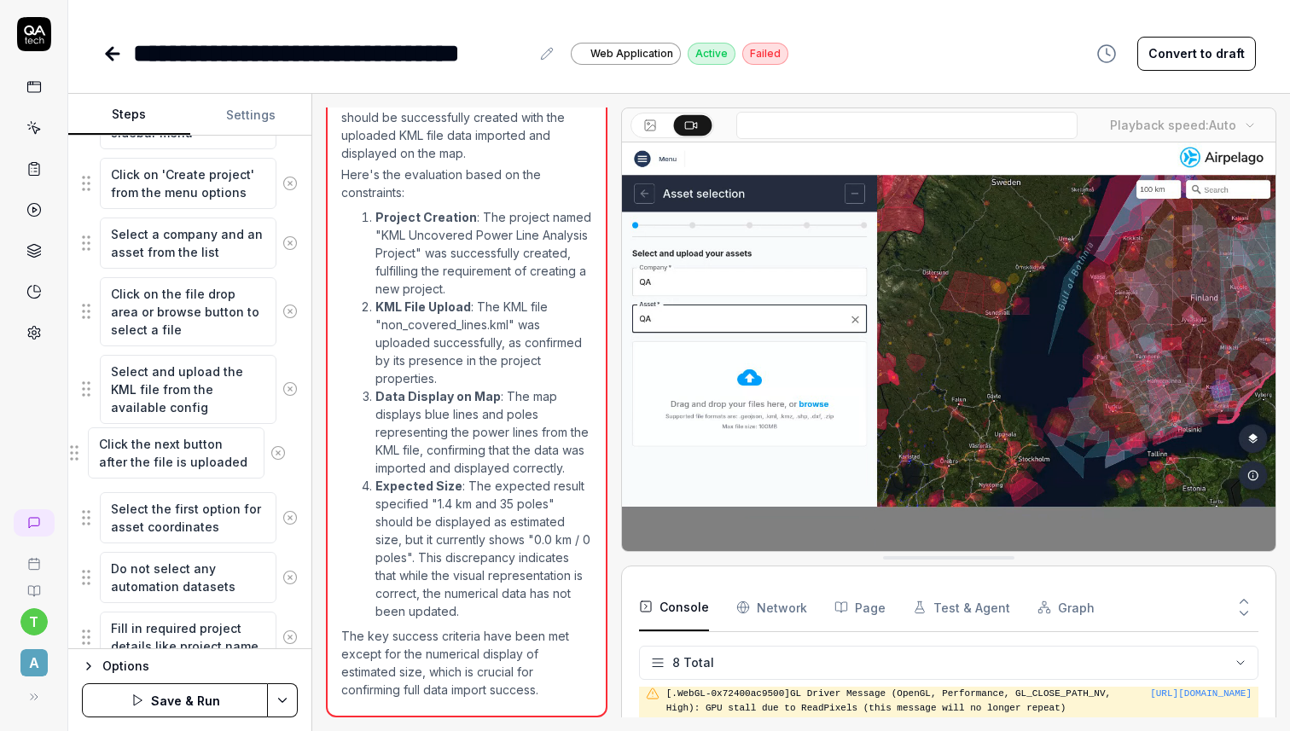
click at [82, 453] on fieldset "Click on 'Projects' in the sidebar menu Click on 'Create project' from the menu…" at bounding box center [190, 524] width 216 height 854
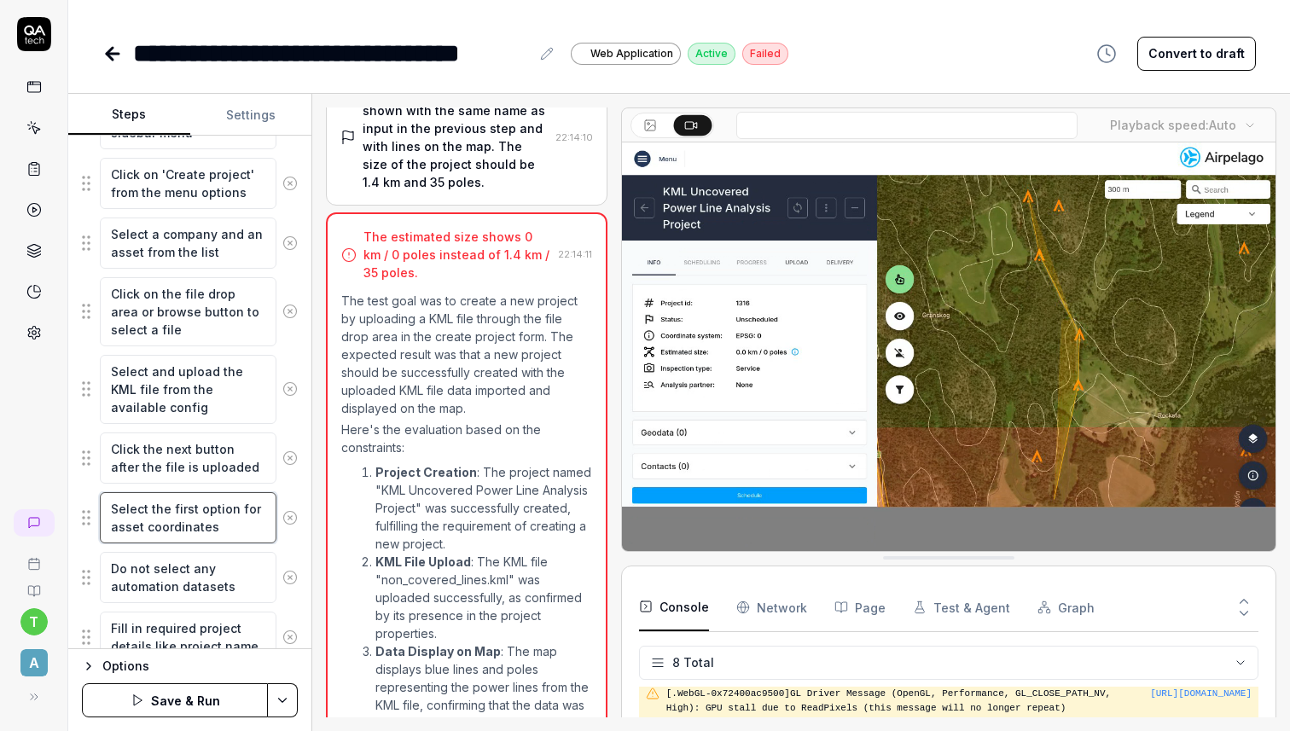
click at [225, 526] on textarea "Select the first option for asset coordinates" at bounding box center [188, 517] width 177 height 51
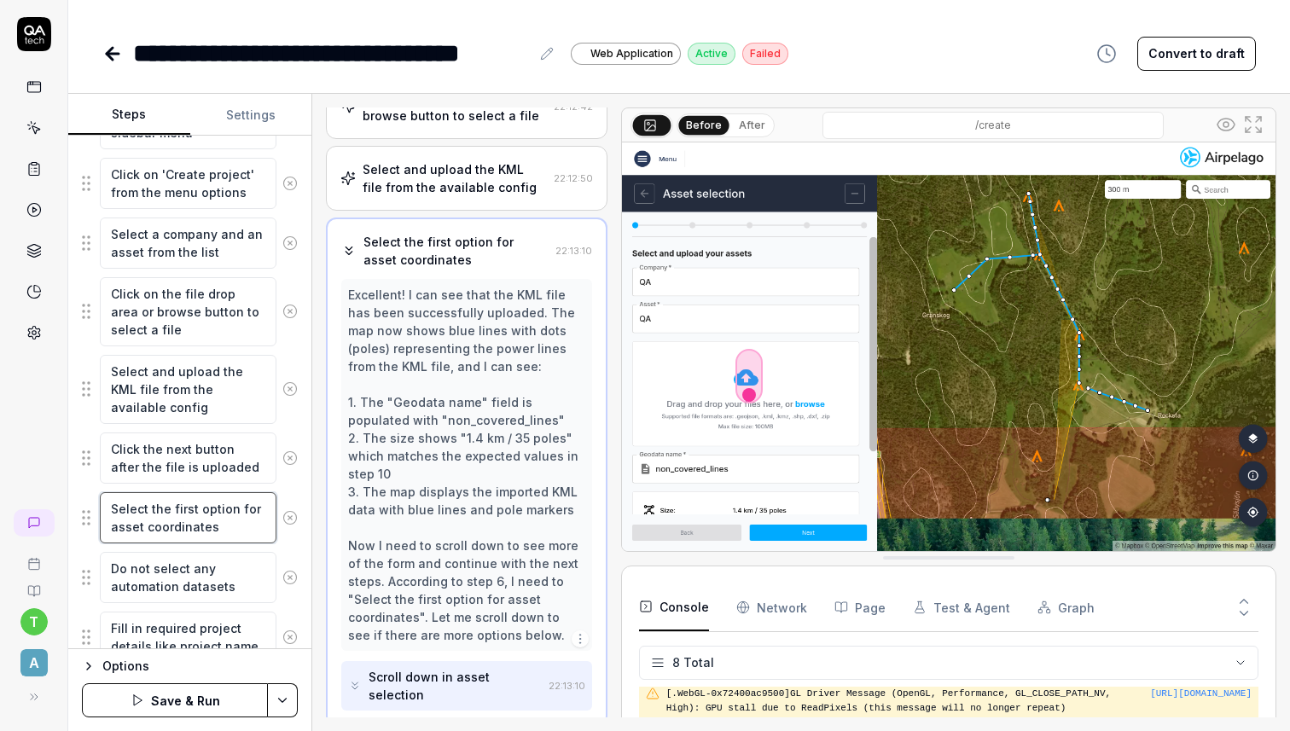
type textarea "*"
type textarea "Select the first option for asset coordinates"
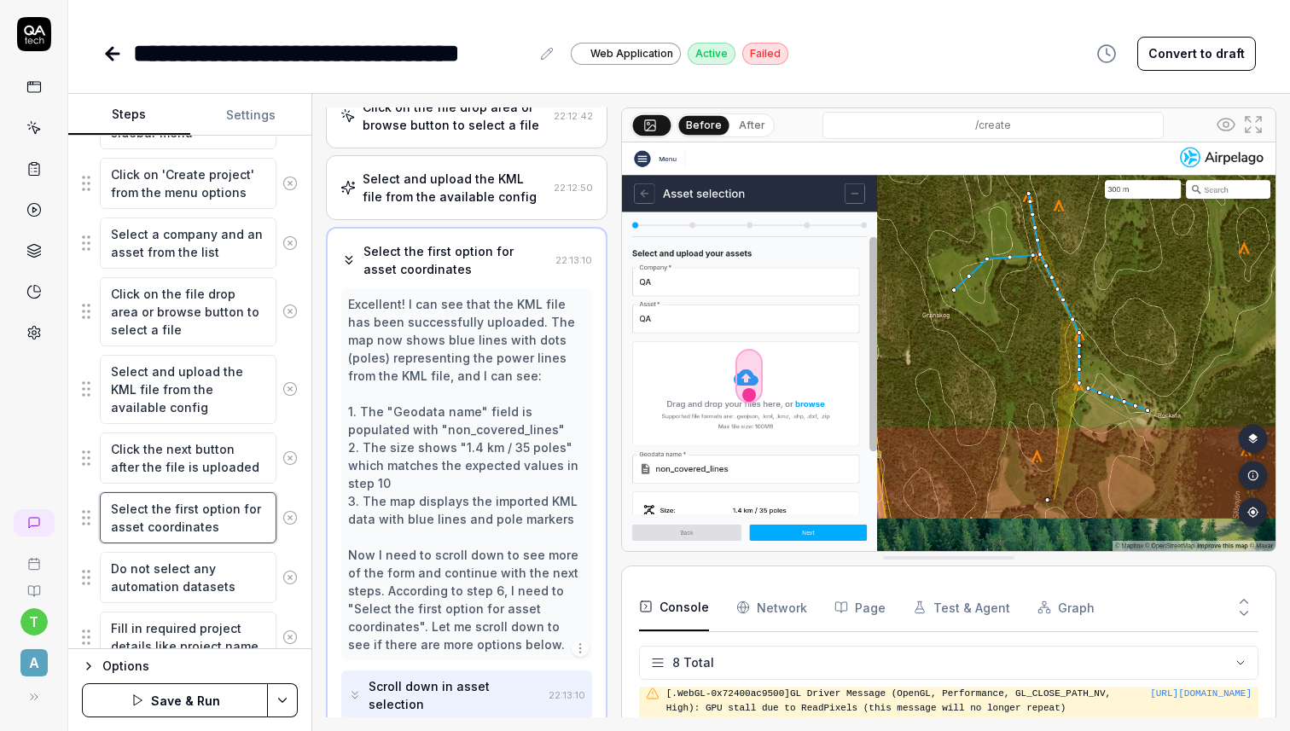
type textarea "*"
type textarea "Select the first option for asset coordinates b"
type textarea "*"
type textarea "Select the first option for asset coordinates by"
type textarea "*"
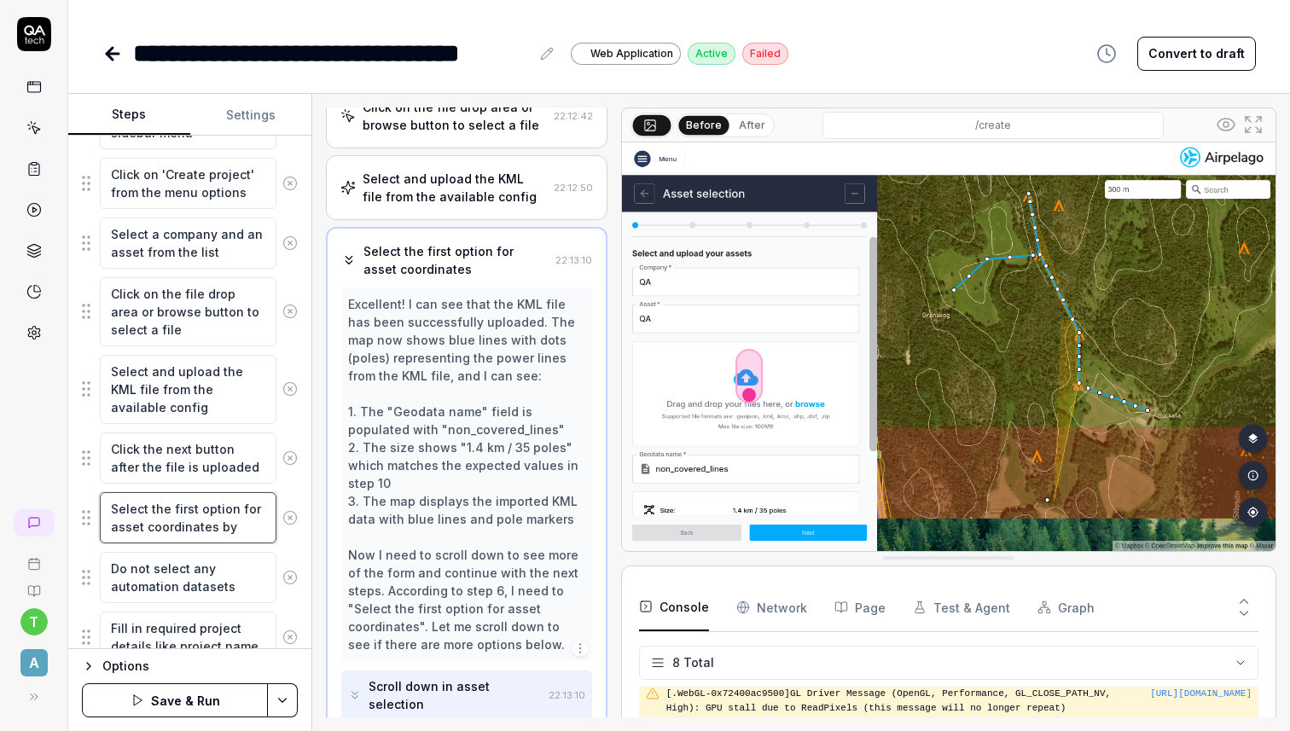
type textarea "Select the first option for asset coordinates by"
type textarea "*"
type textarea "Select the first option for asset coordinates by c"
type textarea "*"
type textarea "Select the first option for asset coordinates by cl"
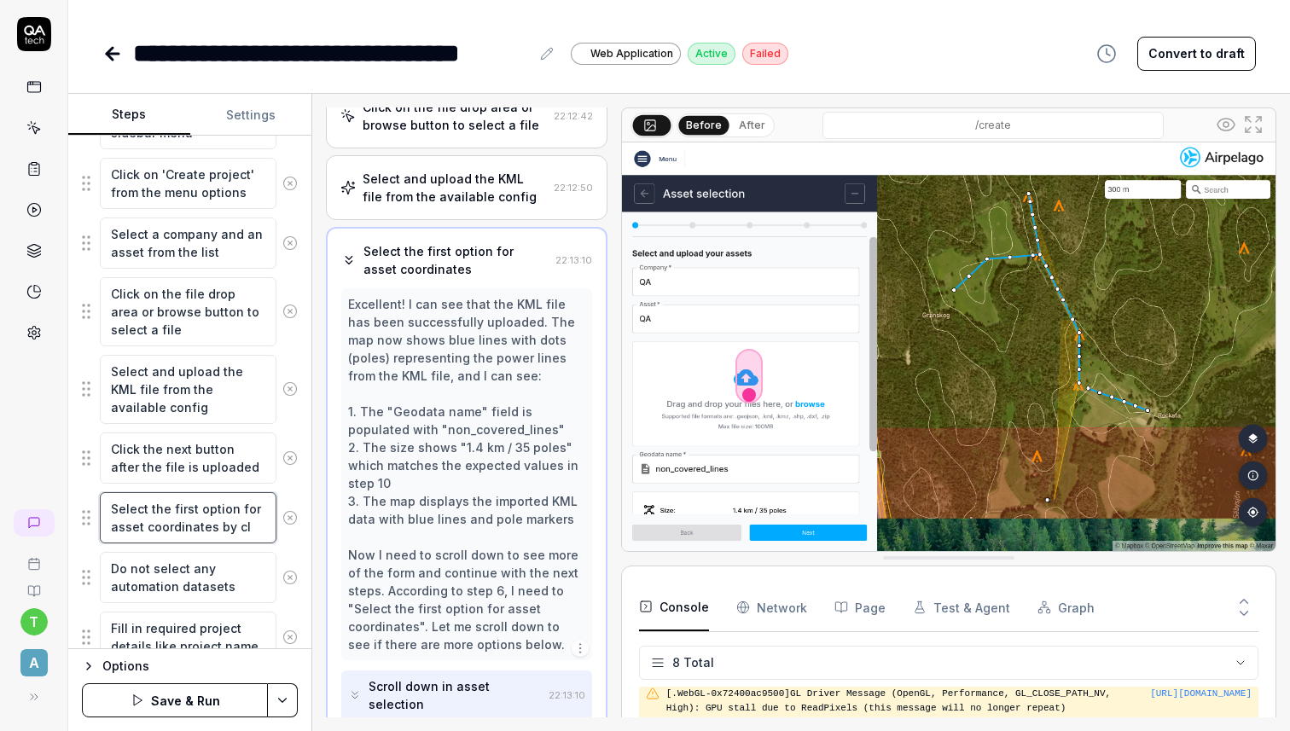
type textarea "*"
type textarea "Select the first option for asset coordinates by cli"
type textarea "*"
type textarea "Select the first option for asset coordinates by clic"
type textarea "*"
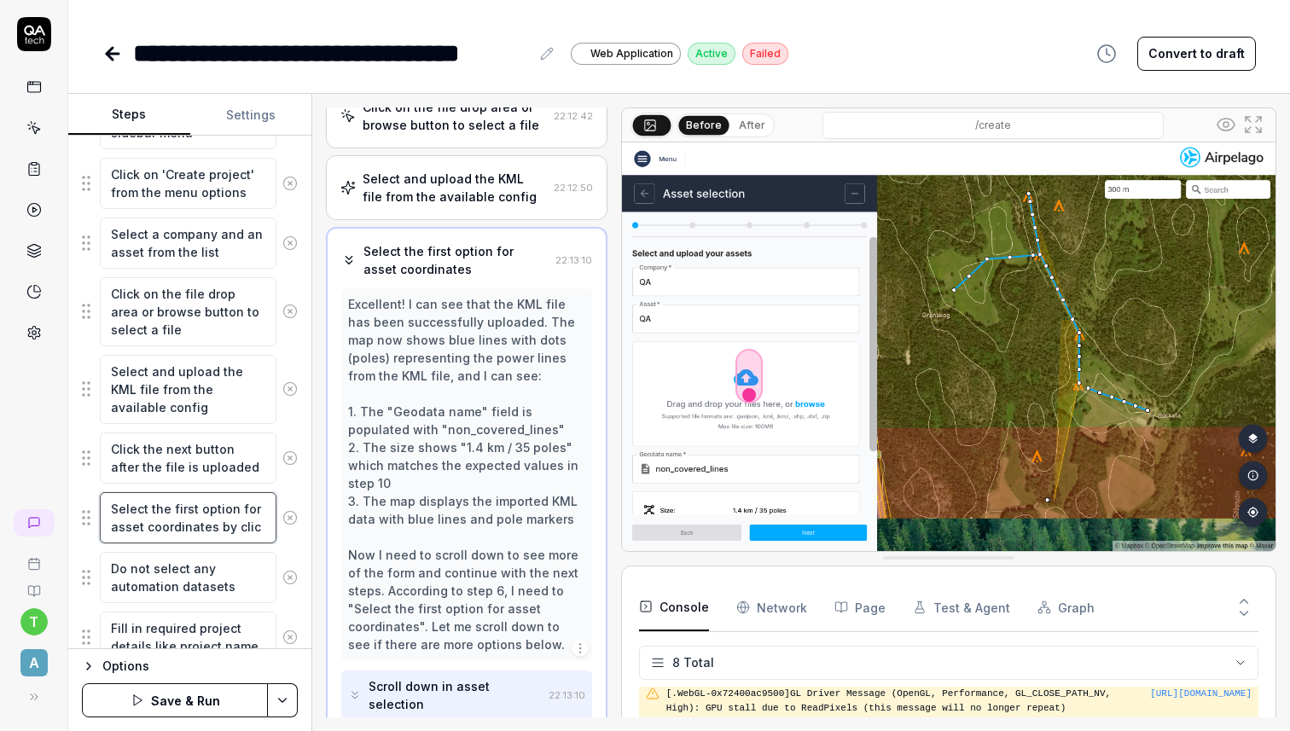
type textarea "Select the first option for asset coordinates by click"
type textarea "*"
type textarea "Select the first option for asset coordinates by clicki"
type textarea "*"
type textarea "Select the first option for asset coordinates by clickin"
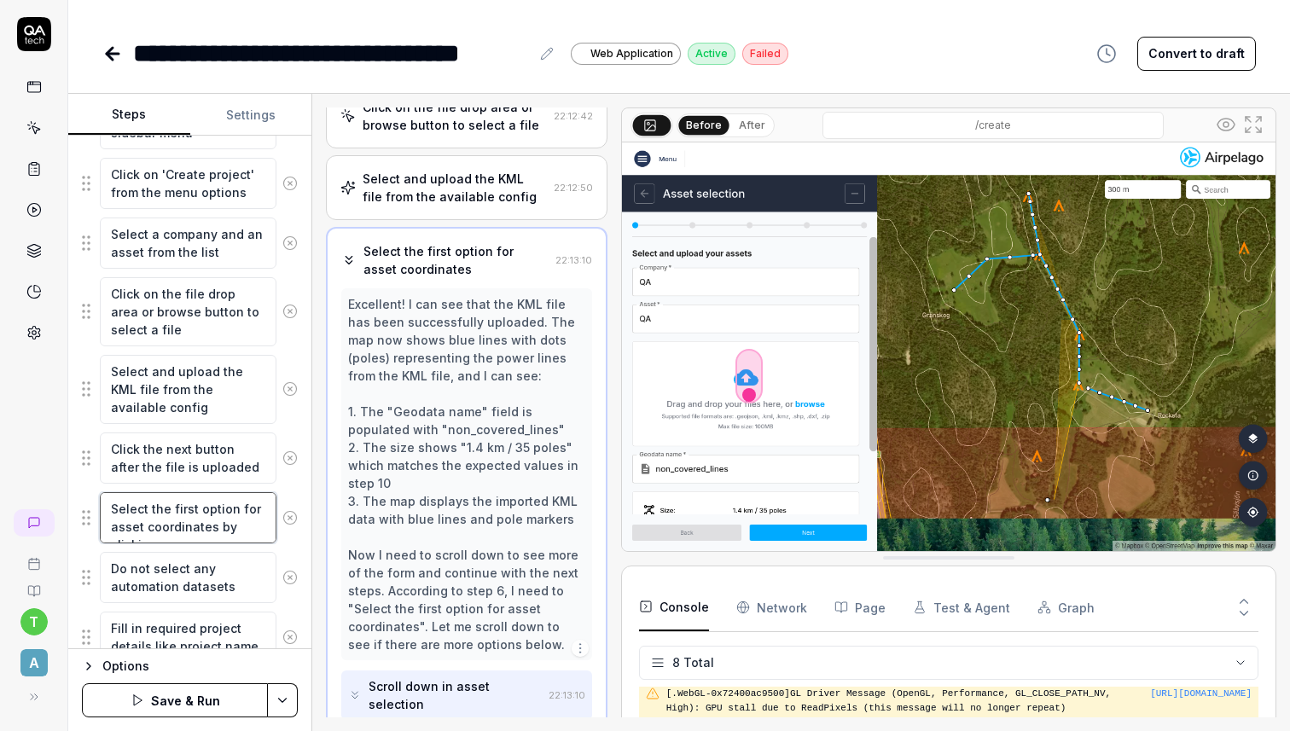
type textarea "*"
type textarea "Select the first option for asset coordinates by clicking"
type textarea "*"
type textarea "Select the first option for asset coordinates by clicking"
type textarea "*"
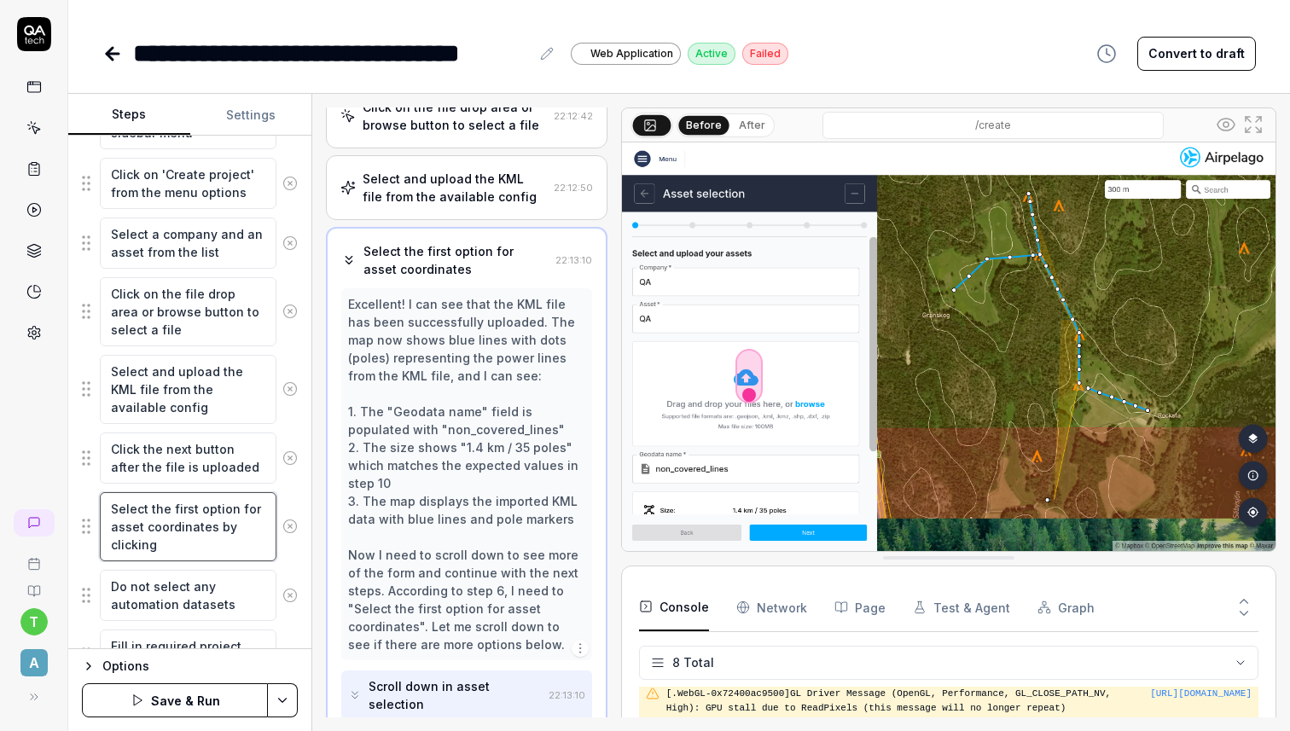
type textarea "Select the first option for asset coordinates by clicking o"
type textarea "*"
type textarea "Select the first option for asset coordinates by clicking on"
type textarea "*"
type textarea "Select the first option for asset coordinates by clicking on i"
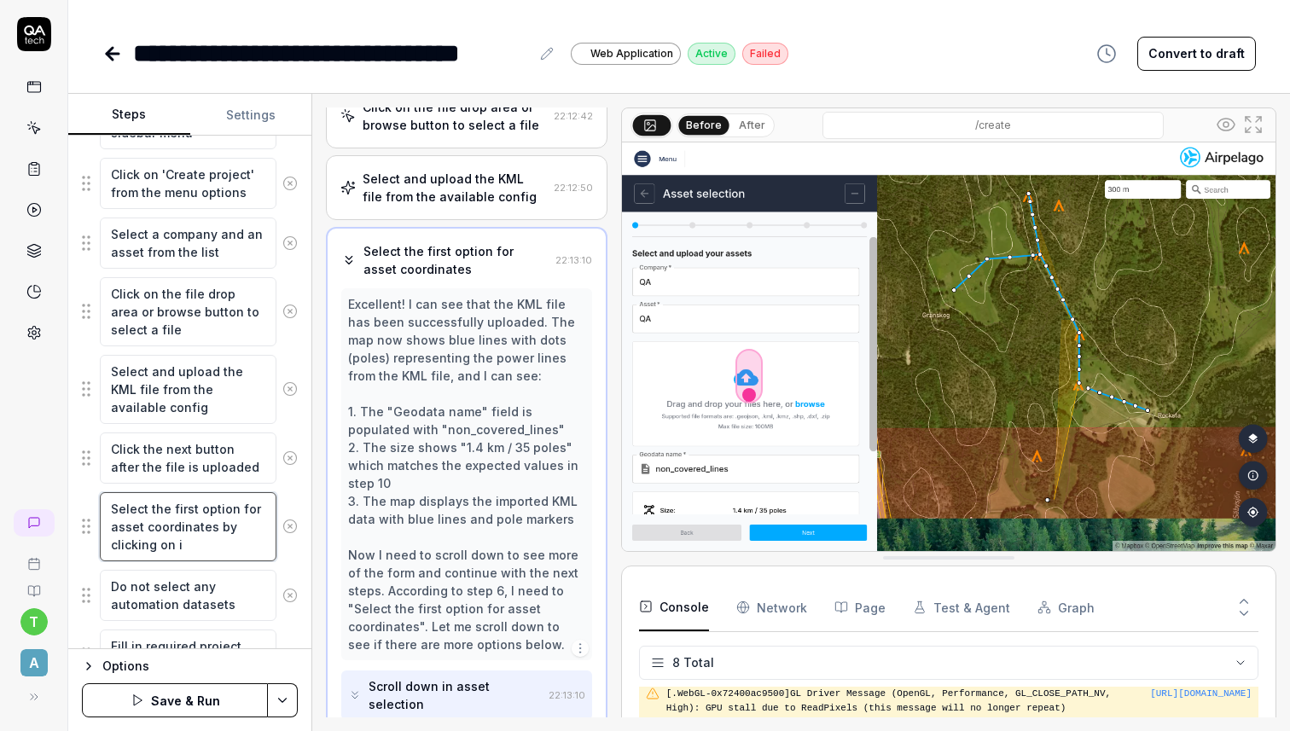
type textarea "*"
type textarea "Select the first option for asset coordinates by clicking on it"
type textarea "*"
type textarea "Select the first option for asset coordinates by clicking on it"
type textarea "*"
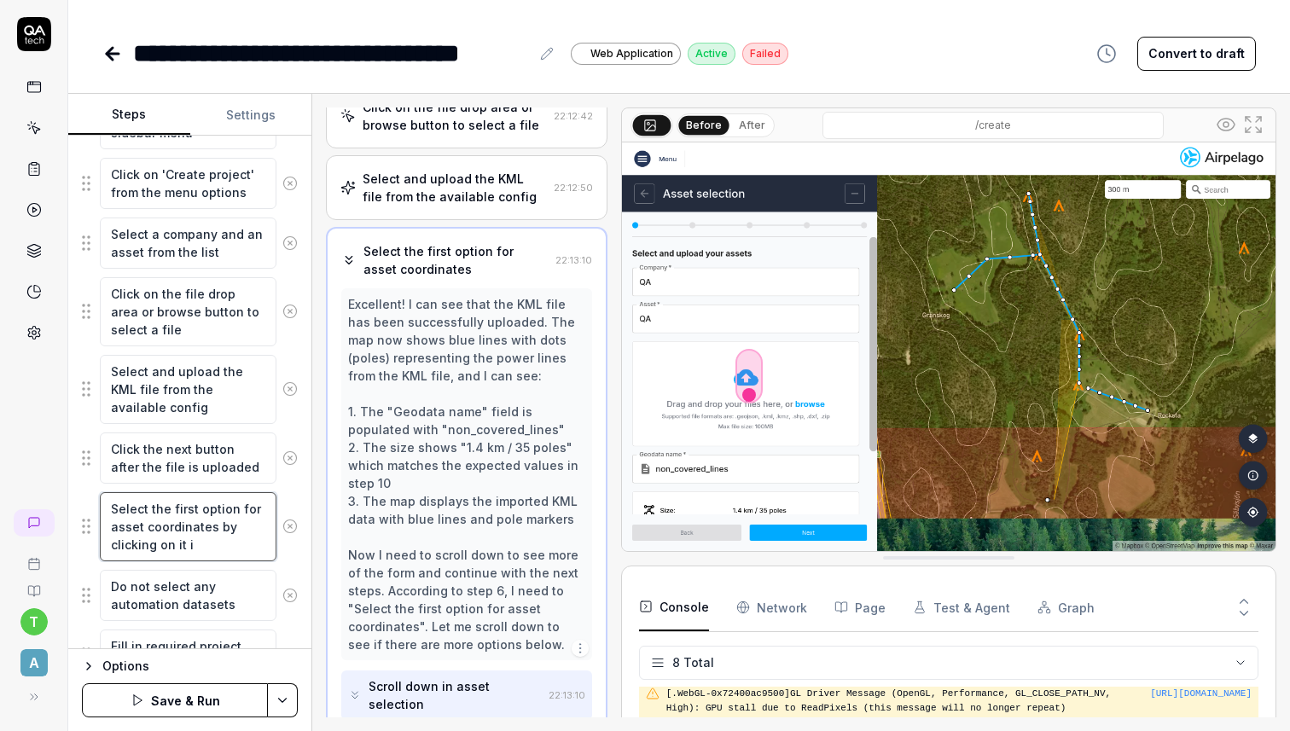
type textarea "Select the first option for asset coordinates by clicking on it in"
type textarea "*"
type textarea "Select the first option for asset coordinates by clicking on it in"
type textarea "*"
type textarea "Select the first option for asset coordinates by clicking on it in t"
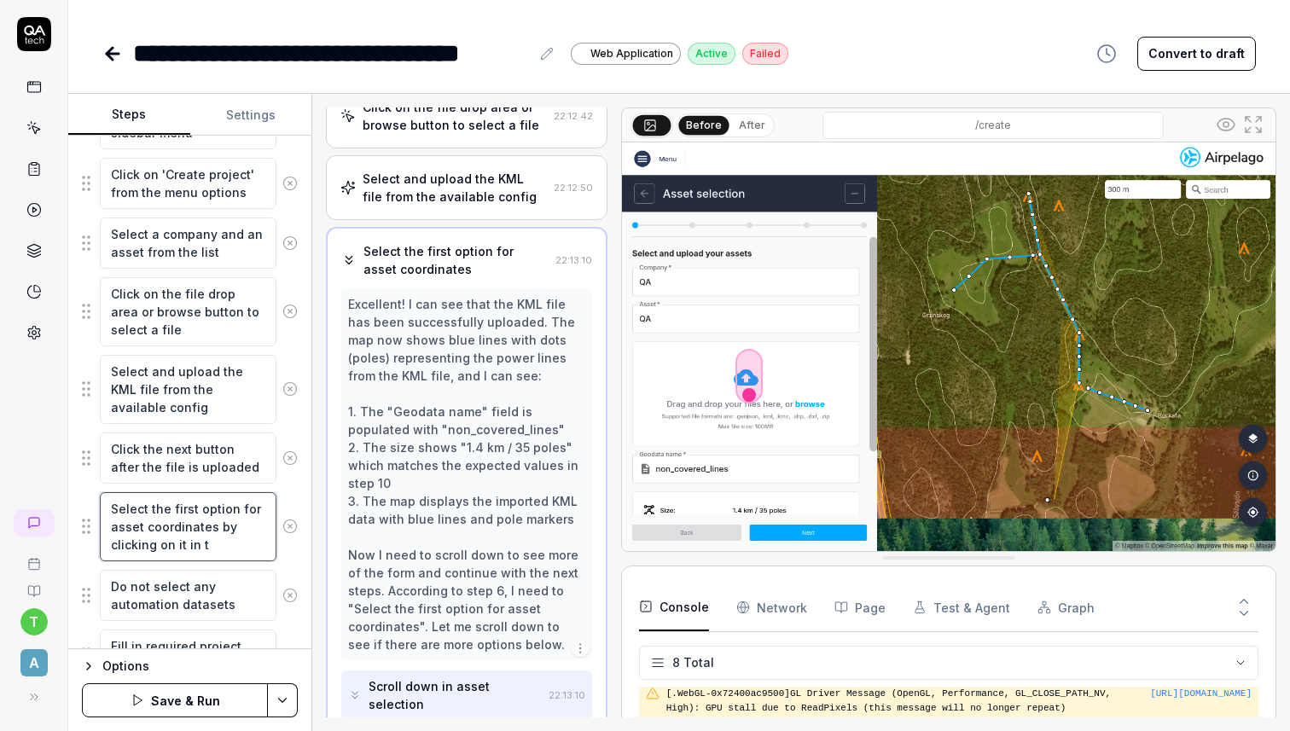
type textarea "*"
type textarea "Select the first option for asset coordinates by clicking on it in th"
type textarea "*"
type textarea "Select the first option for asset coordinates by clicking on it in the"
type textarea "*"
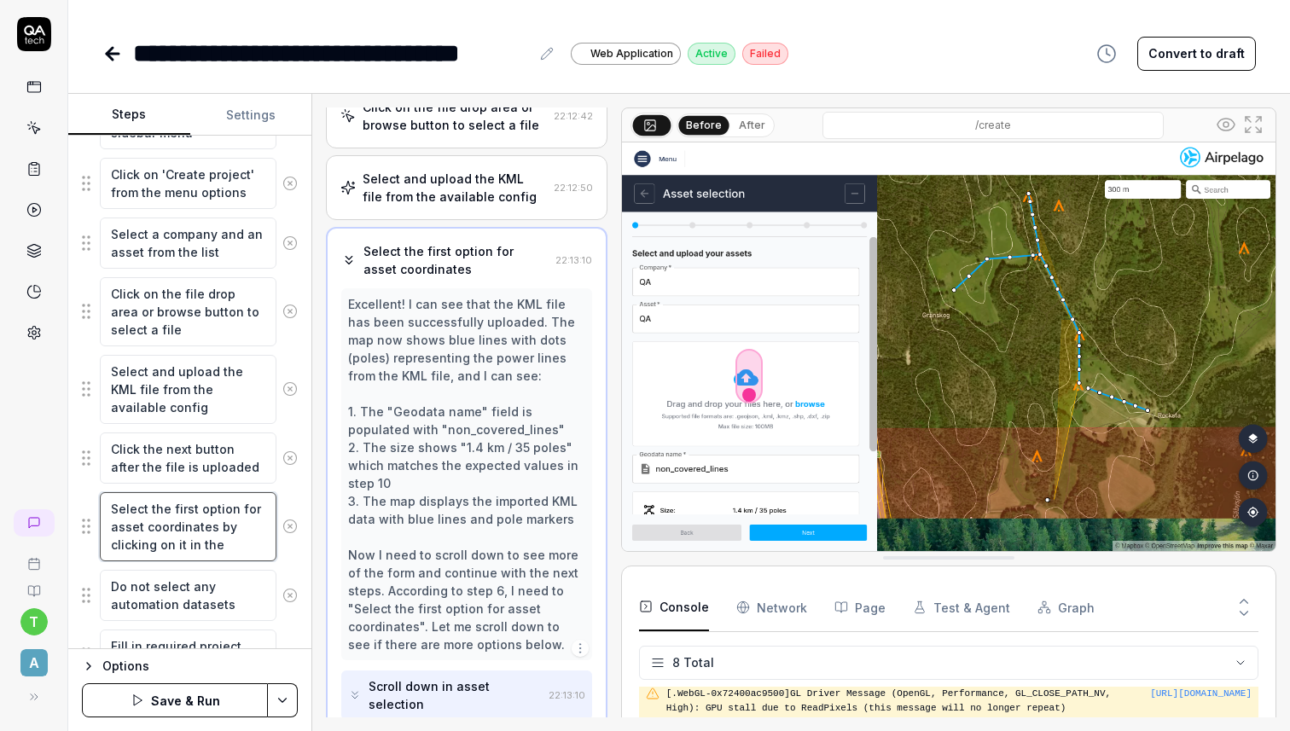
type textarea "Select the first option for asset coordinates by clicking on it in the"
type textarea "*"
type textarea "Select the first option for asset coordinates by clicking on it in the l"
type textarea "*"
type textarea "Select the first option for asset coordinates by clicking on it in the li"
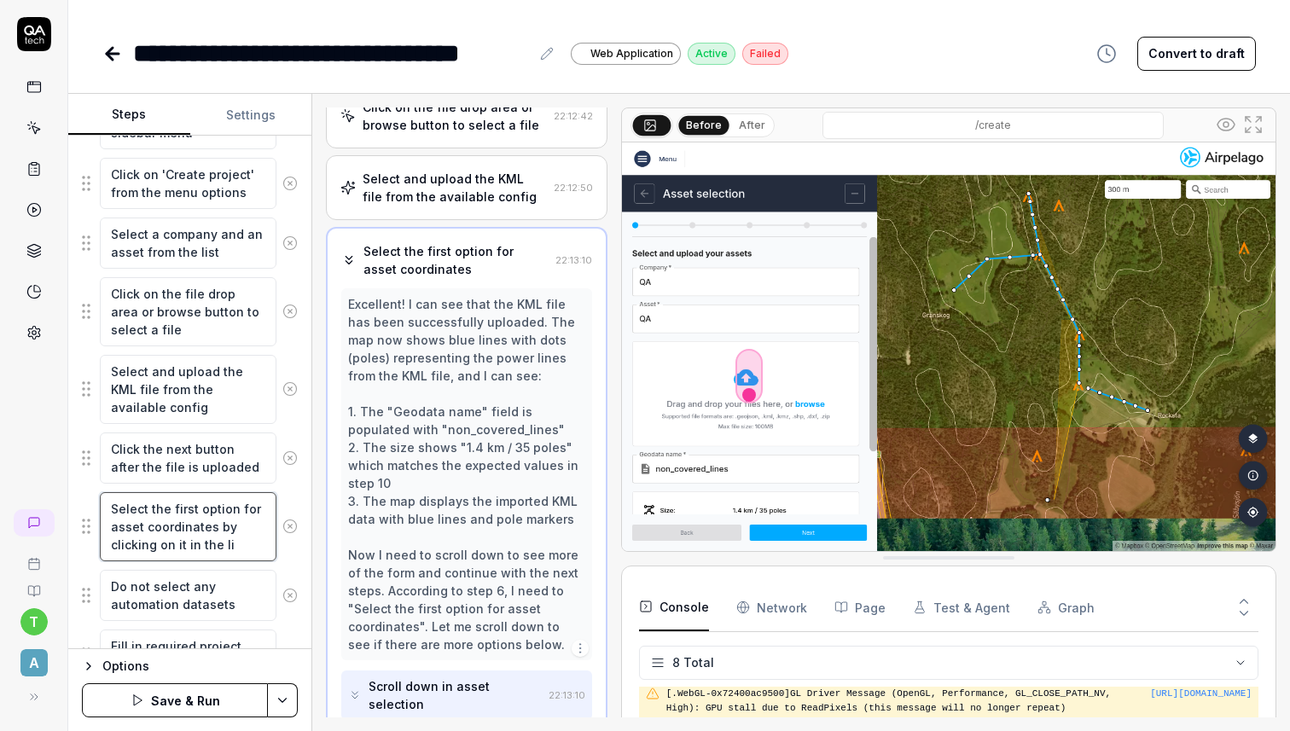
type textarea "*"
type textarea "Select the first option for asset coordinates by clicking on it in the lis"
type textarea "*"
type textarea "Select the first option for asset coordinates by clicking on it in the list"
type textarea "*"
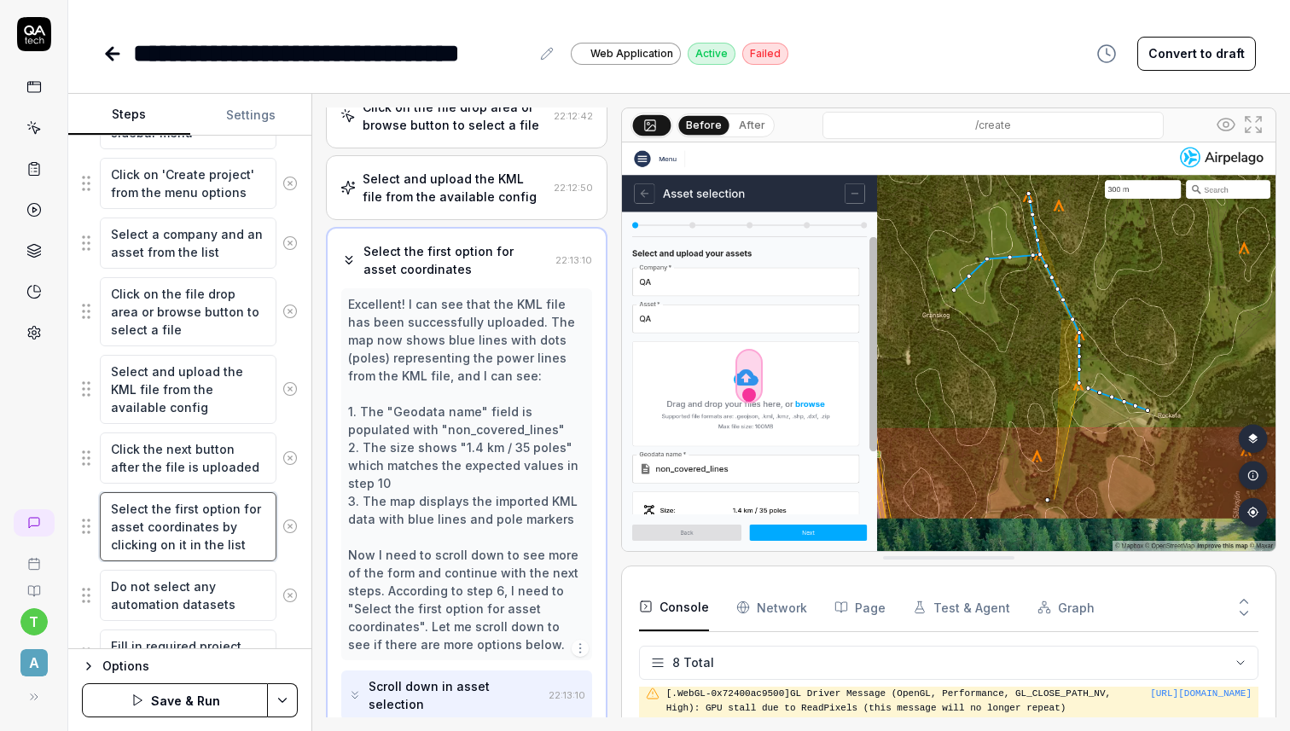
type textarea "Select the first option for asset coordinates by clicking on it in the list."
type textarea "*"
type textarea "Select the first option for asset coordinates by clicking on it in the list."
type textarea "*"
type textarea "Select the first option for asset coordinates by clicking on it in the list. I"
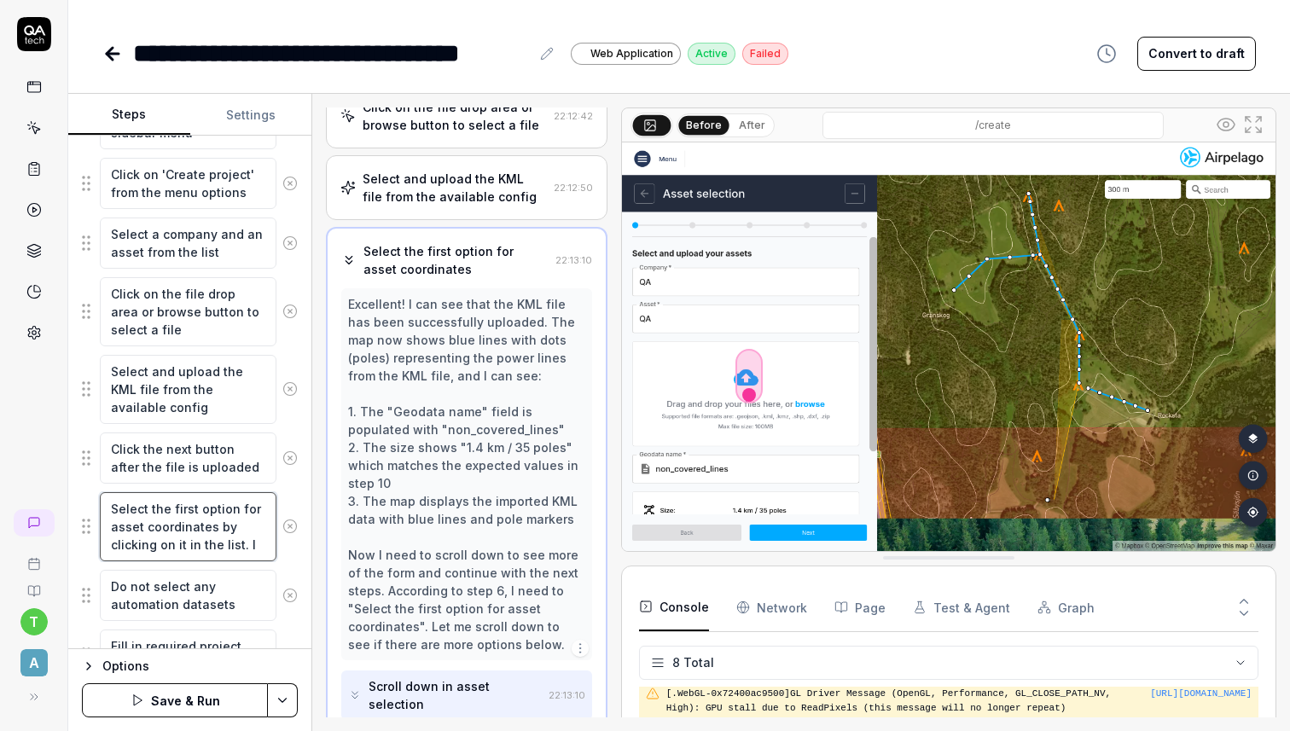
type textarea "*"
type textarea "Select the first option for asset coordinates by clicking on it in the list. It"
type textarea "*"
type textarea "Select the first option for asset coordinates by clicking on it in the list. It"
type textarea "*"
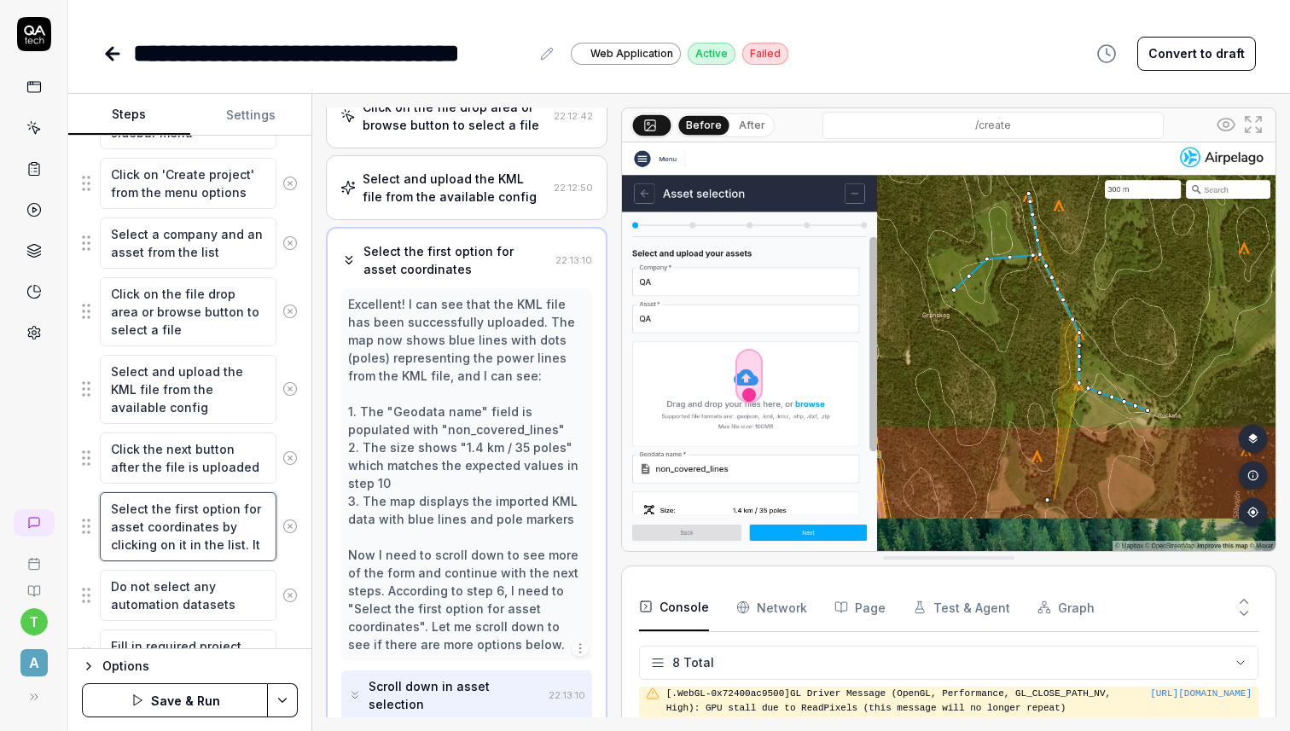
type textarea "Select the first option for asset coordinates by clicking on it in the list. It…"
type textarea "*"
type textarea "Select the first option for asset coordinates by clicking on it in the list. It…"
type textarea "*"
type textarea "Select the first option for asset coordinates by clicking on it in the list. It…"
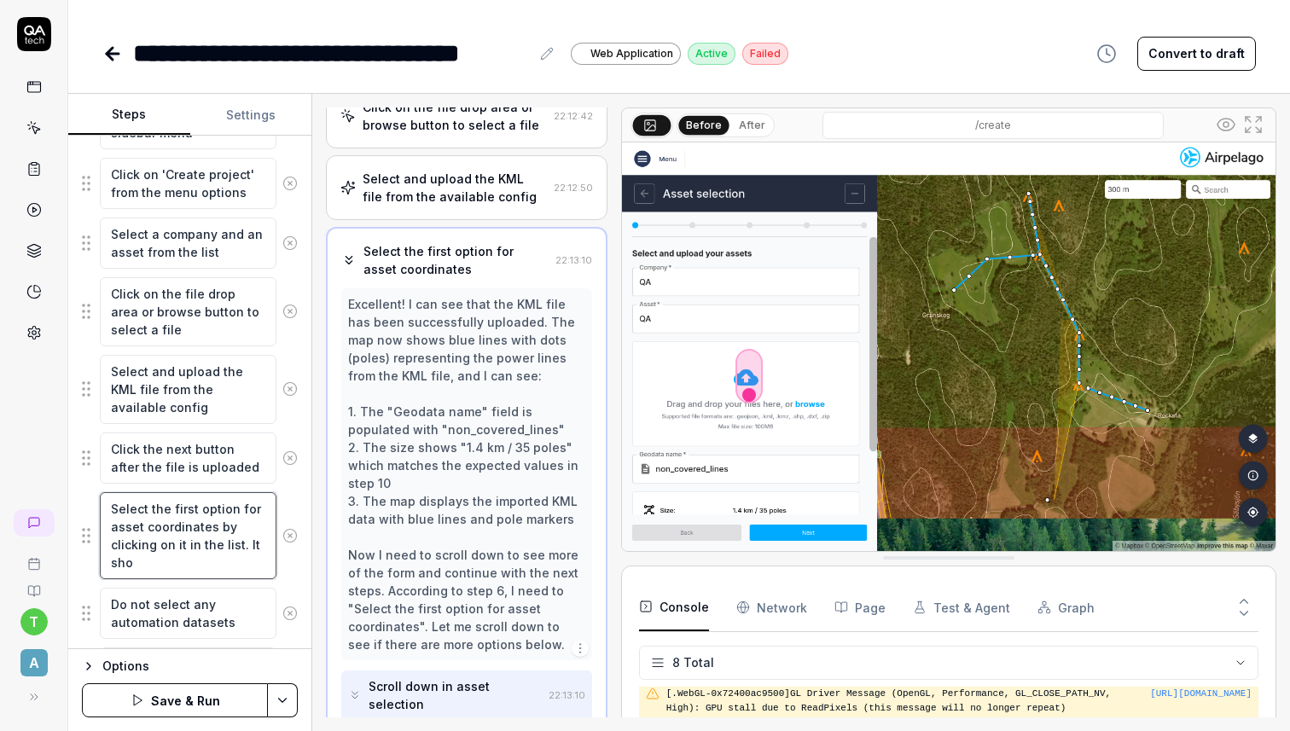
type textarea "*"
type textarea "Select the first option for asset coordinates by clicking on it in the list. It…"
type textarea "*"
type textarea "Select the first option for asset coordinates by clicking on it in the list. It…"
type textarea "*"
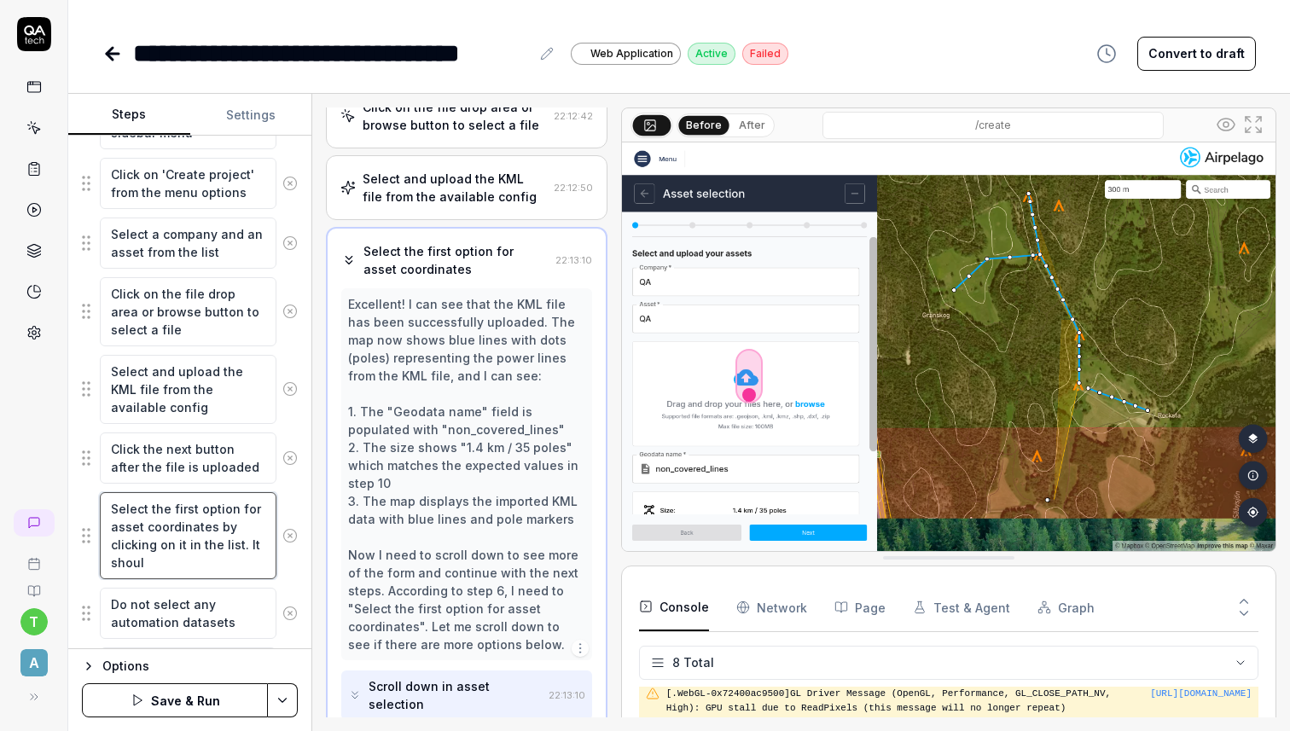
type textarea "Select the first option for asset coordinates by clicking on it in the list. It…"
type textarea "*"
type textarea "Select the first option for asset coordinates by clicking on it in the list. It…"
type textarea "*"
type textarea "Select the first option for asset coordinates by clicking on it in the list. It…"
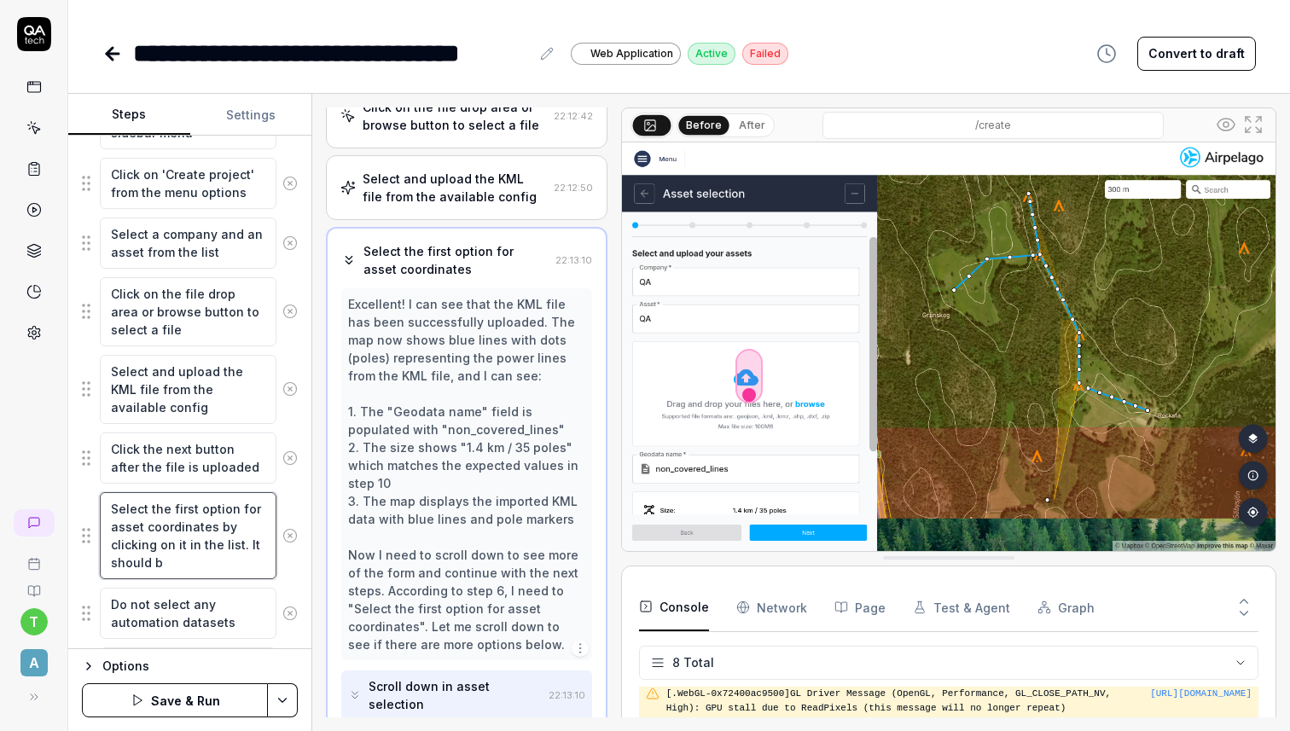
type textarea "*"
type textarea "Select the first option for asset coordinates by clicking on it in the list. It…"
type textarea "*"
type textarea "Select the first option for asset coordinates by clicking on it in the list. It…"
type textarea "*"
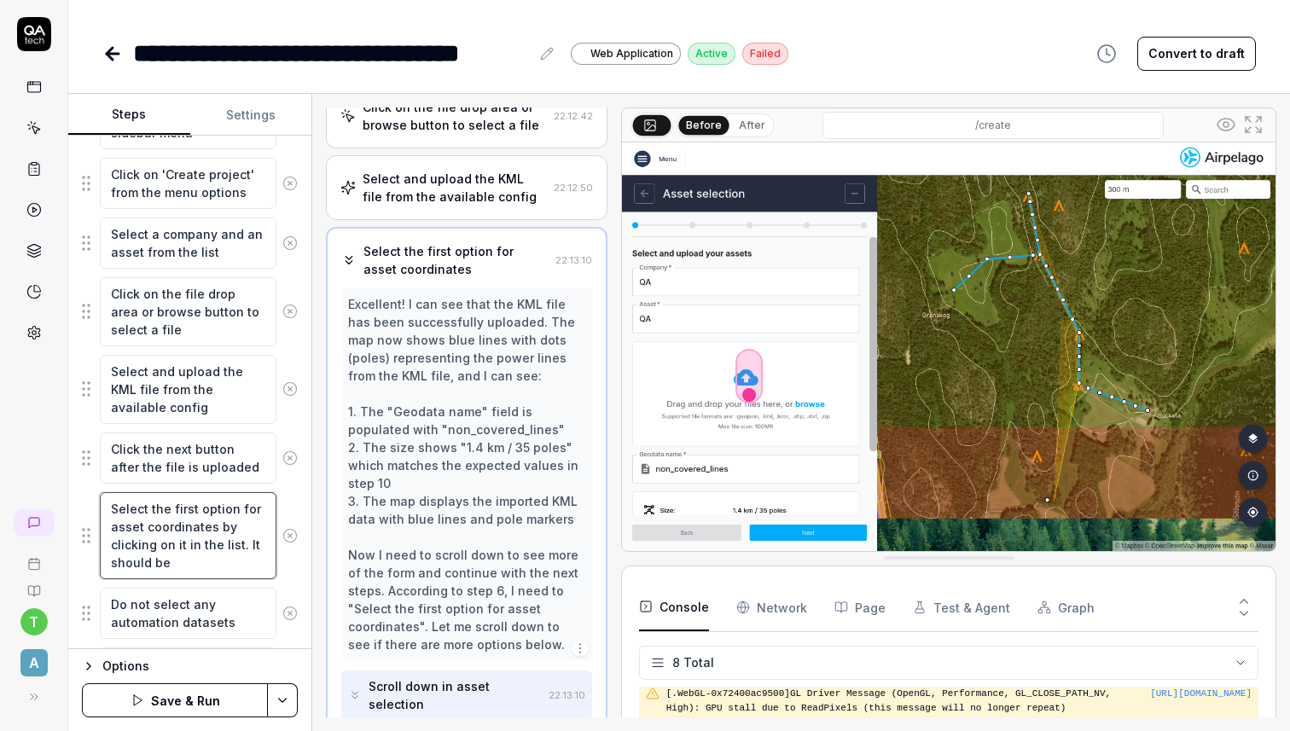
type textarea "Select the first option for asset coordinates by clicking on it in the list. It…"
type textarea "*"
type textarea "Select the first option for asset coordinates by clicking on it in the list. It…"
type textarea "*"
type textarea "Select the first option for asset coordinates by clicking on it in the list. It…"
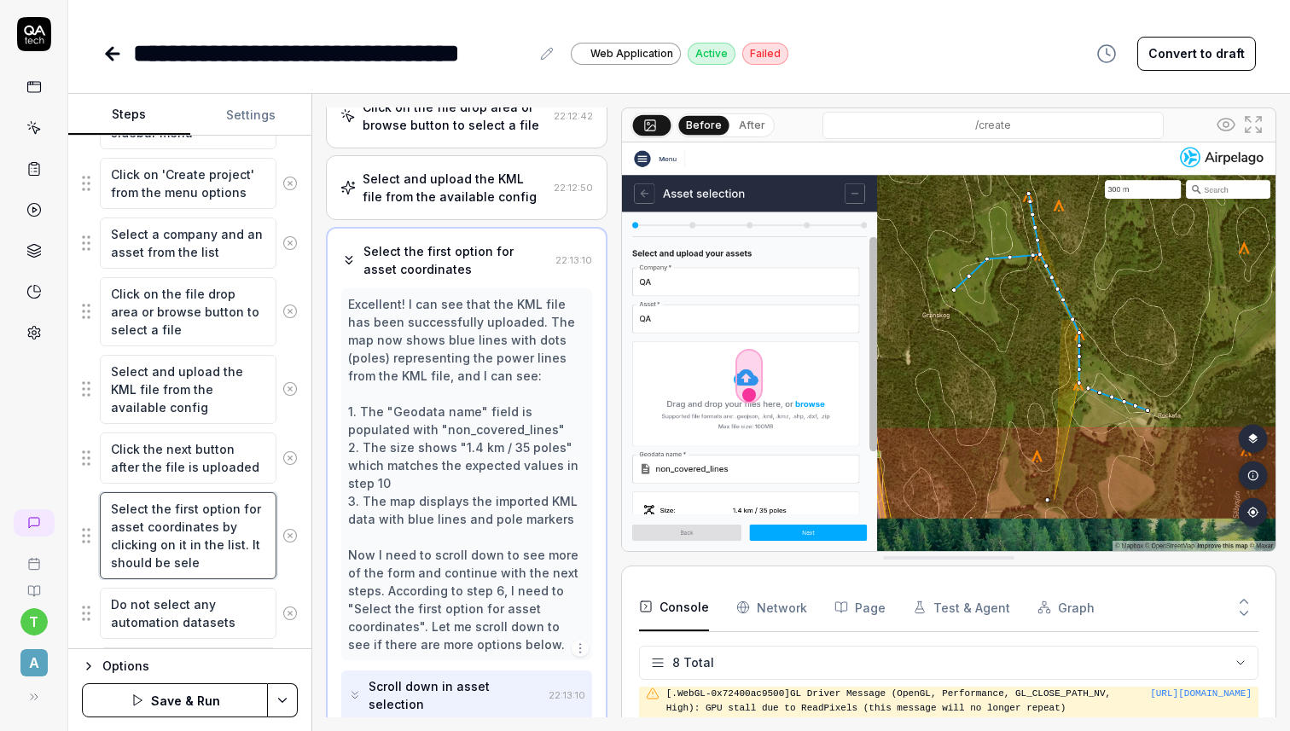
type textarea "*"
type textarea "Select the first option for asset coordinates by clicking on it in the list. It…"
type textarea "*"
type textarea "Select the first option for asset coordinates by clicking on it in the list. It…"
type textarea "*"
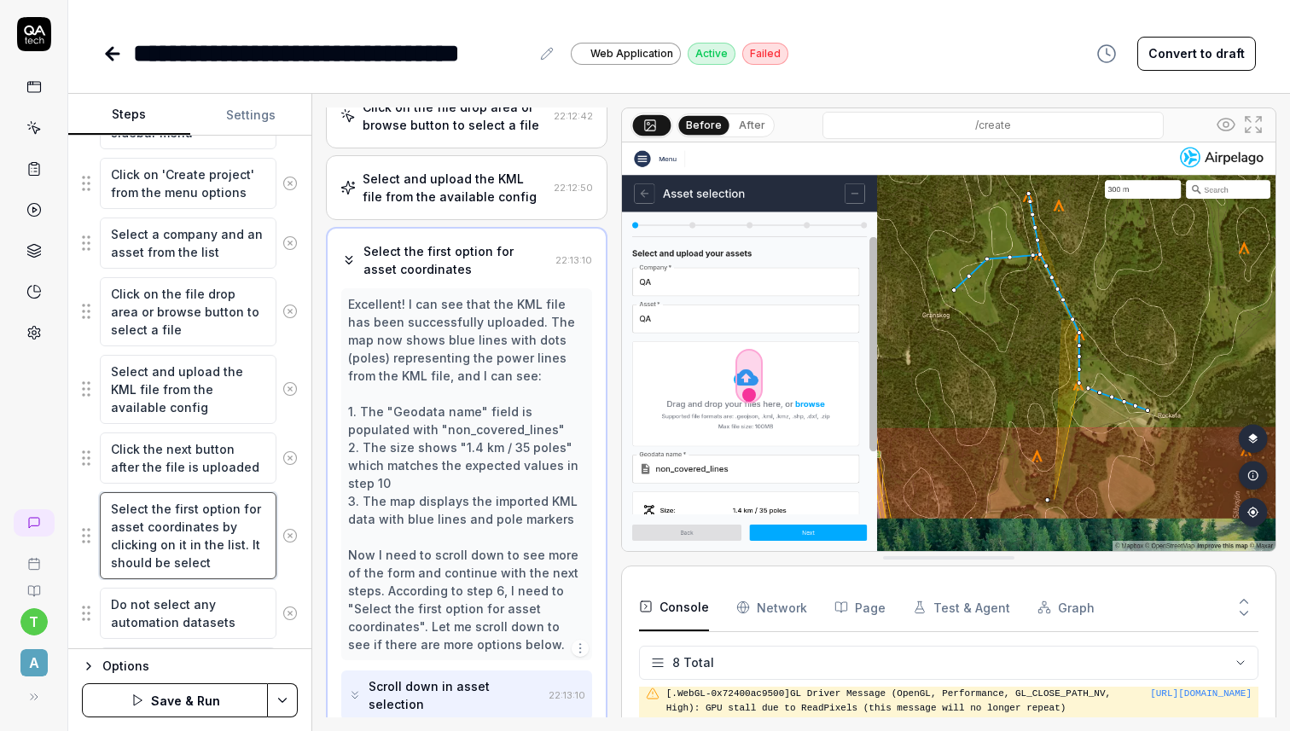
type textarea "Select the first option for asset coordinates by clicking on it in the list. It…"
type textarea "*"
type textarea "Select the first option for asset coordinates by clicking on it in the list. It…"
type textarea "*"
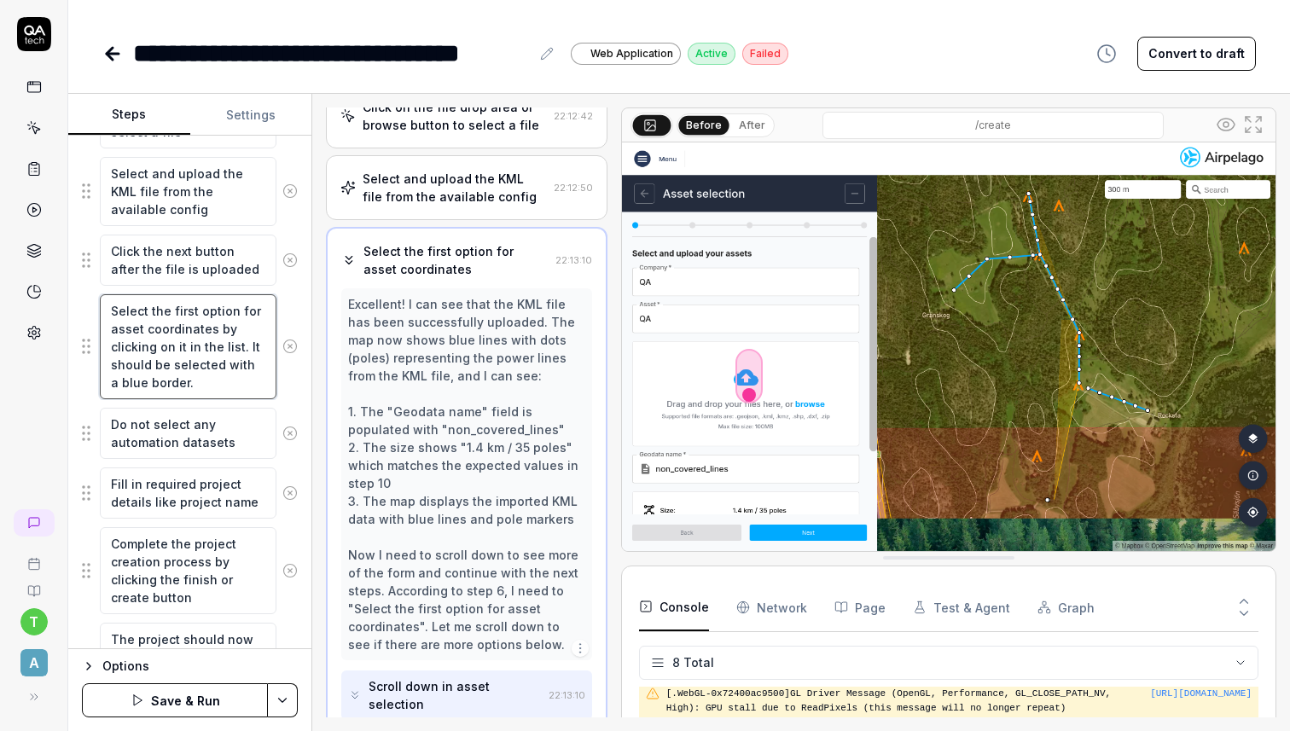
scroll to position [550, 0]
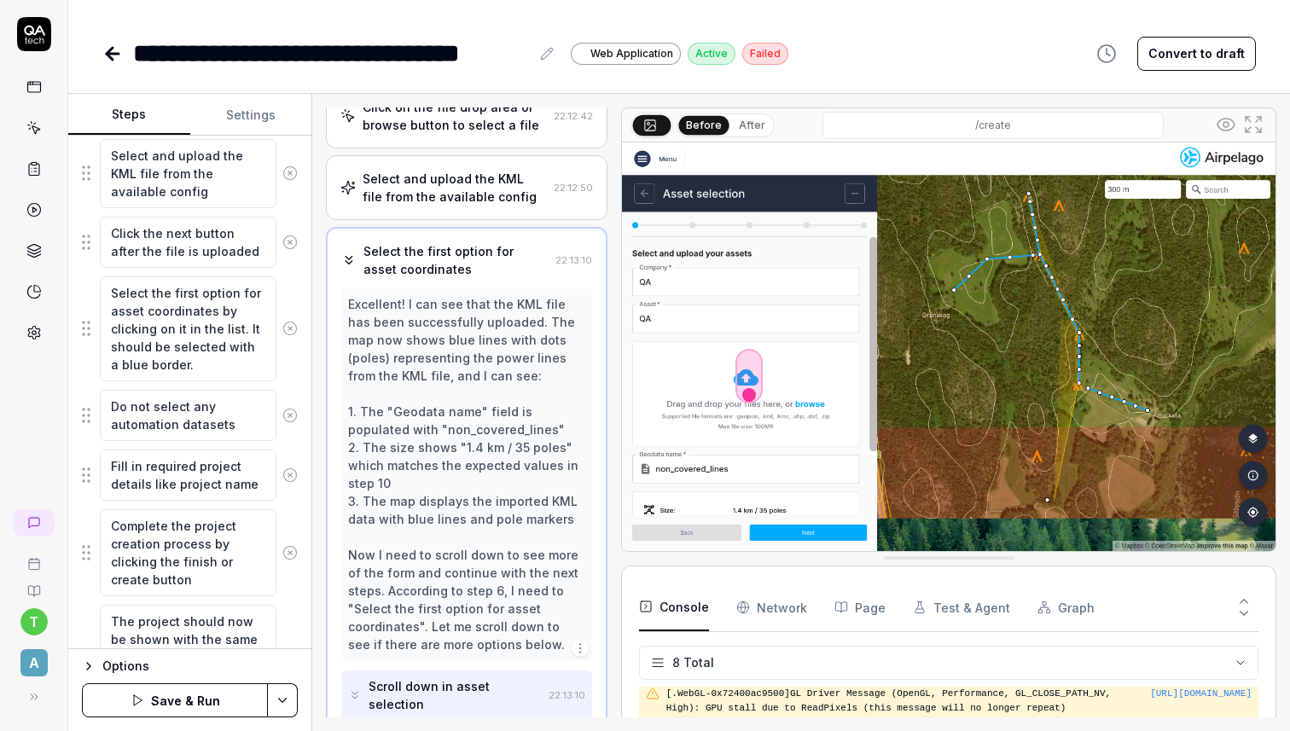
click at [203, 706] on button "Save & Run" at bounding box center [175, 700] width 186 height 34
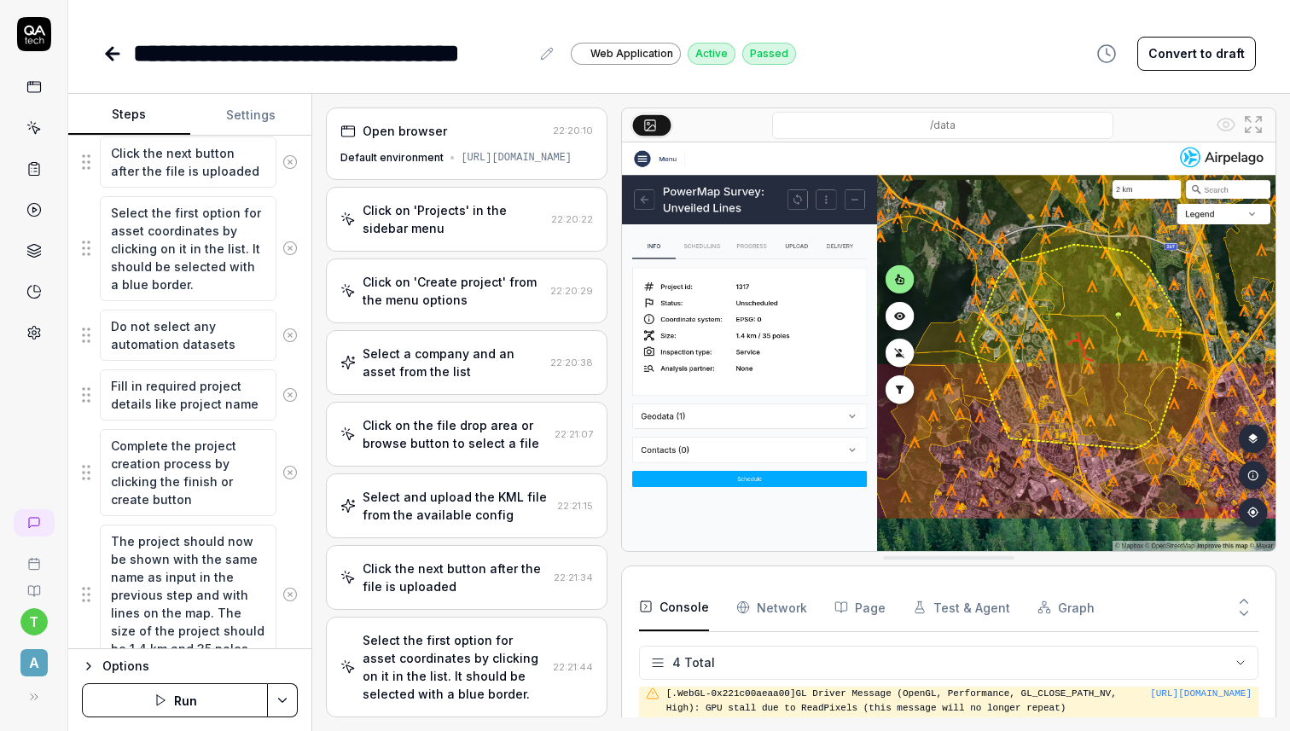
click at [451, 233] on div "Click on 'Projects' in the sidebar menu" at bounding box center [453, 219] width 181 height 36
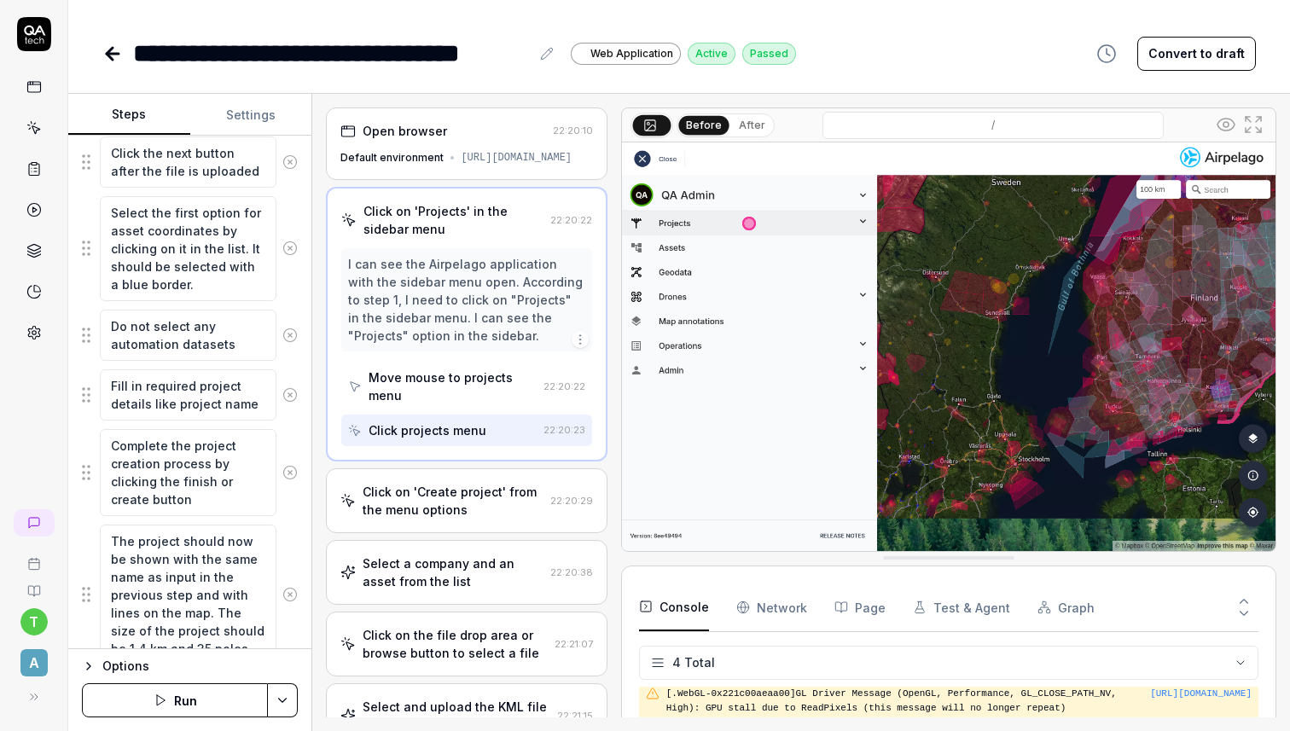
click at [450, 506] on div "Click on 'Create project' from the menu options" at bounding box center [453, 501] width 180 height 36
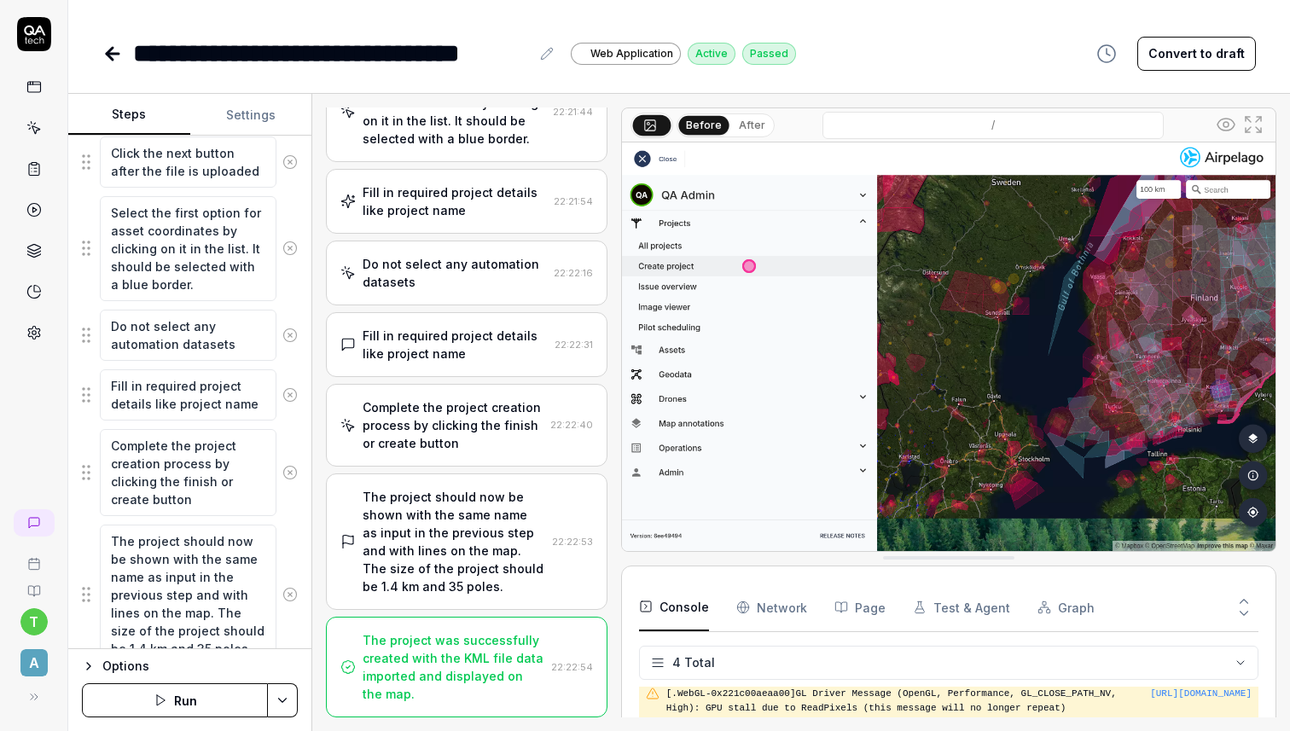
click at [467, 532] on div "The project should now be shown with the same name as input in the previous ste…" at bounding box center [454, 541] width 182 height 107
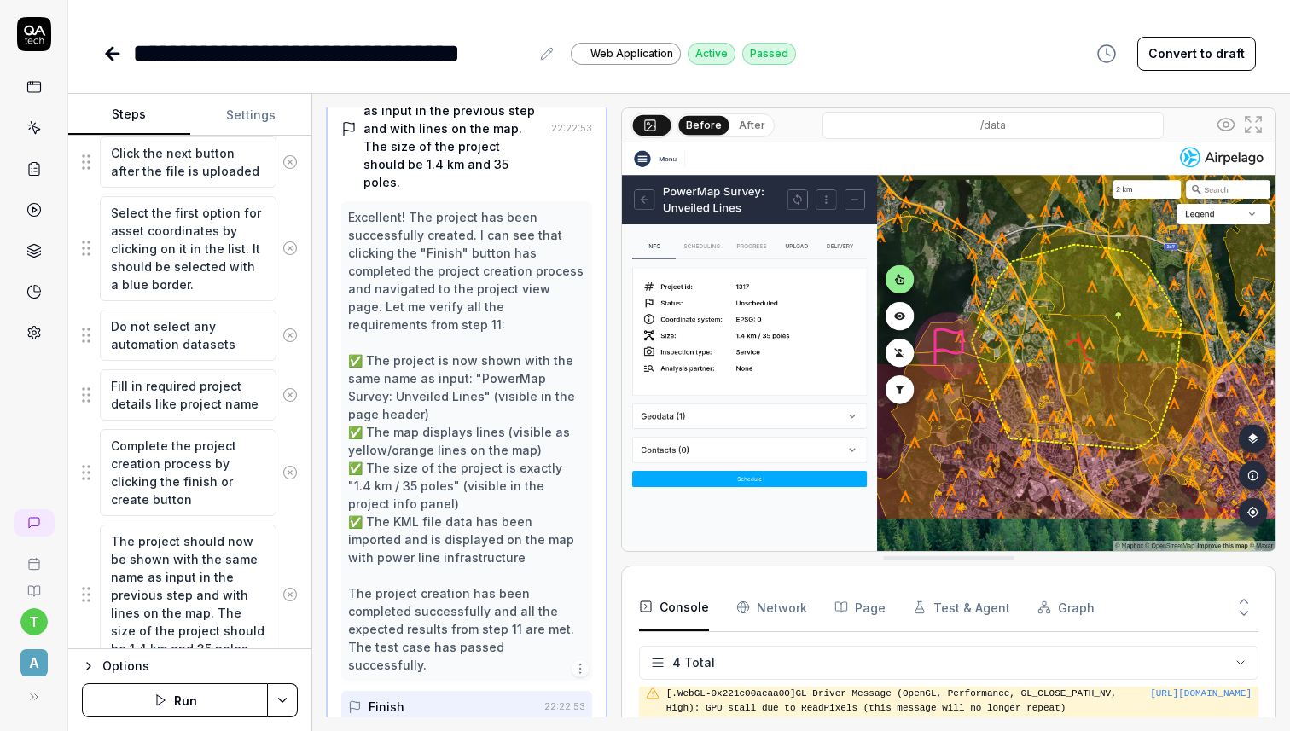
scroll to position [1086, 0]
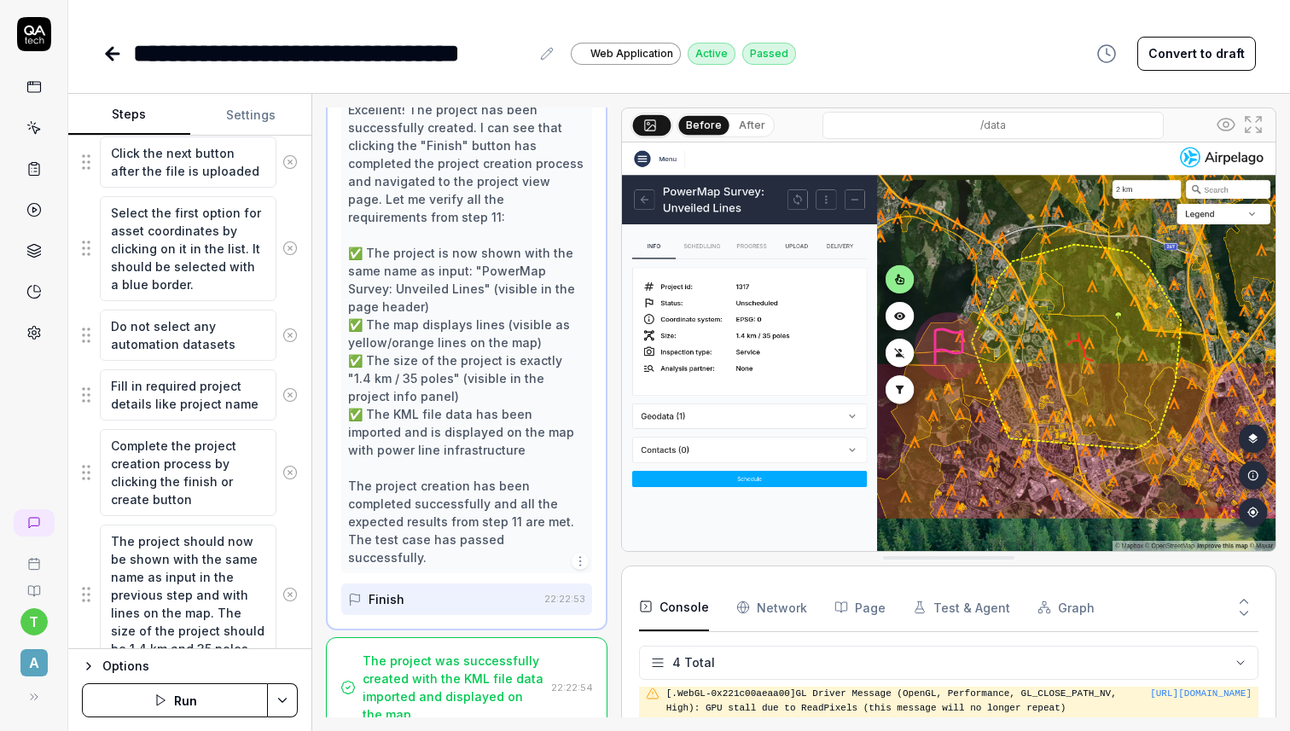
click at [118, 54] on icon at bounding box center [113, 54] width 12 height 0
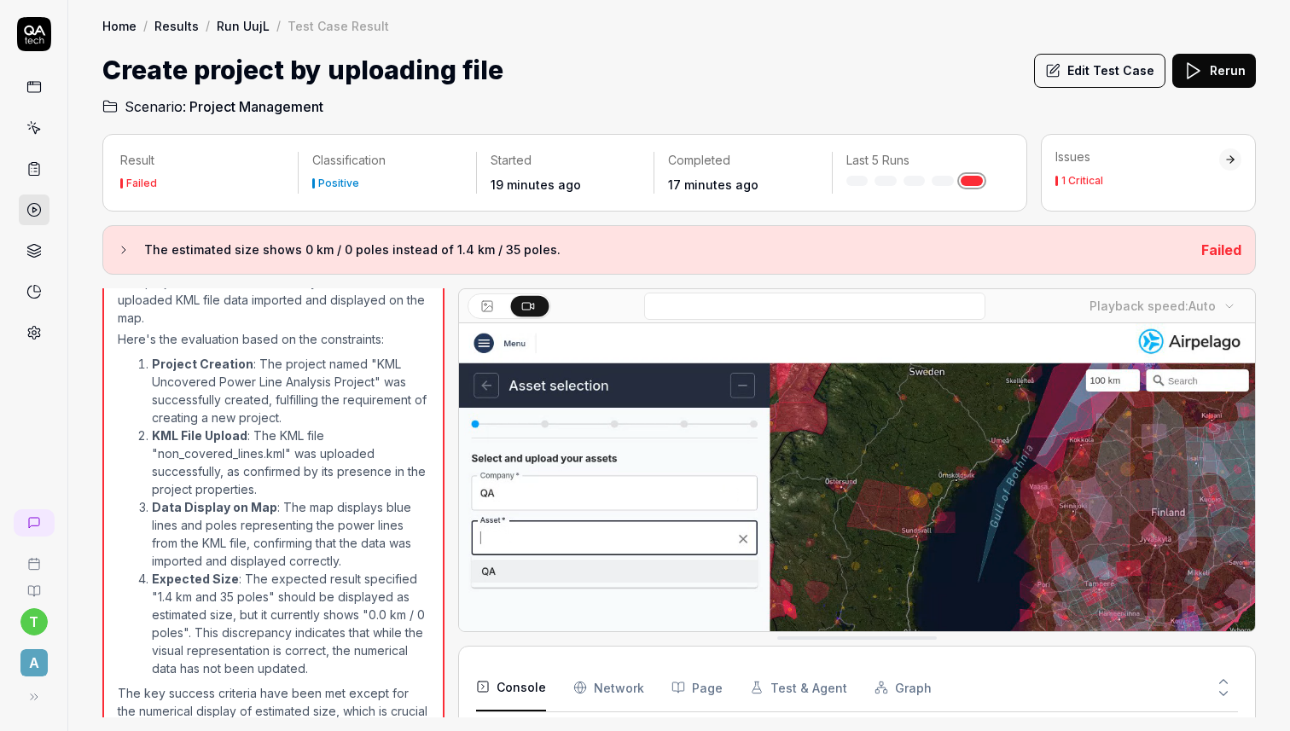
scroll to position [892, 0]
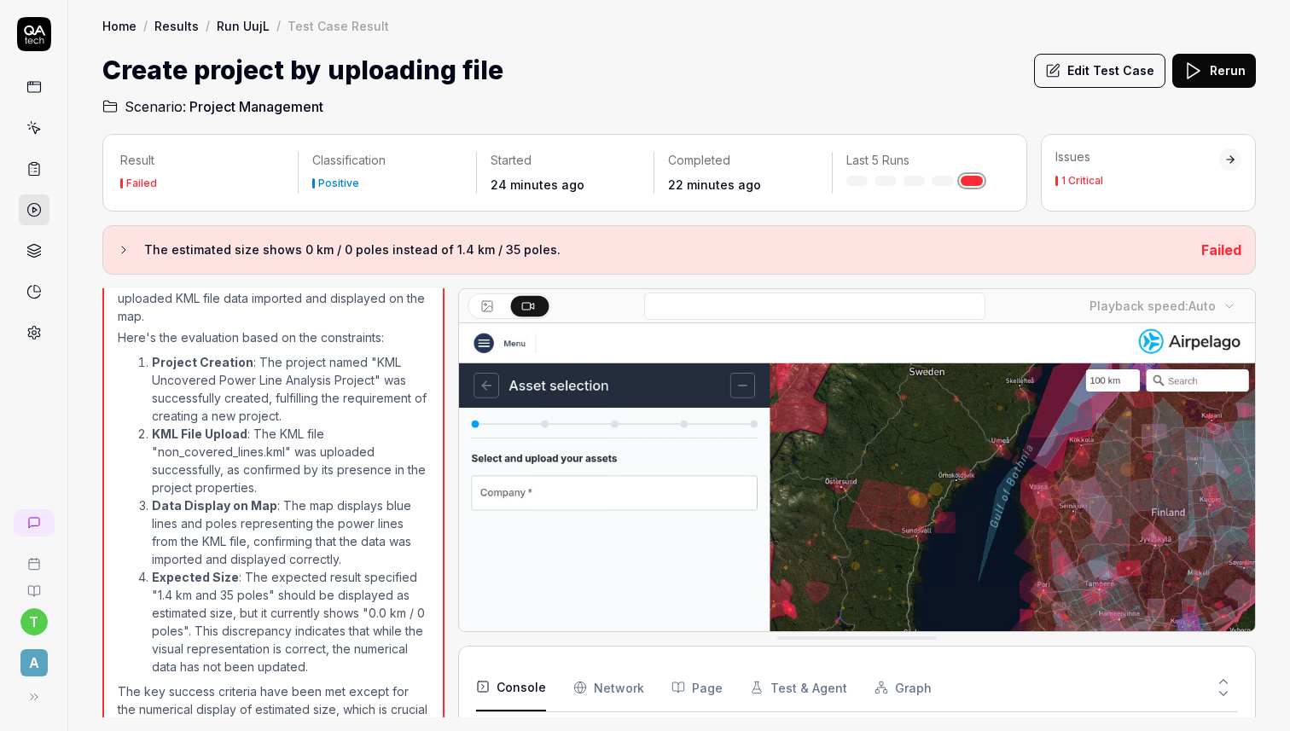
click at [608, 77] on div "Create project by uploading file Edit Test Case Rerun" at bounding box center [678, 70] width 1153 height 38
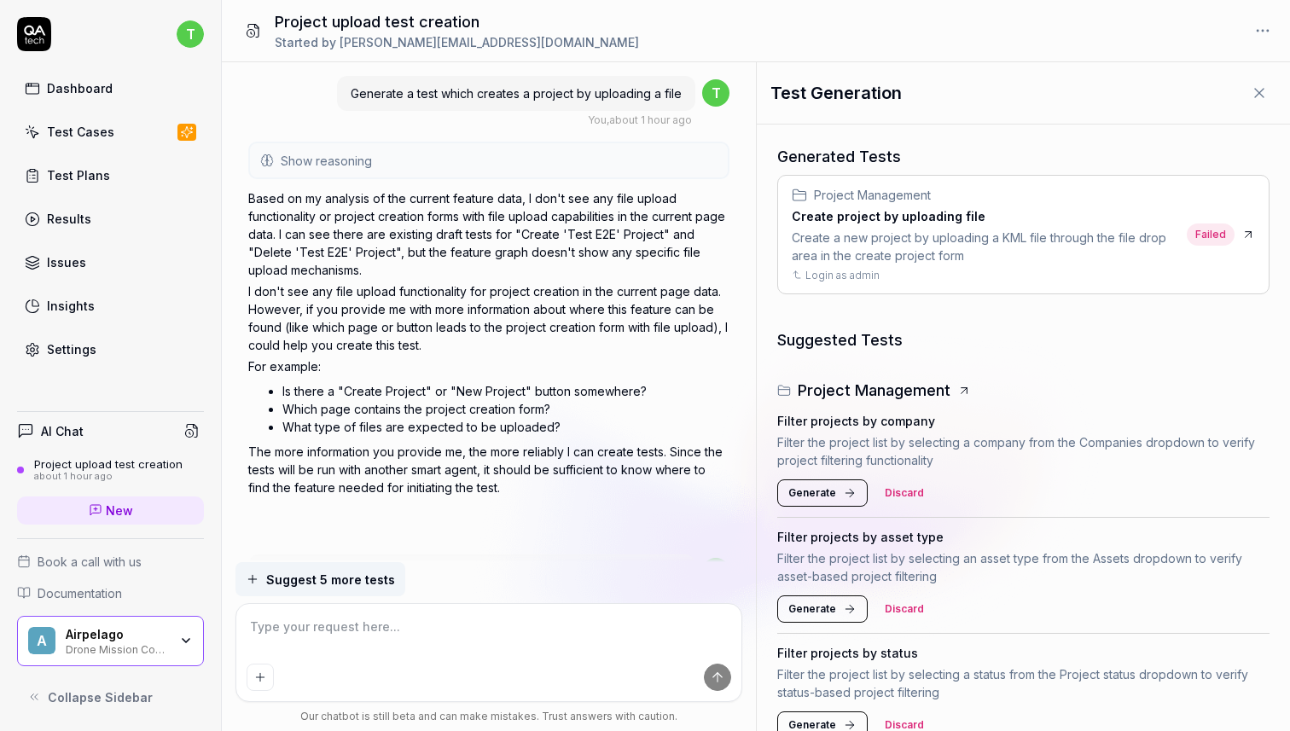
scroll to position [890, 0]
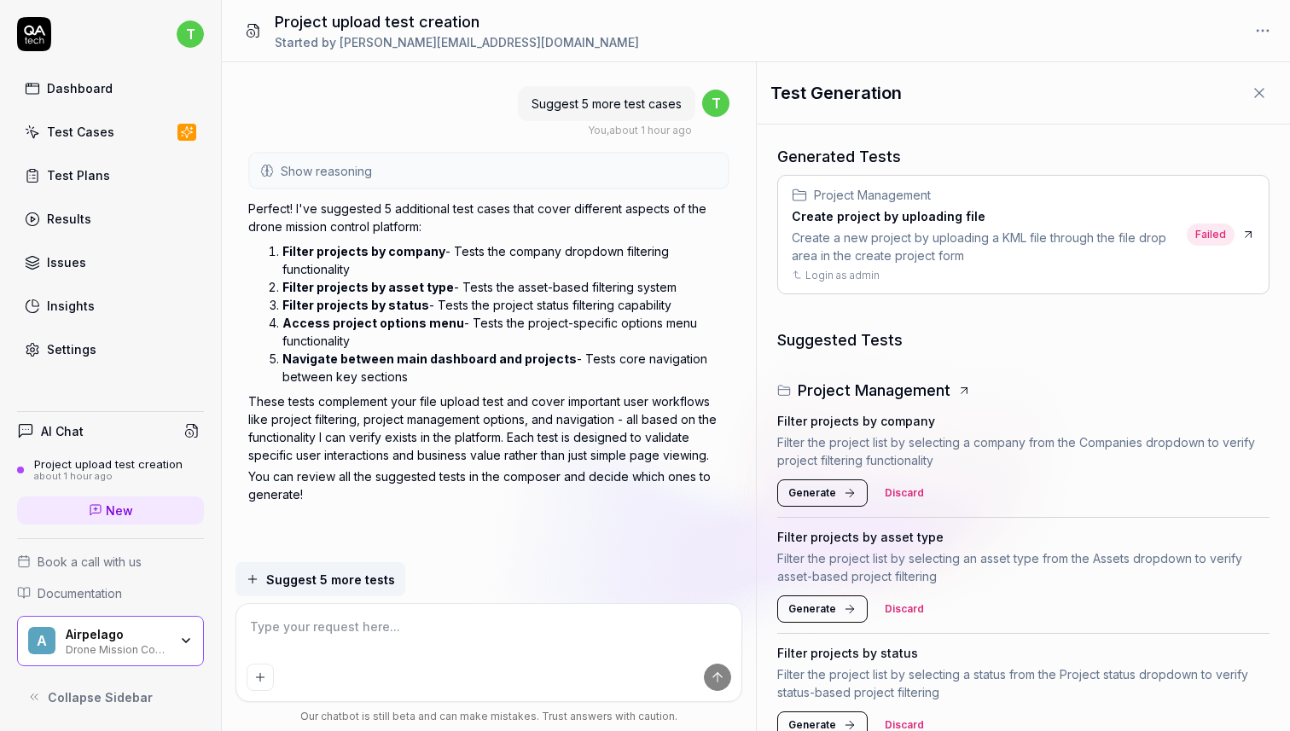
click at [78, 220] on div "Results" at bounding box center [69, 219] width 44 height 18
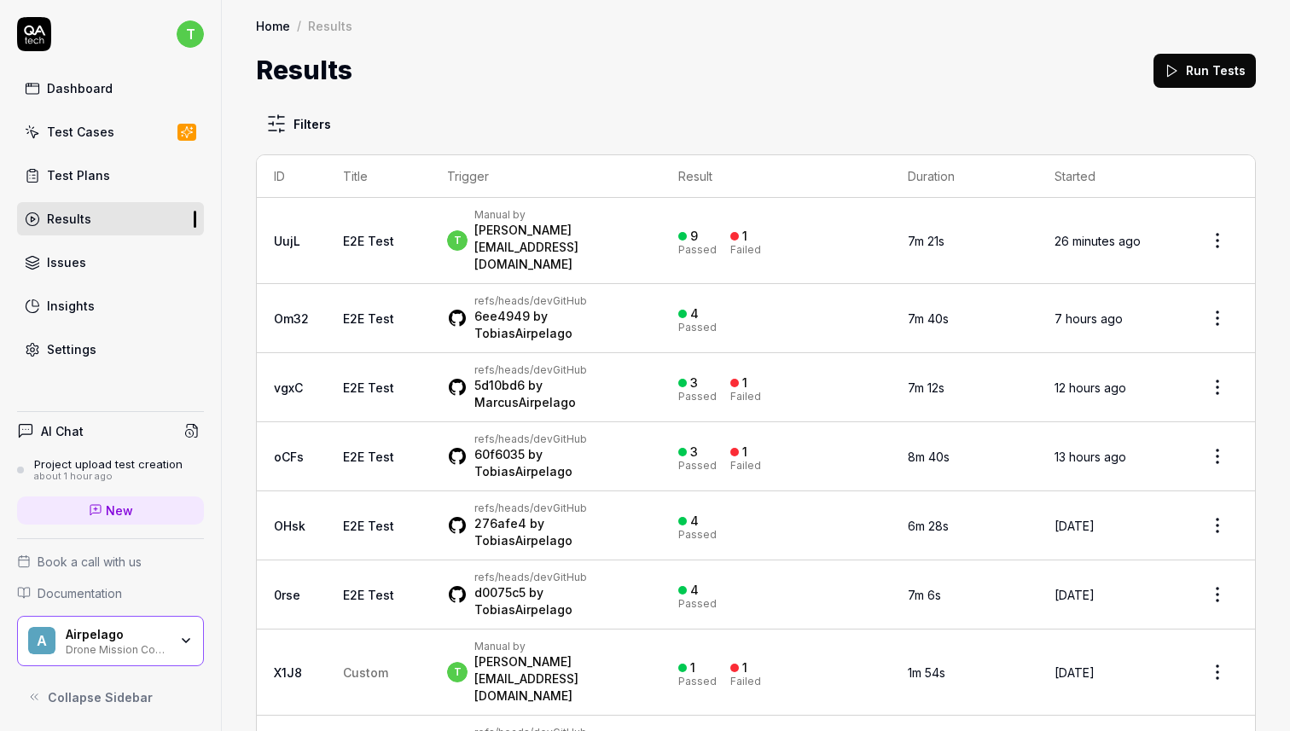
click at [83, 300] on div "Insights" at bounding box center [71, 306] width 48 height 18
